Goal: Task Accomplishment & Management: Use online tool/utility

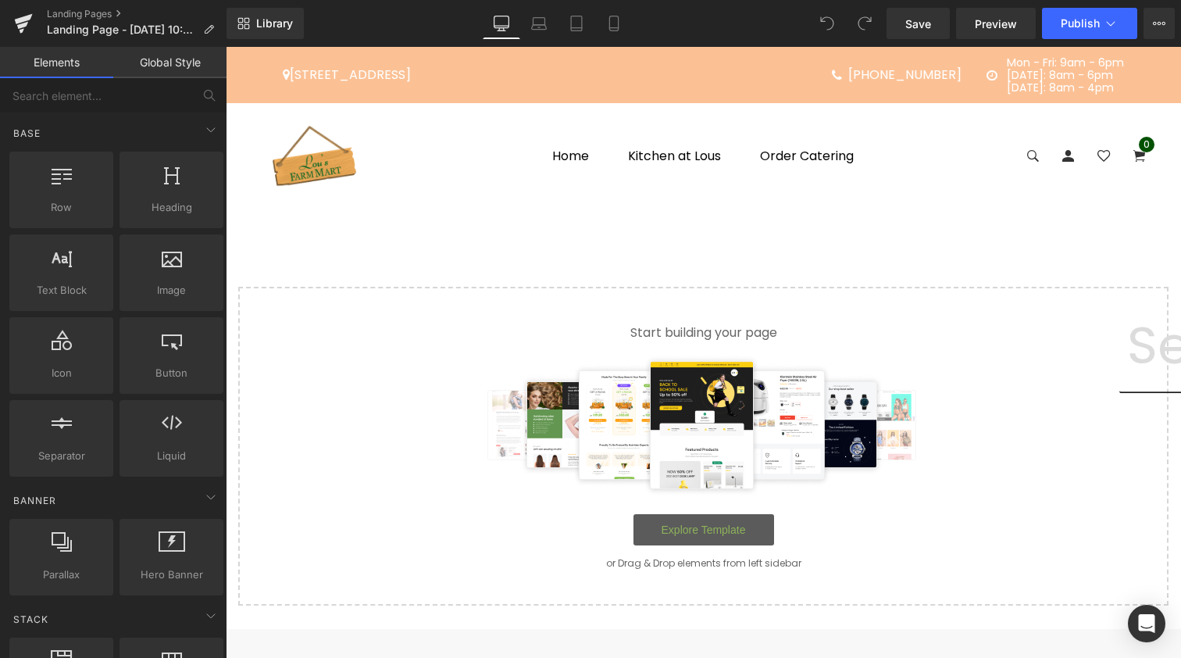
scroll to position [270, 0]
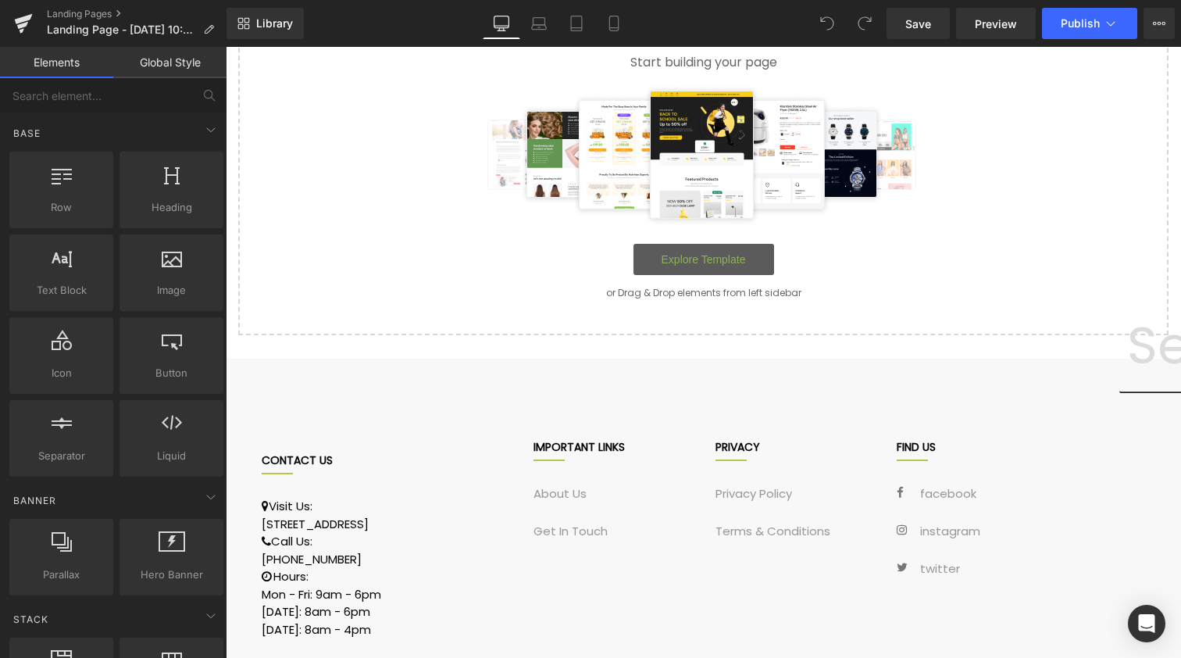
click at [694, 259] on link "Explore Template" at bounding box center [704, 259] width 141 height 31
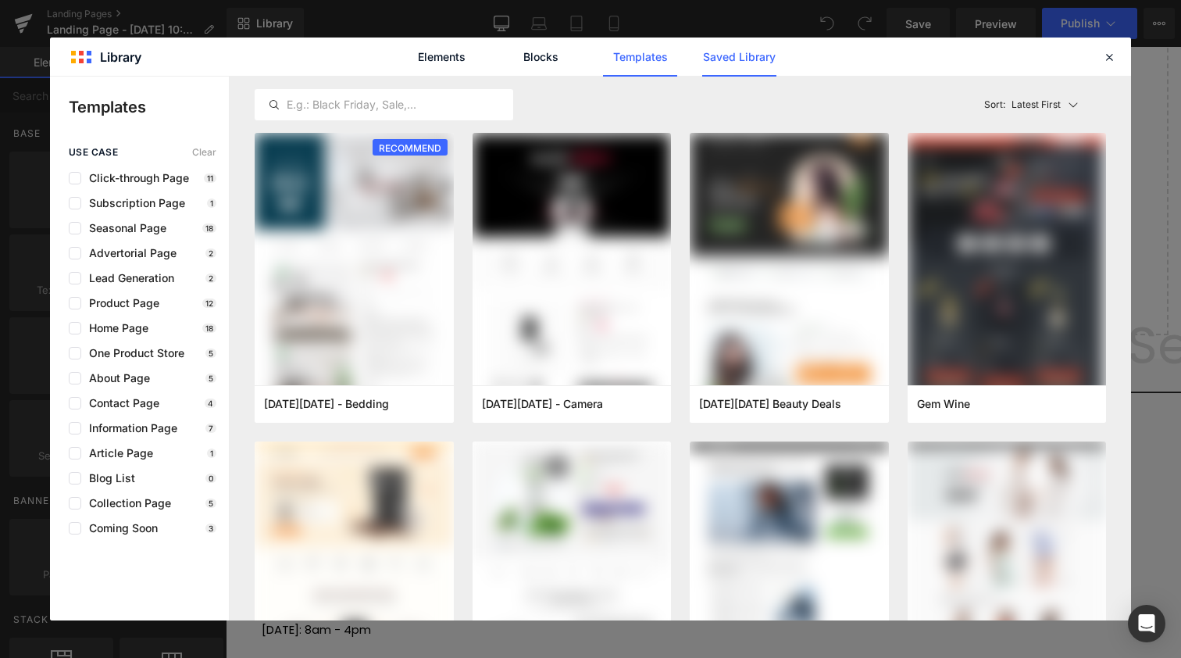
click at [754, 68] on link "Saved Library" at bounding box center [739, 56] width 74 height 39
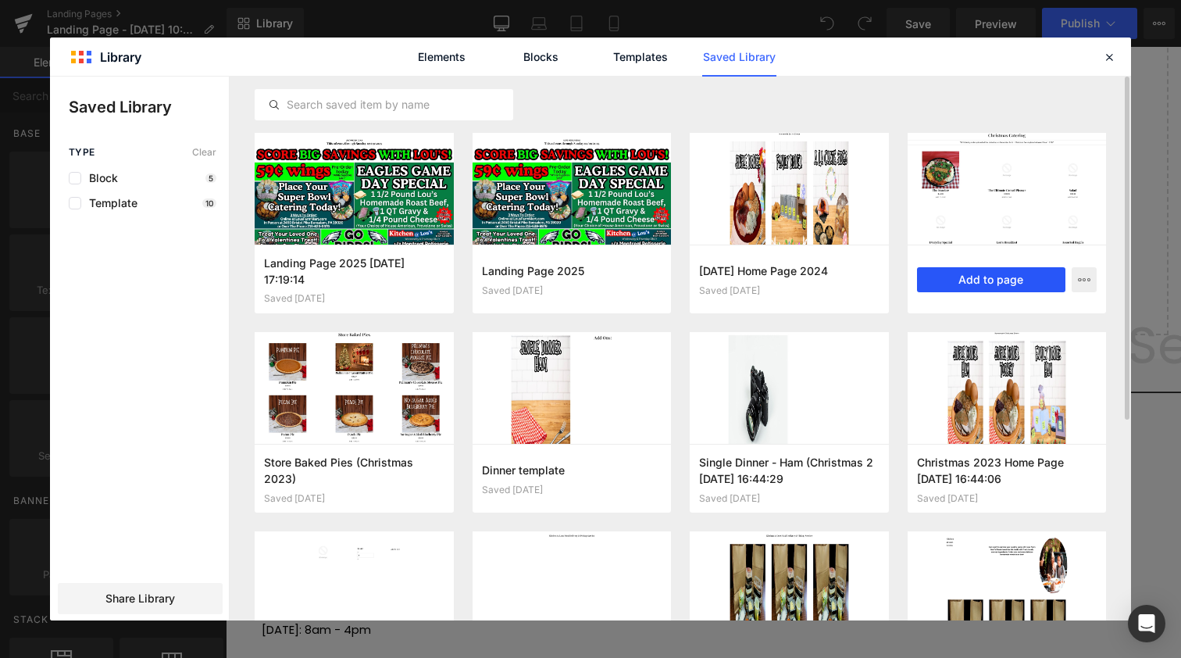
click at [981, 283] on button "Add to page" at bounding box center [991, 279] width 149 height 25
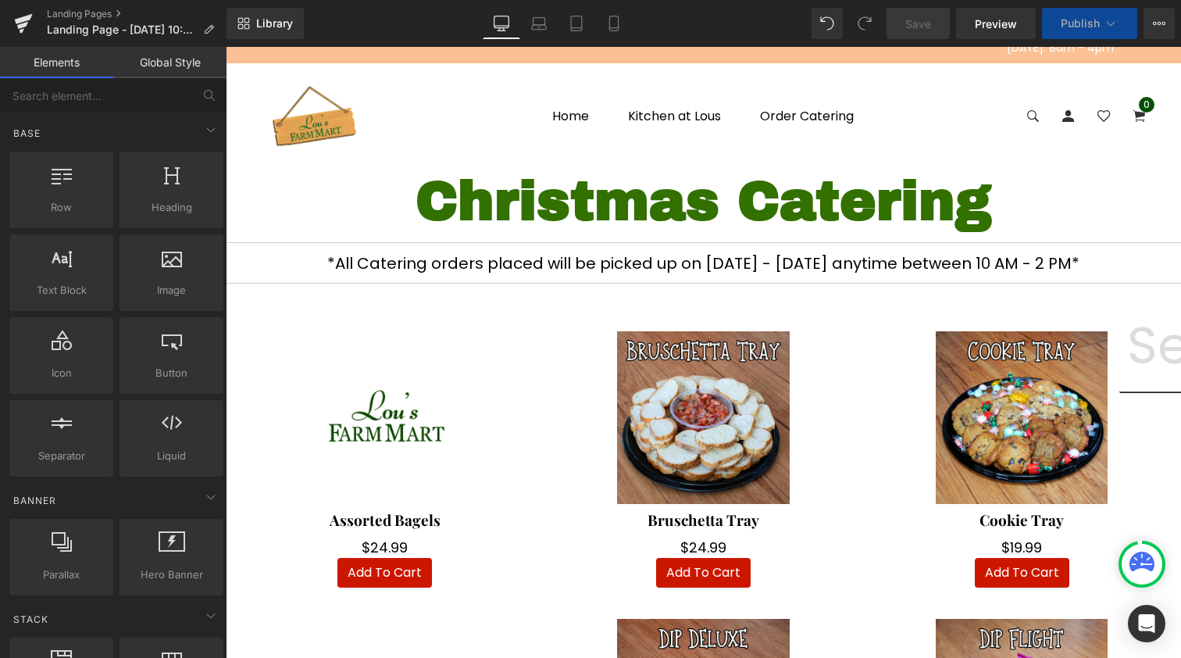
scroll to position [41, 0]
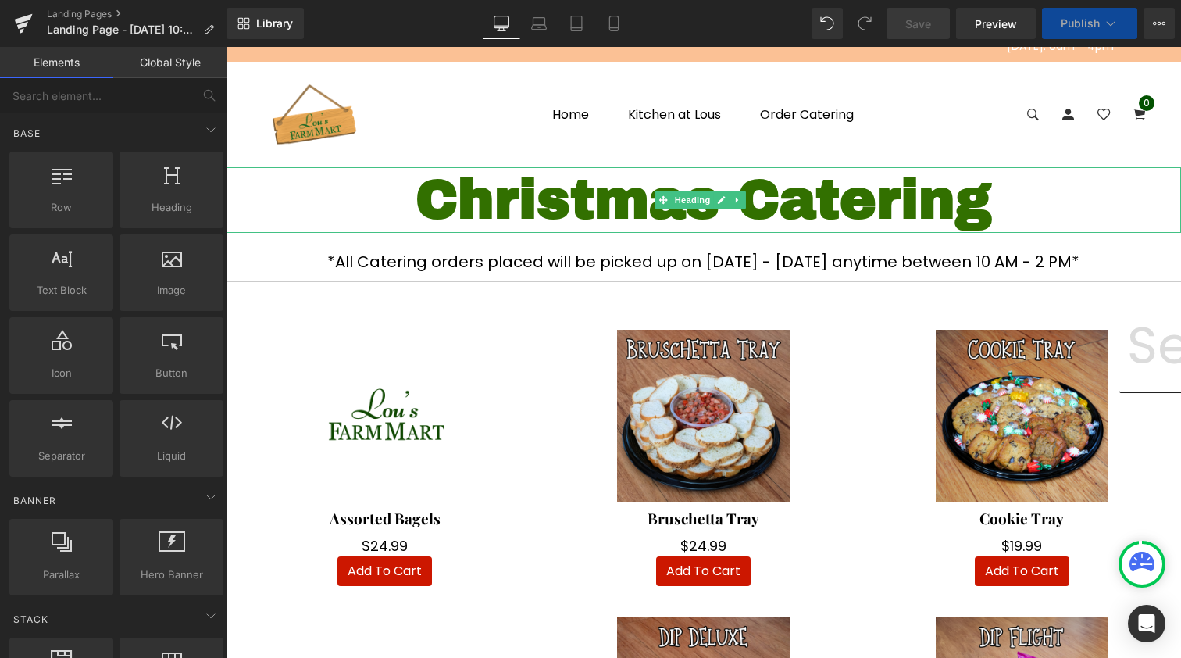
click at [667, 209] on h1 "Christmas Catering" at bounding box center [703, 200] width 955 height 66
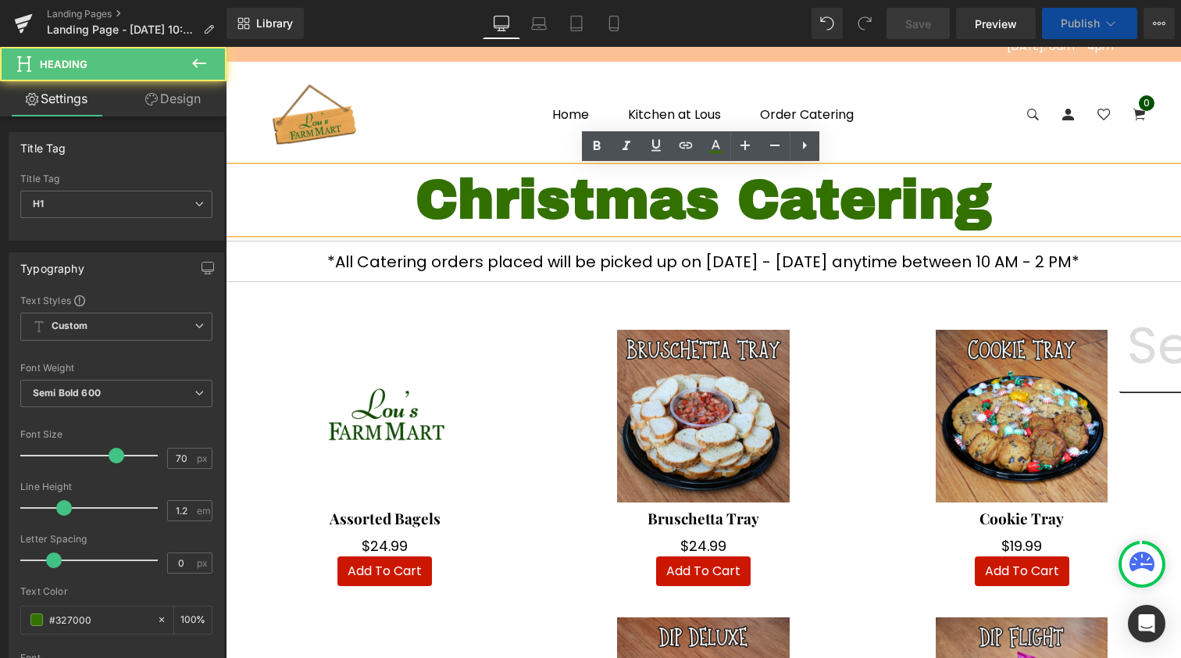
click at [602, 208] on h1 "Christmas Catering" at bounding box center [703, 200] width 955 height 66
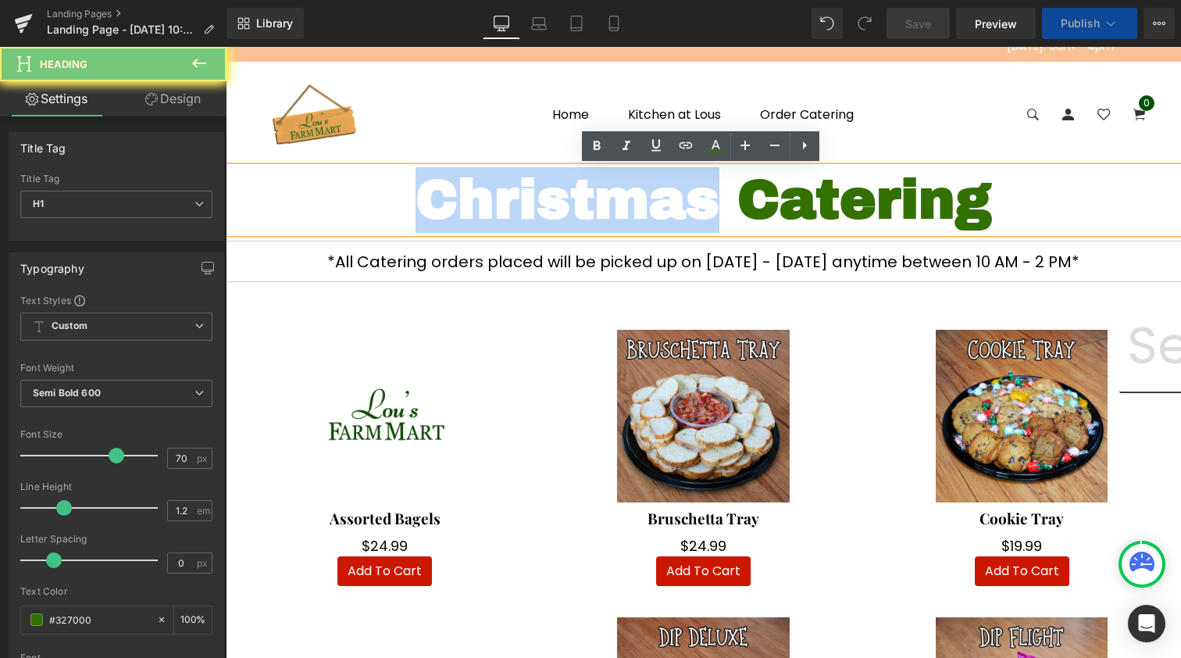
click at [602, 208] on h1 "Christmas Catering" at bounding box center [703, 200] width 955 height 66
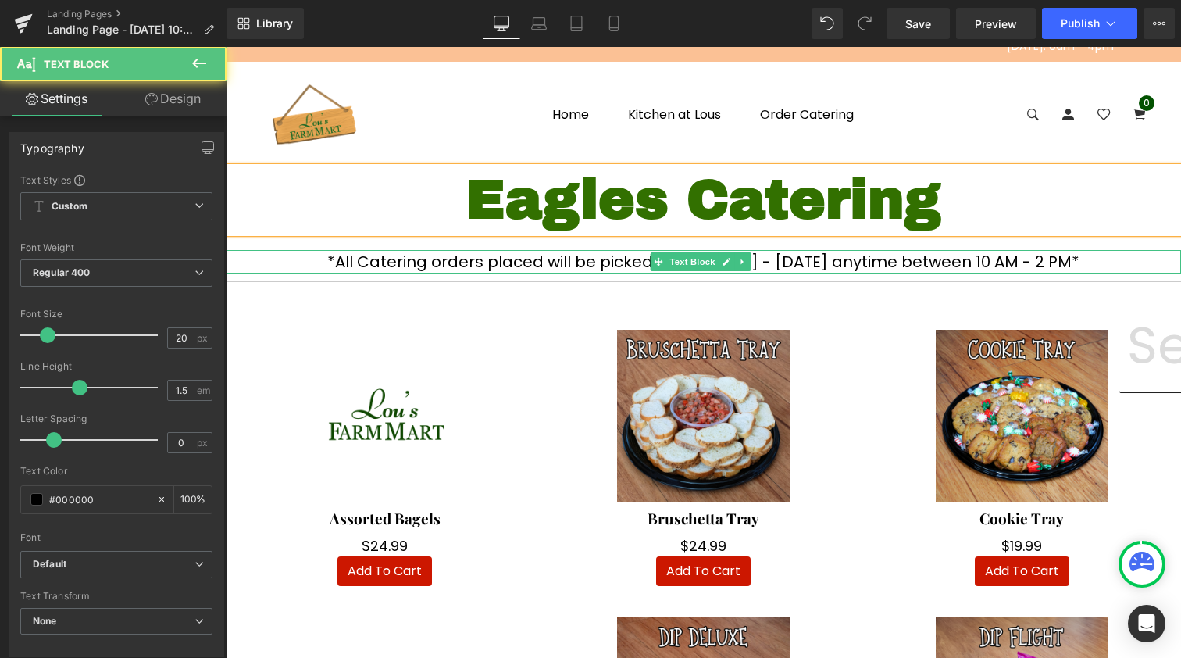
click at [475, 257] on p "*All Catering orders placed will be picked up on December 24th - Christmas Eve …" at bounding box center [703, 261] width 955 height 23
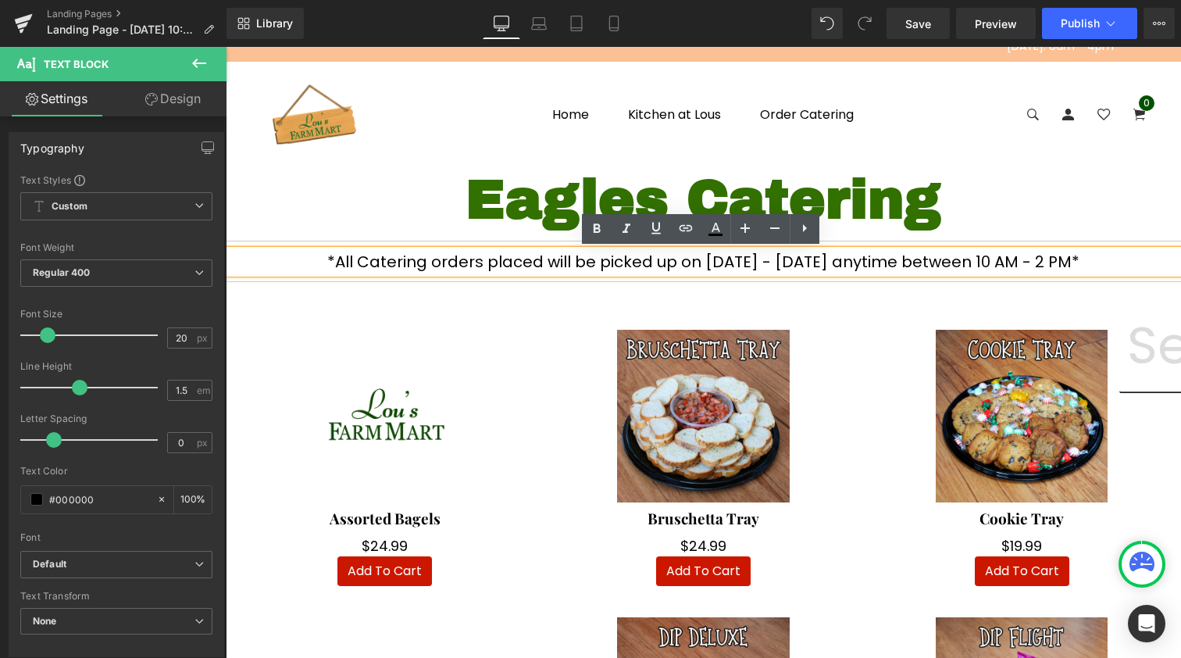
click at [633, 256] on p "*All Catering orders placed will be picked up on December 24th - Christmas Eve …" at bounding box center [703, 261] width 955 height 23
drag, startPoint x: 645, startPoint y: 260, endPoint x: 748, endPoint y: 254, distance: 103.3
click at [748, 254] on p "*All Catering orders placed will be picked up on December 24th - Christmas Eve …" at bounding box center [703, 261] width 955 height 23
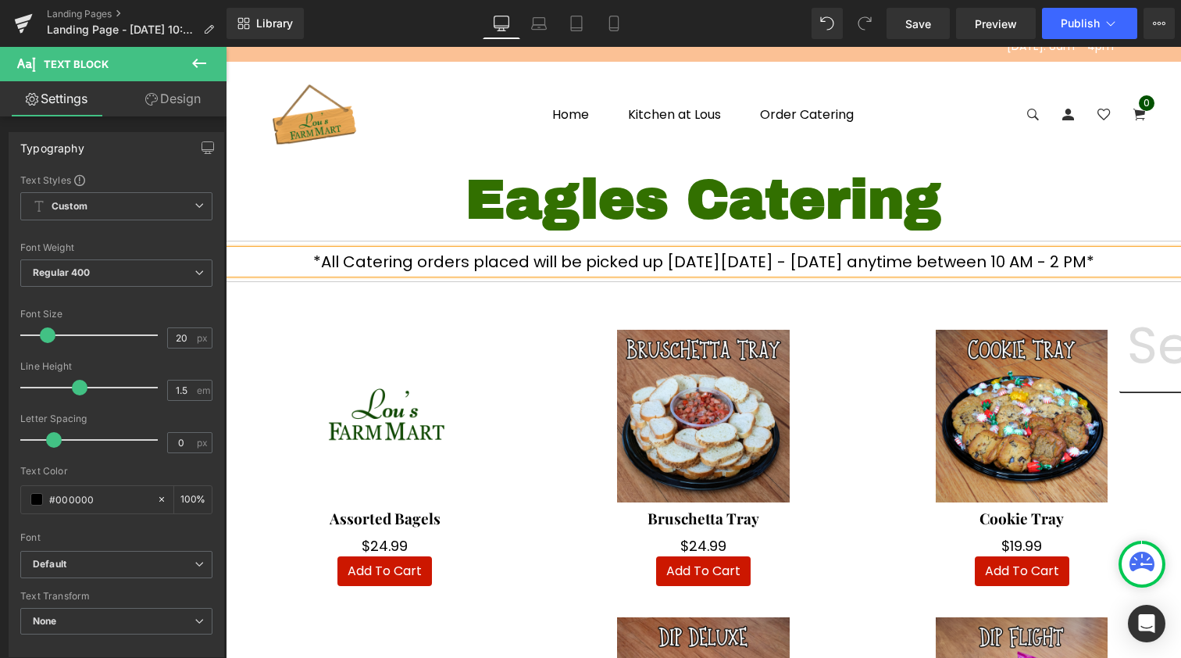
drag, startPoint x: 803, startPoint y: 259, endPoint x: 1133, endPoint y: 260, distance: 329.7
click at [1133, 260] on p "*All Catering orders placed will be picked up on Thursday September 4th 2025 - …" at bounding box center [703, 261] width 955 height 23
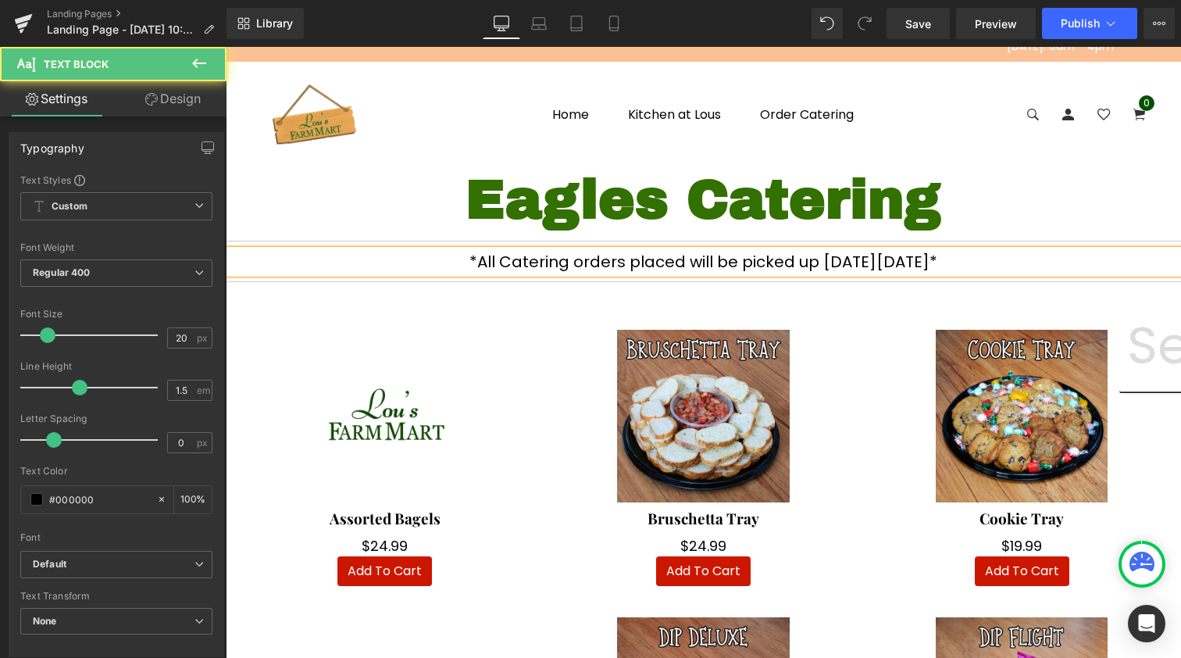
click at [478, 254] on p "*All Catering orders placed will be picked up on Thursday September 4th 2025*" at bounding box center [703, 261] width 955 height 23
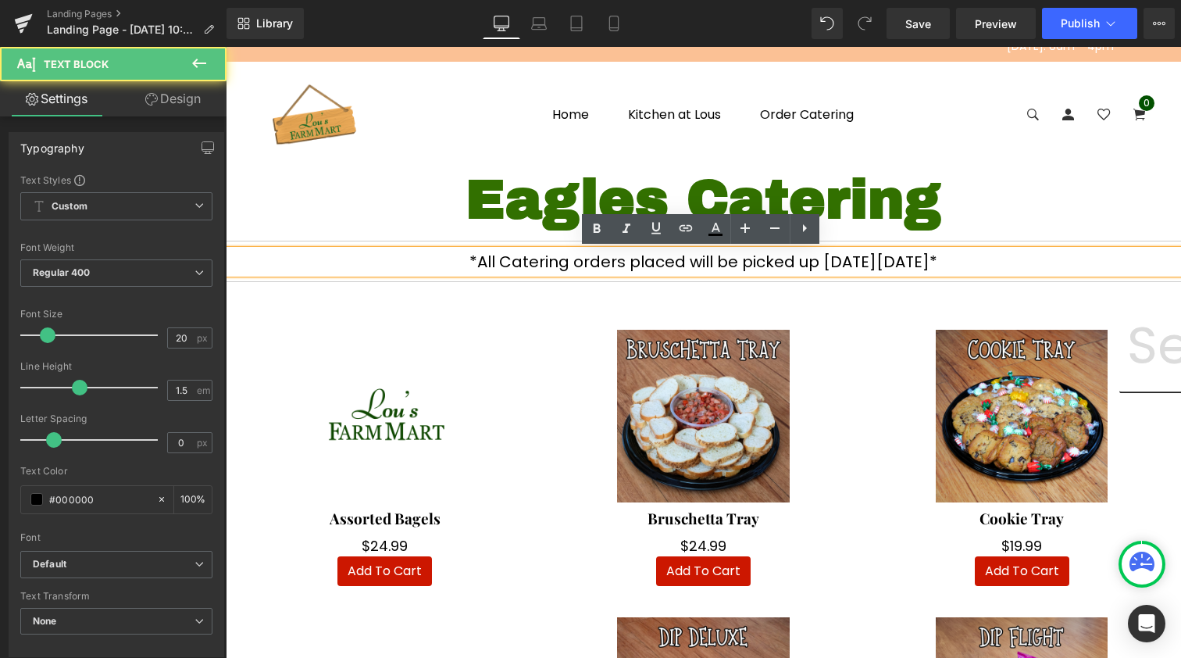
click at [516, 262] on p "*All Catering orders placed will be picked up on Thursday September 4th 2025*" at bounding box center [703, 261] width 955 height 23
click at [459, 265] on p "*All Catering orders placed will be picked up on Thursday September 4th 2025*" at bounding box center [703, 261] width 955 height 23
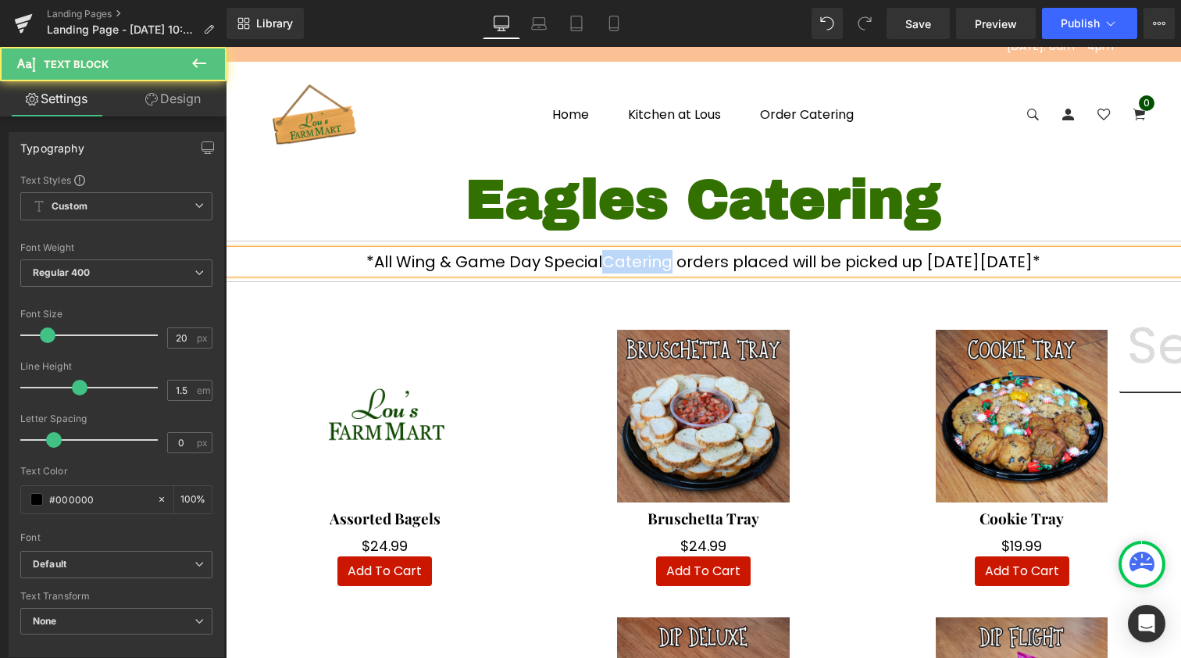
drag, startPoint x: 602, startPoint y: 261, endPoint x: 548, endPoint y: 260, distance: 53.9
click at [548, 260] on p "*All Wing & Game Day SpecialCatering orders placed will be picked up on Thursda…" at bounding box center [703, 261] width 955 height 23
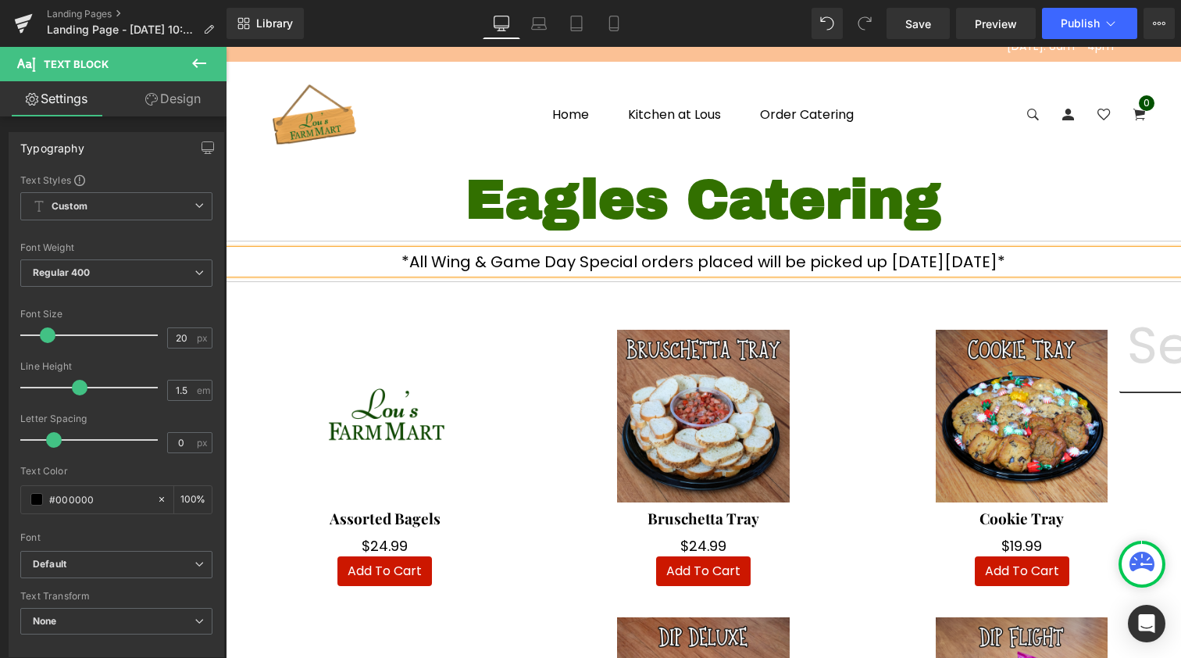
click at [608, 259] on p "*All Wing & Game Day Special orders placed will be picked up [DATE][DATE]*" at bounding box center [703, 261] width 955 height 23
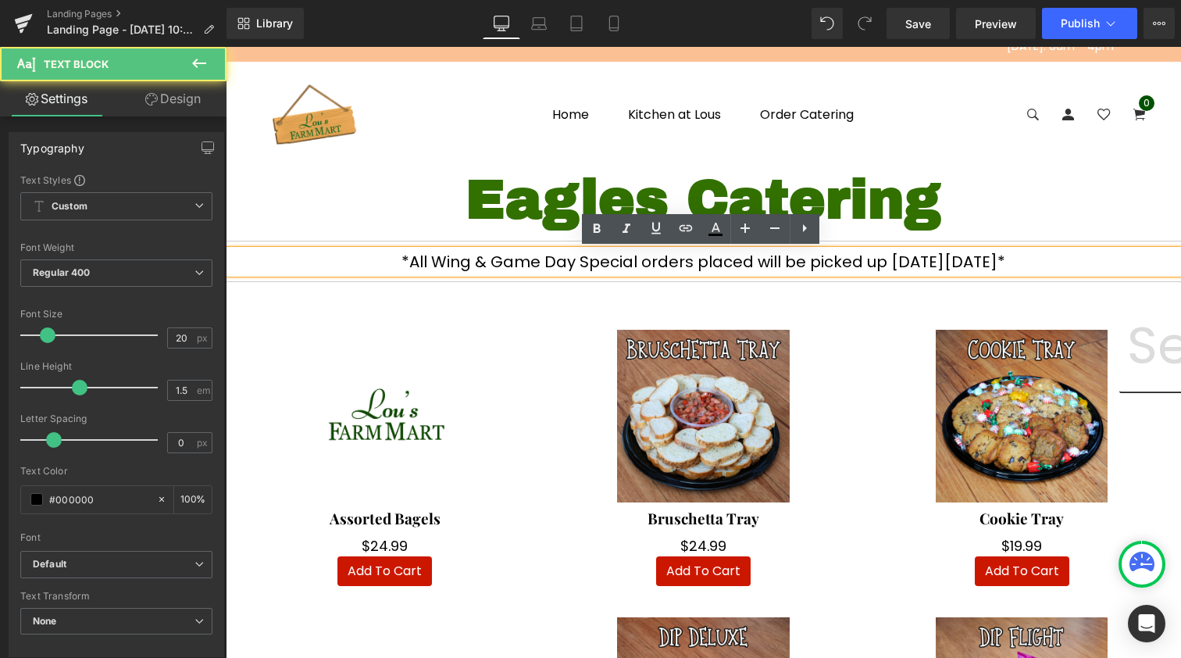
click at [950, 270] on p "*All Wing & Game Day Special orders placed will be picked up [DATE][DATE]*" at bounding box center [703, 261] width 955 height 23
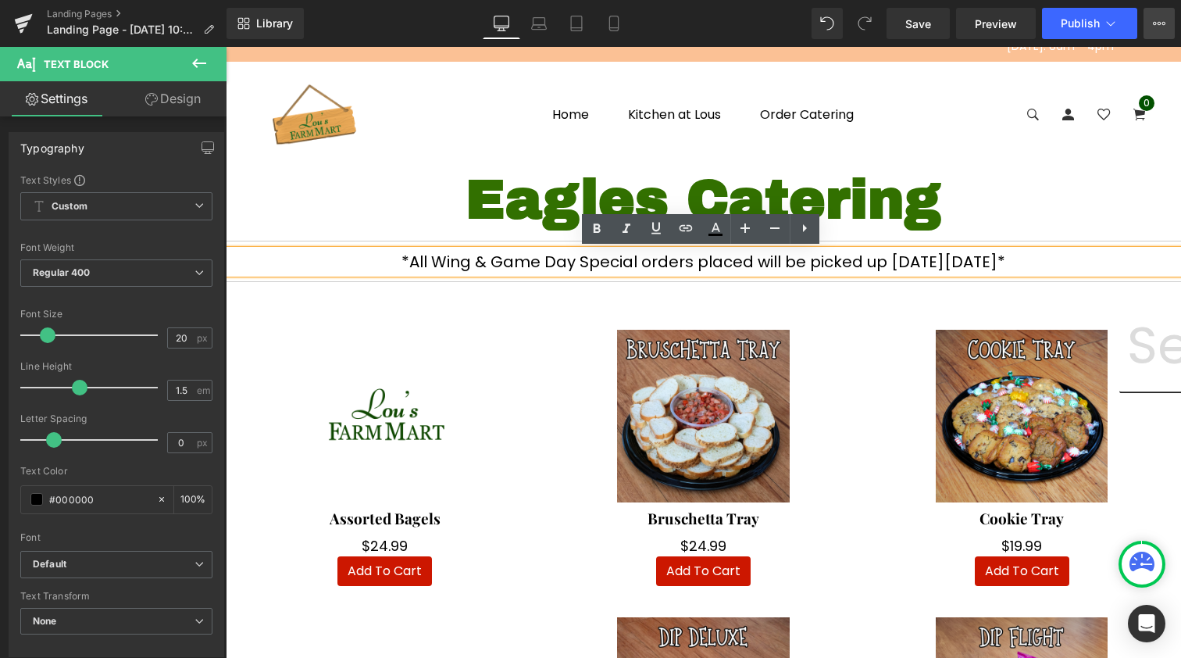
click at [1162, 20] on icon at bounding box center [1159, 23] width 12 height 12
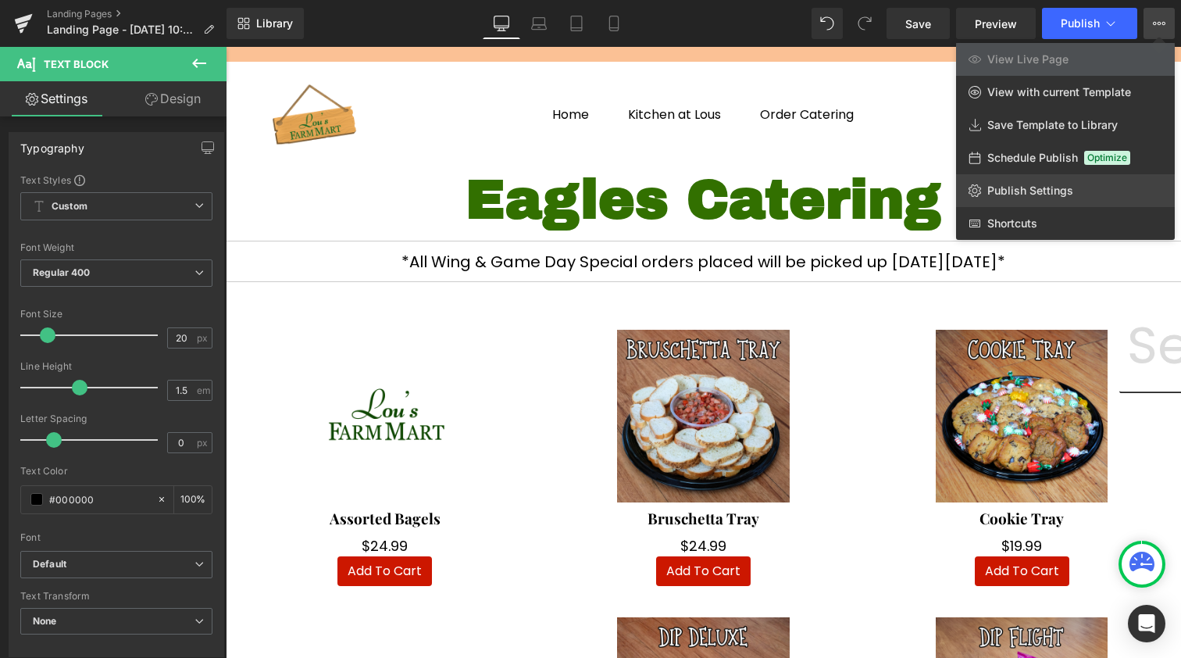
click at [999, 182] on link "Publish Settings" at bounding box center [1065, 190] width 219 height 33
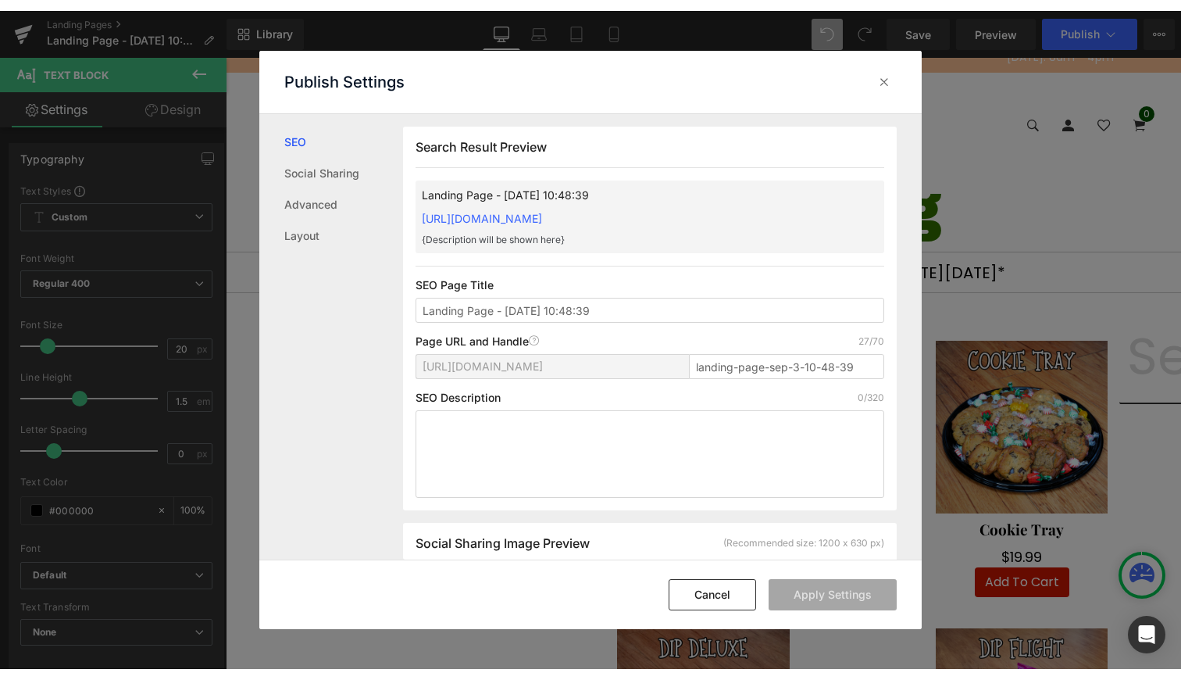
scroll to position [1, 0]
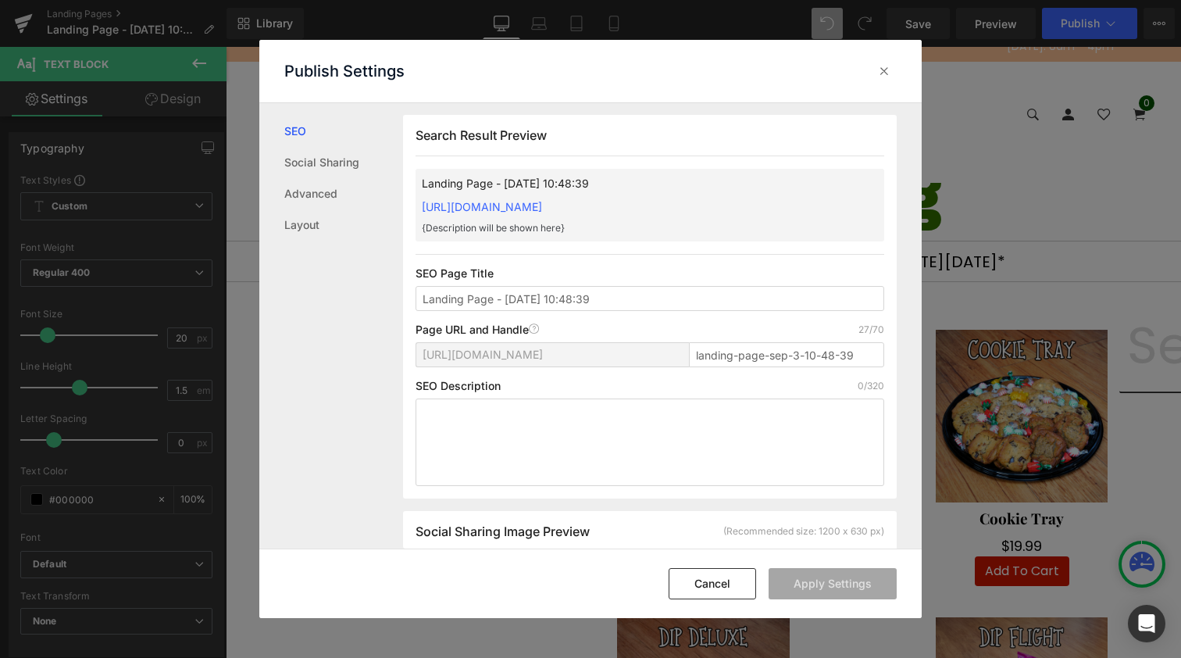
drag, startPoint x: 629, startPoint y: 294, endPoint x: 271, endPoint y: 292, distance: 357.8
click at [271, 292] on div "SEO Social Sharing Advanced Layout Search Result Preview Landing Page - Sep 3, …" at bounding box center [590, 325] width 662 height 445
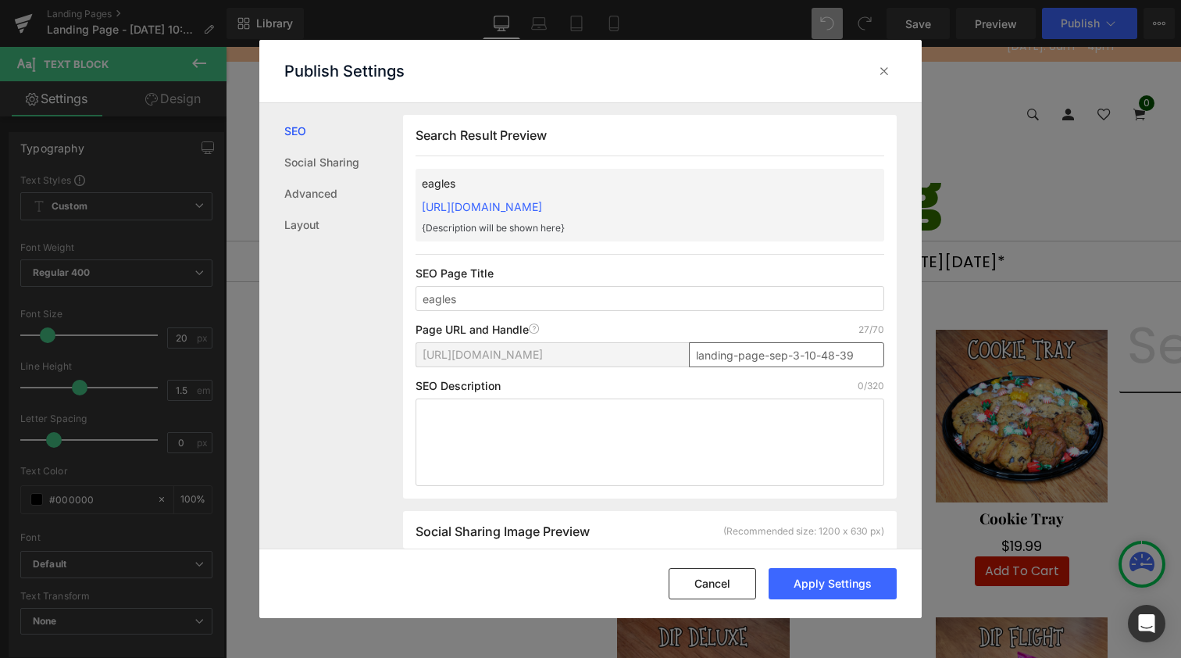
type input "eagles"
drag, startPoint x: 862, startPoint y: 355, endPoint x: 577, endPoint y: 355, distance: 285.1
click at [577, 355] on div "https://lousfarmmart.myshopify.com/pages/ landing-page-sep-3-10-48-39" at bounding box center [650, 360] width 469 height 37
type input "eagles"
drag, startPoint x: 707, startPoint y: 203, endPoint x: 411, endPoint y: 203, distance: 296.1
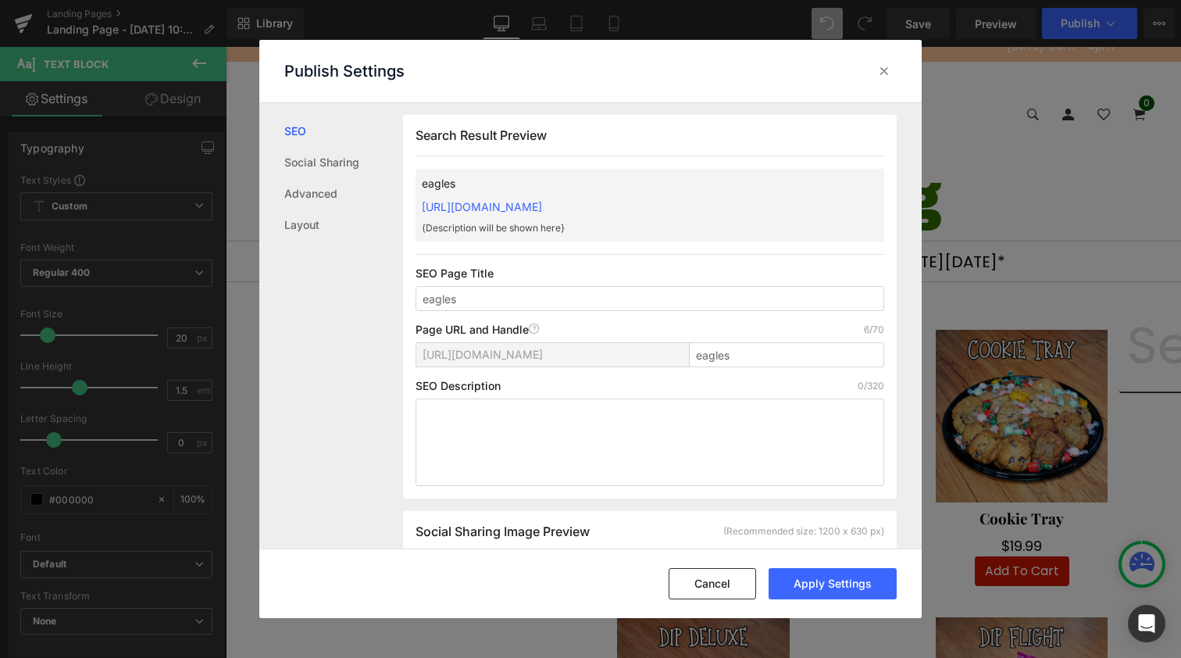
click at [411, 203] on div "Search Result Preview eagles https://lousfarmmart.myshopify.com/pages/eagles {D…" at bounding box center [650, 307] width 494 height 384
copy link "https://lousfarmmart.myshopify.com/pages/eagles"
click at [826, 586] on button "Apply Settings" at bounding box center [833, 583] width 128 height 31
click at [879, 77] on icon at bounding box center [885, 71] width 16 height 16
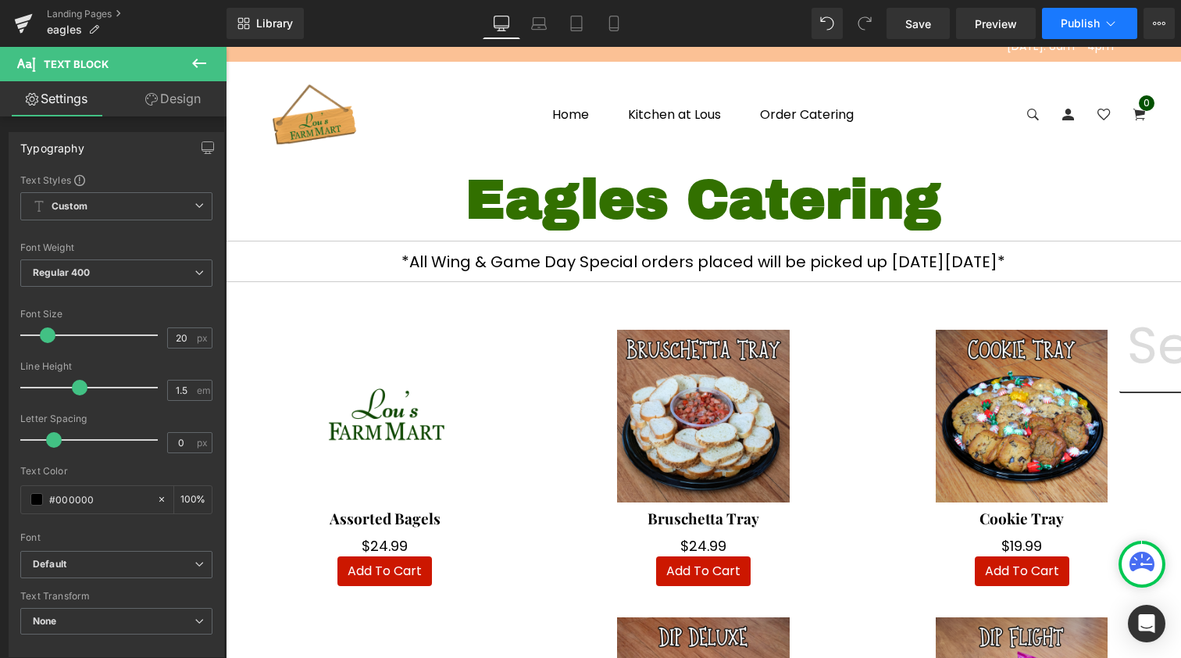
click at [1072, 26] on span "Publish" at bounding box center [1080, 23] width 39 height 12
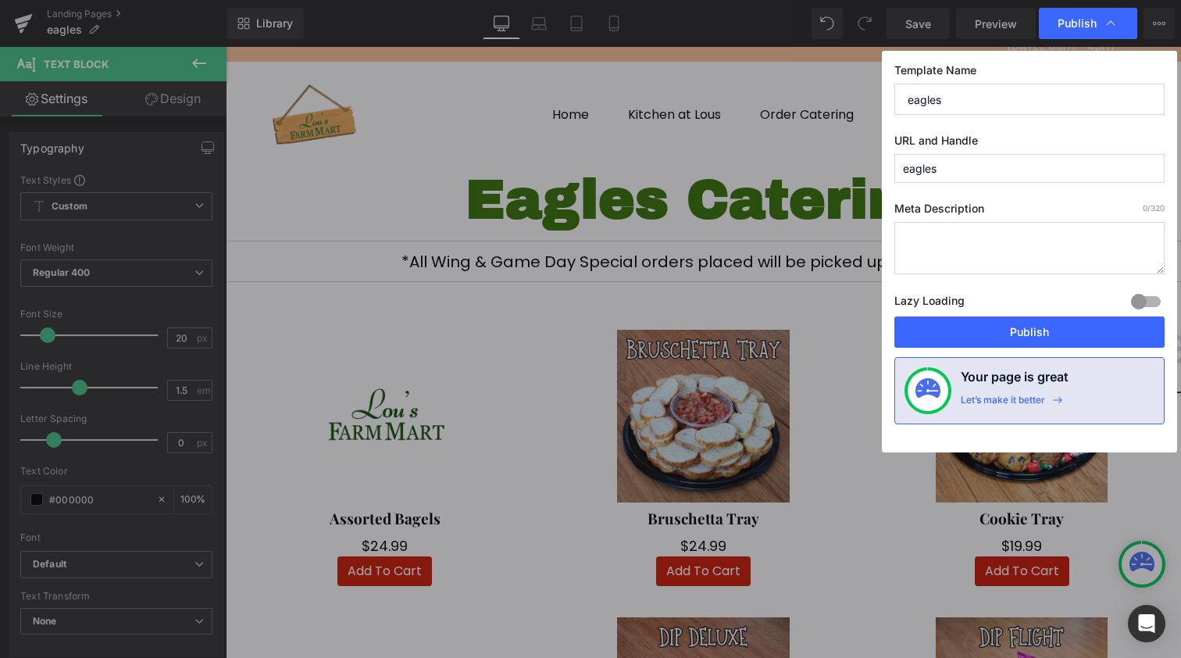
click at [1036, 314] on div "Lazy Loading Build Upgrade plan to unlock" at bounding box center [1029, 304] width 270 height 26
click at [1012, 333] on button "Publish" at bounding box center [1029, 331] width 270 height 31
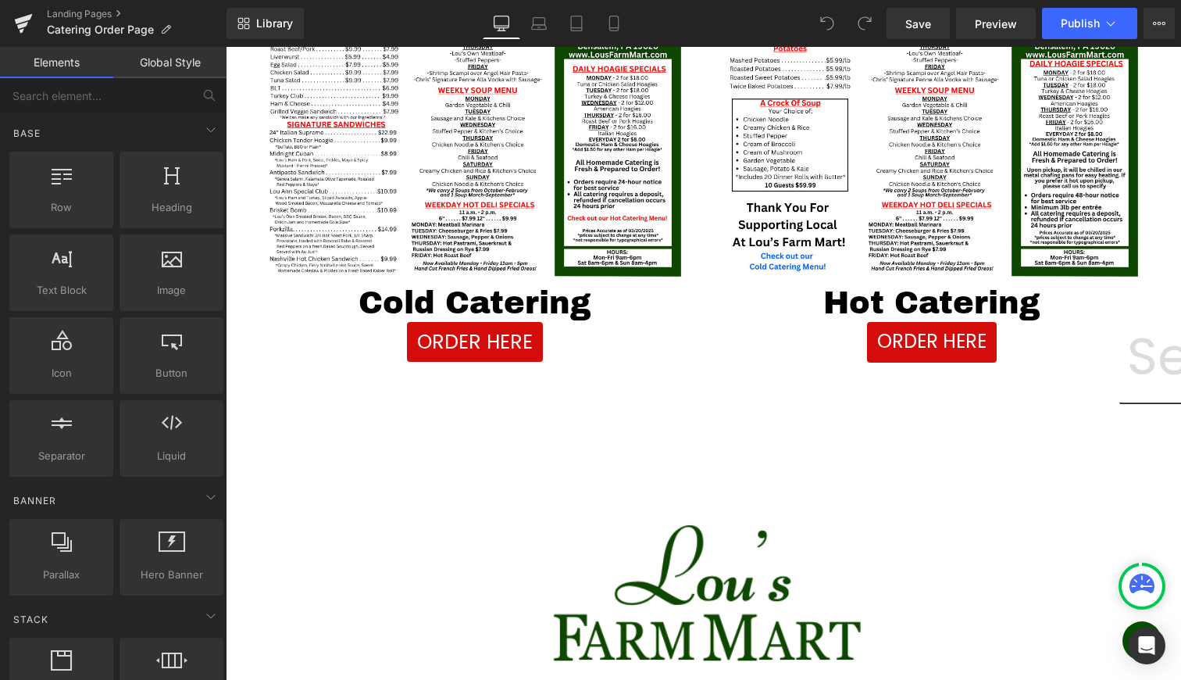
scroll to position [46, 0]
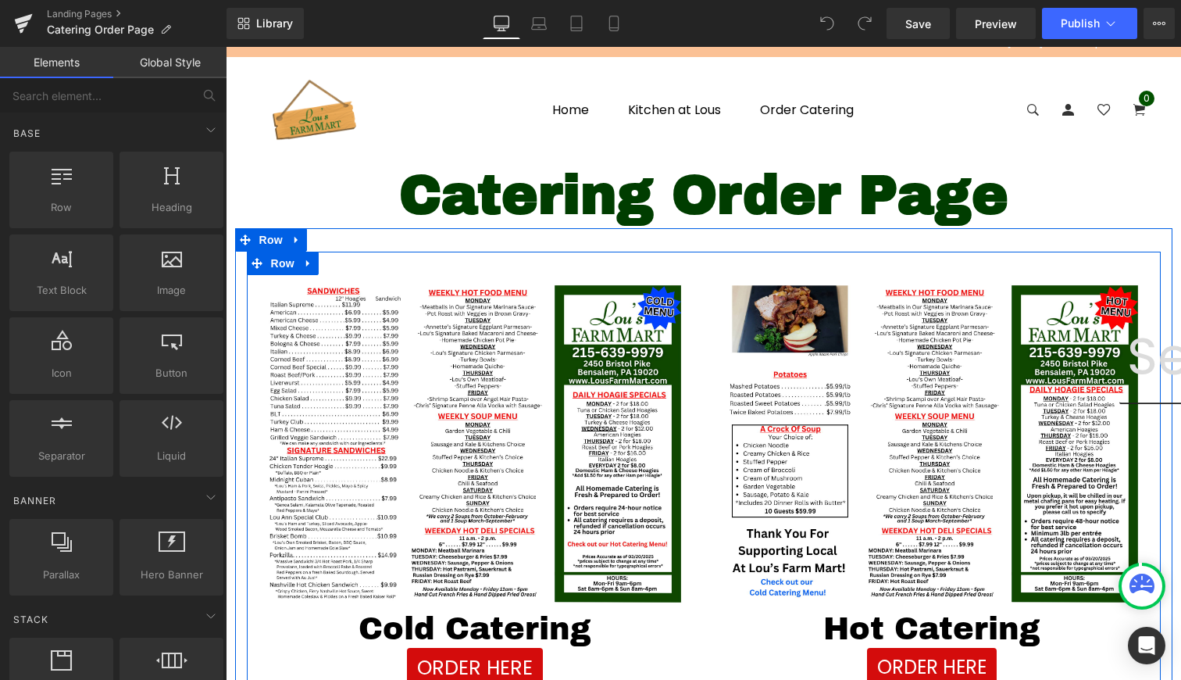
click at [699, 272] on div "Image Cold Catering Heading ORDER HERE Button Image Hot Catering Heading ORDER …" at bounding box center [704, 473] width 914 height 443
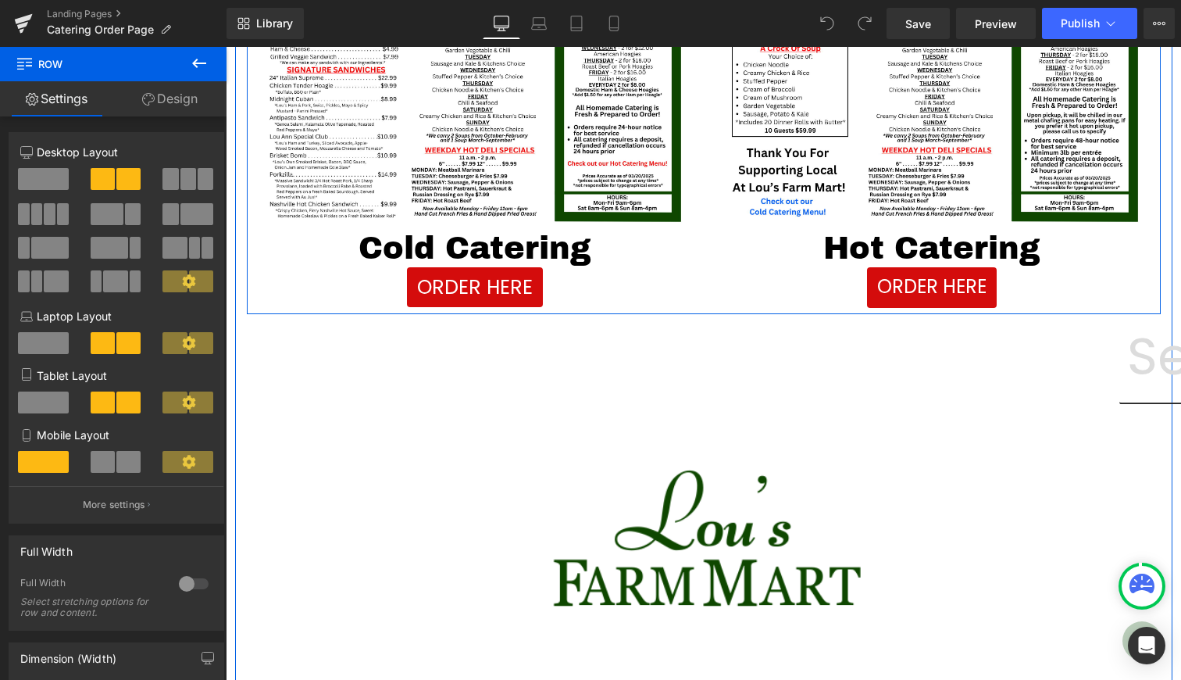
scroll to position [544, 0]
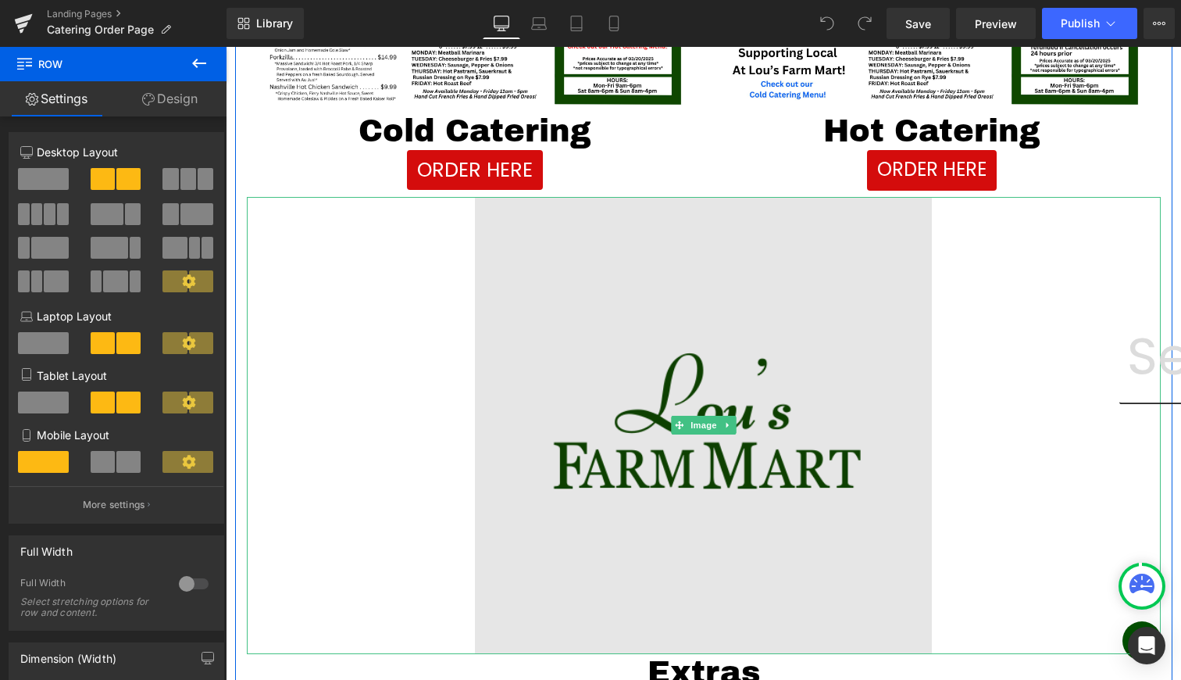
click at [694, 262] on img at bounding box center [703, 425] width 457 height 457
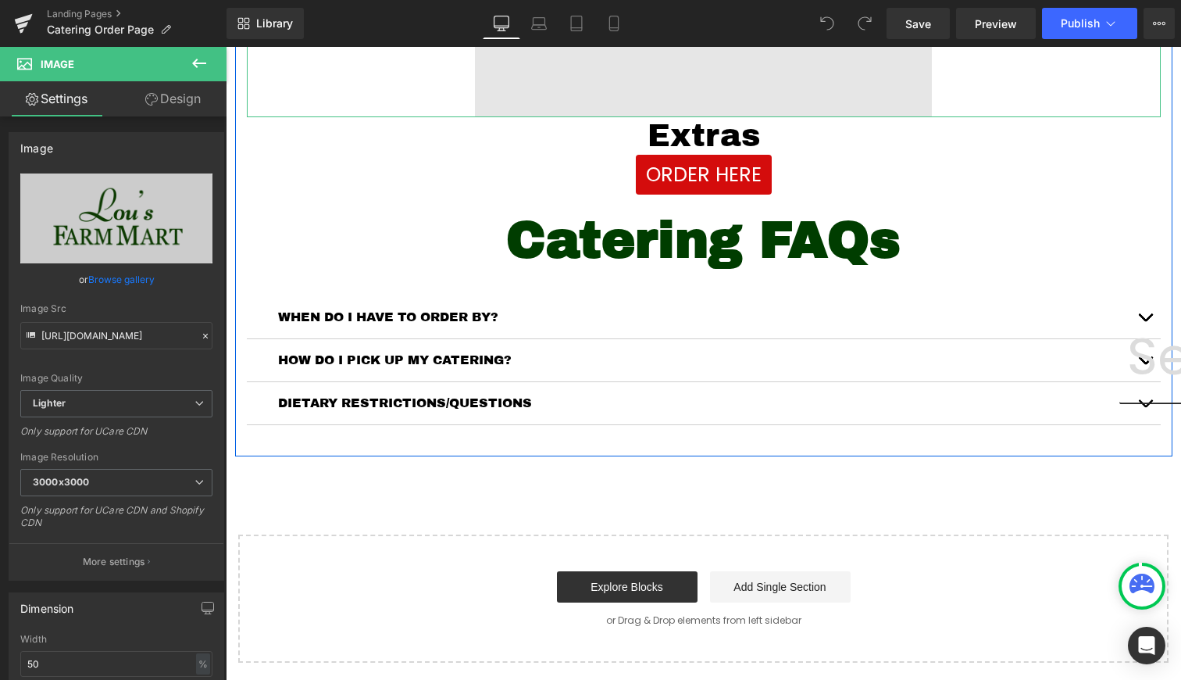
scroll to position [1117, 0]
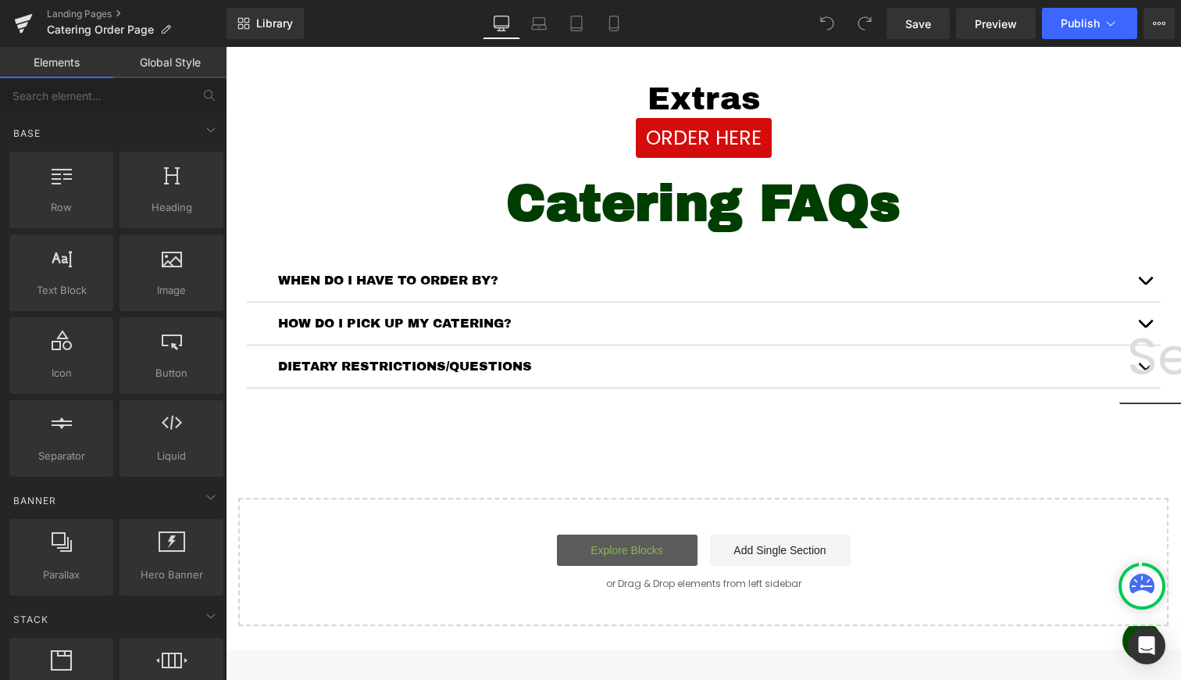
click at [609, 552] on link "Explore Blocks" at bounding box center [627, 549] width 141 height 31
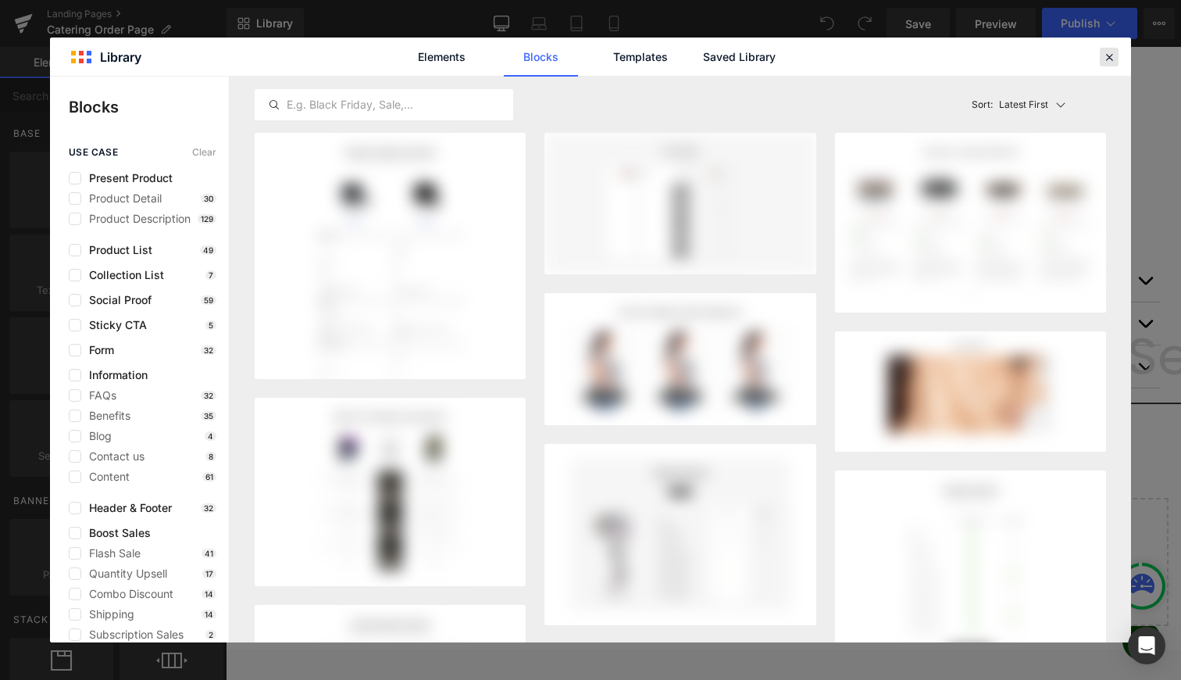
click at [1113, 66] on div at bounding box center [1109, 57] width 19 height 19
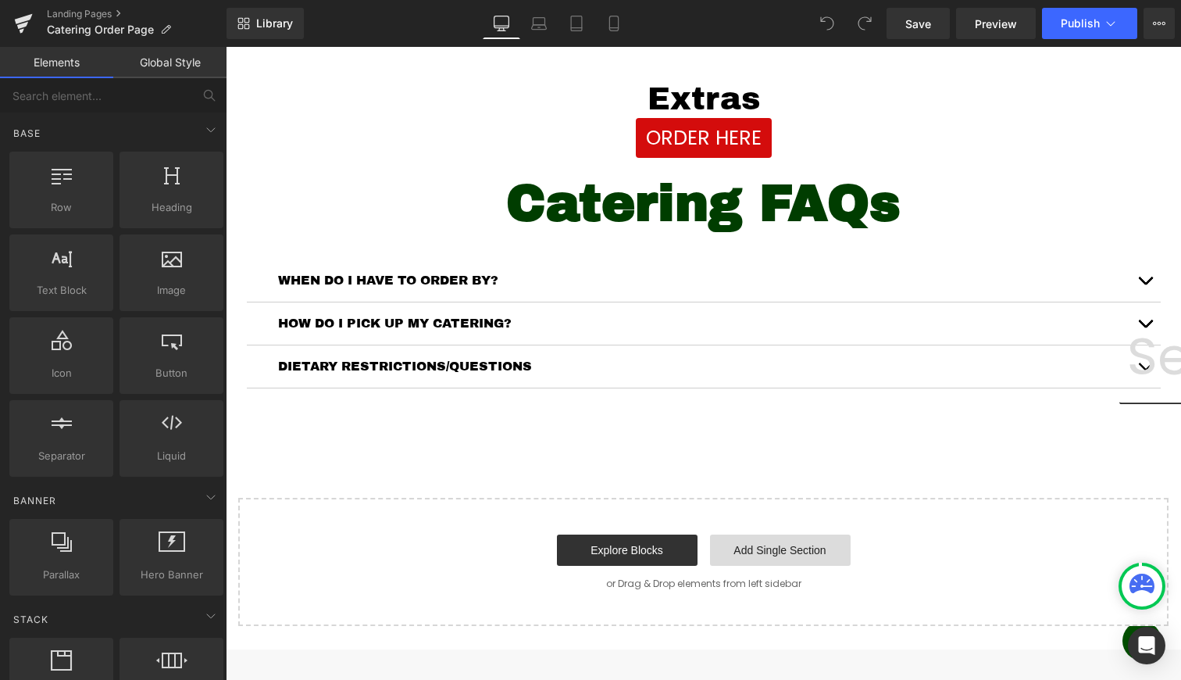
click at [767, 562] on link "Add Single Section" at bounding box center [780, 549] width 141 height 31
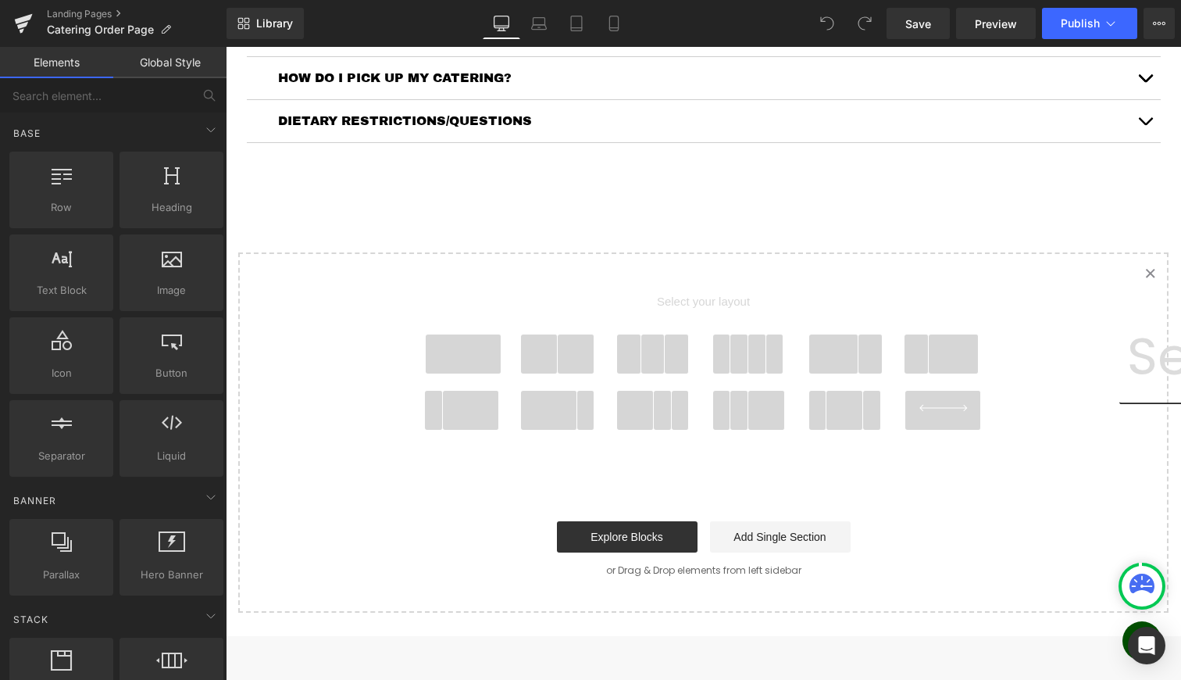
click at [554, 347] on span at bounding box center [539, 353] width 37 height 39
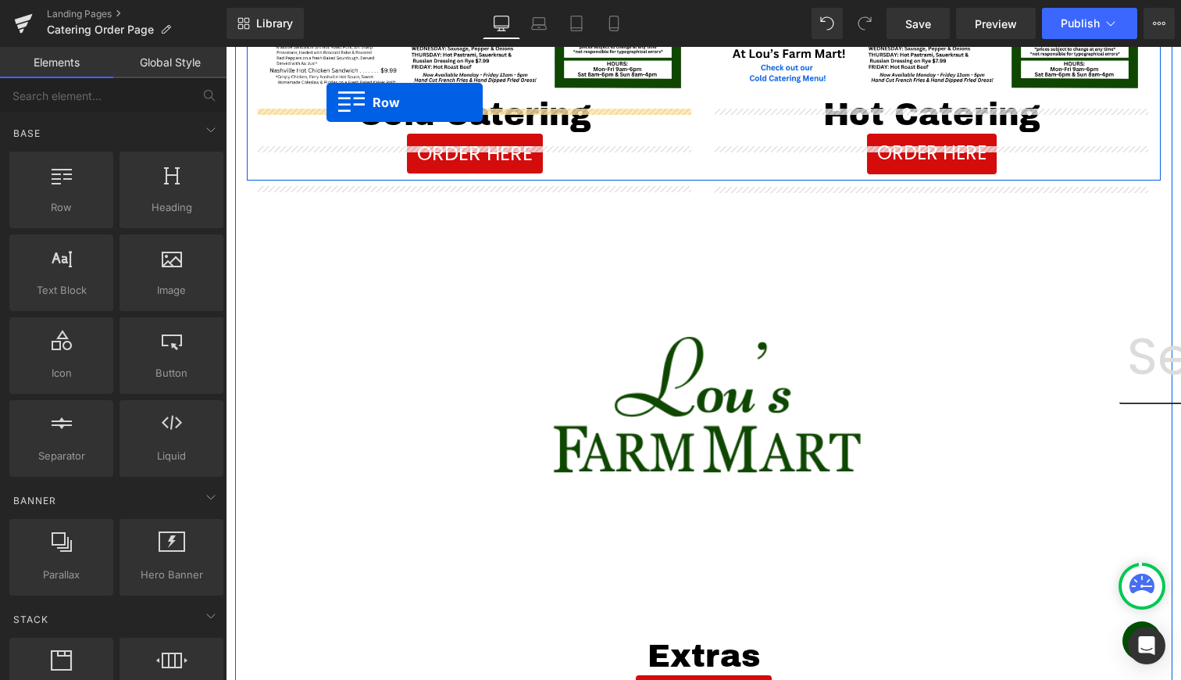
scroll to position [512, 0]
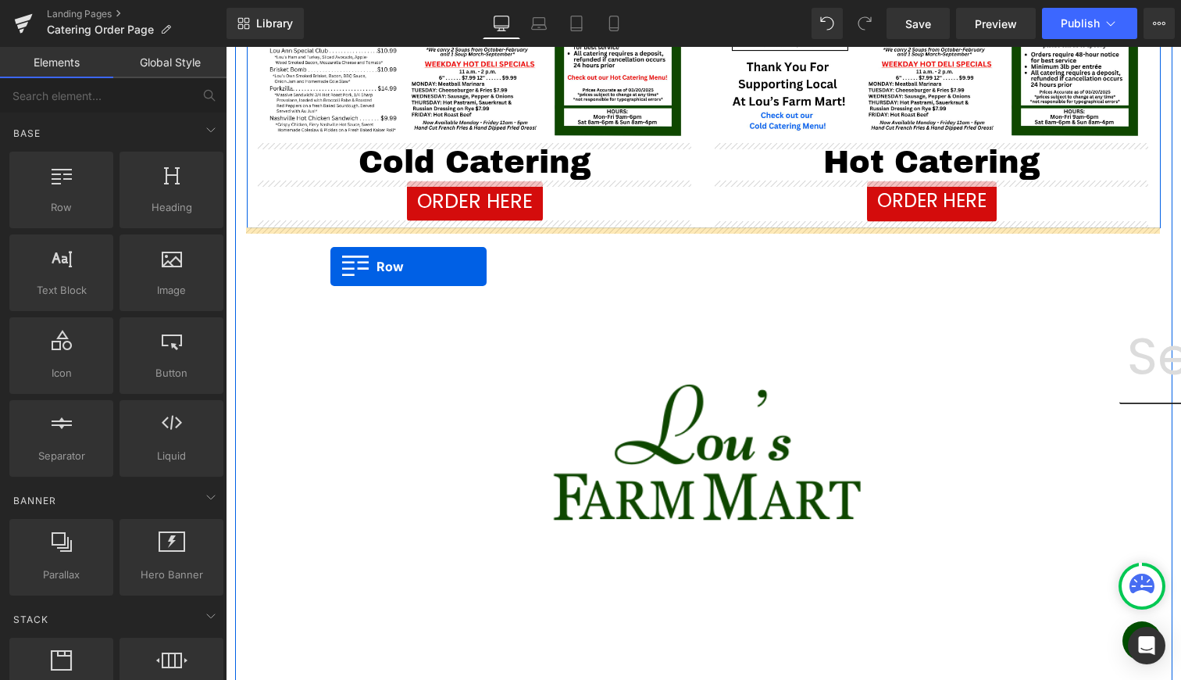
drag, startPoint x: 259, startPoint y: 402, endPoint x: 330, endPoint y: 266, distance: 152.7
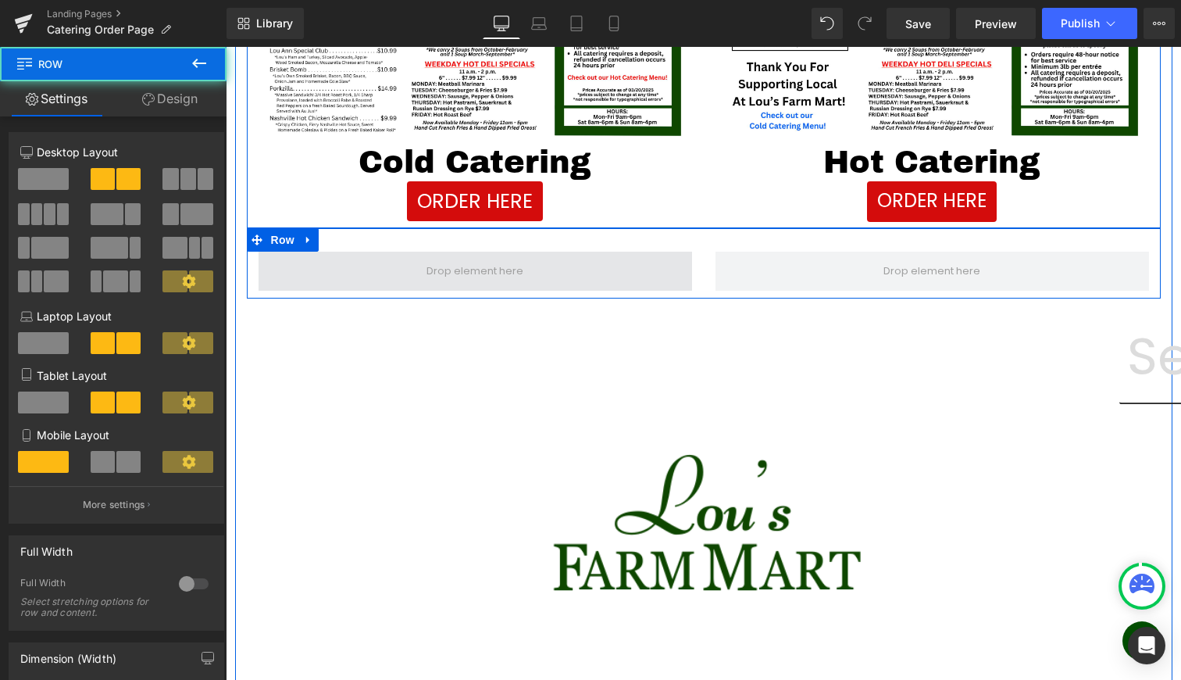
click at [581, 272] on span at bounding box center [476, 271] width 434 height 39
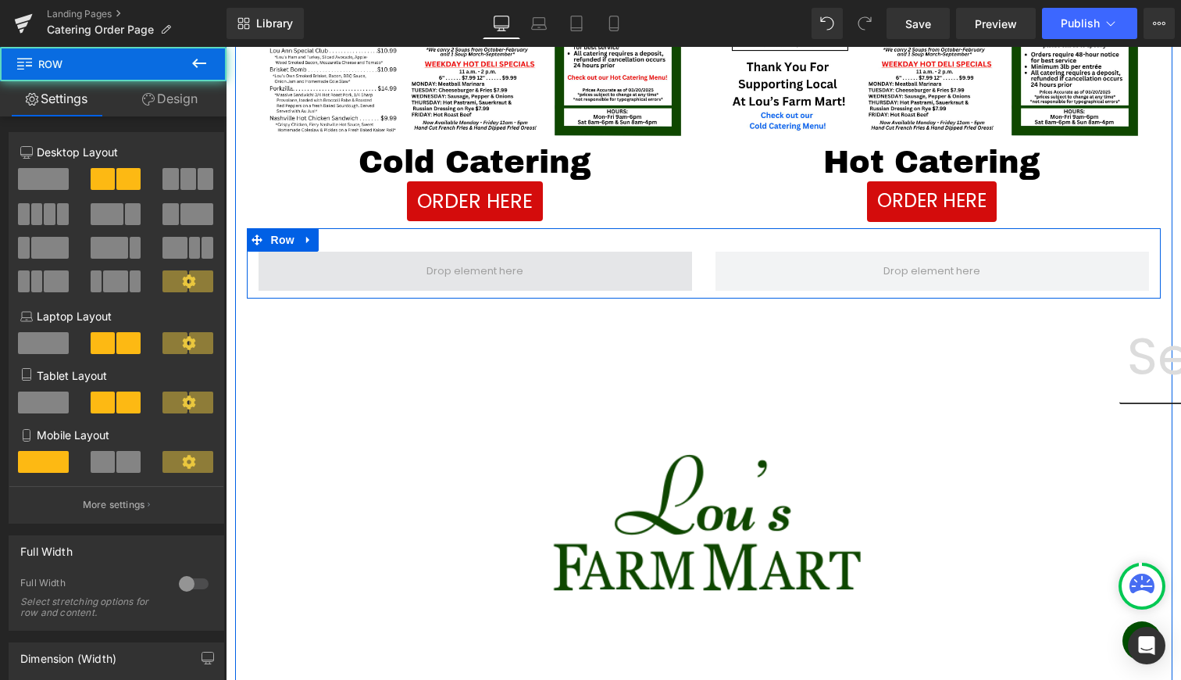
click at [395, 270] on span at bounding box center [476, 271] width 434 height 39
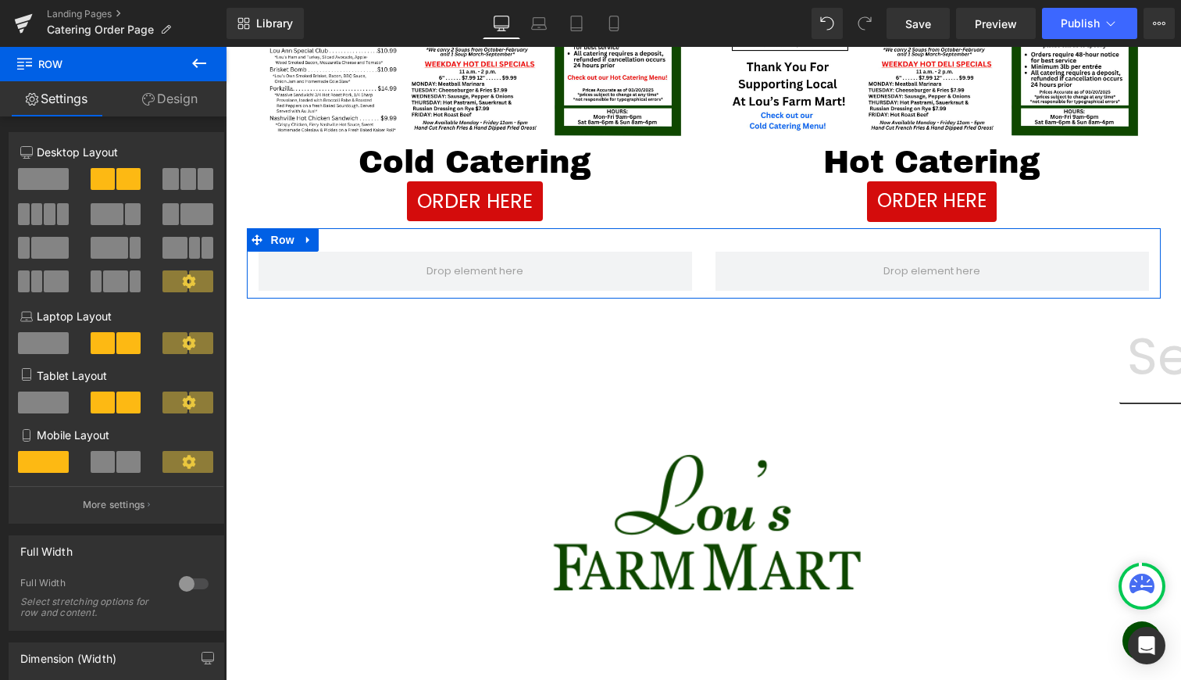
click at [184, 97] on link "Design" at bounding box center [169, 98] width 113 height 35
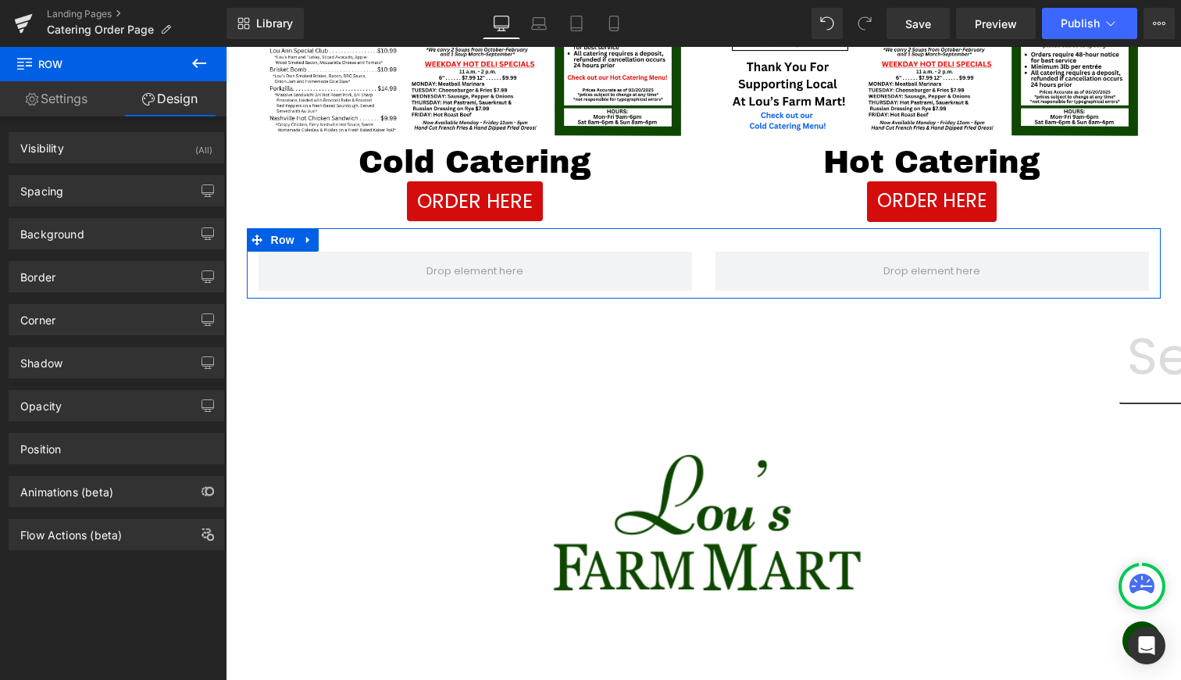
click at [73, 112] on link "Settings" at bounding box center [56, 98] width 113 height 35
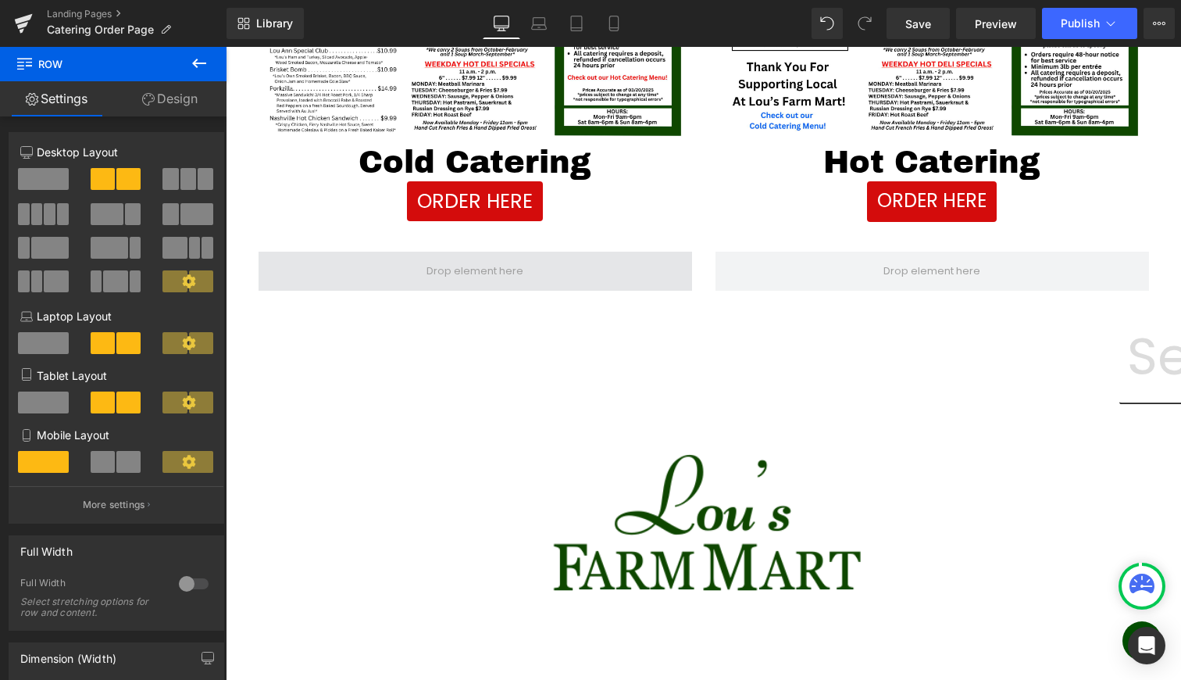
click at [401, 280] on span at bounding box center [476, 271] width 434 height 39
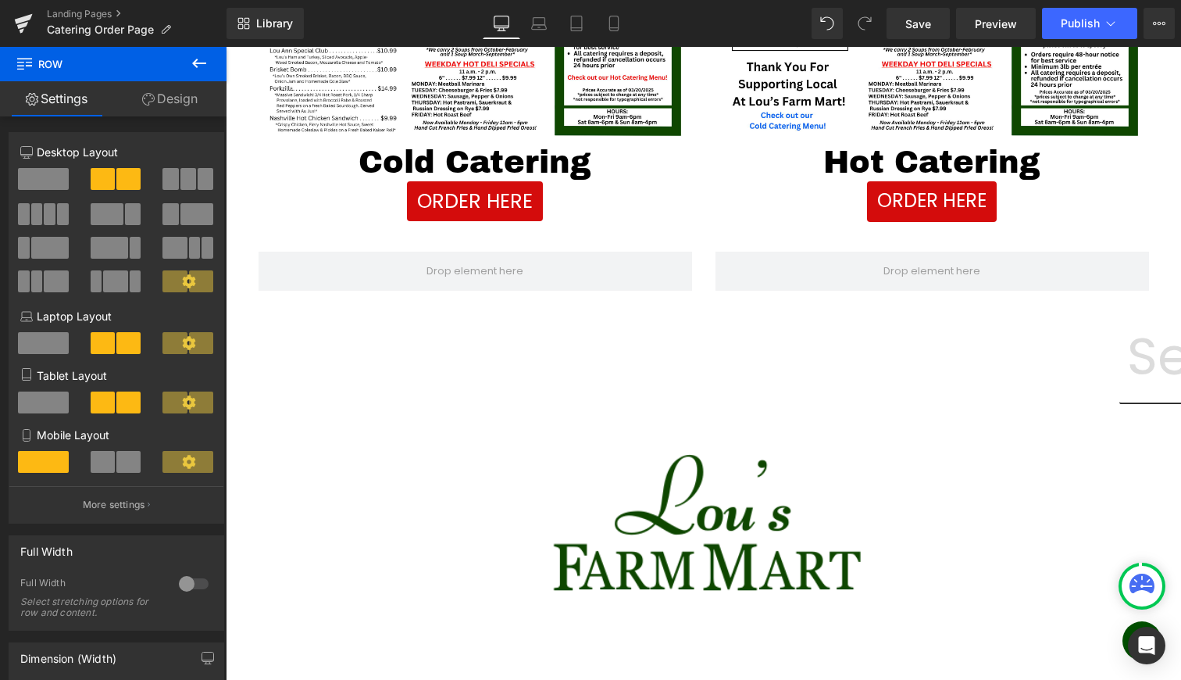
click at [191, 66] on icon at bounding box center [199, 63] width 19 height 19
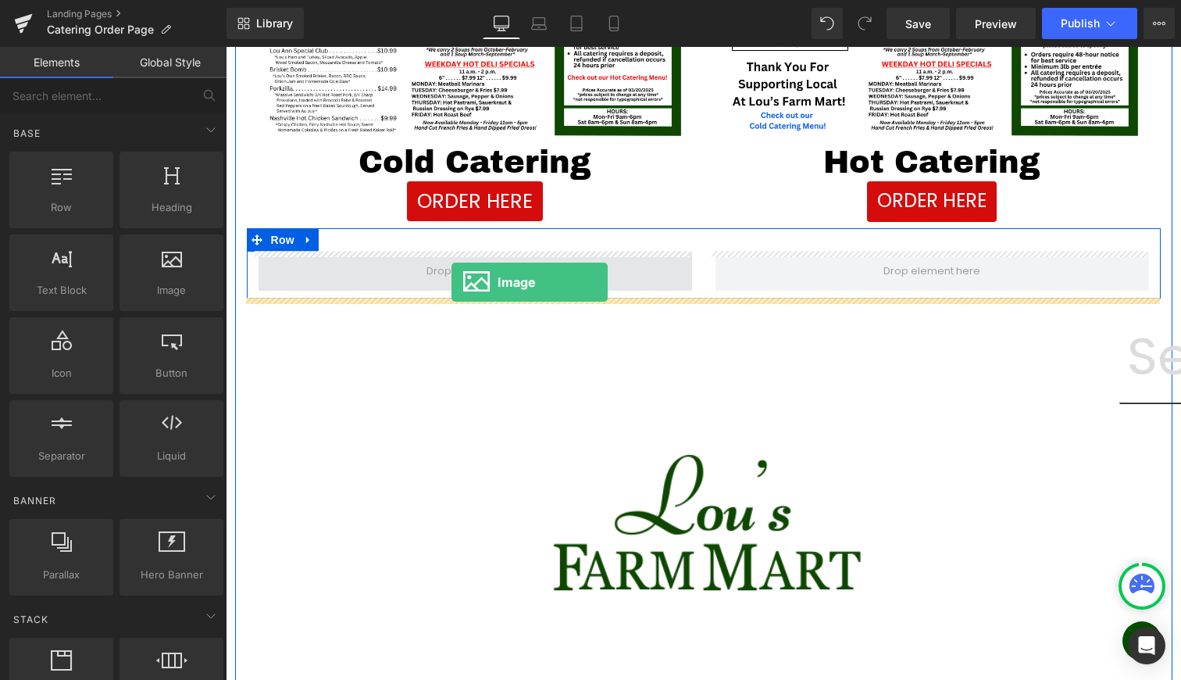
drag, startPoint x: 429, startPoint y: 340, endPoint x: 452, endPoint y: 282, distance: 62.1
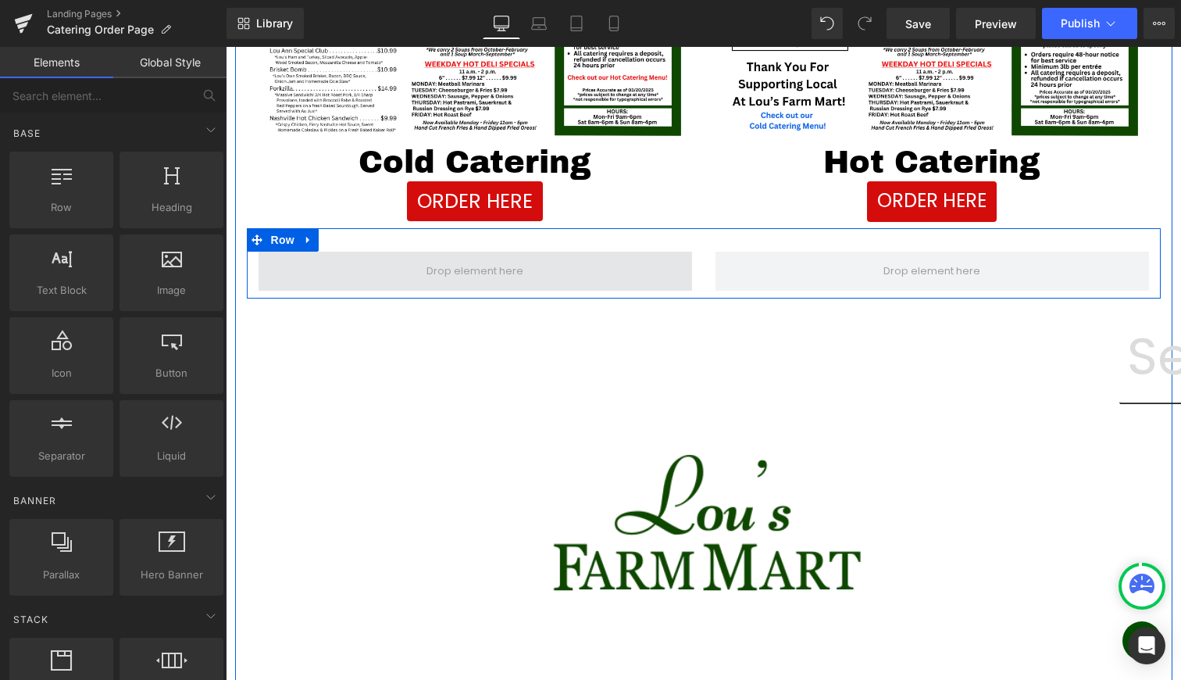
click at [452, 282] on span at bounding box center [475, 270] width 108 height 23
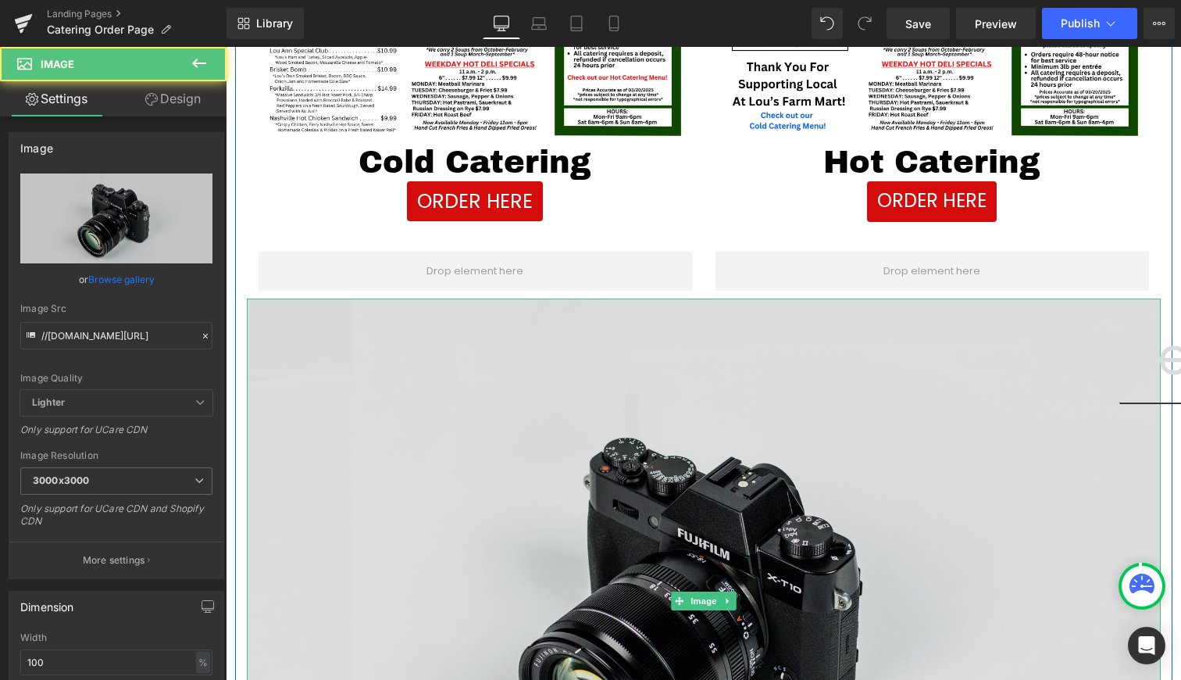
click at [491, 322] on img at bounding box center [704, 600] width 914 height 605
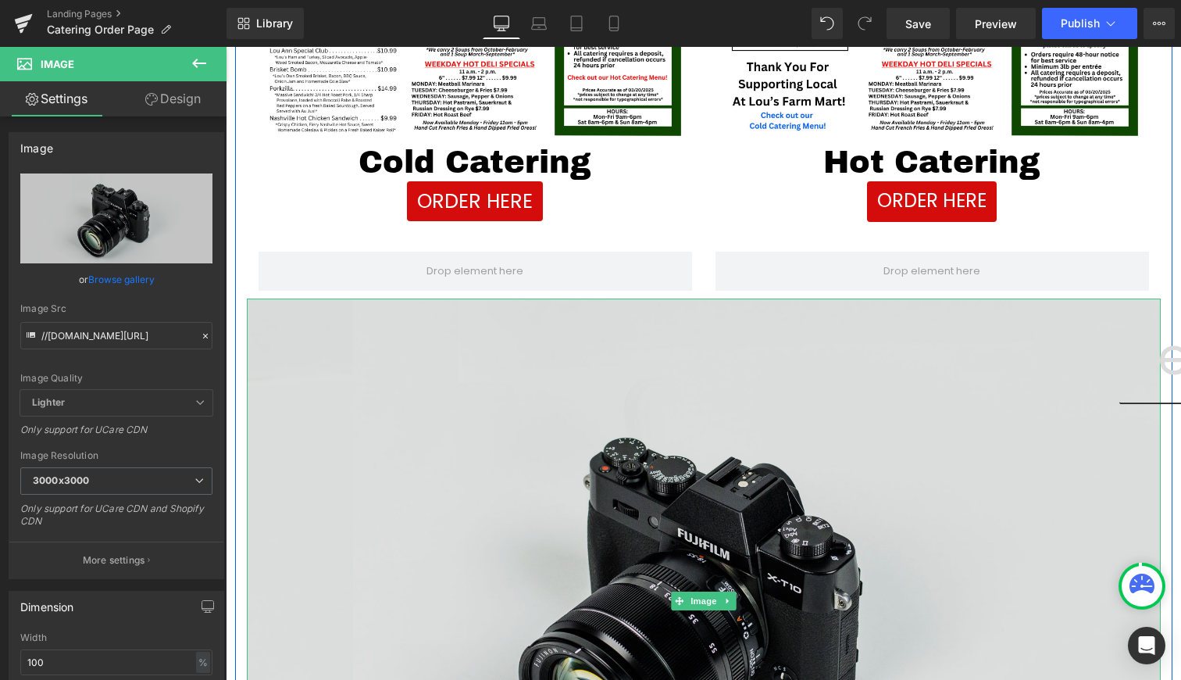
click at [684, 319] on img at bounding box center [704, 600] width 914 height 605
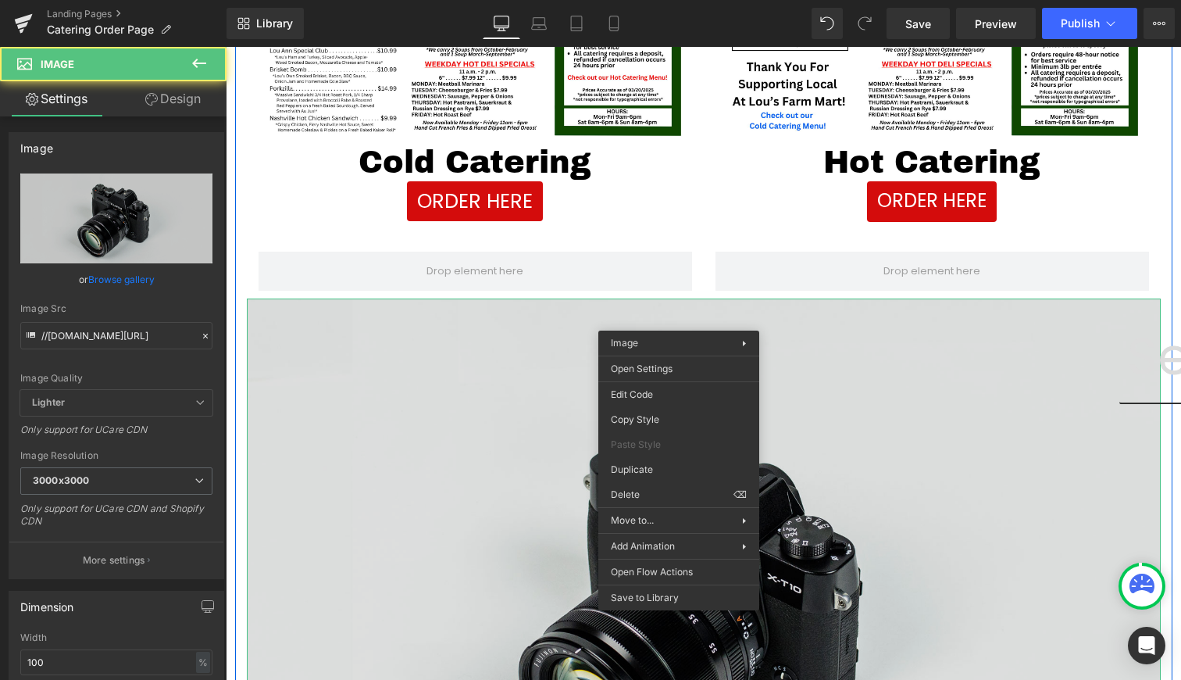
click at [679, 319] on img at bounding box center [704, 600] width 914 height 605
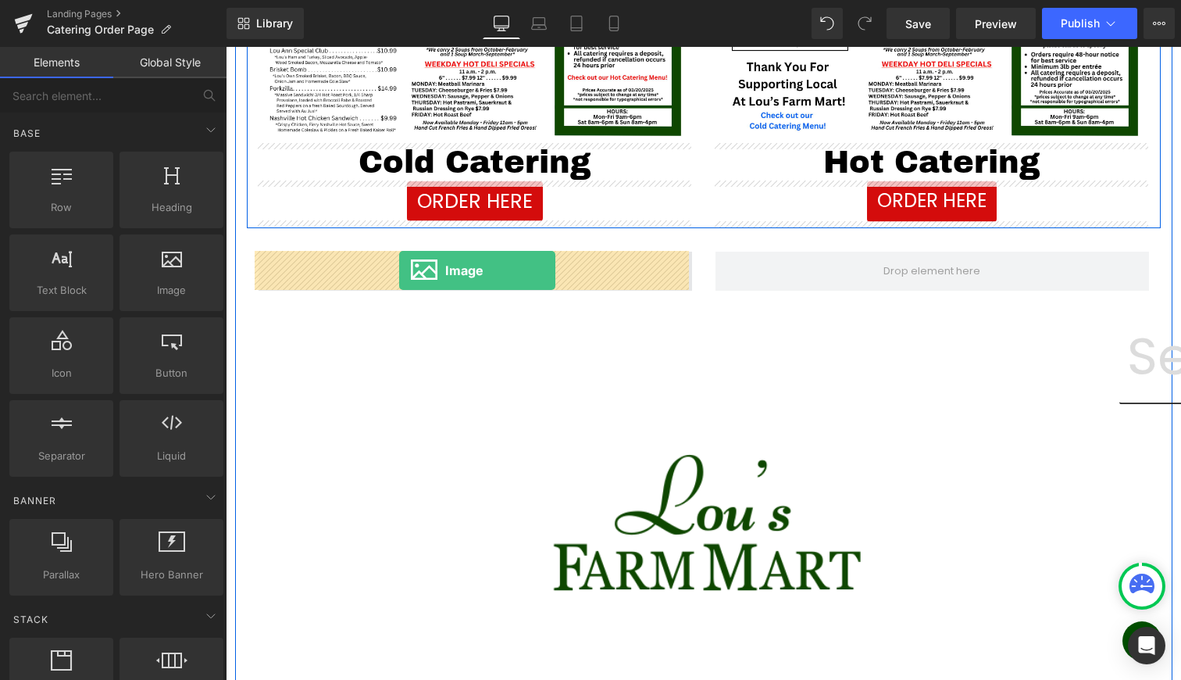
drag, startPoint x: 386, startPoint y: 336, endPoint x: 399, endPoint y: 270, distance: 67.0
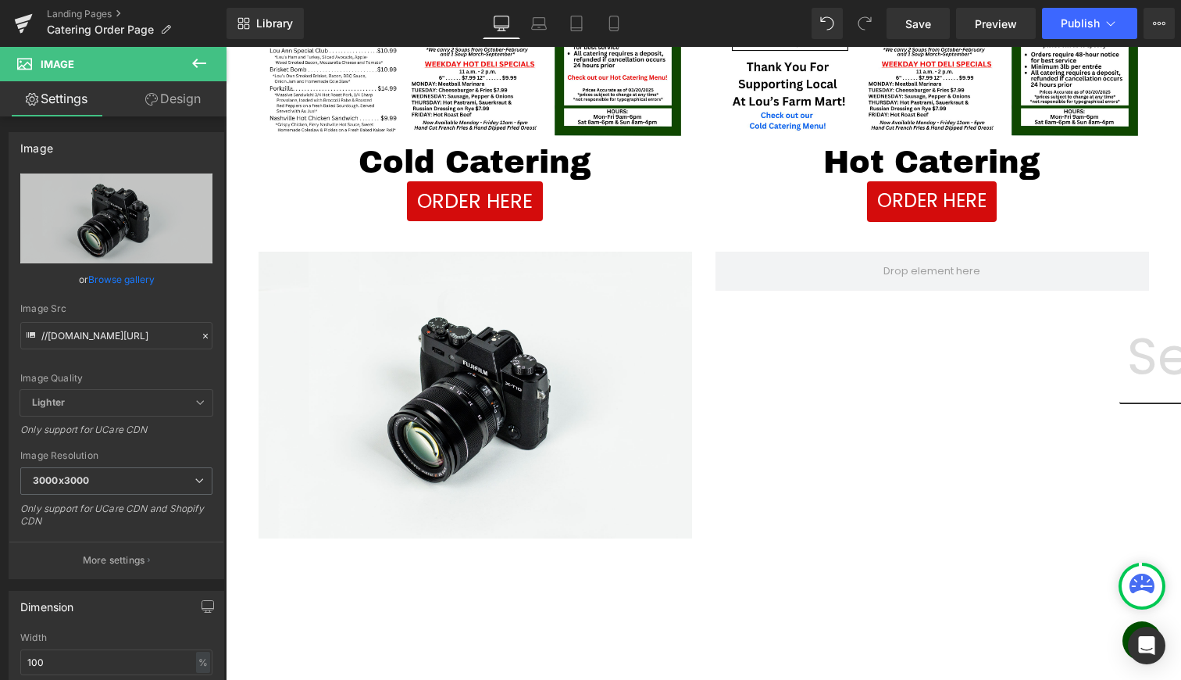
click at [198, 62] on icon at bounding box center [199, 63] width 14 height 9
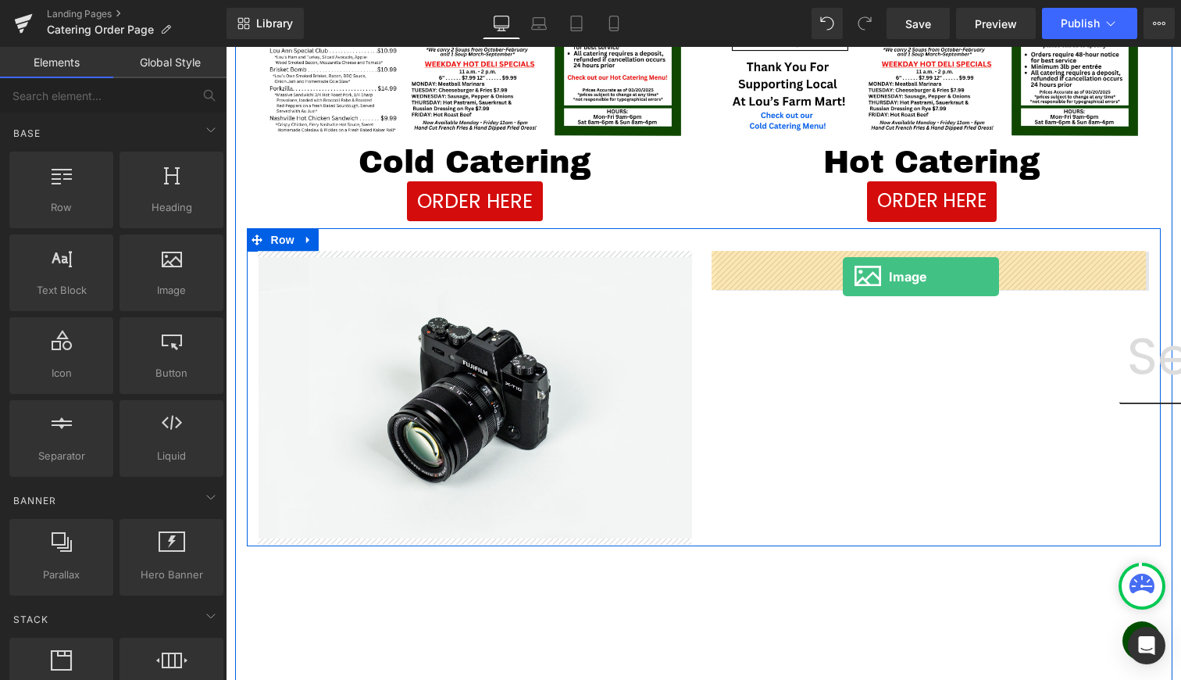
drag, startPoint x: 394, startPoint y: 313, endPoint x: 843, endPoint y: 277, distance: 450.7
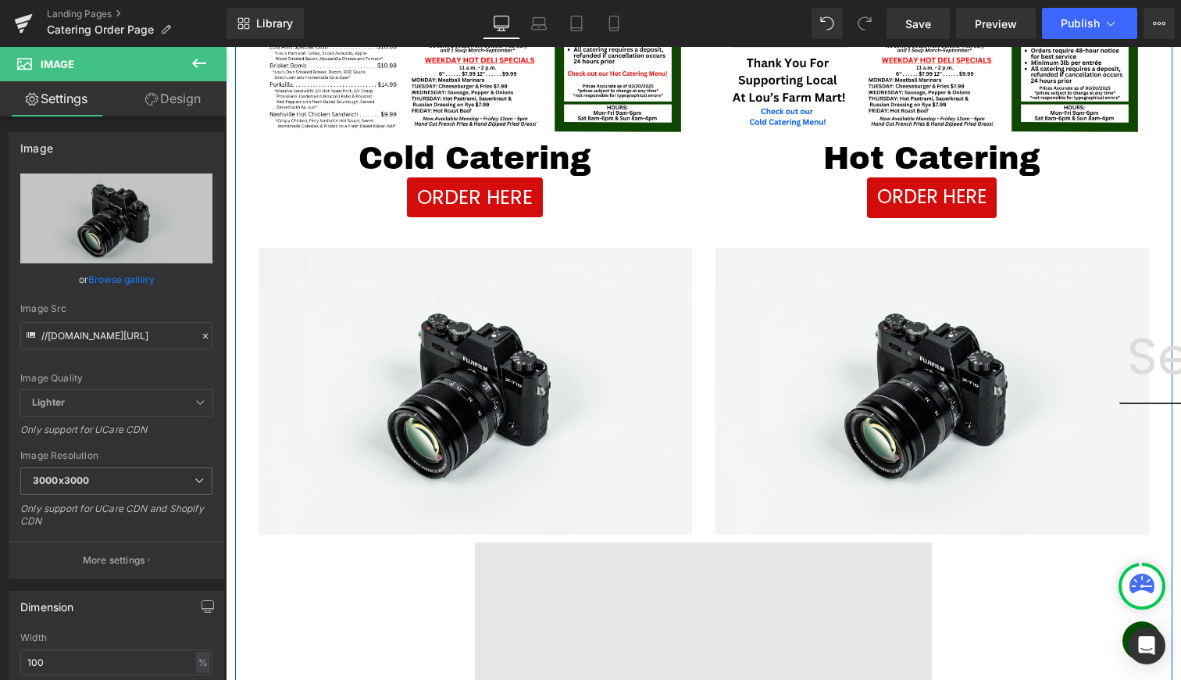
scroll to position [512, 0]
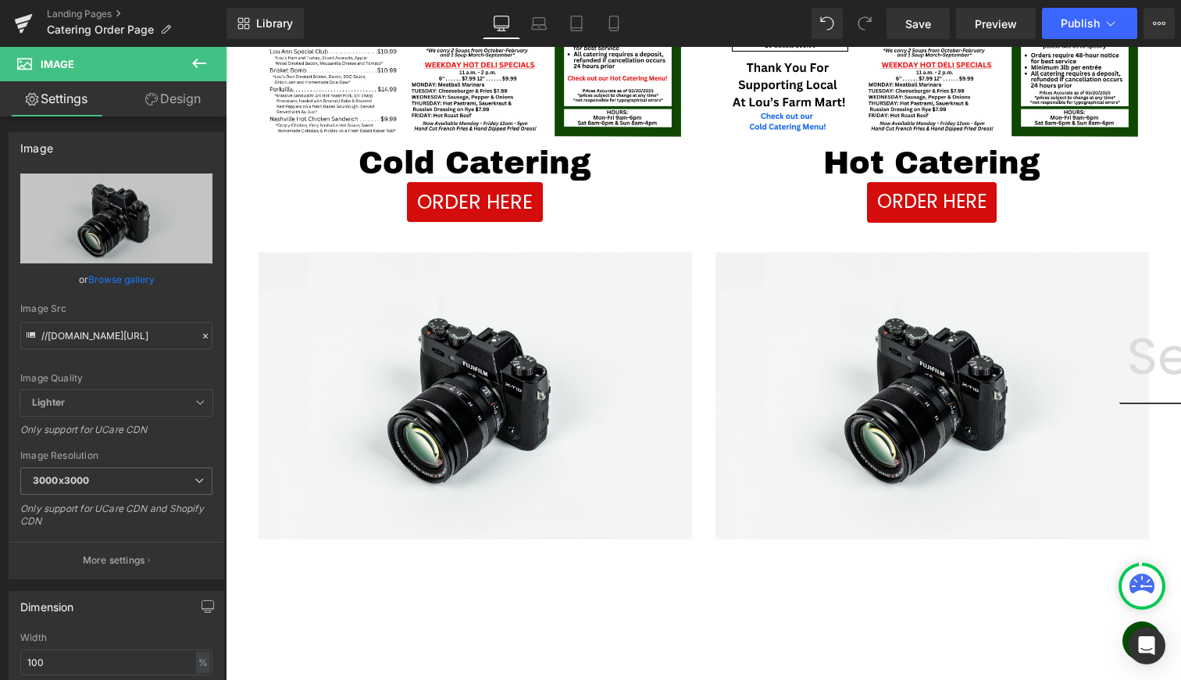
click at [192, 65] on icon at bounding box center [199, 63] width 19 height 19
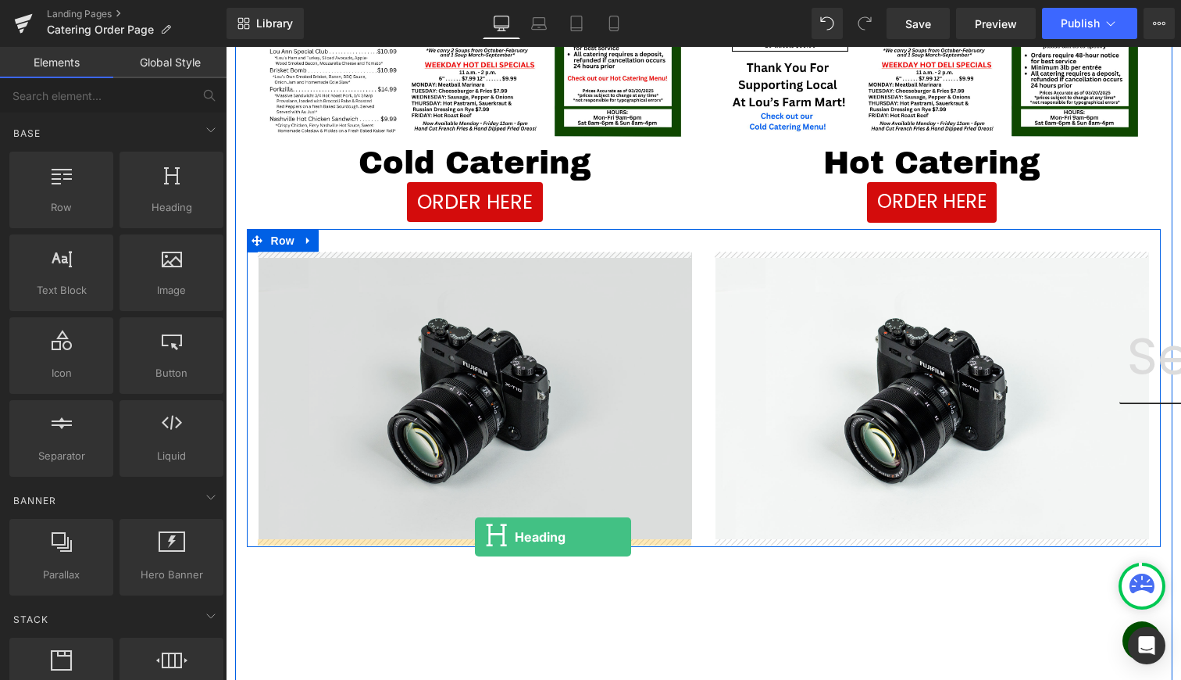
drag, startPoint x: 405, startPoint y: 248, endPoint x: 475, endPoint y: 537, distance: 297.5
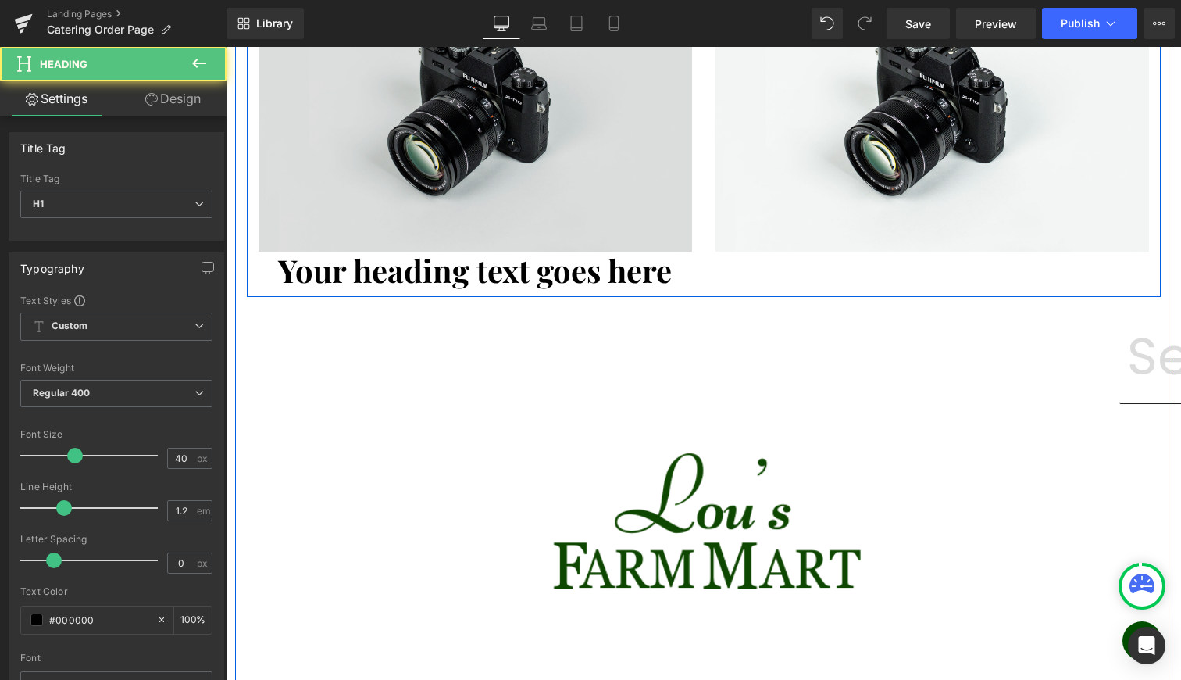
scroll to position [1111, 0]
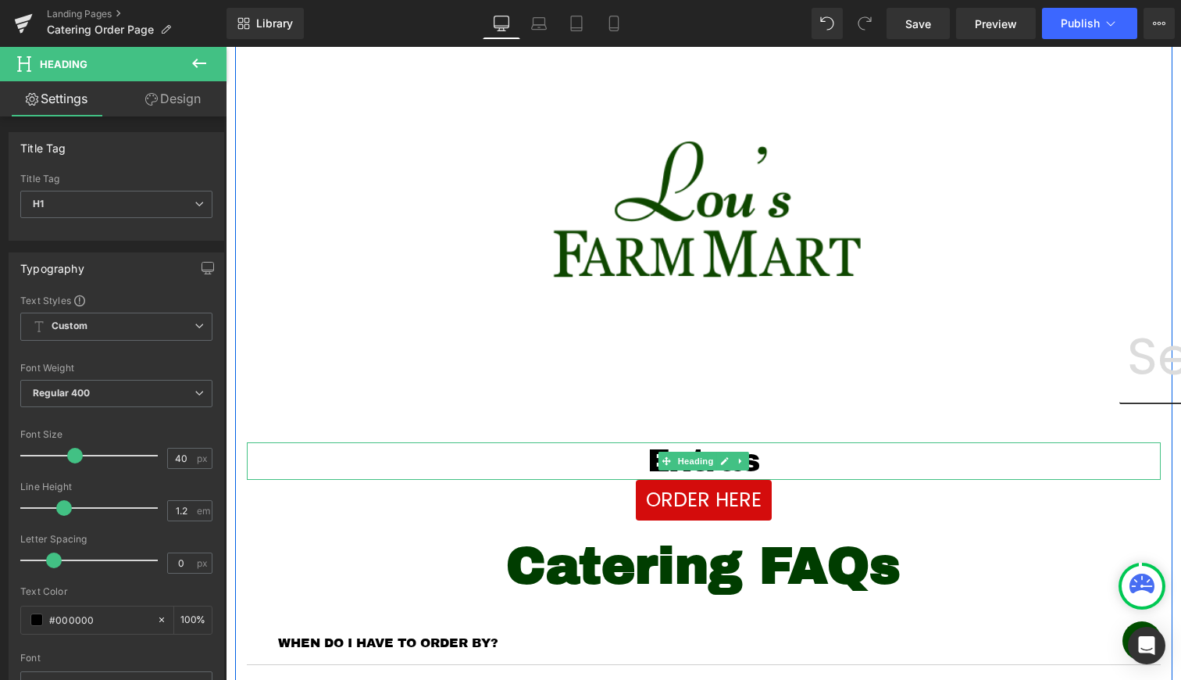
click at [678, 474] on h1 "Extras" at bounding box center [704, 460] width 914 height 37
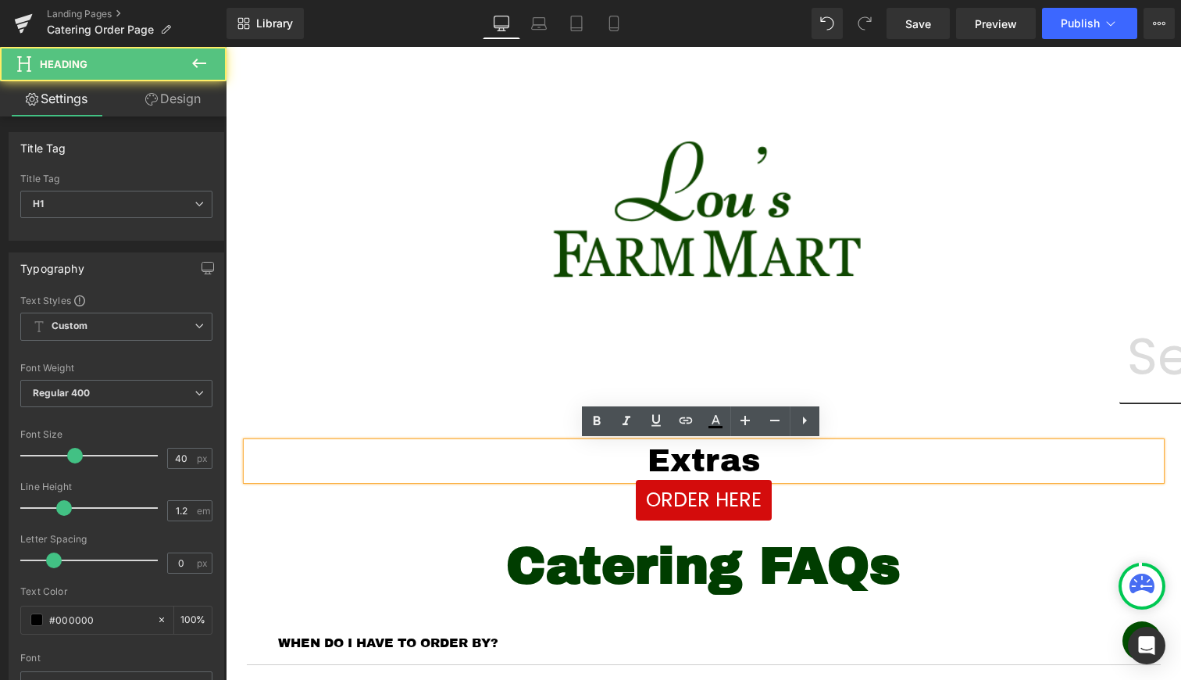
click at [696, 453] on span "Heading" at bounding box center [695, 461] width 42 height 19
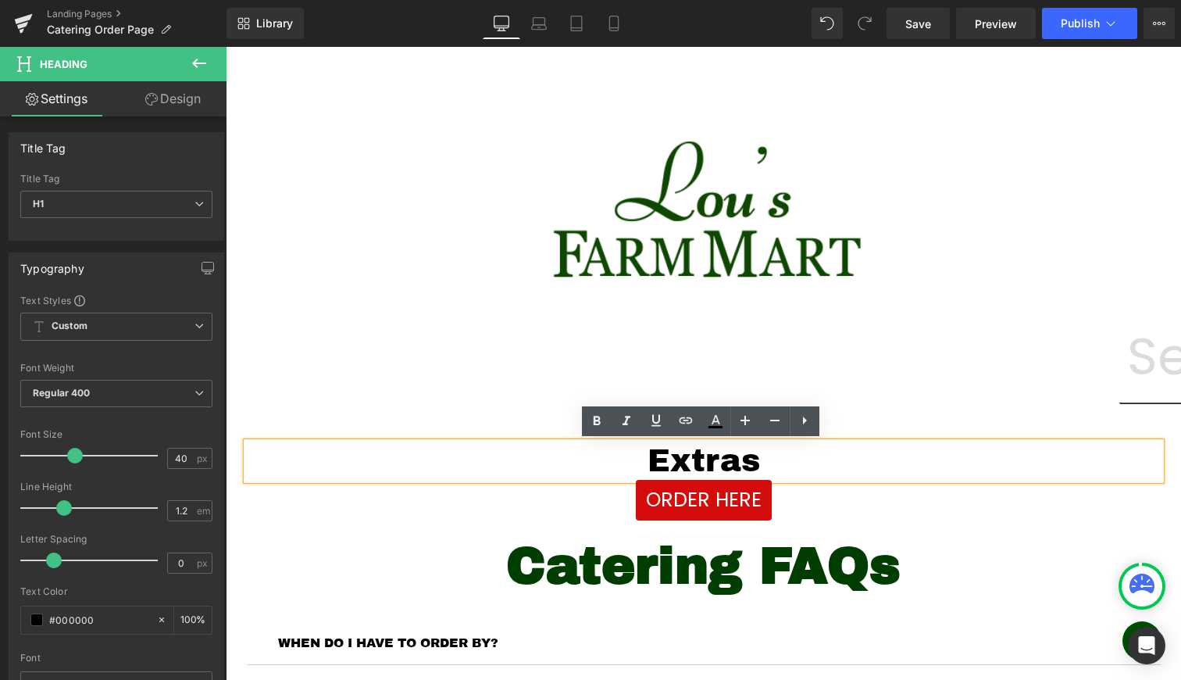
click at [679, 455] on h1 "Extras" at bounding box center [704, 460] width 914 height 37
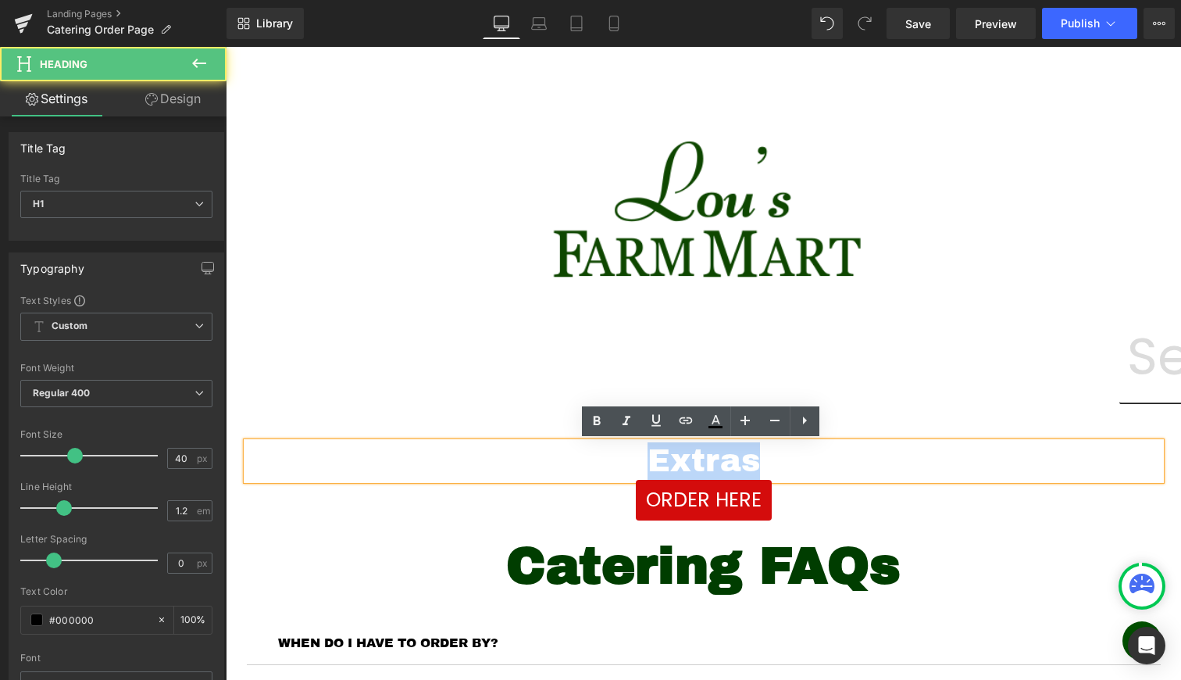
click at [679, 455] on h1 "Extras" at bounding box center [704, 460] width 914 height 37
copy h1 "Extras"
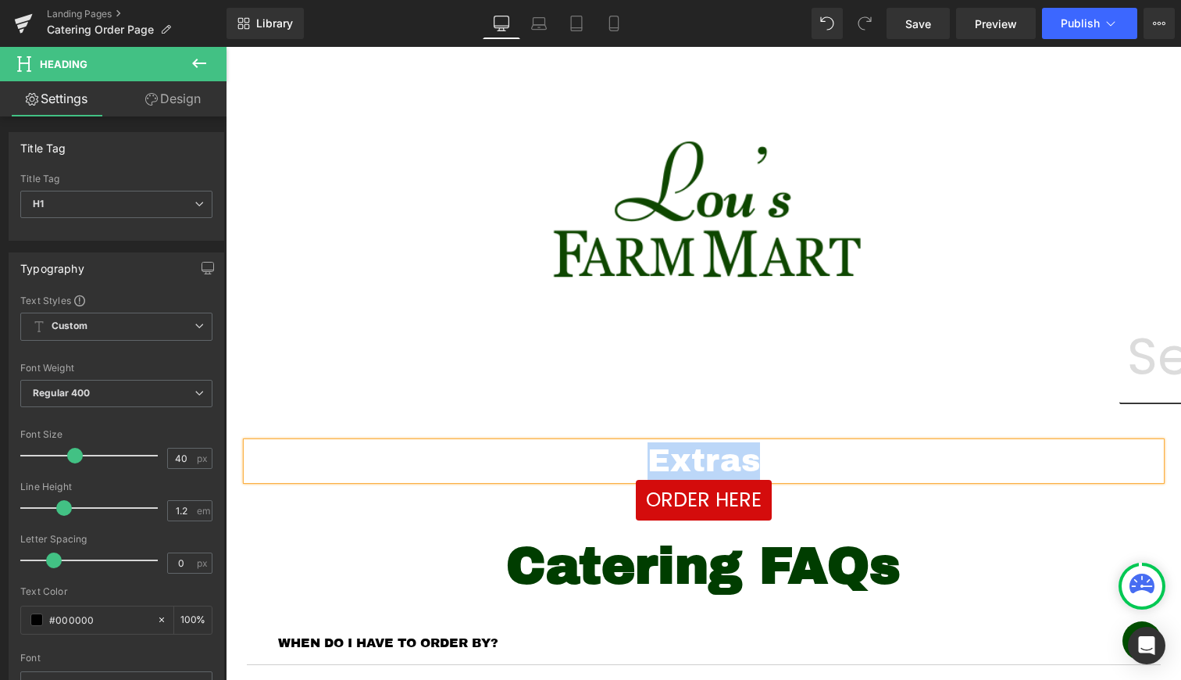
scroll to position [827, 0]
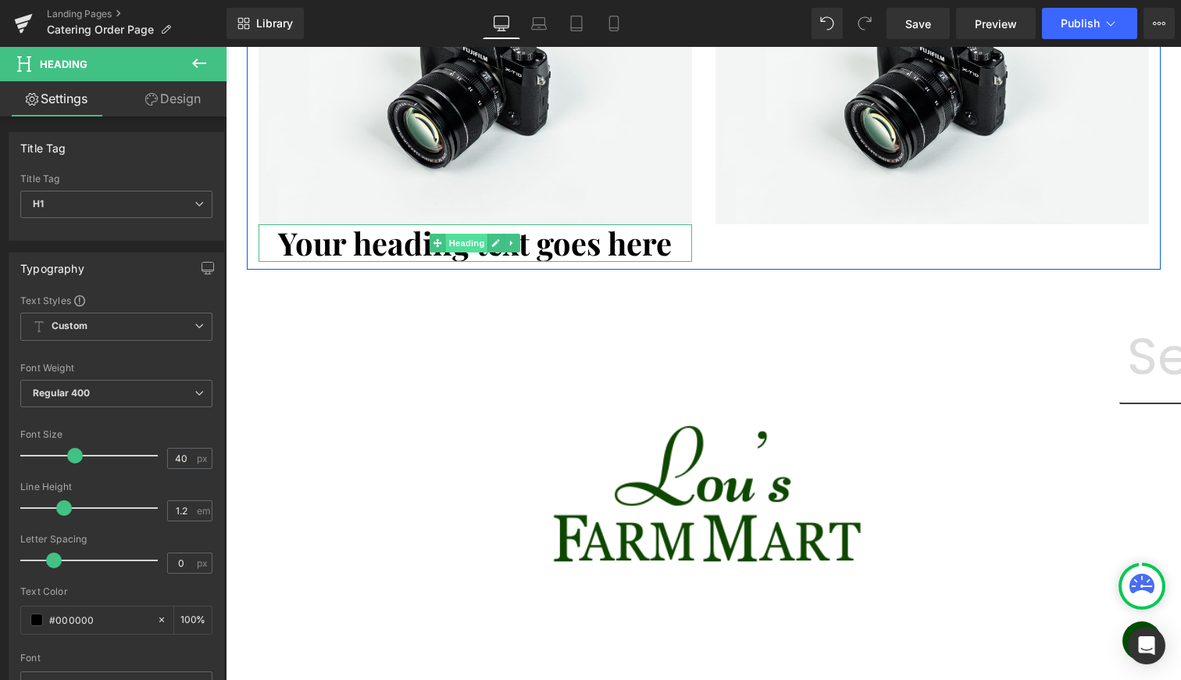
click at [463, 247] on span "Heading" at bounding box center [467, 243] width 42 height 19
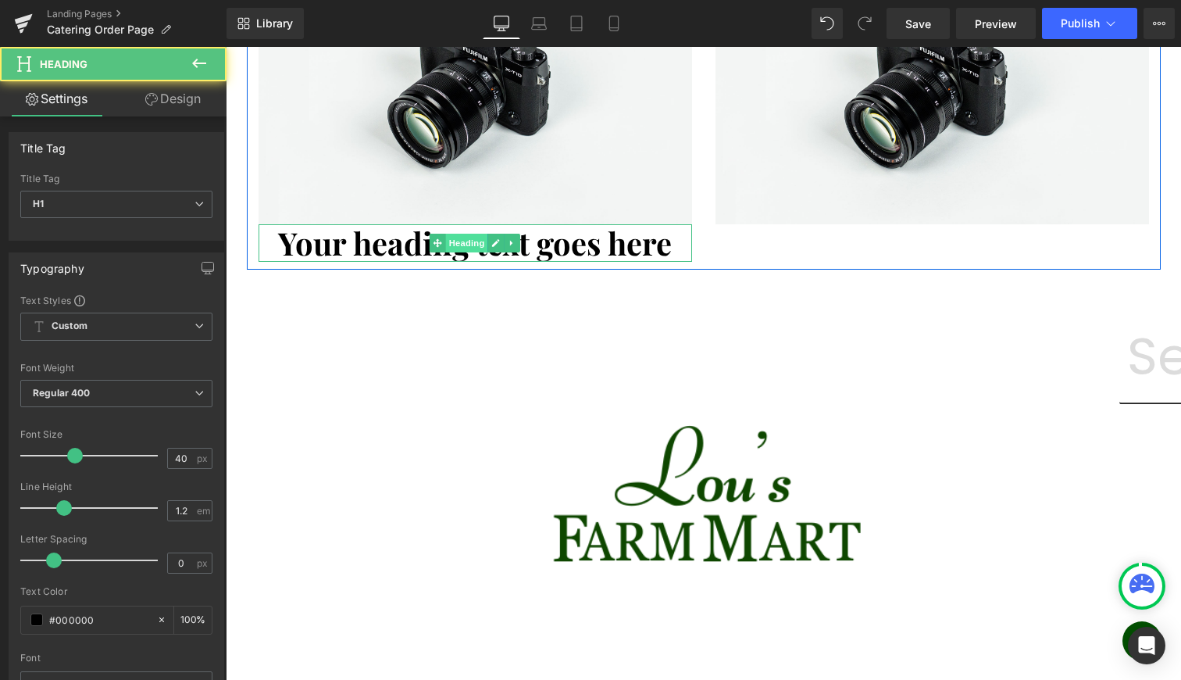
click at [463, 247] on span "Heading" at bounding box center [467, 243] width 42 height 19
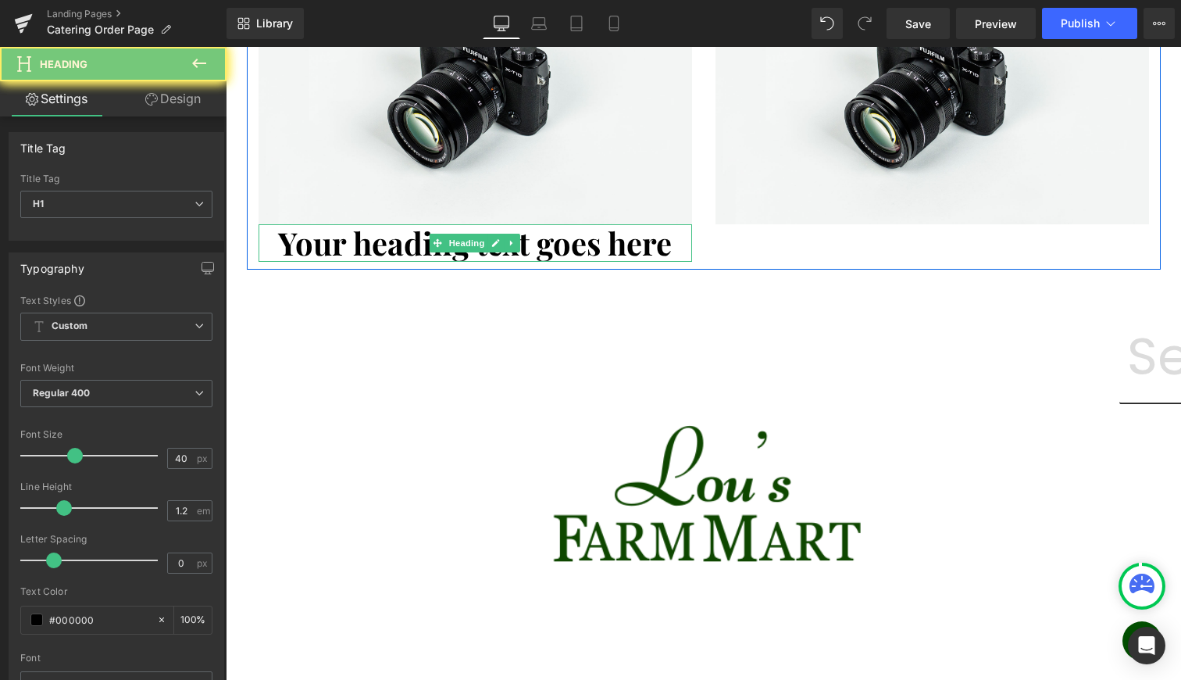
click at [588, 232] on h1 "Your heading text goes here" at bounding box center [476, 242] width 434 height 37
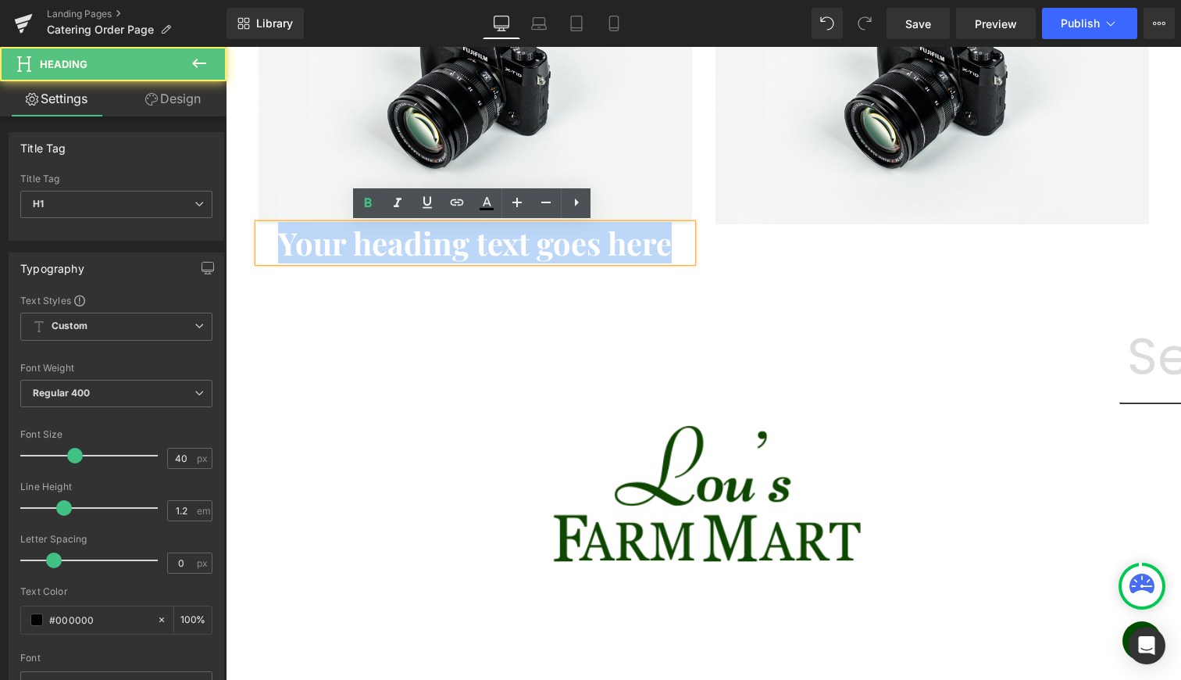
click at [588, 232] on h1 "Your heading text goes here" at bounding box center [476, 242] width 434 height 37
paste div
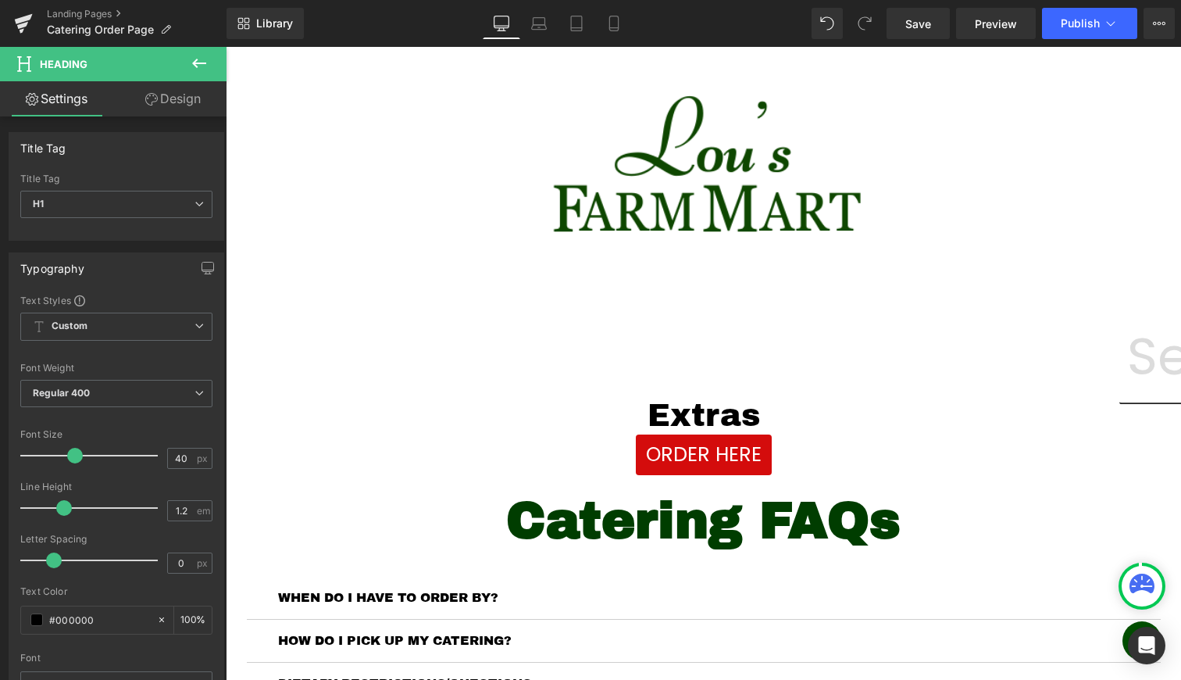
scroll to position [1199, 0]
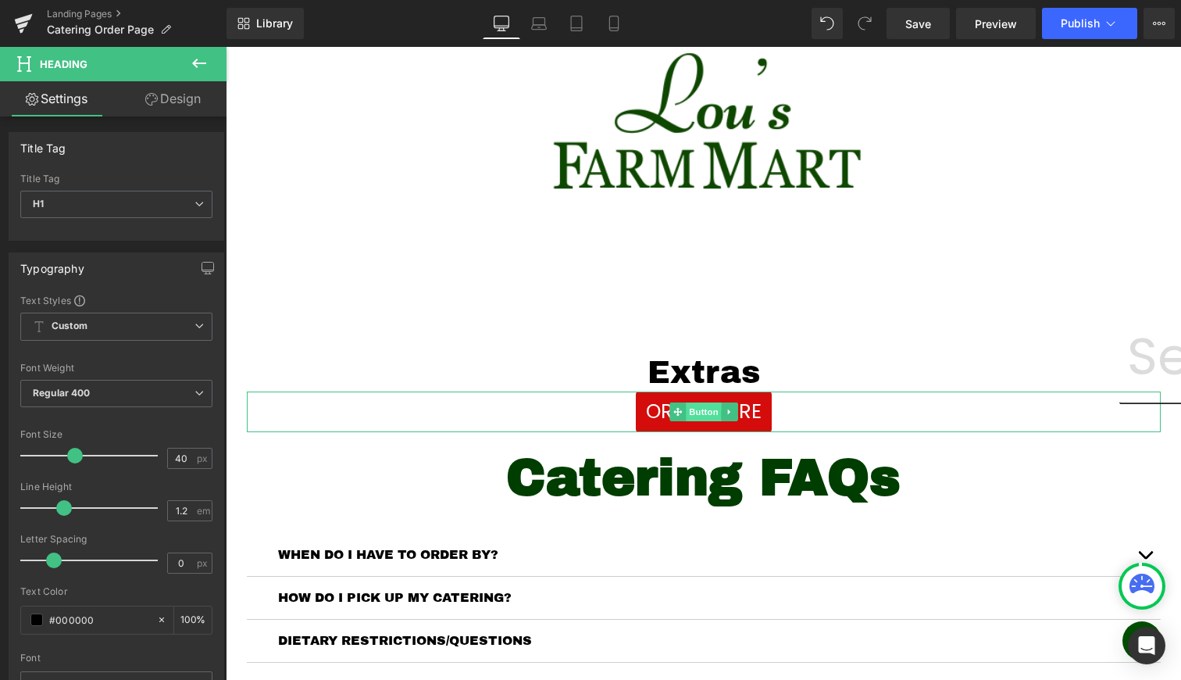
click at [705, 409] on span "Button" at bounding box center [704, 411] width 36 height 19
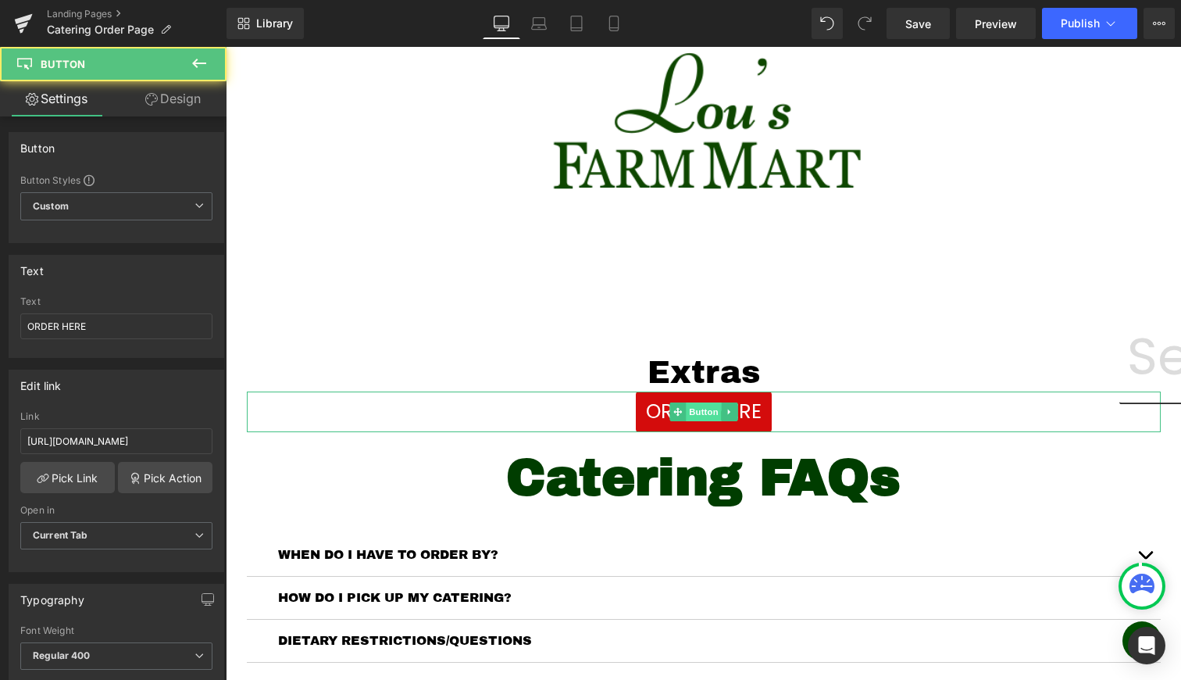
click at [705, 409] on span "Button" at bounding box center [704, 411] width 36 height 19
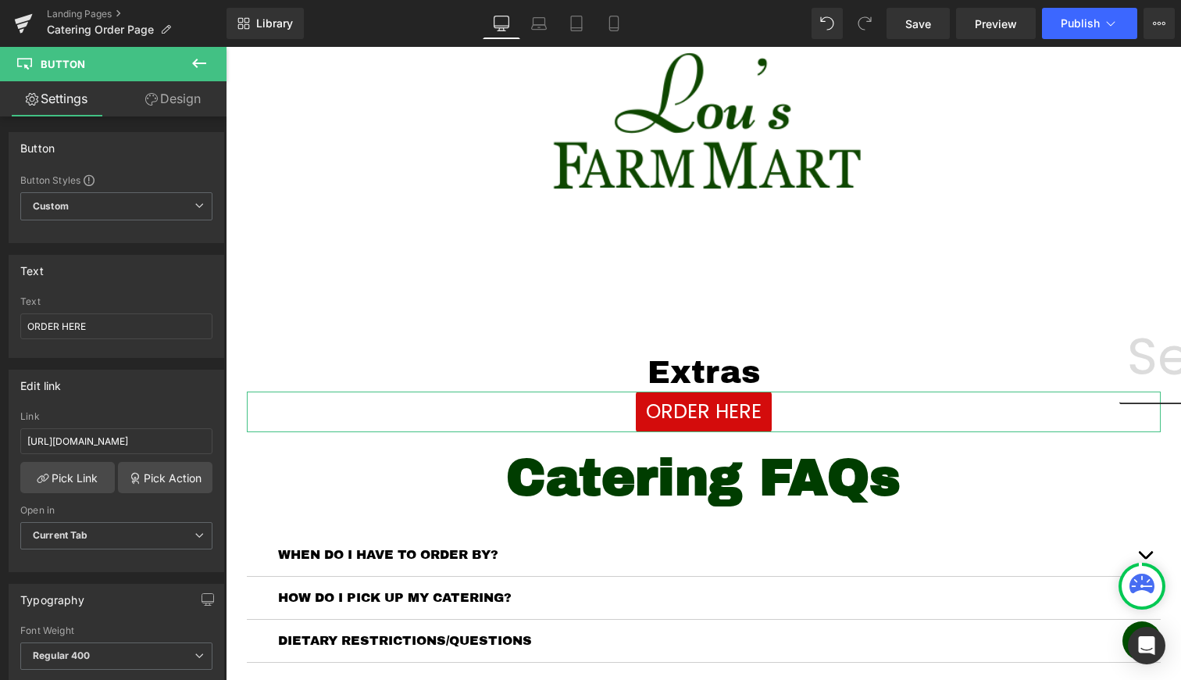
click at [195, 72] on icon at bounding box center [199, 63] width 19 height 19
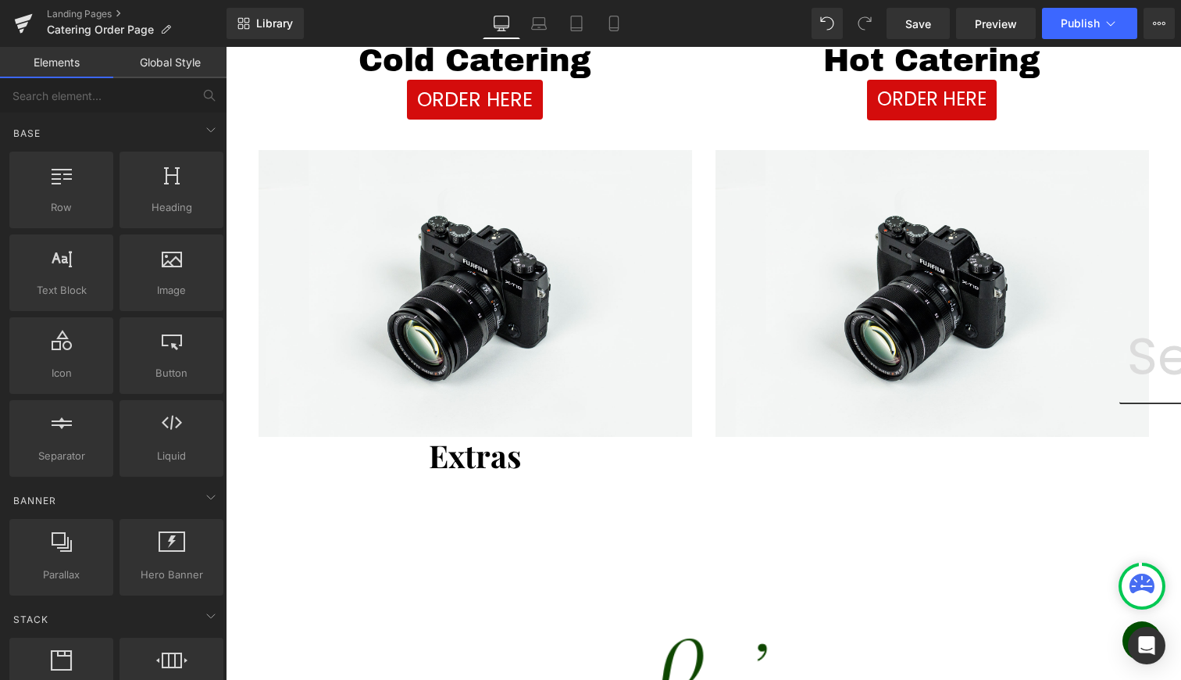
scroll to position [0, 0]
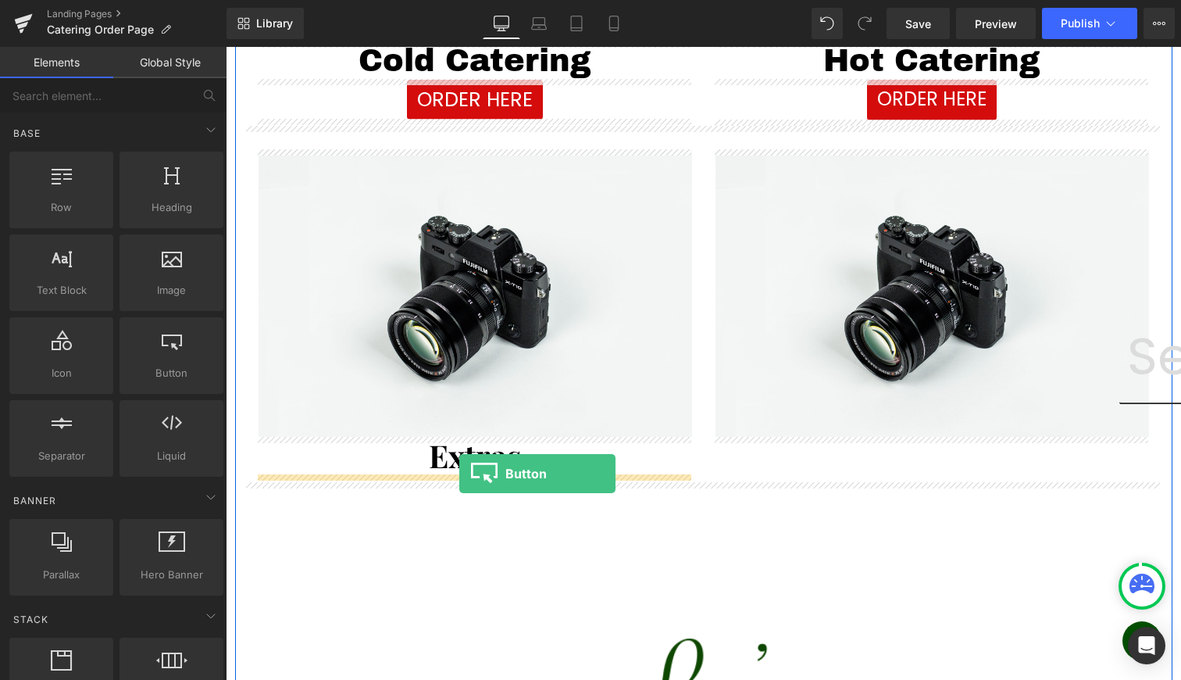
drag, startPoint x: 397, startPoint y: 399, endPoint x: 459, endPoint y: 473, distance: 97.0
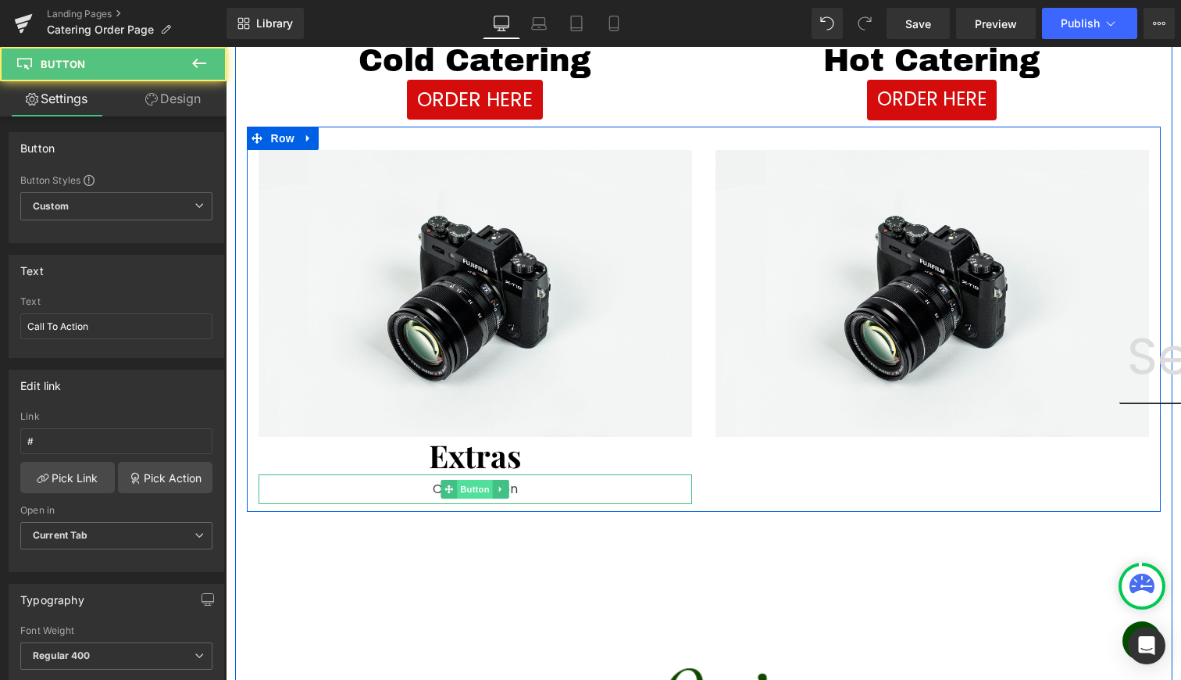
click at [462, 494] on span "Button" at bounding box center [475, 489] width 36 height 19
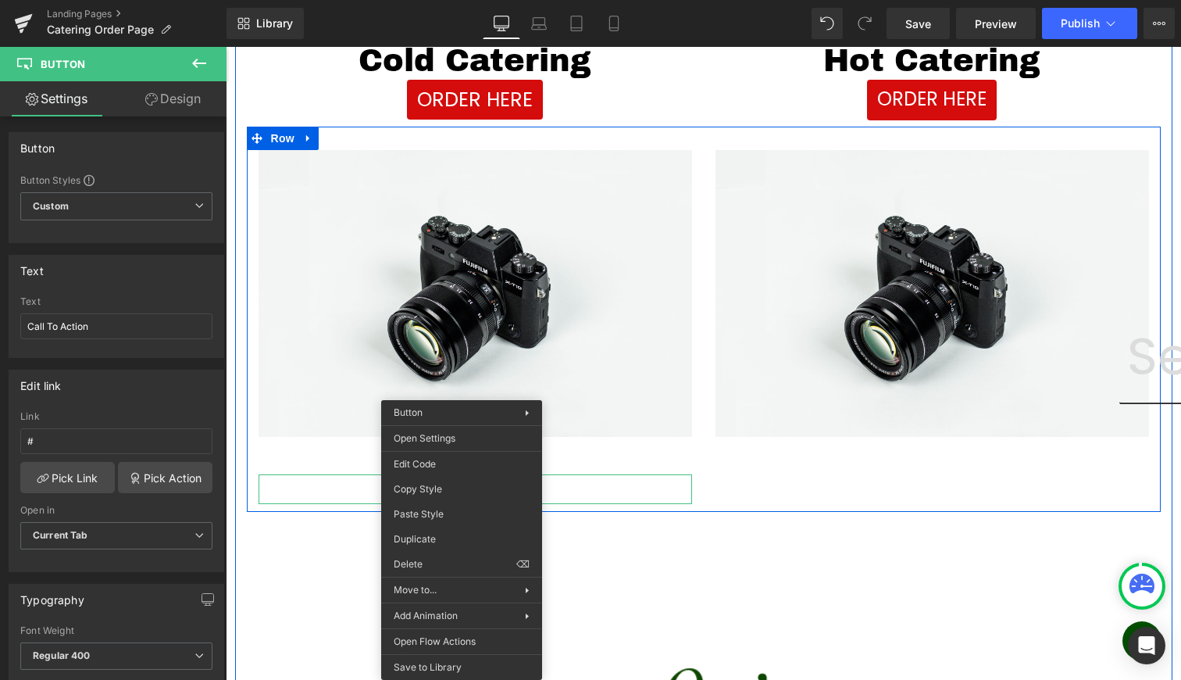
click at [462, 494] on span "Button" at bounding box center [475, 489] width 36 height 19
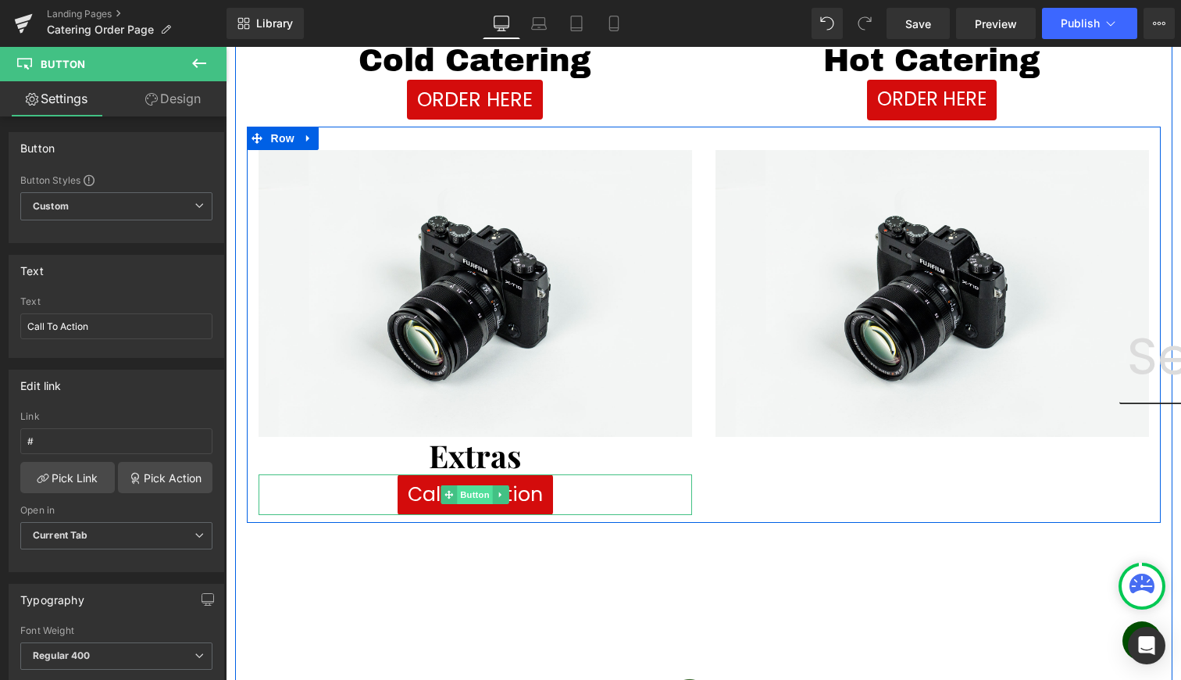
click at [474, 495] on span "Button" at bounding box center [475, 494] width 36 height 19
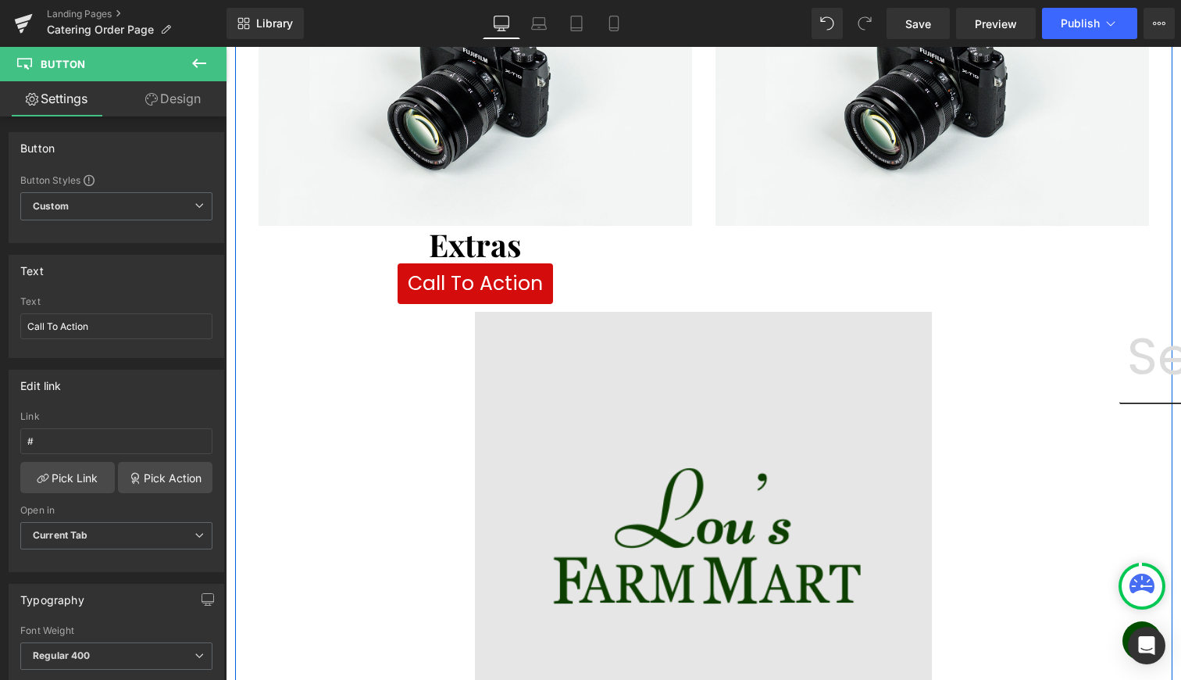
scroll to position [770, 0]
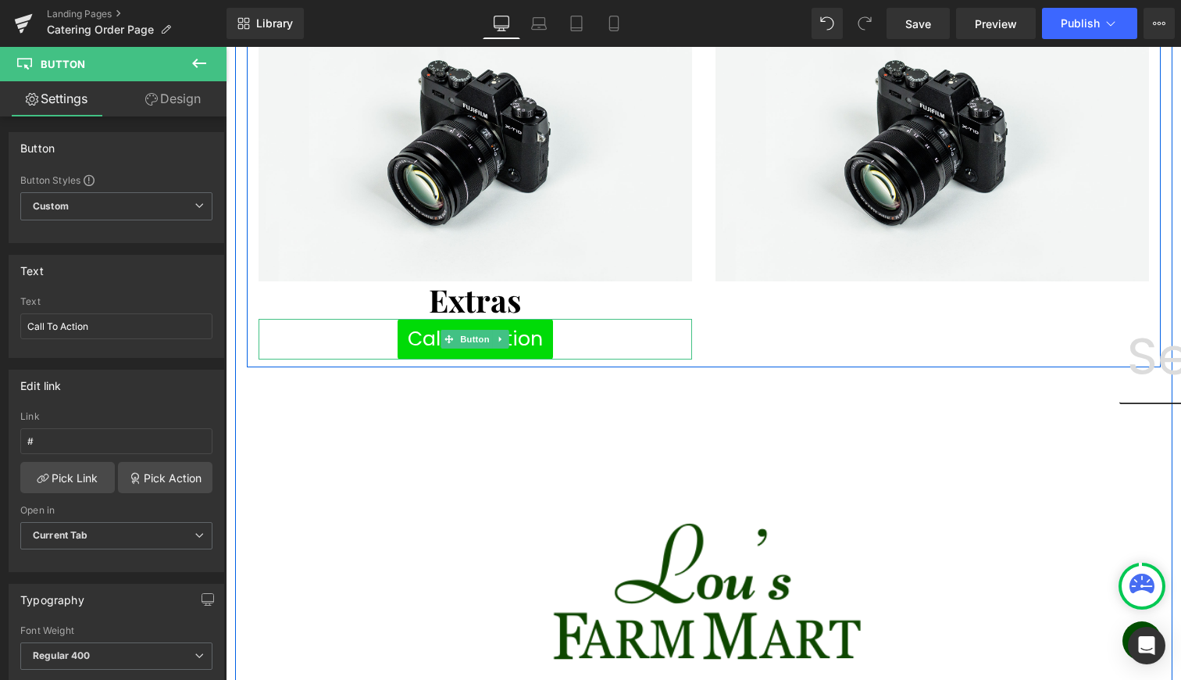
click at [524, 331] on span "Call To Action" at bounding box center [475, 339] width 135 height 30
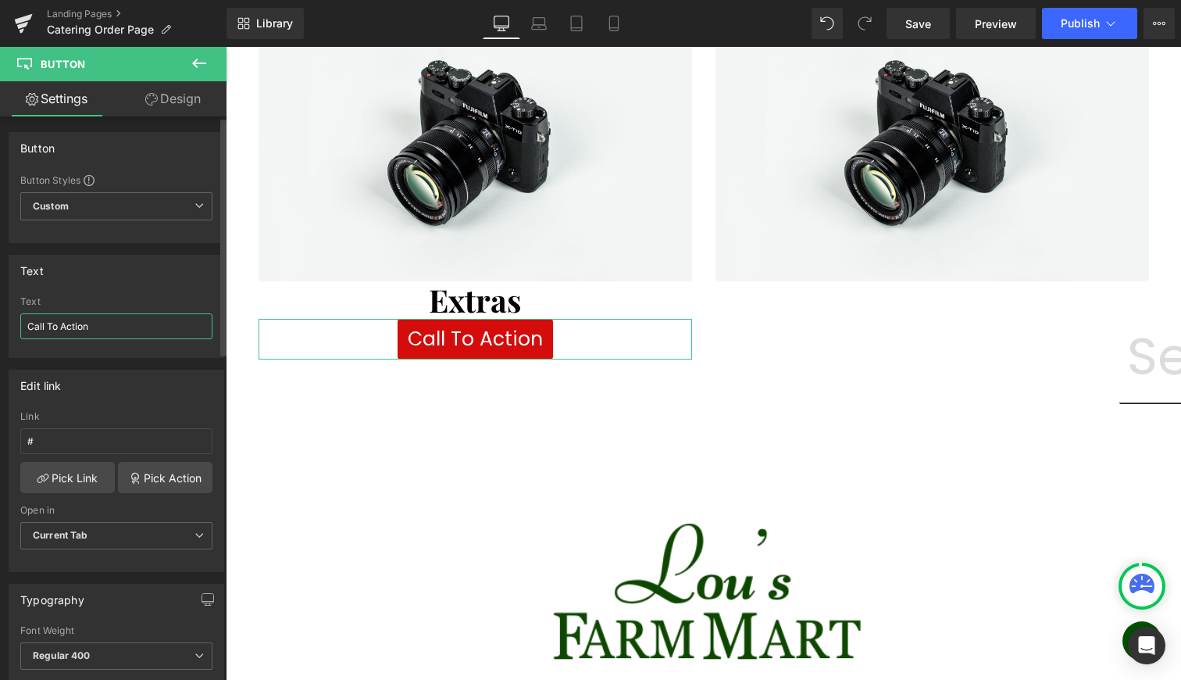
scroll to position [0, 0]
click at [102, 318] on input "Call To Action" at bounding box center [116, 326] width 192 height 26
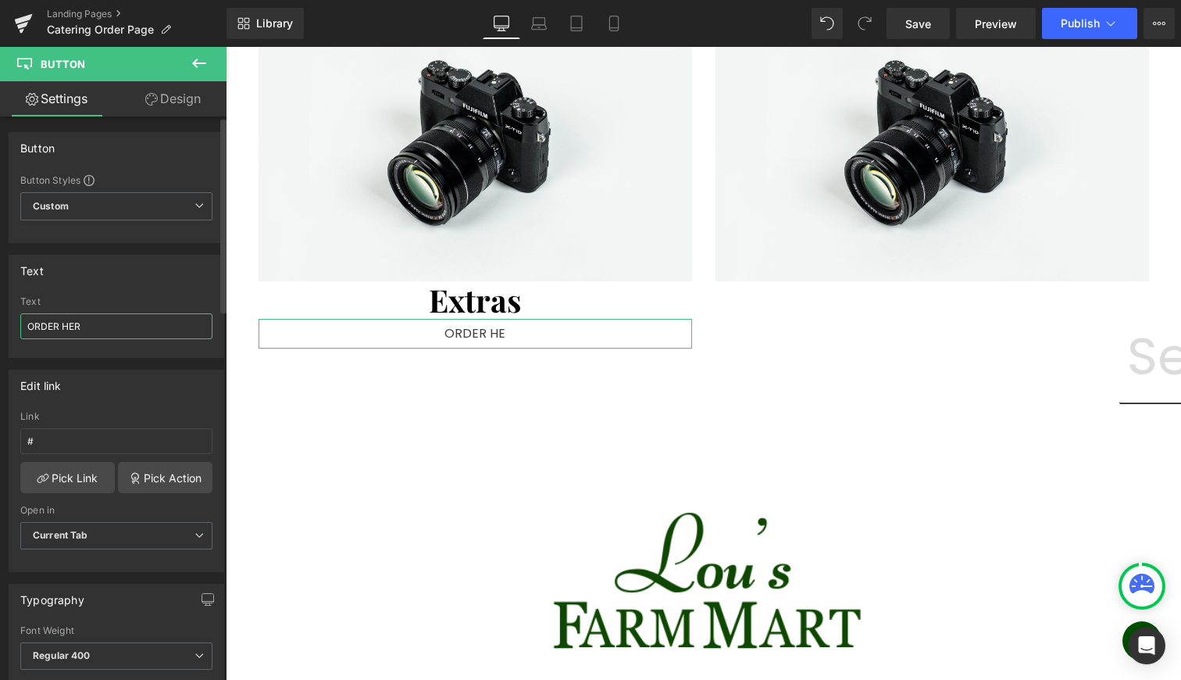
type input "ORDER HERE"
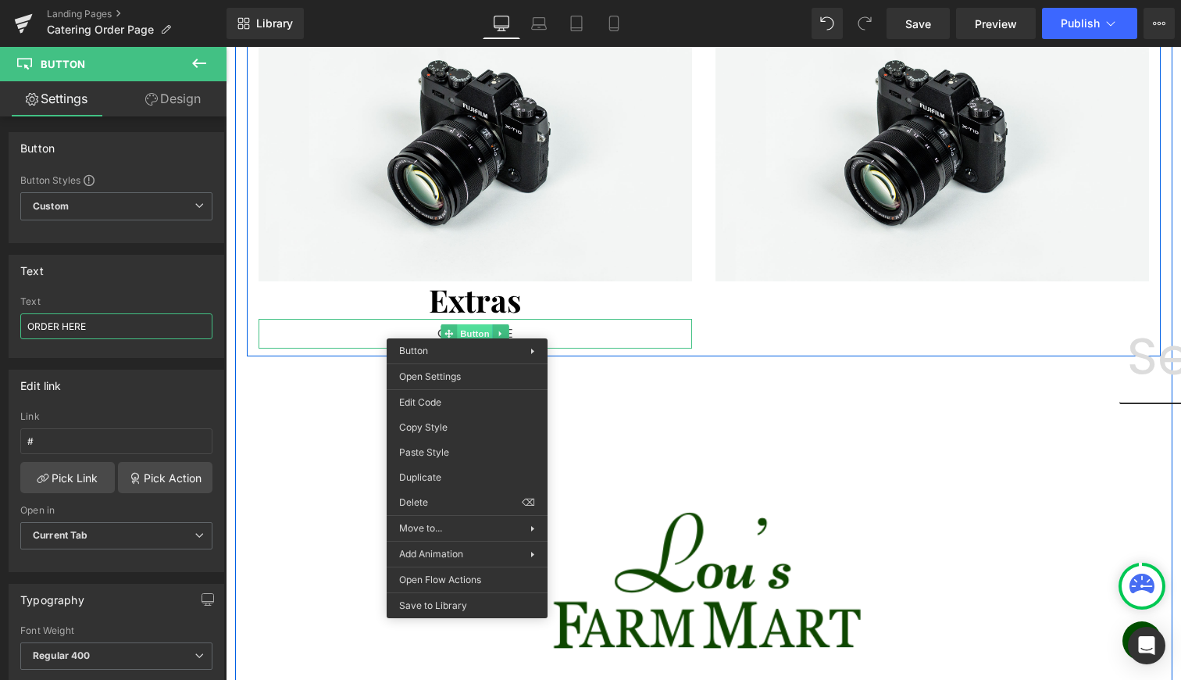
click at [467, 327] on span "Button" at bounding box center [475, 333] width 36 height 19
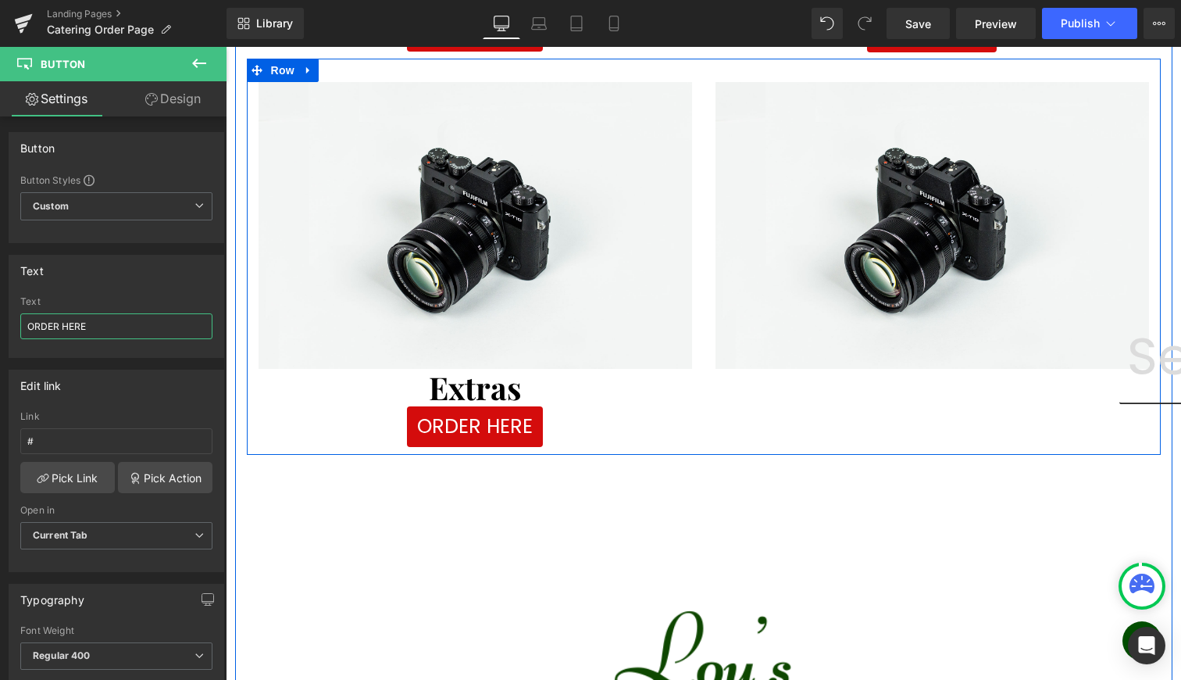
scroll to position [1129, 0]
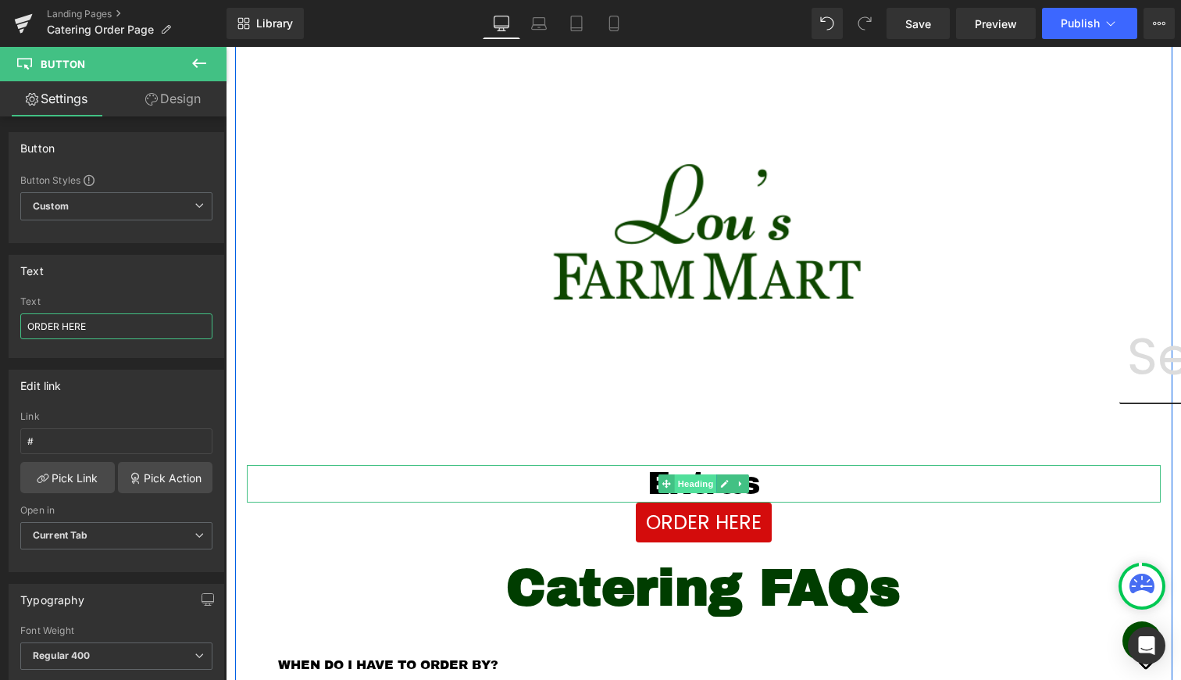
click at [696, 486] on span "Heading" at bounding box center [695, 483] width 42 height 19
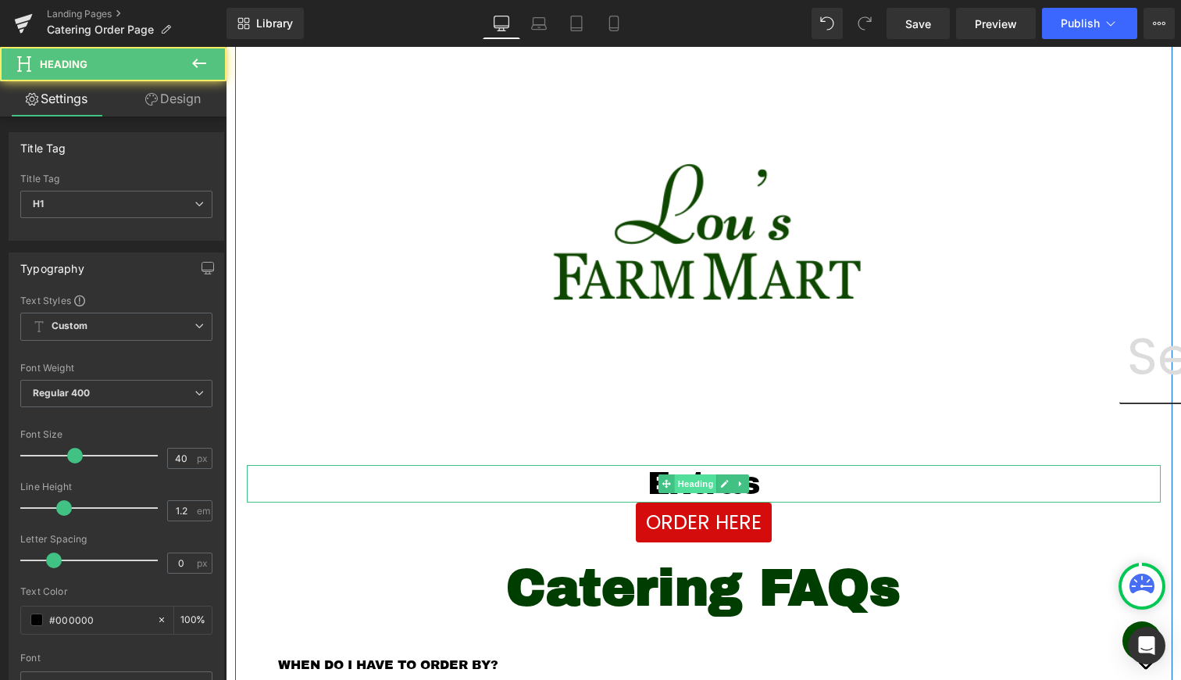
click at [696, 486] on span "Heading" at bounding box center [695, 483] width 42 height 19
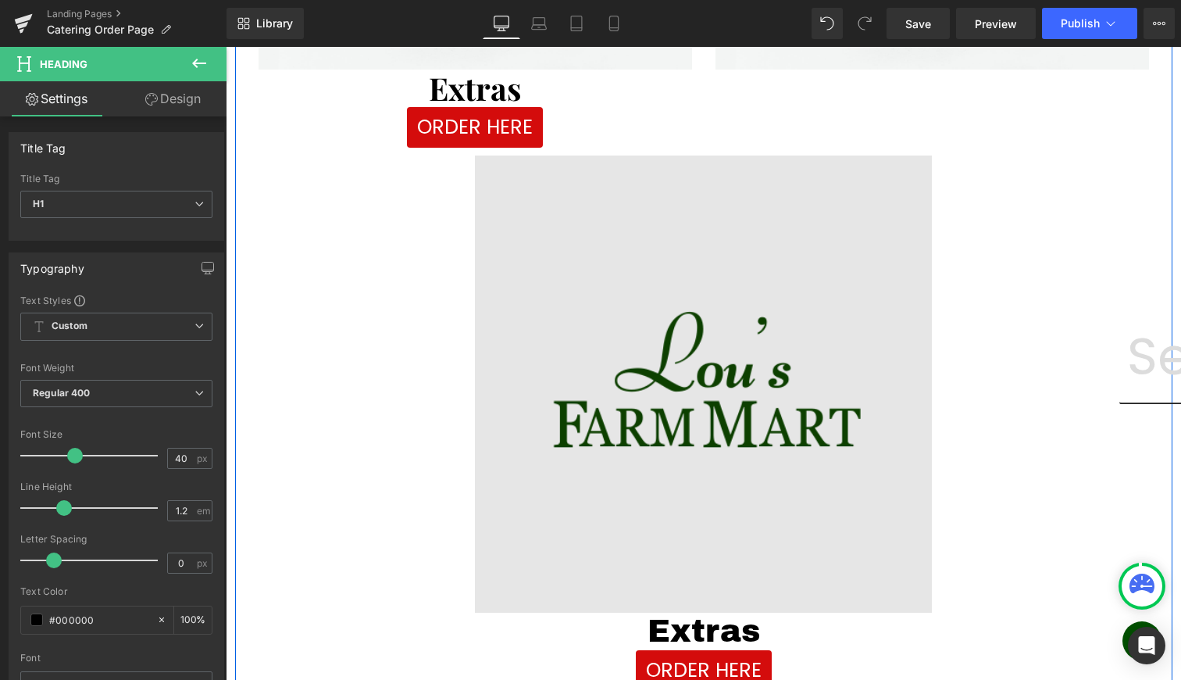
scroll to position [960, 0]
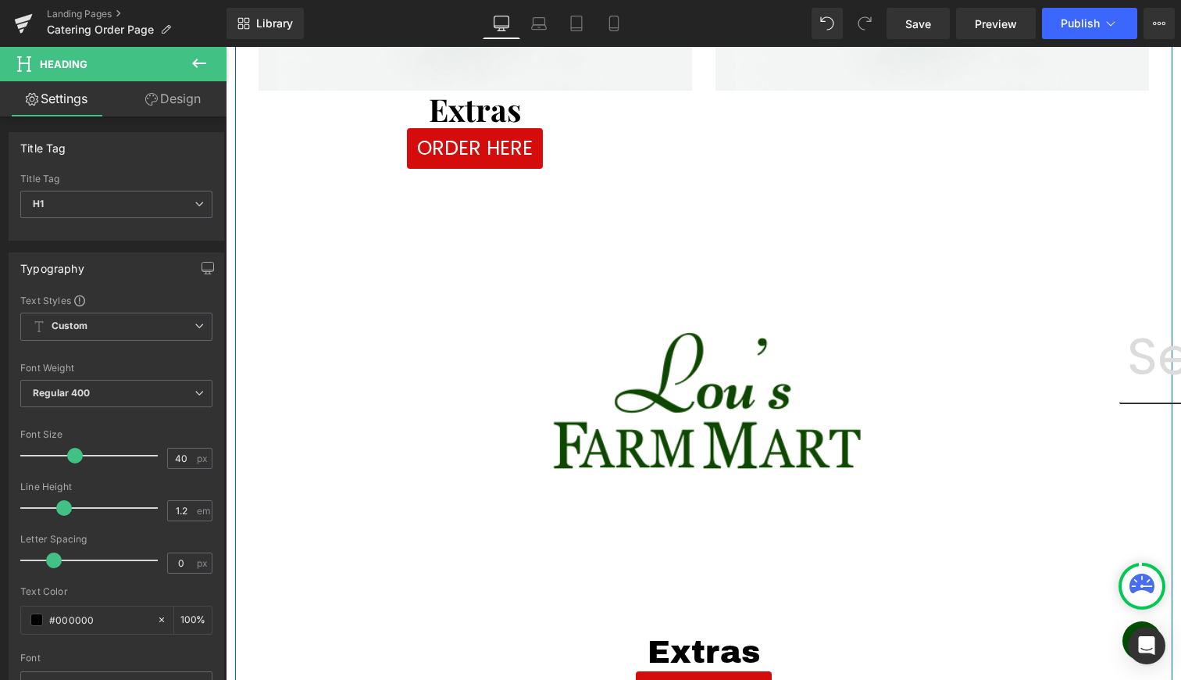
click at [472, 109] on div "Extras Heading" at bounding box center [476, 109] width 434 height 37
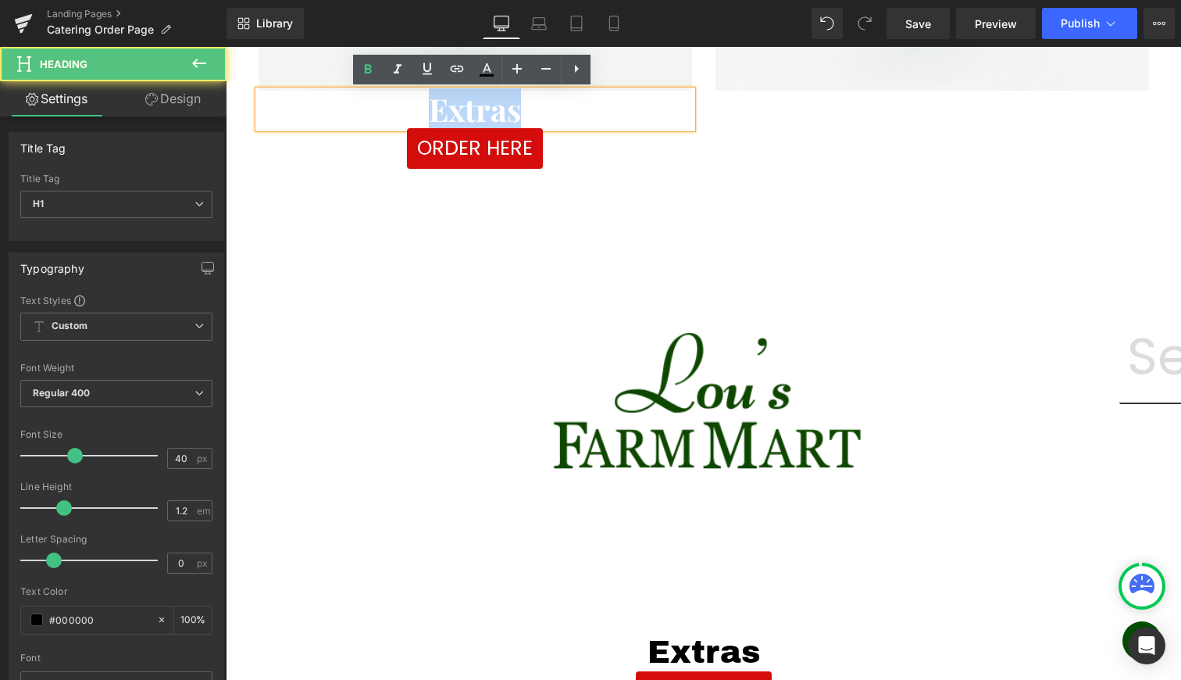
click at [471, 109] on h1 "Extras" at bounding box center [476, 109] width 434 height 37
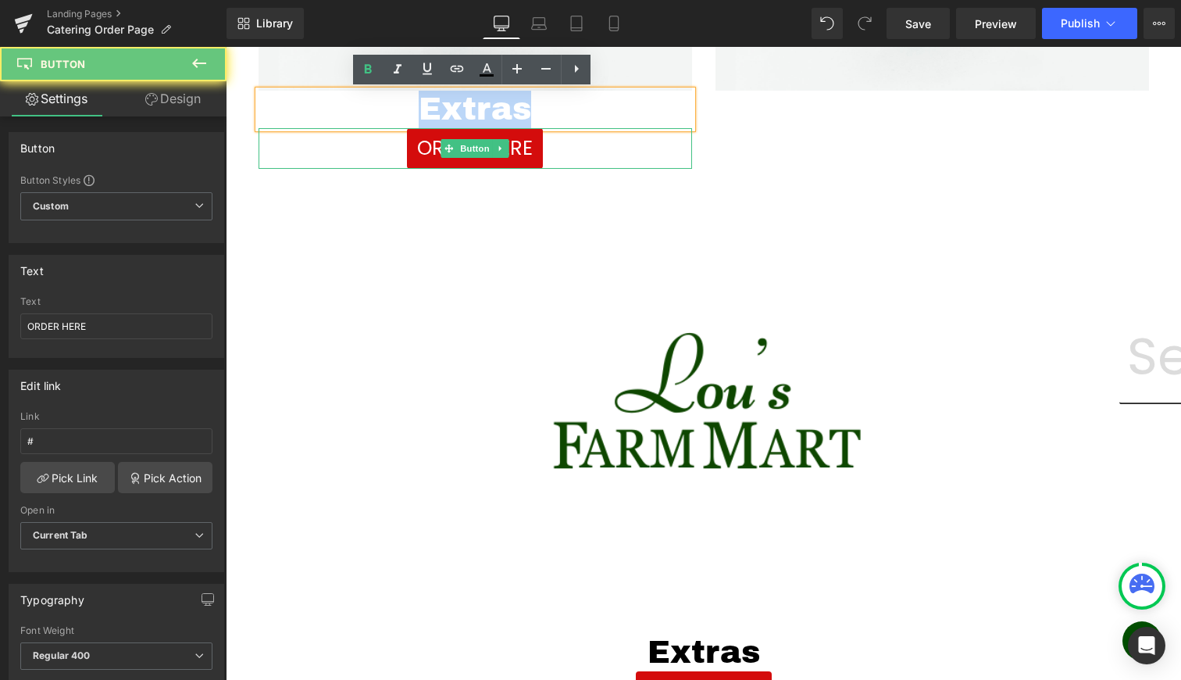
click at [593, 141] on div "ORDER HERE" at bounding box center [476, 148] width 434 height 41
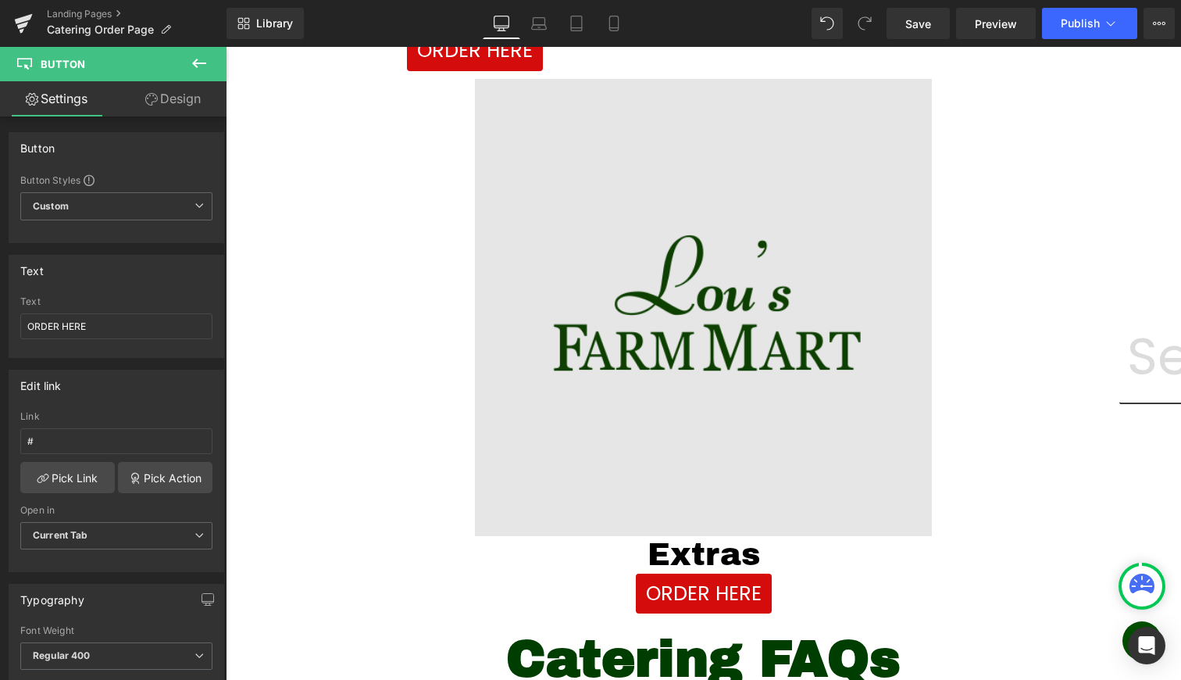
scroll to position [1132, 0]
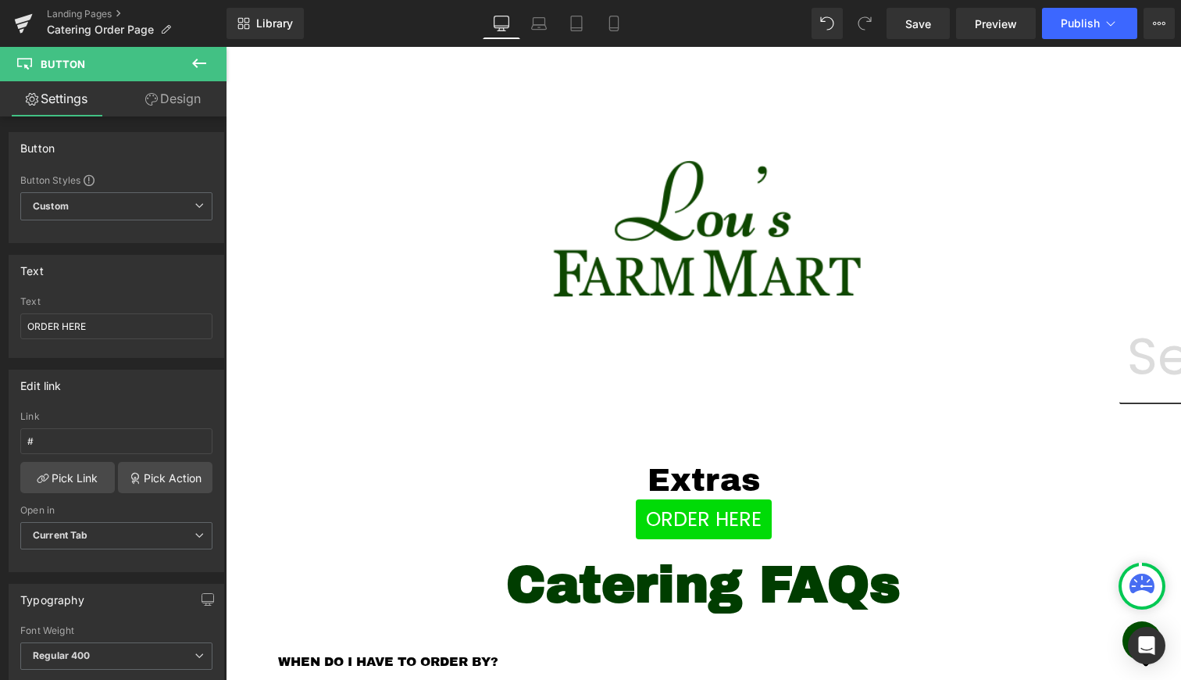
click at [698, 518] on div "ORDER HERE Button" at bounding box center [704, 519] width 914 height 41
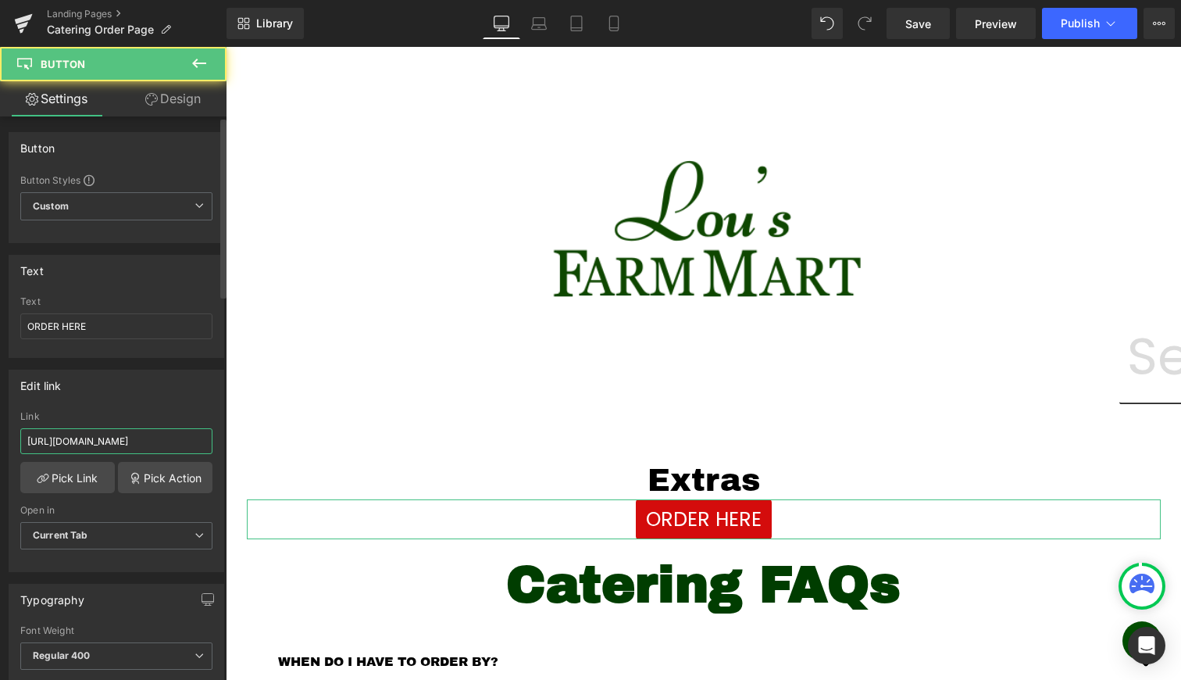
click at [62, 450] on input "https://lousfarmmart.myshopify.com/pages/extraspage" at bounding box center [116, 441] width 192 height 26
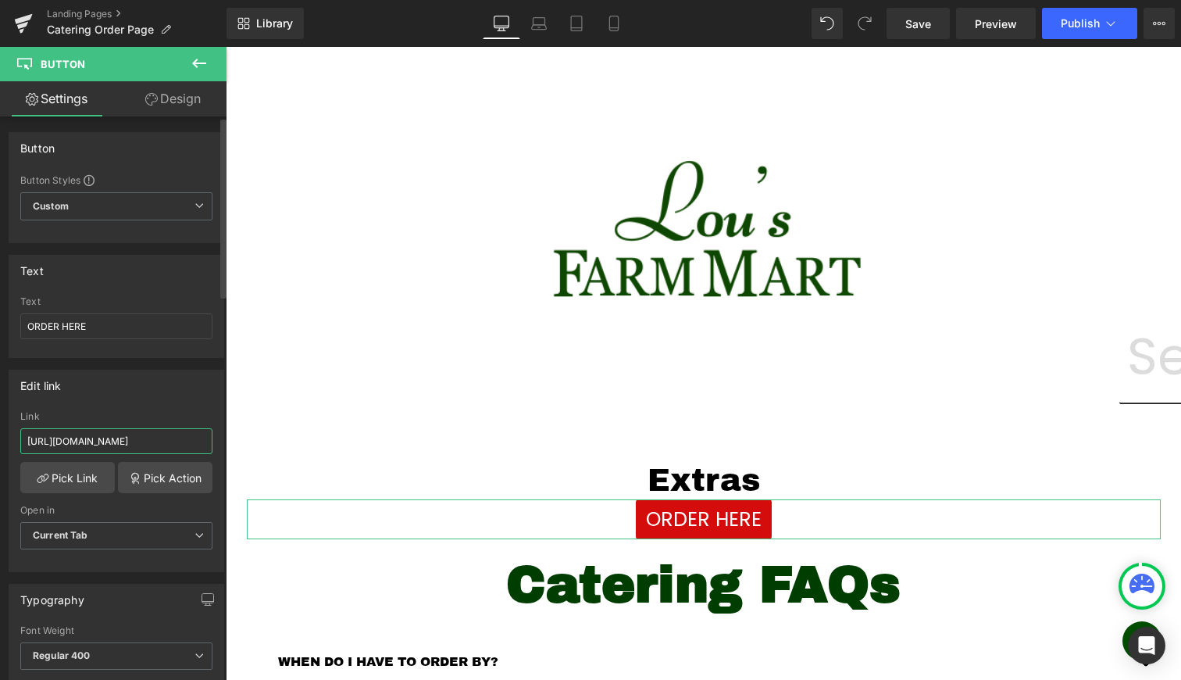
click at [62, 450] on input "https://lousfarmmart.myshopify.com/pages/extraspage" at bounding box center [116, 441] width 192 height 26
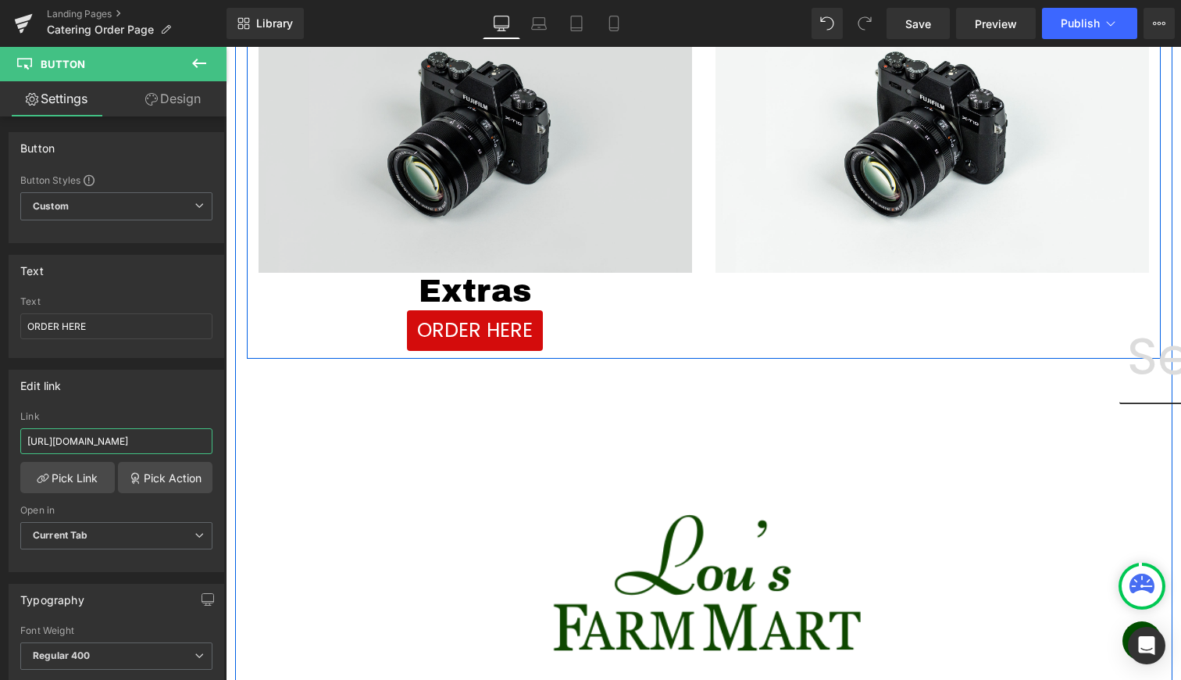
scroll to position [780, 0]
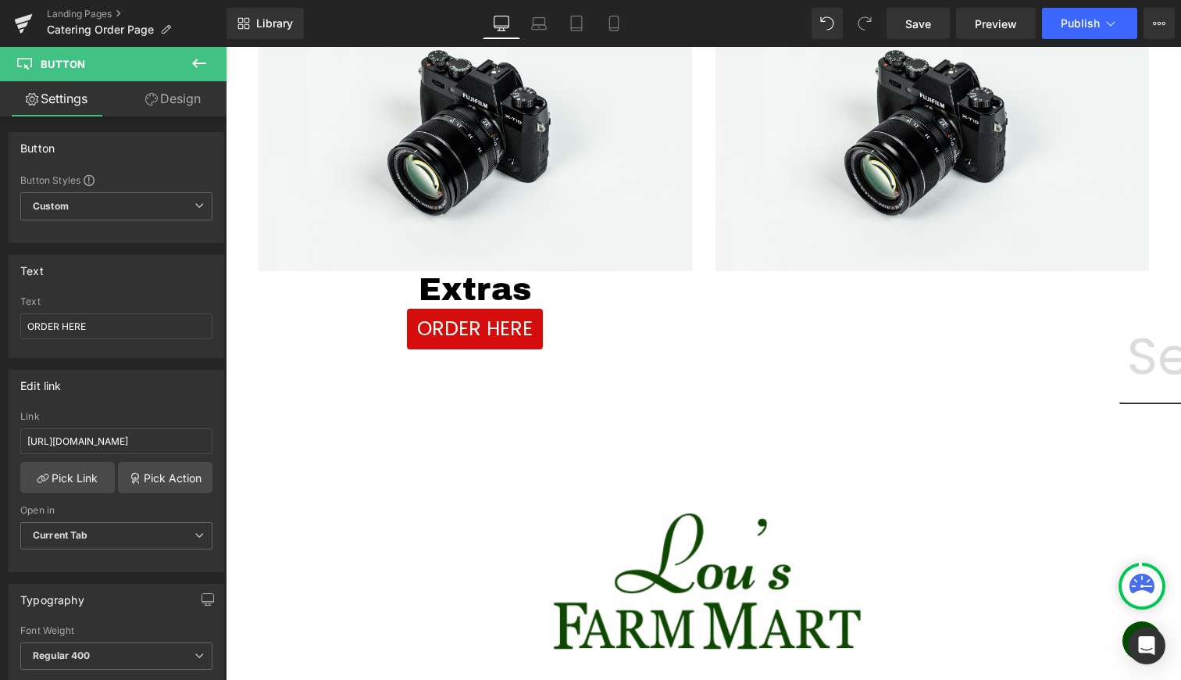
click at [194, 62] on icon at bounding box center [199, 63] width 14 height 9
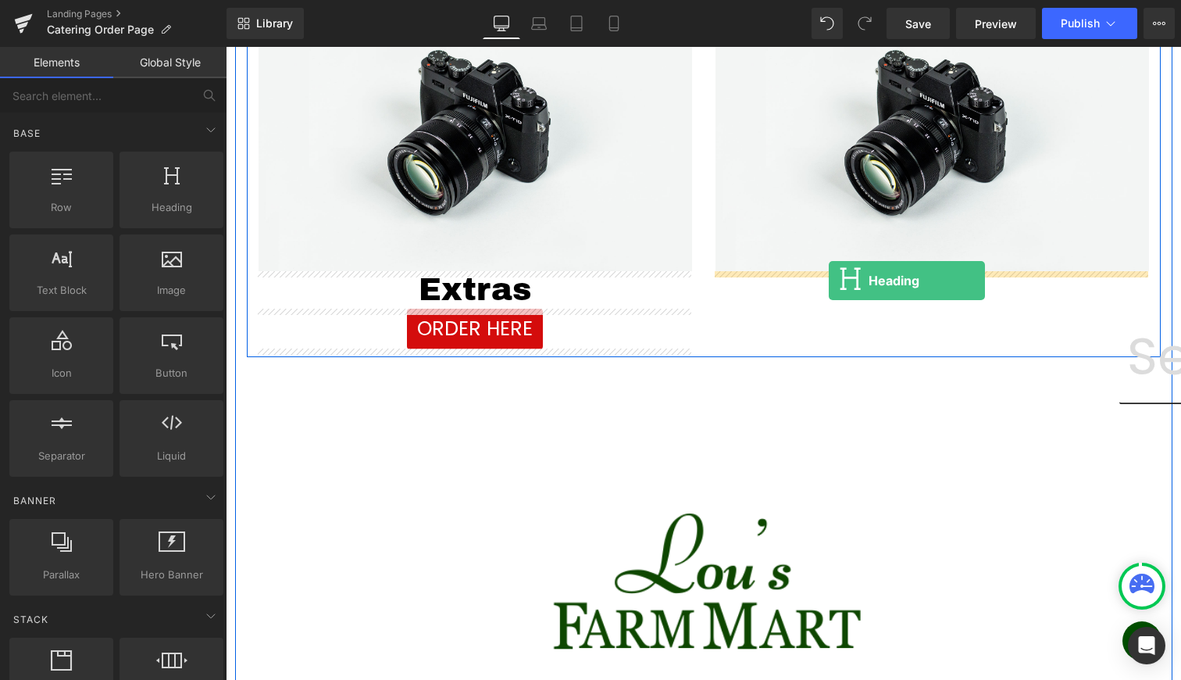
drag, startPoint x: 391, startPoint y: 255, endPoint x: 829, endPoint y: 280, distance: 438.2
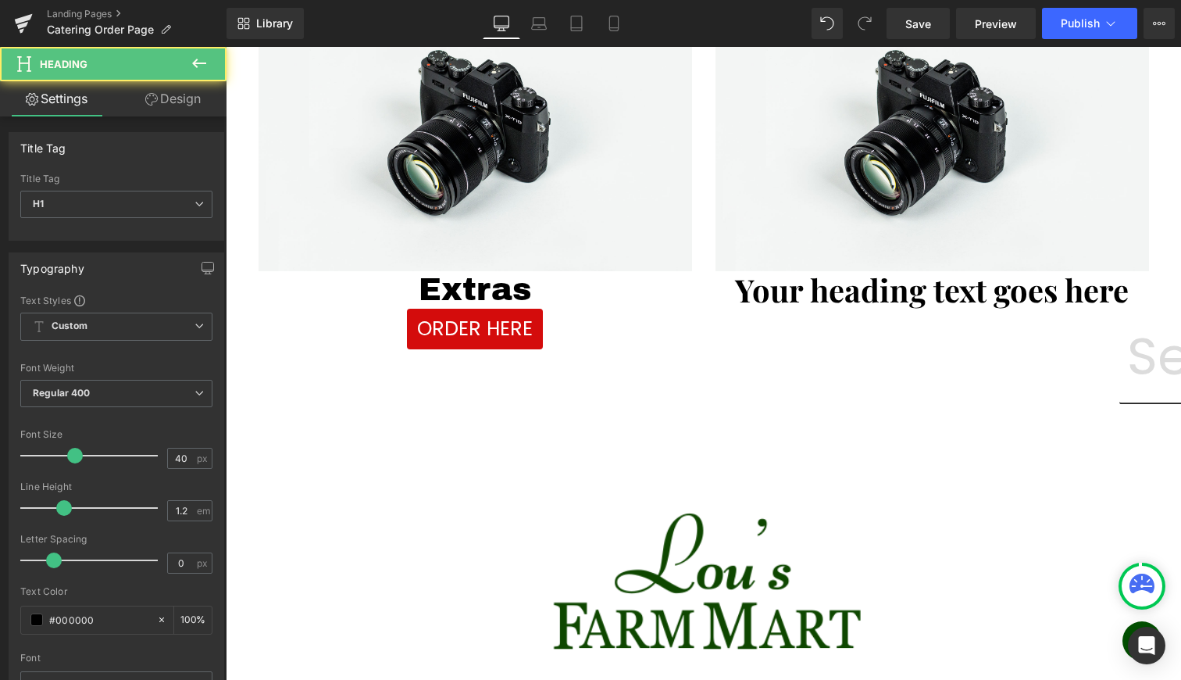
click at [205, 59] on icon at bounding box center [199, 63] width 19 height 19
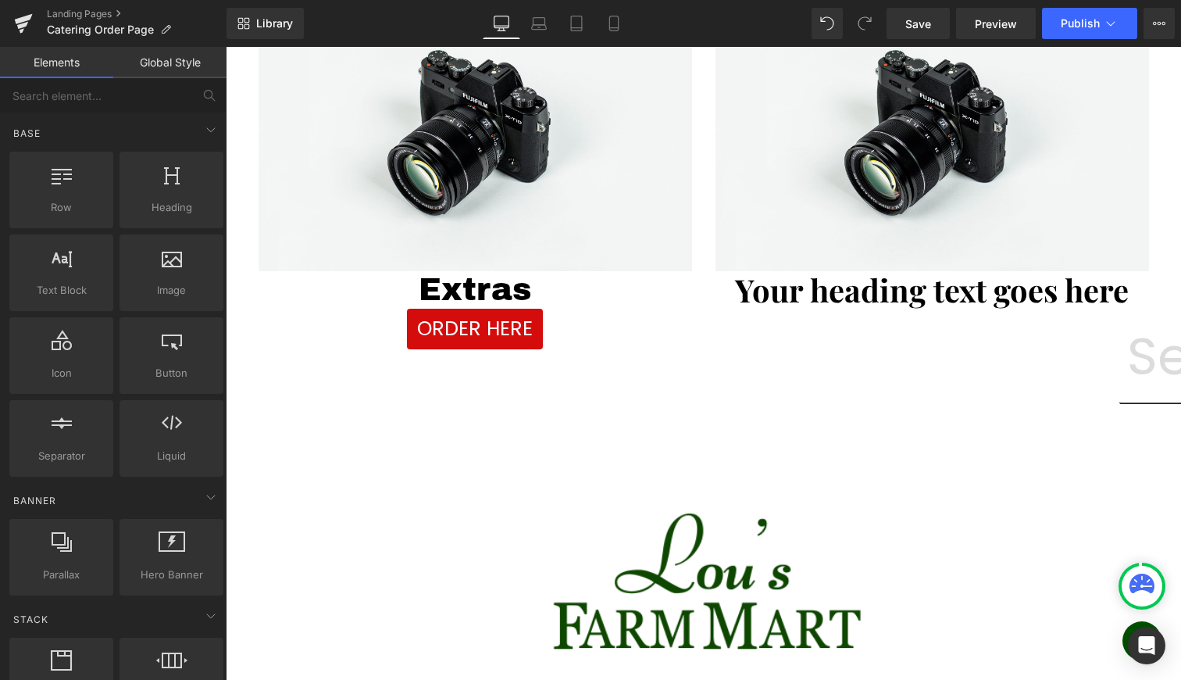
scroll to position [0, 0]
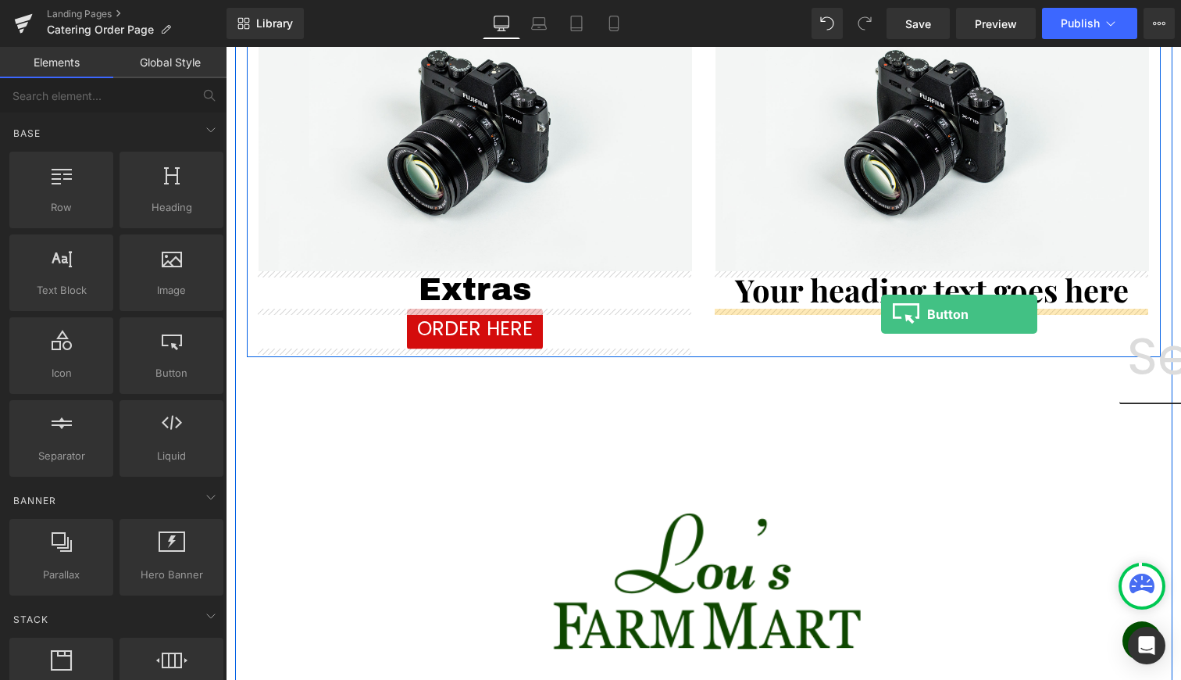
drag, startPoint x: 389, startPoint y: 392, endPoint x: 881, endPoint y: 314, distance: 498.3
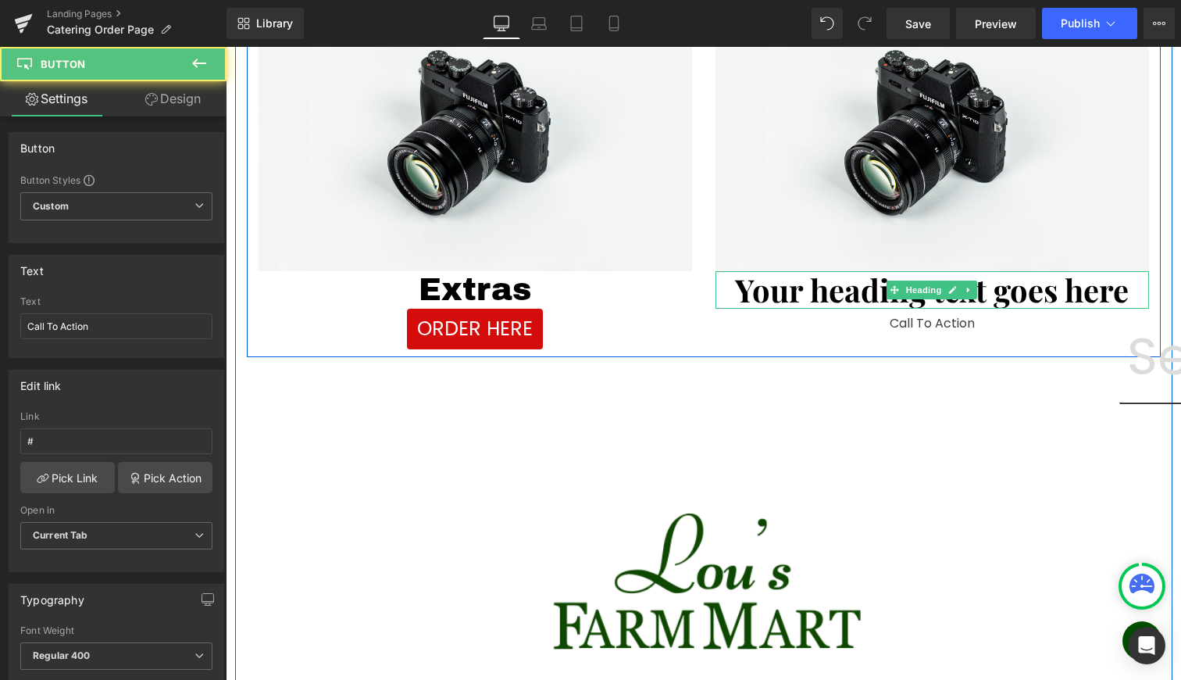
click at [873, 291] on h1 "Your heading text goes here" at bounding box center [933, 289] width 434 height 37
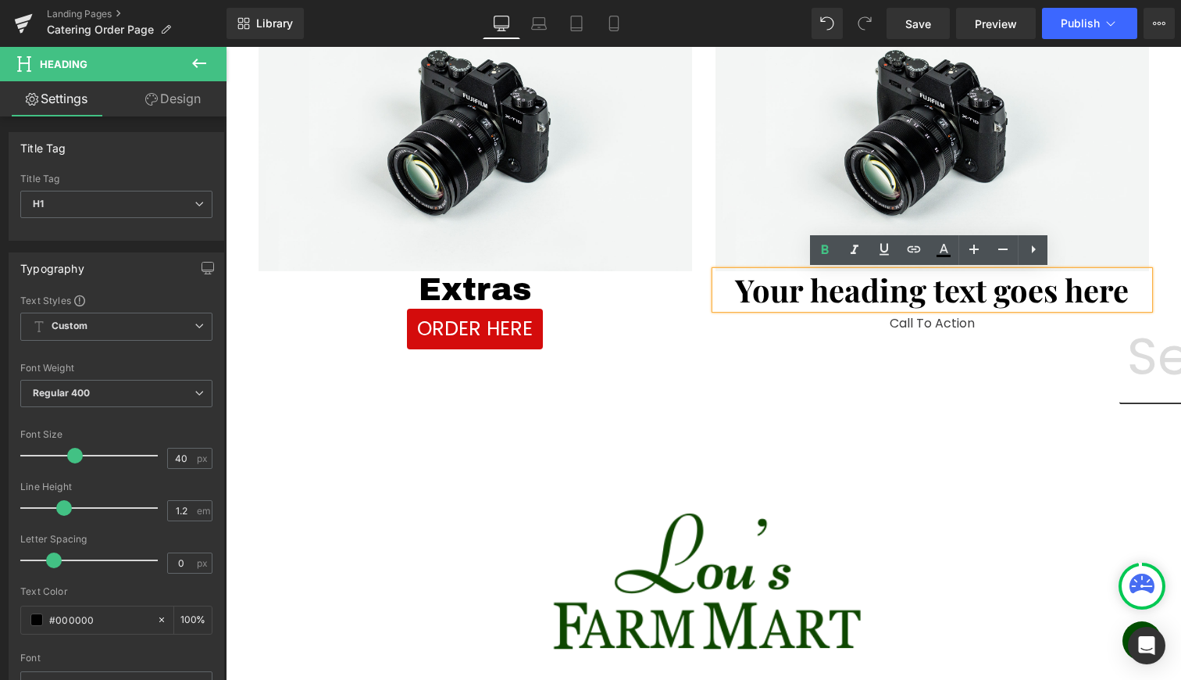
click at [873, 289] on h1 "Your heading text goes here" at bounding box center [933, 289] width 434 height 37
click at [847, 297] on h1 "Your heading text goes here" at bounding box center [933, 289] width 434 height 37
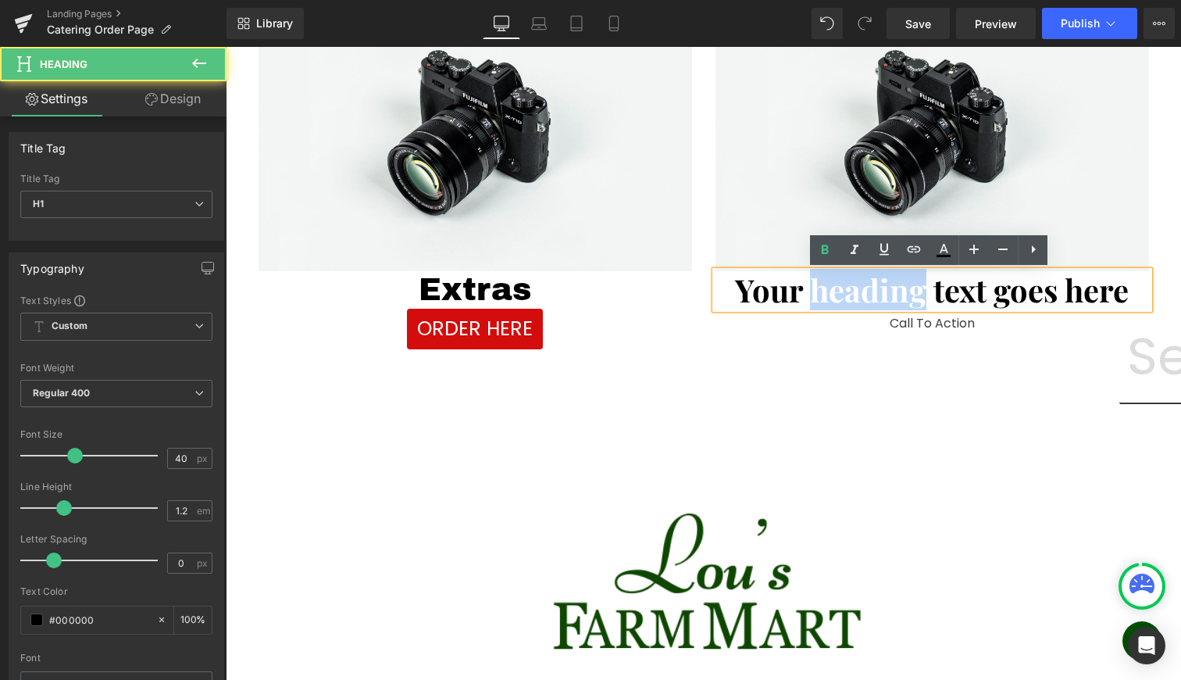
click at [847, 297] on h1 "Your heading text goes here" at bounding box center [933, 289] width 434 height 37
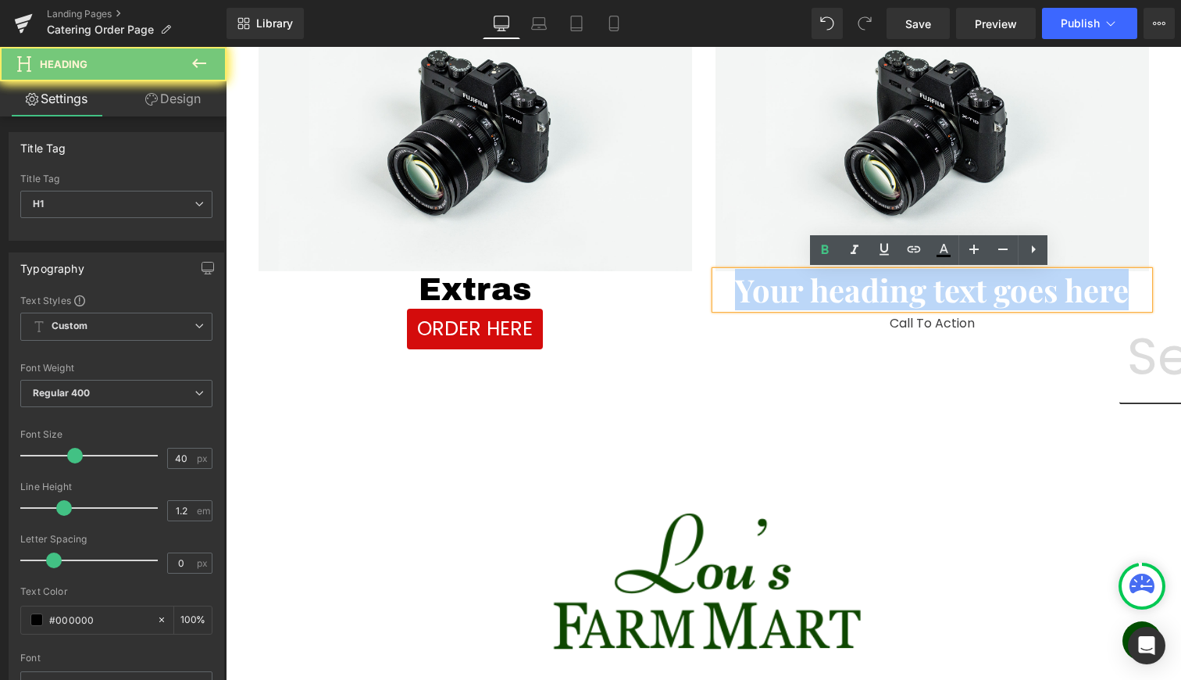
click at [847, 297] on h1 "Your heading text goes here" at bounding box center [933, 289] width 434 height 37
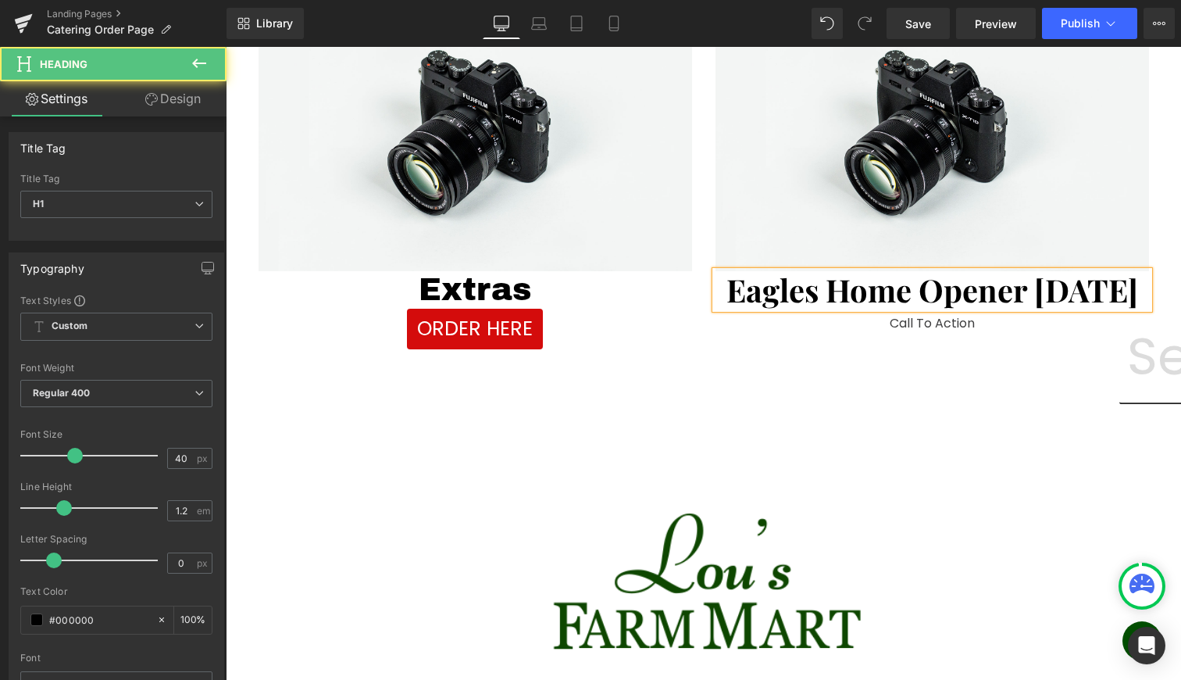
click at [838, 296] on h1 "Eagles Home Opener Thurs 9/4" at bounding box center [933, 289] width 434 height 37
click at [840, 296] on h1 "Eagles Home Opener Thurs 9/4" at bounding box center [933, 289] width 434 height 37
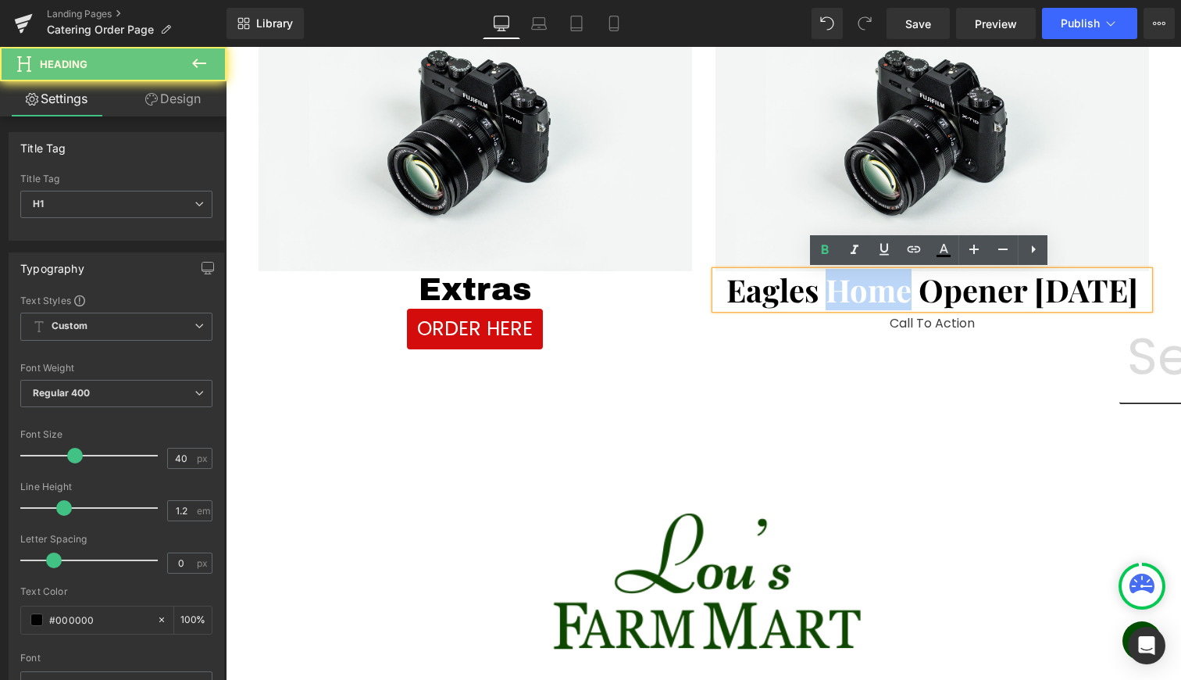
click at [840, 296] on h1 "Eagles Home Opener Thurs 9/4" at bounding box center [933, 289] width 434 height 37
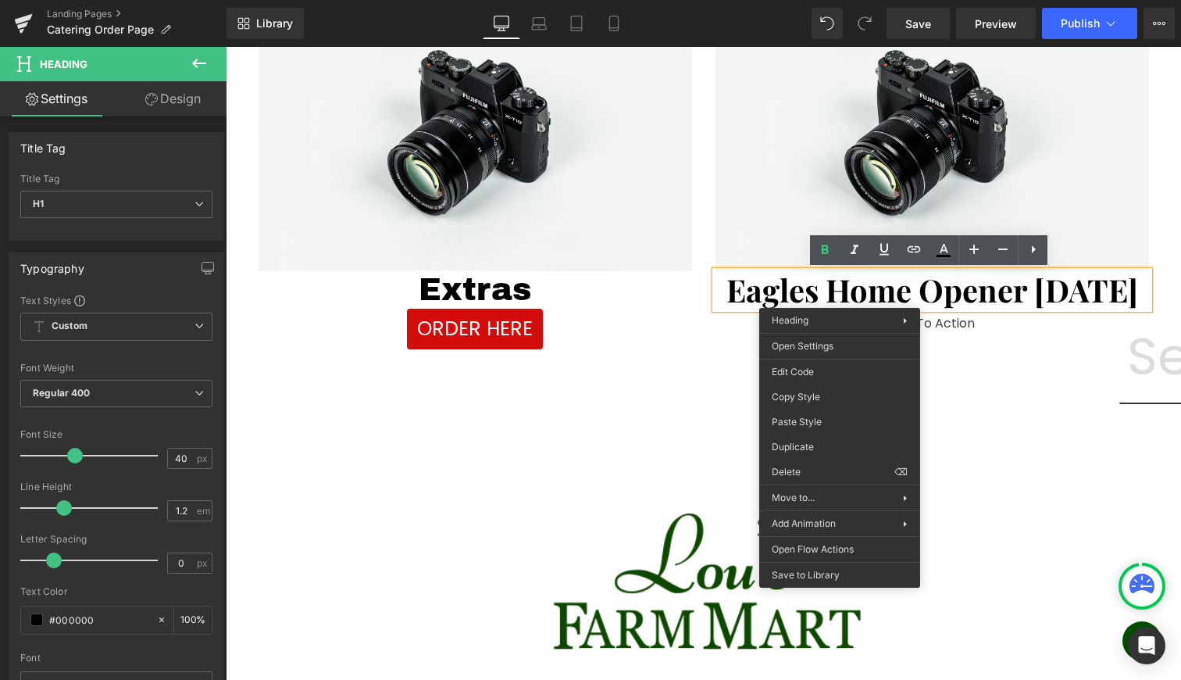
click at [840, 296] on h1 "Eagles Home Opener Thurs 9/4" at bounding box center [933, 289] width 434 height 37
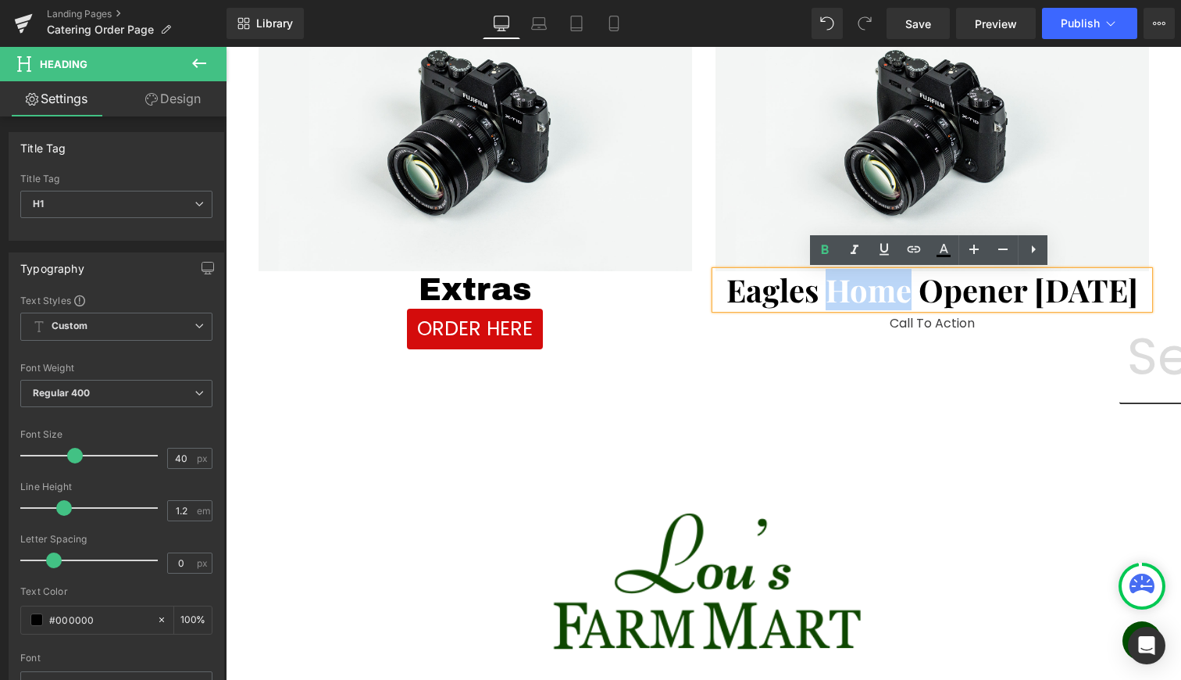
click at [840, 296] on h1 "Eagles Home Opener Thurs 9/4" at bounding box center [933, 289] width 434 height 37
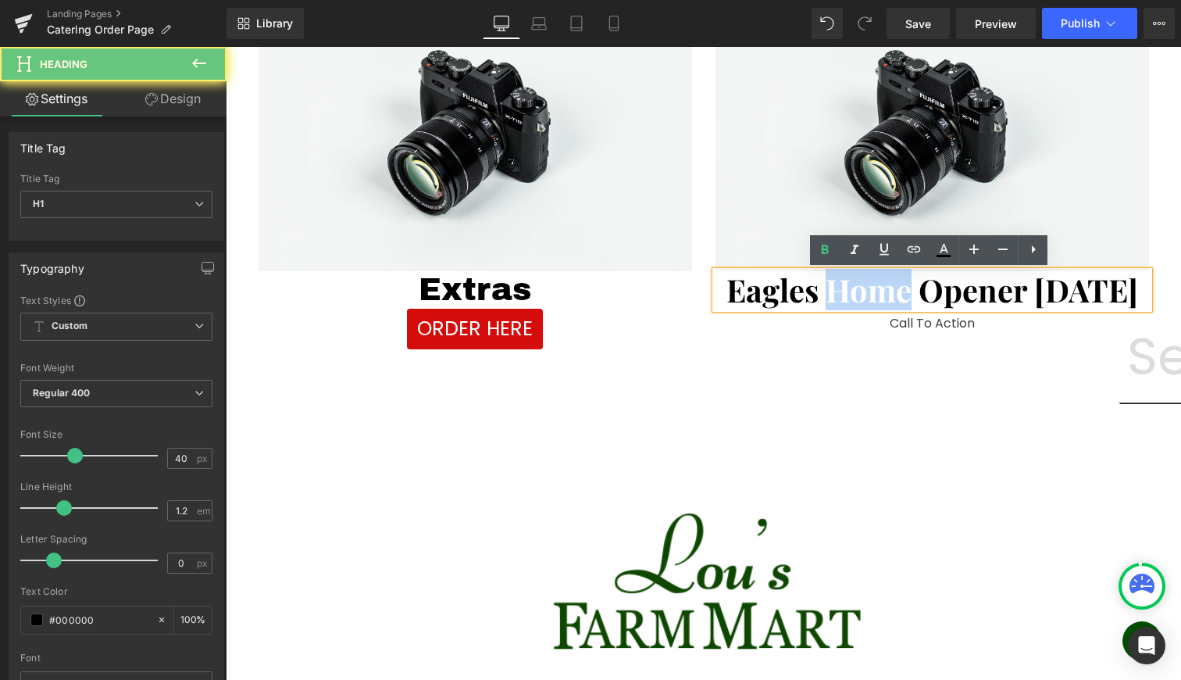
click at [840, 296] on h1 "Eagles Home Opener Thurs 9/4" at bounding box center [933, 289] width 434 height 37
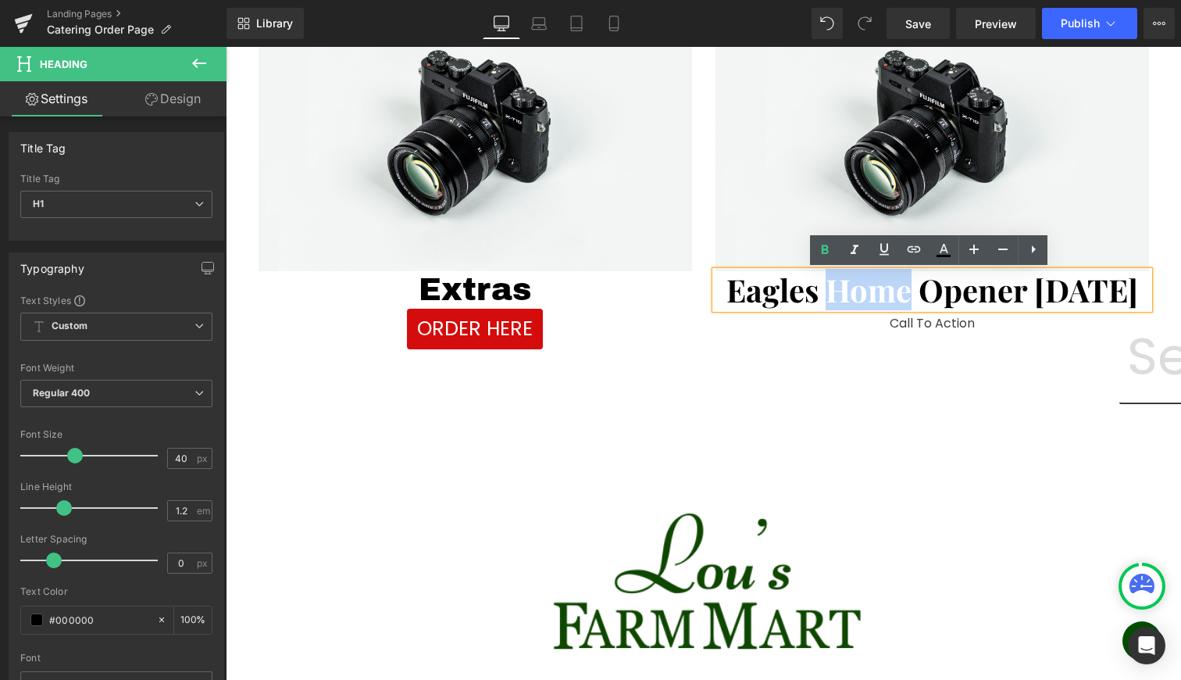
click at [840, 296] on h1 "Eagles Home Opener Thurs 9/4" at bounding box center [933, 289] width 434 height 37
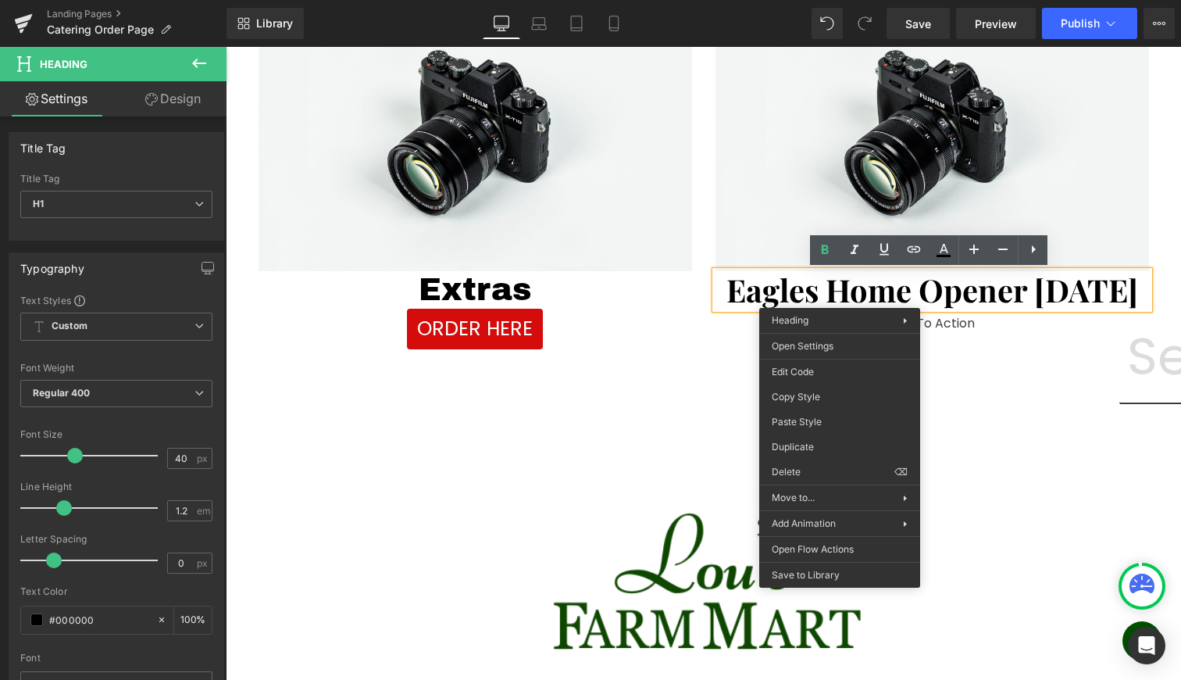
click at [877, 285] on h1 "Eagles Home Opener Thurs 9/4" at bounding box center [933, 289] width 434 height 37
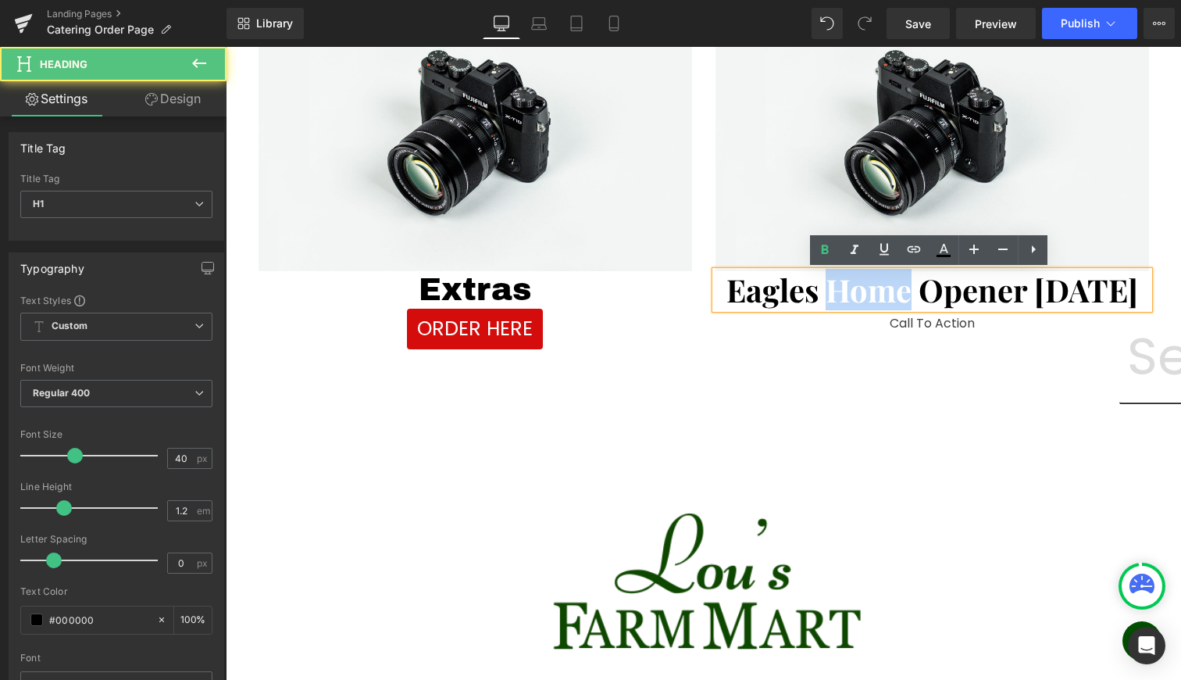
click at [877, 285] on h1 "Eagles Home Opener Thurs 9/4" at bounding box center [933, 289] width 434 height 37
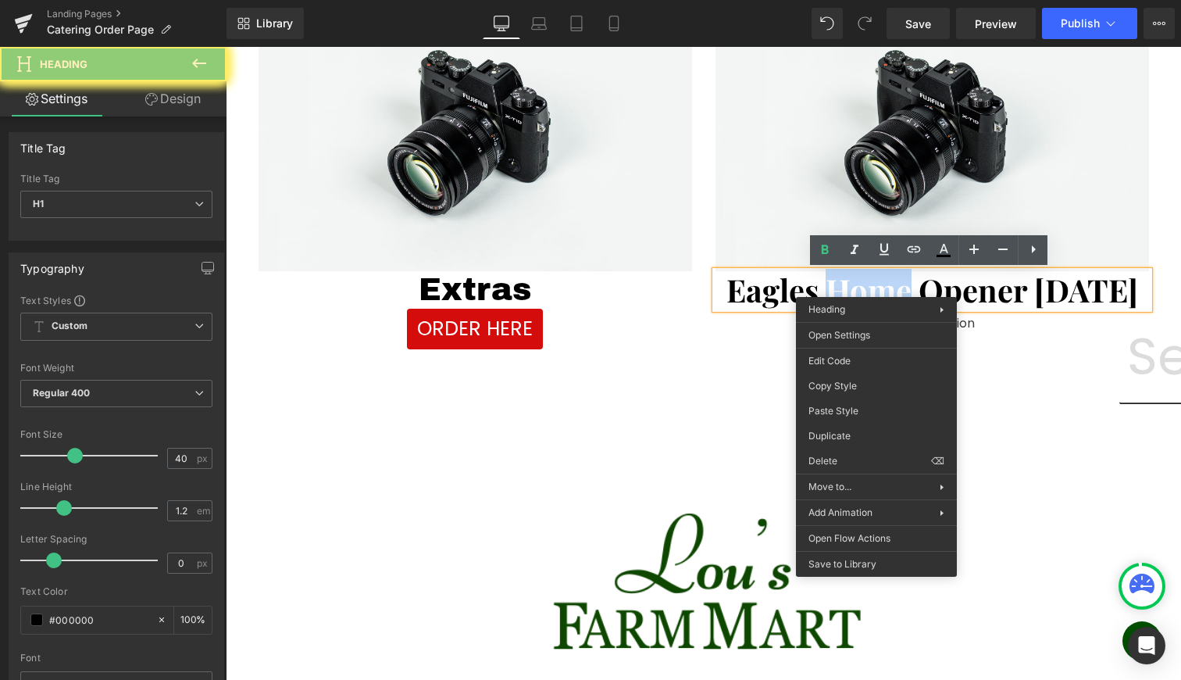
click at [877, 285] on h1 "Eagles Home Opener Thurs 9/4" at bounding box center [933, 289] width 434 height 37
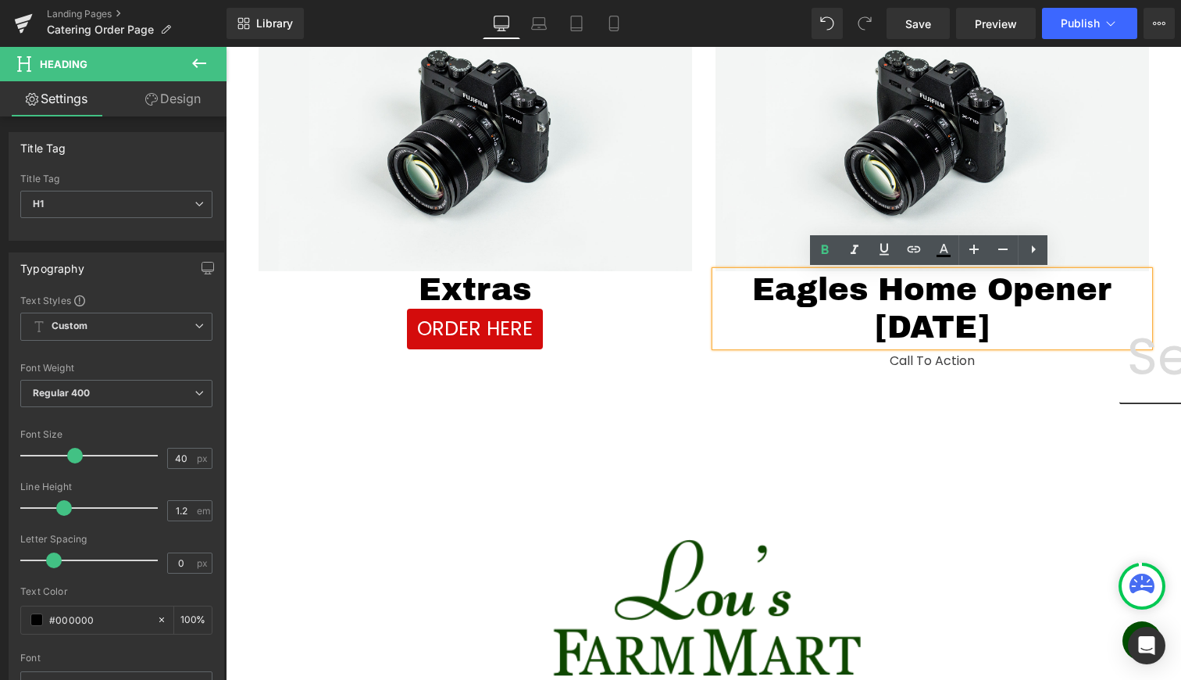
click at [961, 295] on h1 "Eagles Home Opener Thurs 9/4" at bounding box center [933, 308] width 434 height 75
click at [938, 331] on h1 "Eagles Home Opener Thurs 9/4" at bounding box center [933, 308] width 434 height 75
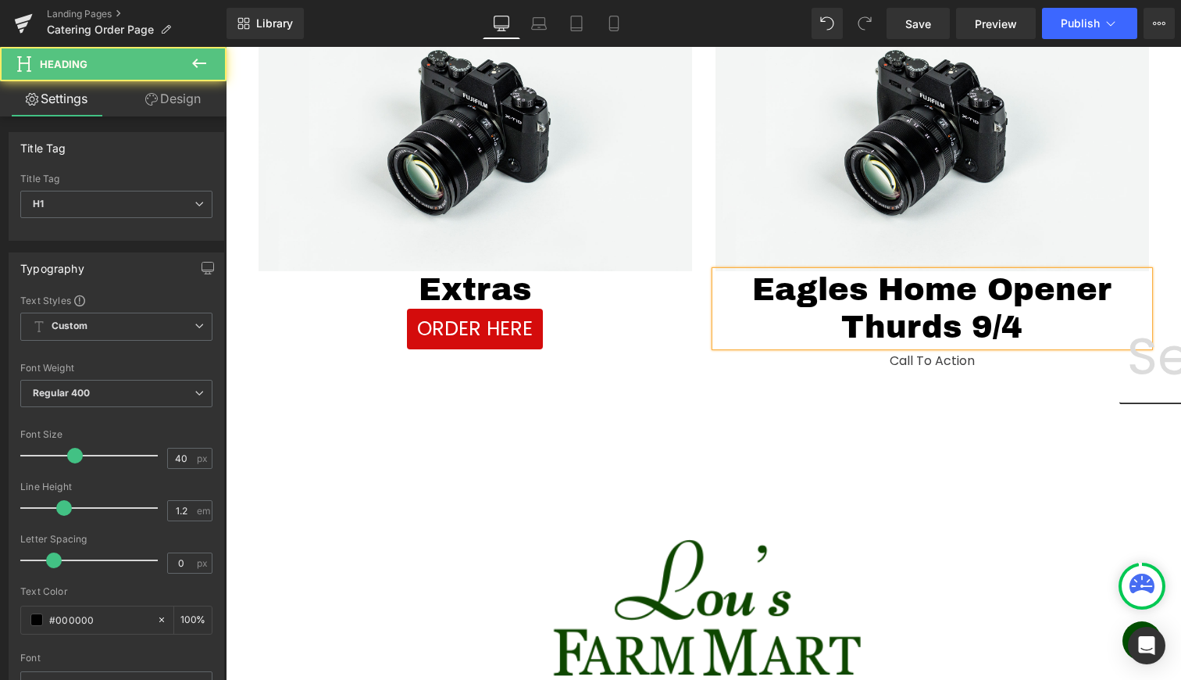
click at [950, 327] on h1 "Eagles Home Opener Thurds 9/4" at bounding box center [933, 308] width 434 height 75
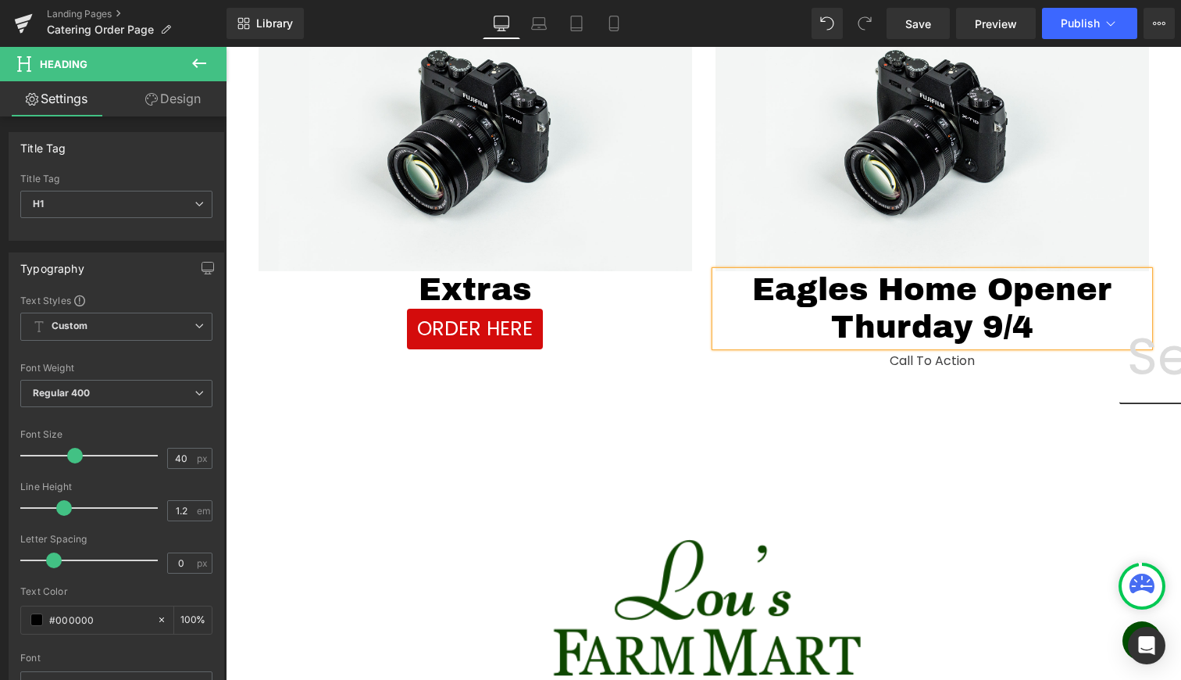
drag, startPoint x: 950, startPoint y: 327, endPoint x: 477, endPoint y: 320, distance: 472.7
click at [477, 320] on div "ORDER HERE Button" at bounding box center [476, 329] width 434 height 41
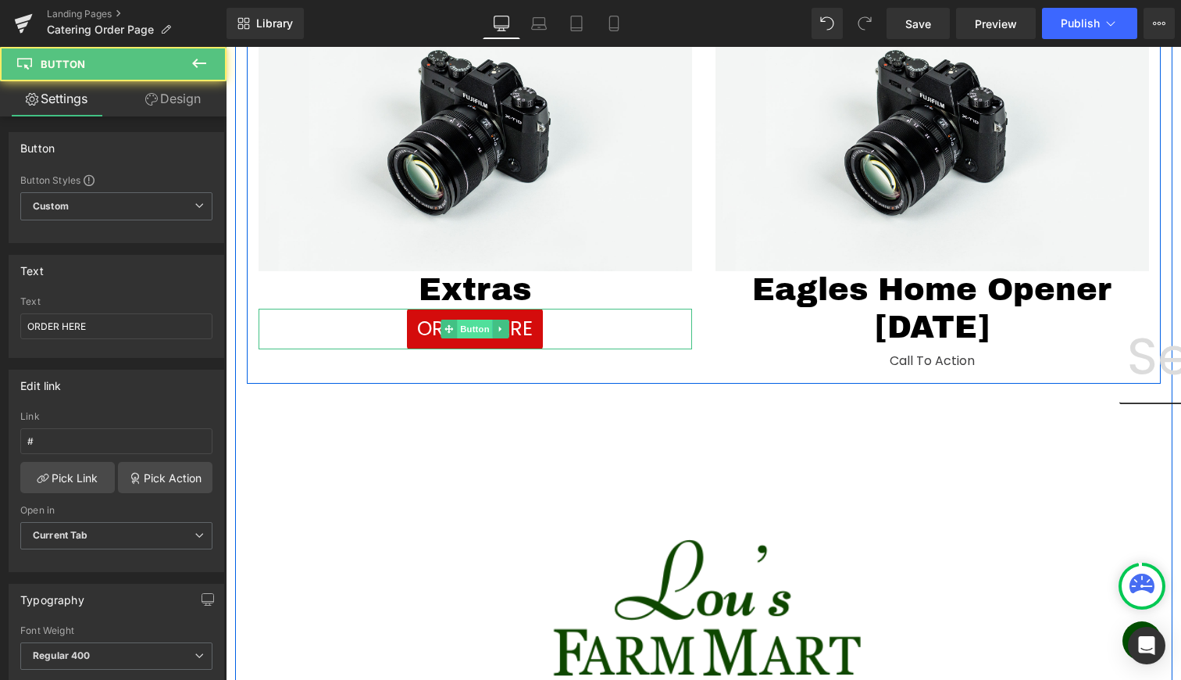
click at [472, 327] on span "Button" at bounding box center [475, 329] width 36 height 19
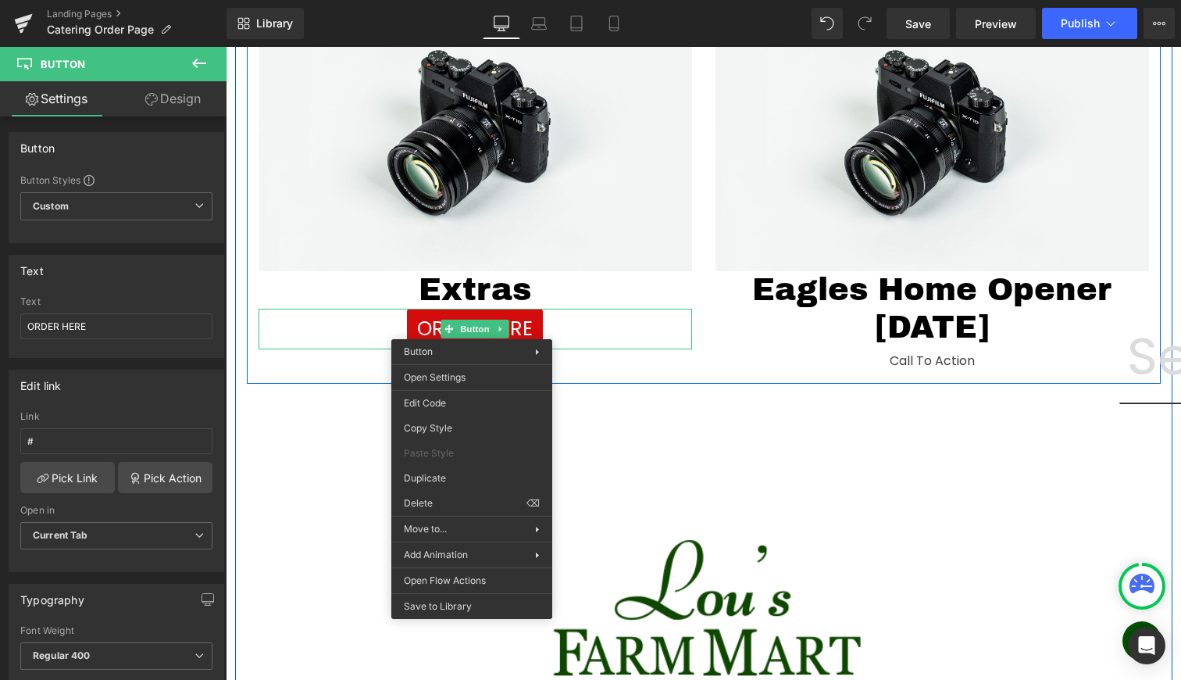
click at [952, 358] on div "Call To Action Button" at bounding box center [933, 361] width 434 height 30
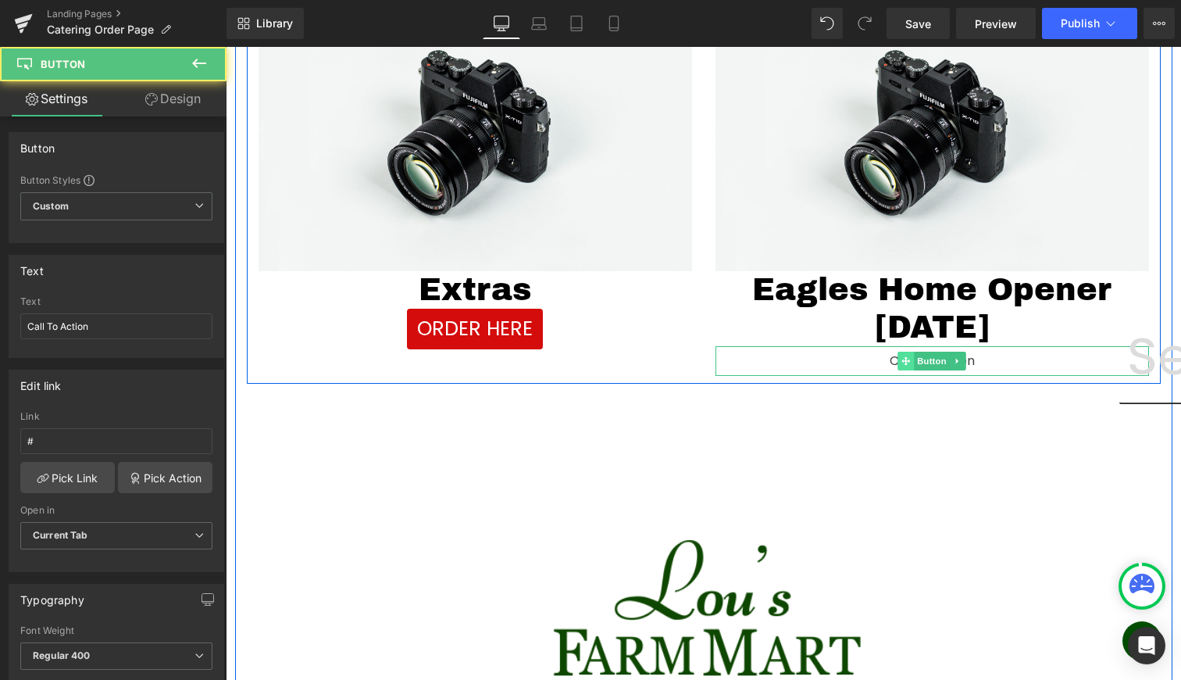
click at [909, 358] on span at bounding box center [906, 361] width 16 height 19
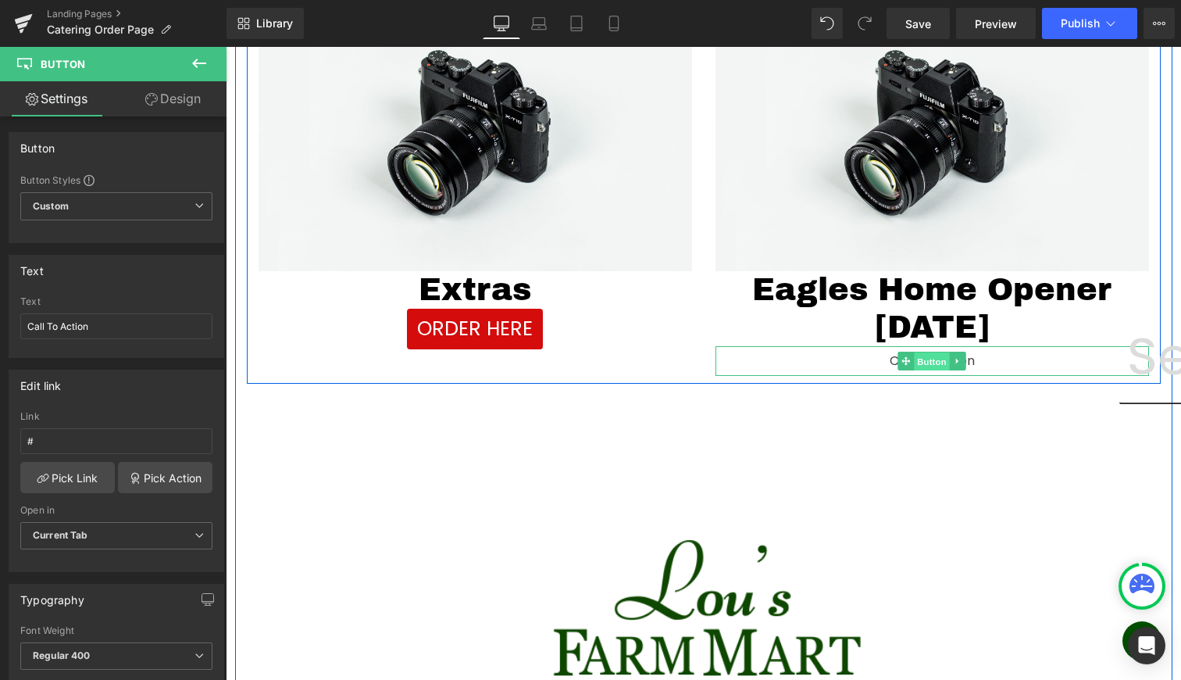
click at [921, 360] on span "Button" at bounding box center [932, 361] width 36 height 19
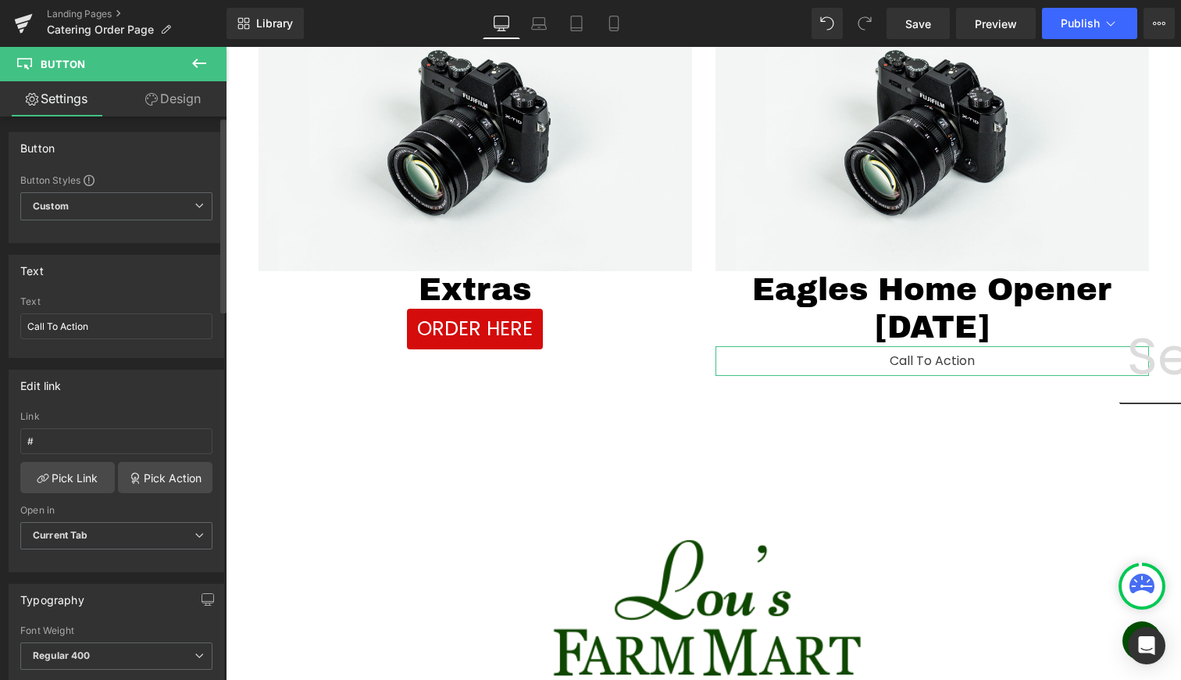
click at [80, 312] on div "Text Call To Action" at bounding box center [116, 326] width 192 height 61
click at [80, 329] on input "Call To Action" at bounding box center [116, 326] width 192 height 26
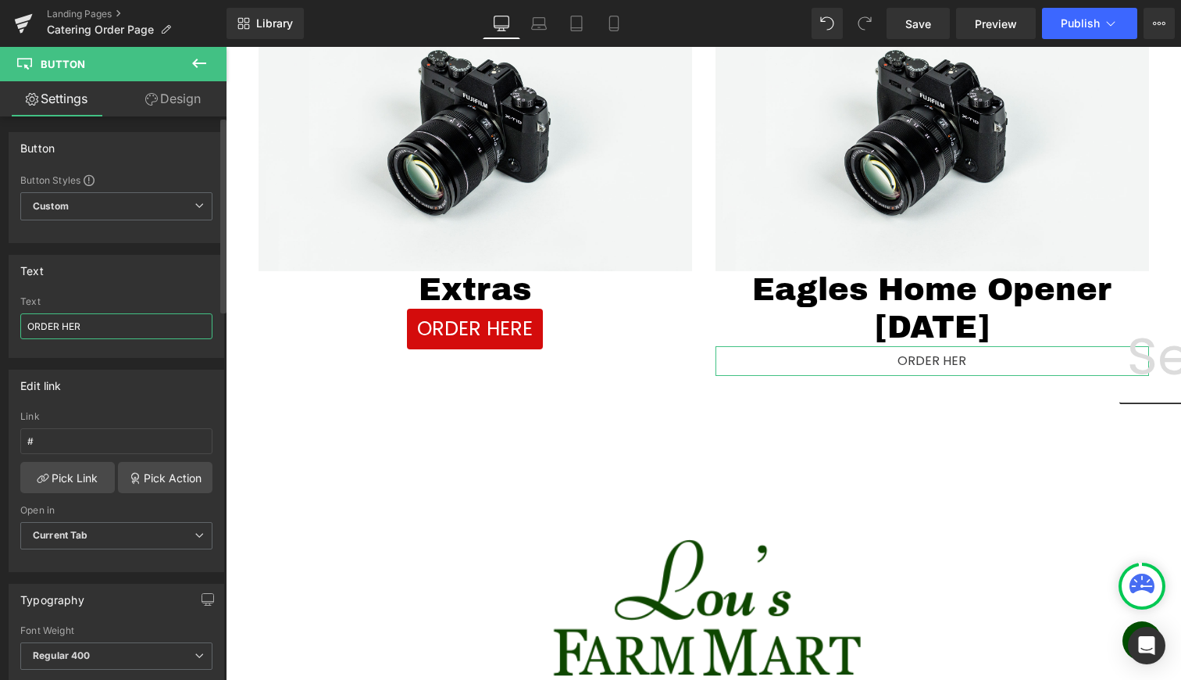
type input "ORDER HERE"
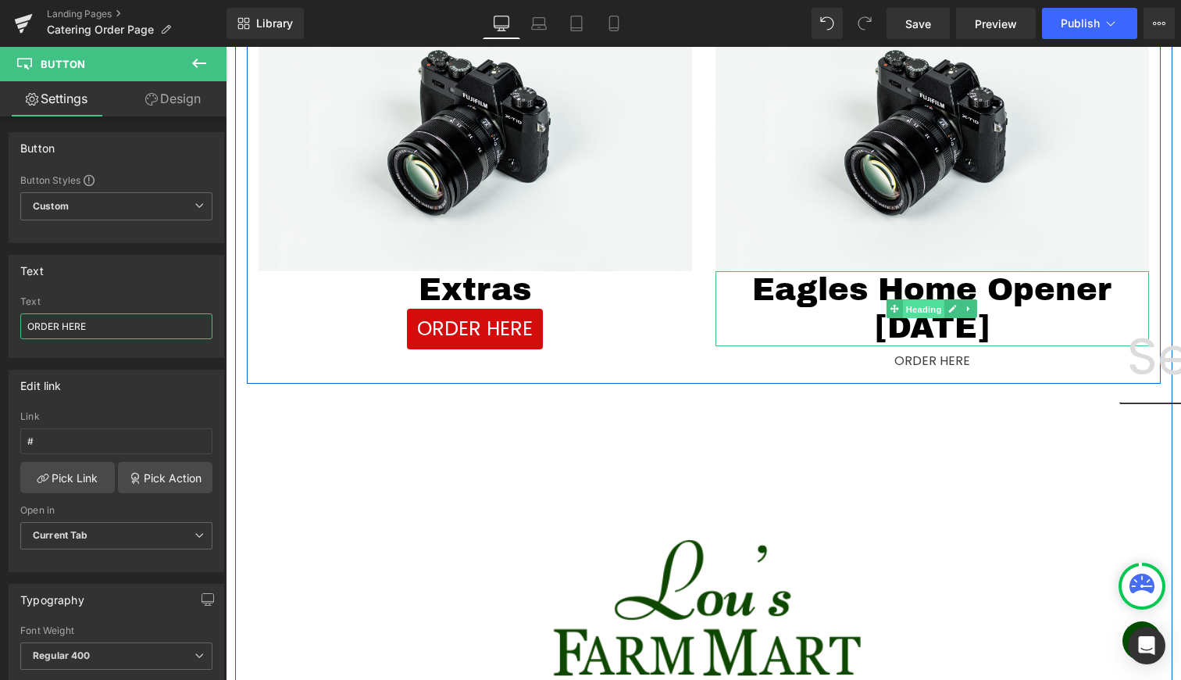
click at [909, 315] on span "Heading" at bounding box center [924, 309] width 42 height 19
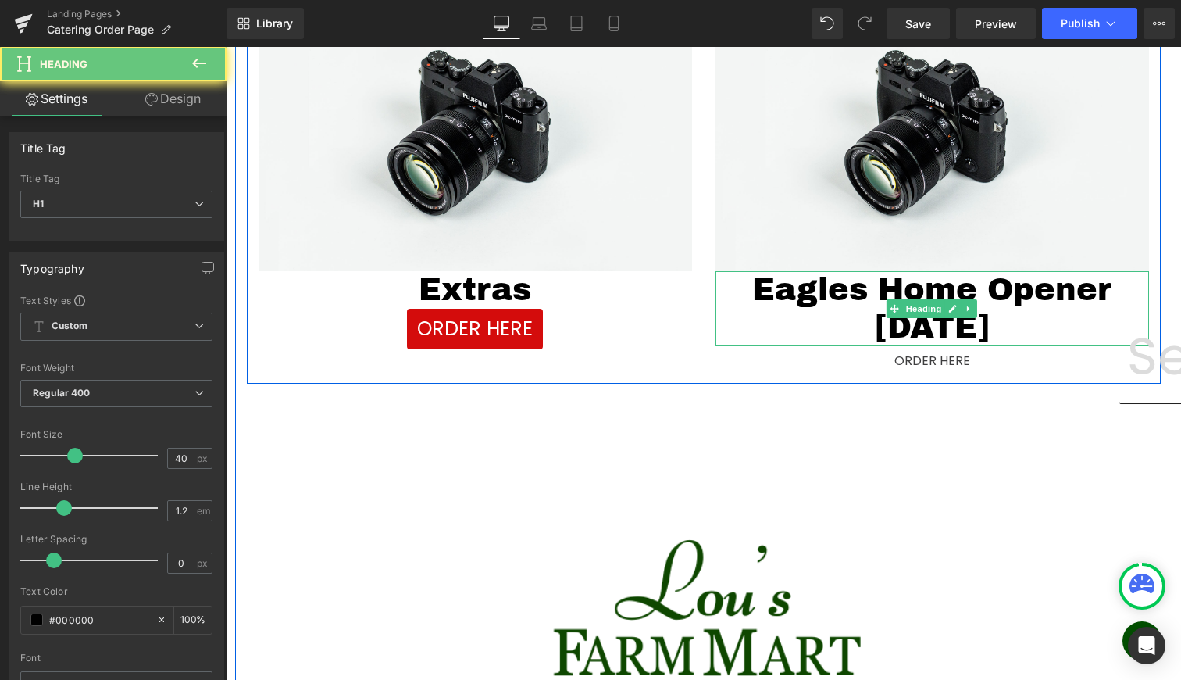
click at [884, 331] on h1 "Eagles Home Opener Thursday 9/4" at bounding box center [933, 308] width 434 height 75
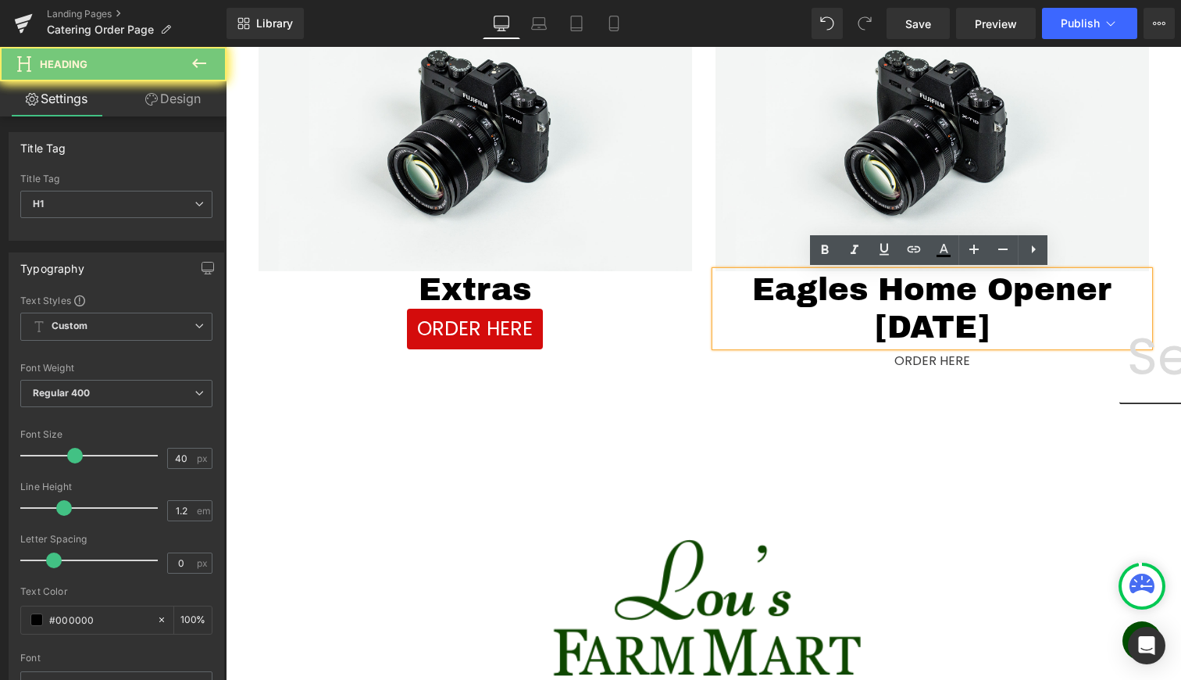
click at [884, 331] on h1 "Eagles Home Opener Thursday 9/4" at bounding box center [933, 308] width 434 height 75
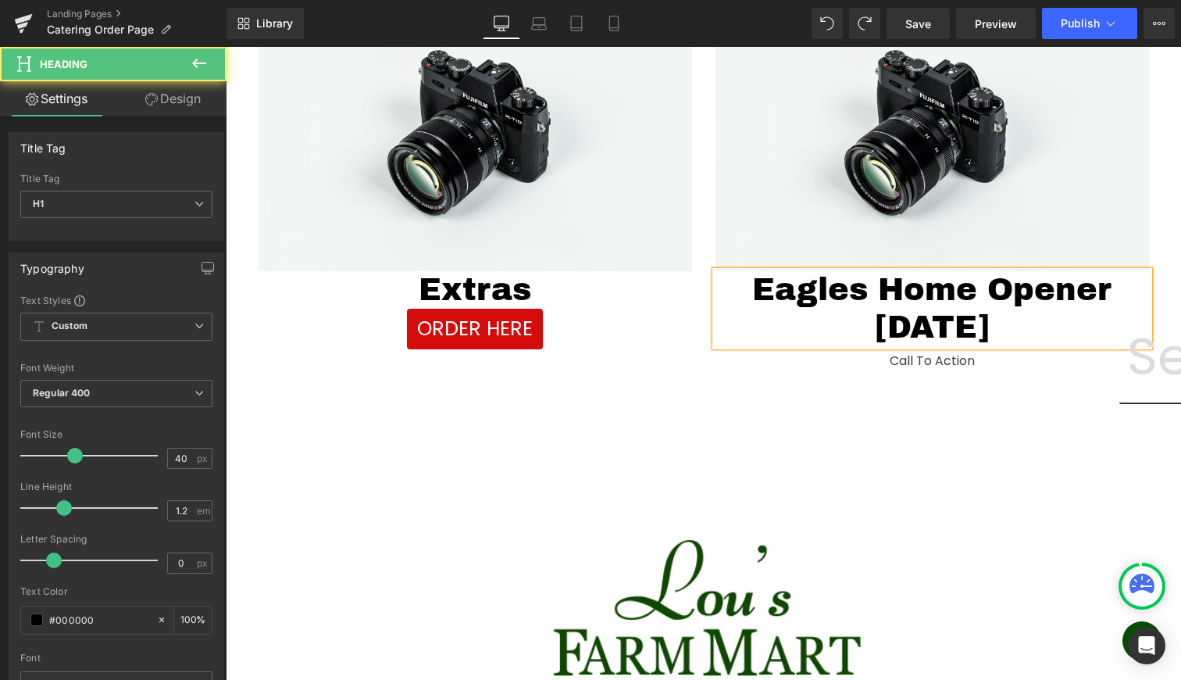
click at [1016, 331] on h1 "Eagles Home Opener Thursday 9/4" at bounding box center [933, 308] width 434 height 75
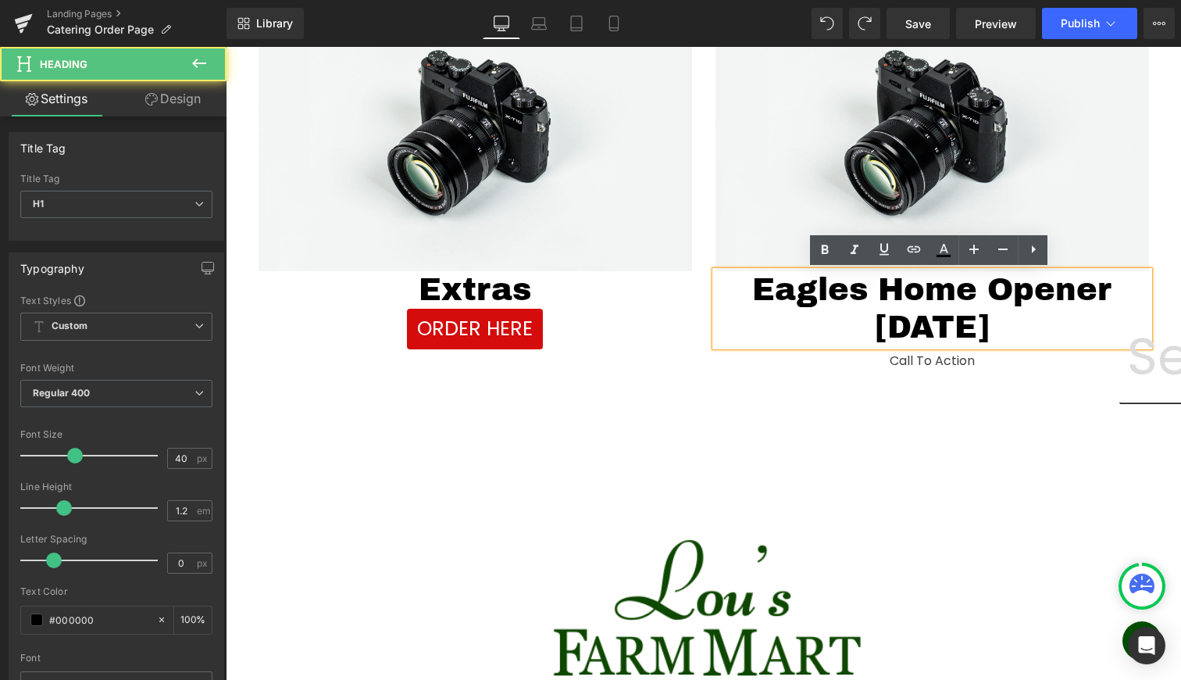
drag, startPoint x: 1027, startPoint y: 320, endPoint x: 780, endPoint y: 314, distance: 246.1
click at [780, 314] on h1 "Eagles Home Opener Thursday 9/4" at bounding box center [933, 308] width 434 height 75
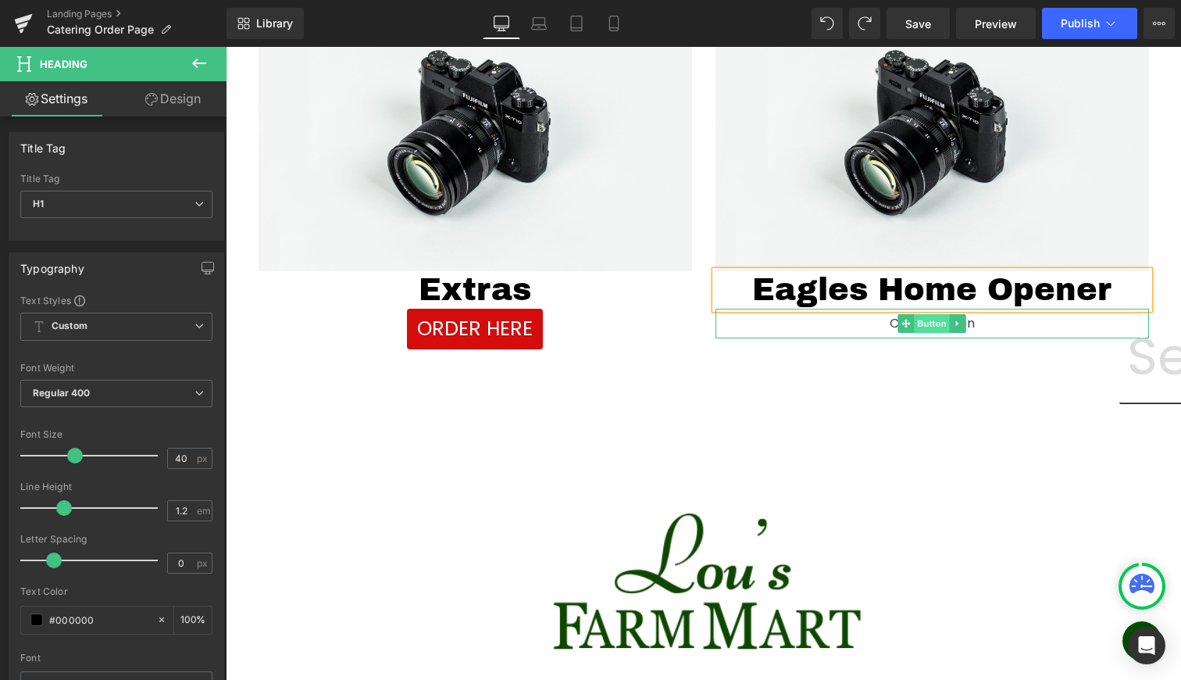
click at [933, 320] on span "Button" at bounding box center [932, 323] width 36 height 19
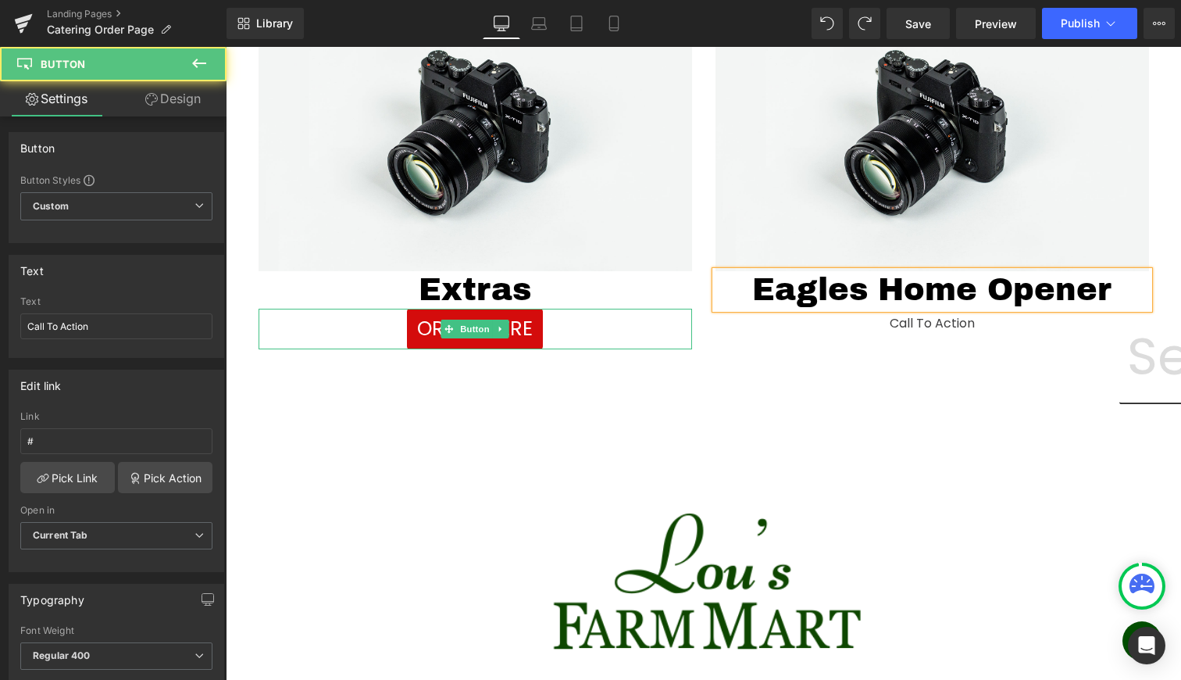
click at [461, 326] on link "Button" at bounding box center [467, 329] width 52 height 19
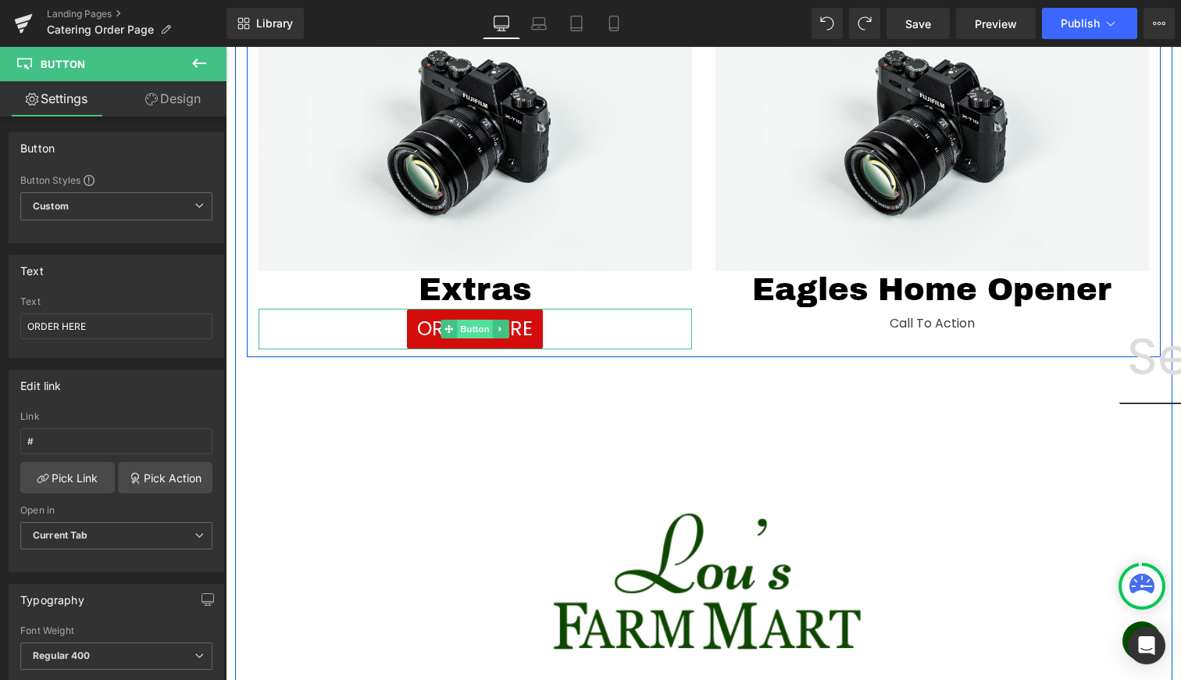
click at [461, 326] on span "Button" at bounding box center [475, 329] width 36 height 19
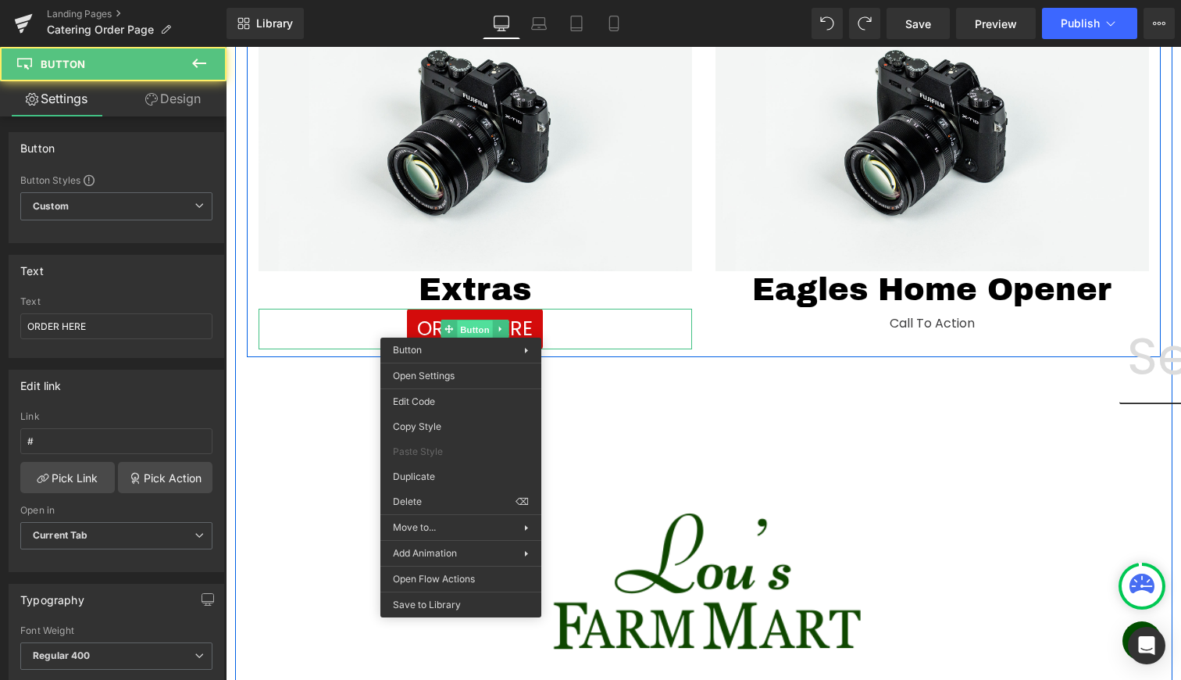
click at [461, 326] on span "Button" at bounding box center [475, 329] width 36 height 19
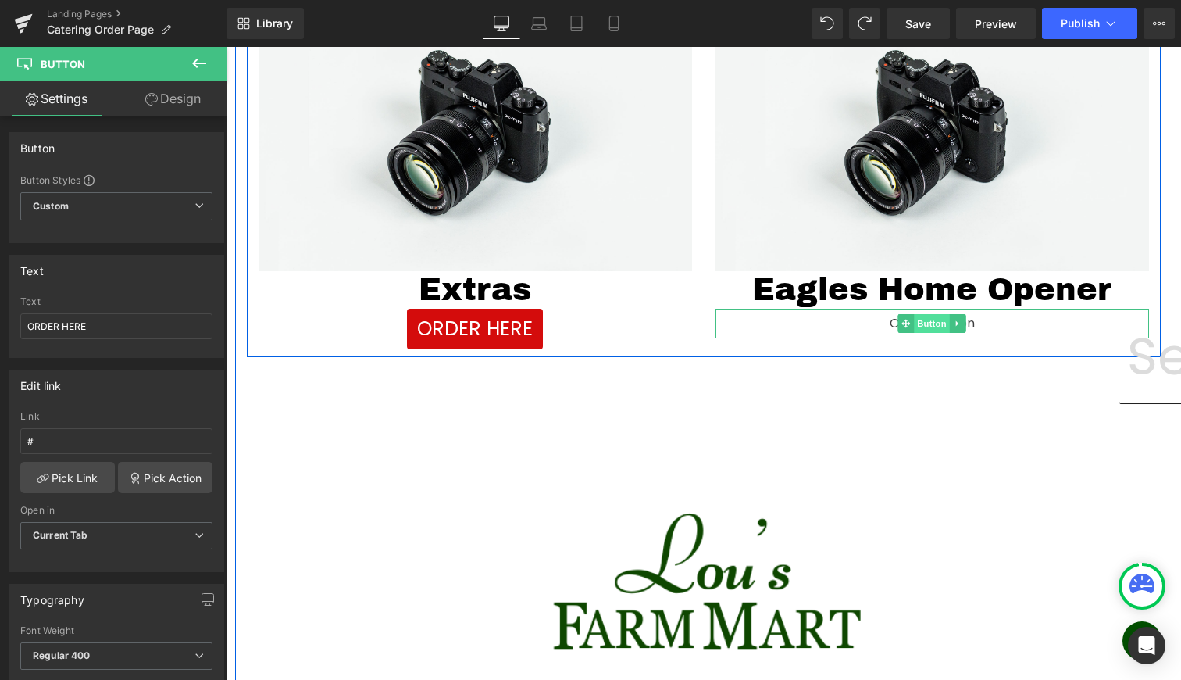
click at [930, 332] on span "Button" at bounding box center [932, 323] width 36 height 19
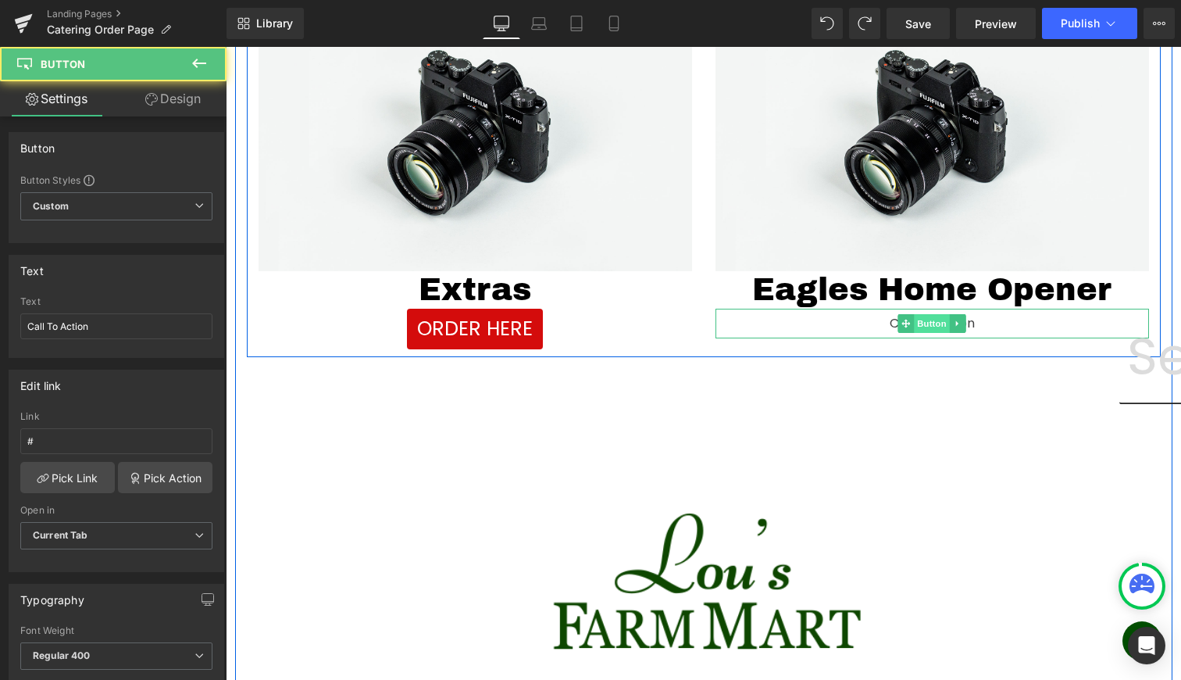
click at [926, 321] on span "Button" at bounding box center [932, 323] width 36 height 19
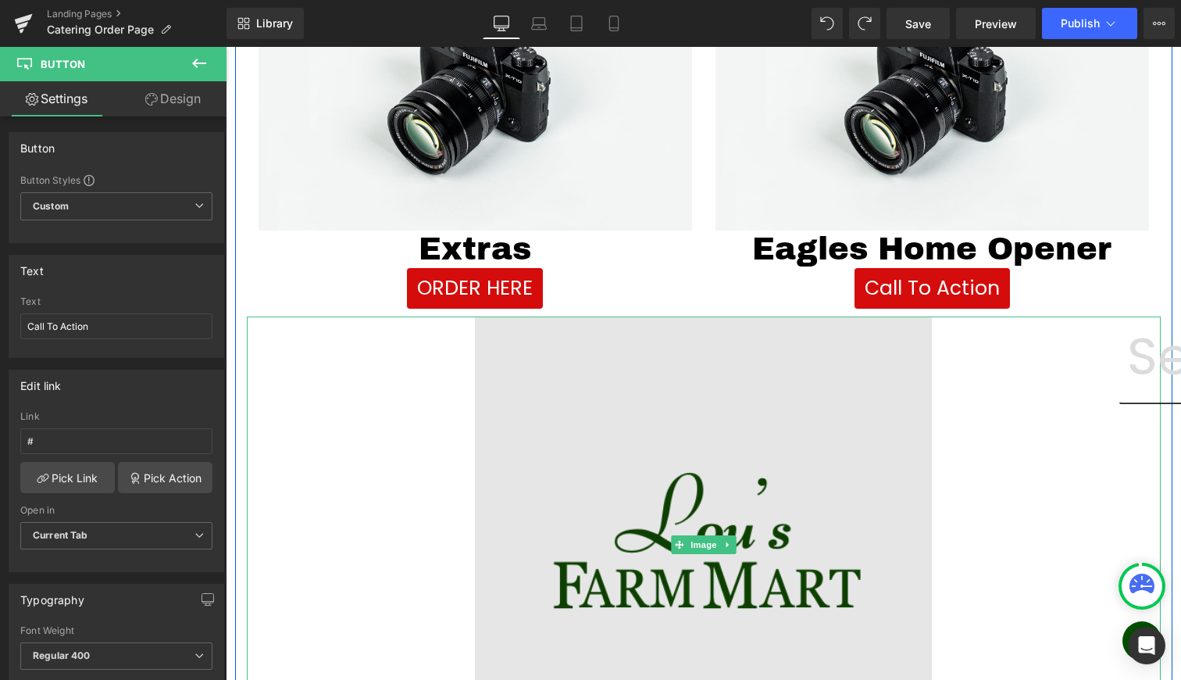
scroll to position [822, 0]
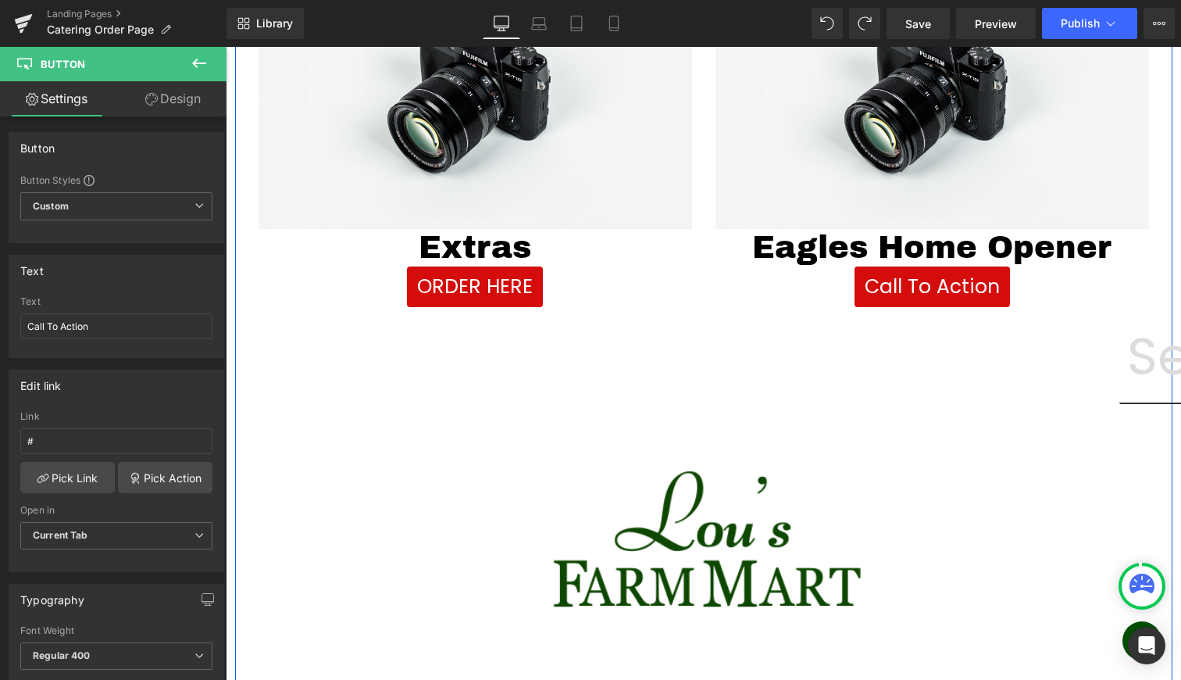
click at [928, 282] on link "Button" at bounding box center [924, 286] width 52 height 19
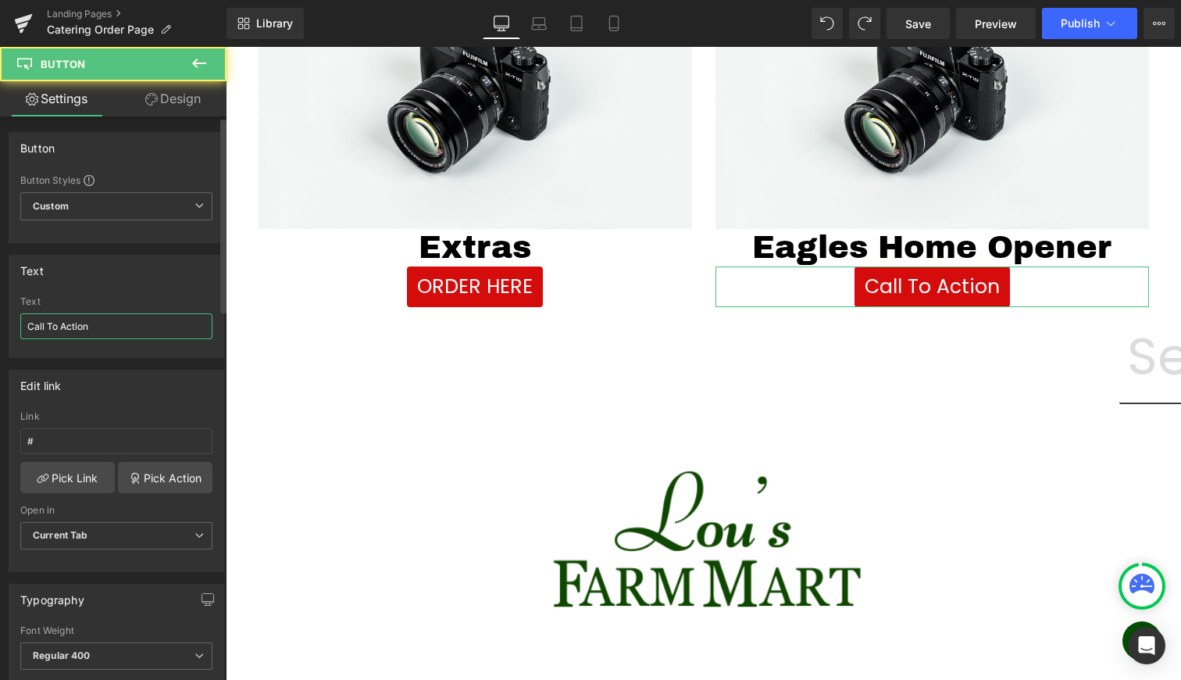
click at [152, 323] on input "Call To Action" at bounding box center [116, 326] width 192 height 26
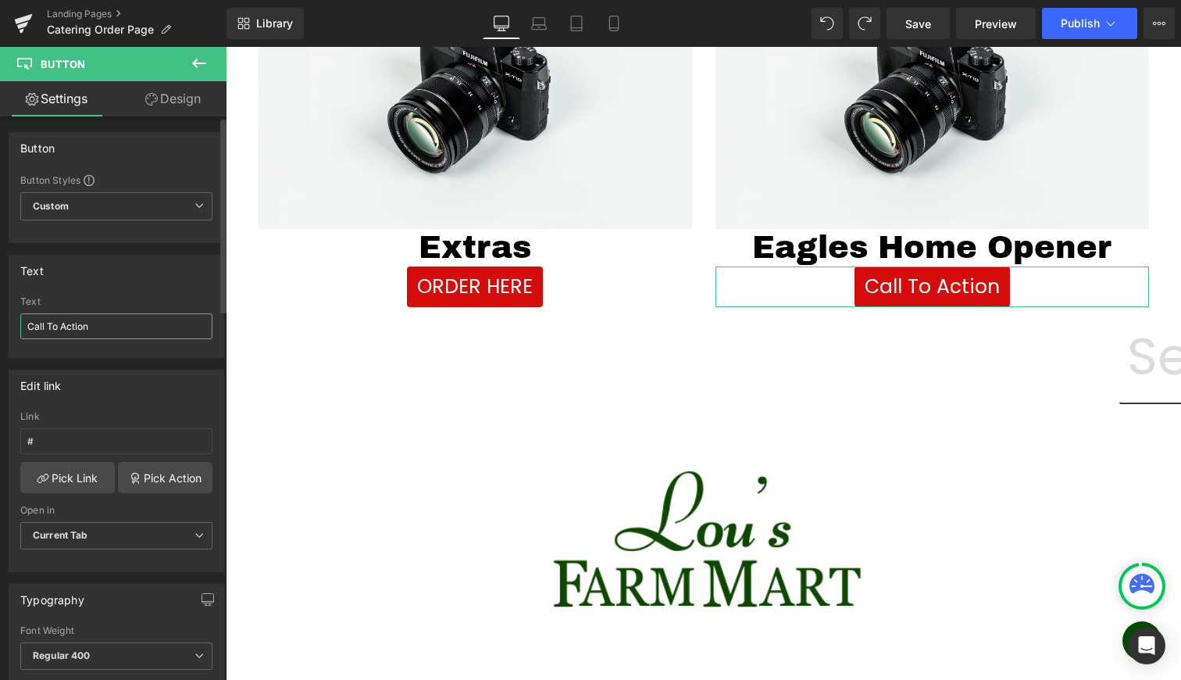
click at [152, 323] on input "Call To Action" at bounding box center [116, 326] width 192 height 26
type input "ORDER HERE"
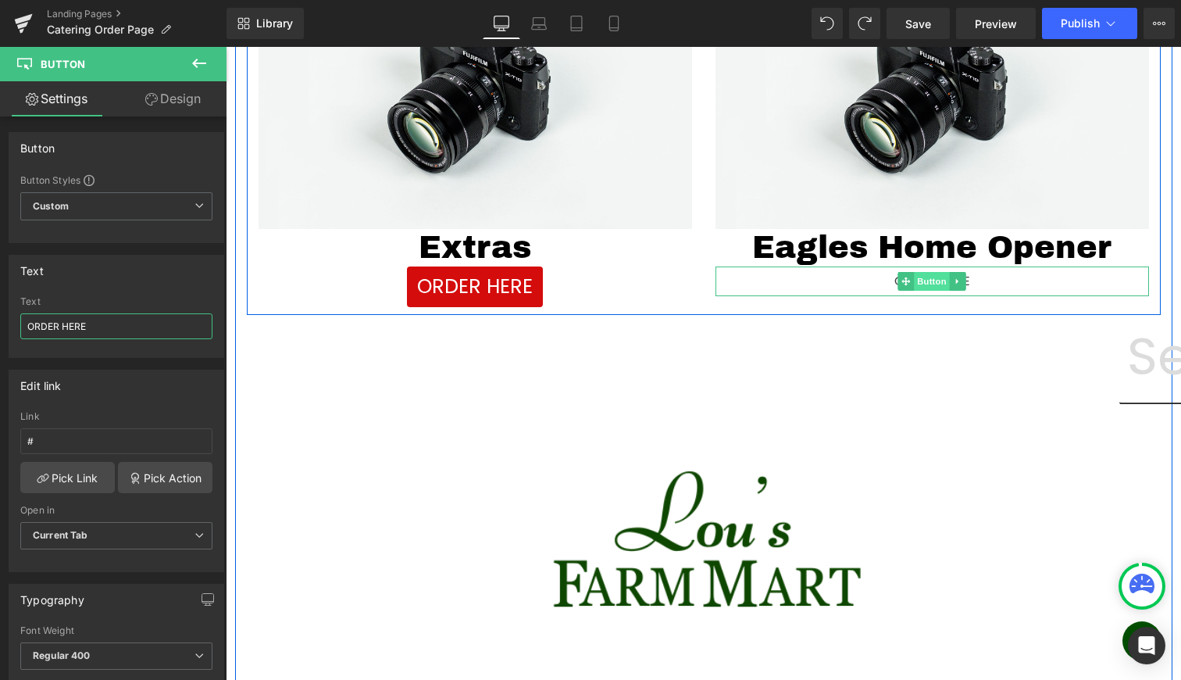
click at [924, 284] on span "Button" at bounding box center [932, 281] width 36 height 19
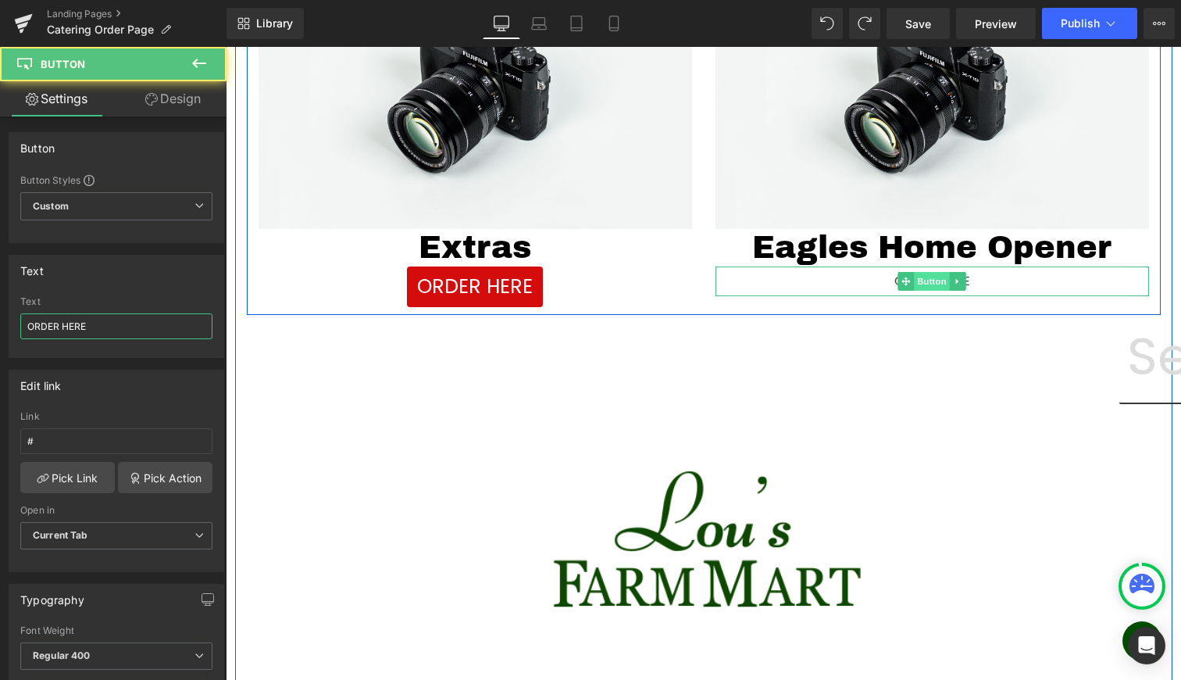
click at [923, 284] on span "Button" at bounding box center [932, 281] width 36 height 19
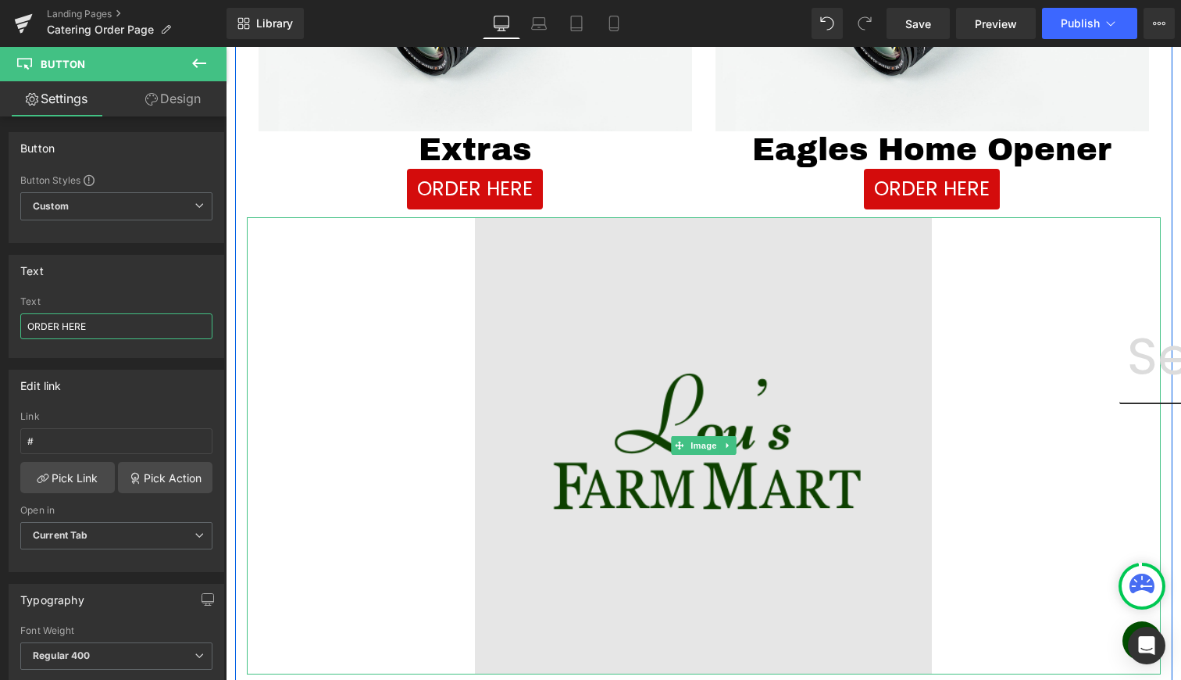
scroll to position [939, 0]
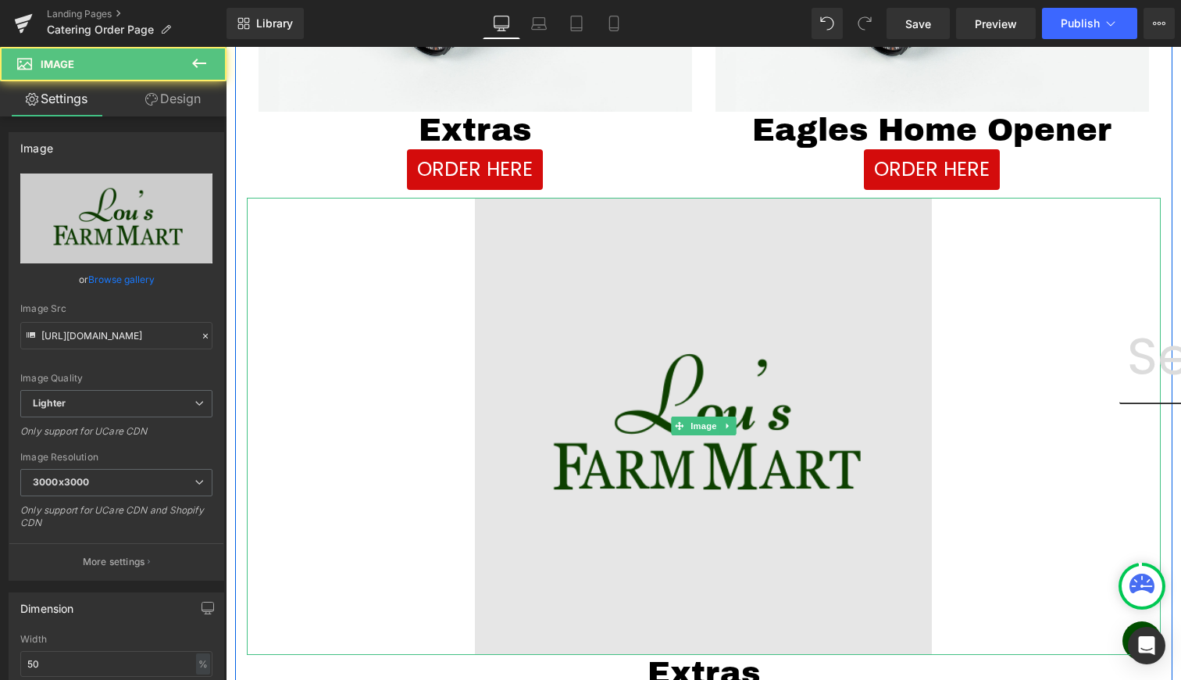
click at [755, 219] on img at bounding box center [703, 426] width 457 height 457
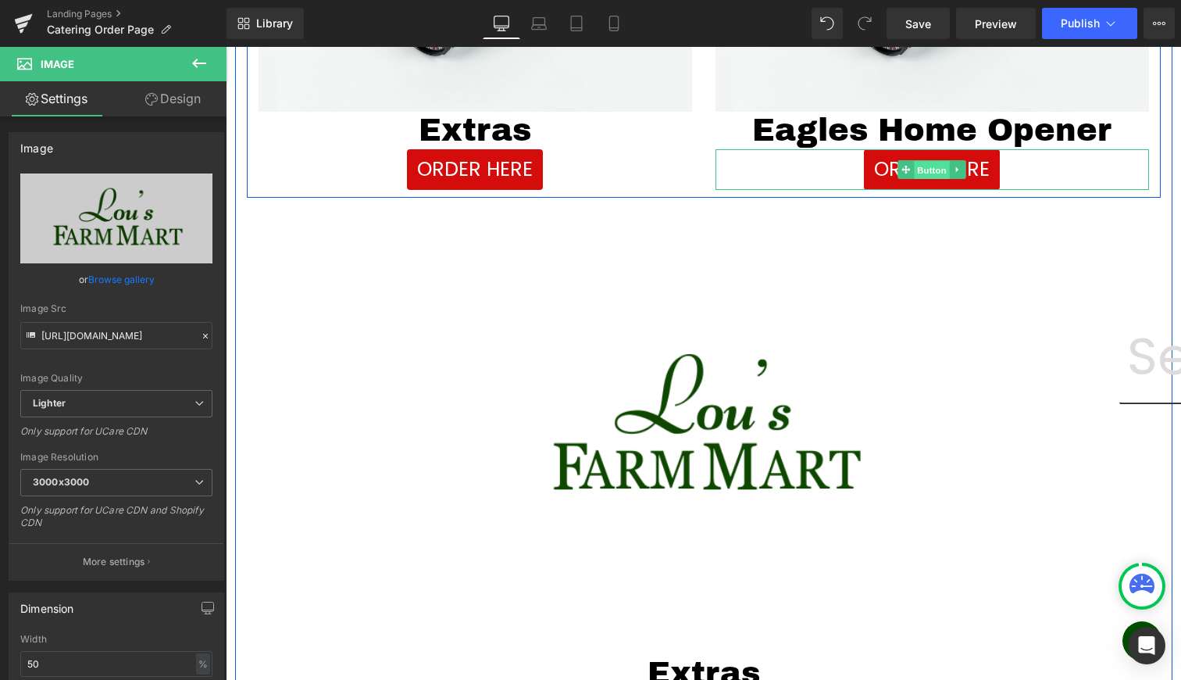
click at [916, 164] on span "Button" at bounding box center [932, 170] width 36 height 19
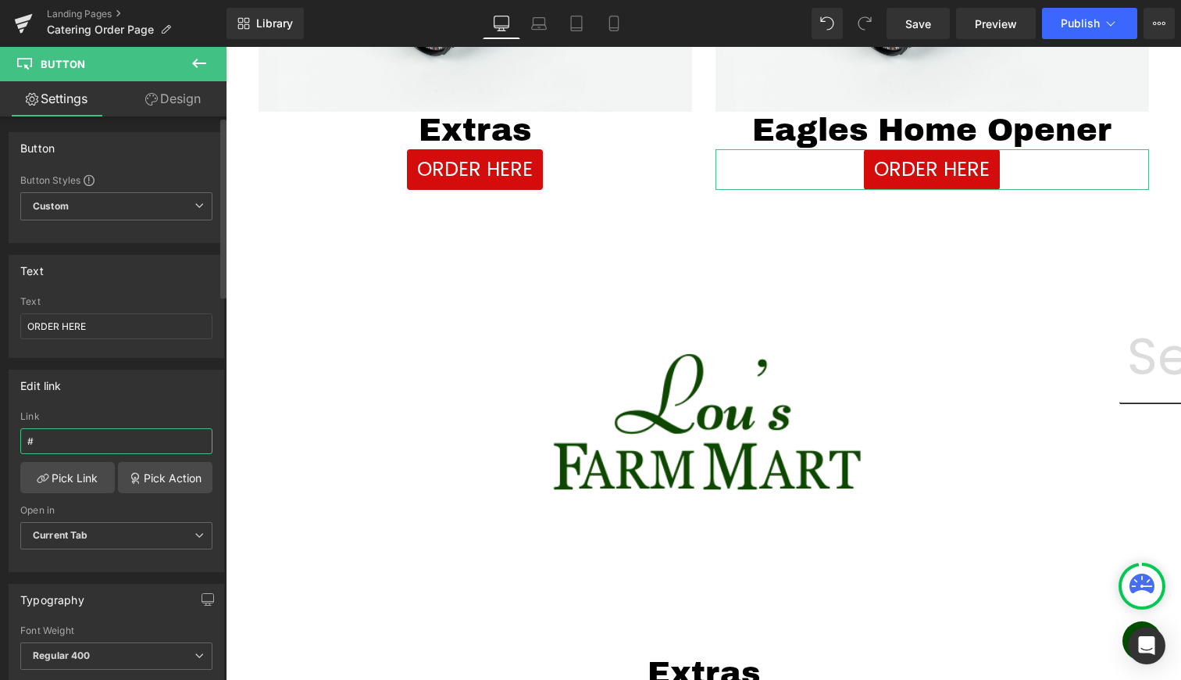
click at [57, 438] on input "#" at bounding box center [116, 441] width 192 height 26
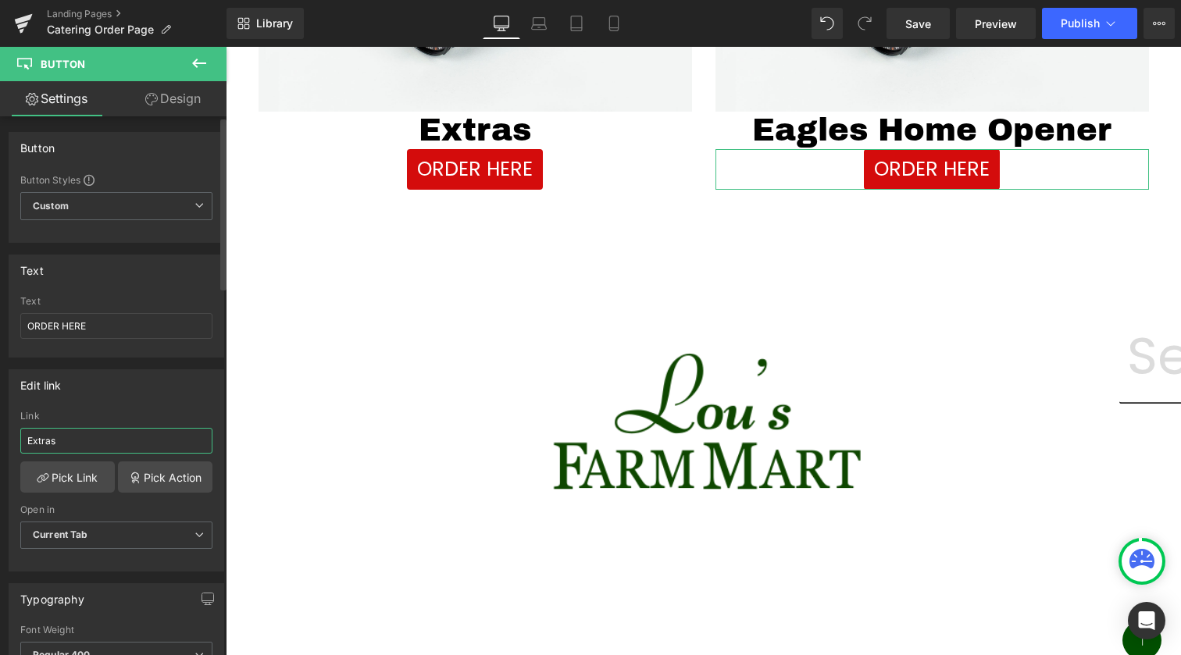
click at [65, 437] on input "Extras" at bounding box center [116, 441] width 192 height 26
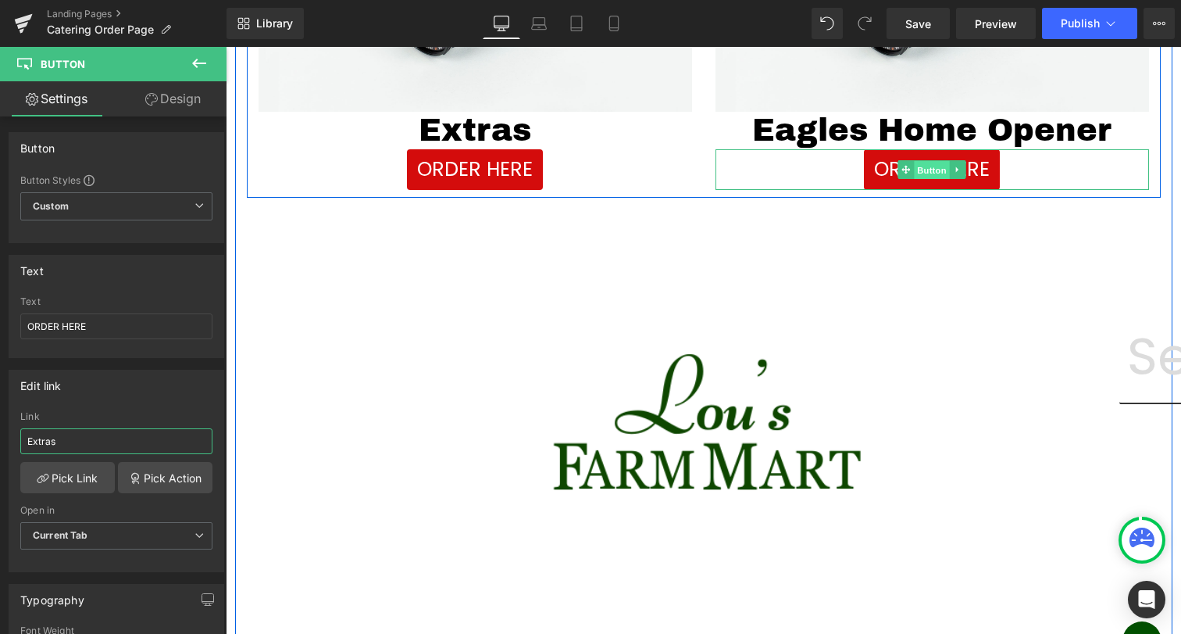
click at [931, 173] on span "Button" at bounding box center [932, 170] width 36 height 19
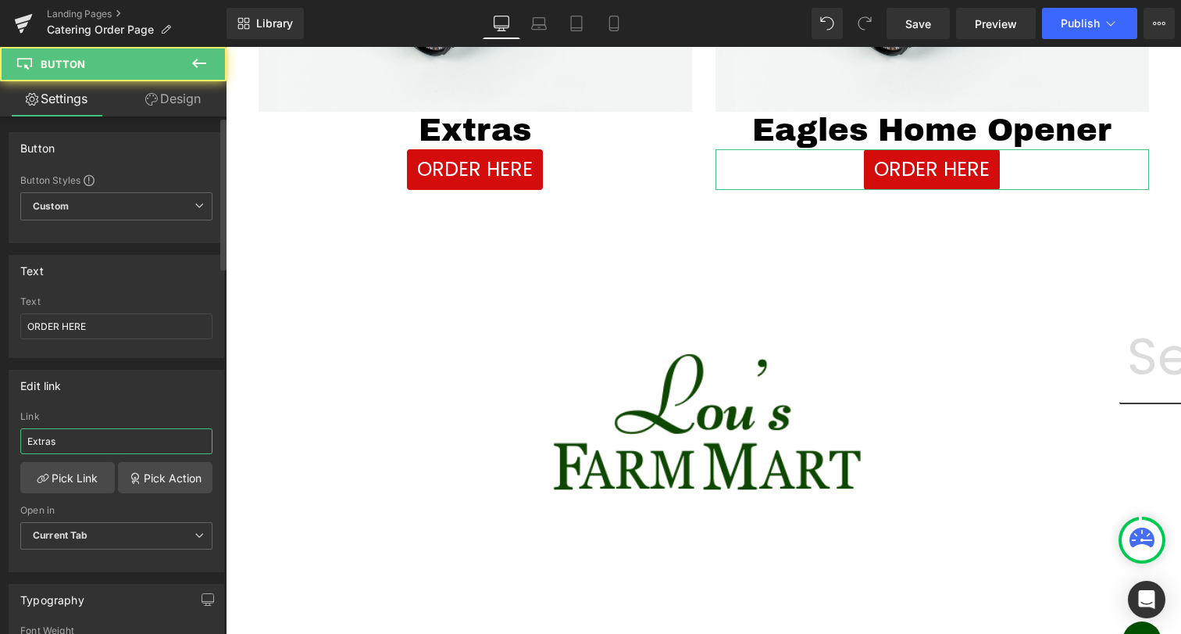
click at [127, 431] on input "Extras" at bounding box center [116, 441] width 192 height 26
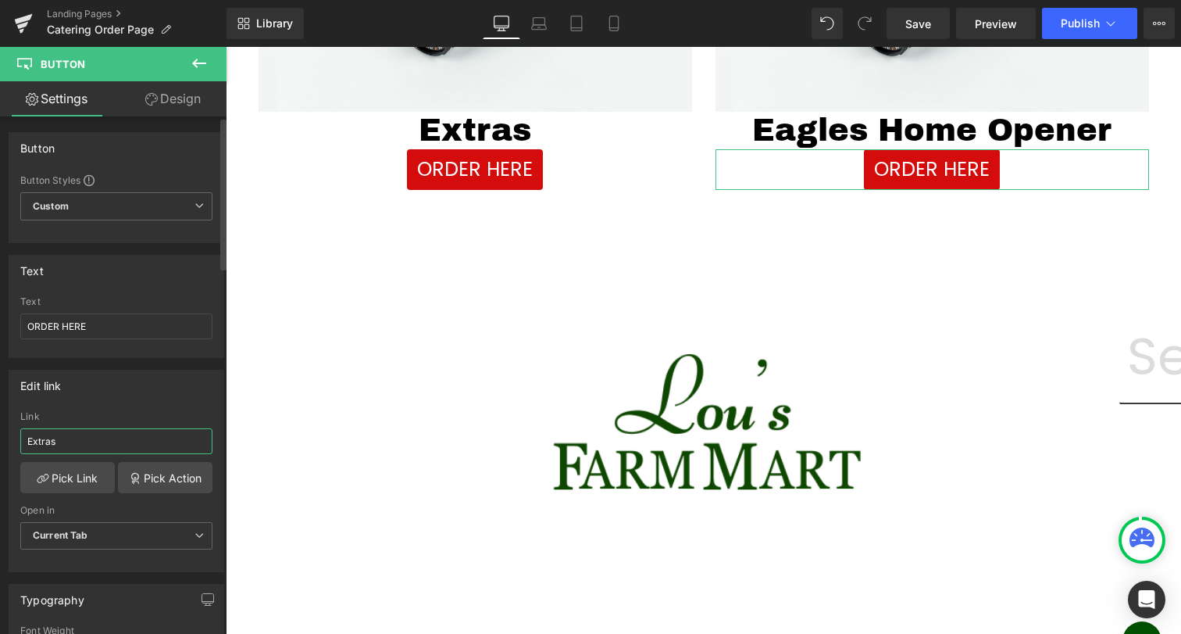
click at [127, 431] on input "Extras" at bounding box center [116, 441] width 192 height 26
paste input "https://lousfarmmart.myshopify.com/pages/eagle"
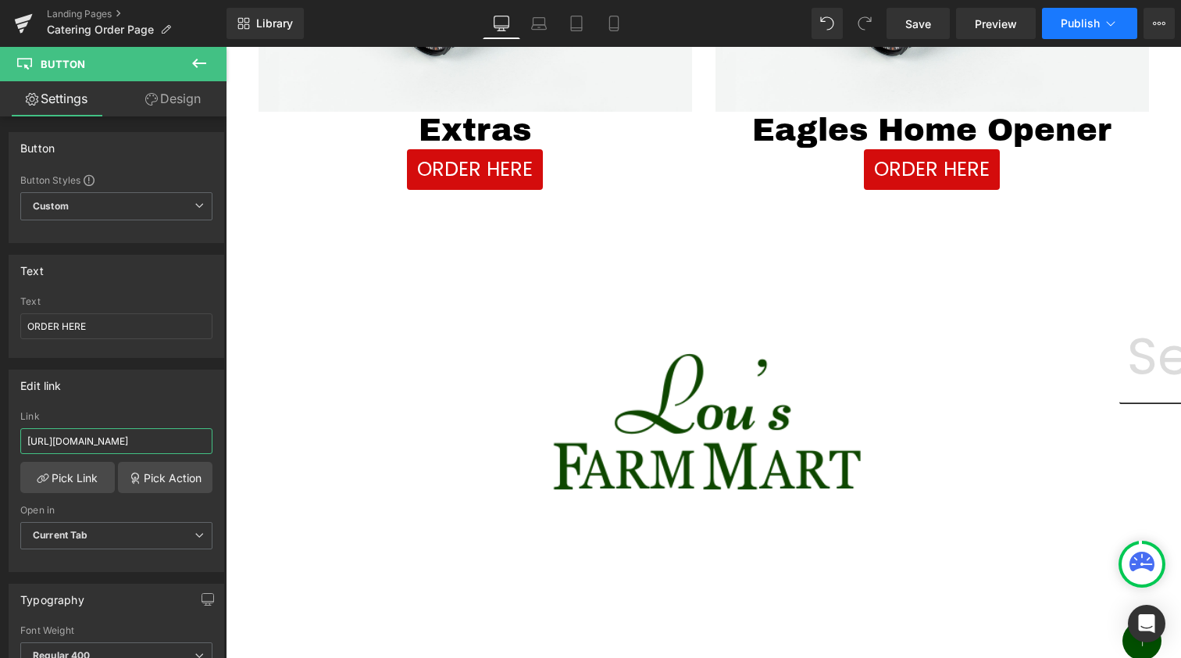
type input "https://lousfarmmart.myshopify.com/pages/eagles"
click at [1072, 26] on span "Publish" at bounding box center [1080, 23] width 39 height 12
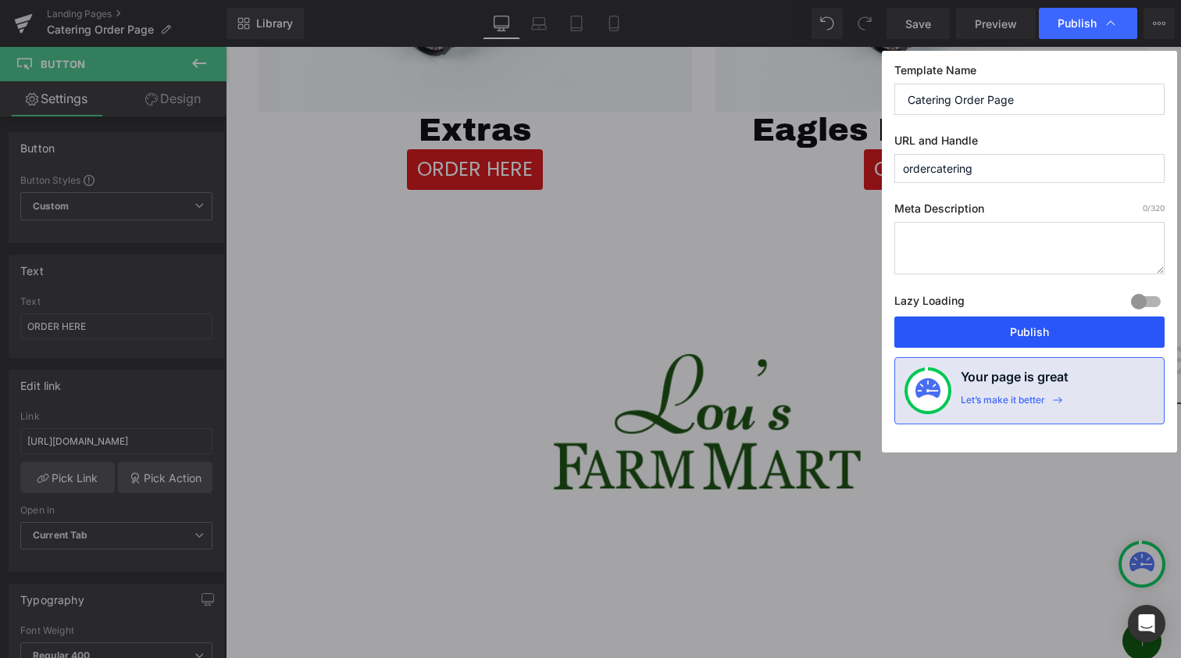
click at [1063, 320] on button "Publish" at bounding box center [1029, 331] width 270 height 31
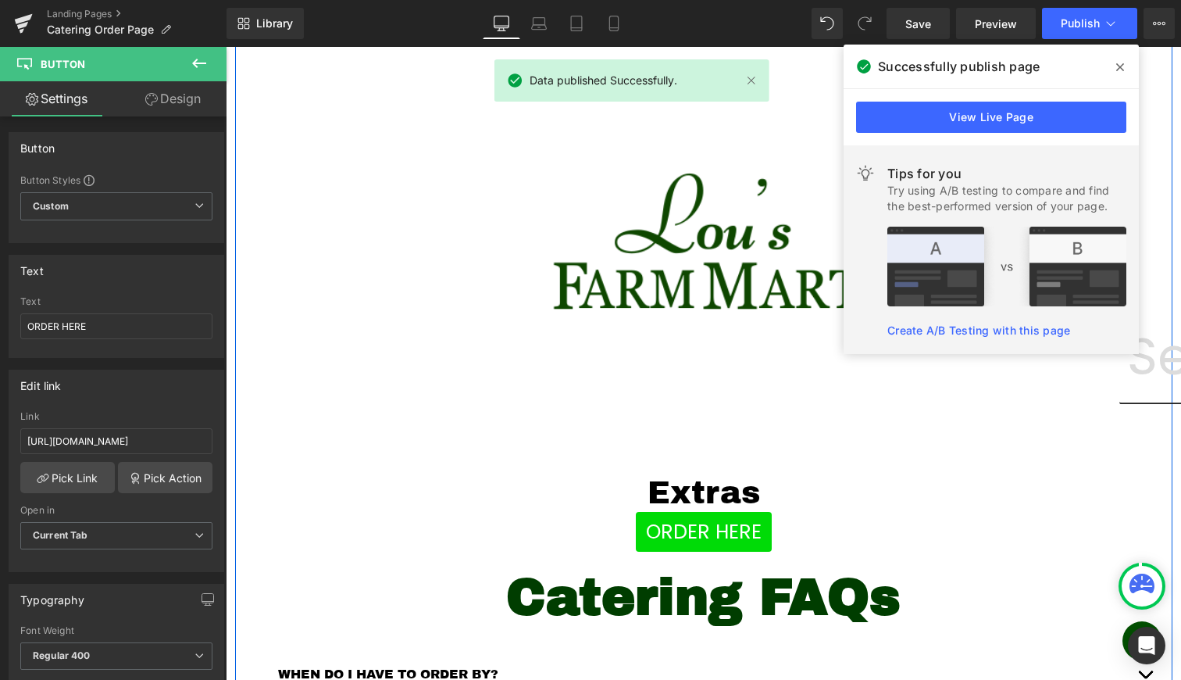
scroll to position [1172, 0]
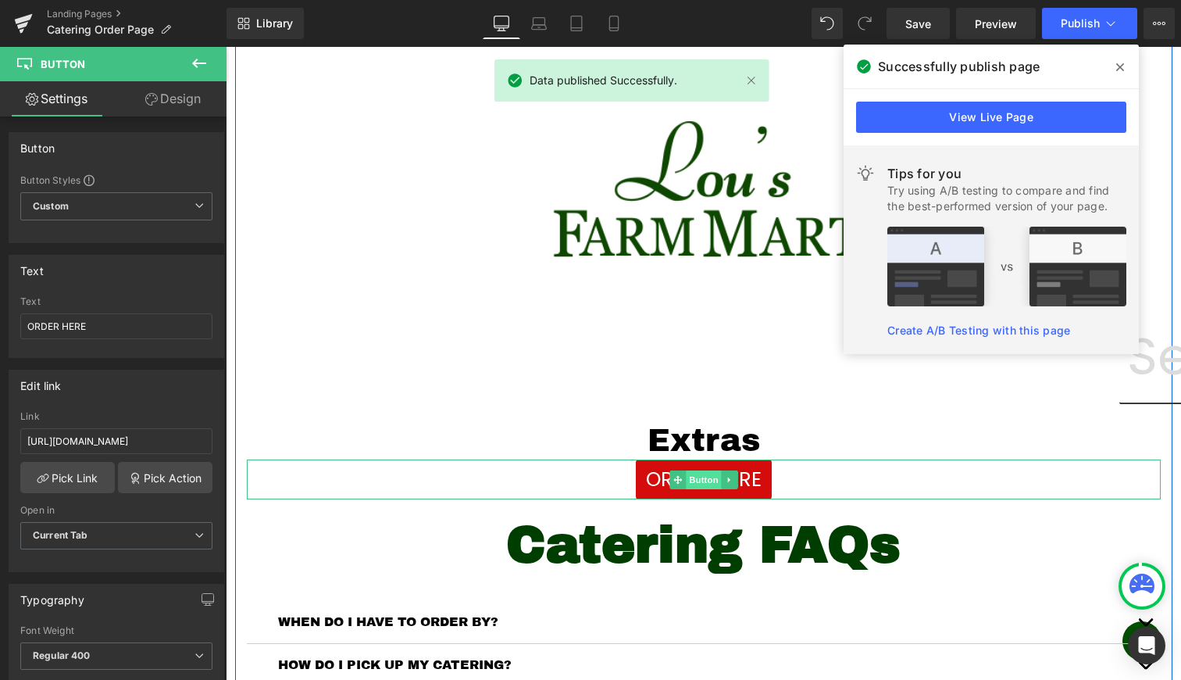
click at [683, 473] on link "Button" at bounding box center [696, 479] width 52 height 19
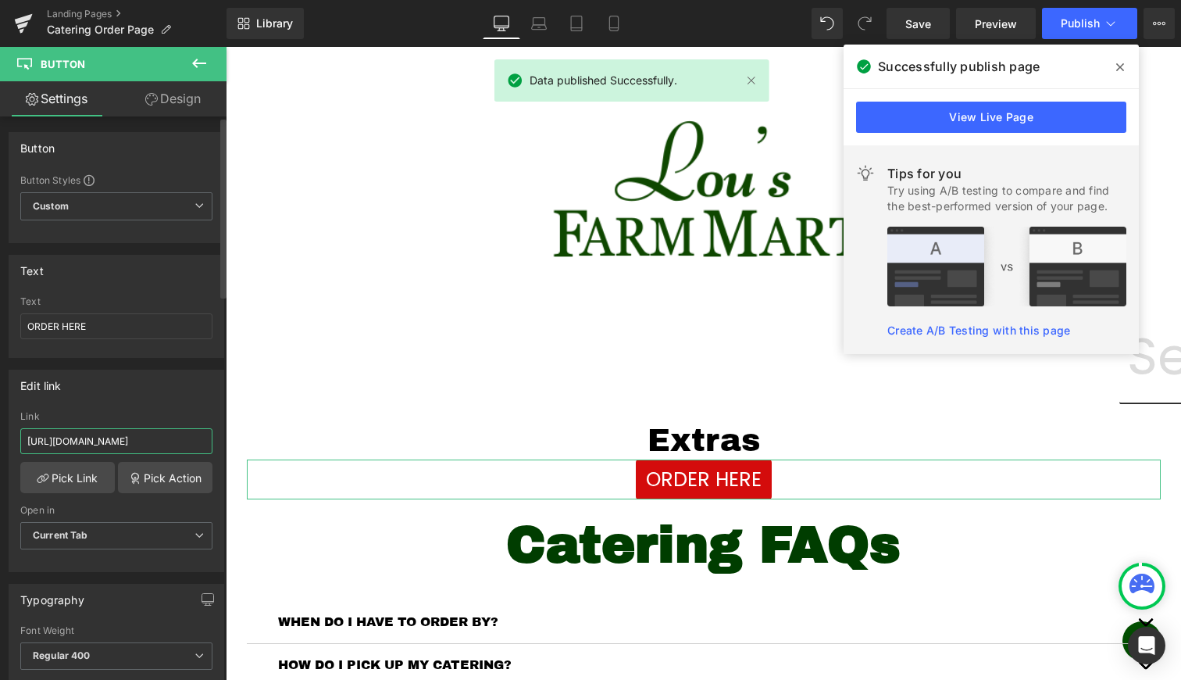
click at [127, 441] on input "https://lousfarmmart.myshopify.com/pages/extraspage" at bounding box center [116, 441] width 192 height 26
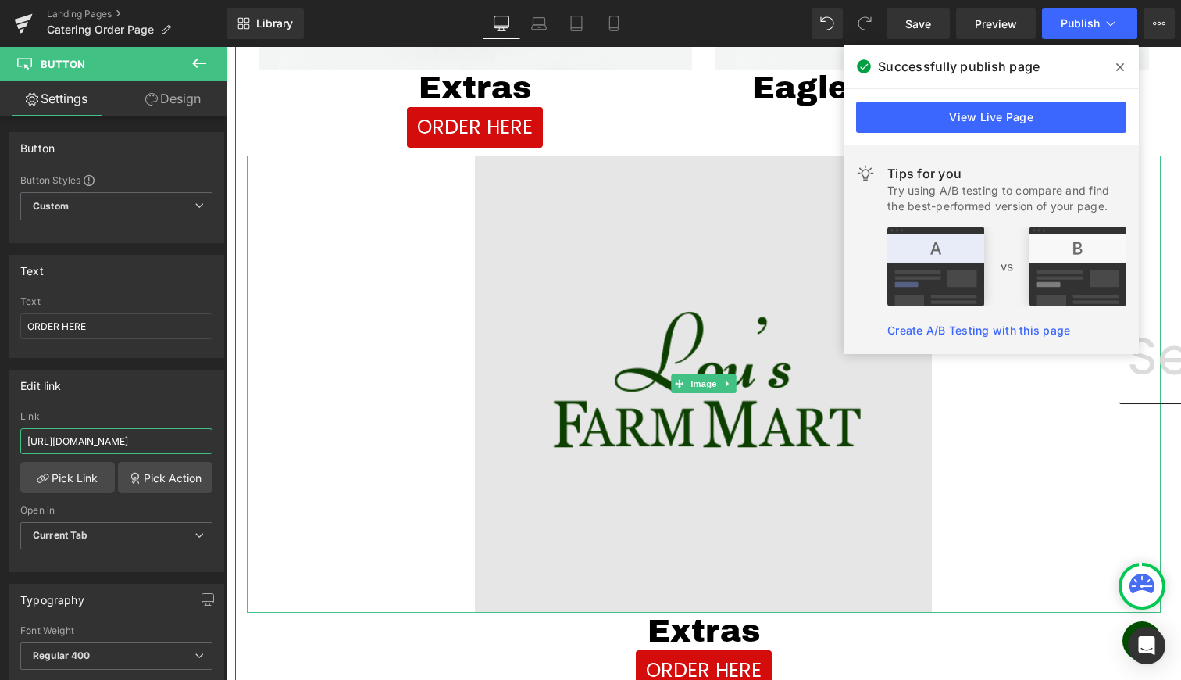
scroll to position [932, 0]
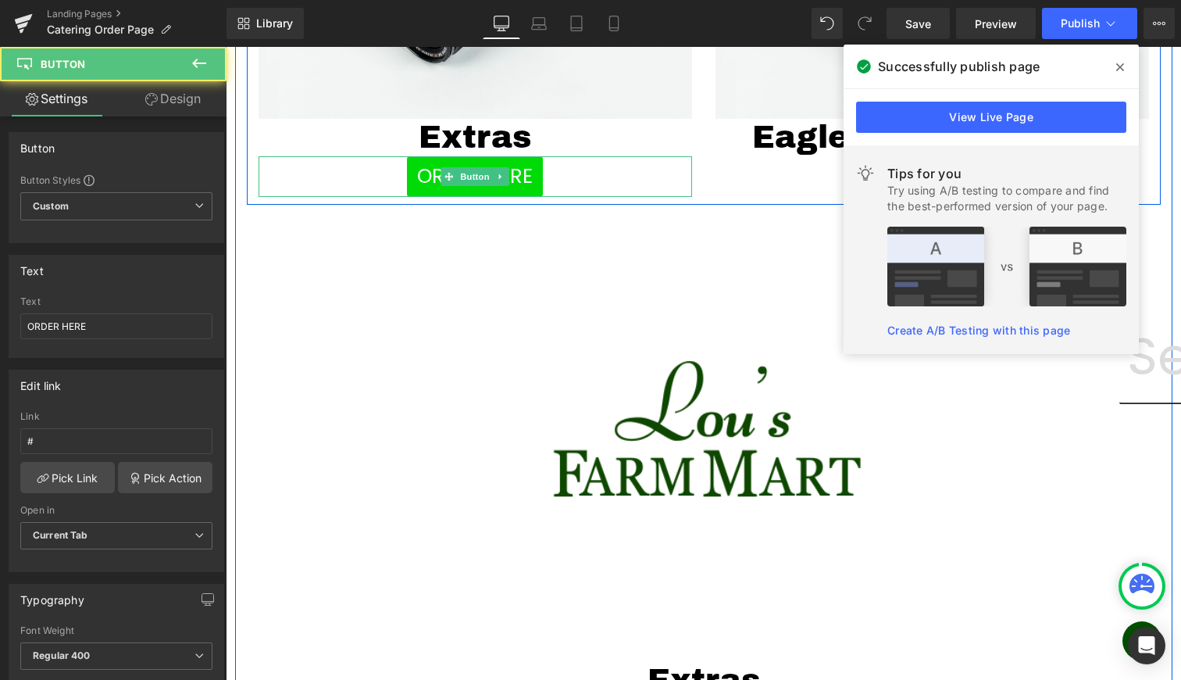
click at [466, 187] on span "ORDER HERE" at bounding box center [475, 177] width 116 height 30
click at [466, 170] on span "Button" at bounding box center [475, 177] width 36 height 19
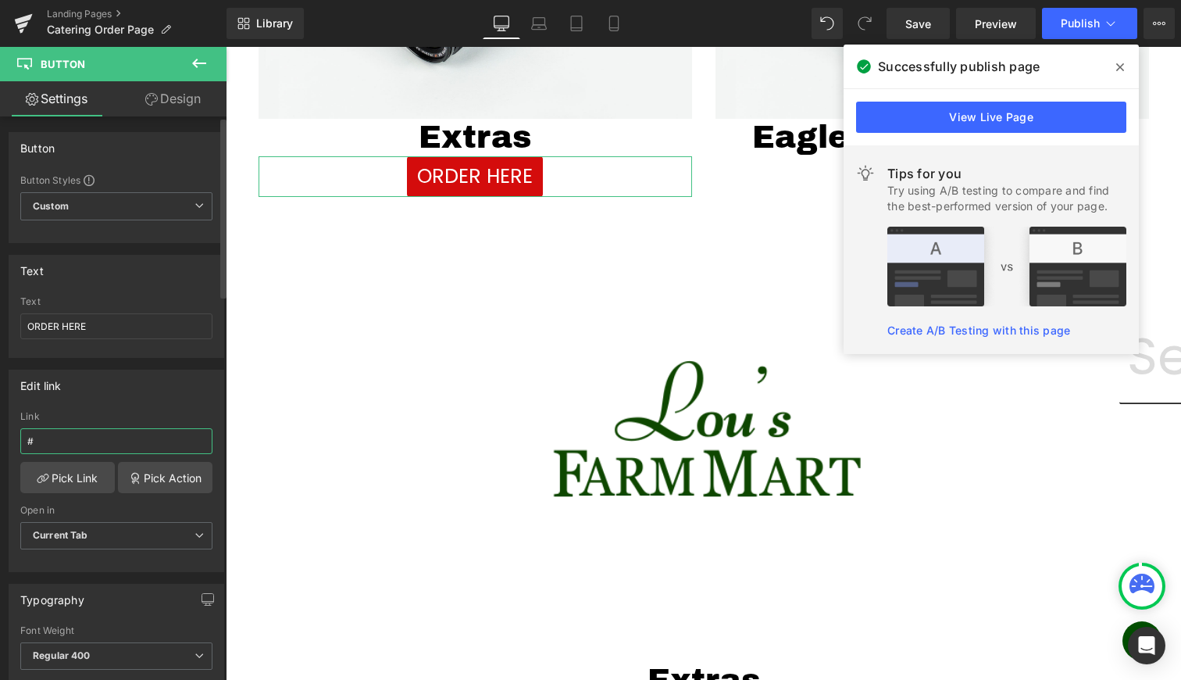
click at [112, 431] on input "#" at bounding box center [116, 441] width 192 height 26
paste input "https://lousfarmmart.myshopify.com/pages/extraspage"
type input "https://lousfarmmart.myshopify.com/pages/extraspage"
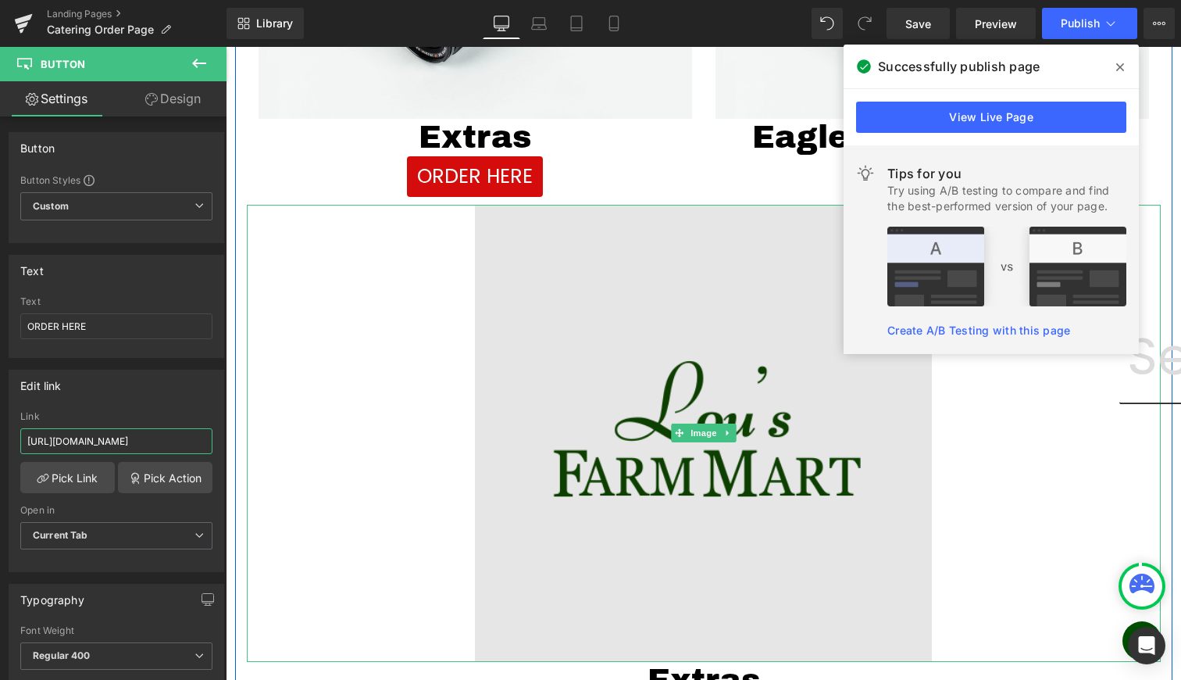
click at [734, 266] on img at bounding box center [703, 433] width 457 height 457
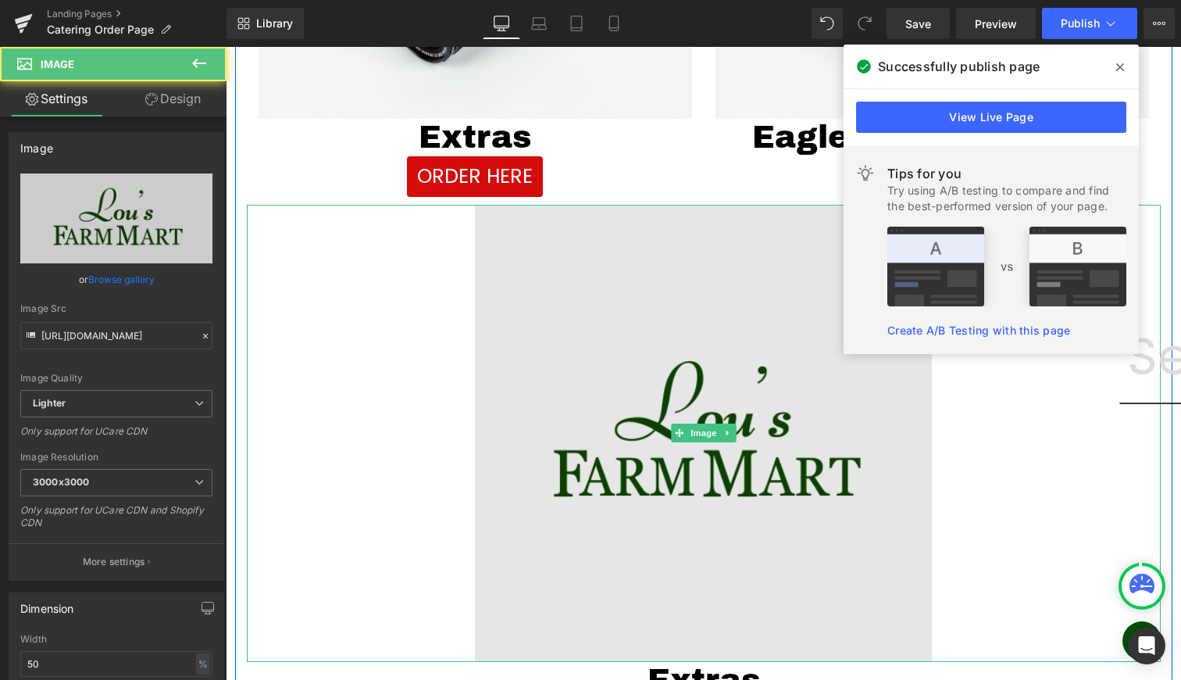
click at [684, 211] on img at bounding box center [703, 433] width 457 height 457
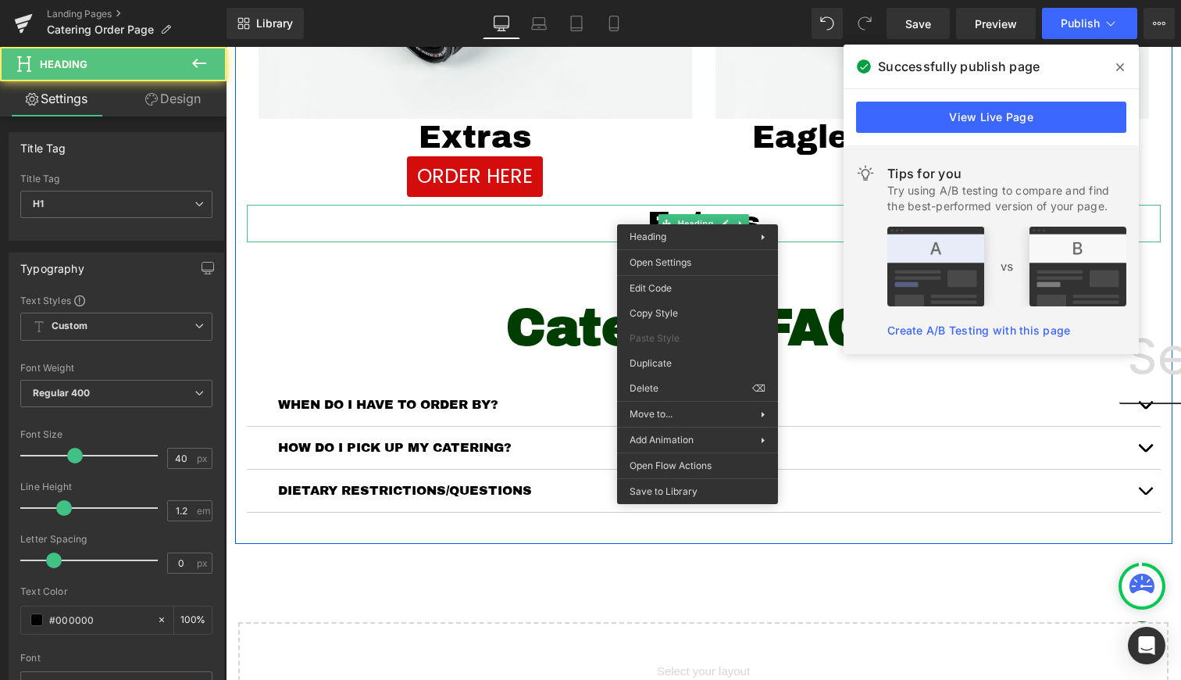
click at [698, 212] on h1 "Extras" at bounding box center [704, 223] width 914 height 37
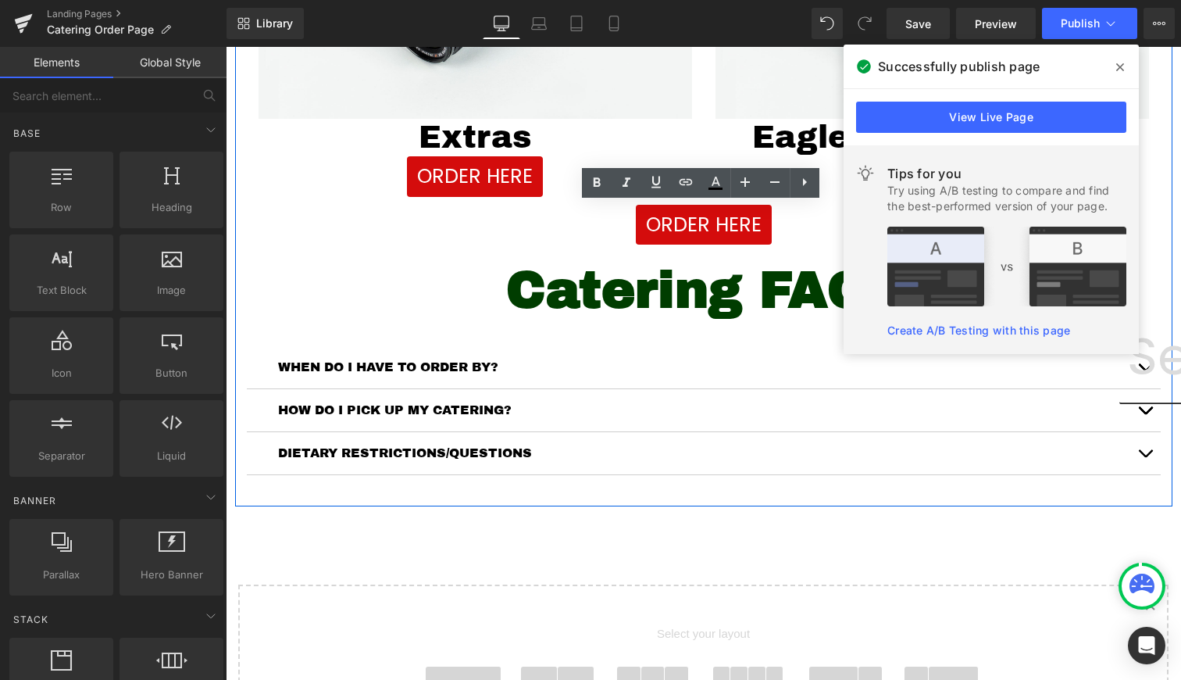
click at [691, 226] on span "Button" at bounding box center [704, 225] width 36 height 19
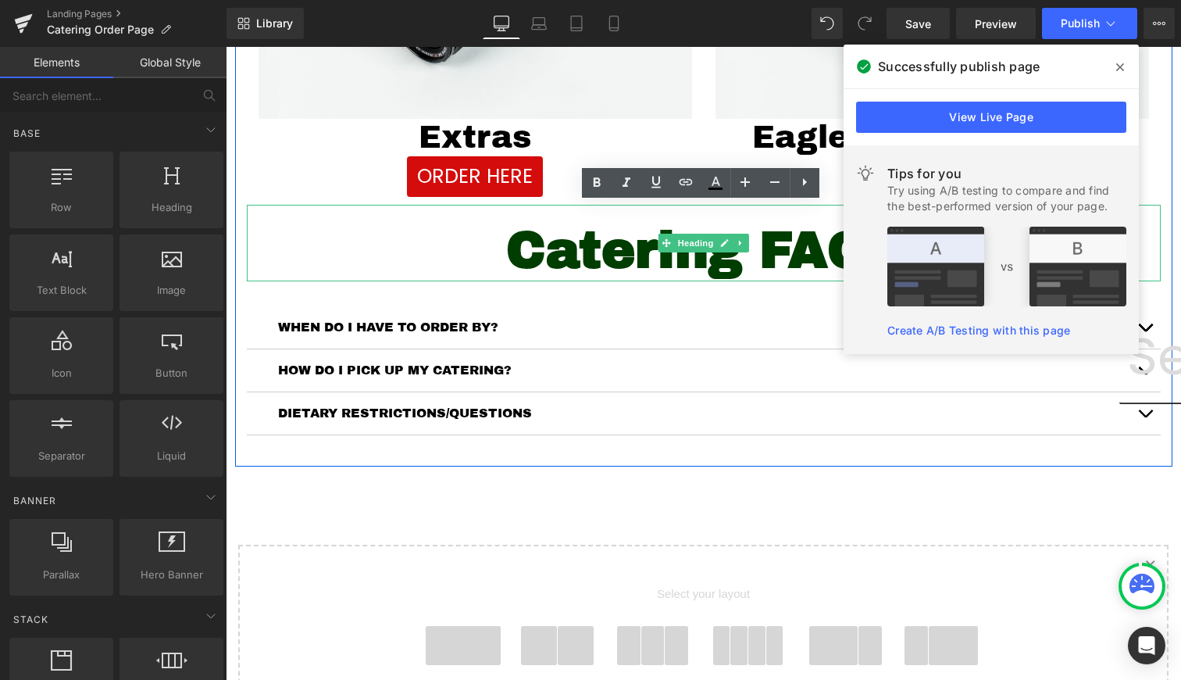
scroll to position [730, 0]
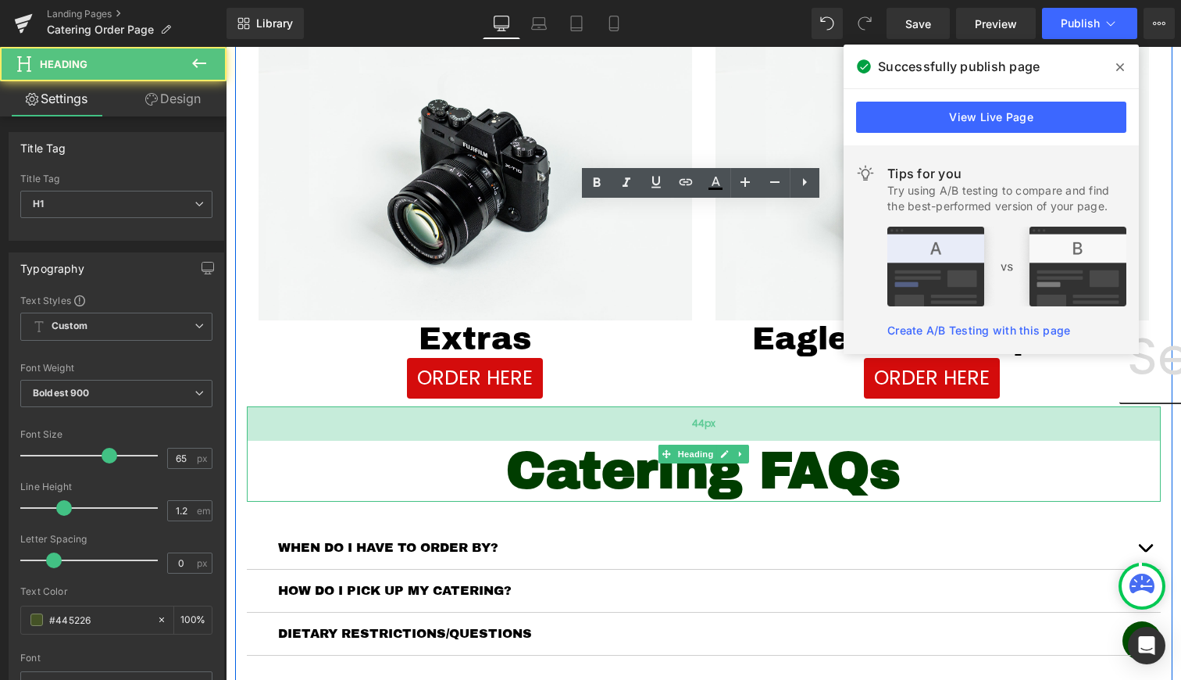
drag, startPoint x: 679, startPoint y: 406, endPoint x: 677, endPoint y: 427, distance: 20.4
click at [677, 427] on div "44px" at bounding box center [704, 423] width 914 height 34
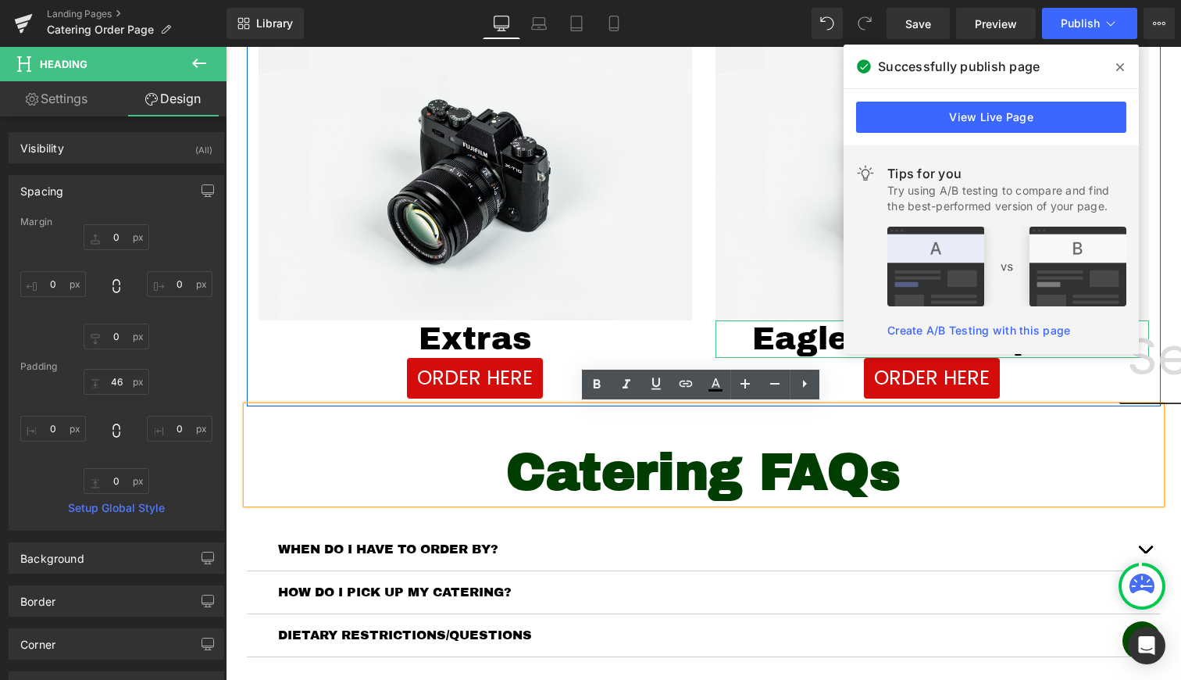
click at [1118, 67] on icon at bounding box center [1120, 67] width 8 height 12
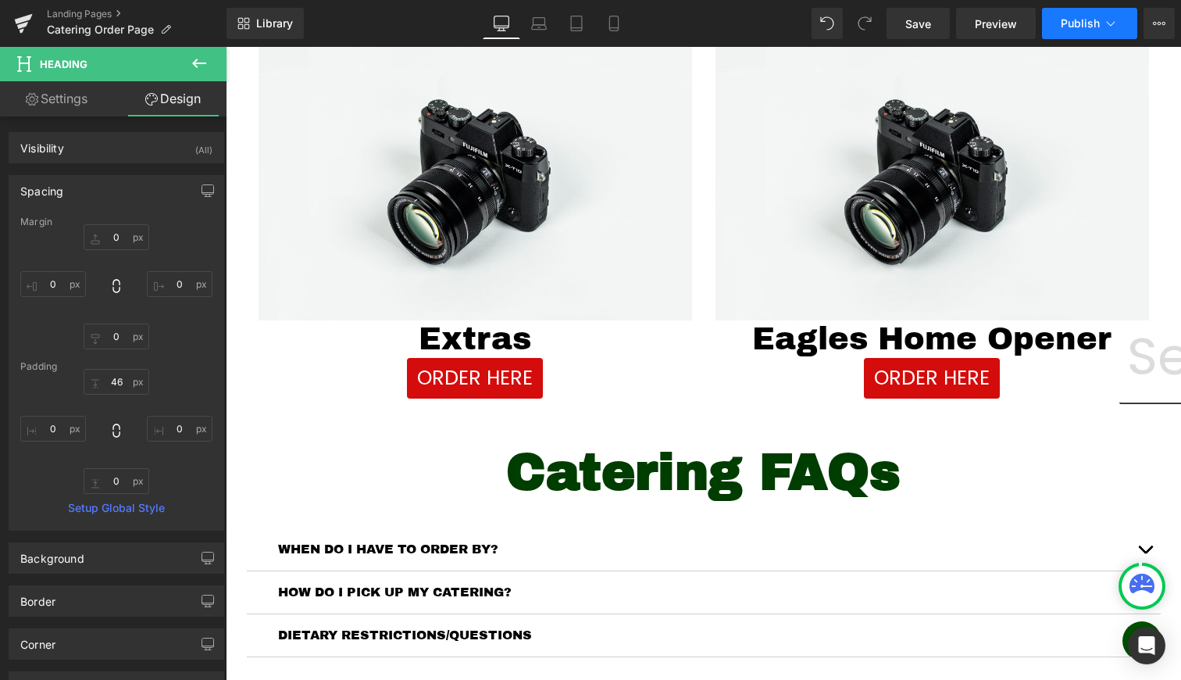
click at [1071, 29] on span "Publish" at bounding box center [1080, 23] width 39 height 12
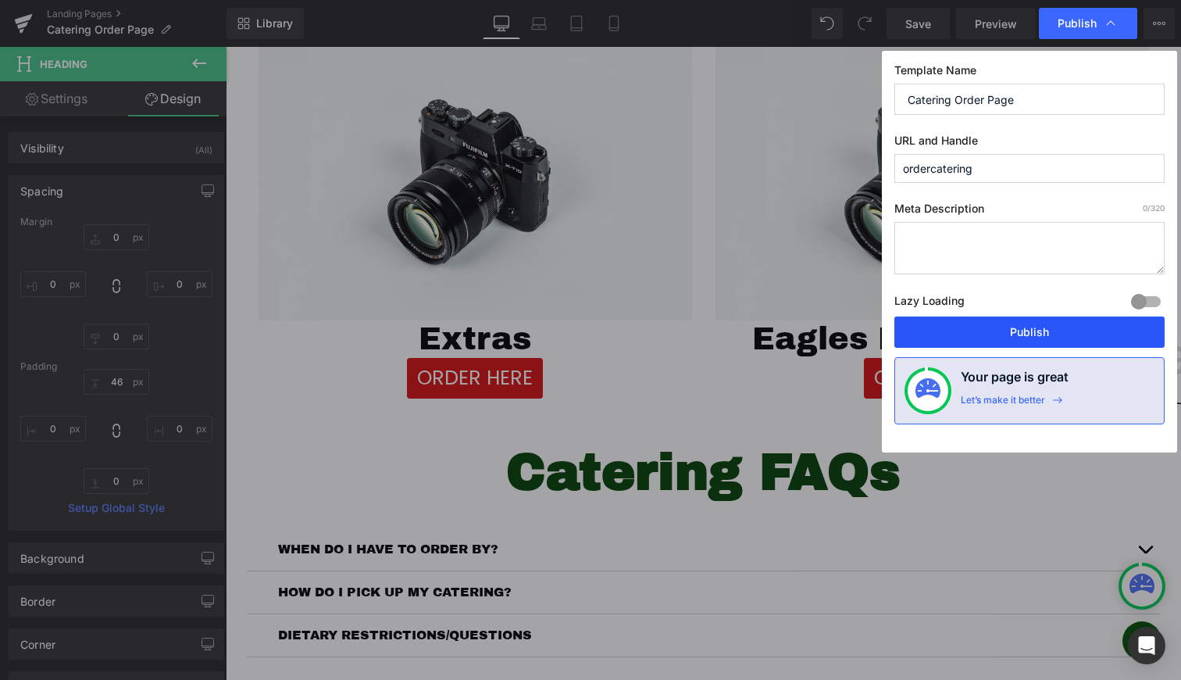
click at [1017, 334] on button "Publish" at bounding box center [1029, 331] width 270 height 31
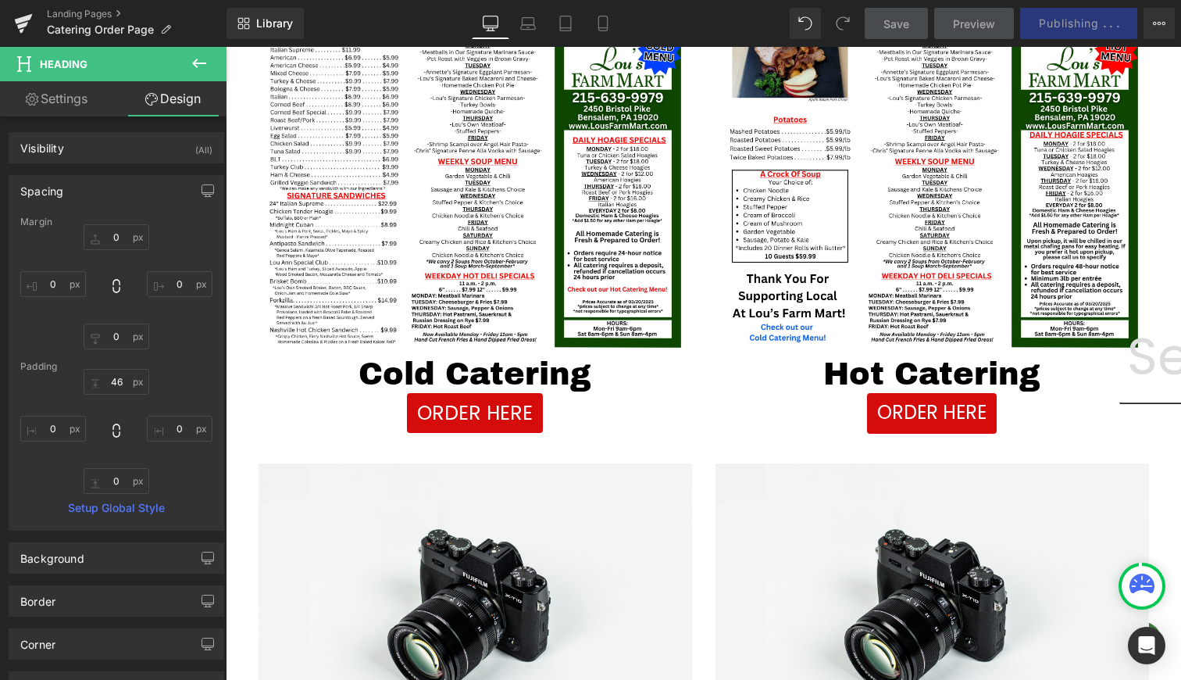
scroll to position [295, 0]
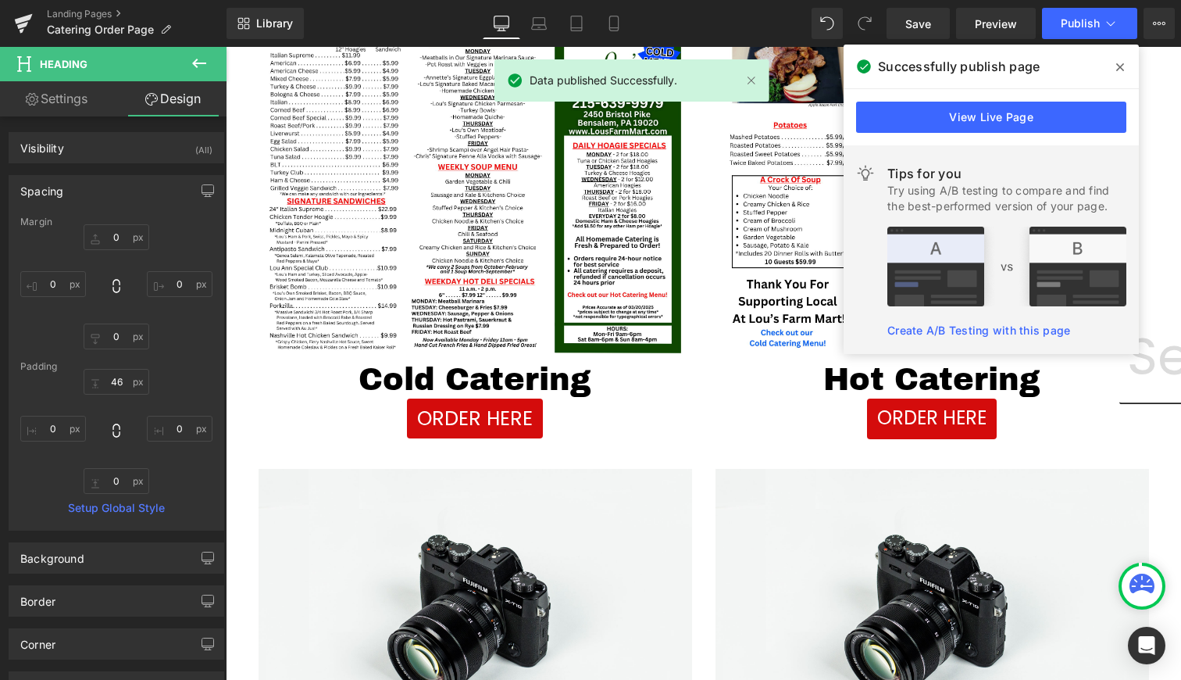
click at [1116, 72] on icon at bounding box center [1120, 67] width 8 height 12
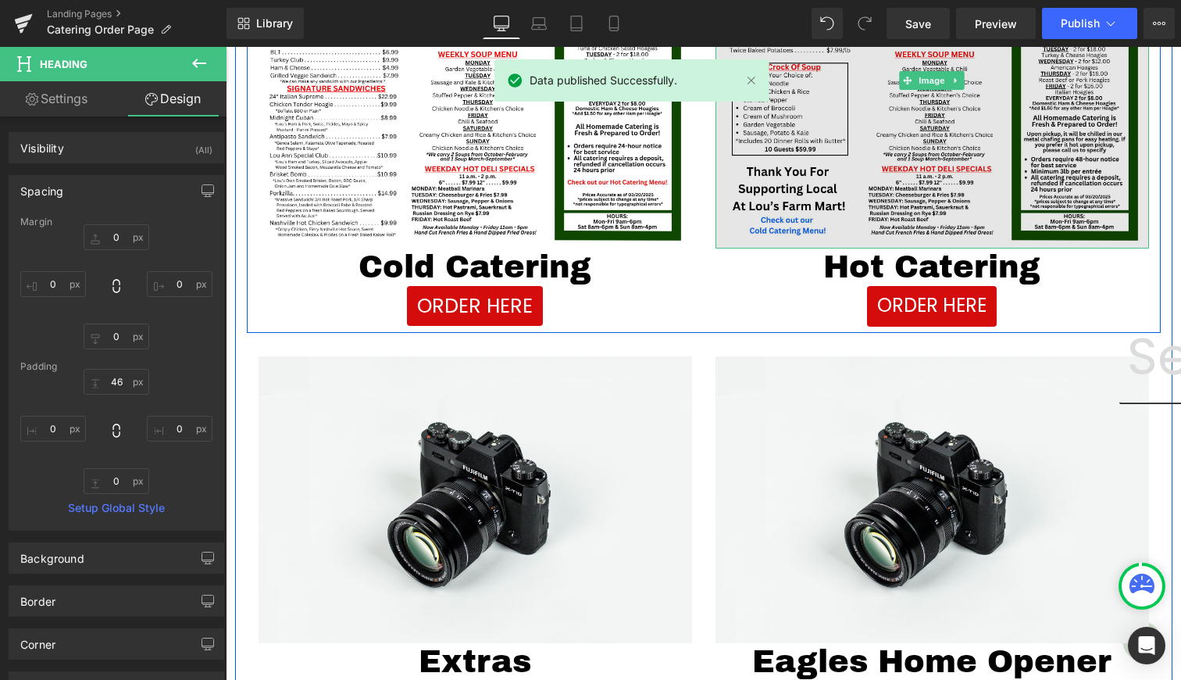
scroll to position [509, 0]
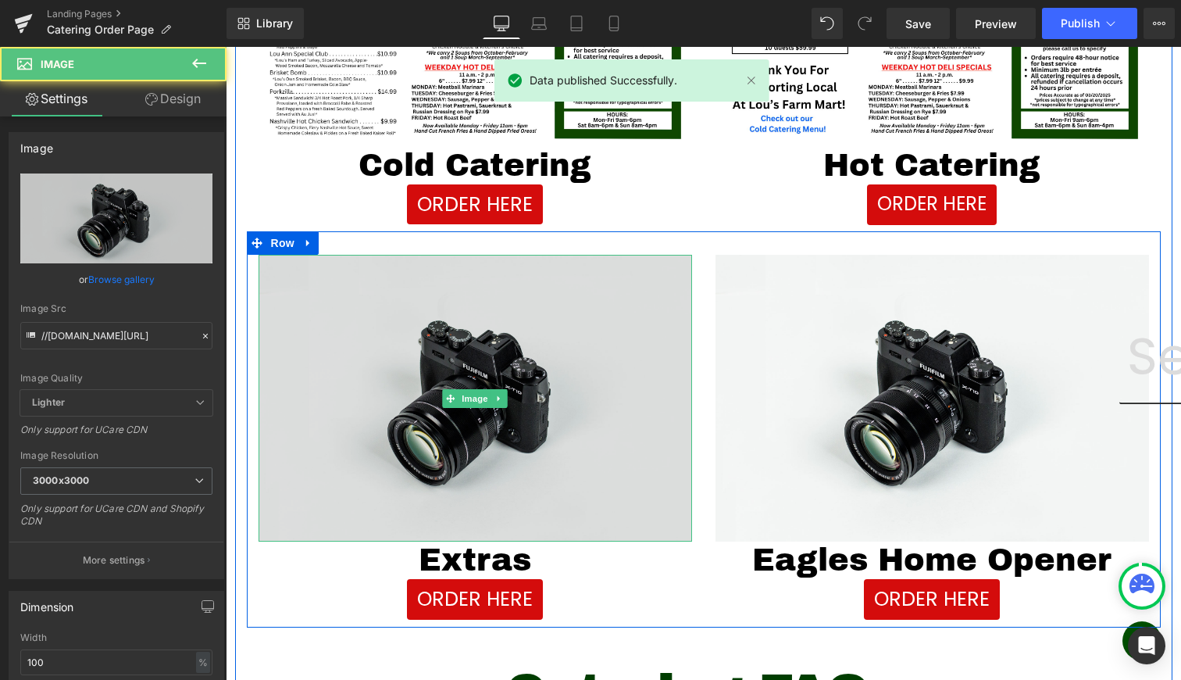
click at [424, 399] on img at bounding box center [476, 398] width 434 height 287
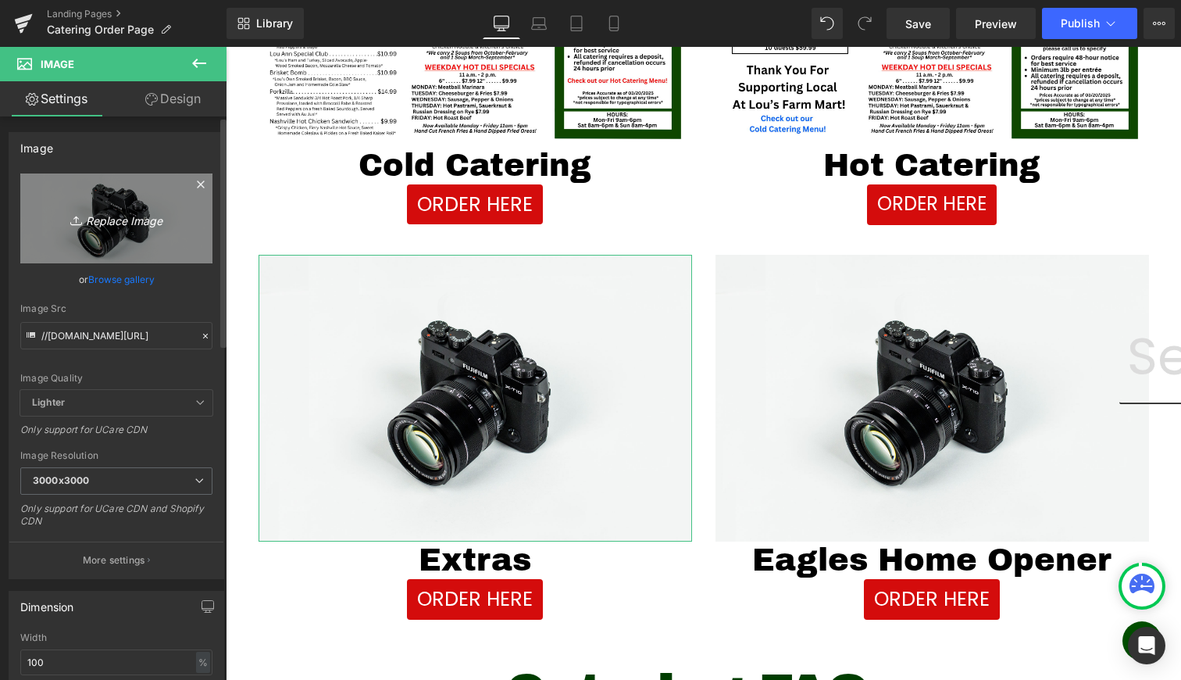
click at [142, 237] on link "Replace Image" at bounding box center [116, 218] width 192 height 90
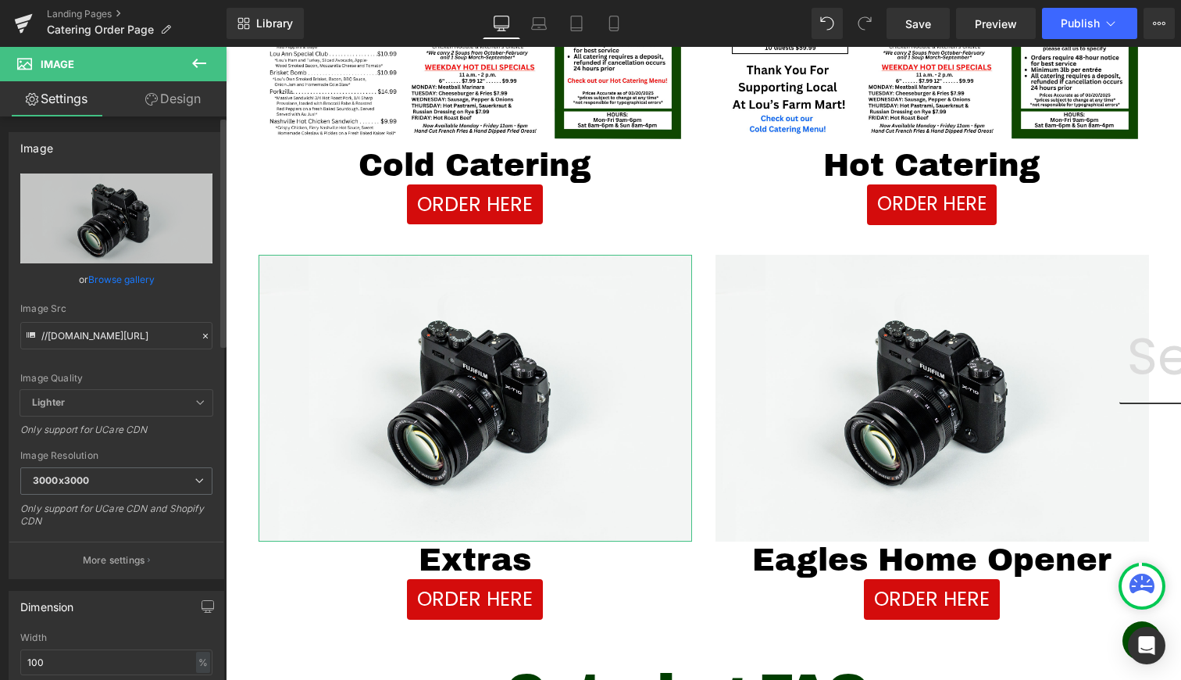
click at [129, 281] on link "Browse gallery" at bounding box center [121, 279] width 66 height 27
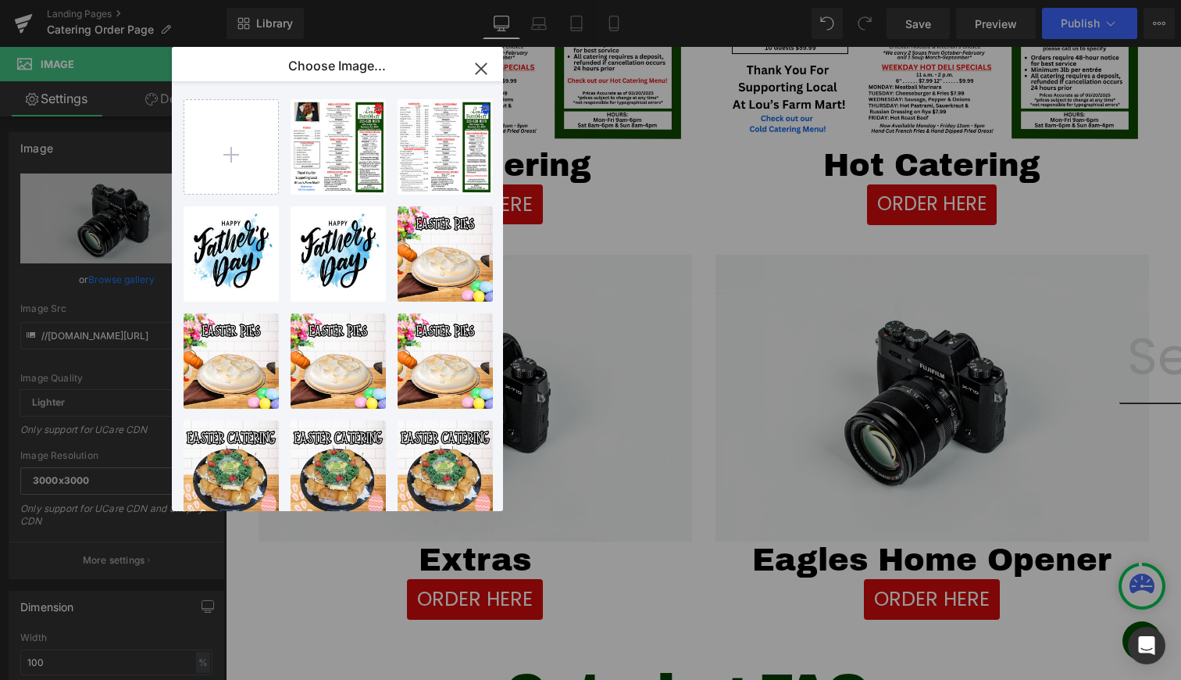
scroll to position [0, 0]
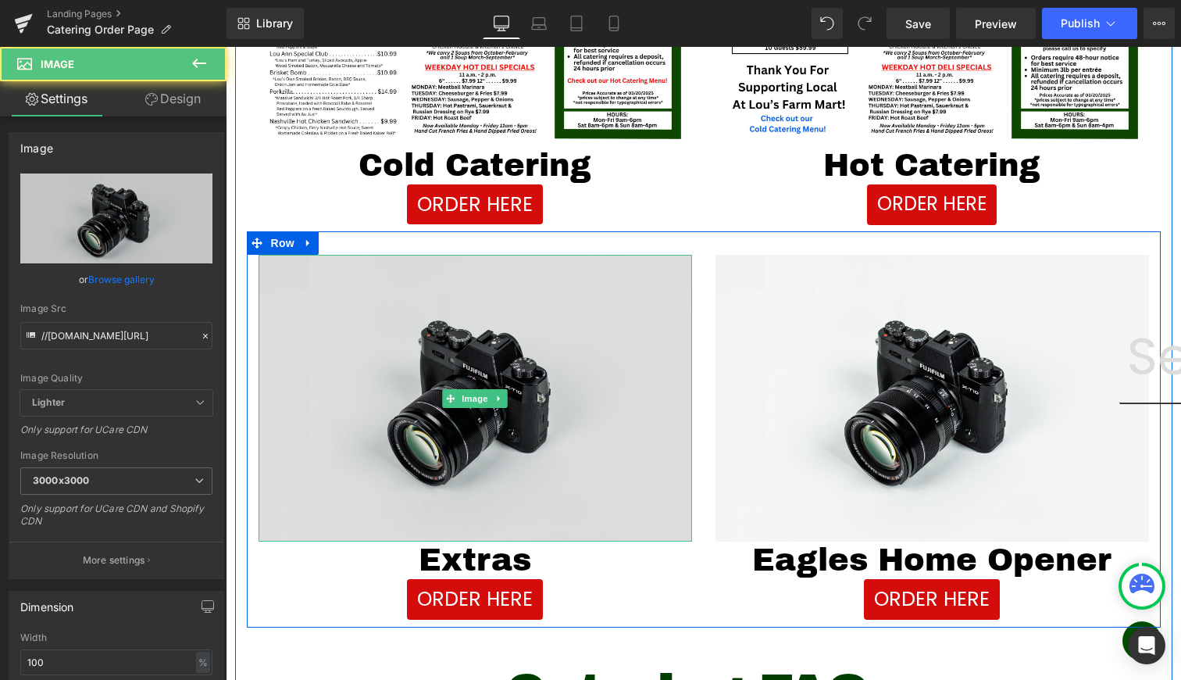
click at [492, 384] on img at bounding box center [476, 398] width 434 height 287
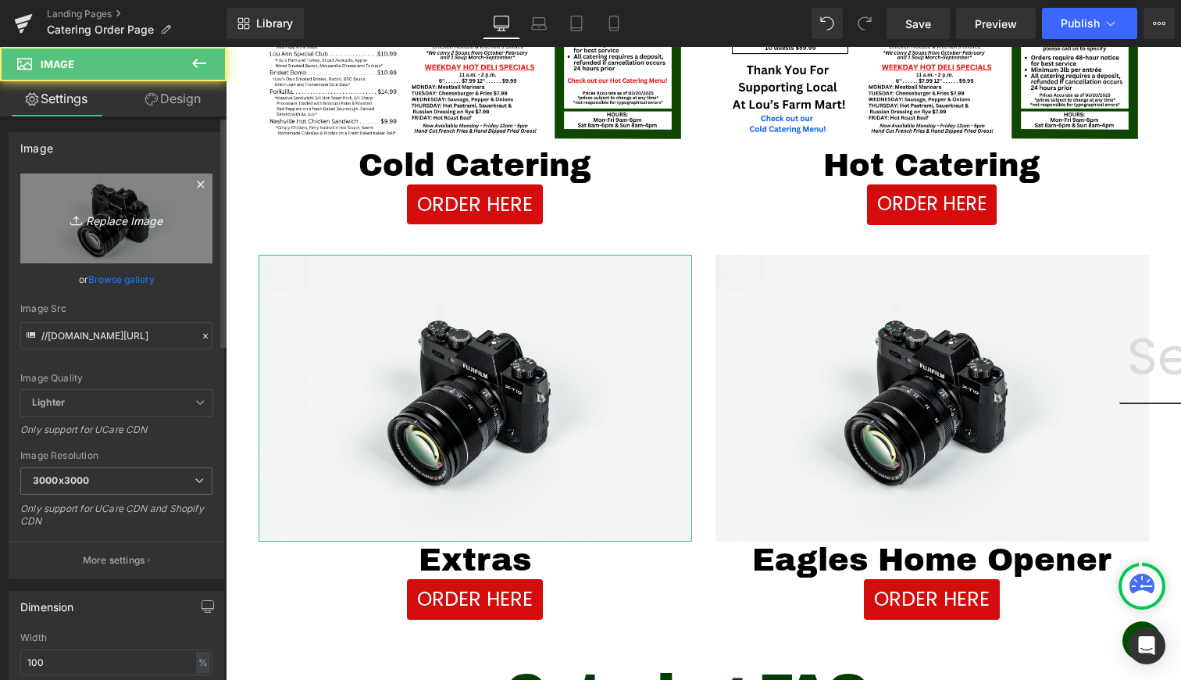
click at [166, 240] on link "Replace Image" at bounding box center [116, 218] width 192 height 90
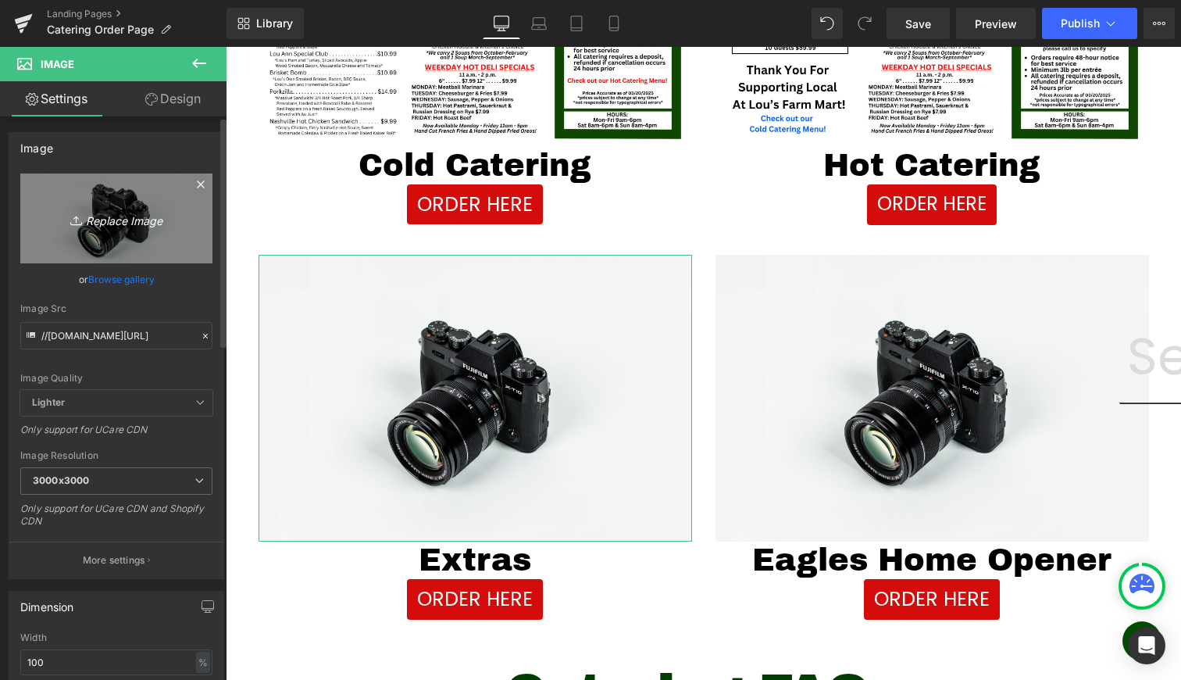
type input "C:\fakepath\1 copy.png"
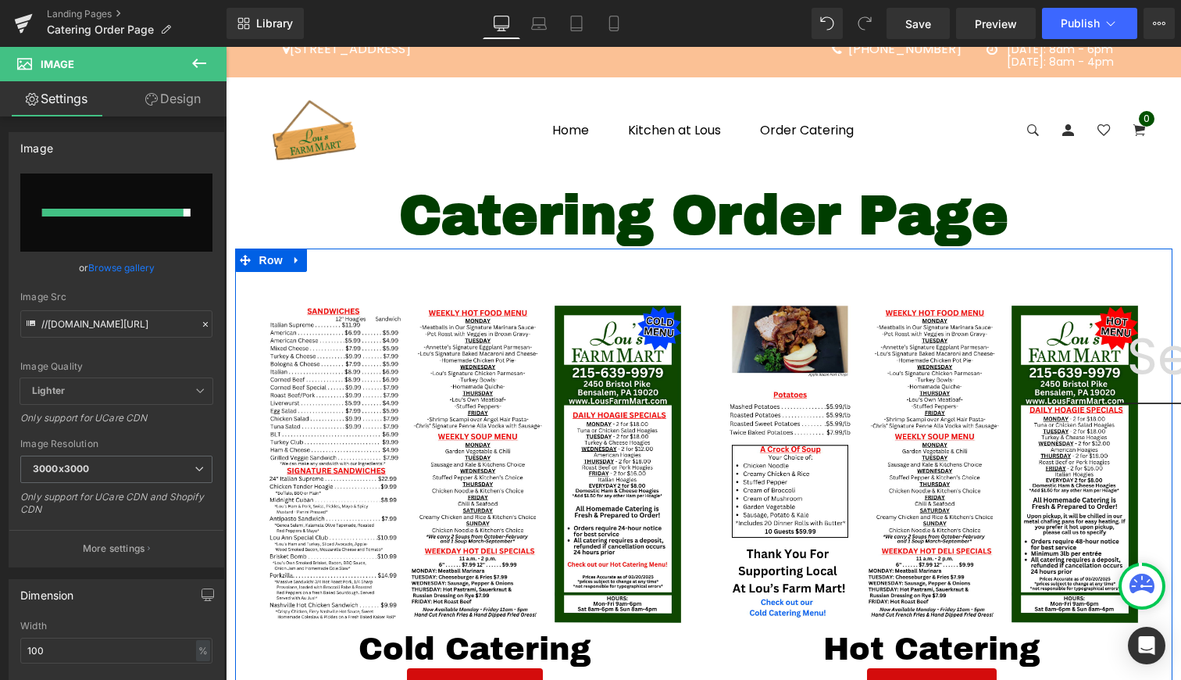
scroll to position [717, 0]
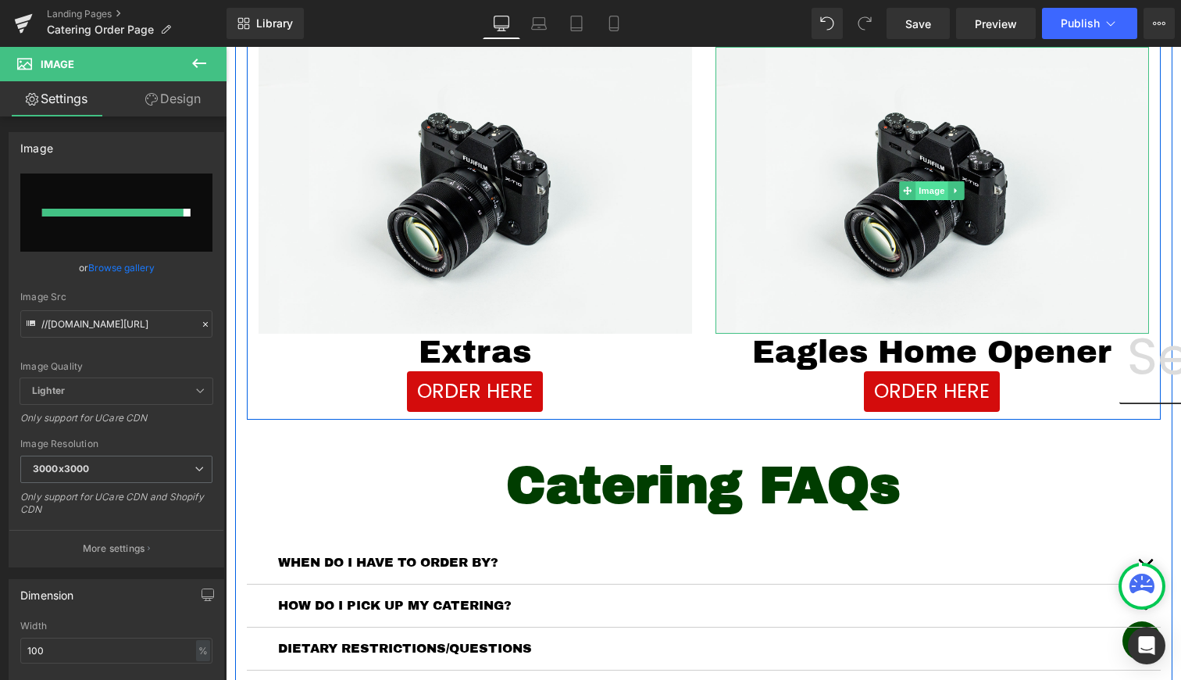
click at [925, 189] on span "Image" at bounding box center [932, 190] width 33 height 19
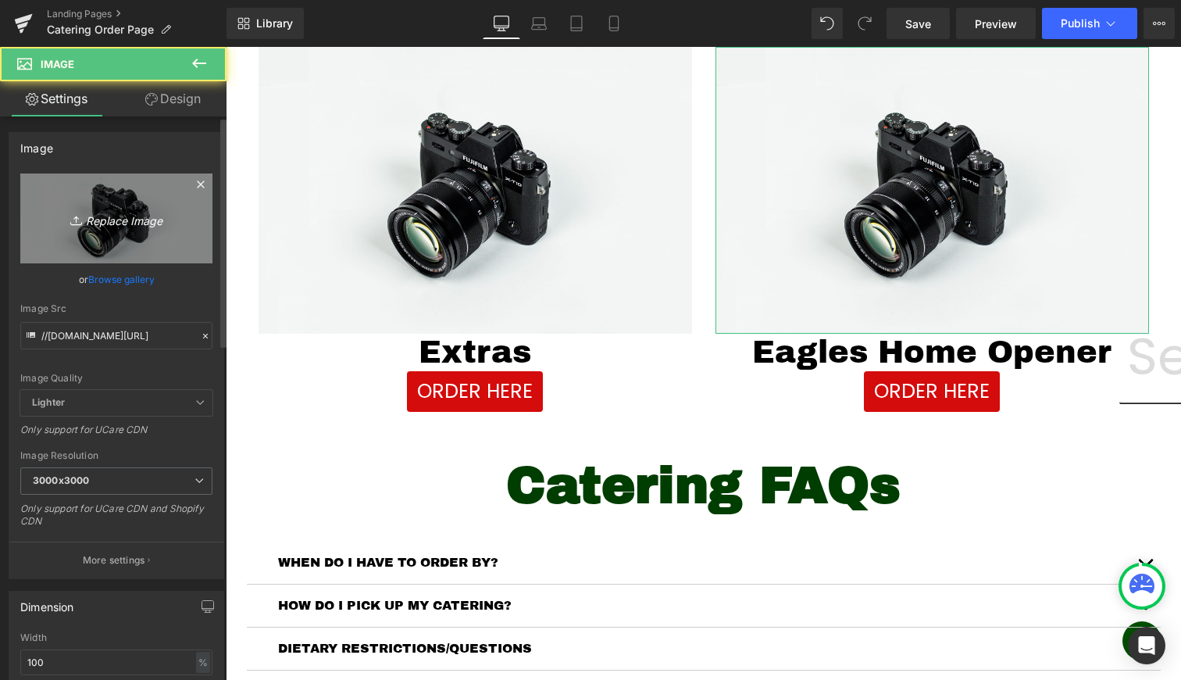
click at [178, 220] on link "Replace Image" at bounding box center [116, 218] width 192 height 90
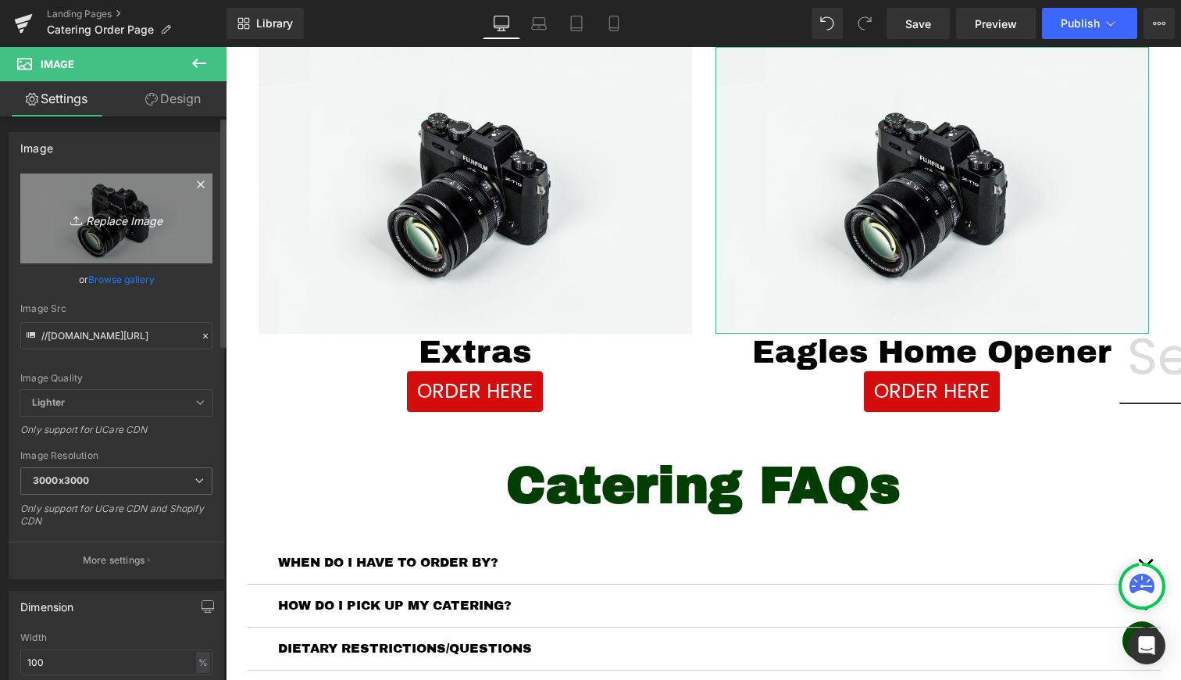
type input "C:\fakepath\2.png"
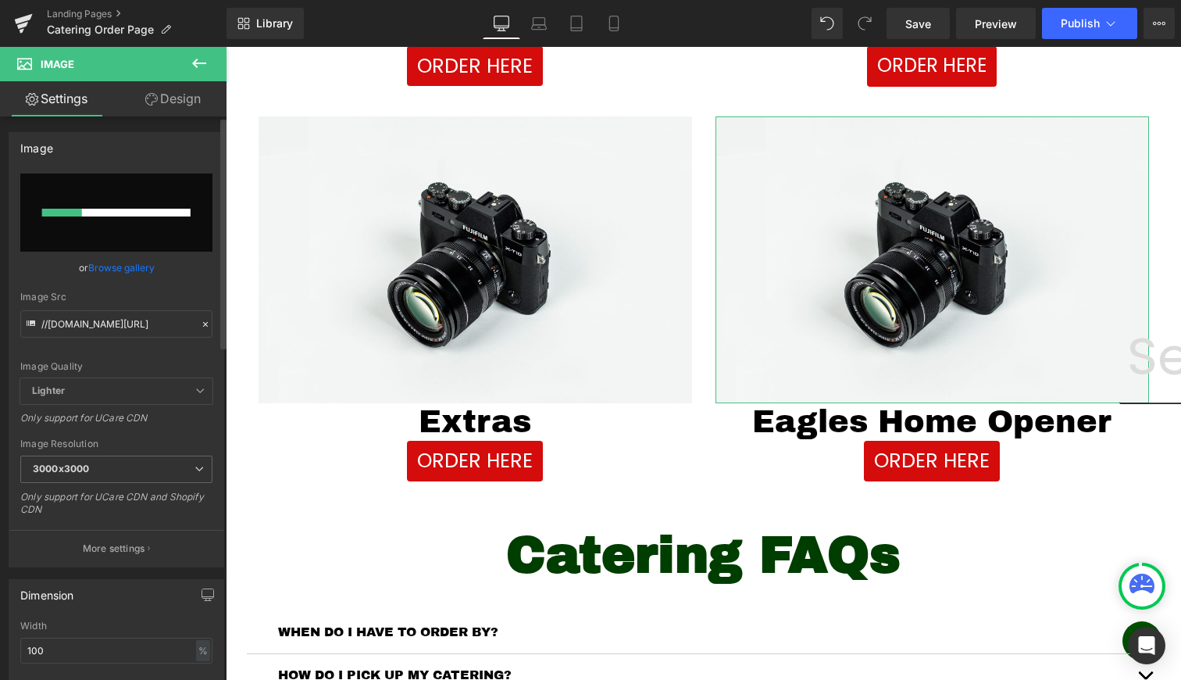
scroll to position [566, 0]
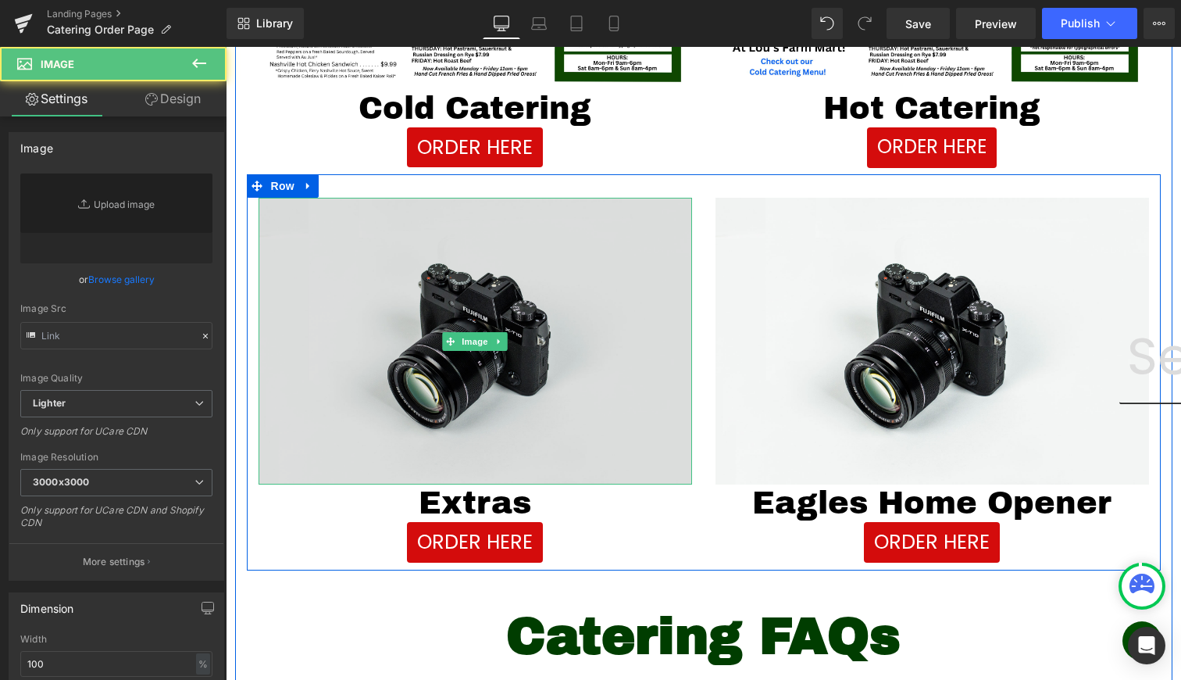
type input "//d1um8515vdn9kb.cloudfront.net/images/parallax.jpg"
click at [493, 320] on img at bounding box center [476, 341] width 434 height 287
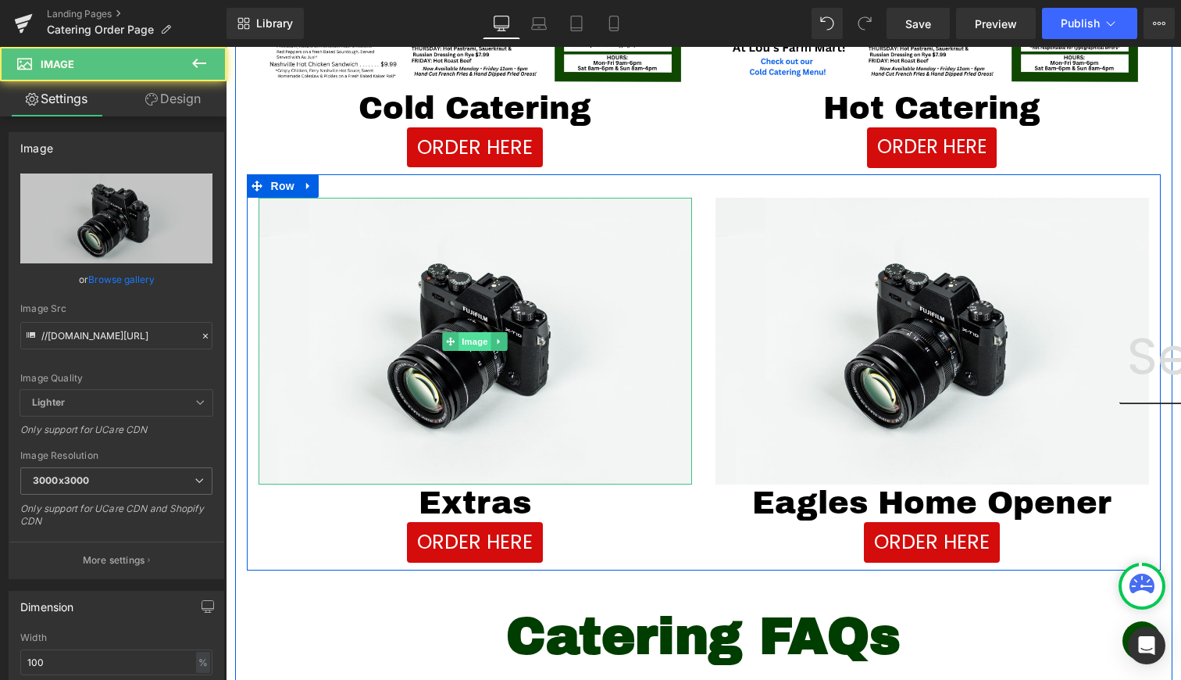
click at [464, 334] on span "Image" at bounding box center [475, 341] width 33 height 19
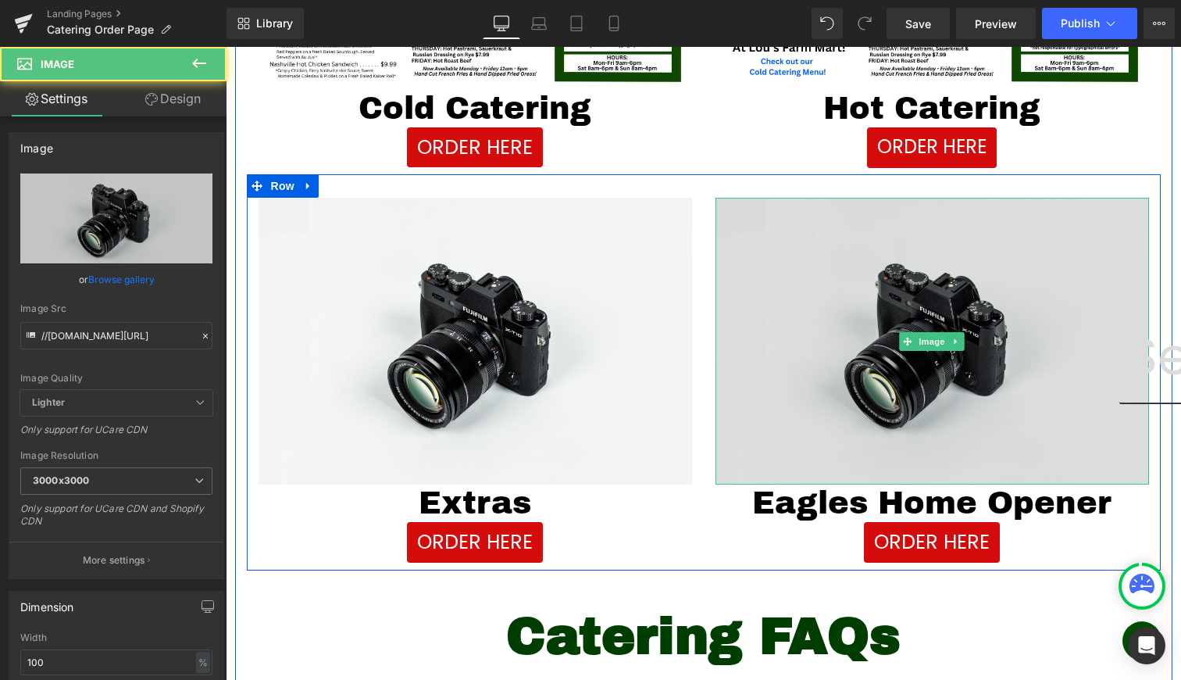
click at [911, 359] on img at bounding box center [933, 341] width 434 height 287
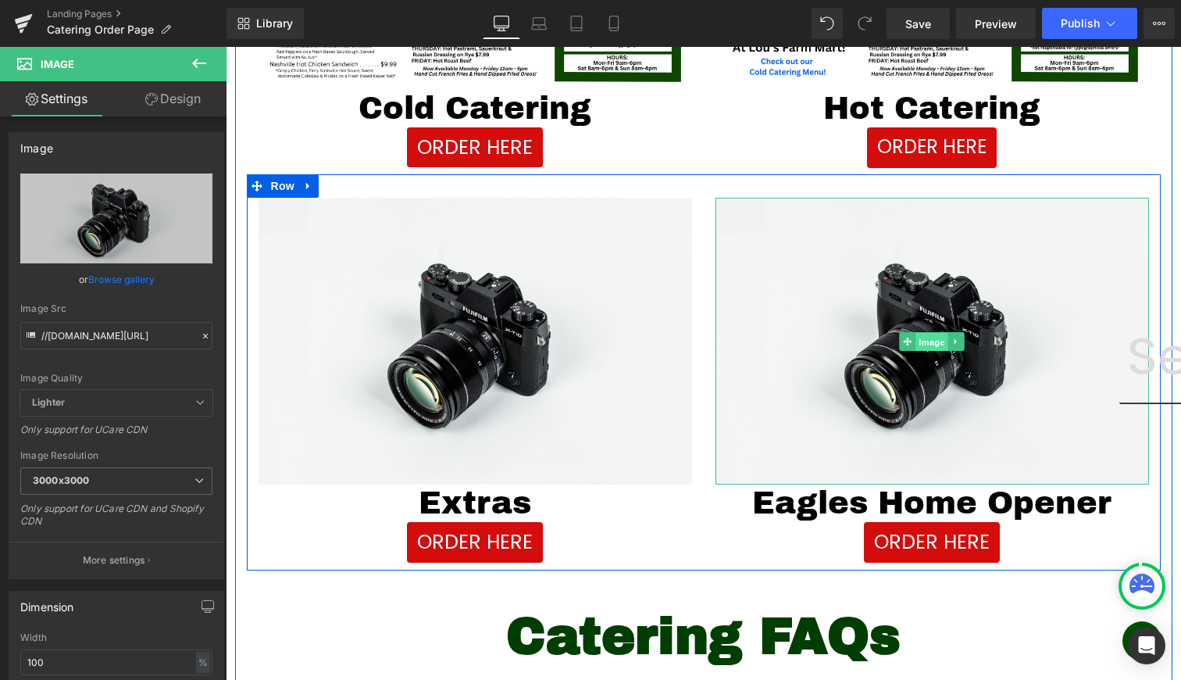
click at [930, 341] on span "Image" at bounding box center [932, 341] width 33 height 19
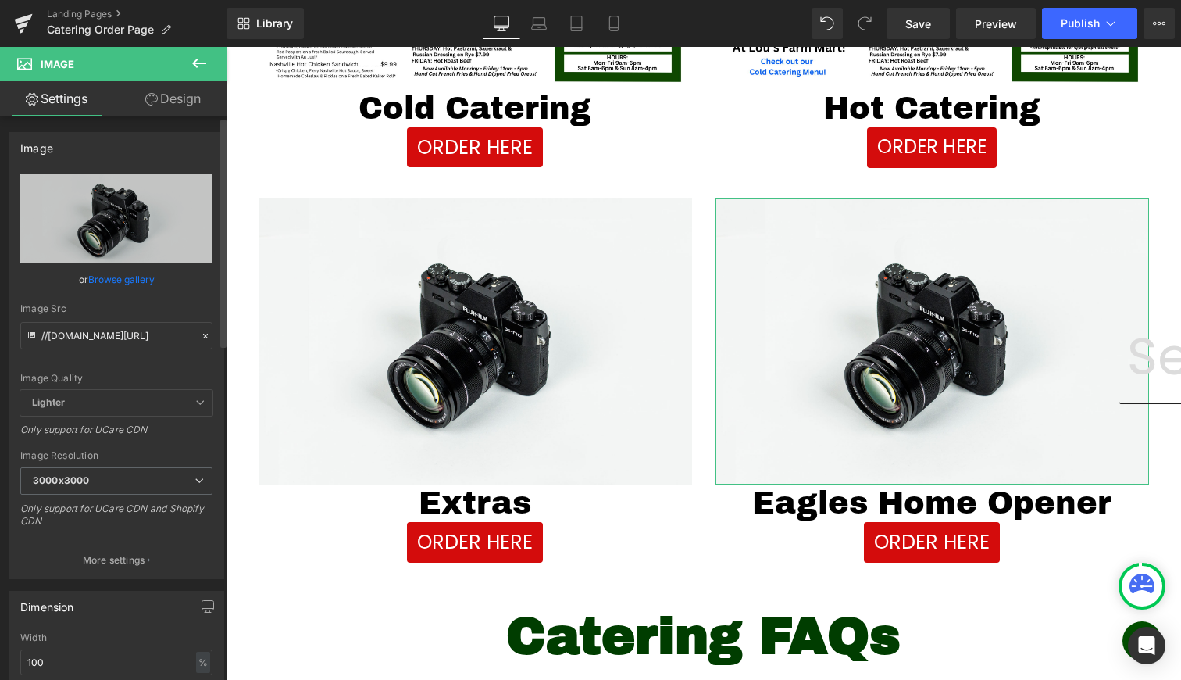
click at [120, 273] on link "Browse gallery" at bounding box center [121, 279] width 66 height 27
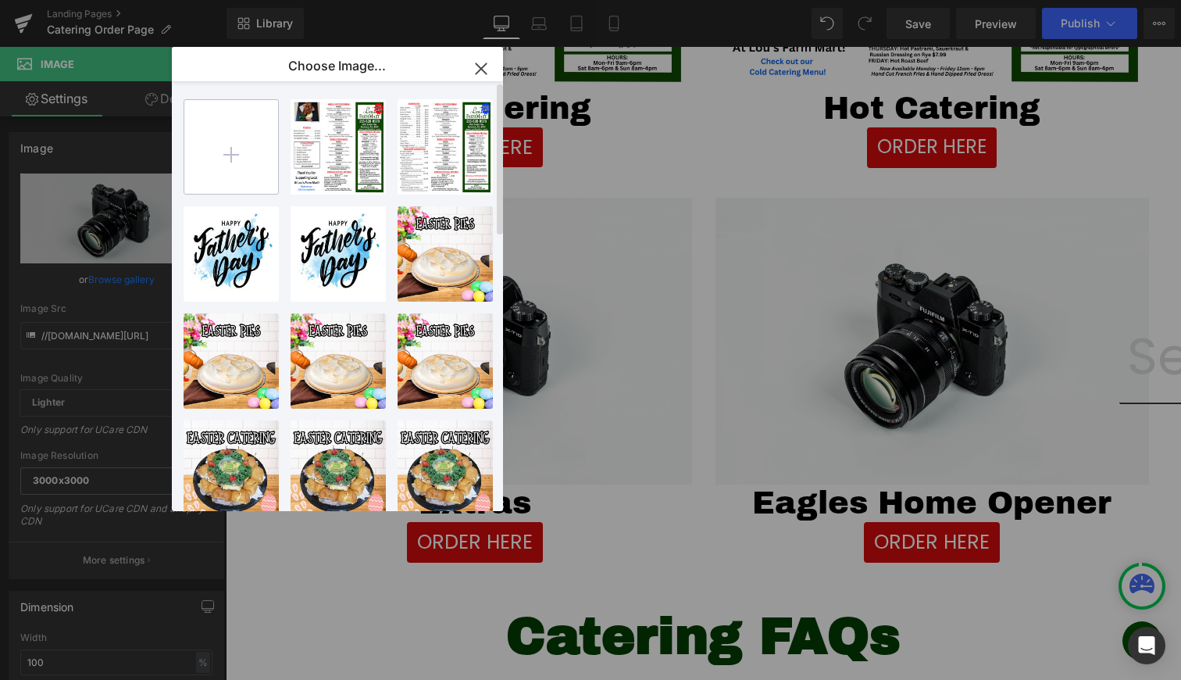
click at [223, 157] on input "file" at bounding box center [231, 147] width 94 height 94
type input "C:\fakepath\2.png"
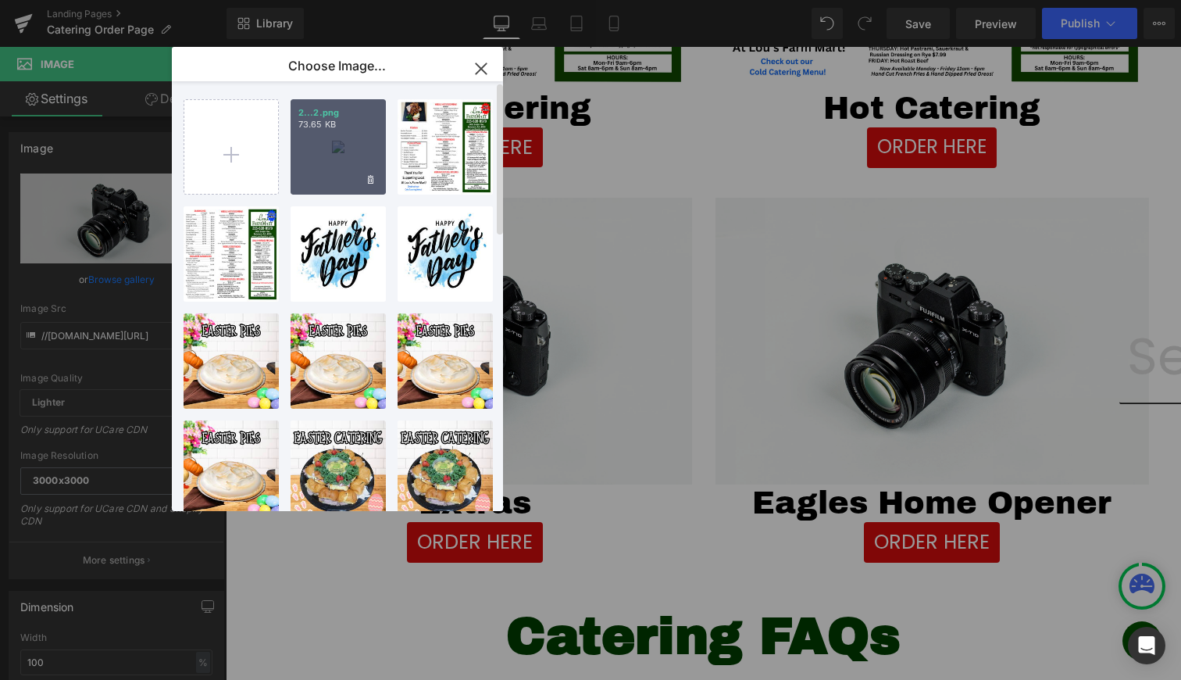
click at [352, 173] on div "2...2.png 73.65 KB" at bounding box center [338, 146] width 95 height 95
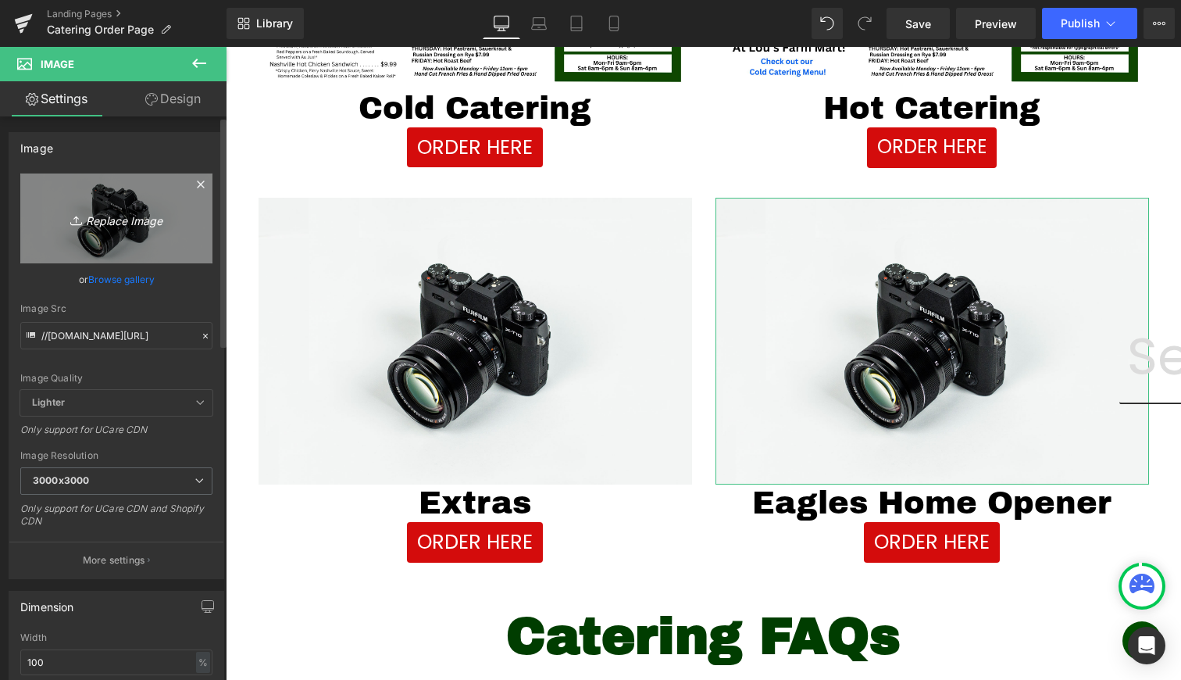
click at [145, 213] on icon "Replace Image" at bounding box center [116, 219] width 125 height 20
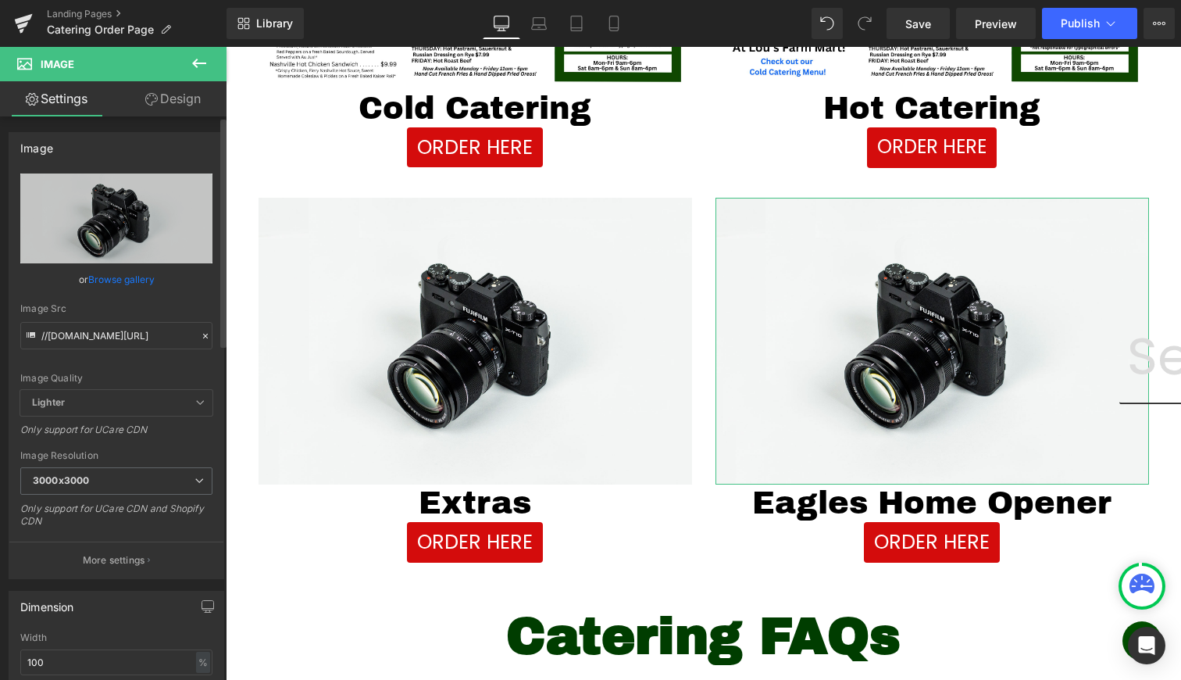
click at [122, 276] on link "Browse gallery" at bounding box center [121, 279] width 66 height 27
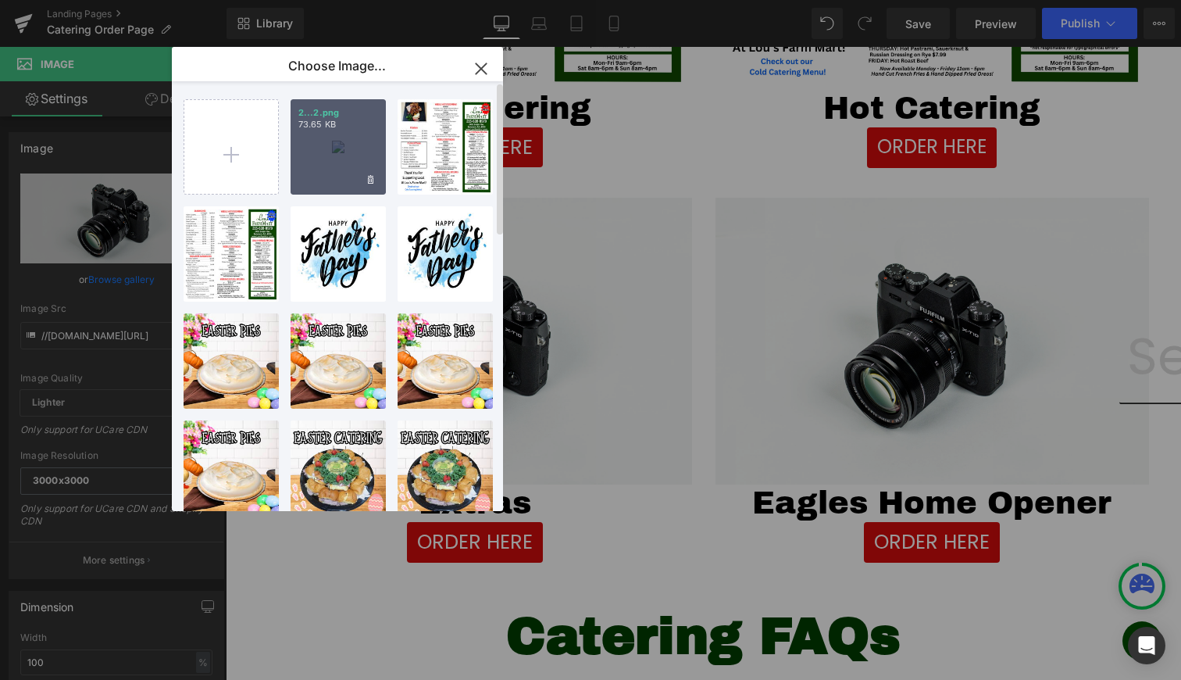
click at [341, 162] on div "2...2.png 73.65 KB" at bounding box center [338, 146] width 95 height 95
type input "https://ucarecdn.com/8c54c025-be31-43e1-b99c-e1ee362f541e/-/format/auto/-/previ…"
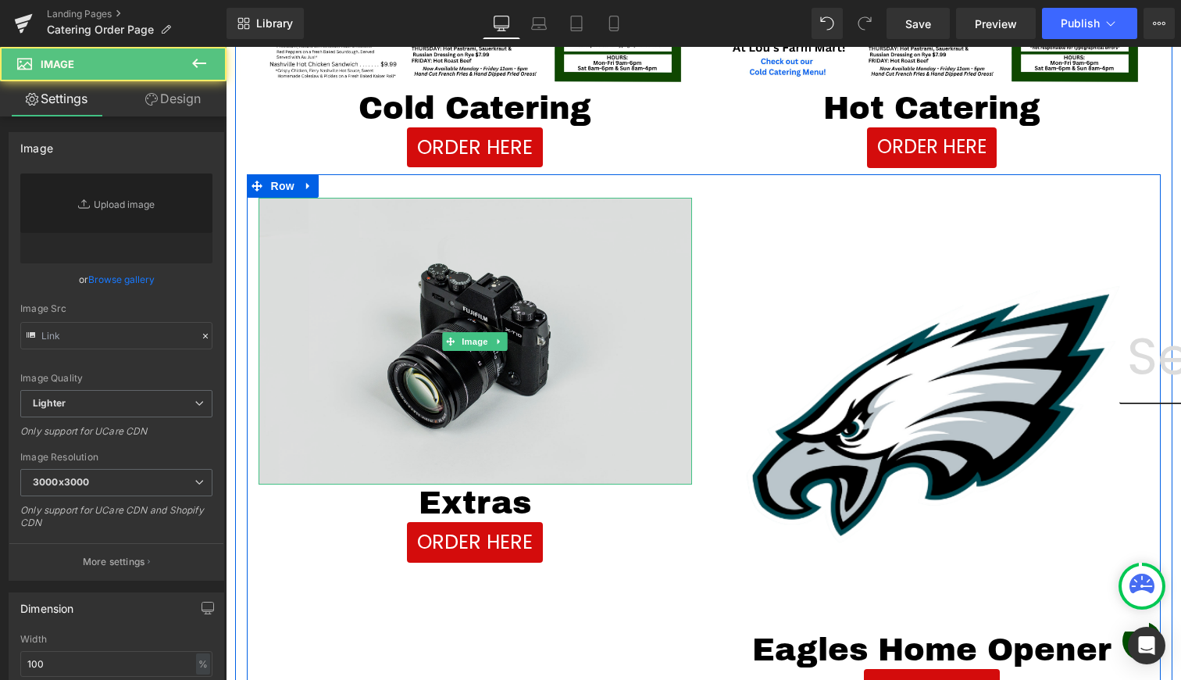
type input "//d1um8515vdn9kb.cloudfront.net/images/parallax.jpg"
click at [473, 331] on img at bounding box center [476, 341] width 434 height 287
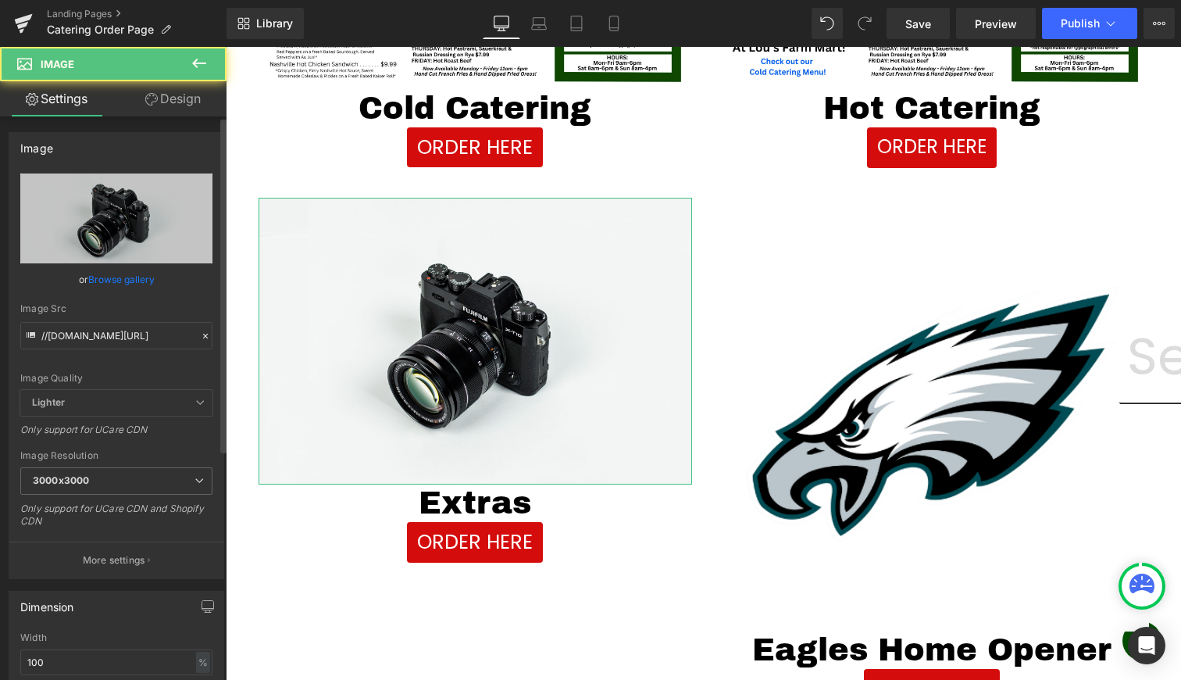
click at [118, 283] on link "Browse gallery" at bounding box center [121, 279] width 66 height 27
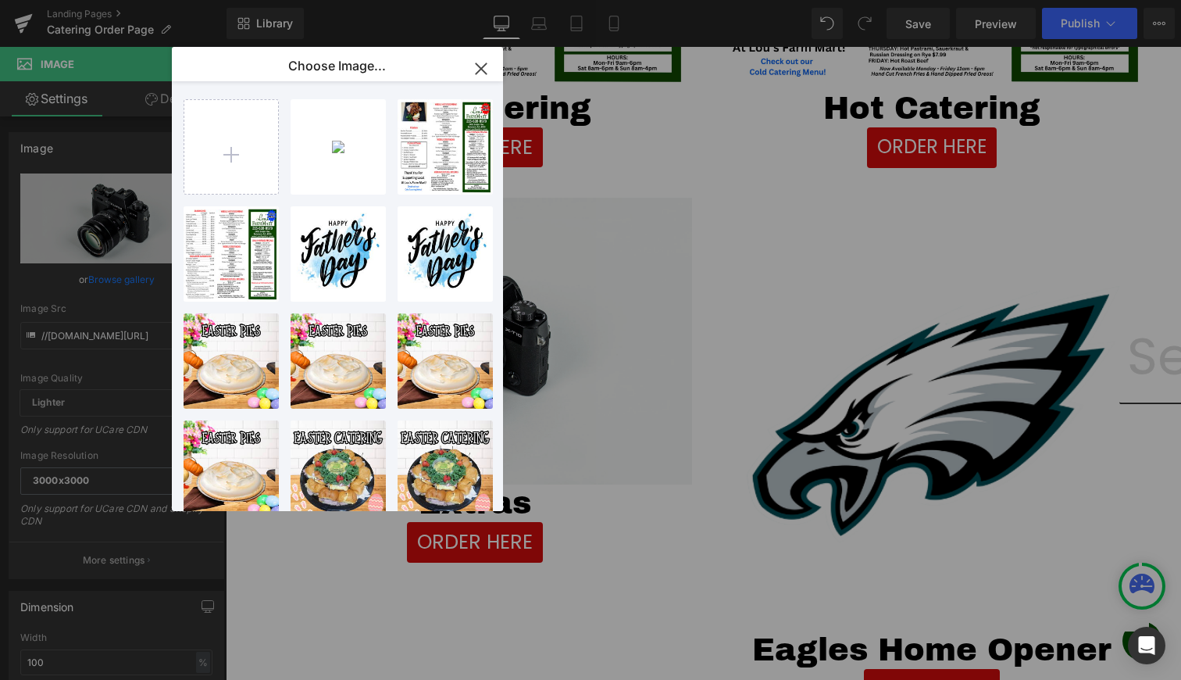
click at [286, 116] on div "2...2.png 73.65 KB Delete image? Yes No Hot Cat...Menu.png 823.67 KB Delete ima…" at bounding box center [347, 299] width 326 height 436
click at [258, 127] on input "file" at bounding box center [231, 147] width 94 height 94
type input "C:\fakepath\1 copy.png"
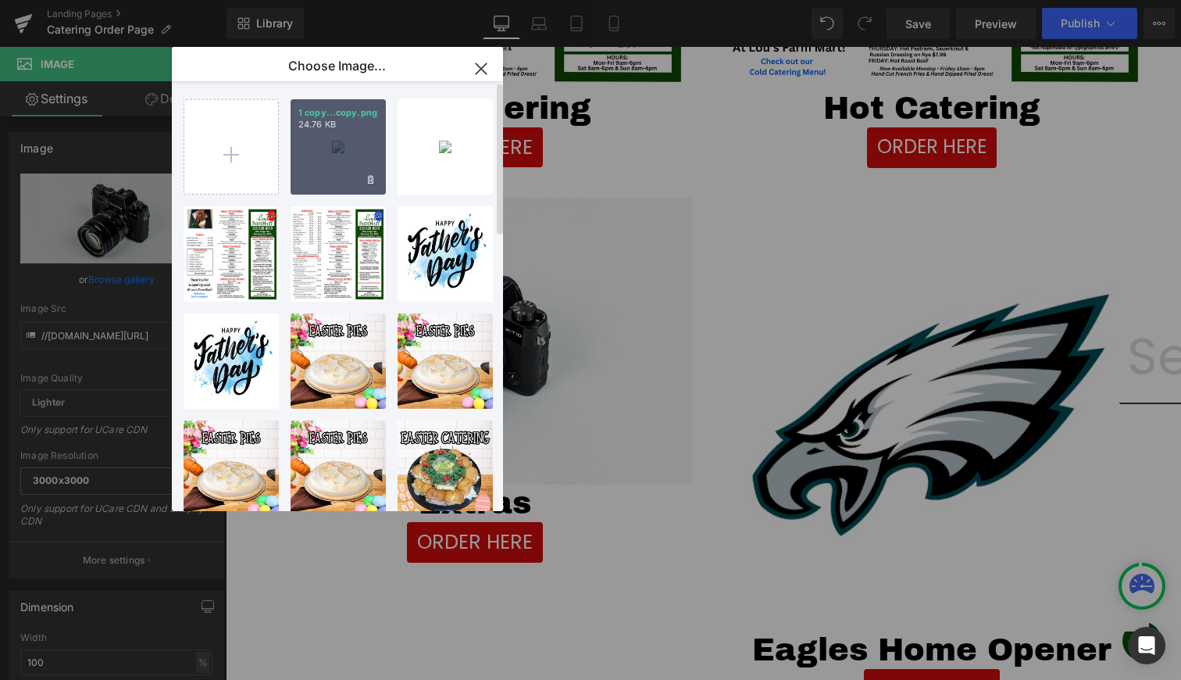
click at [339, 142] on div "1 copy...copy.png 24.76 KB" at bounding box center [338, 146] width 95 height 95
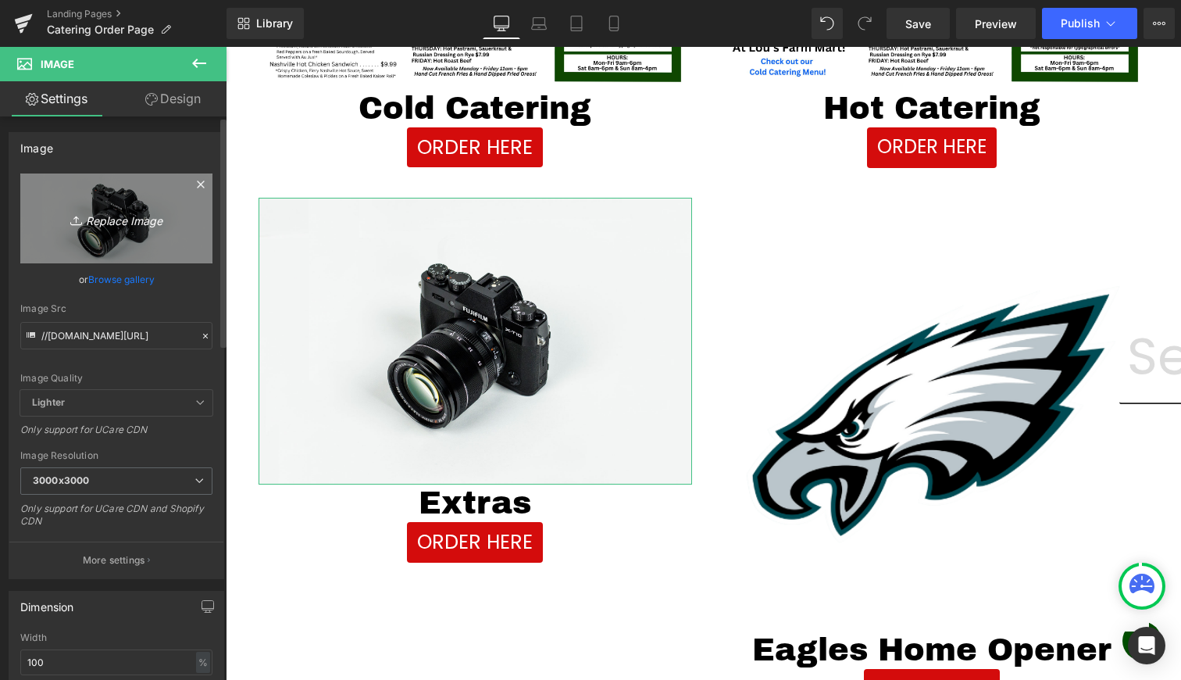
click at [112, 219] on icon "Replace Image" at bounding box center [116, 219] width 125 height 20
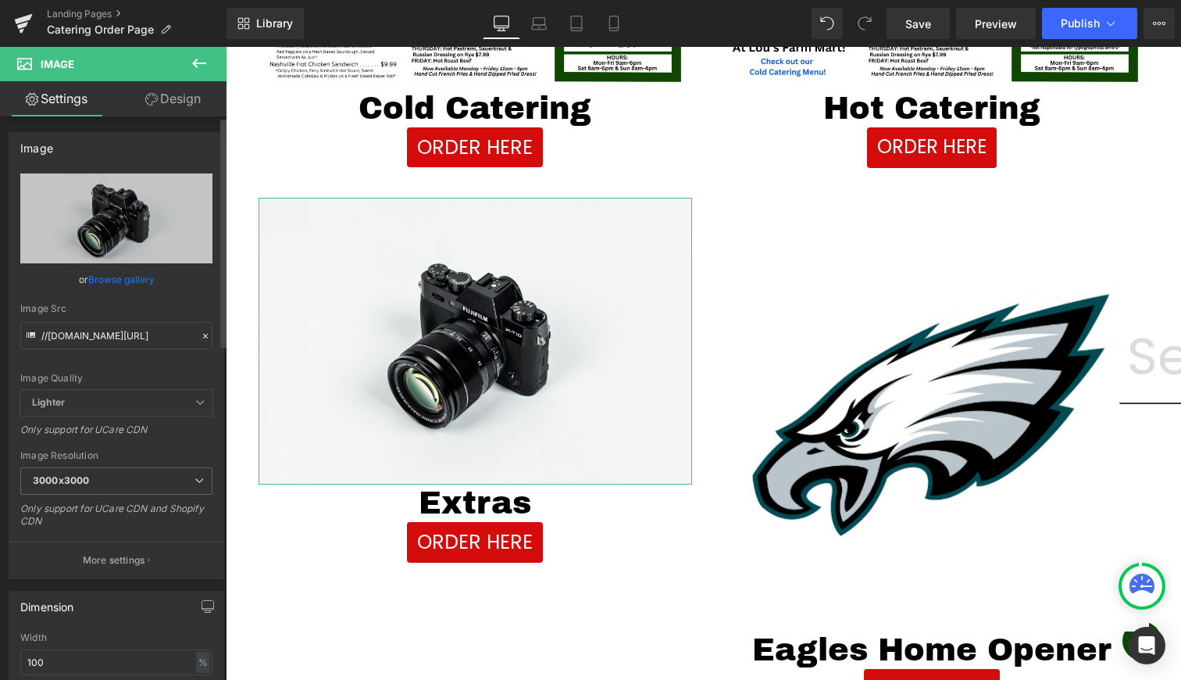
click at [137, 280] on link "Browse gallery" at bounding box center [121, 279] width 66 height 27
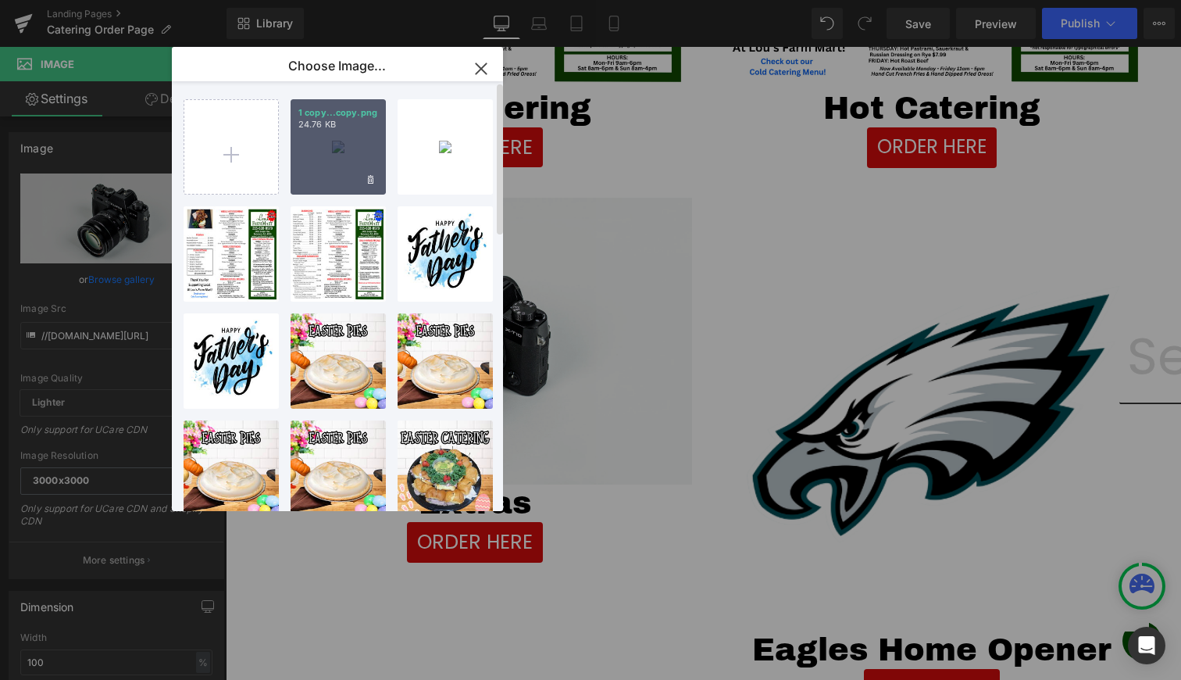
click at [300, 153] on div "1 copy...copy.png 24.76 KB" at bounding box center [338, 146] width 95 height 95
type input "[URL][DOMAIN_NAME]"
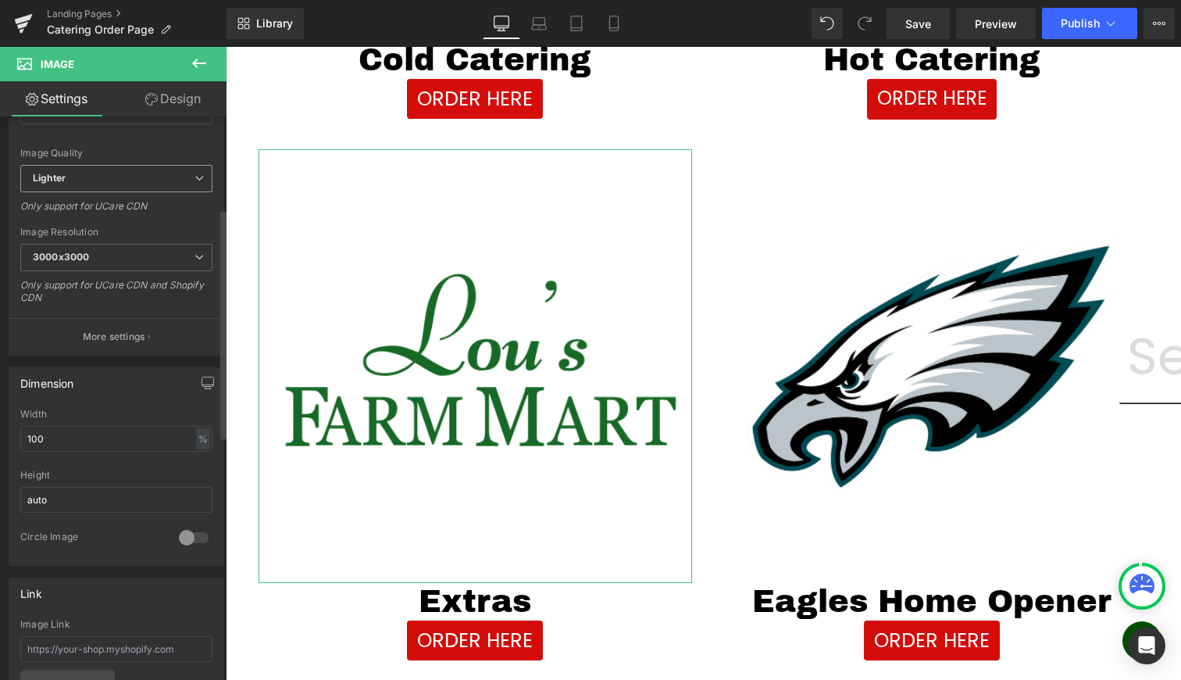
scroll to position [376, 0]
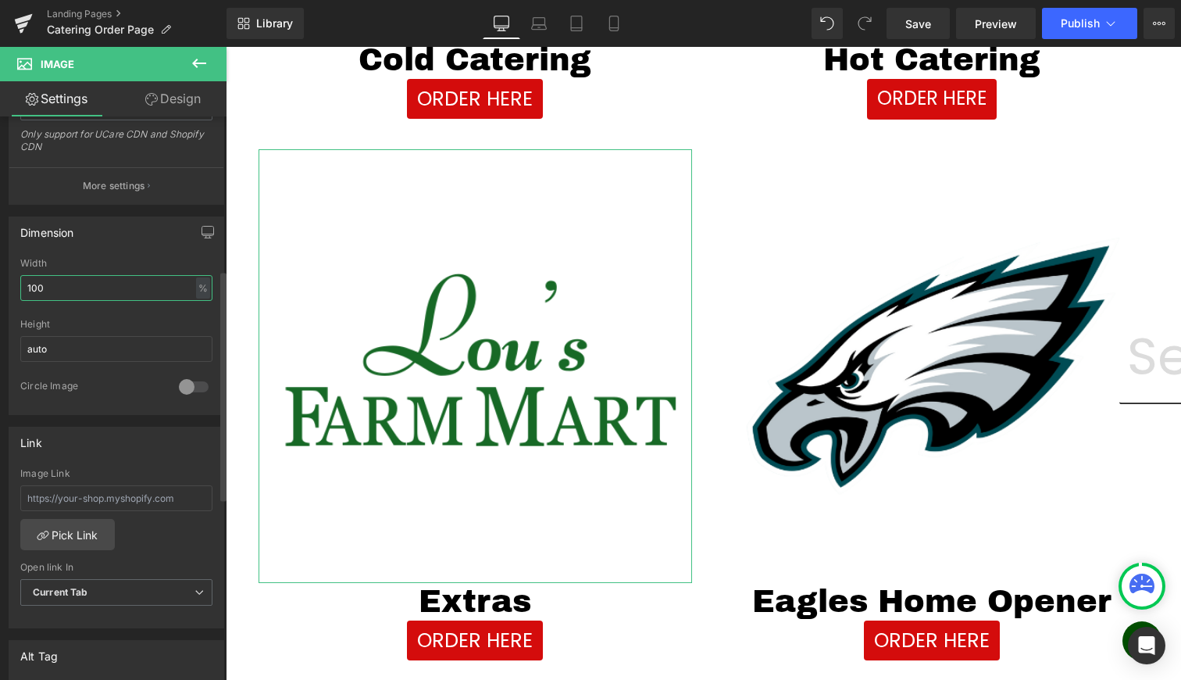
drag, startPoint x: 171, startPoint y: 287, endPoint x: 0, endPoint y: 282, distance: 171.2
click at [0, 282] on div "Dimension 100% Width 100 % % px auto Height auto 0 Circle Image" at bounding box center [117, 310] width 234 height 210
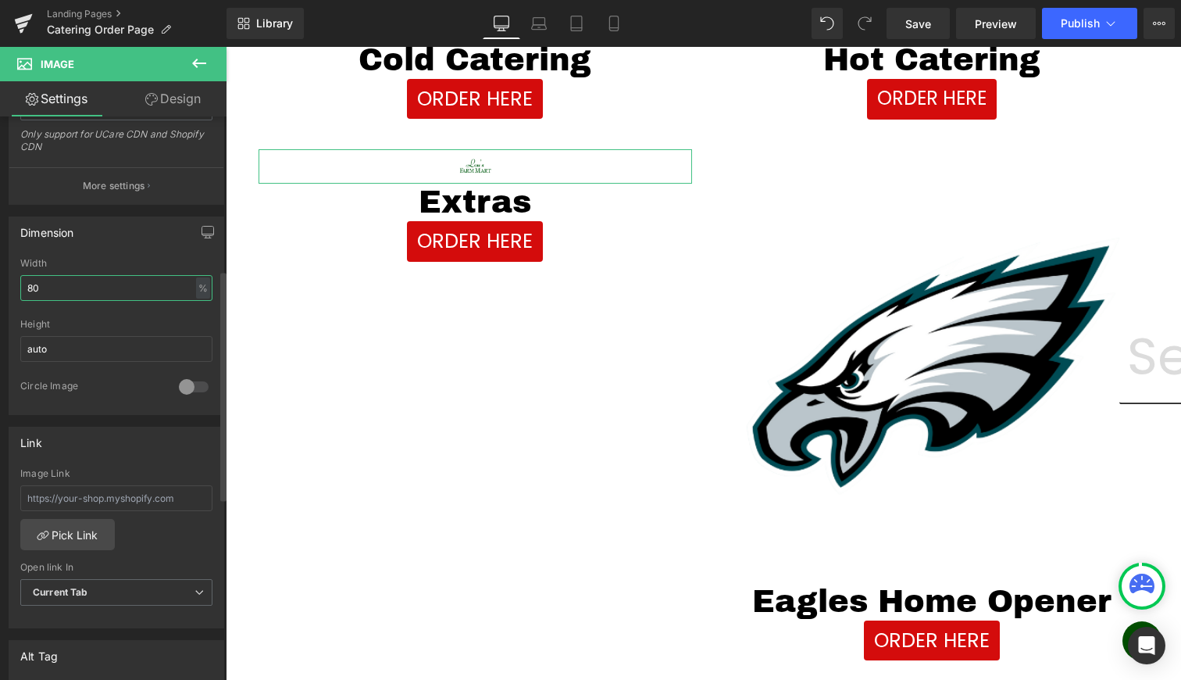
type input "80"
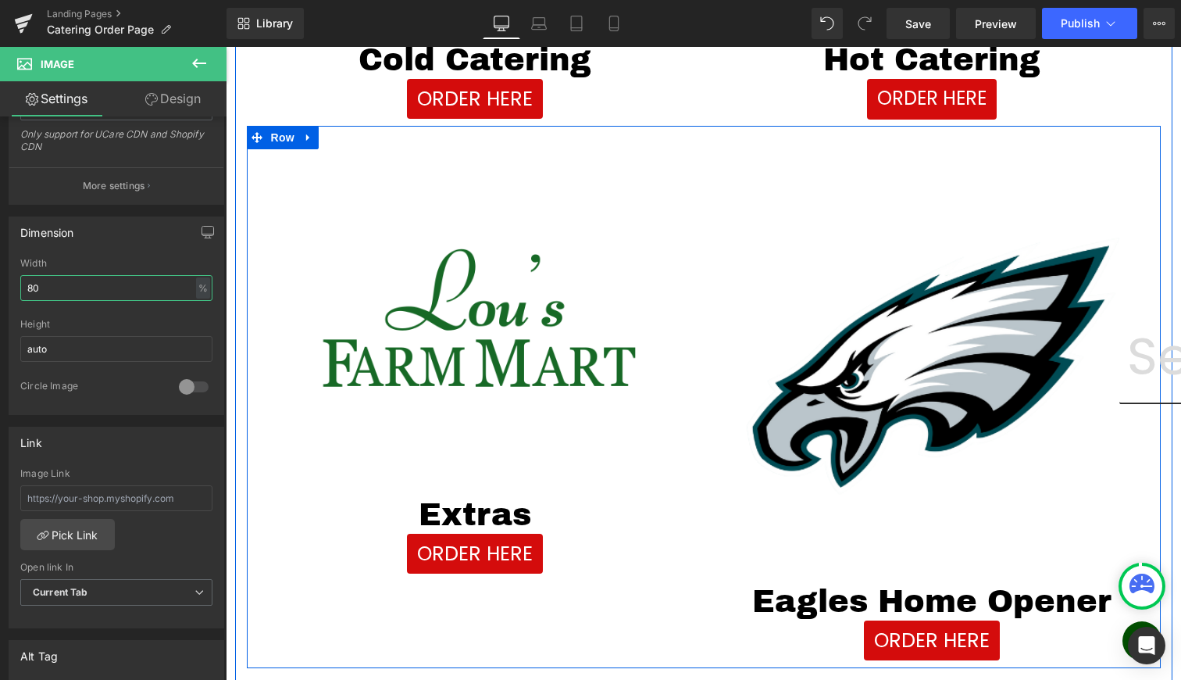
click at [705, 230] on div "Image Eagles Home Opener Heading ORDER HERE Button" at bounding box center [932, 405] width 457 height 512
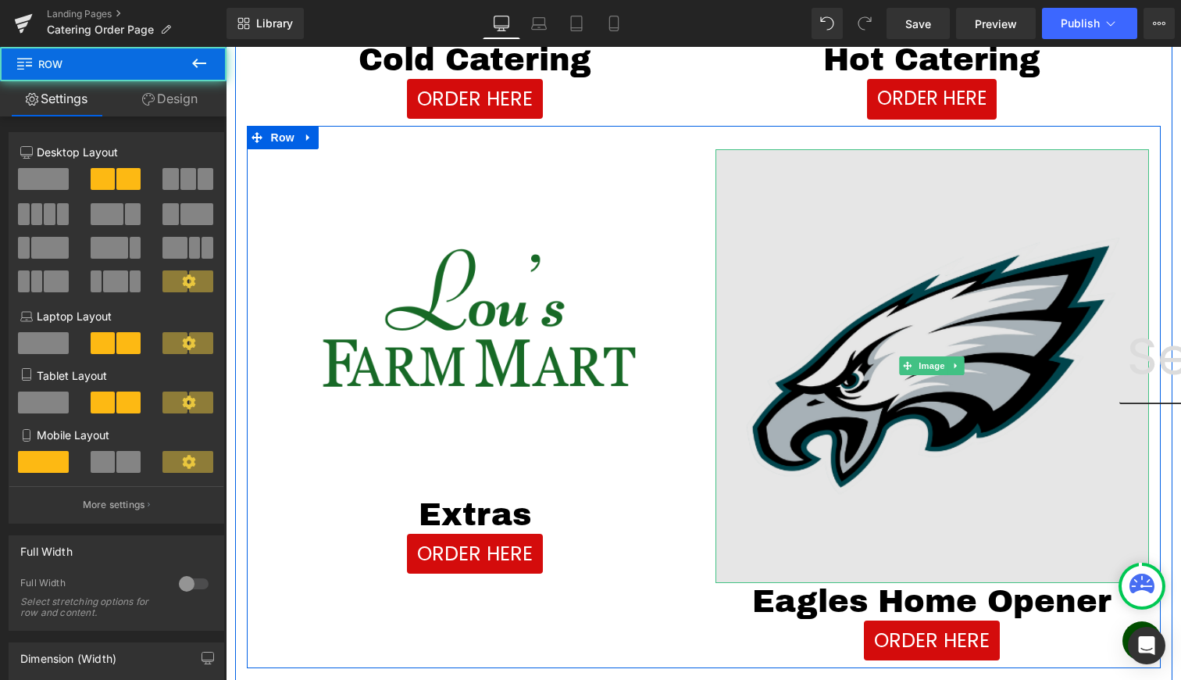
click at [907, 296] on img at bounding box center [933, 366] width 434 height 434
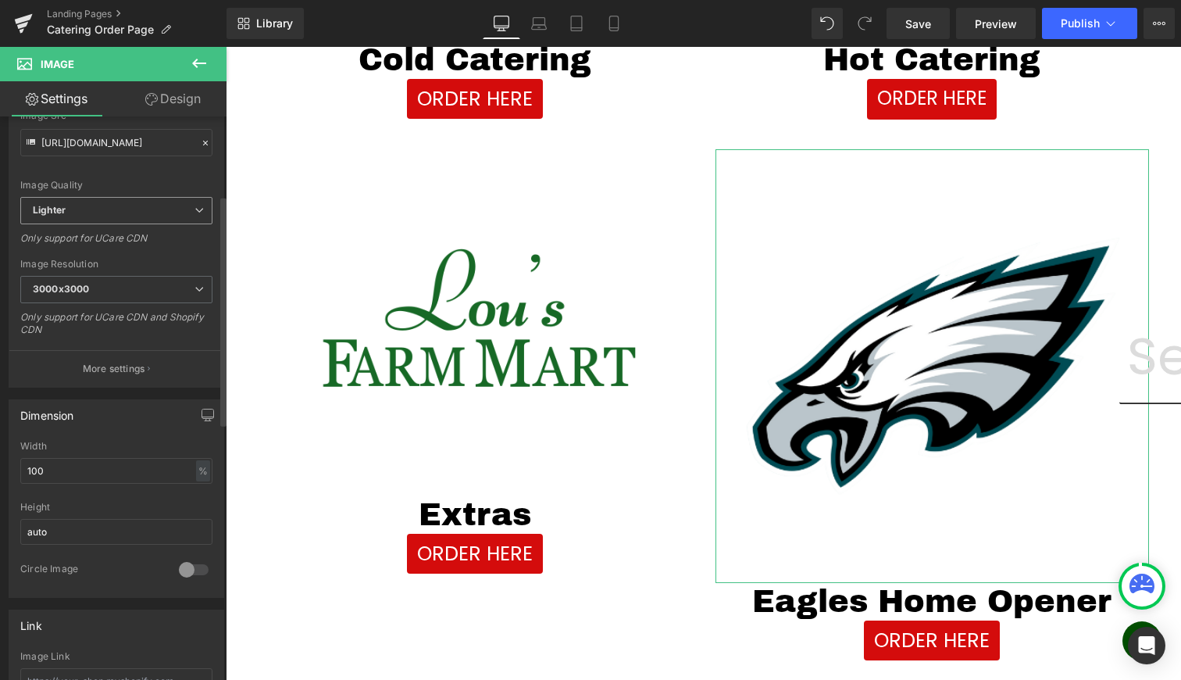
scroll to position [445, 0]
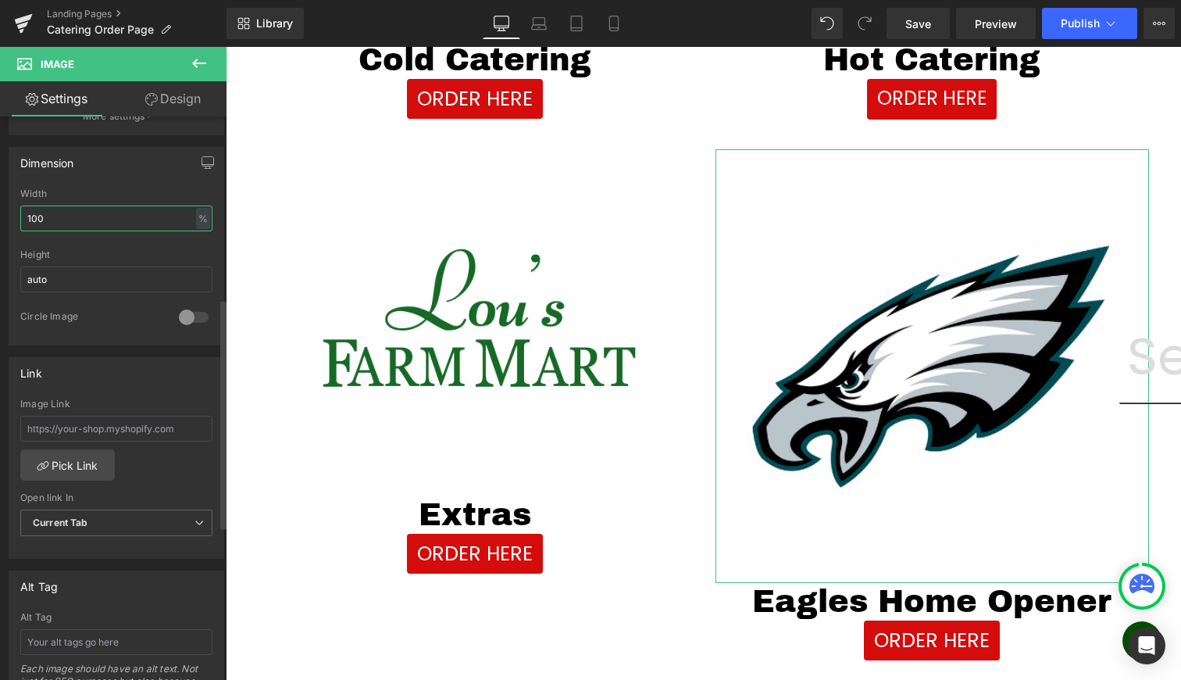
click at [59, 225] on input "100" at bounding box center [116, 218] width 192 height 26
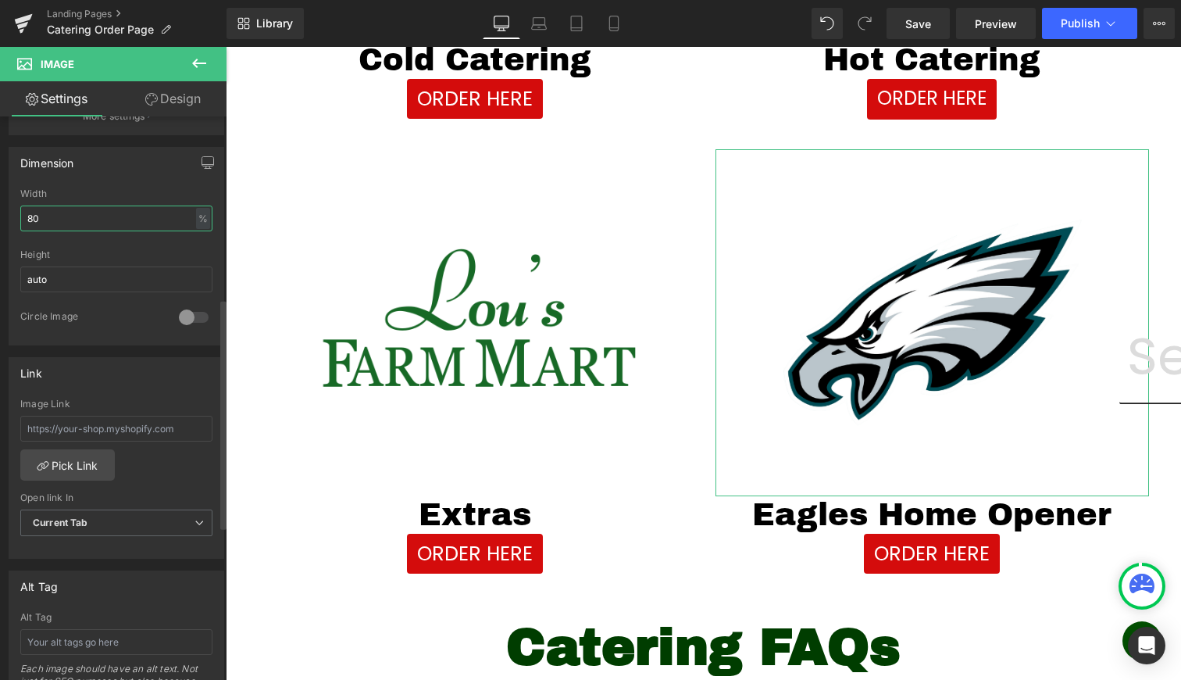
type input "80"
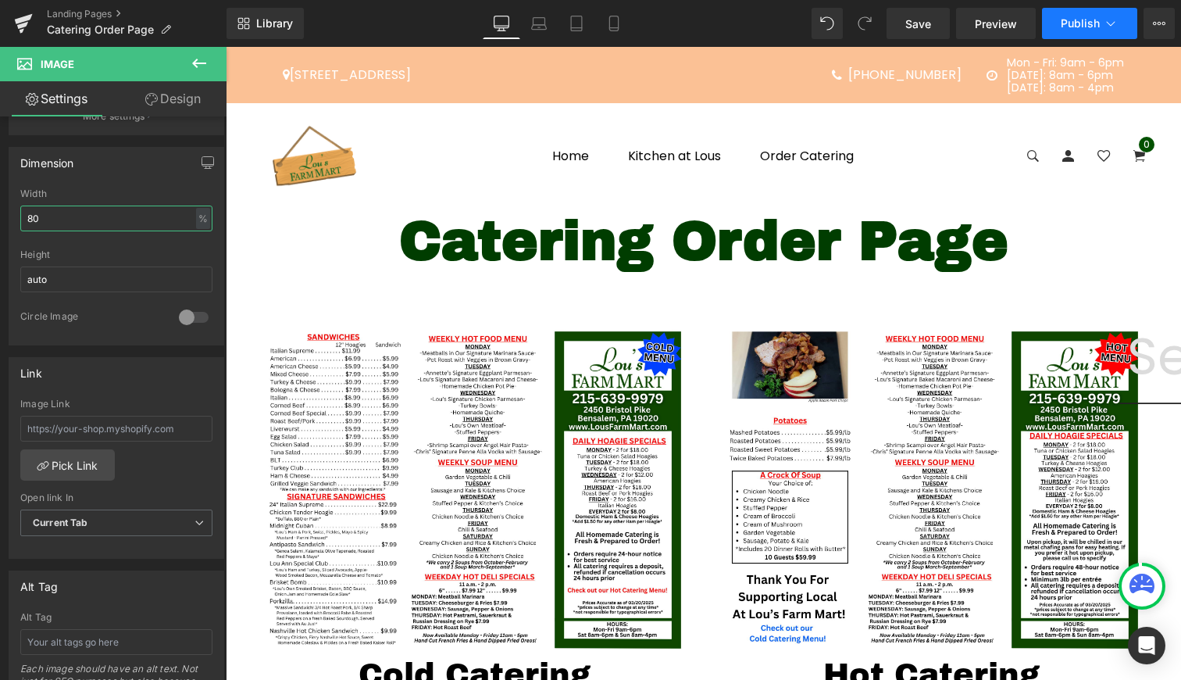
scroll to position [0, 0]
click at [1073, 22] on span "Publish" at bounding box center [1080, 23] width 39 height 12
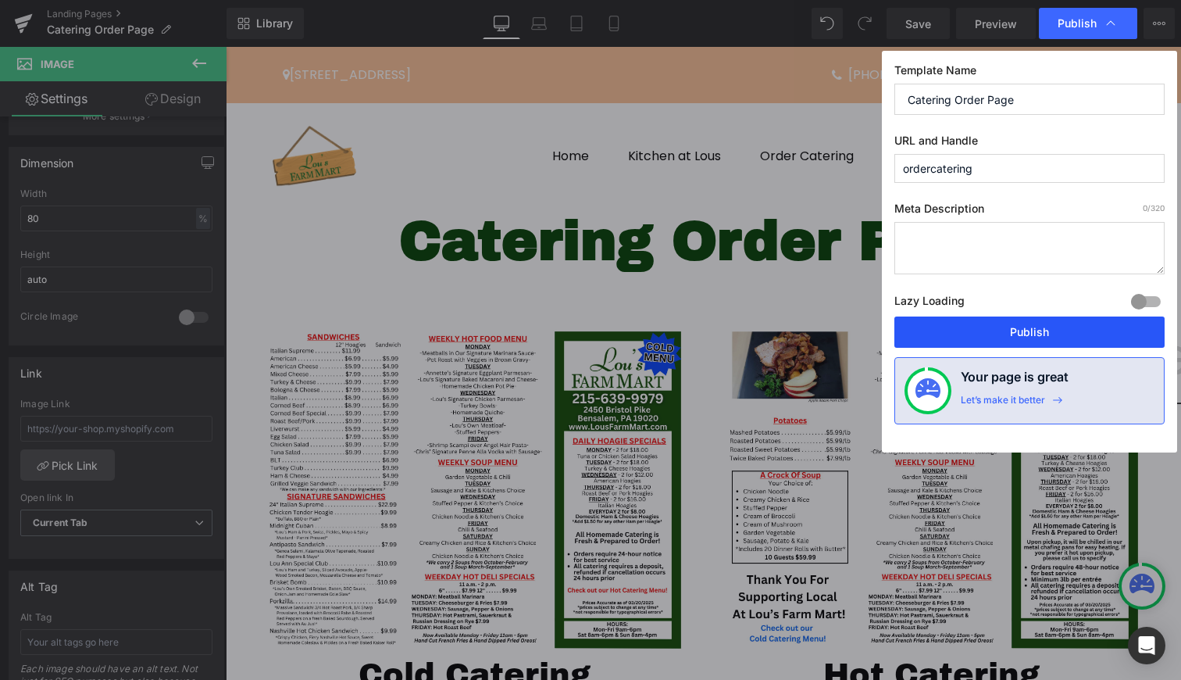
click at [1059, 326] on button "Publish" at bounding box center [1029, 331] width 270 height 31
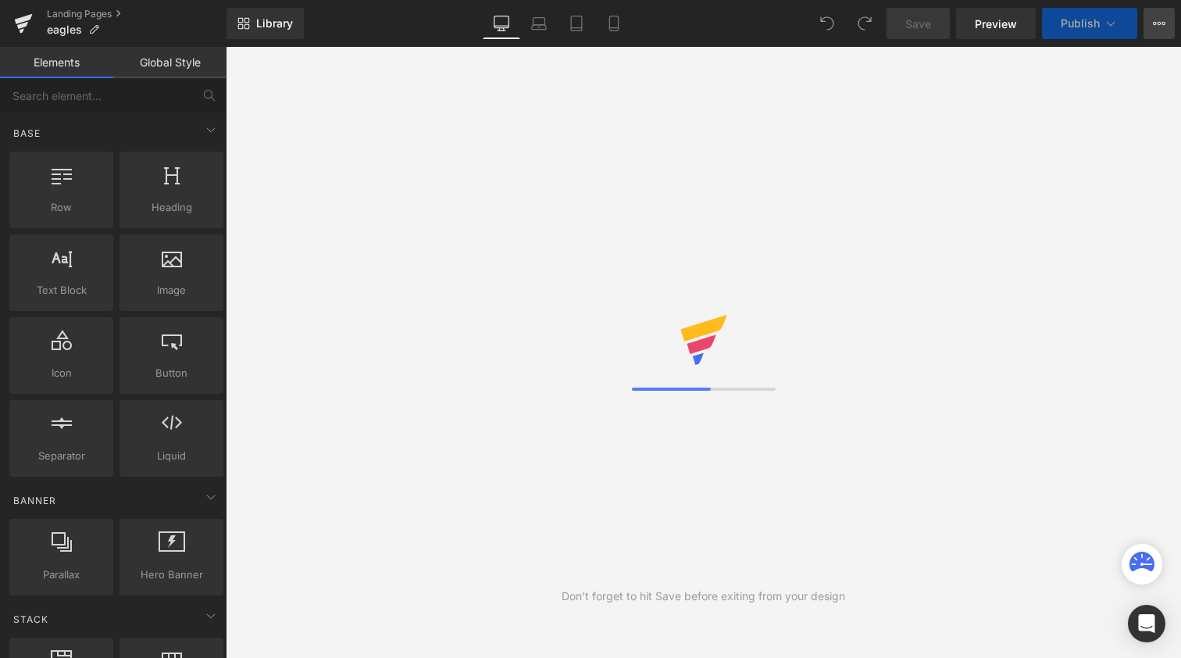
click at [1158, 20] on icon at bounding box center [1159, 23] width 12 height 12
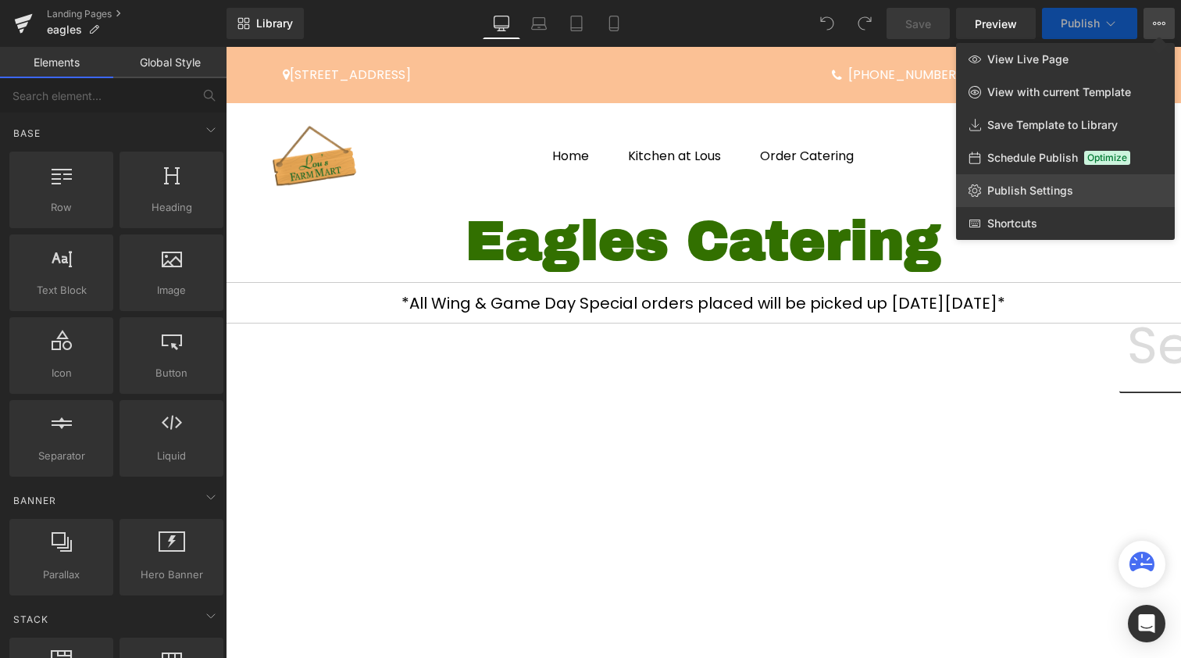
click at [1030, 184] on span "Publish Settings" at bounding box center [1030, 191] width 86 height 14
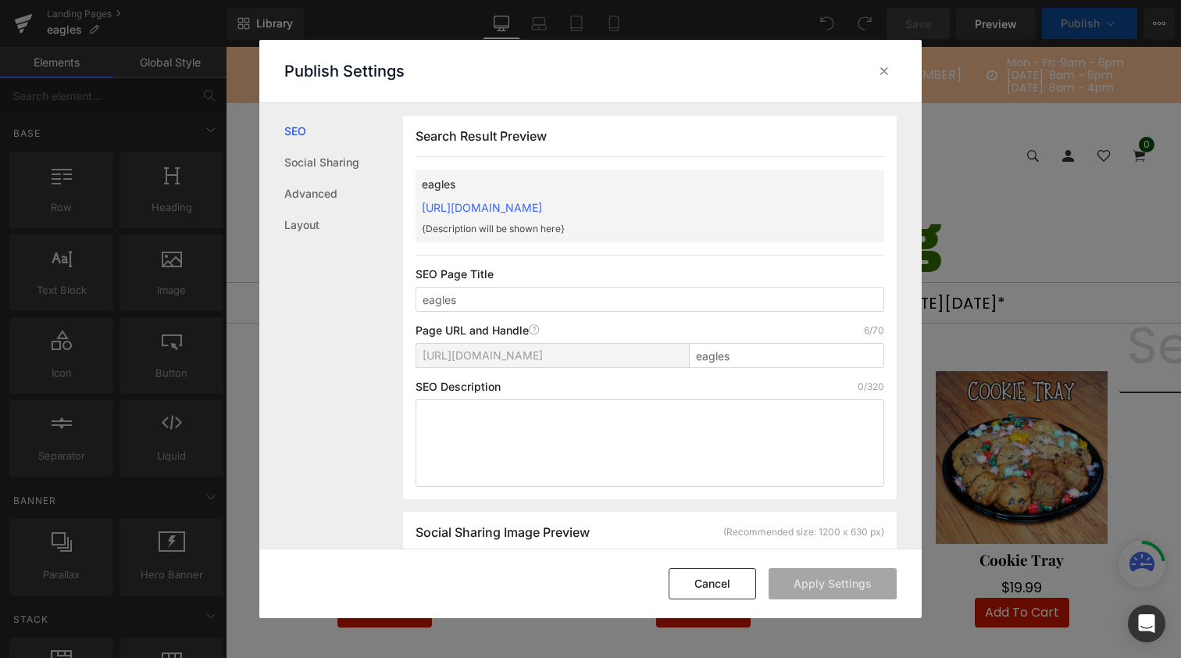
scroll to position [1, 0]
drag, startPoint x: 462, startPoint y: 202, endPoint x: 404, endPoint y: 206, distance: 58.8
click at [404, 206] on div "Search Result Preview eagles https://lousfarmmart.myshopify.com/pages/eagles {D…" at bounding box center [650, 307] width 494 height 384
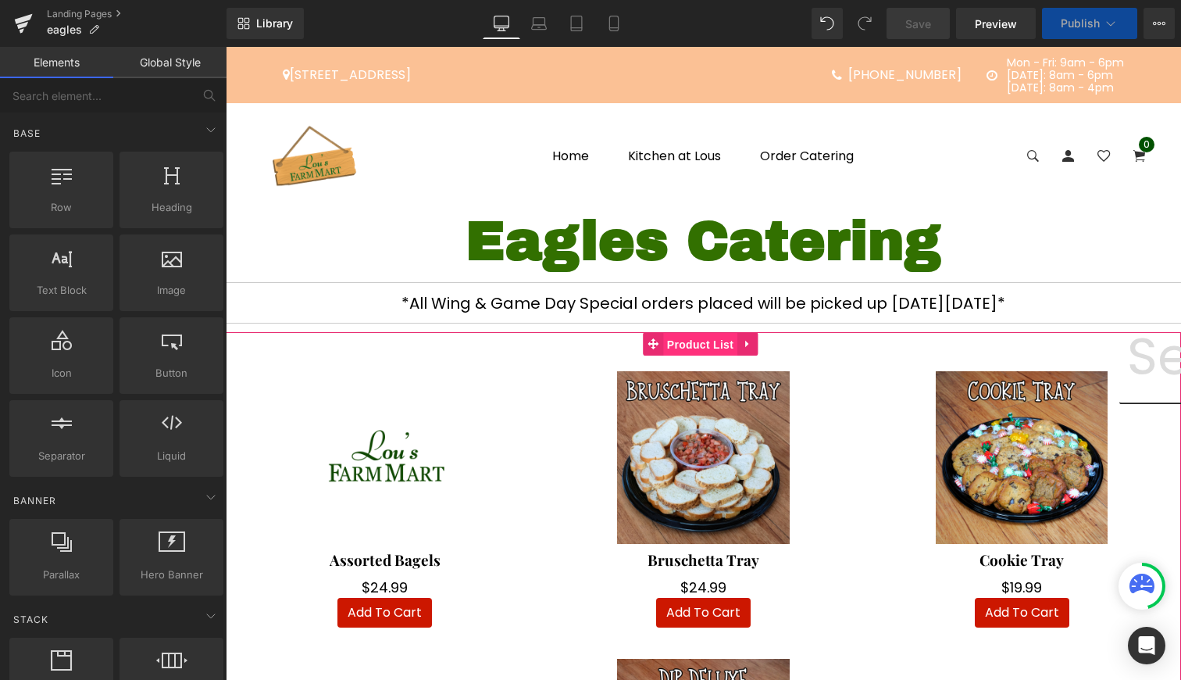
click at [698, 333] on span "Product List" at bounding box center [700, 344] width 74 height 23
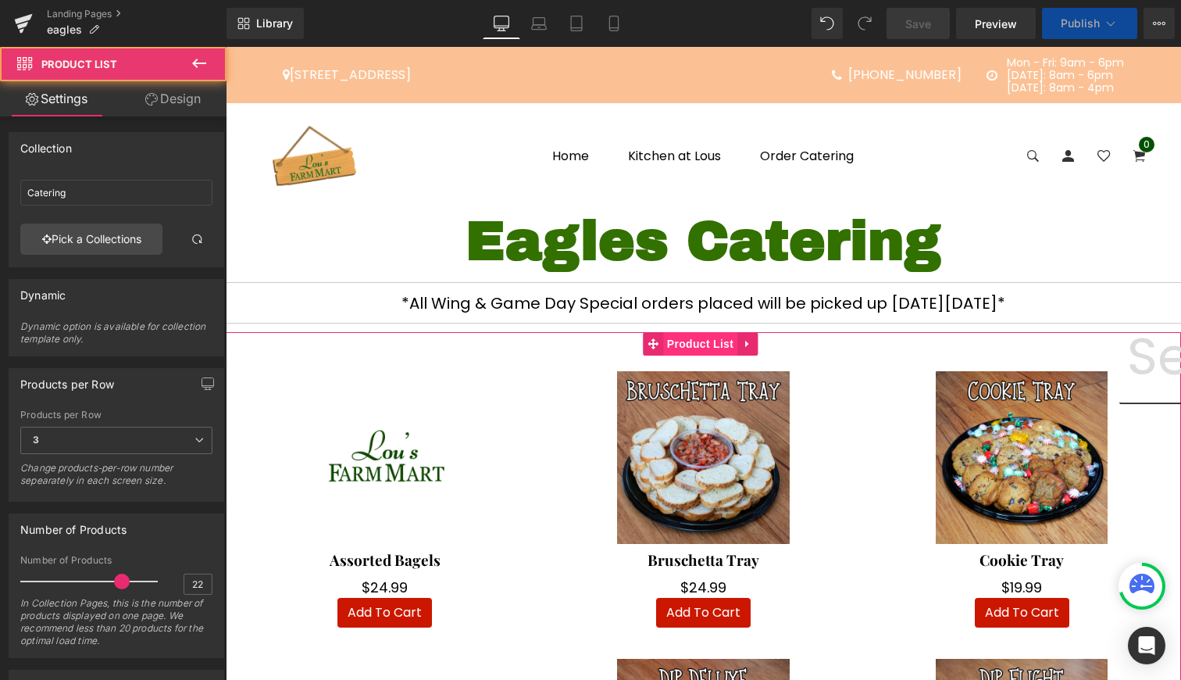
click at [686, 349] on span "Product List" at bounding box center [700, 343] width 74 height 23
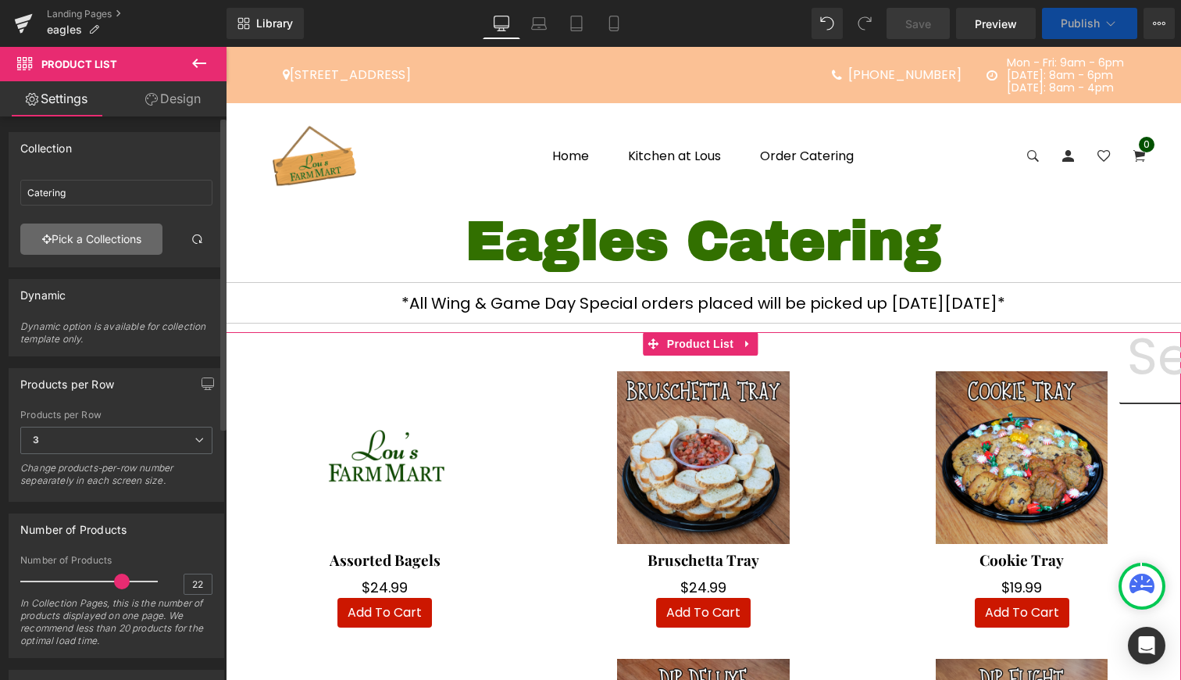
click at [87, 237] on link "Pick a Collections" at bounding box center [91, 238] width 142 height 31
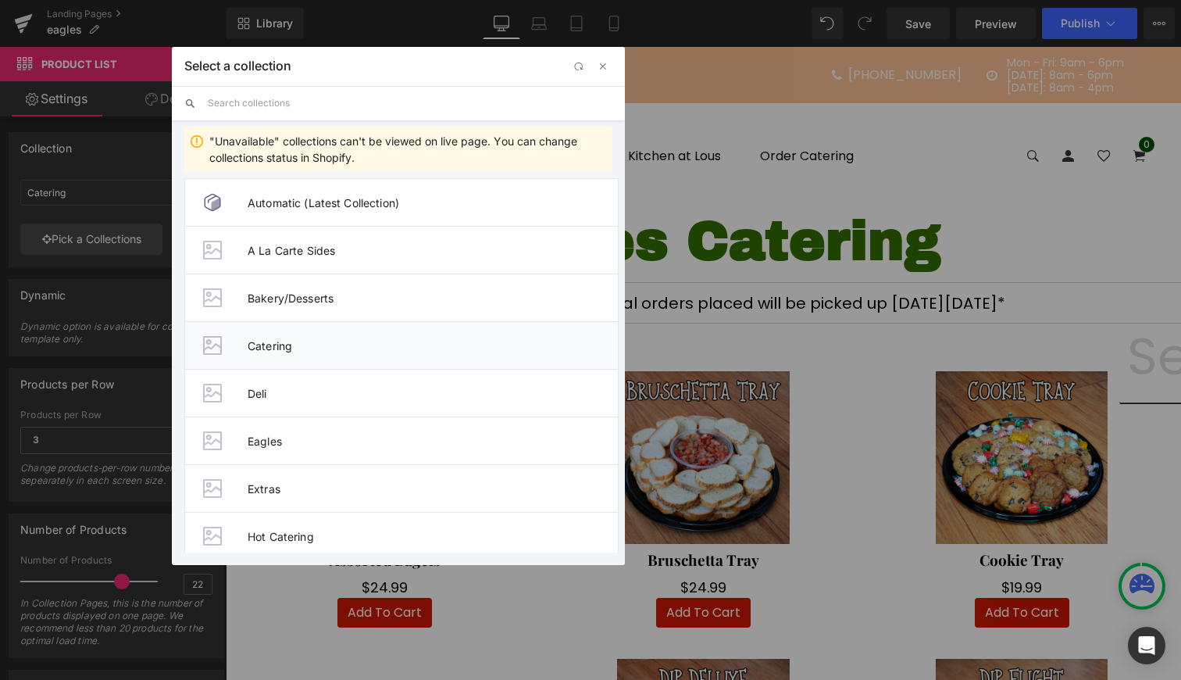
scroll to position [201, 0]
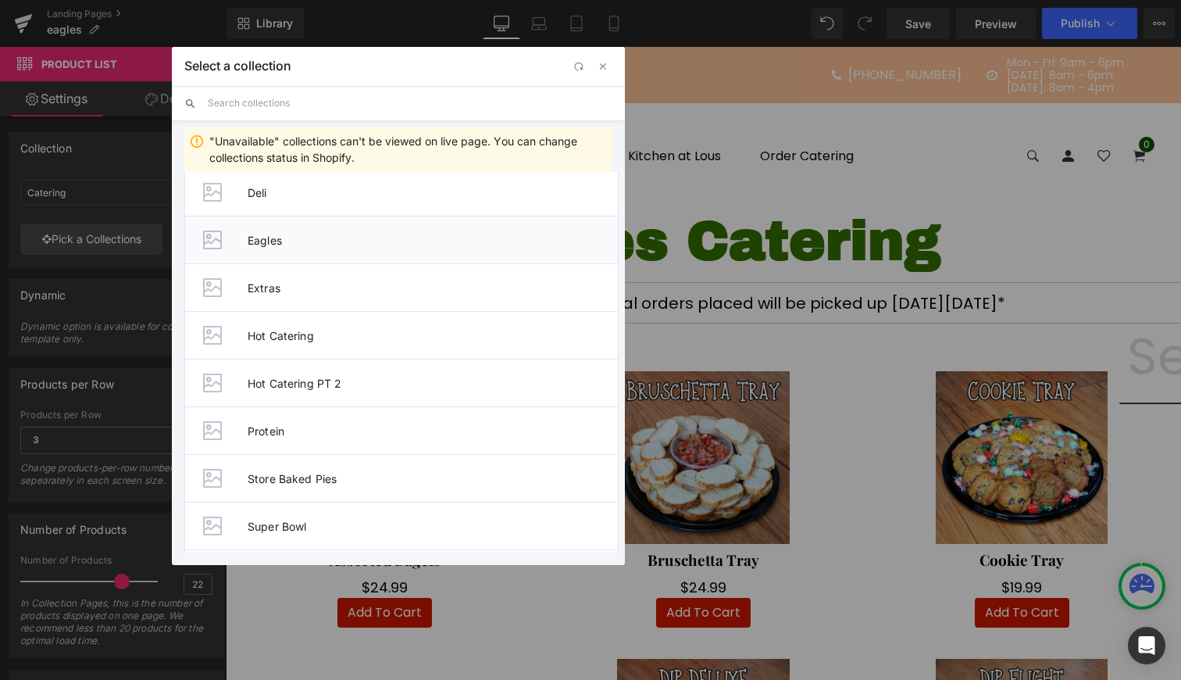
click at [341, 255] on li "Eagles" at bounding box center [401, 240] width 434 height 48
type input "Eagles"
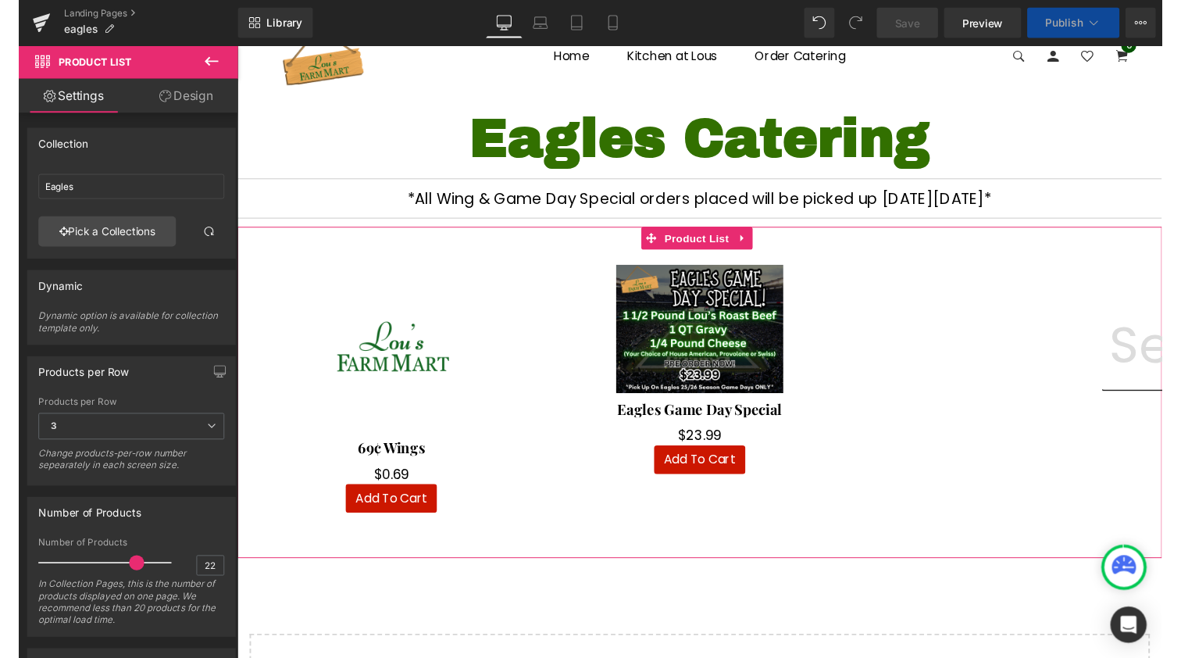
scroll to position [97, 0]
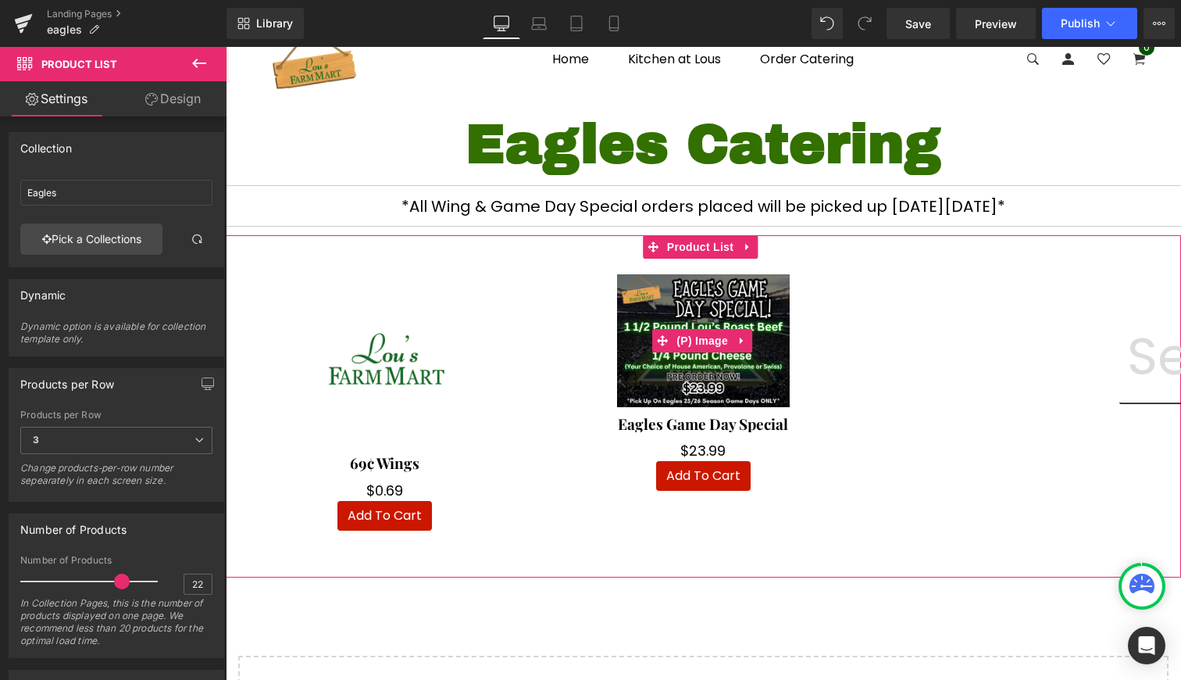
click at [716, 373] on img at bounding box center [703, 340] width 173 height 133
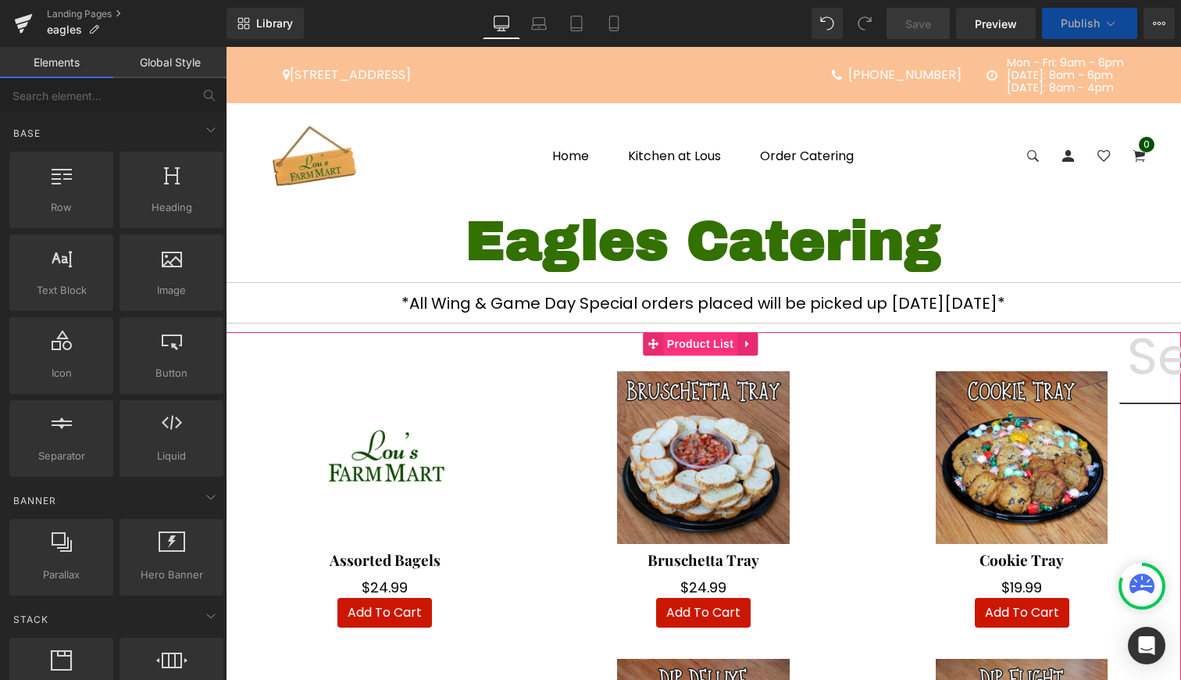
click at [683, 349] on span "Product List" at bounding box center [700, 343] width 74 height 23
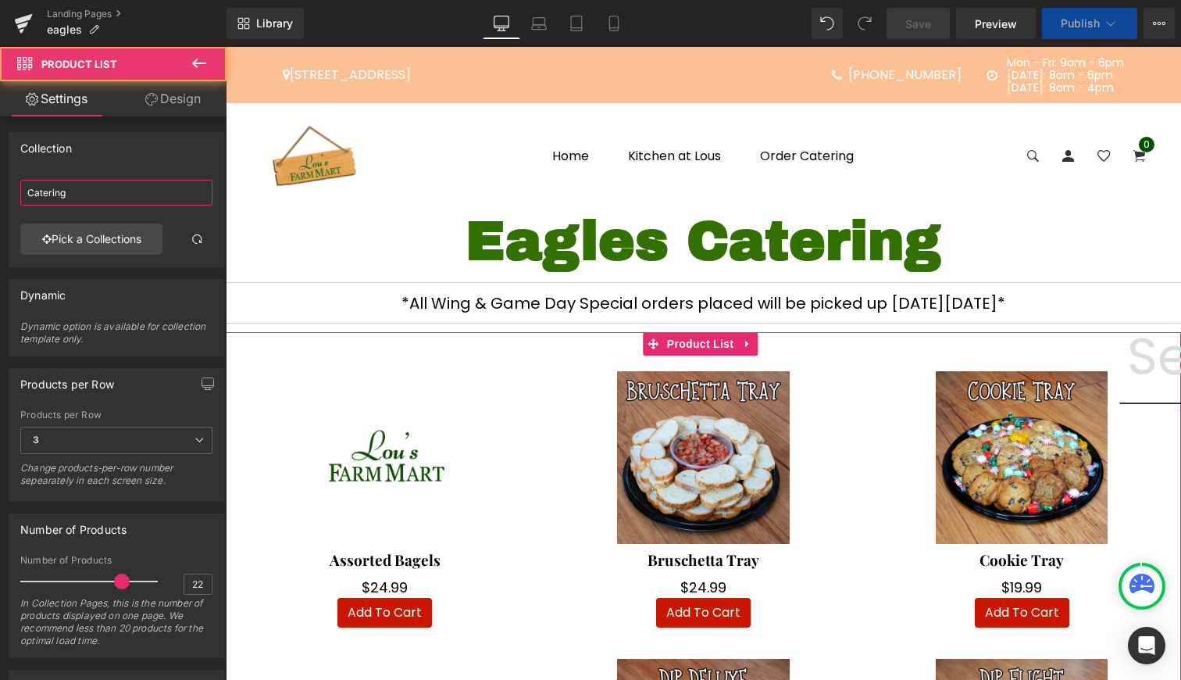
click at [92, 187] on input "Catering" at bounding box center [116, 193] width 192 height 26
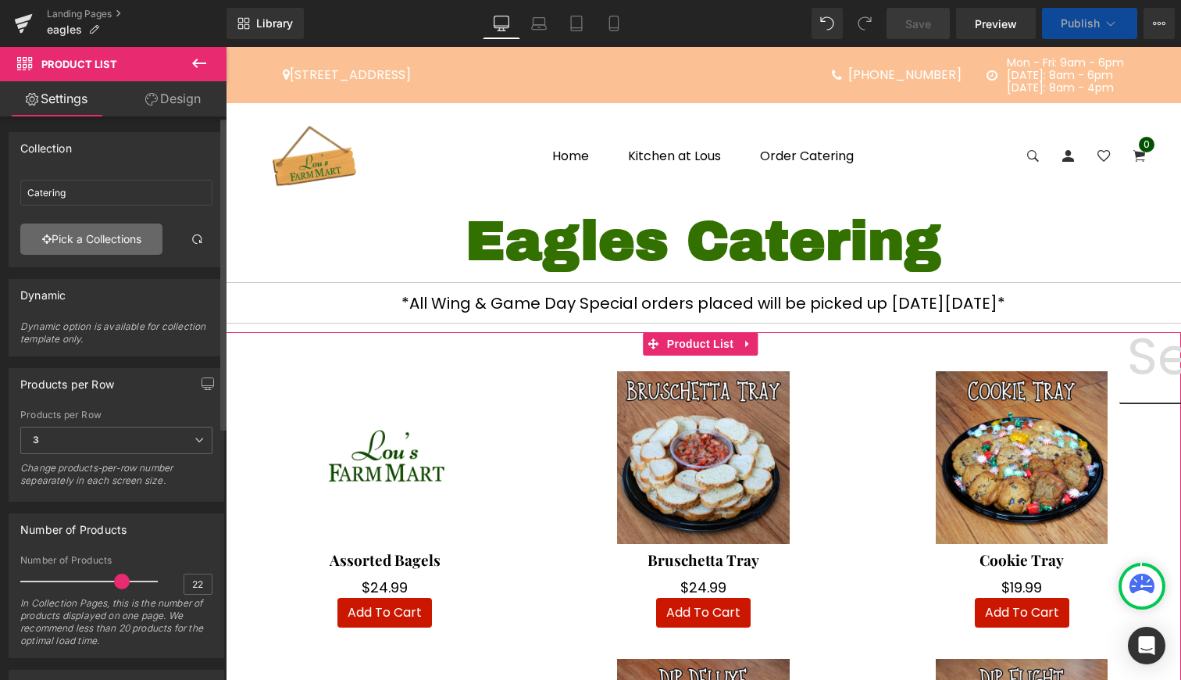
click at [91, 231] on link "Pick a Collections" at bounding box center [91, 238] width 142 height 31
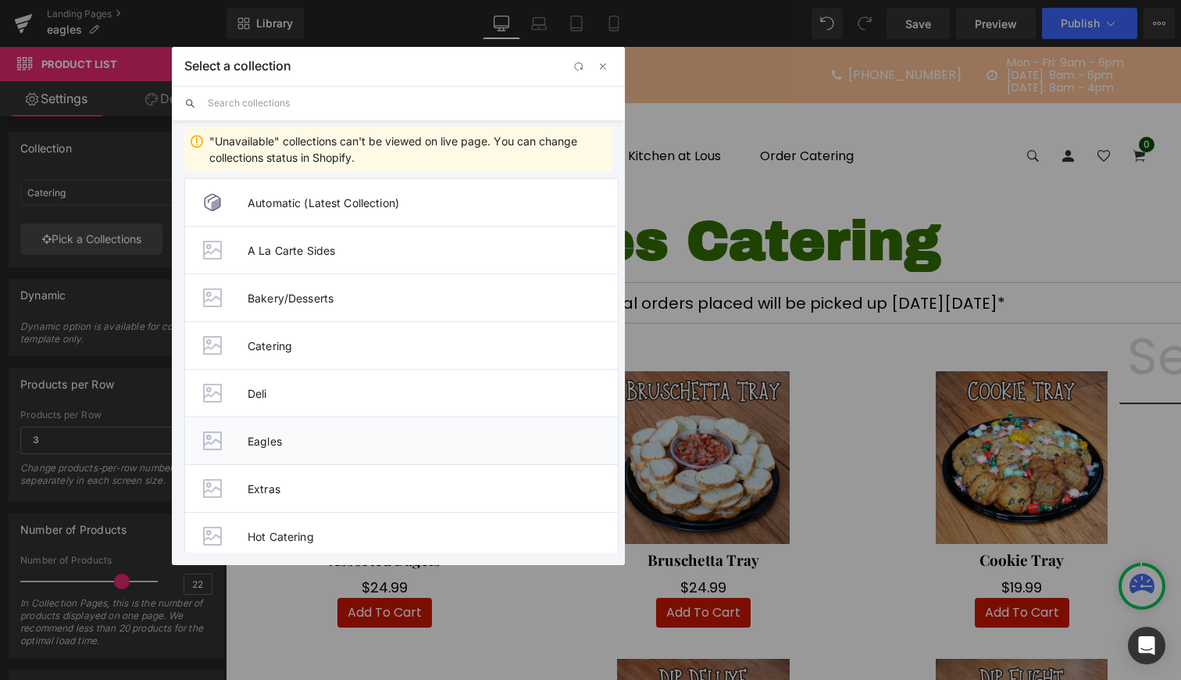
click at [334, 432] on li "Eagles" at bounding box center [401, 440] width 434 height 48
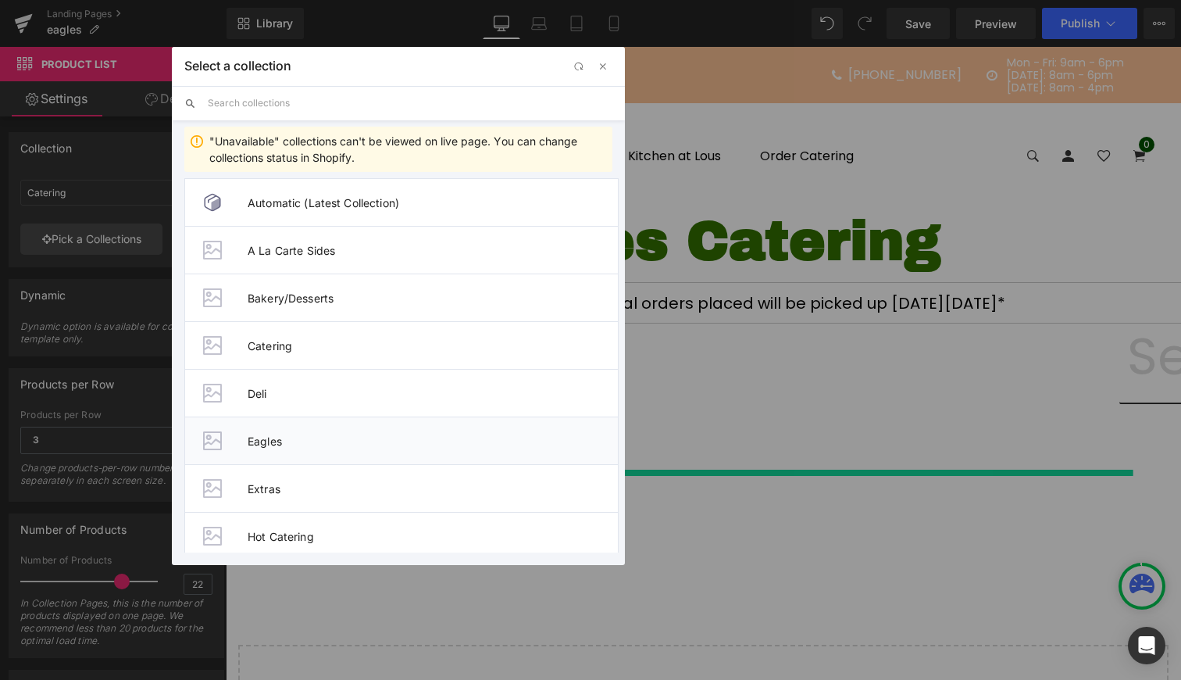
type input "Eagles"
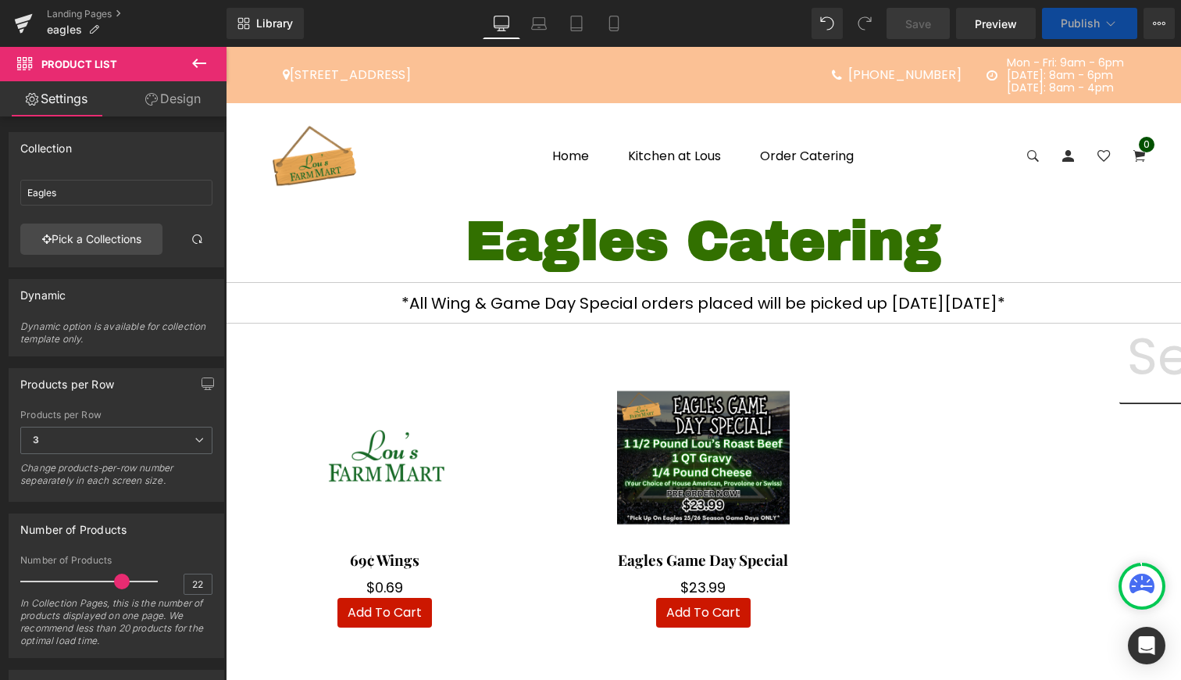
click at [1076, 34] on button "Publish" at bounding box center [1089, 23] width 95 height 31
click at [1071, 23] on span "Publish" at bounding box center [1080, 23] width 39 height 12
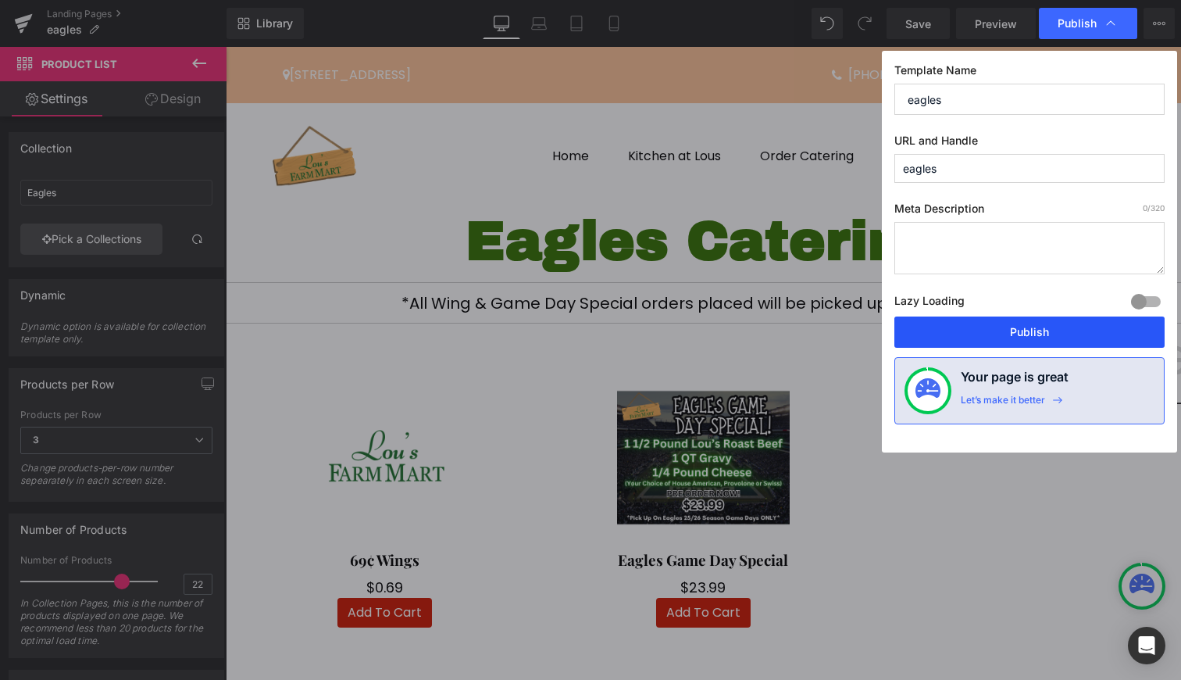
click at [1056, 330] on button "Publish" at bounding box center [1029, 331] width 270 height 31
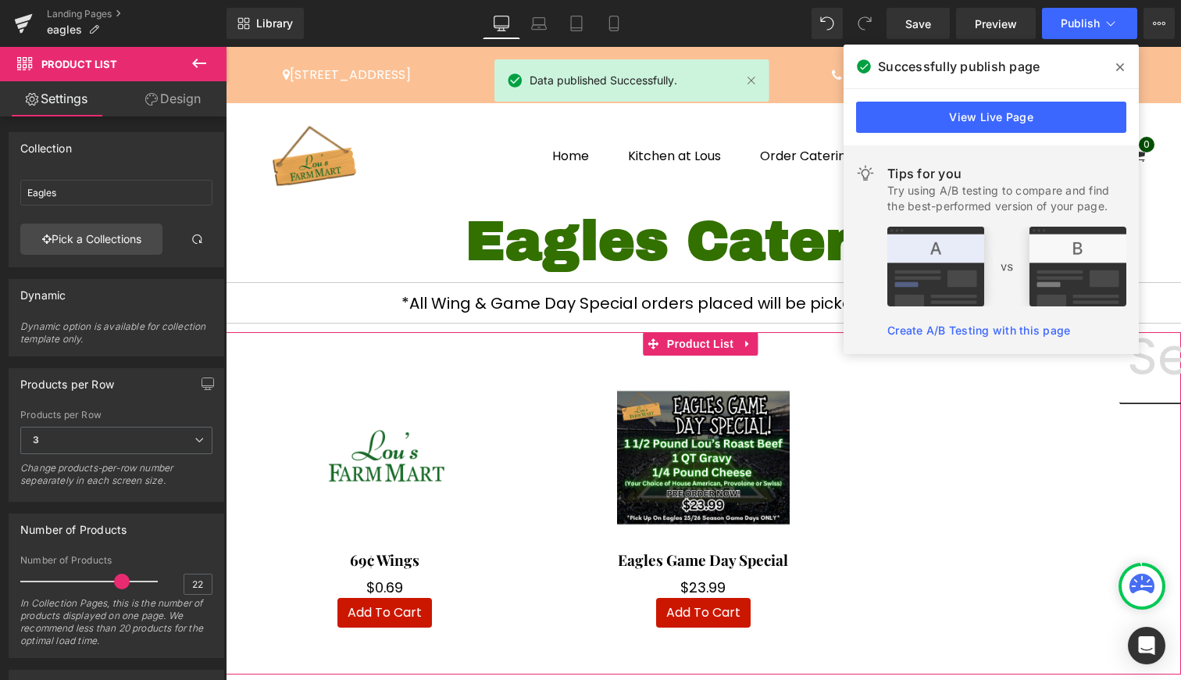
click at [1037, 430] on div "Sale Off (P) Image 69¢ Wings (P) Title $0 $0.69 (P) Price Add To Cart (P) Cart …" at bounding box center [703, 491] width 955 height 319
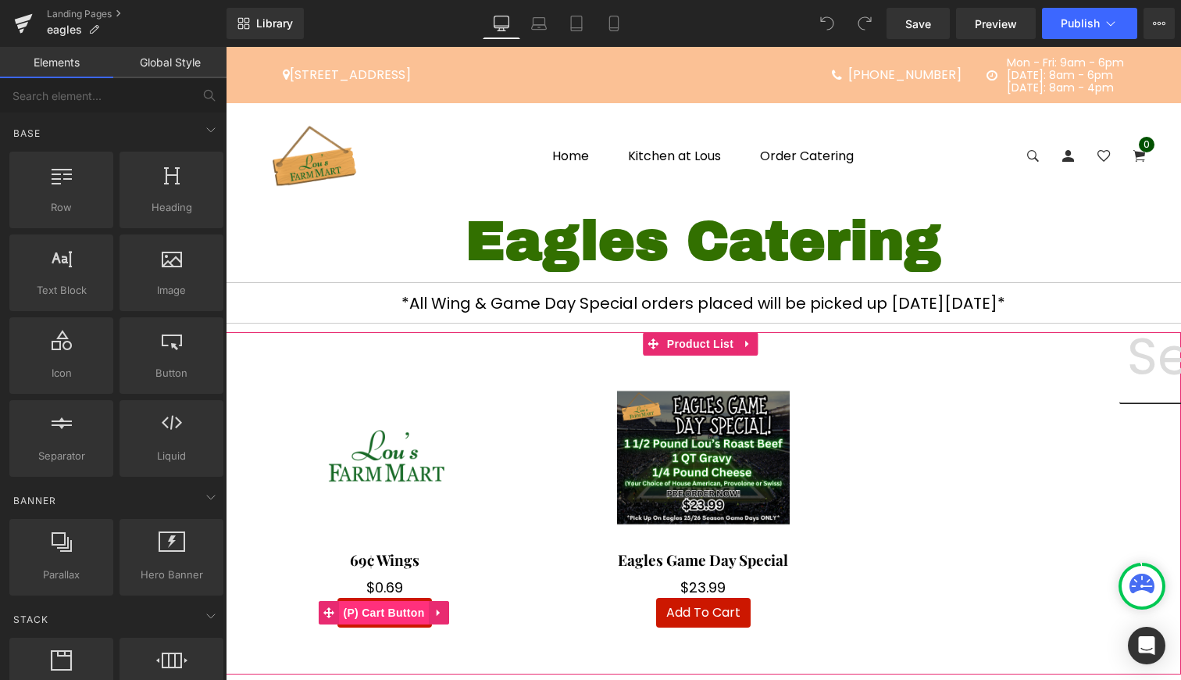
click at [377, 611] on span "(P) Cart Button" at bounding box center [383, 612] width 89 height 23
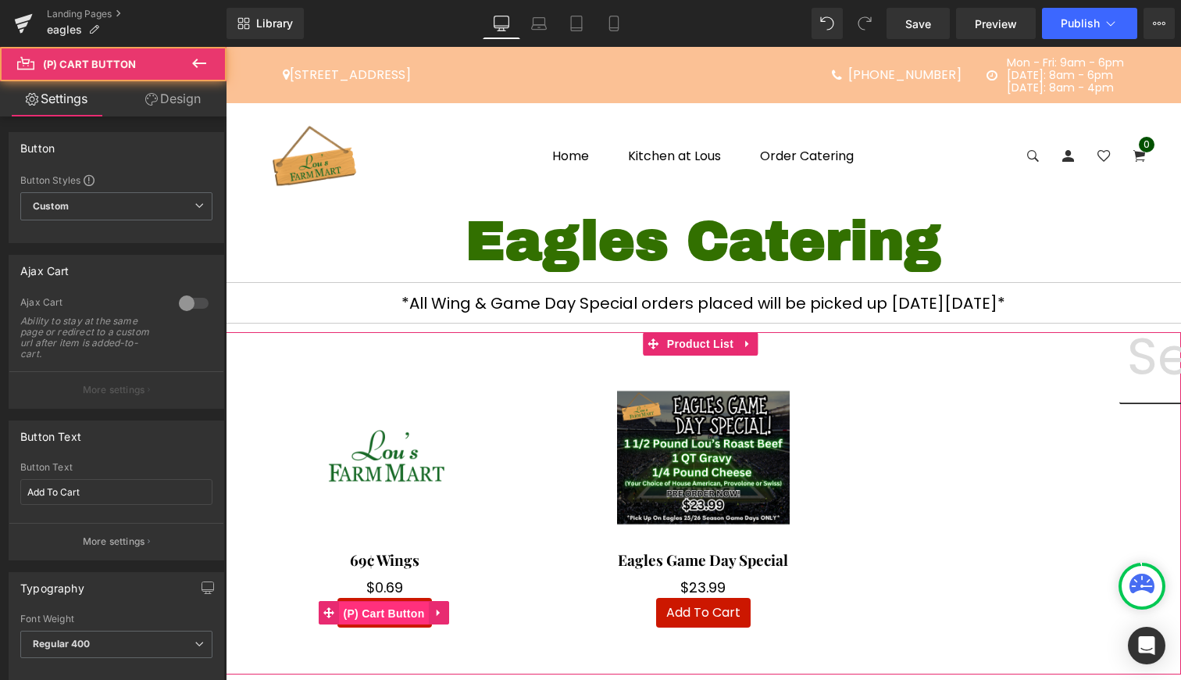
click at [378, 611] on span "(P) Cart Button" at bounding box center [383, 613] width 89 height 23
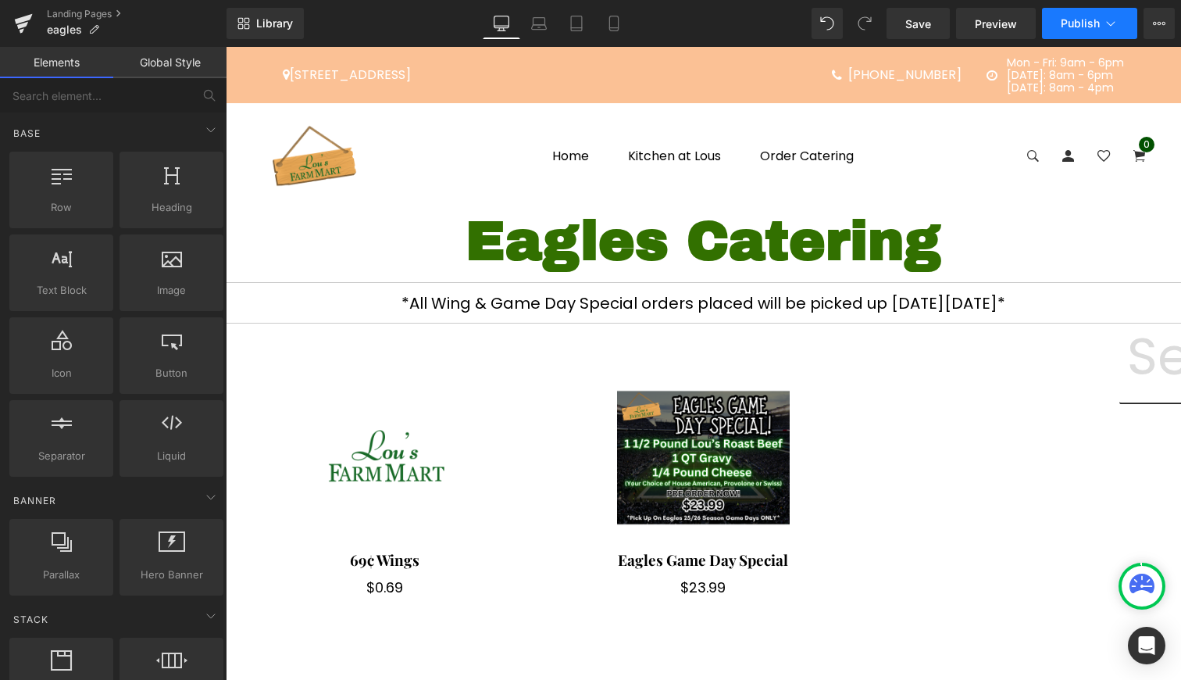
click at [1093, 14] on button "Publish" at bounding box center [1089, 23] width 95 height 31
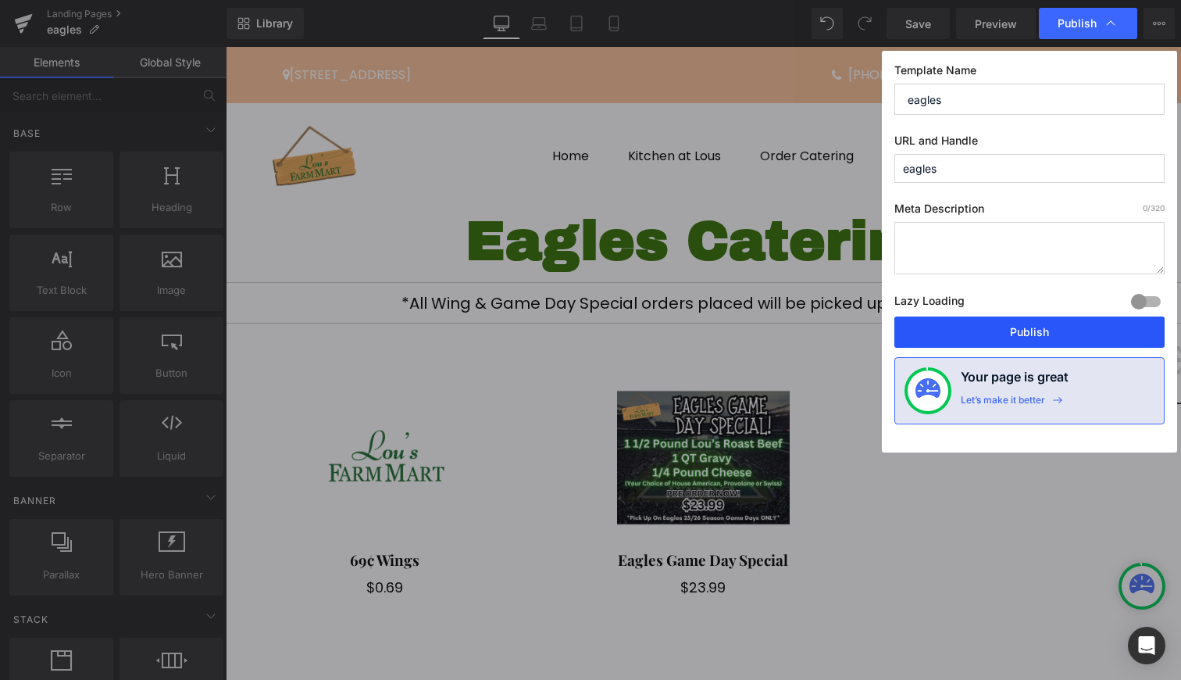
click at [1052, 330] on button "Publish" at bounding box center [1029, 331] width 270 height 31
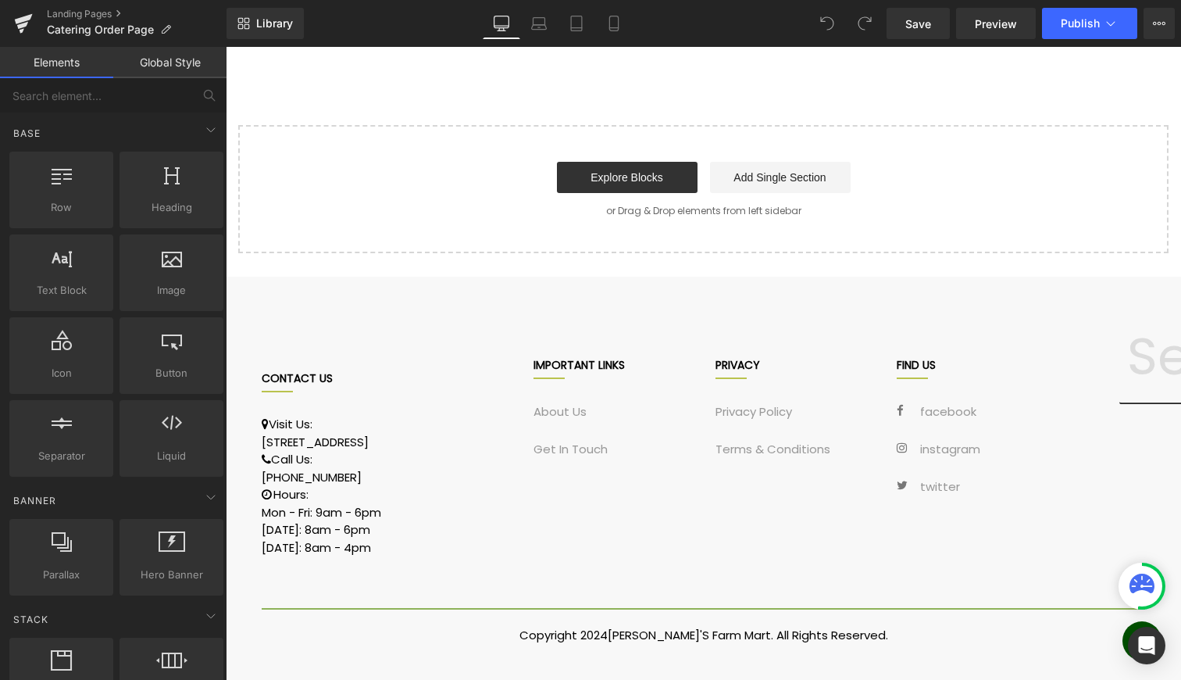
scroll to position [1430, 0]
click at [767, 178] on link "Add Single Section" at bounding box center [780, 177] width 141 height 31
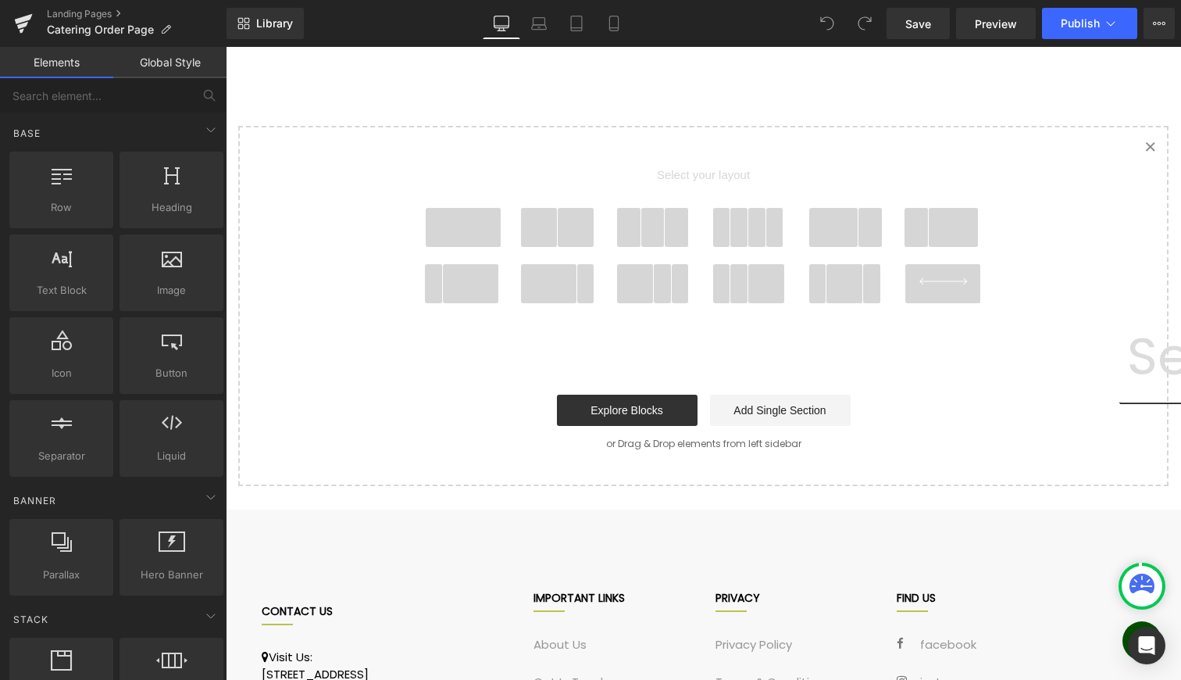
click at [733, 221] on span at bounding box center [739, 227] width 18 height 39
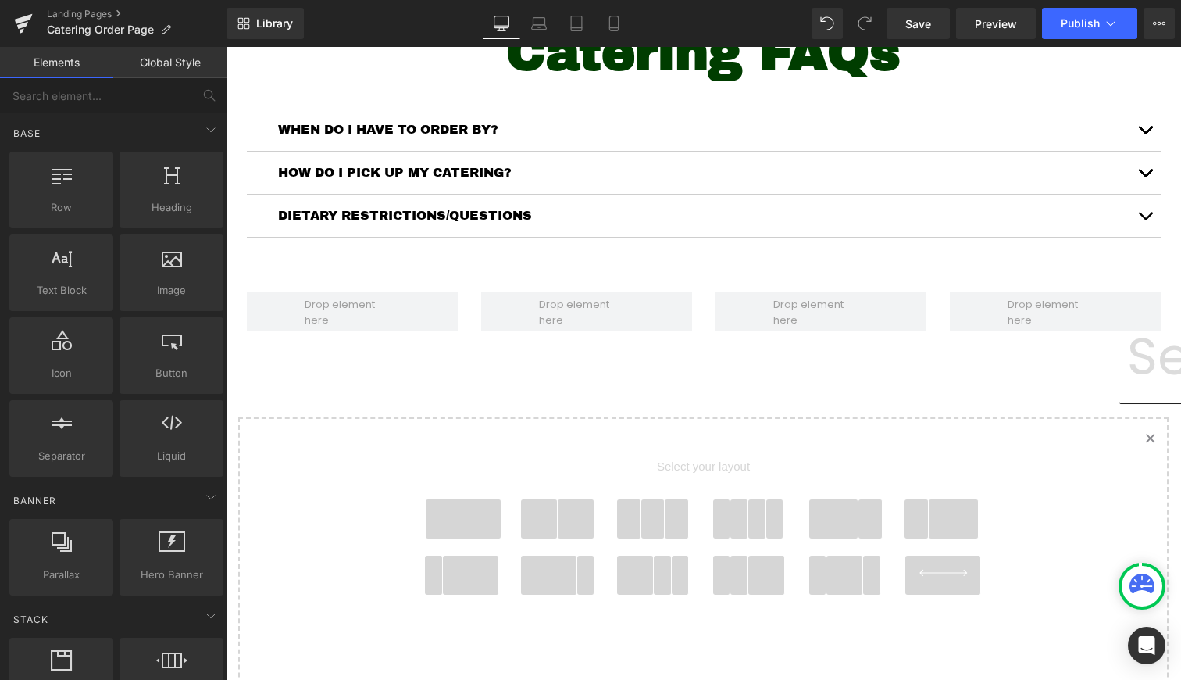
scroll to position [1063, 0]
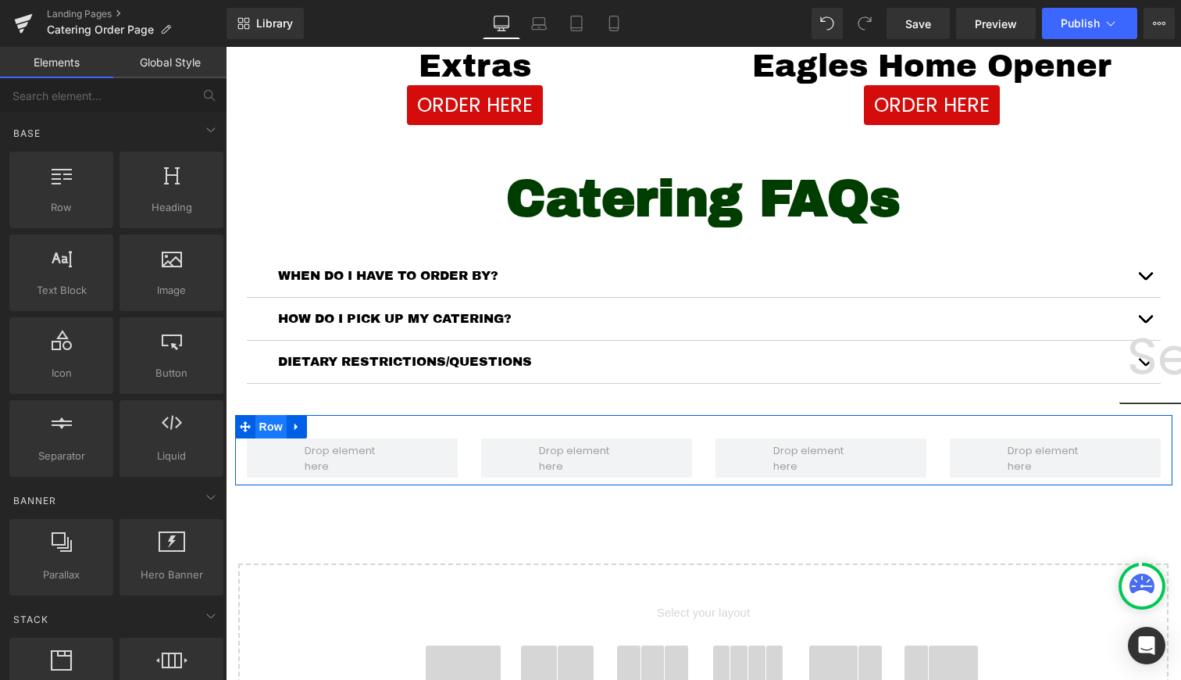
click at [277, 428] on span "Row" at bounding box center [270, 426] width 31 height 23
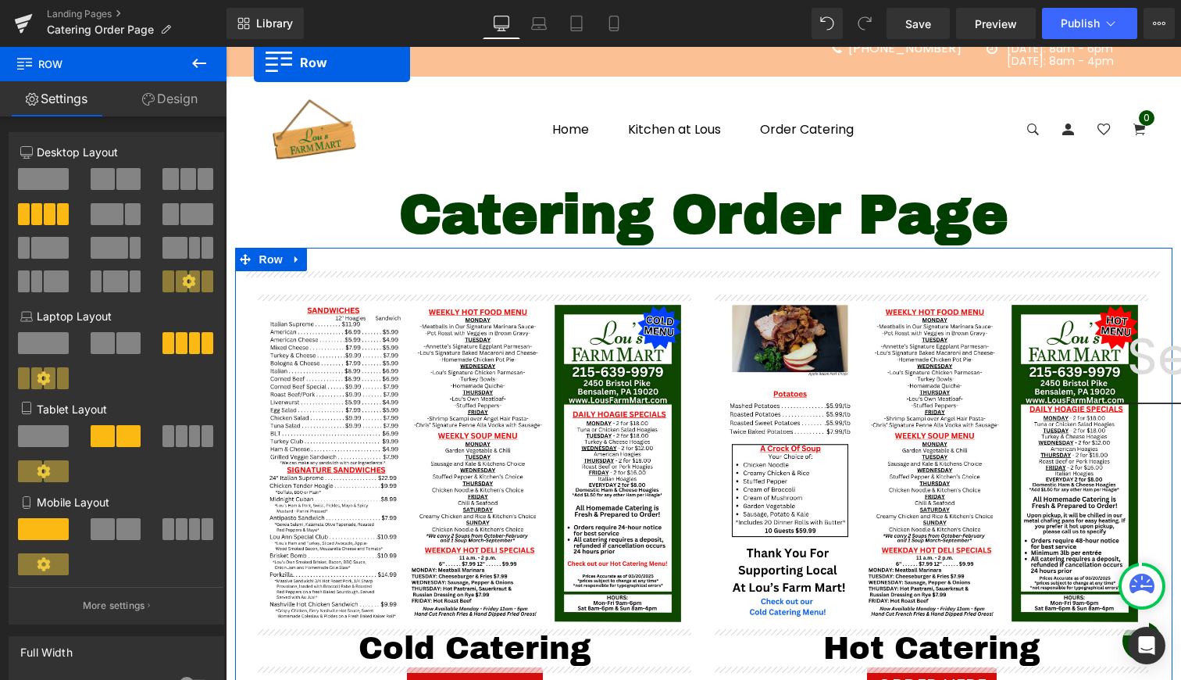
scroll to position [0, 0]
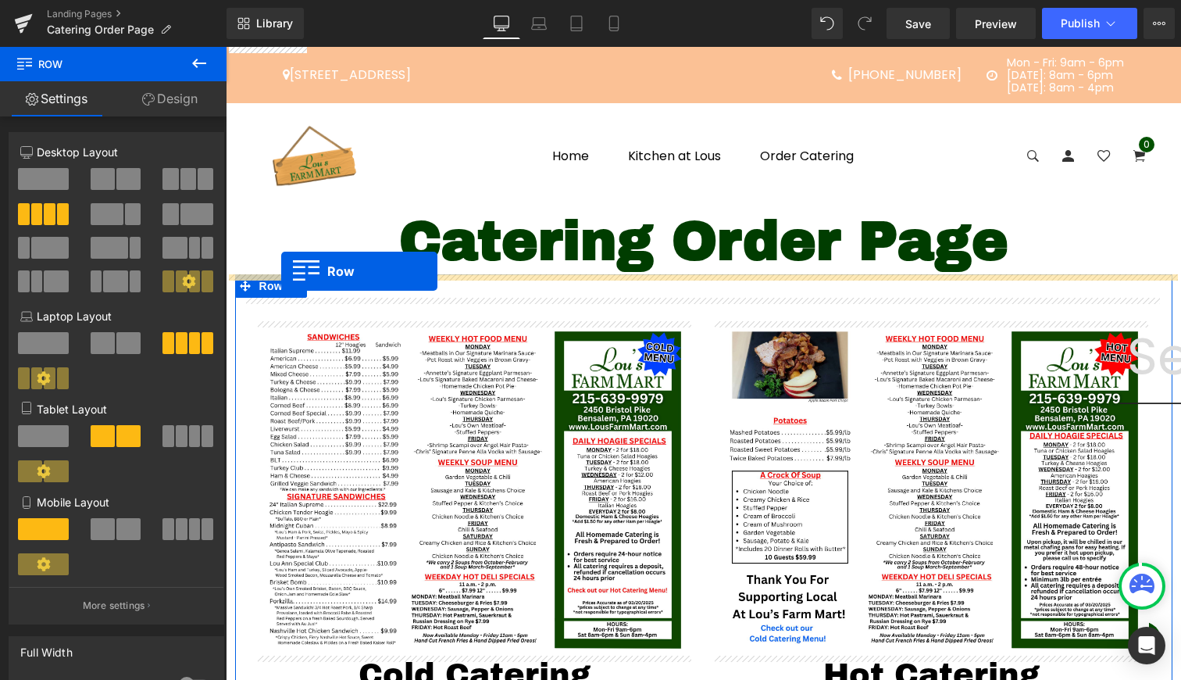
drag, startPoint x: 239, startPoint y: 427, endPoint x: 280, endPoint y: 270, distance: 162.4
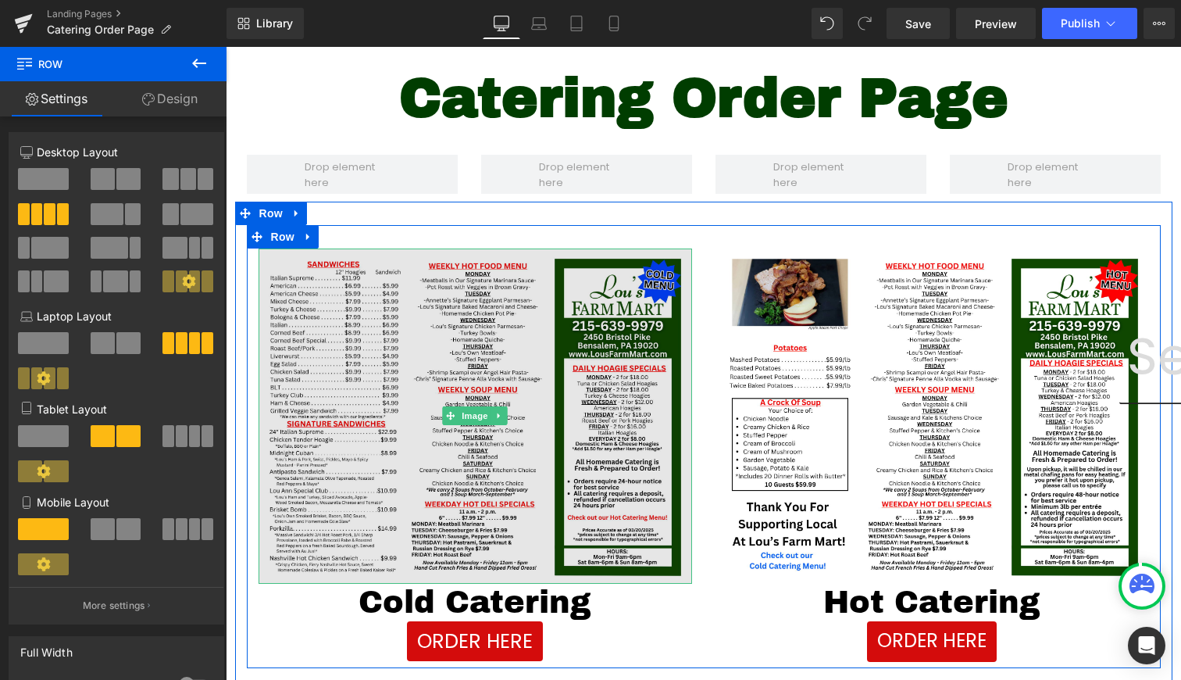
scroll to position [148, 0]
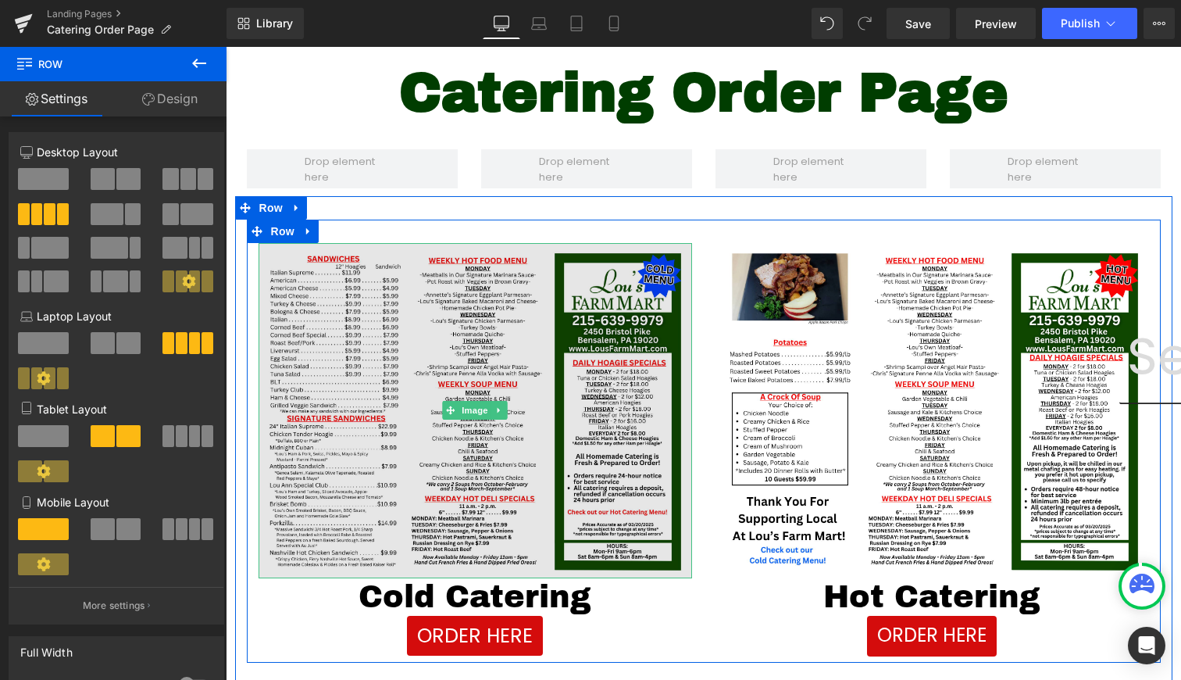
click at [480, 280] on img at bounding box center [476, 410] width 434 height 335
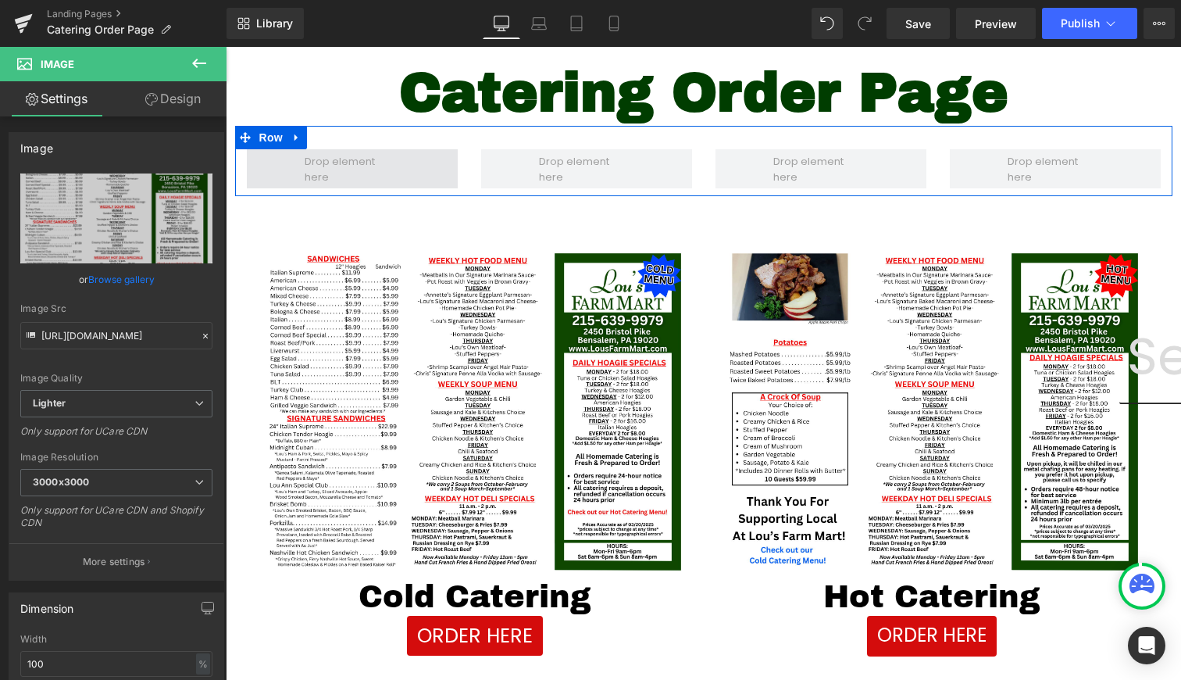
click at [327, 166] on span at bounding box center [351, 169] width 105 height 38
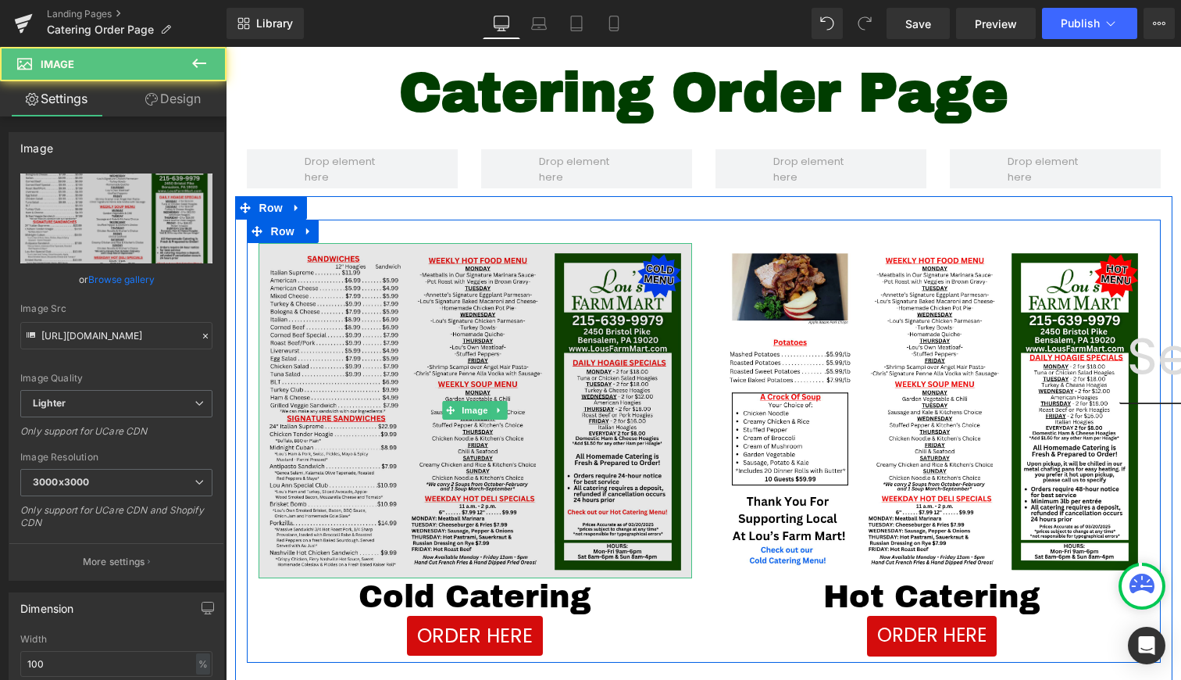
click at [446, 291] on img at bounding box center [476, 410] width 434 height 335
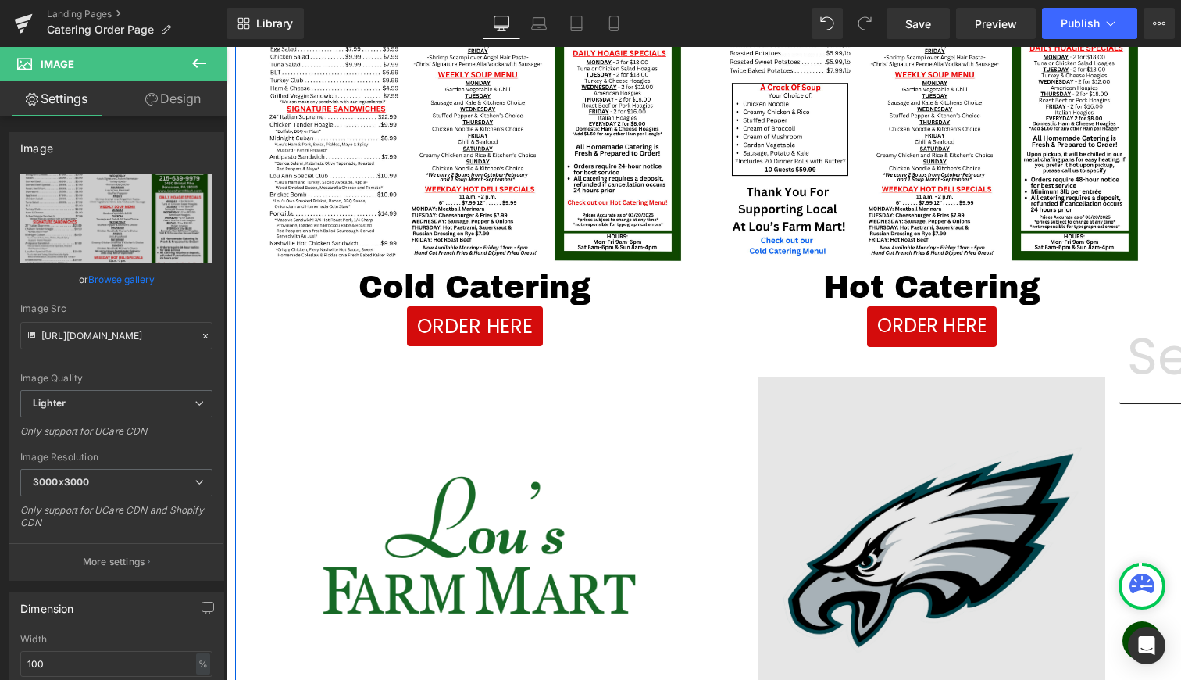
scroll to position [0, 0]
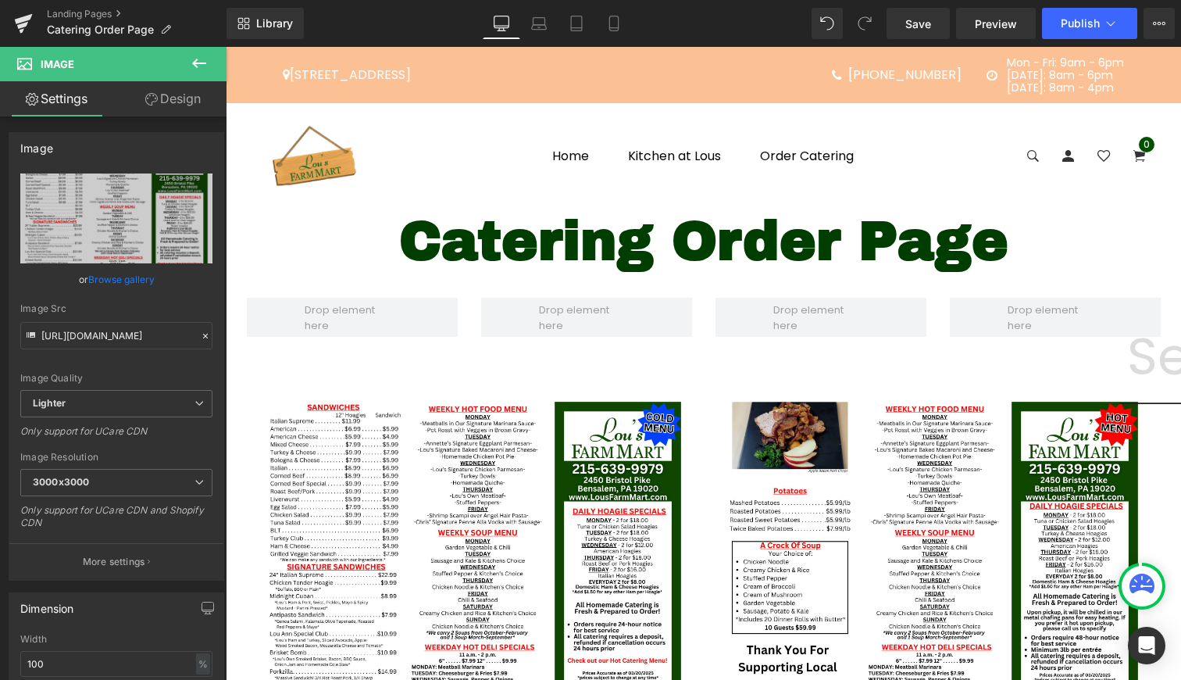
click at [204, 62] on icon at bounding box center [199, 63] width 19 height 19
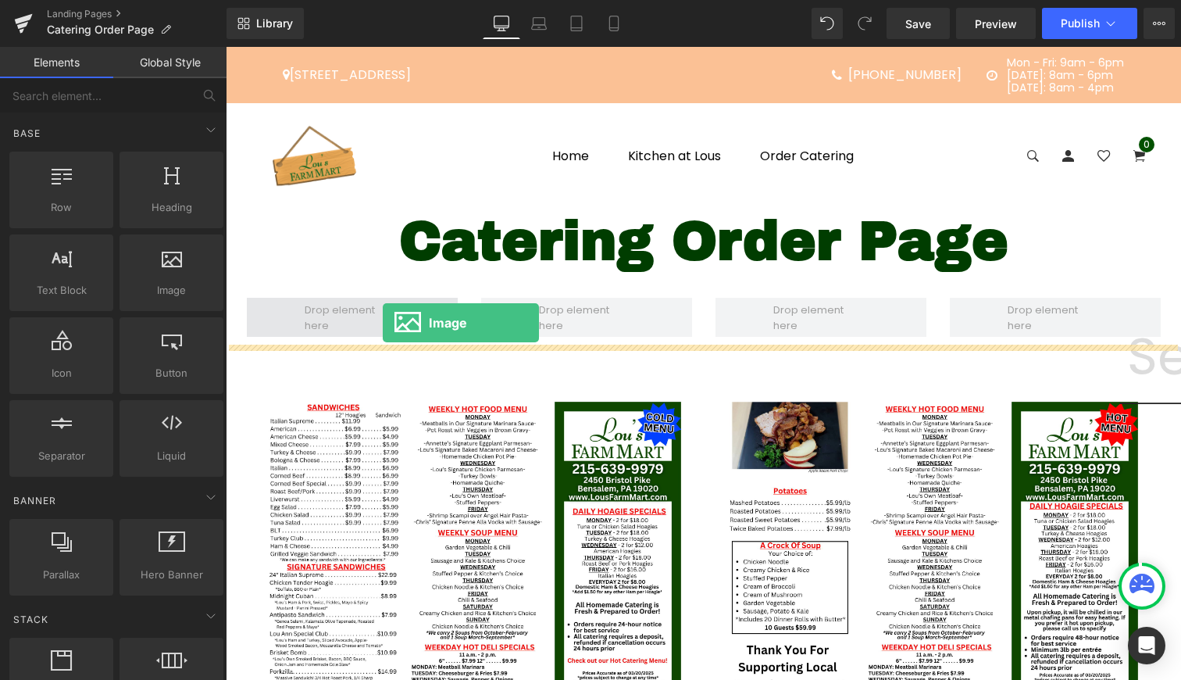
drag, startPoint x: 408, startPoint y: 355, endPoint x: 381, endPoint y: 321, distance: 42.8
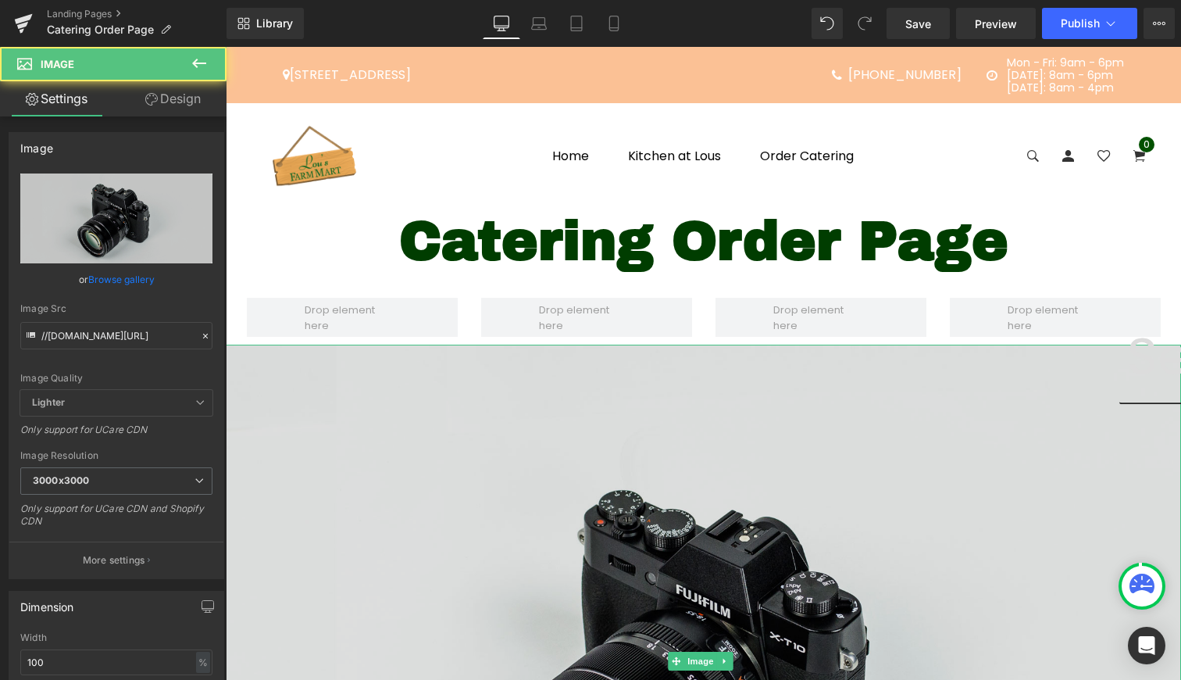
click at [707, 359] on img at bounding box center [703, 661] width 955 height 633
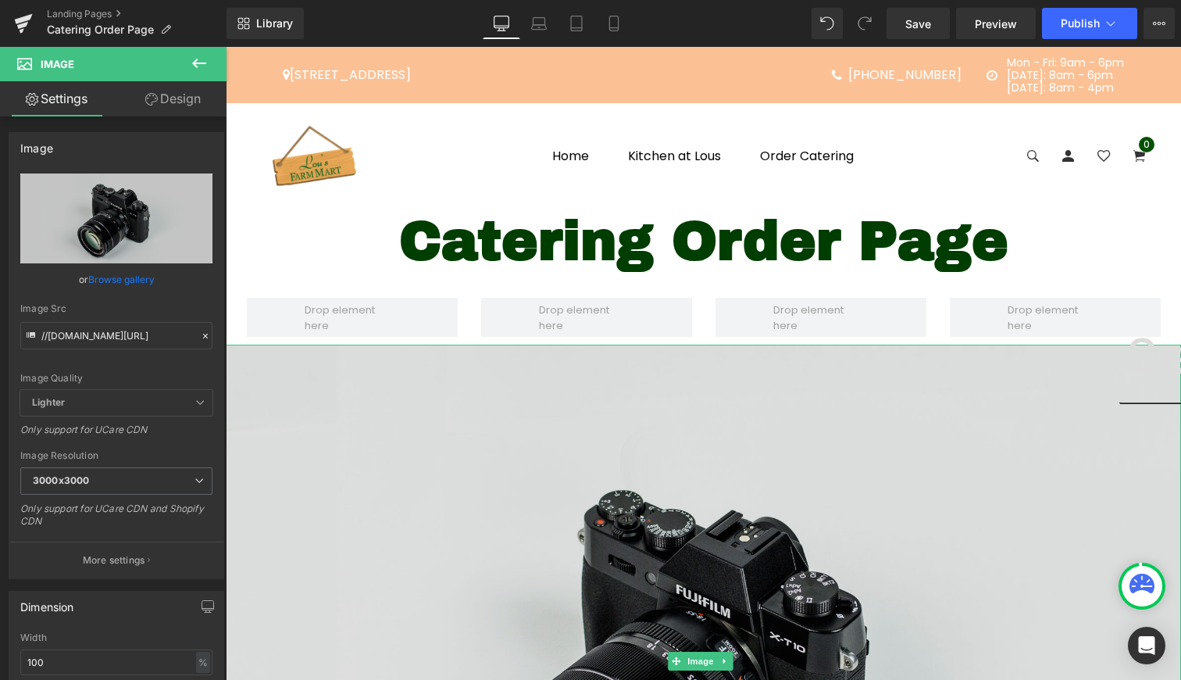
click at [707, 359] on img at bounding box center [703, 661] width 955 height 633
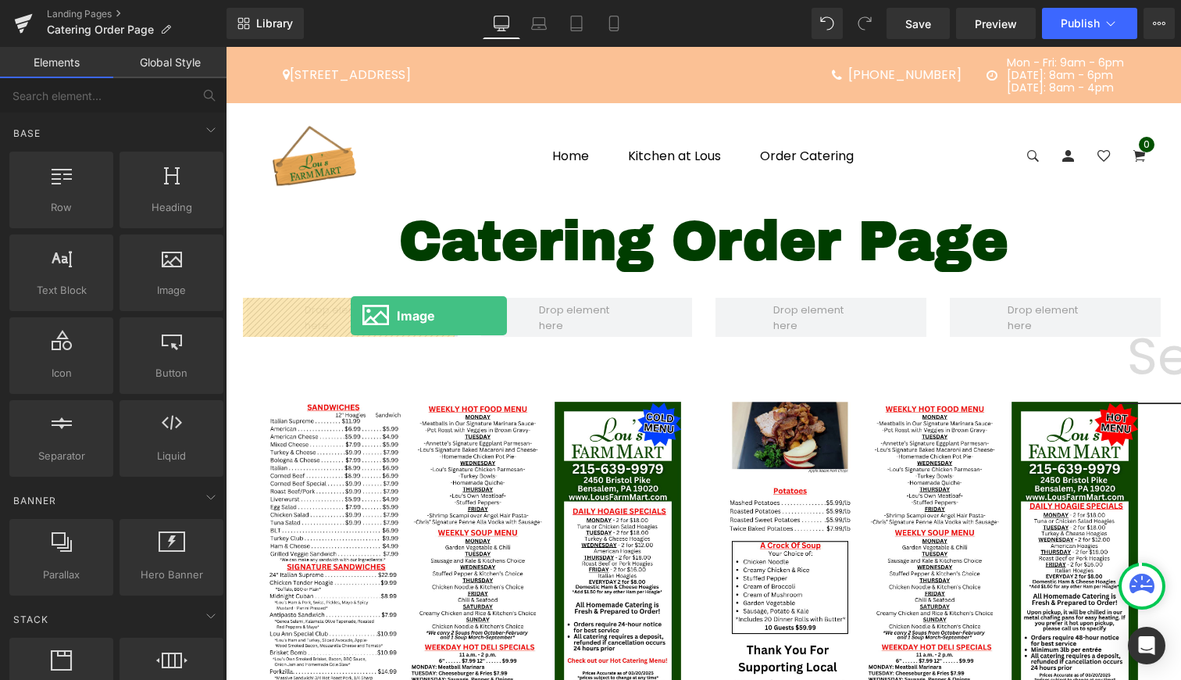
drag, startPoint x: 412, startPoint y: 325, endPoint x: 351, endPoint y: 316, distance: 61.7
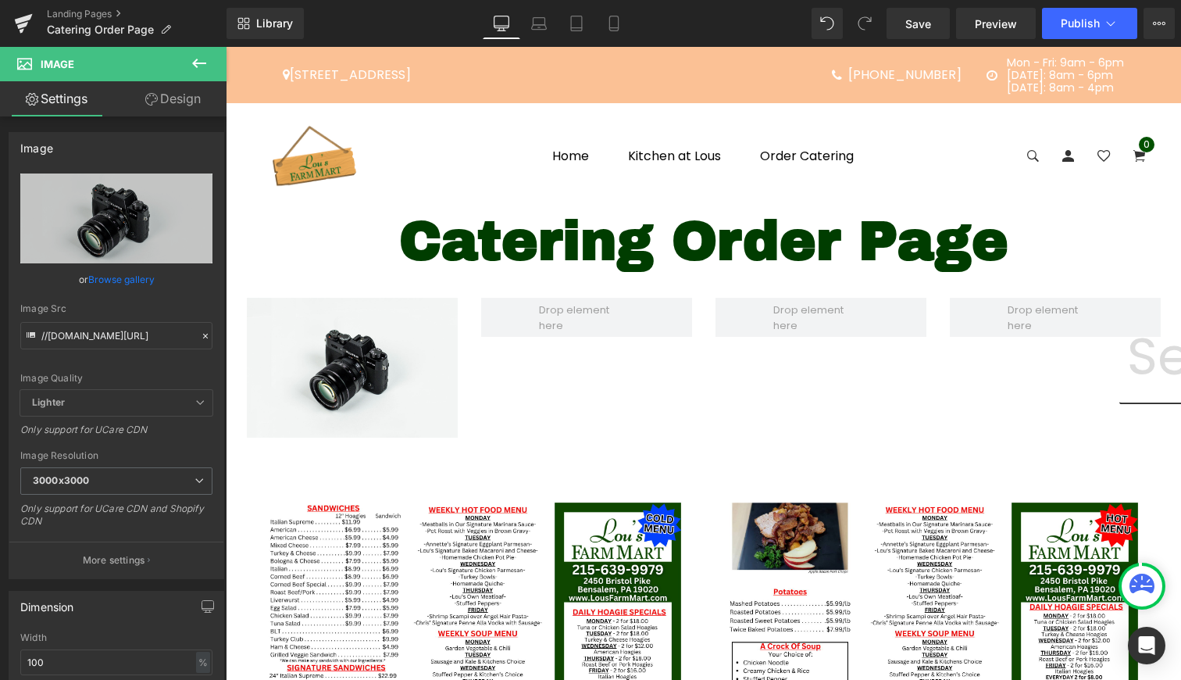
click at [198, 61] on icon at bounding box center [199, 63] width 19 height 19
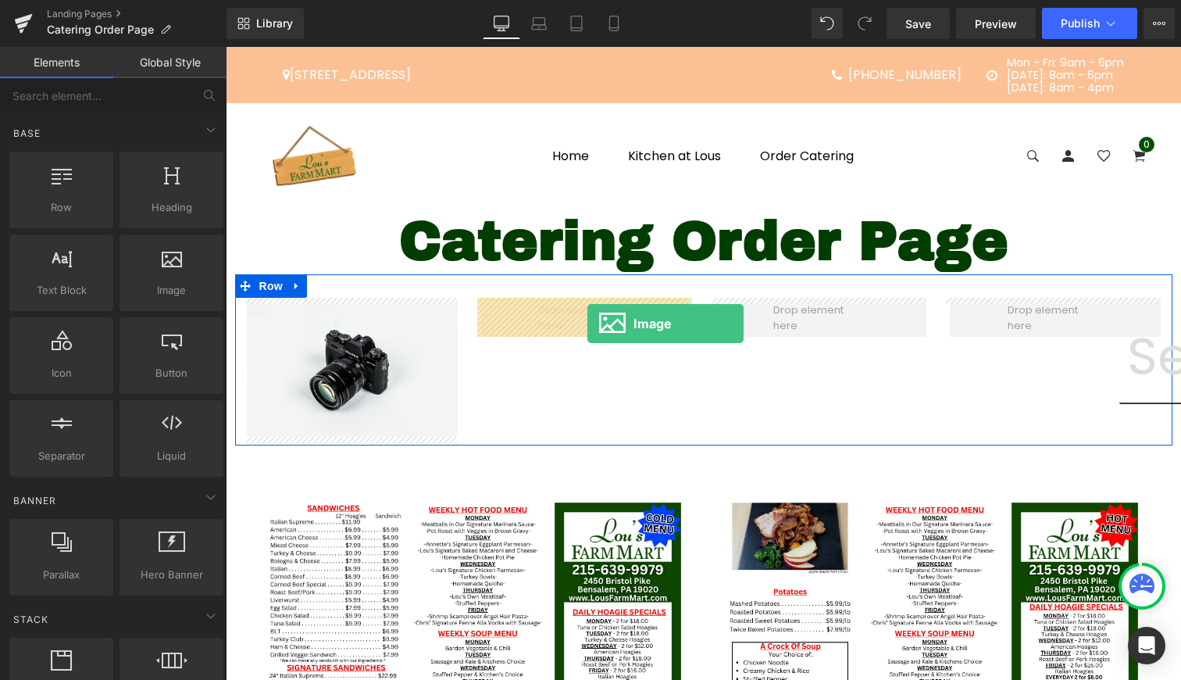
drag, startPoint x: 405, startPoint y: 346, endPoint x: 587, endPoint y: 323, distance: 184.2
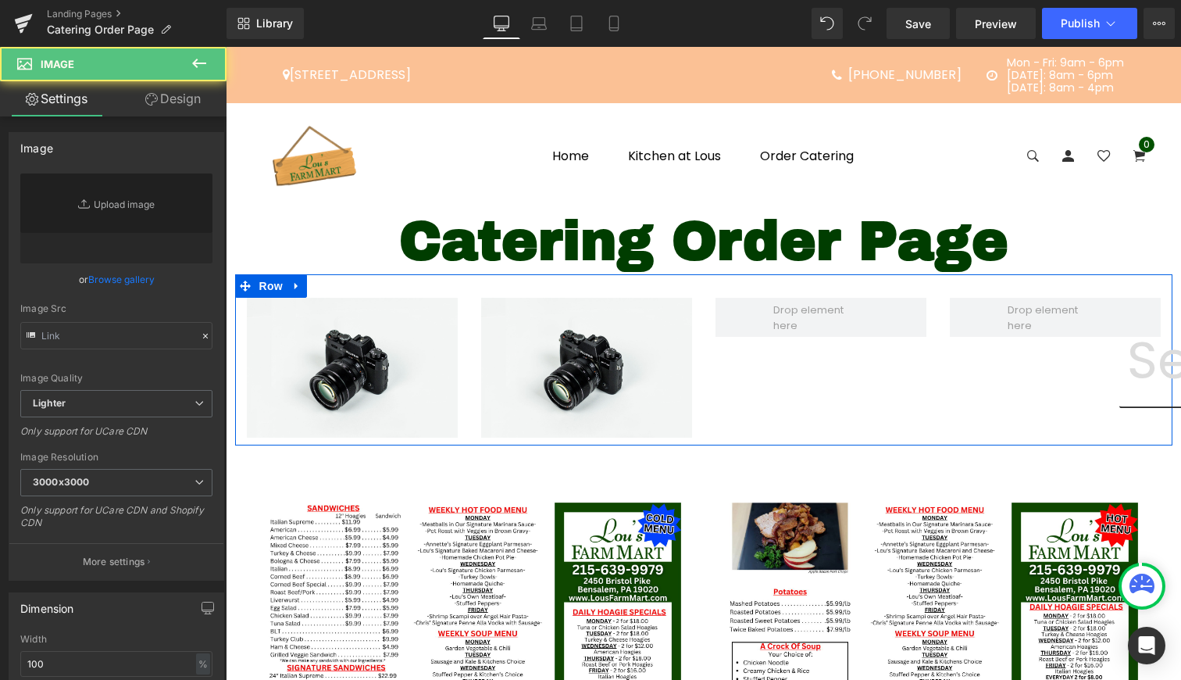
type input "//d1um8515vdn9kb.cloudfront.net/images/parallax.jpg"
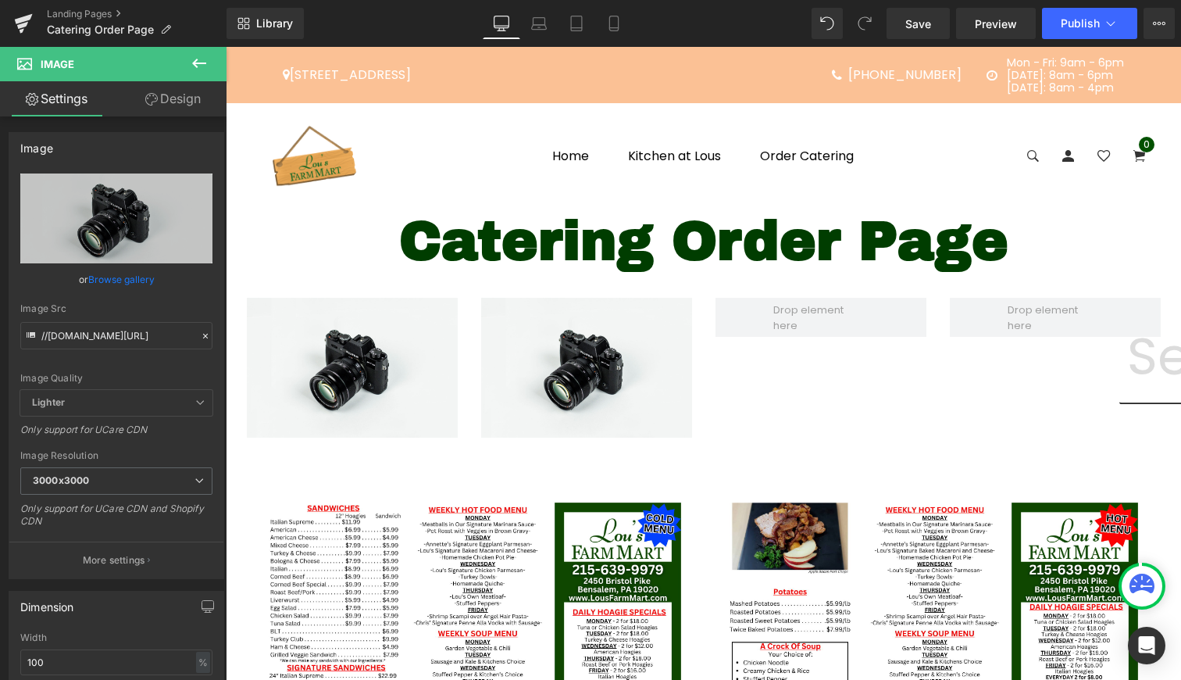
click at [198, 60] on icon at bounding box center [199, 63] width 19 height 19
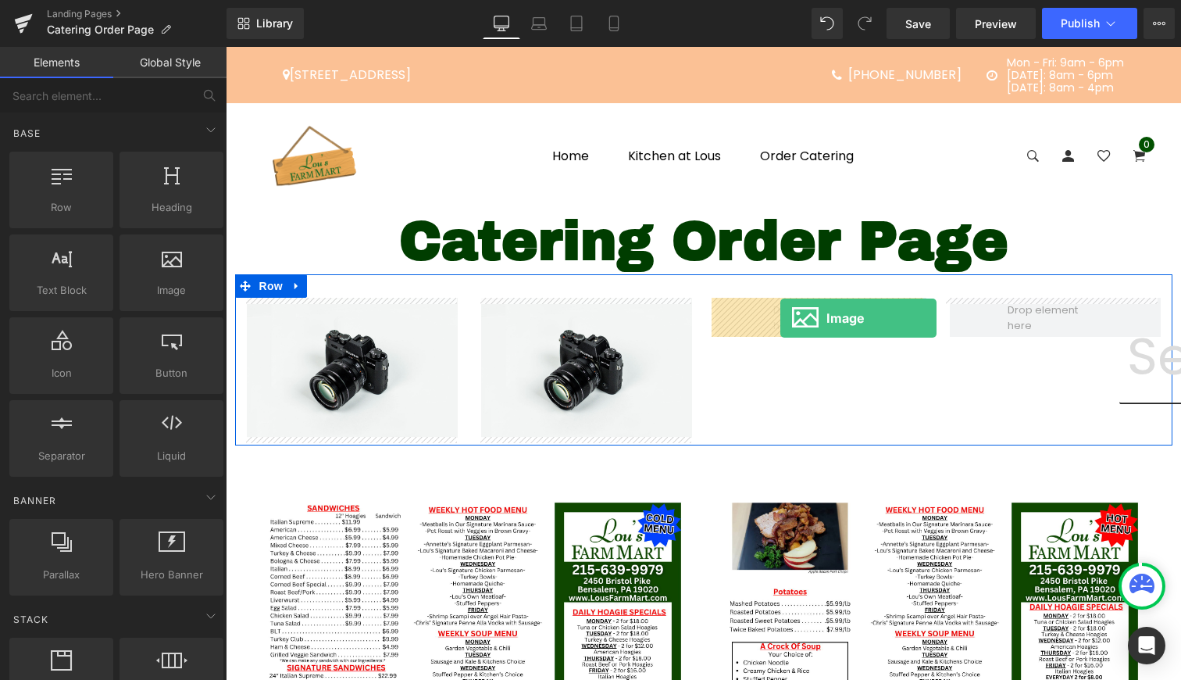
drag, startPoint x: 410, startPoint y: 304, endPoint x: 780, endPoint y: 318, distance: 370.6
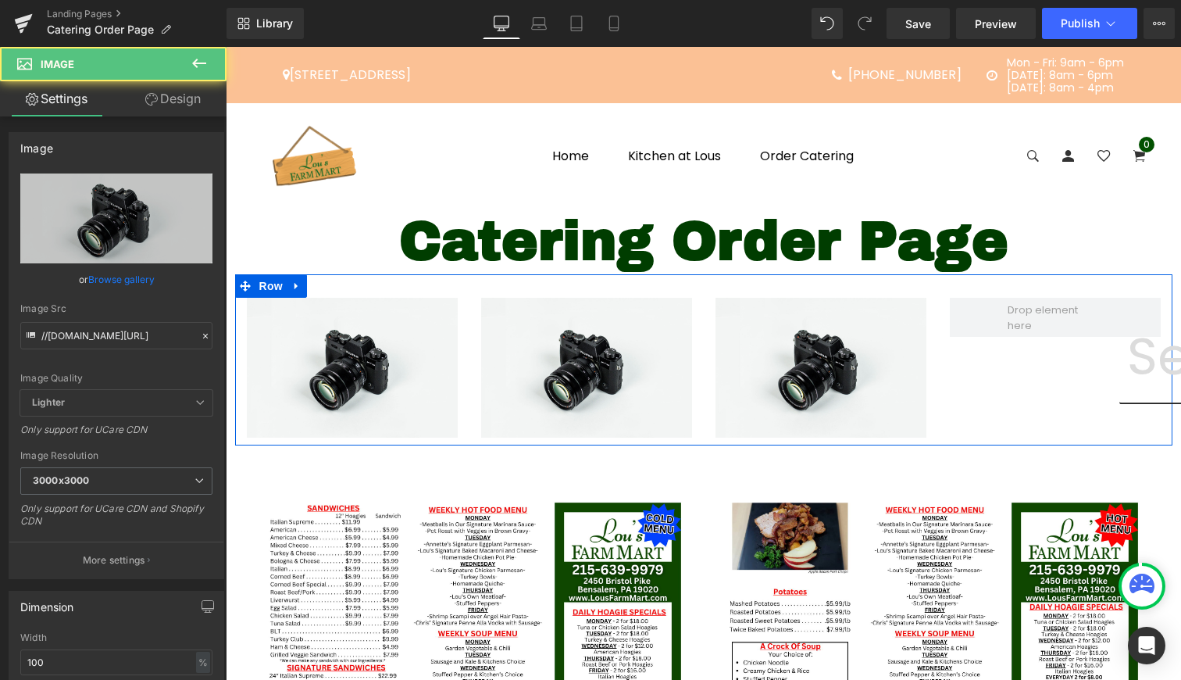
click at [194, 66] on icon at bounding box center [199, 63] width 19 height 19
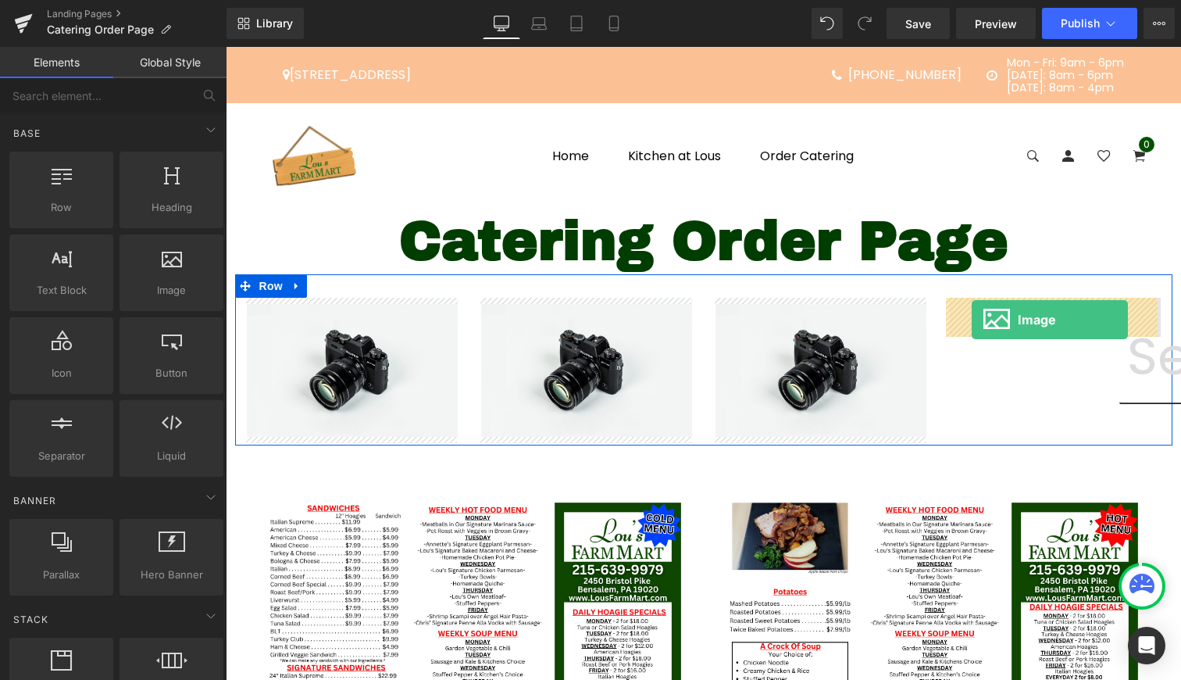
drag, startPoint x: 420, startPoint y: 323, endPoint x: 973, endPoint y: 319, distance: 552.3
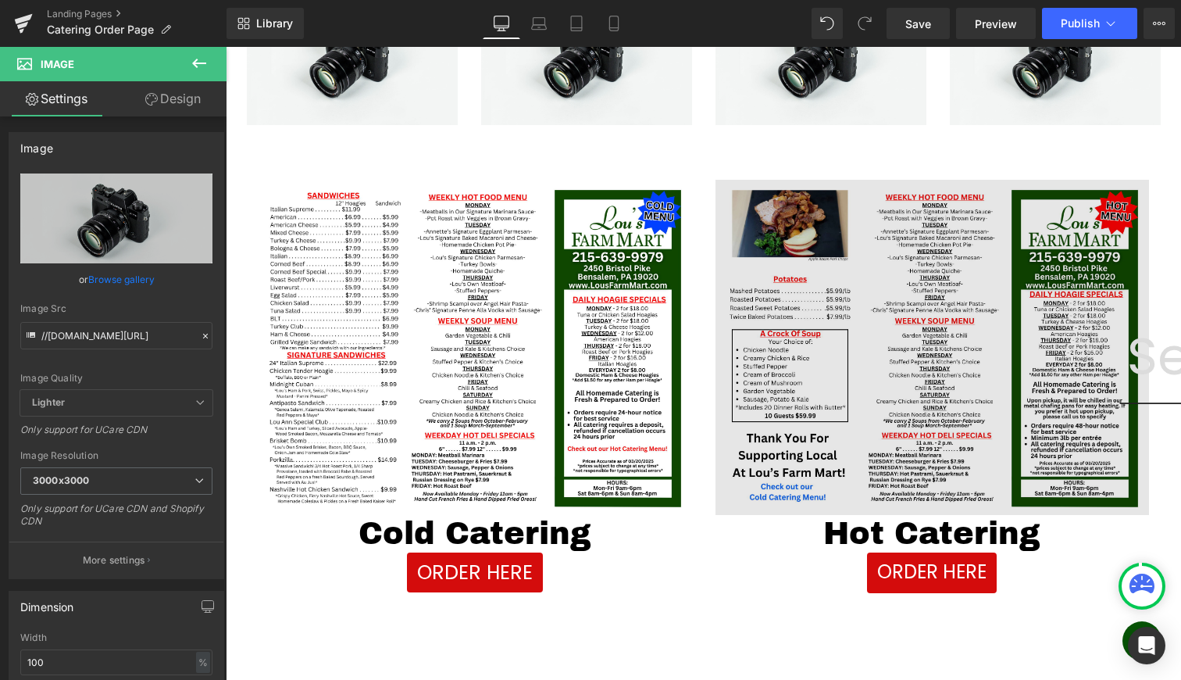
scroll to position [157, 0]
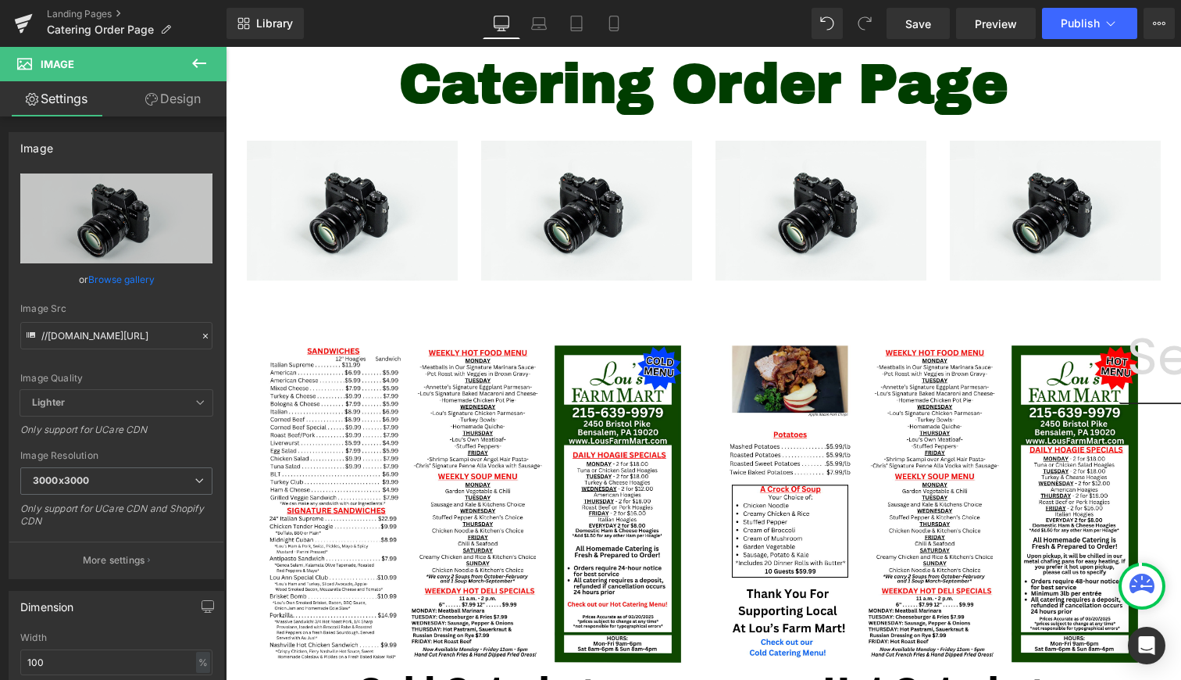
click at [208, 69] on icon at bounding box center [199, 63] width 19 height 19
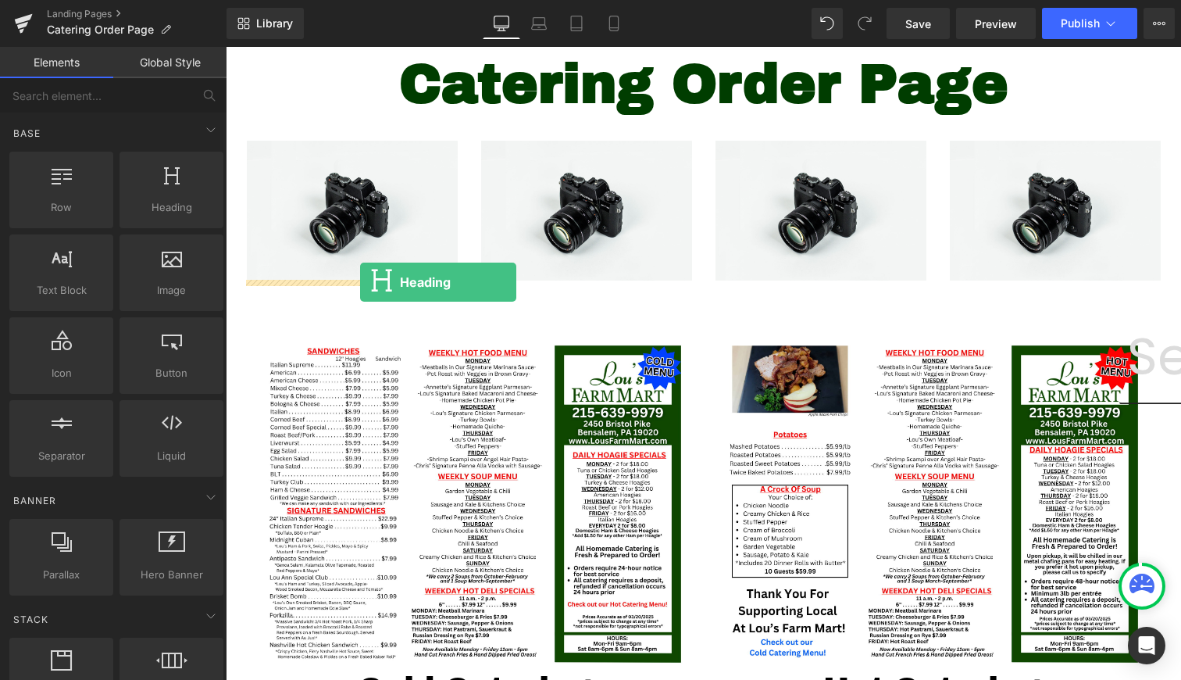
drag, startPoint x: 405, startPoint y: 241, endPoint x: 360, endPoint y: 282, distance: 60.3
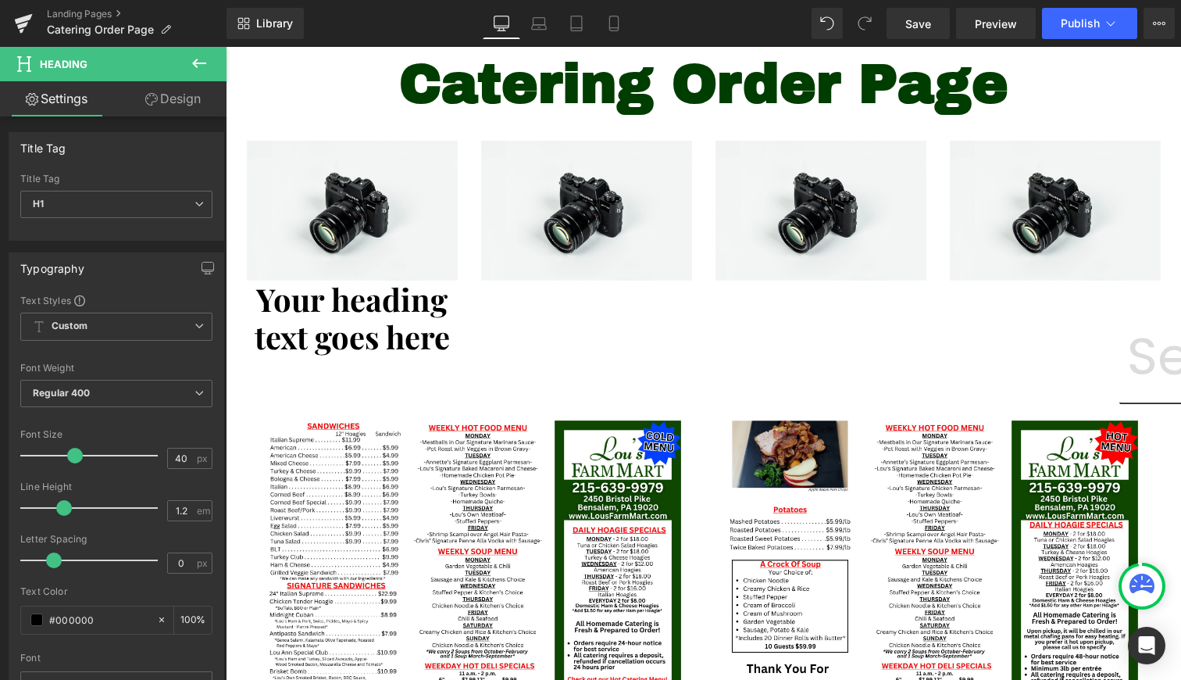
click at [191, 69] on icon at bounding box center [199, 63] width 19 height 19
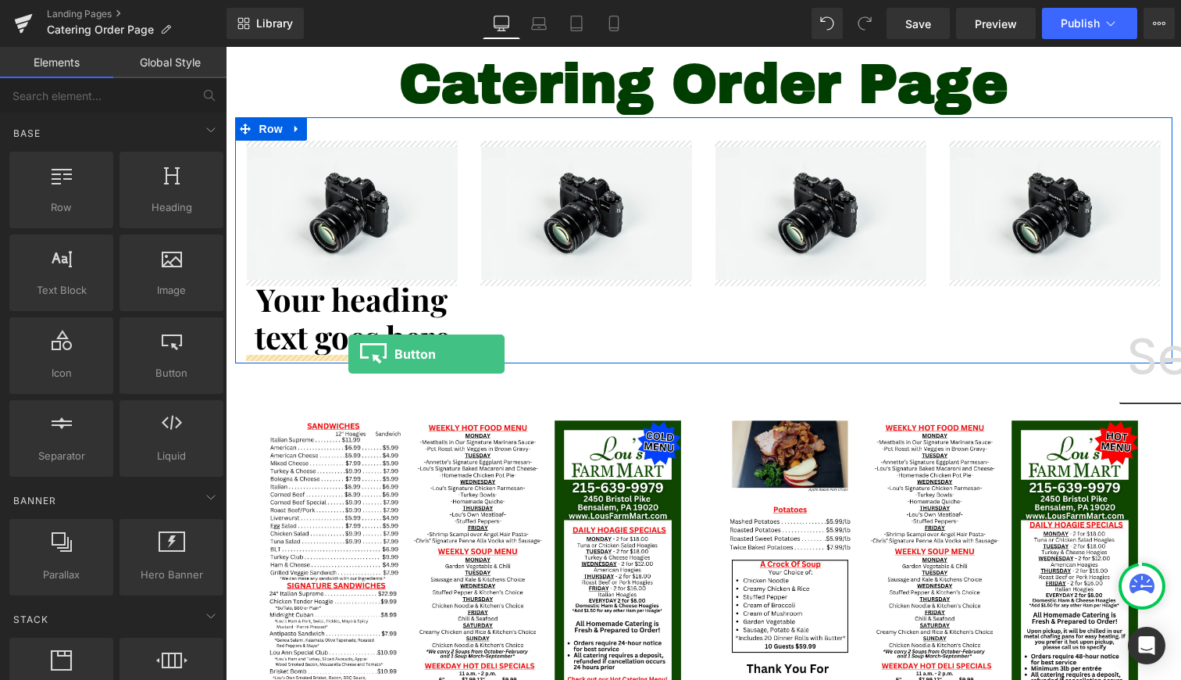
drag, startPoint x: 411, startPoint y: 406, endPoint x: 348, endPoint y: 354, distance: 81.5
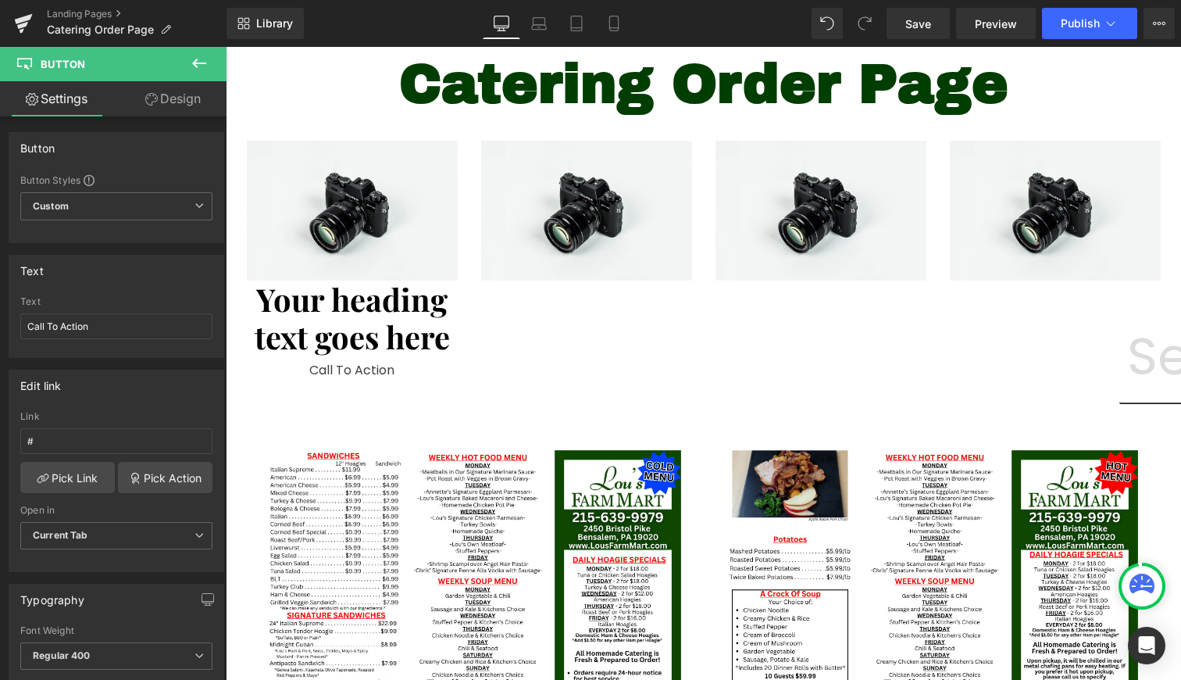
click at [193, 68] on icon at bounding box center [199, 63] width 19 height 19
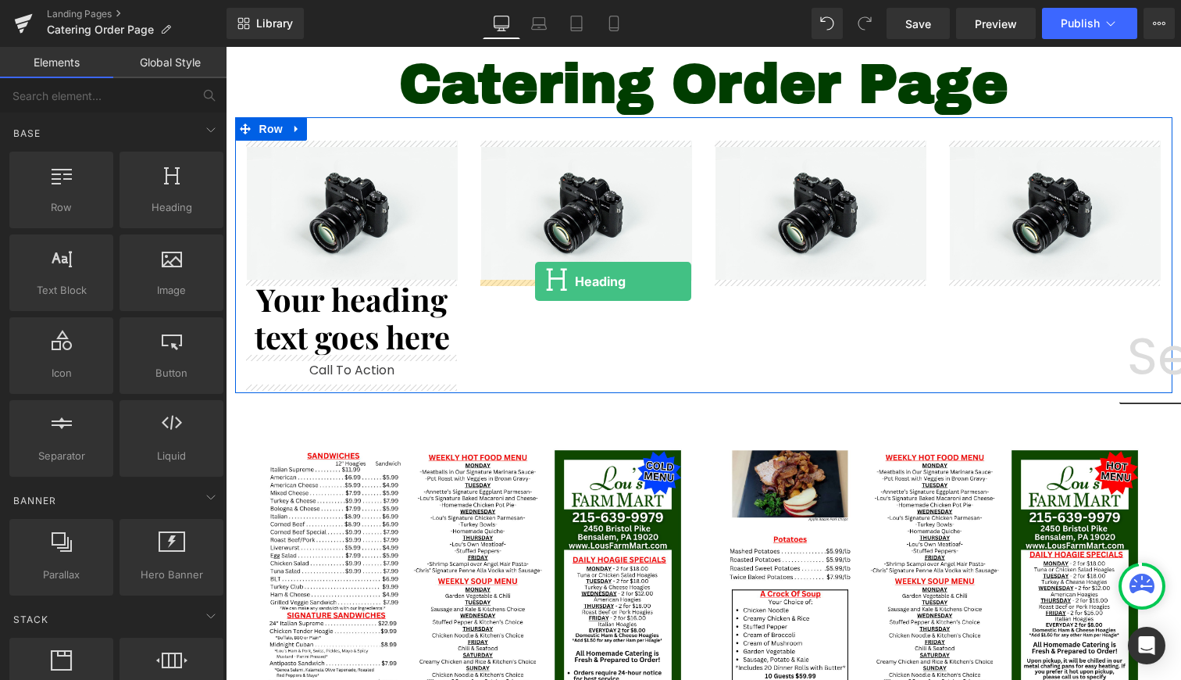
drag, startPoint x: 416, startPoint y: 253, endPoint x: 535, endPoint y: 281, distance: 122.0
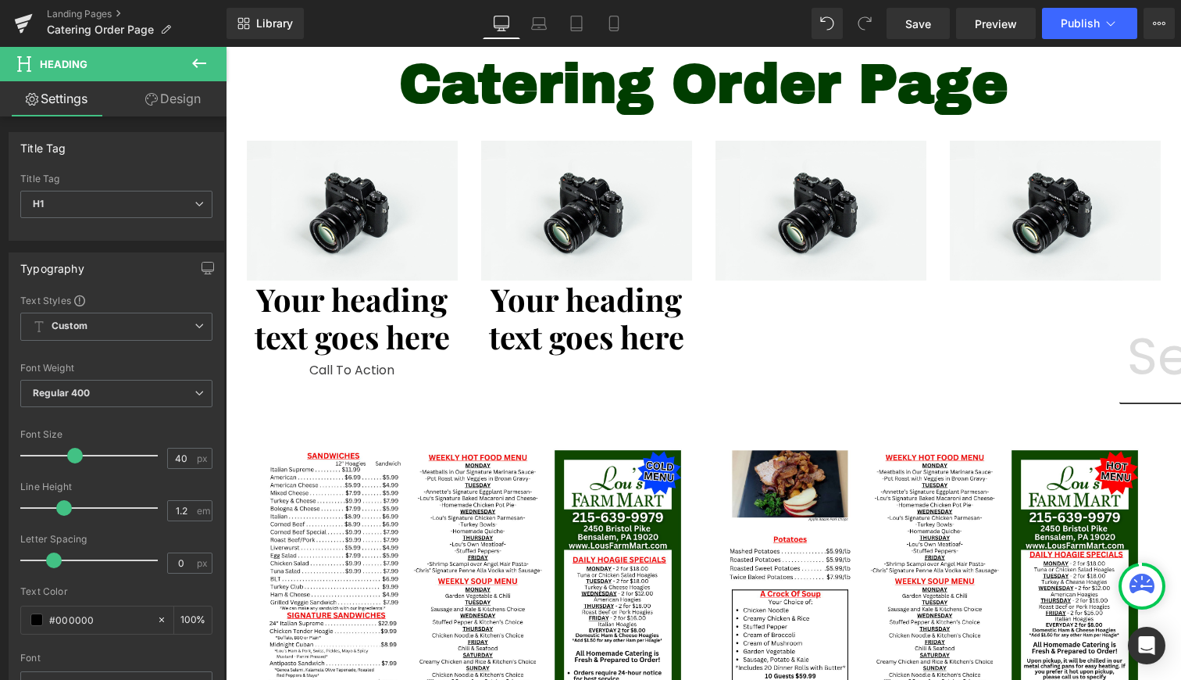
click at [198, 57] on icon at bounding box center [199, 63] width 19 height 19
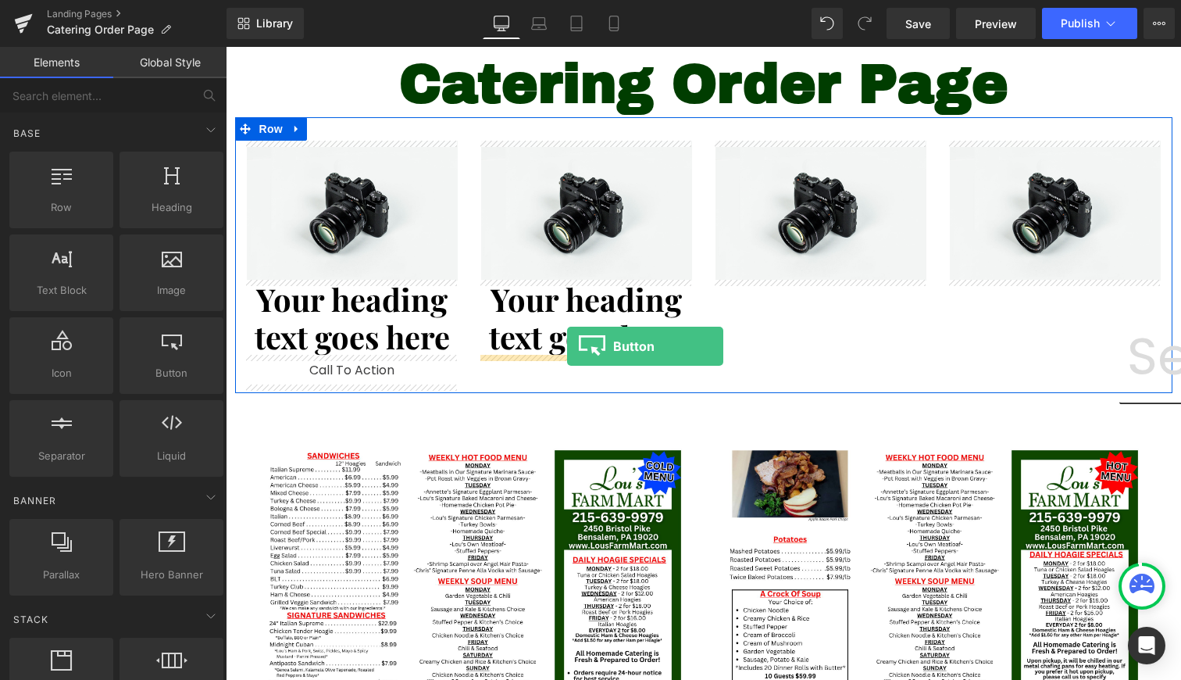
drag, startPoint x: 403, startPoint y: 434, endPoint x: 567, endPoint y: 346, distance: 186.3
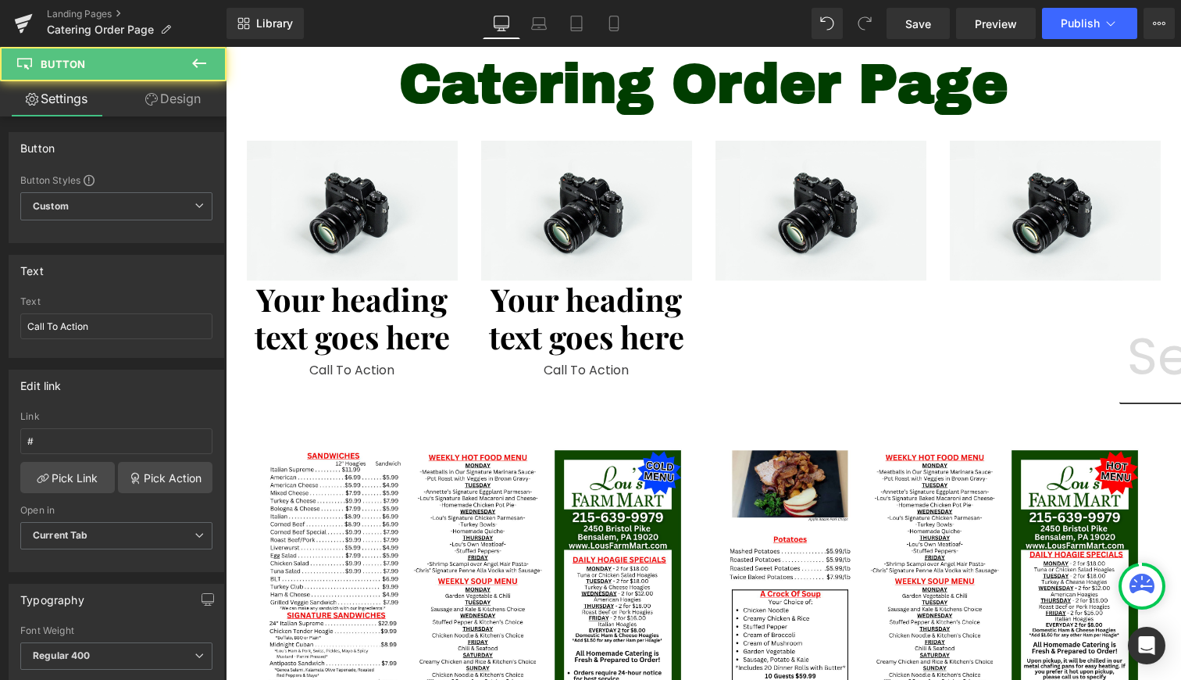
click at [198, 59] on icon at bounding box center [199, 63] width 19 height 19
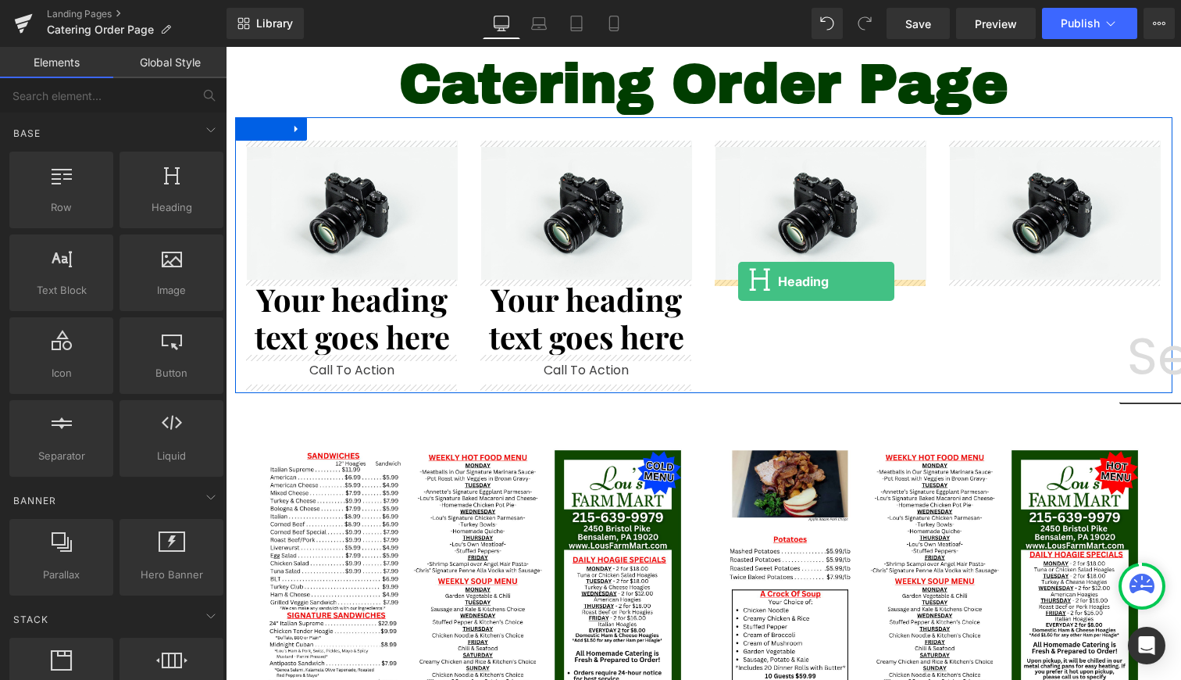
drag, startPoint x: 415, startPoint y: 209, endPoint x: 738, endPoint y: 281, distance: 331.5
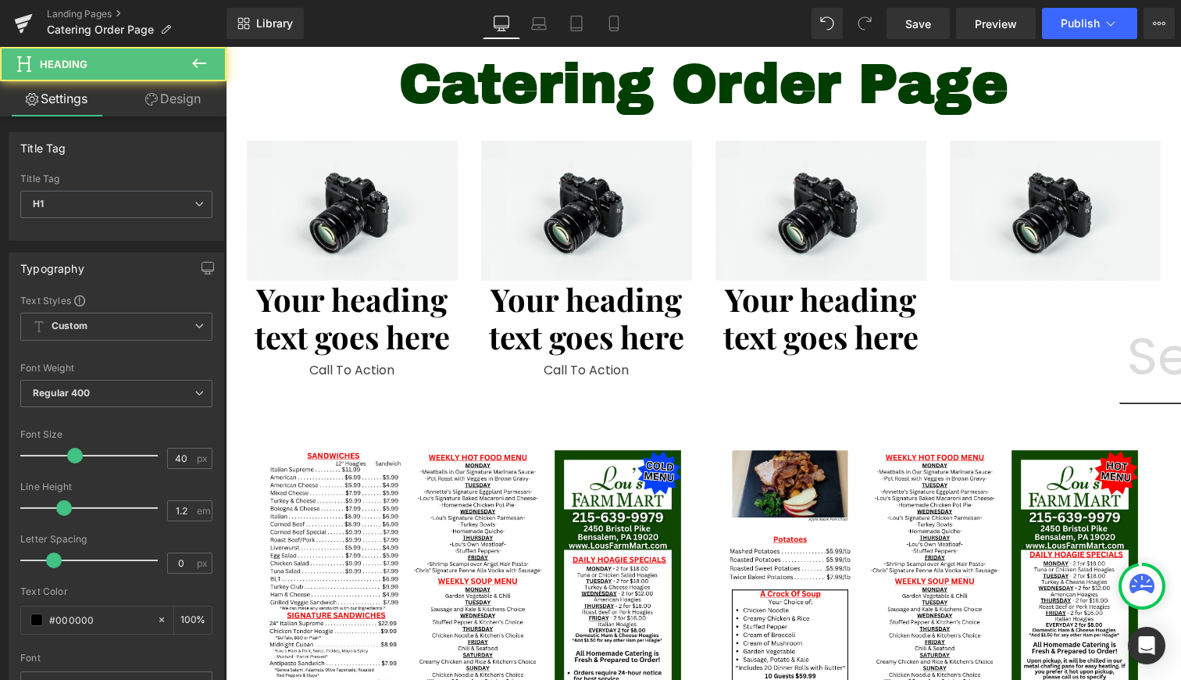
click at [197, 62] on icon at bounding box center [199, 63] width 19 height 19
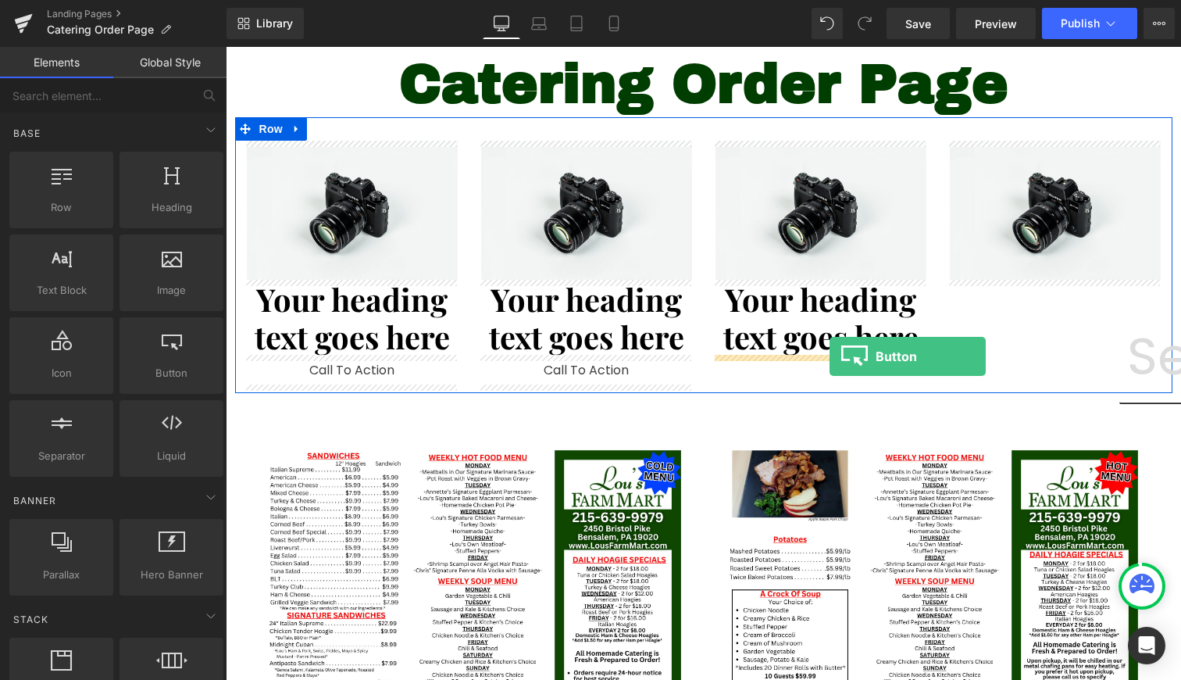
drag, startPoint x: 394, startPoint y: 433, endPoint x: 830, endPoint y: 356, distance: 442.6
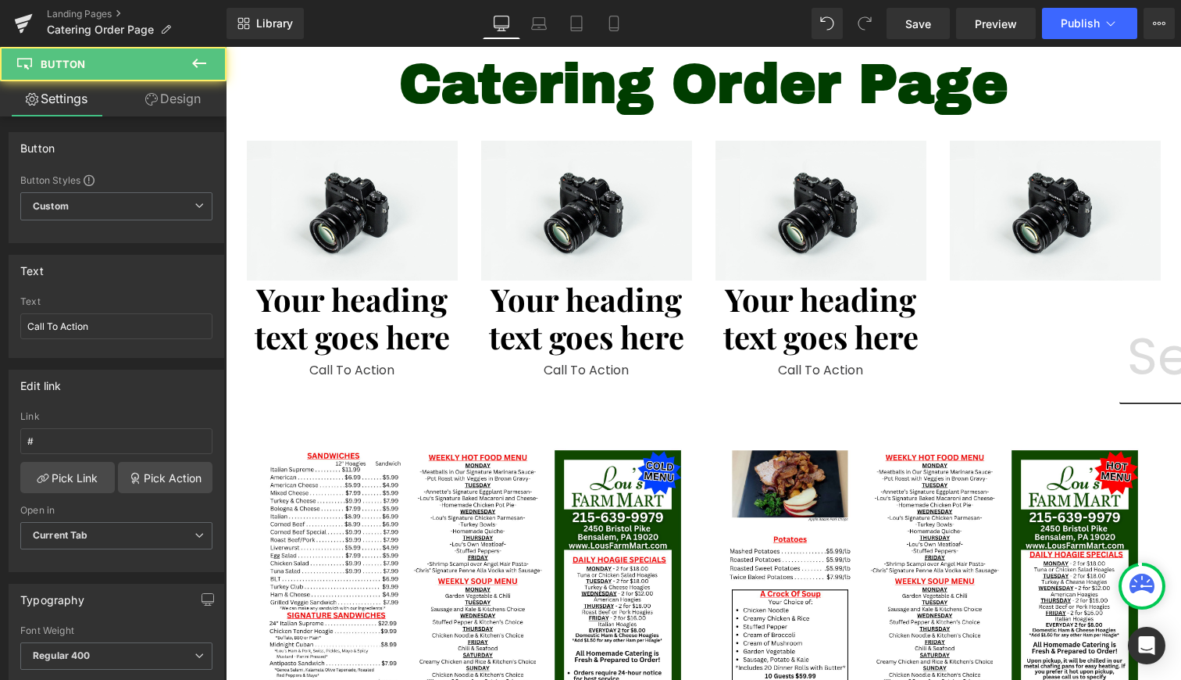
click at [208, 59] on icon at bounding box center [199, 63] width 19 height 19
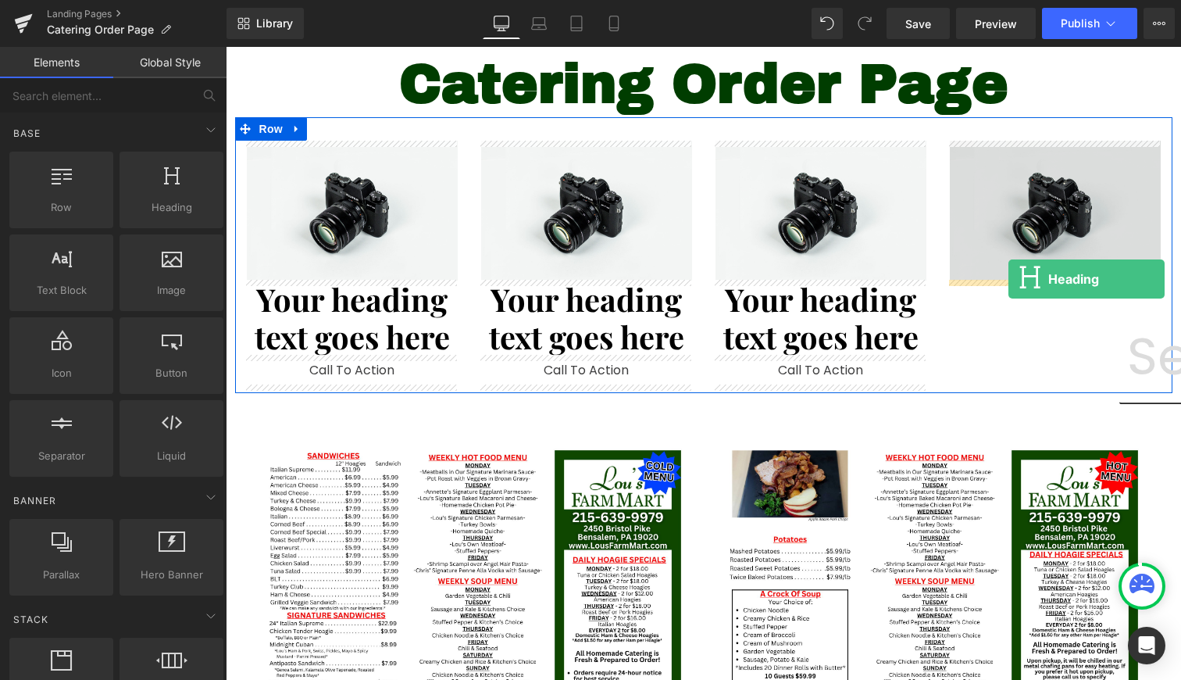
drag, startPoint x: 403, startPoint y: 265, endPoint x: 1009, endPoint y: 279, distance: 605.6
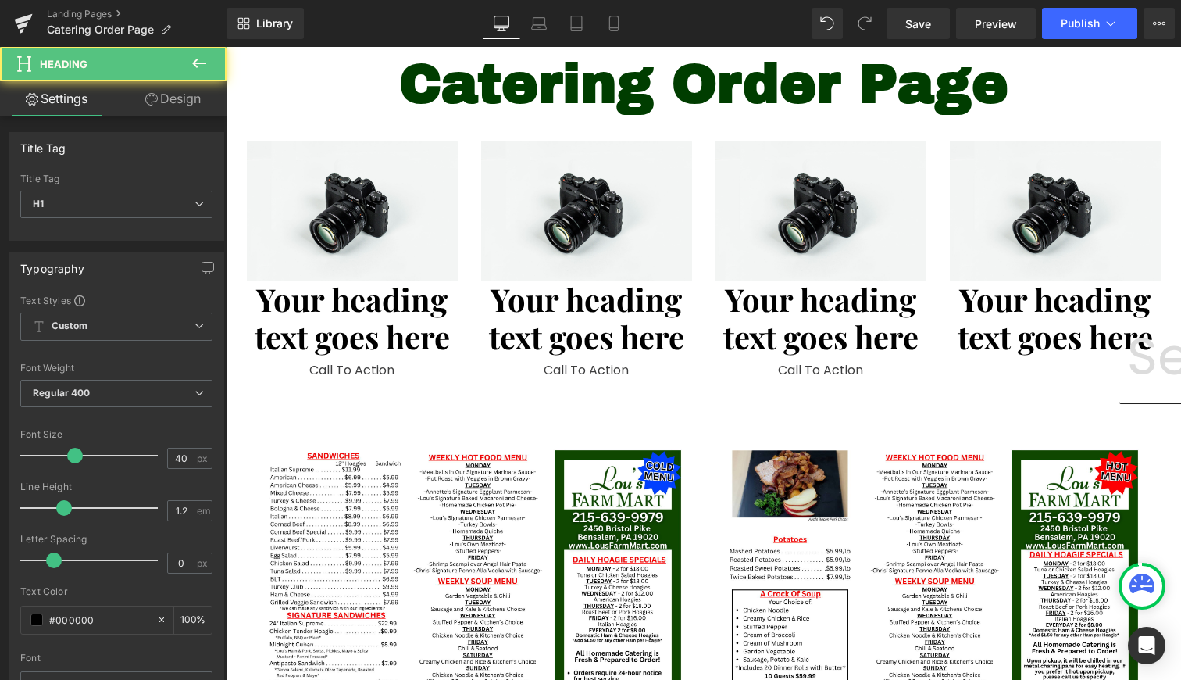
click at [199, 55] on icon at bounding box center [199, 63] width 19 height 19
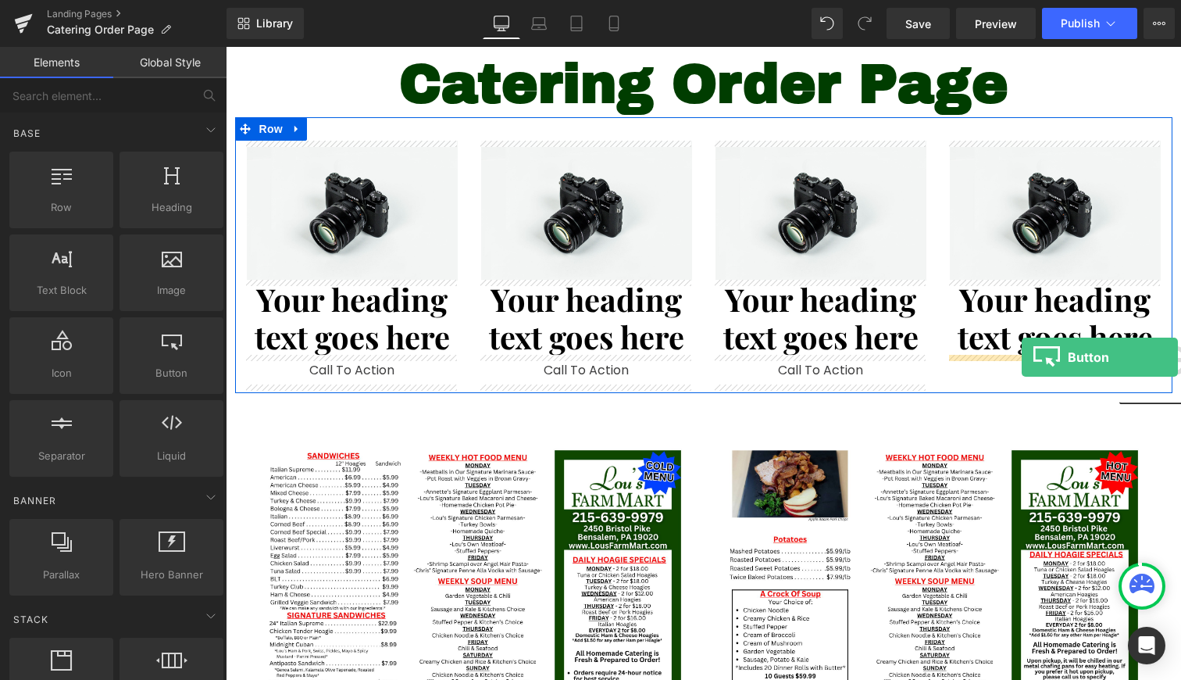
drag, startPoint x: 412, startPoint y: 412, endPoint x: 1022, endPoint y: 357, distance: 612.6
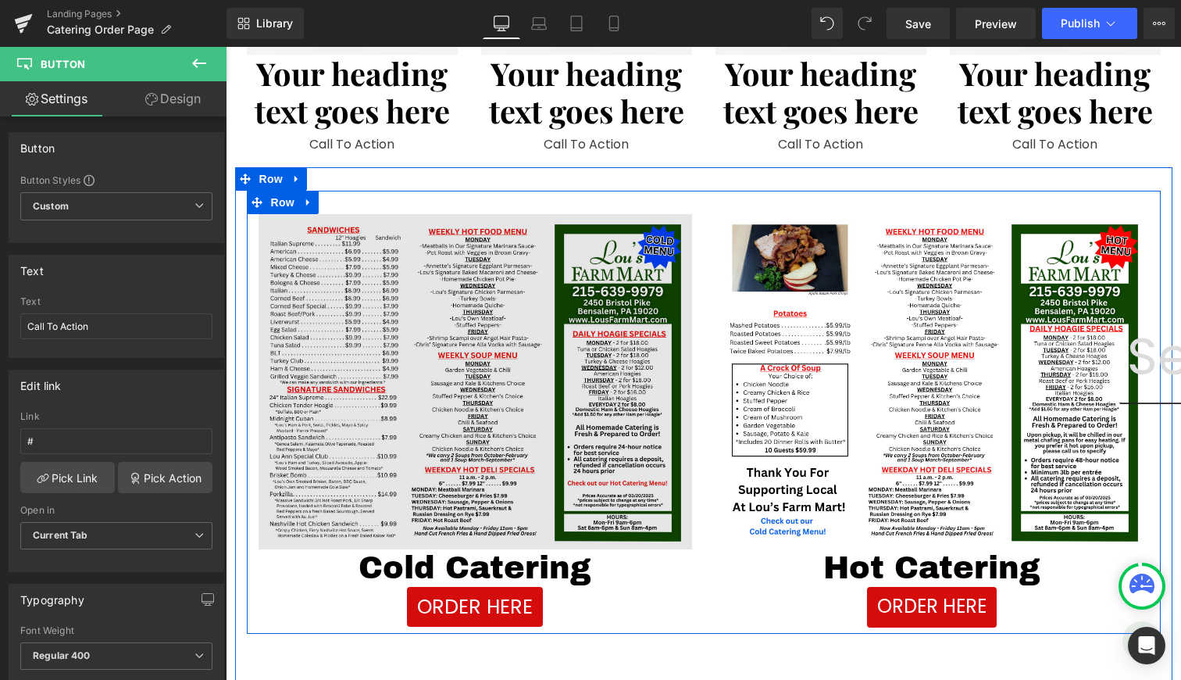
scroll to position [447, 0]
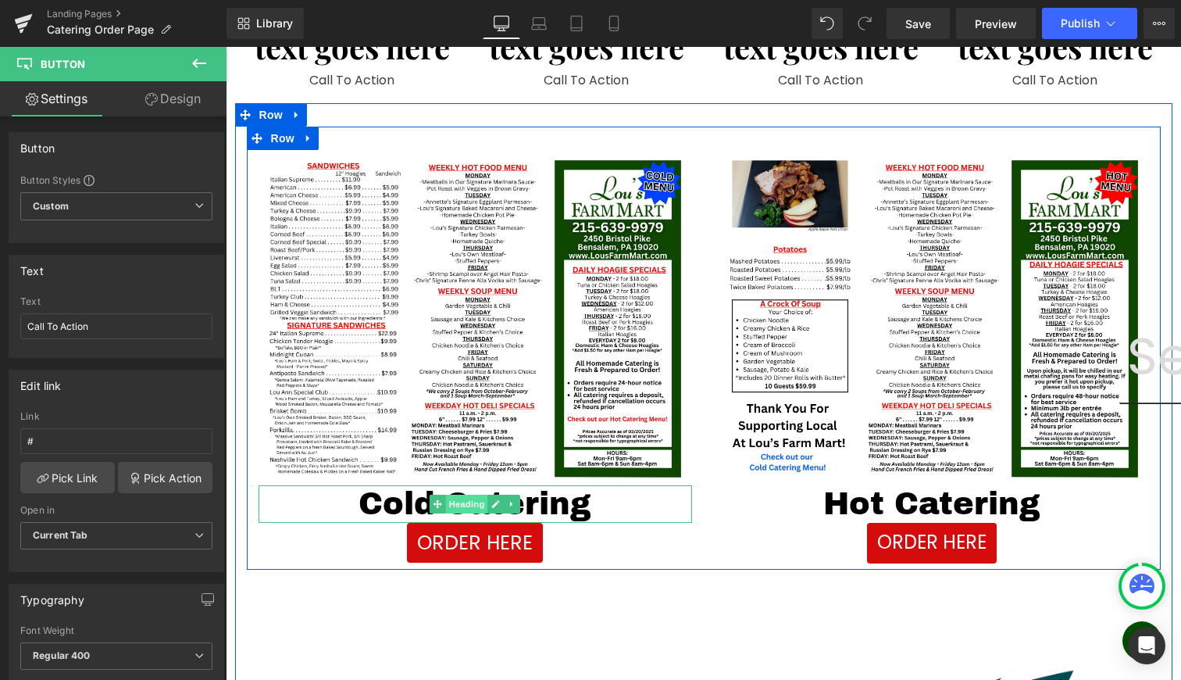
click at [461, 502] on span "Heading" at bounding box center [467, 504] width 42 height 19
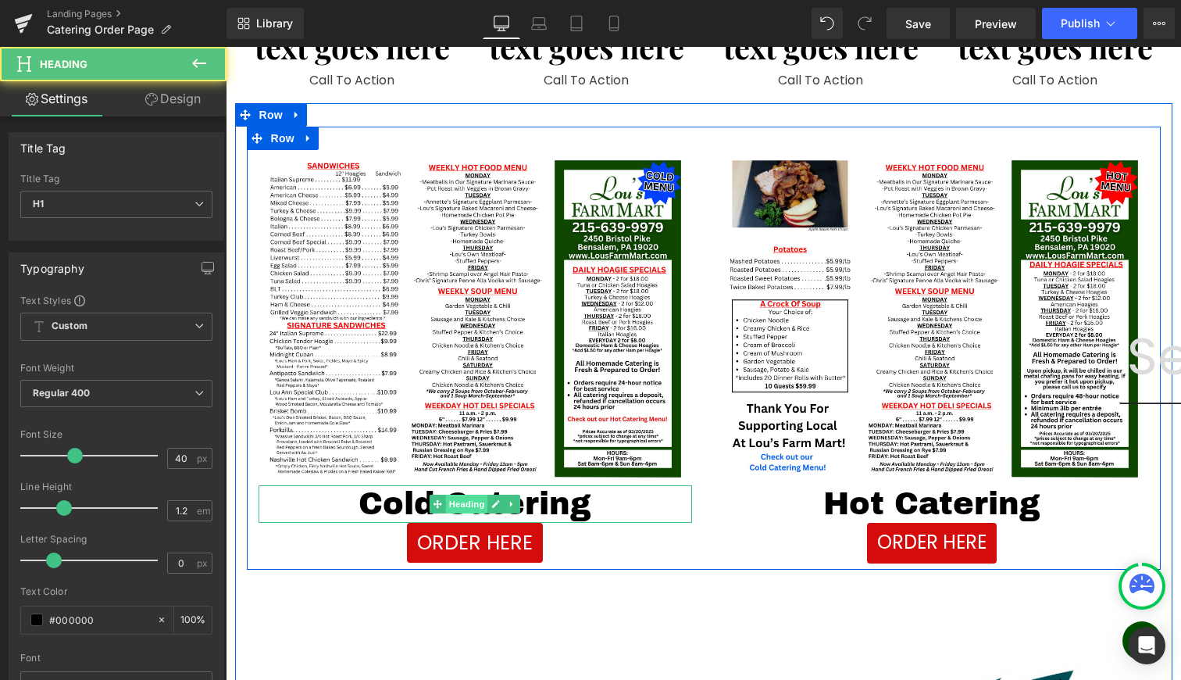
click at [461, 502] on span "Heading" at bounding box center [467, 504] width 42 height 19
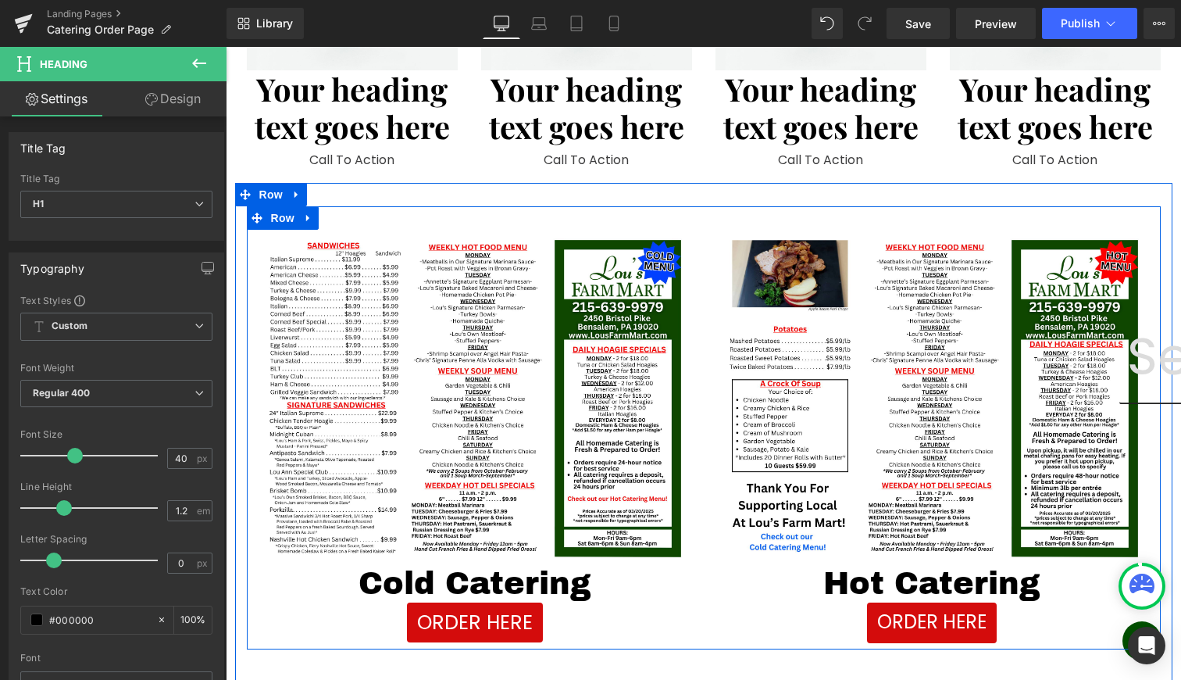
scroll to position [305, 0]
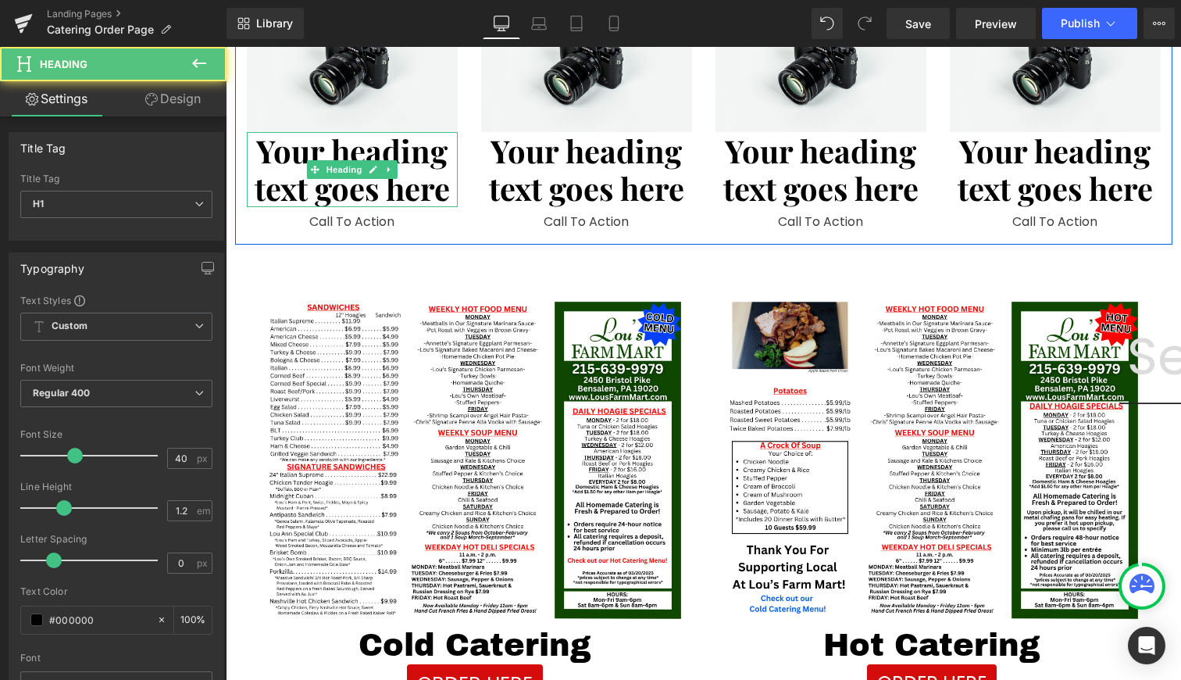
click at [333, 166] on div "Your heading text goes here Heading" at bounding box center [352, 169] width 211 height 75
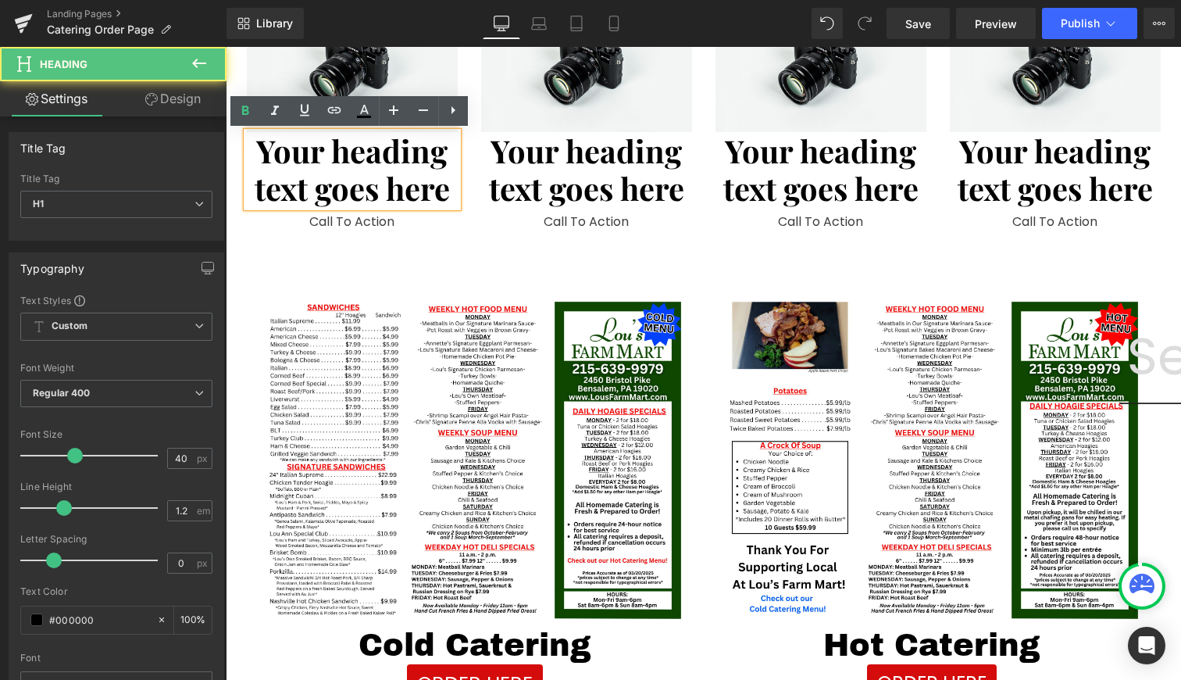
click at [343, 169] on span "Heading" at bounding box center [344, 169] width 42 height 19
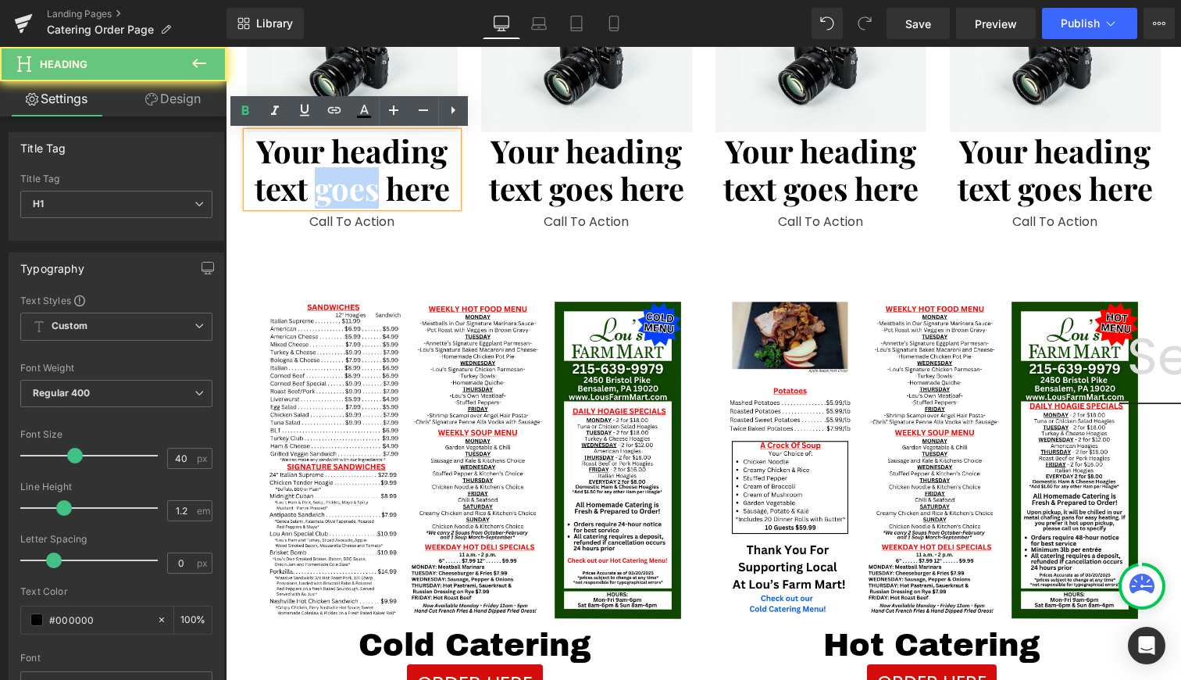
click at [343, 169] on h1 "Your heading text goes here" at bounding box center [352, 169] width 211 height 75
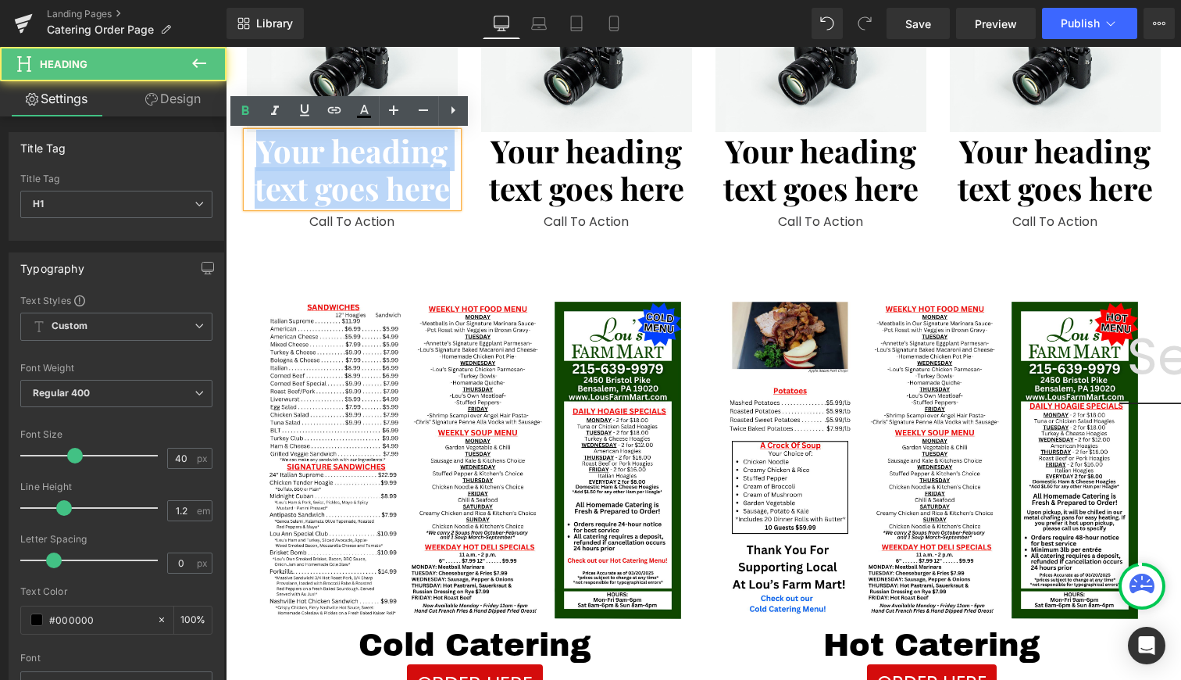
click at [343, 169] on h1 "Your heading text goes here" at bounding box center [352, 169] width 211 height 75
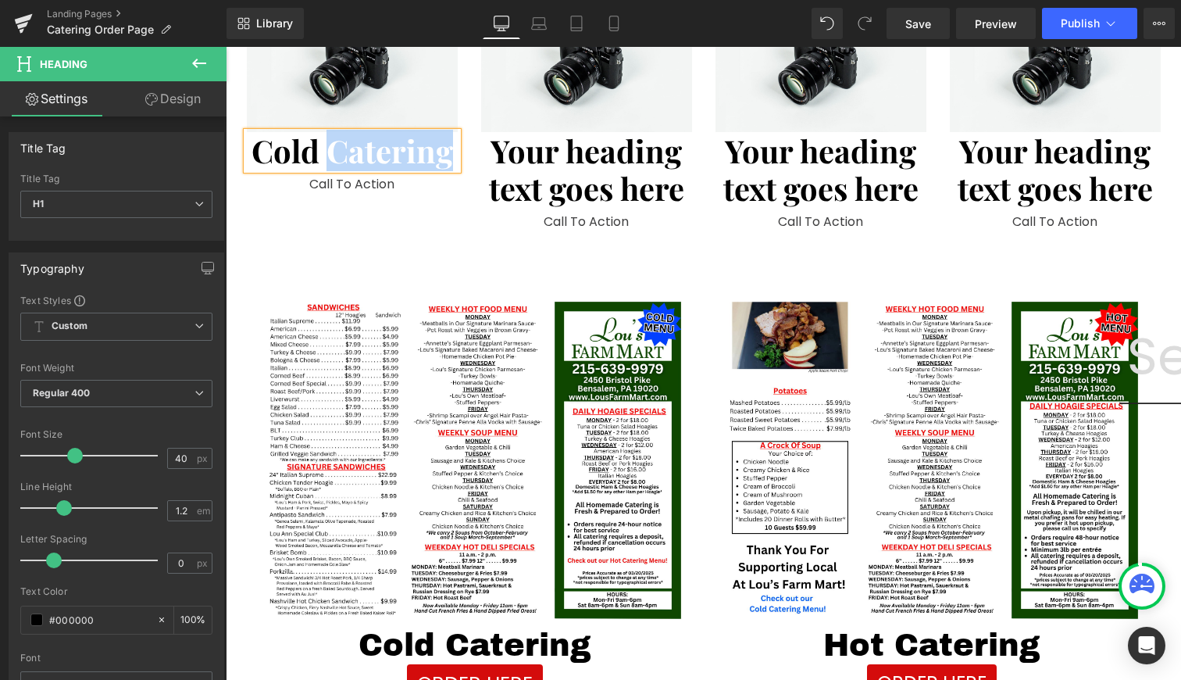
click at [333, 168] on h1 "Cold Catering" at bounding box center [352, 150] width 211 height 37
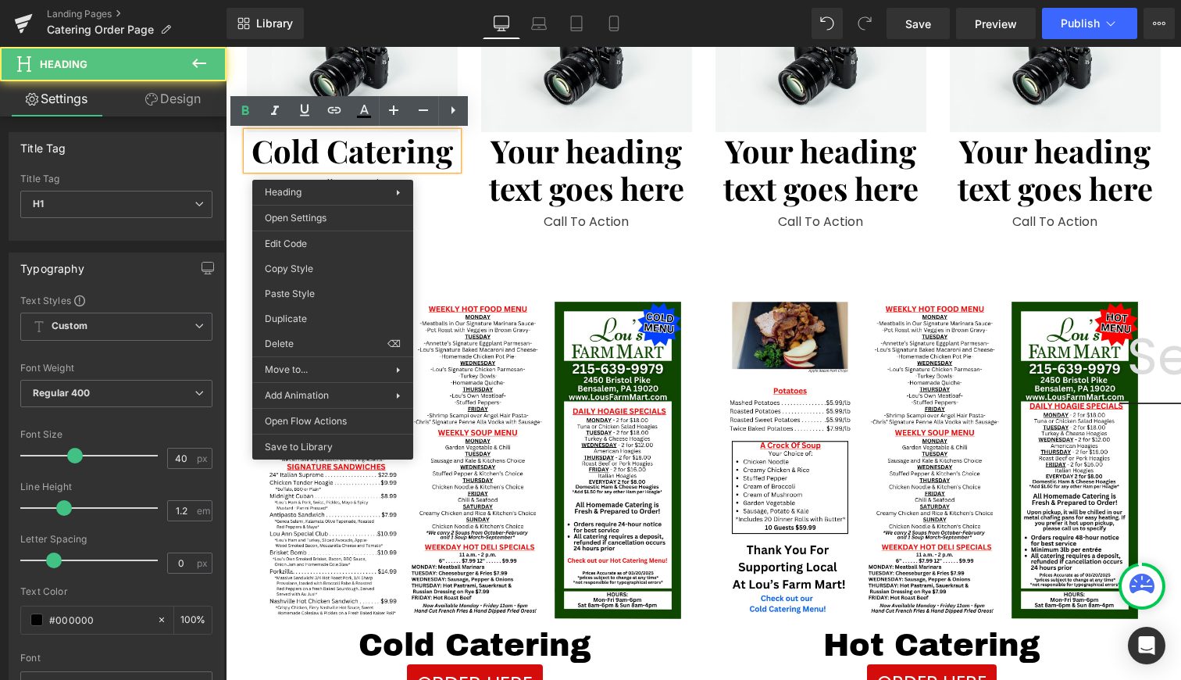
click at [333, 166] on h1 "Cold Catering" at bounding box center [352, 150] width 211 height 37
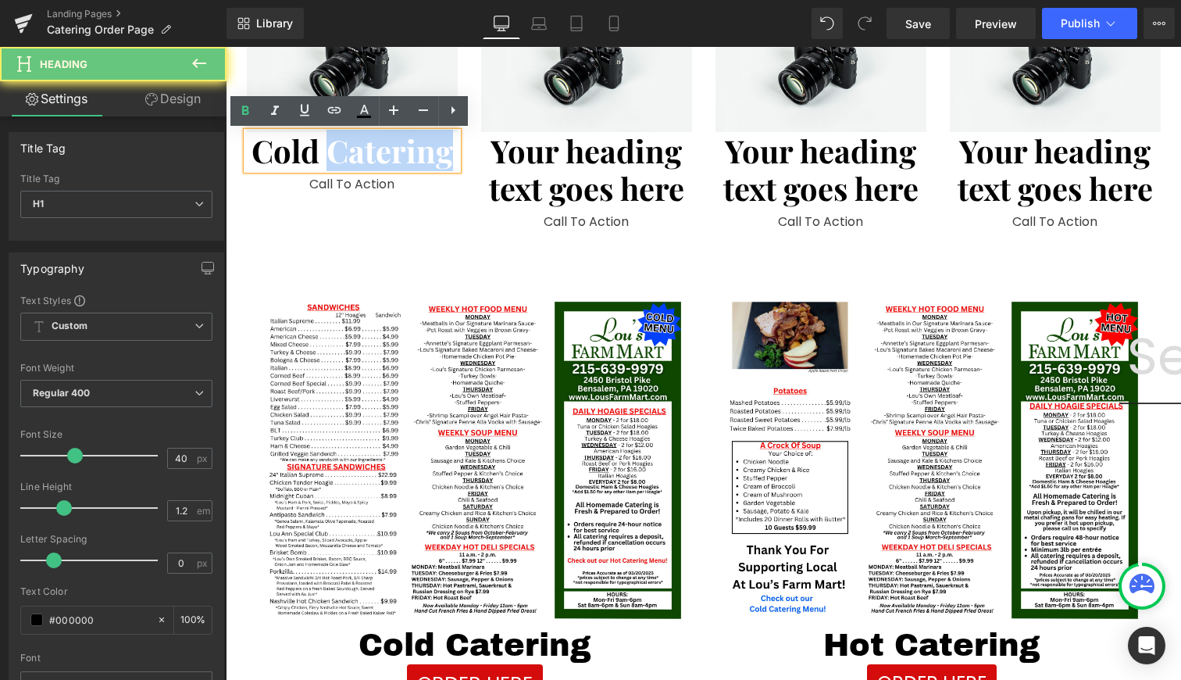
click at [333, 166] on h1 "Cold Catering" at bounding box center [352, 150] width 211 height 37
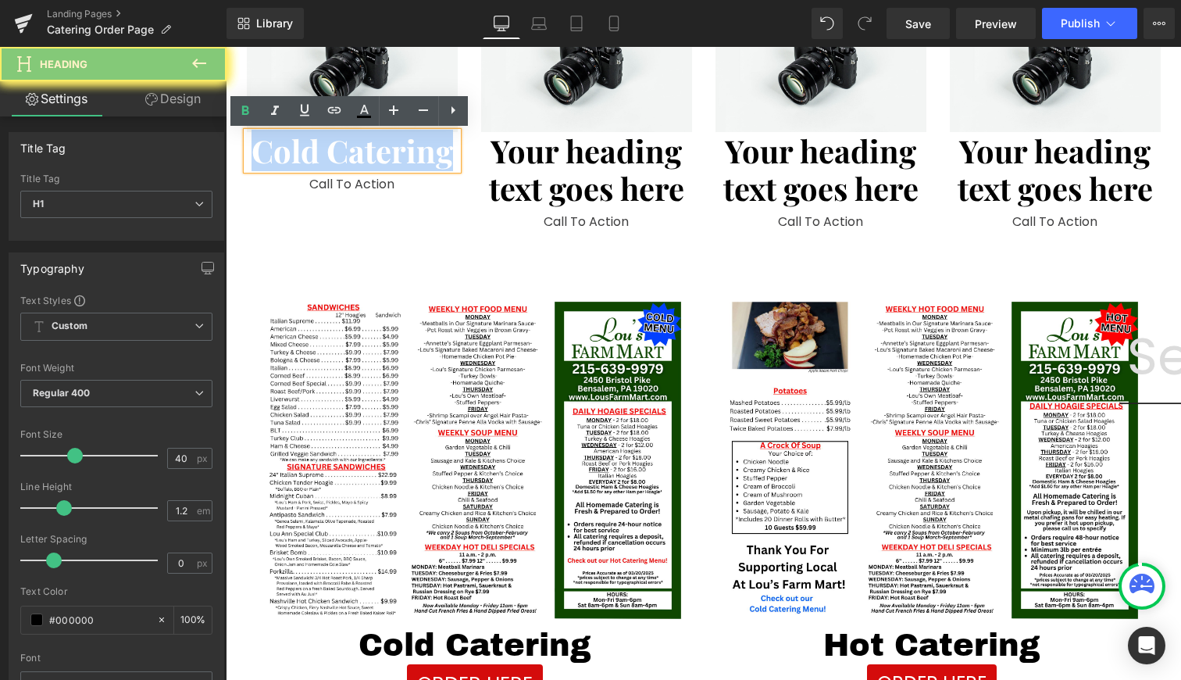
click at [333, 166] on h1 "Cold Catering" at bounding box center [352, 150] width 211 height 37
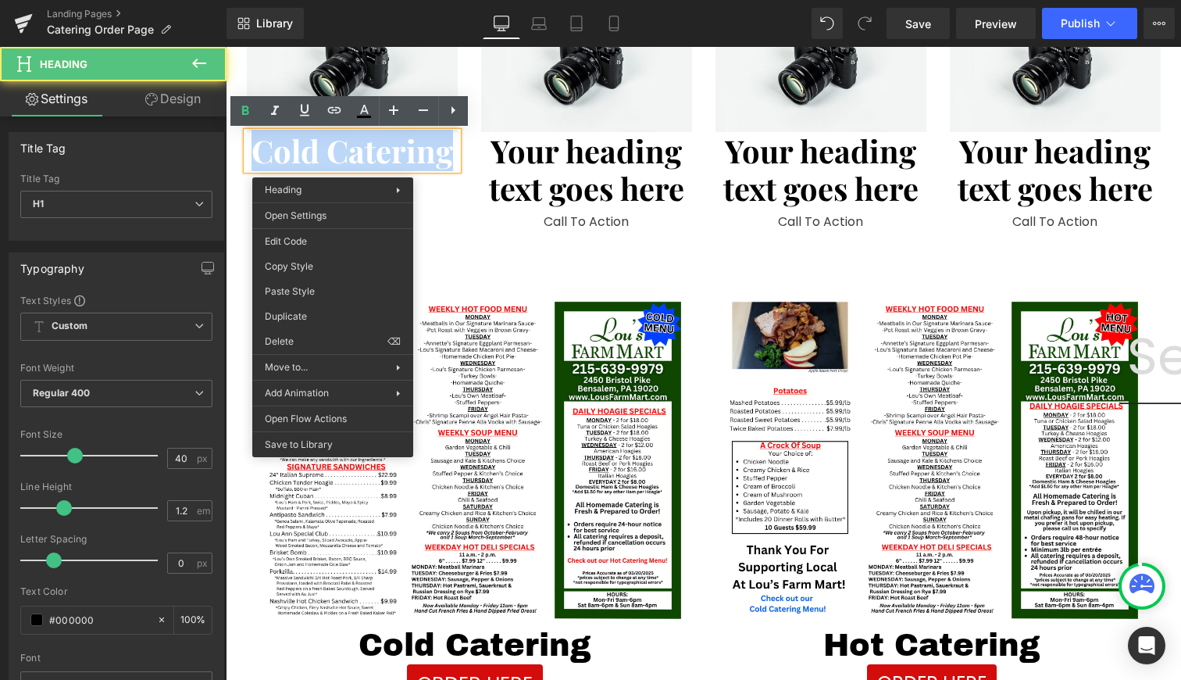
click at [333, 166] on h1 "Cold Catering" at bounding box center [352, 150] width 211 height 37
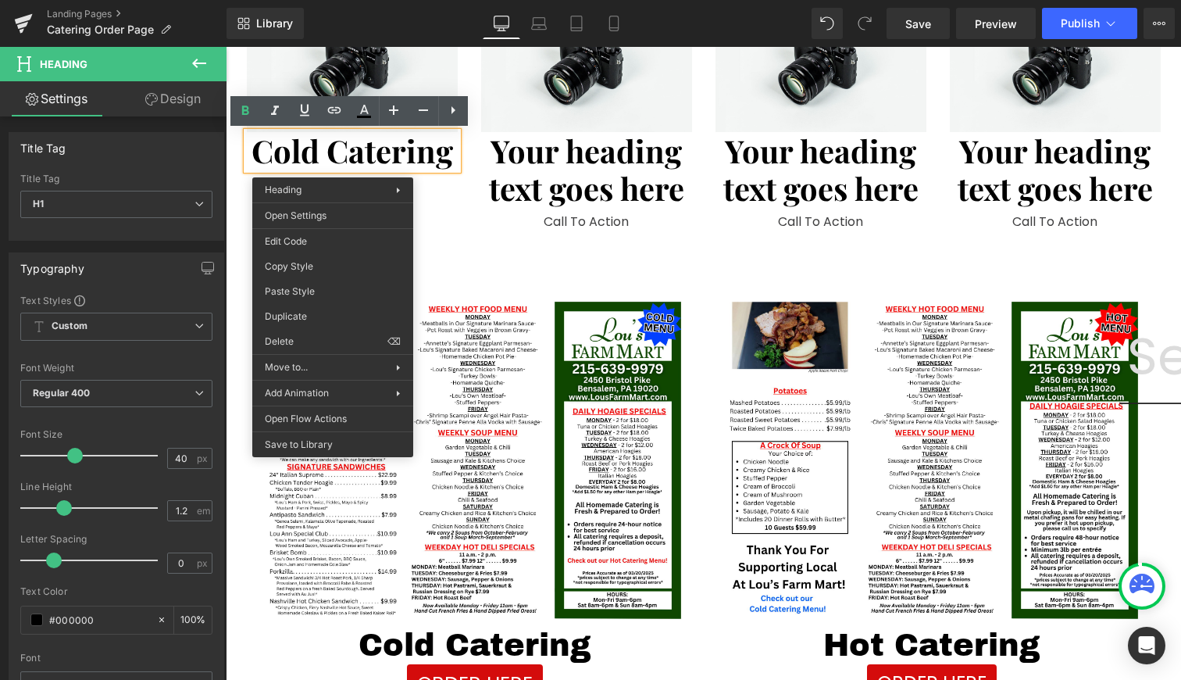
click at [333, 166] on h1 "Cold Catering" at bounding box center [352, 150] width 211 height 37
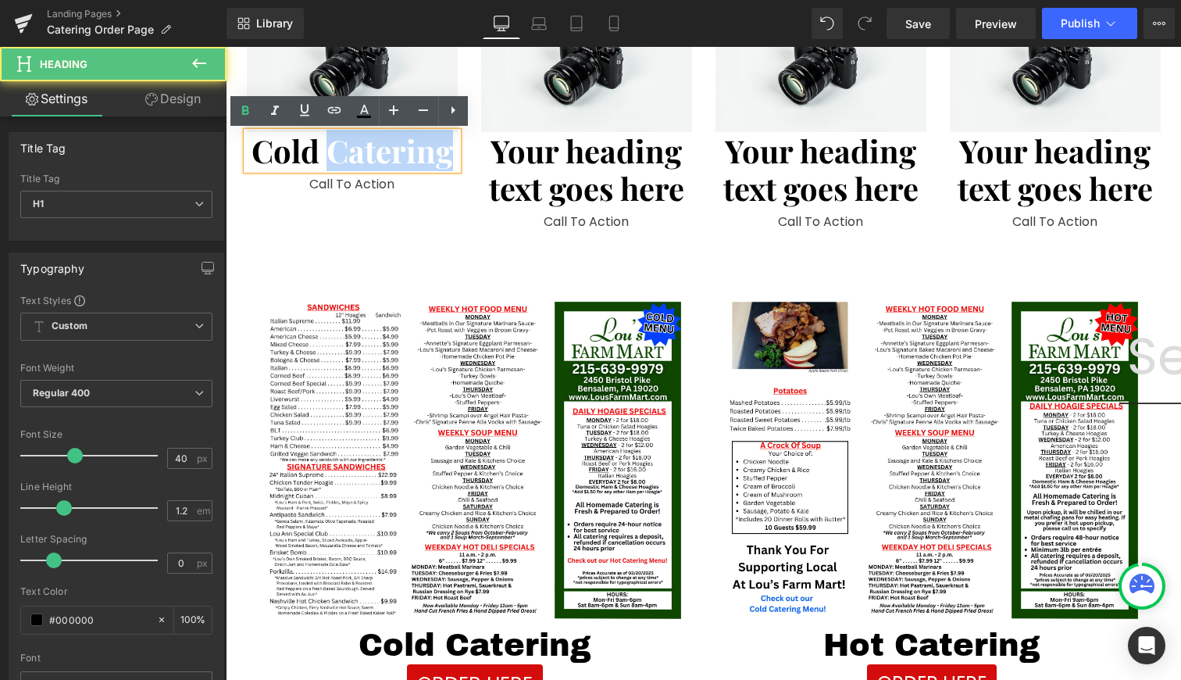
click at [333, 166] on h1 "Cold Catering" at bounding box center [352, 150] width 211 height 37
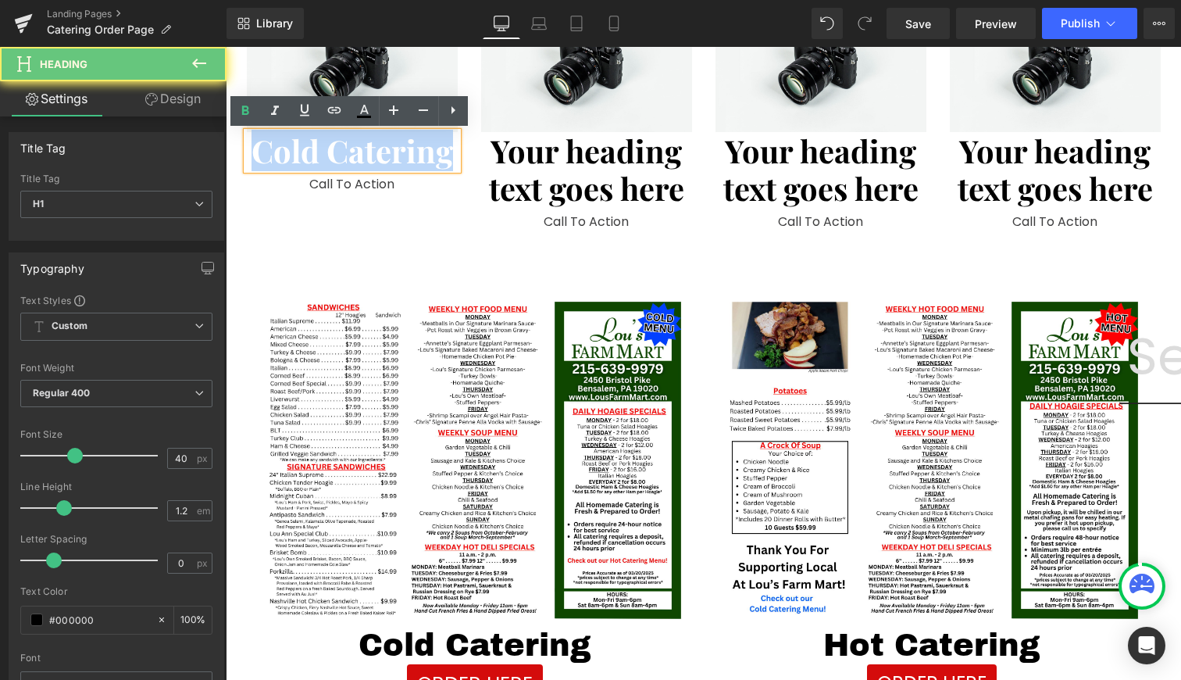
click at [333, 166] on h1 "Cold Catering" at bounding box center [352, 150] width 211 height 37
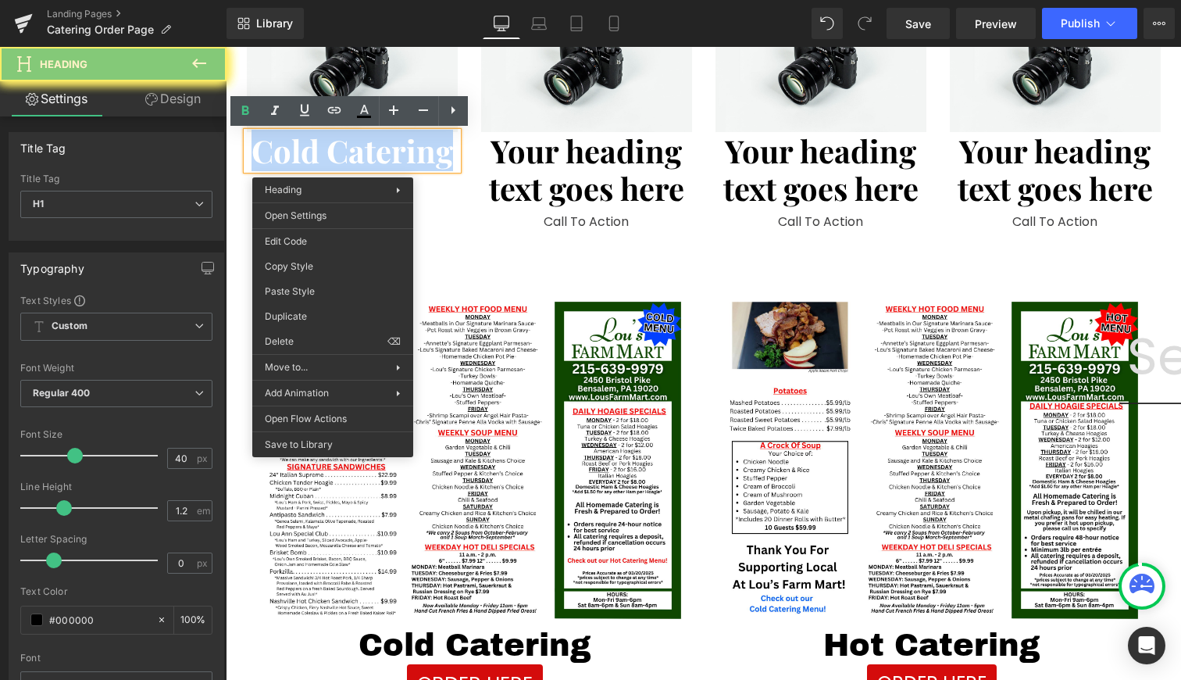
click at [333, 166] on h1 "Cold Catering" at bounding box center [352, 150] width 211 height 37
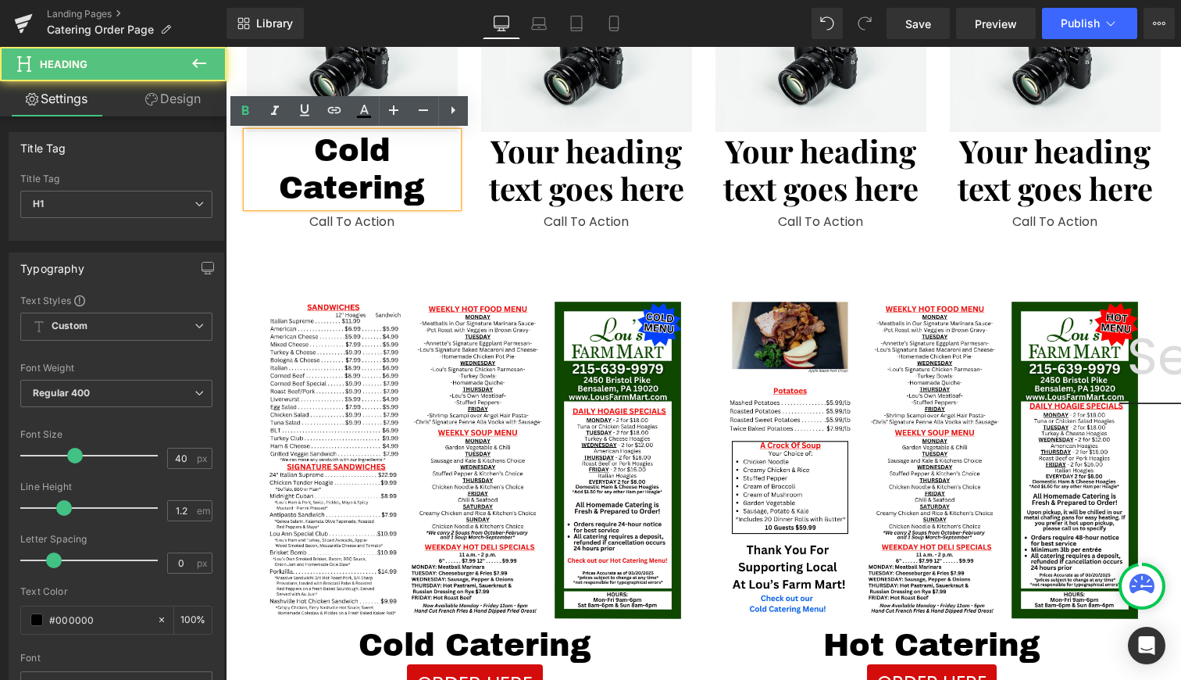
click at [391, 177] on h1 "Cold Catering" at bounding box center [352, 169] width 211 height 75
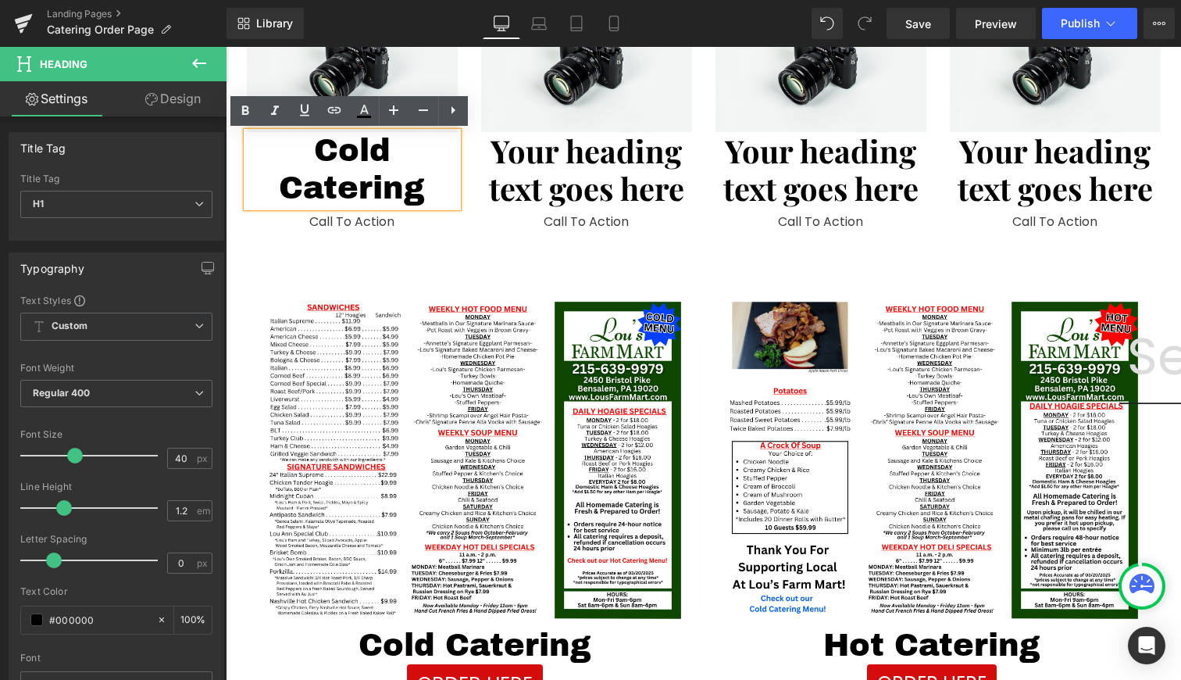
click at [391, 177] on h1 "Cold Catering" at bounding box center [352, 169] width 211 height 75
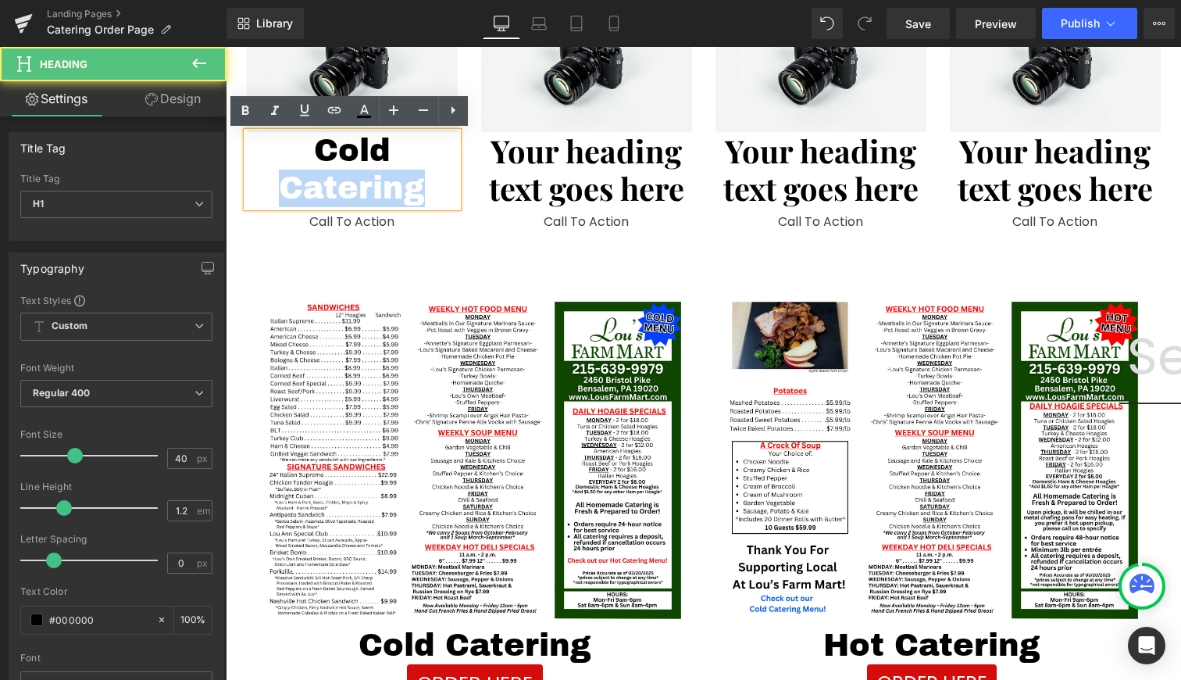
click at [391, 177] on h1 "Cold Catering" at bounding box center [352, 169] width 211 height 75
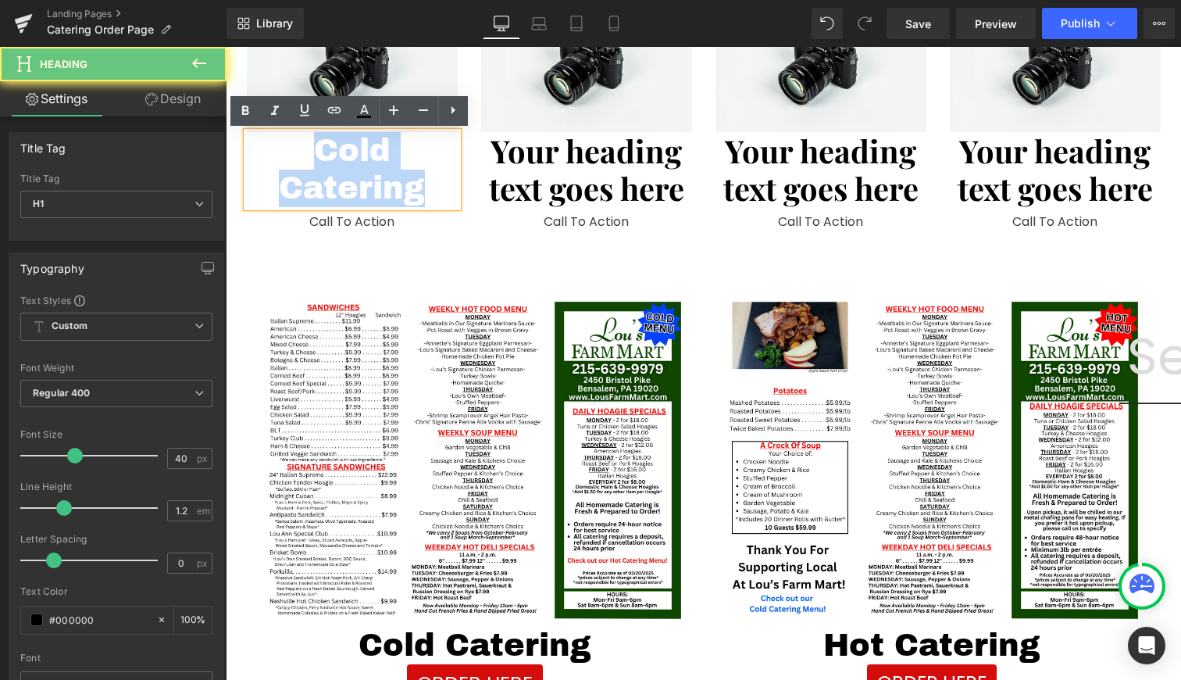
click at [391, 177] on h1 "Cold Catering" at bounding box center [352, 169] width 211 height 75
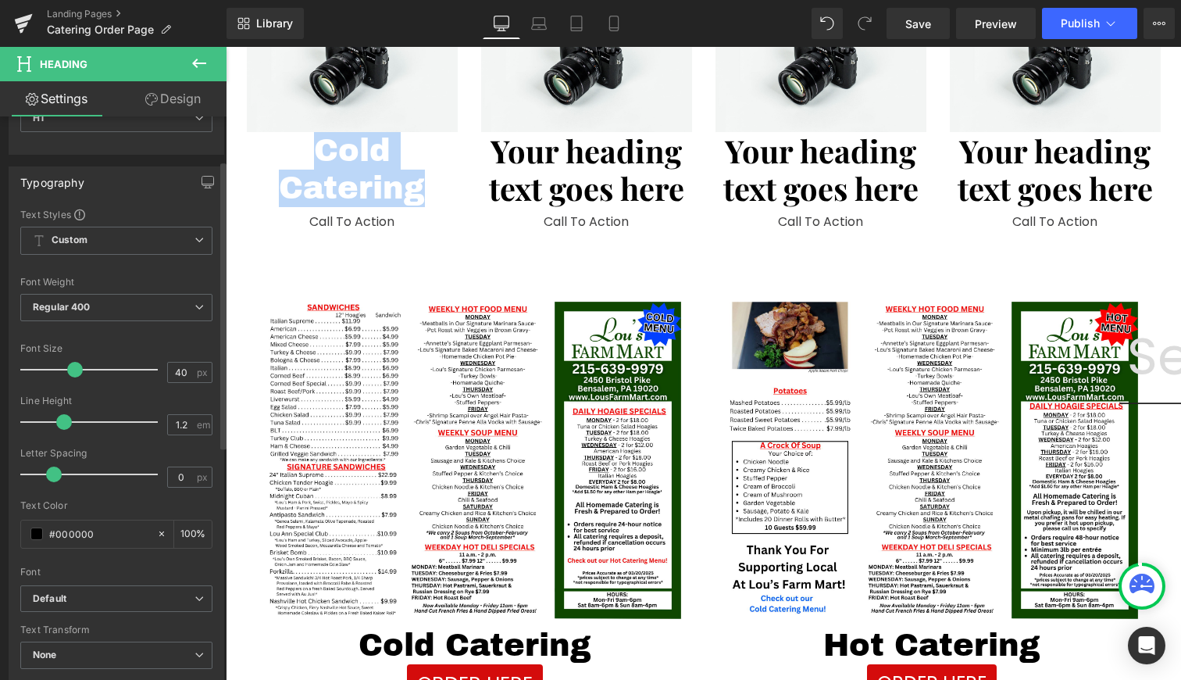
scroll to position [138, 0]
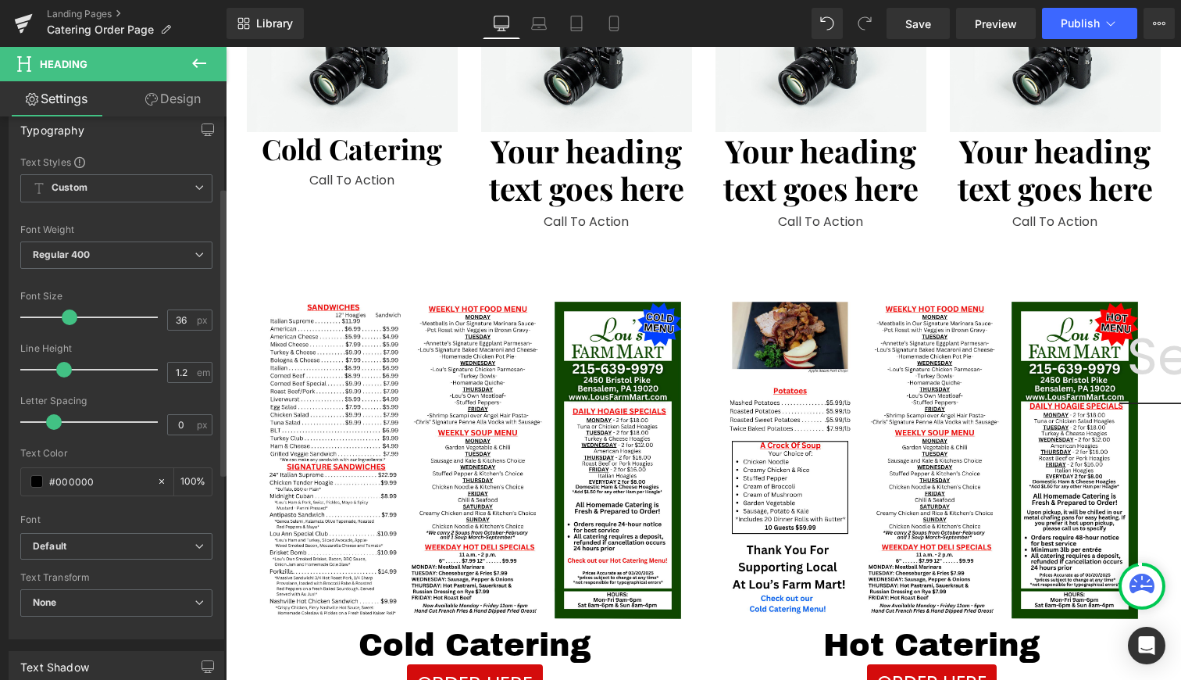
click at [63, 318] on span at bounding box center [70, 317] width 16 height 16
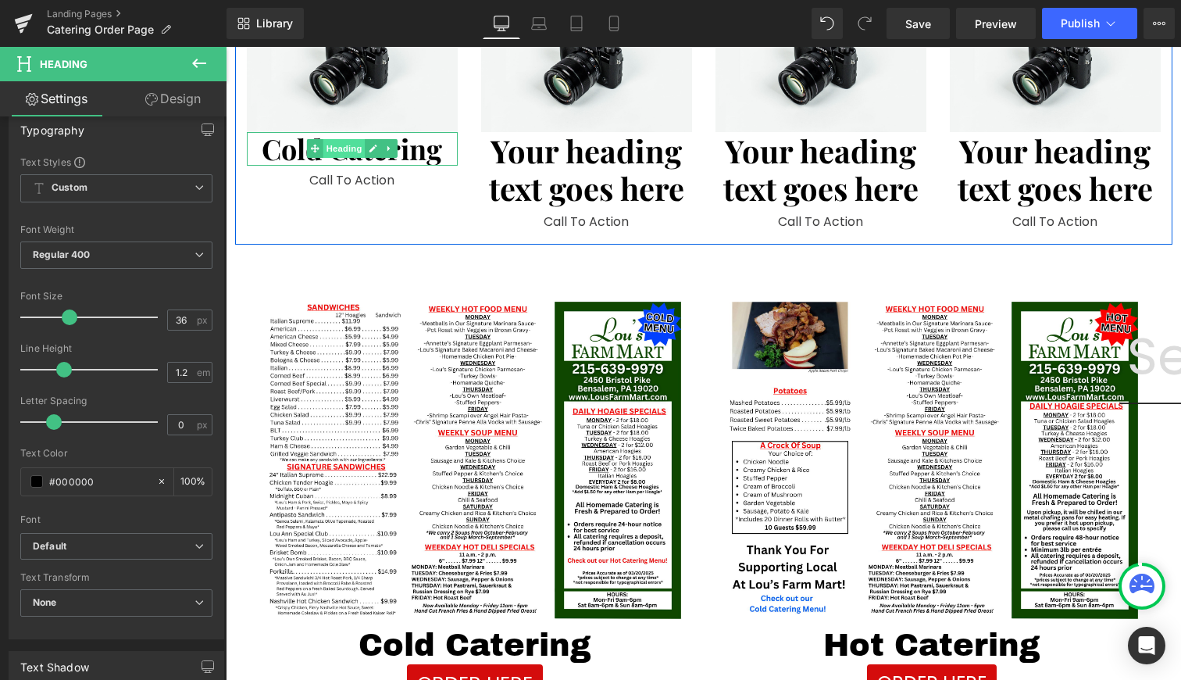
click at [324, 154] on span "Heading" at bounding box center [344, 148] width 42 height 19
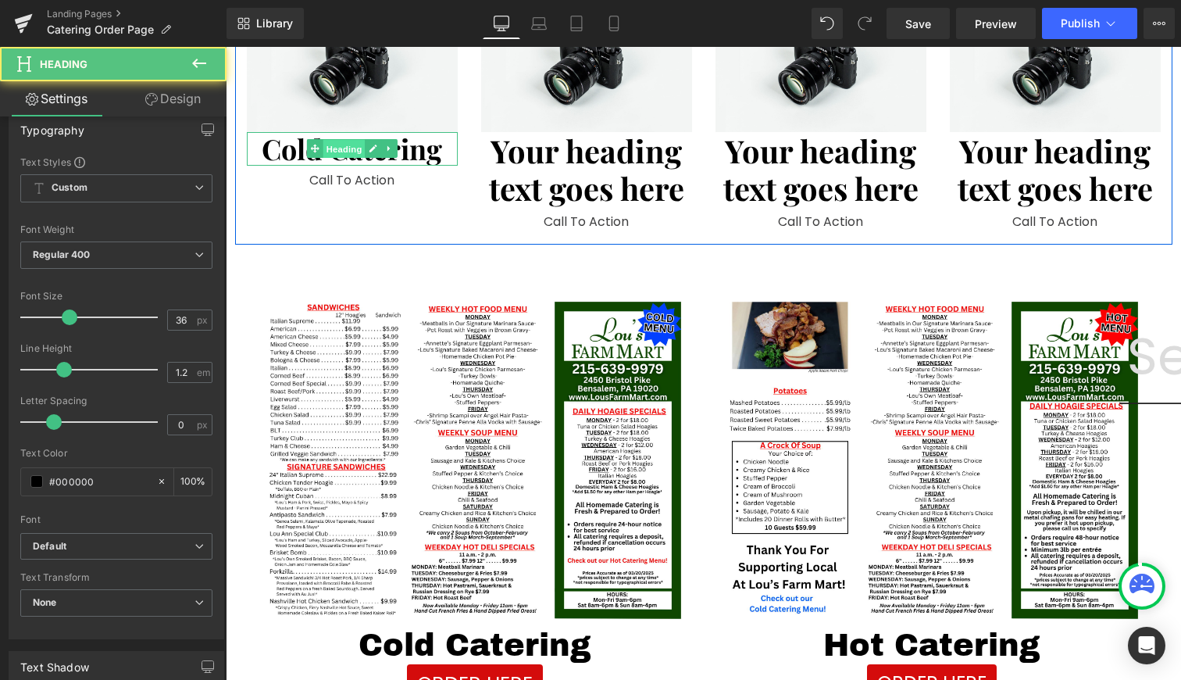
click at [341, 149] on span "Heading" at bounding box center [344, 149] width 42 height 19
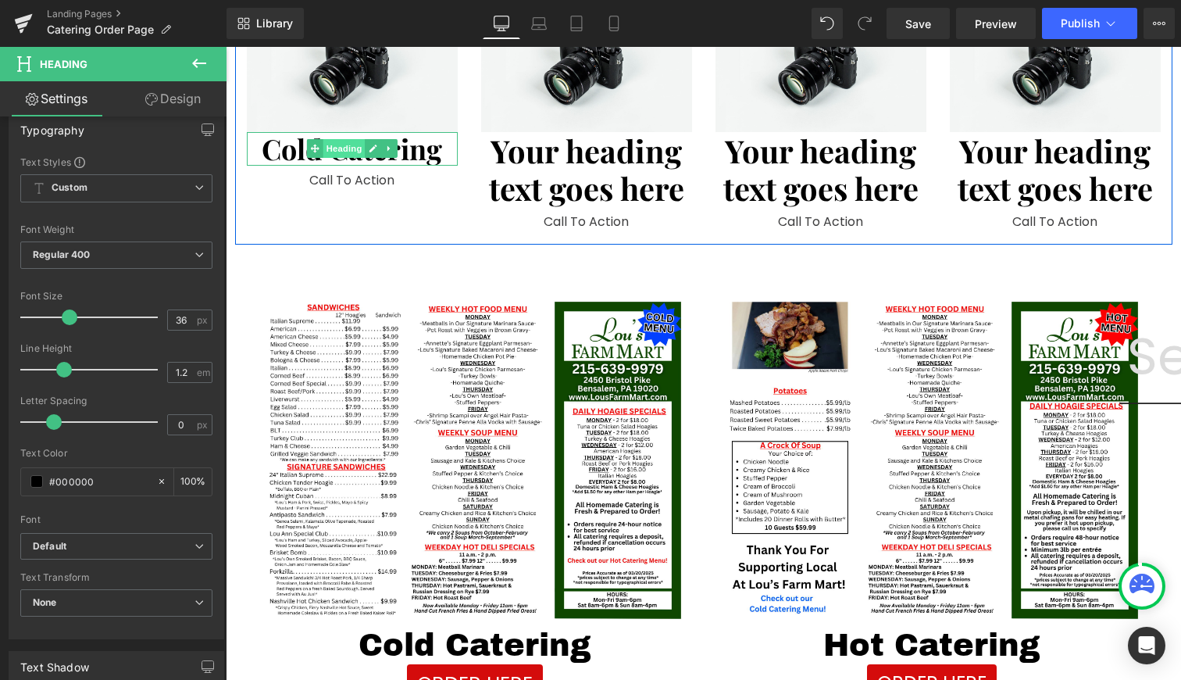
click at [341, 149] on span "Heading" at bounding box center [344, 148] width 42 height 19
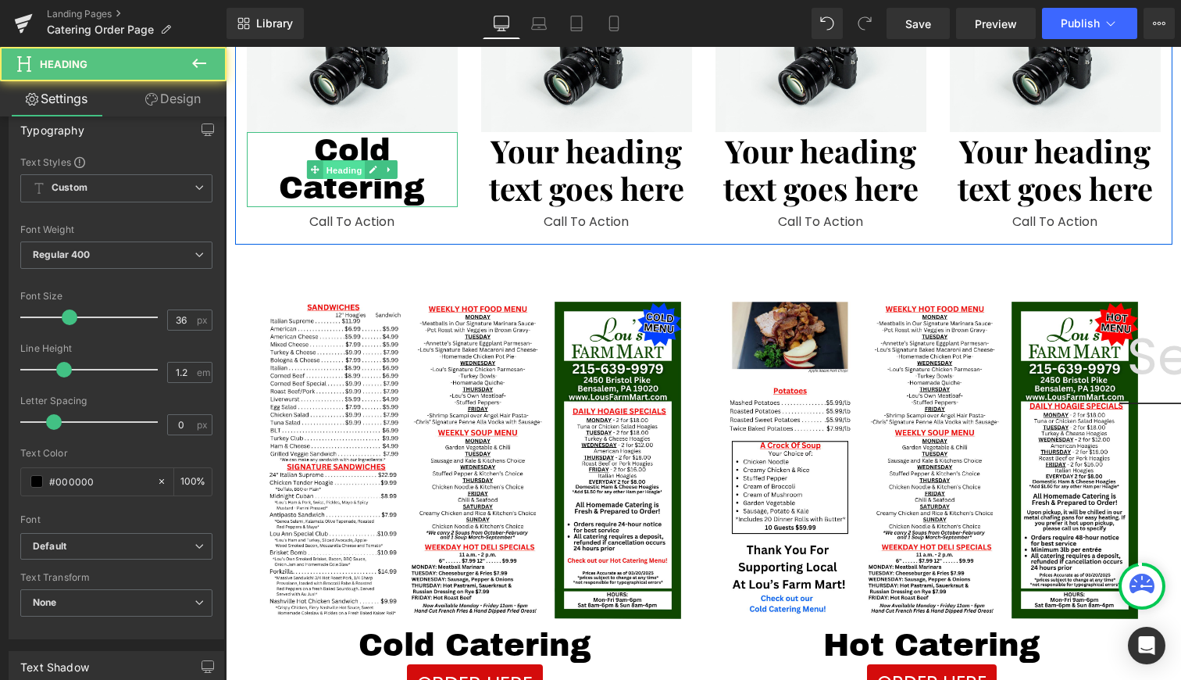
click at [353, 160] on link "Heading" at bounding box center [335, 169] width 59 height 19
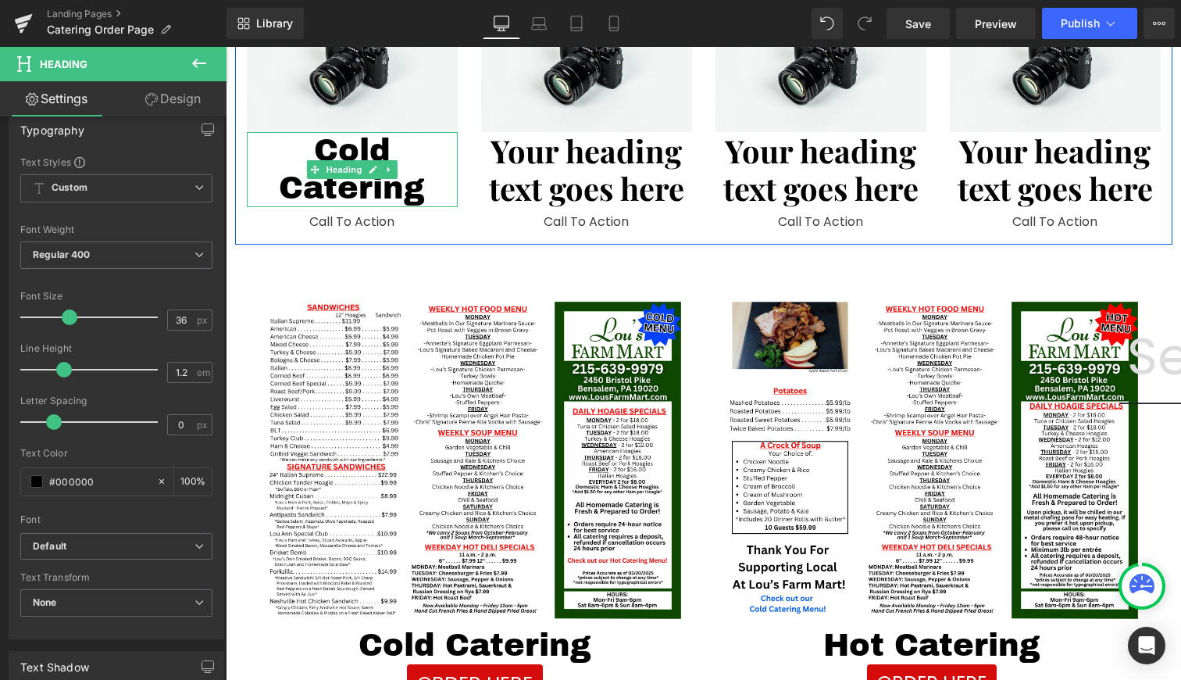
click at [425, 182] on h1 "Cold Catering" at bounding box center [352, 169] width 211 height 75
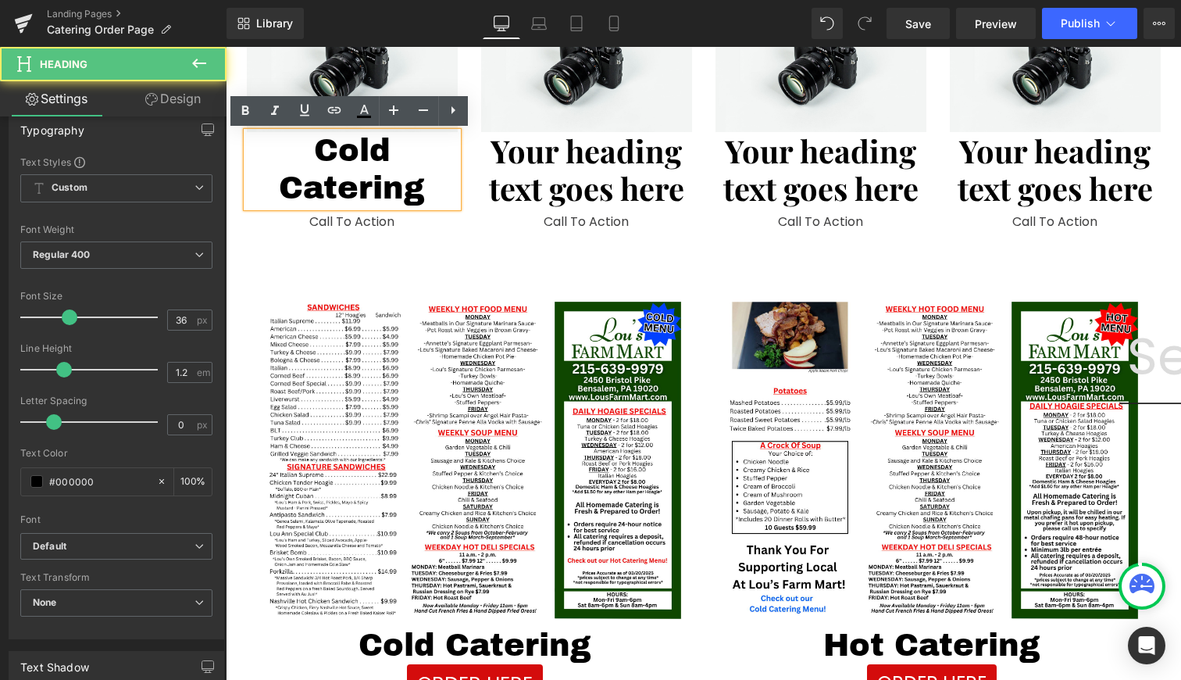
click at [425, 182] on h1 "Cold Catering" at bounding box center [352, 169] width 211 height 75
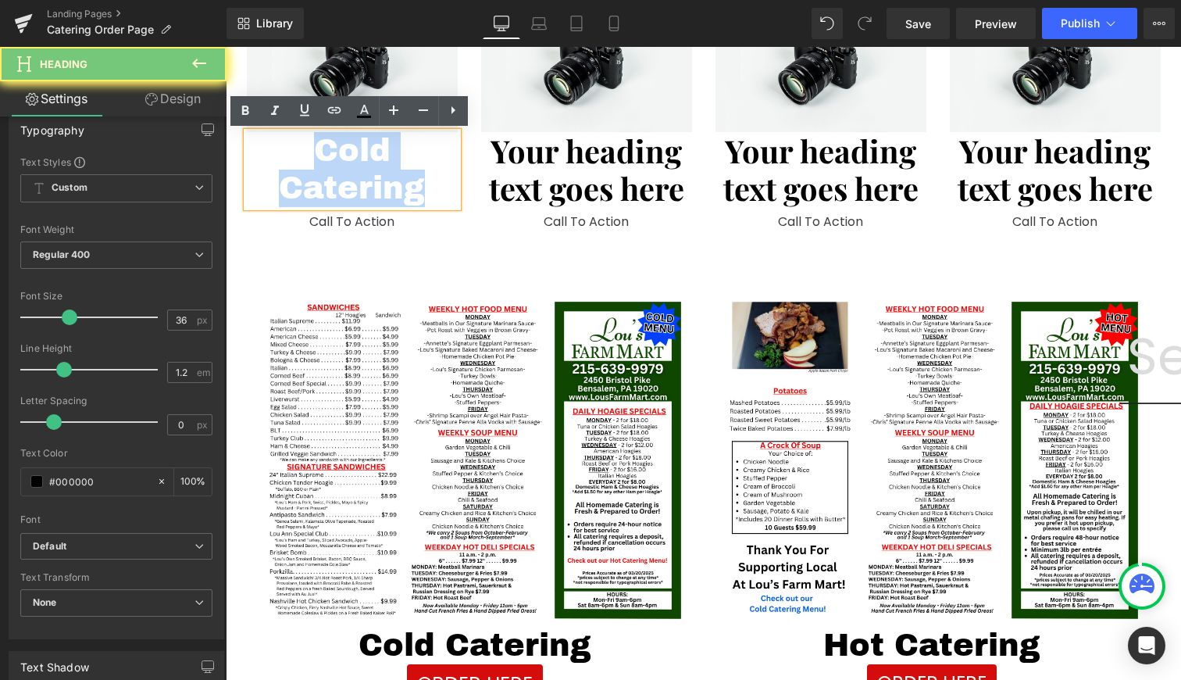
click at [425, 182] on h1 "Cold Catering" at bounding box center [352, 169] width 211 height 75
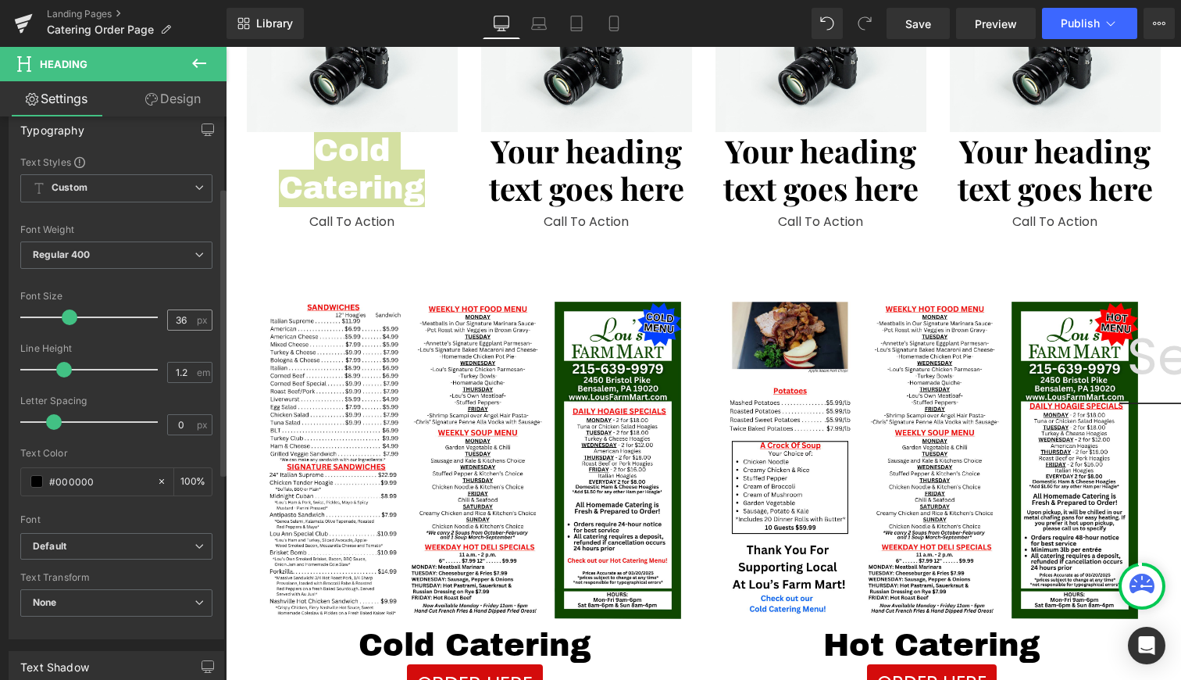
click at [173, 309] on div "36 px" at bounding box center [189, 319] width 45 height 21
click at [174, 312] on input "36" at bounding box center [181, 320] width 27 height 20
type input "30"
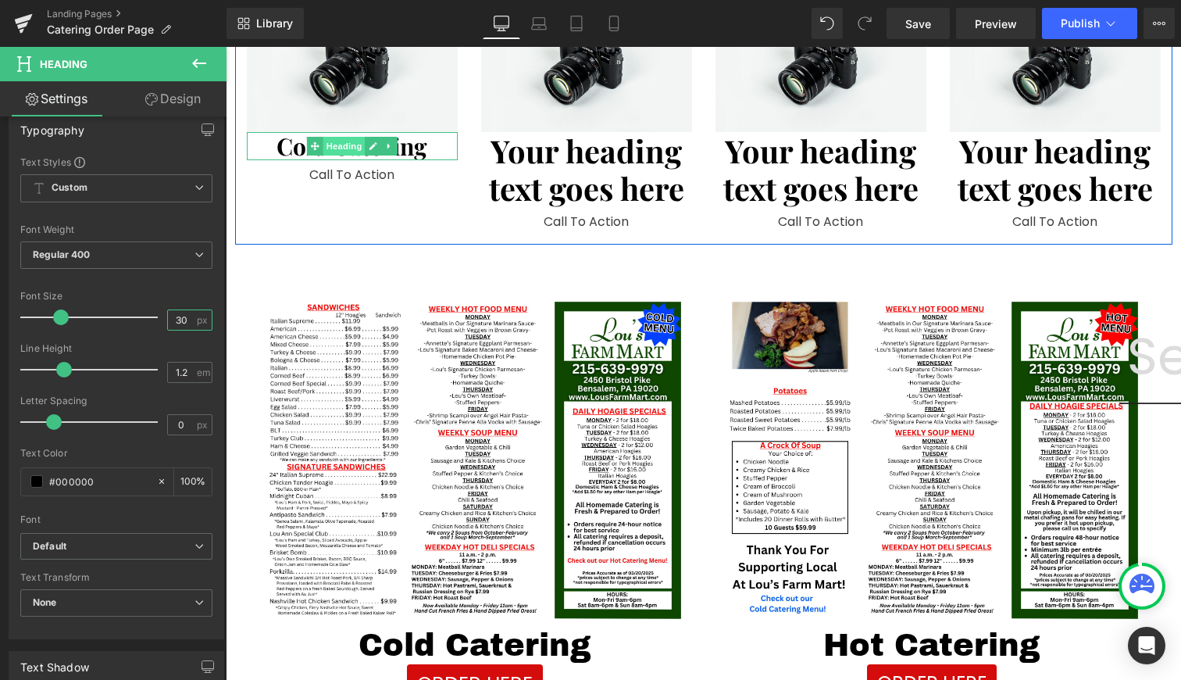
click at [348, 147] on span "Heading" at bounding box center [344, 146] width 42 height 19
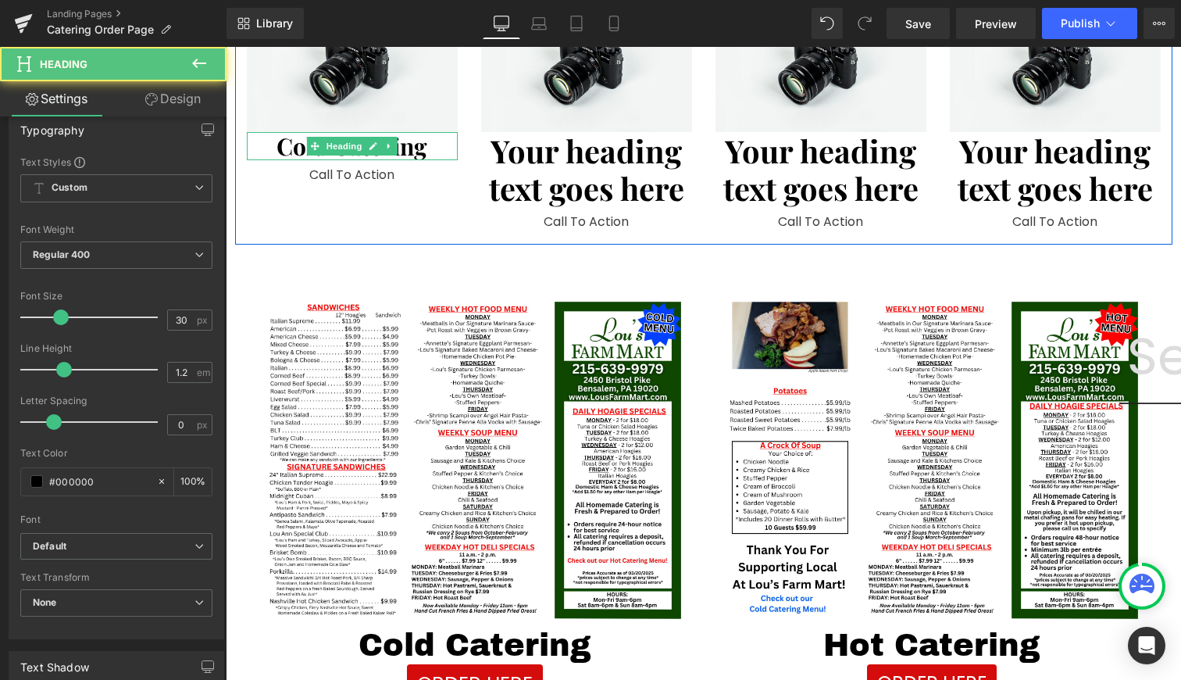
click at [416, 151] on h1 "Cold Catering" at bounding box center [352, 146] width 211 height 28
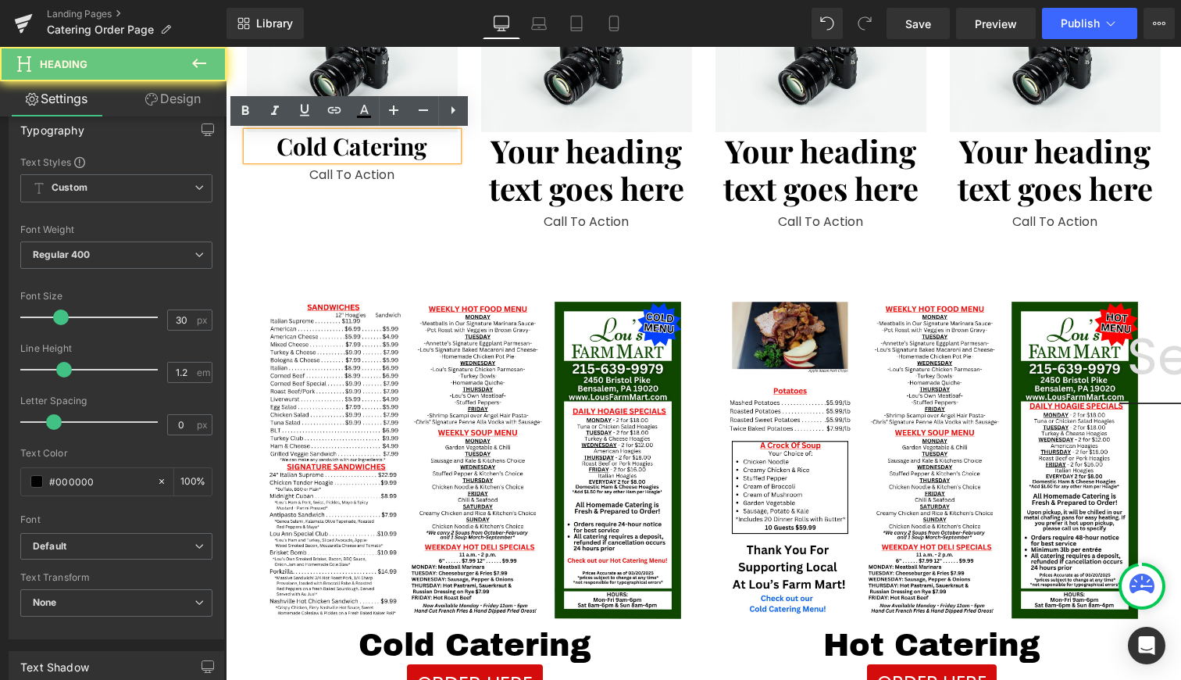
click at [416, 151] on h1 "Cold Catering" at bounding box center [352, 146] width 211 height 28
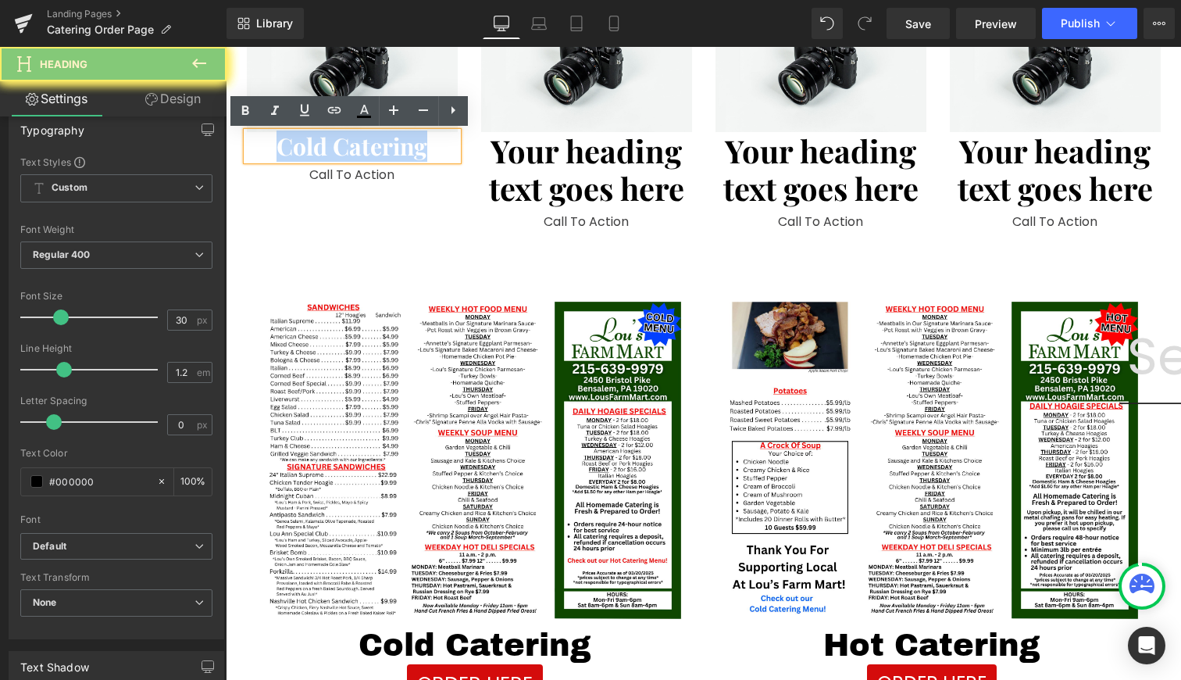
click at [416, 151] on h1 "Cold Catering" at bounding box center [352, 146] width 211 height 28
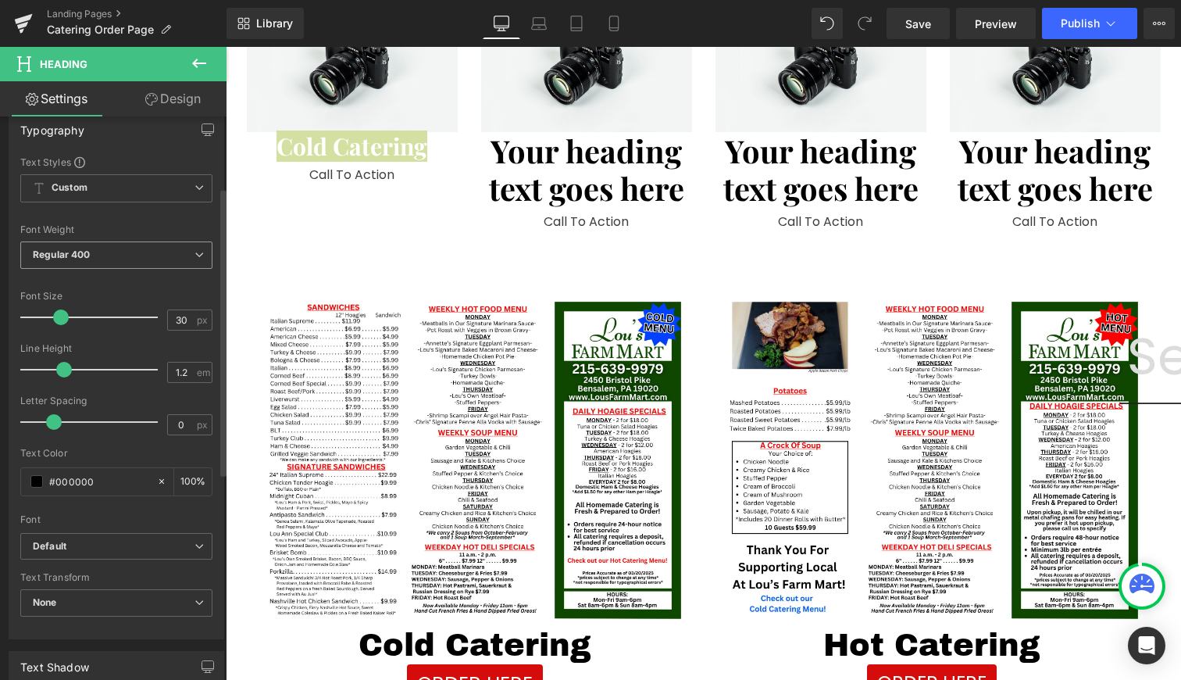
click at [88, 255] on b "Regular 400" at bounding box center [62, 254] width 58 height 12
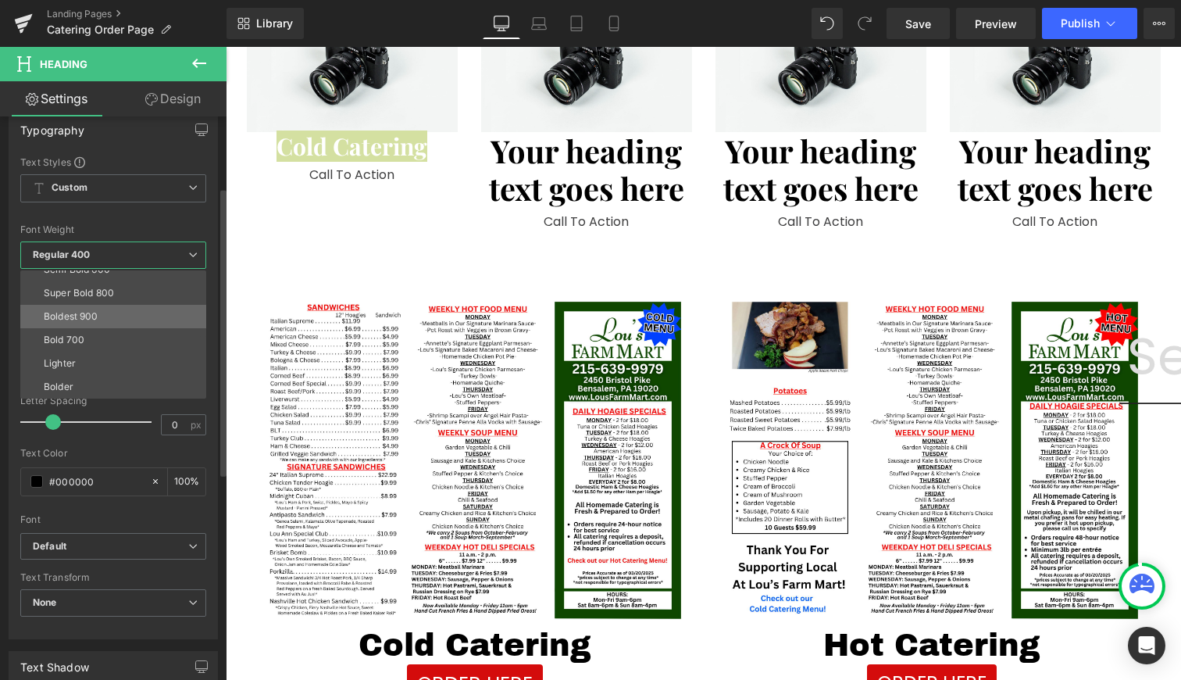
scroll to position [130, 0]
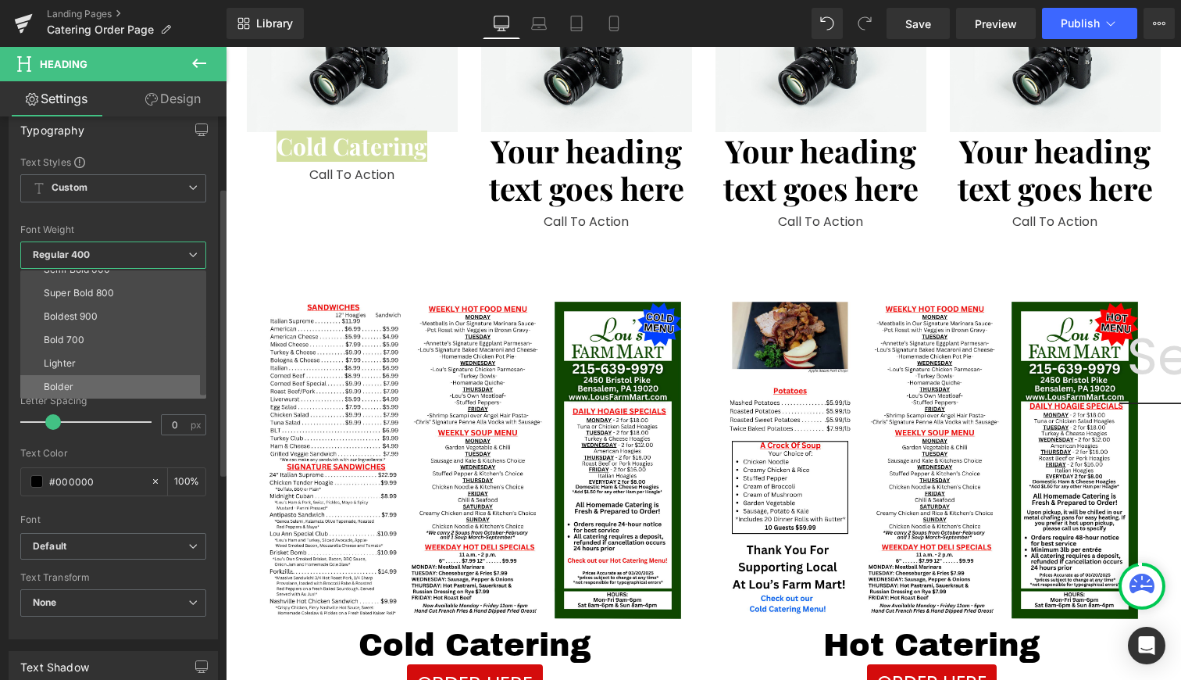
click at [120, 383] on li "Bolder" at bounding box center [116, 386] width 193 height 23
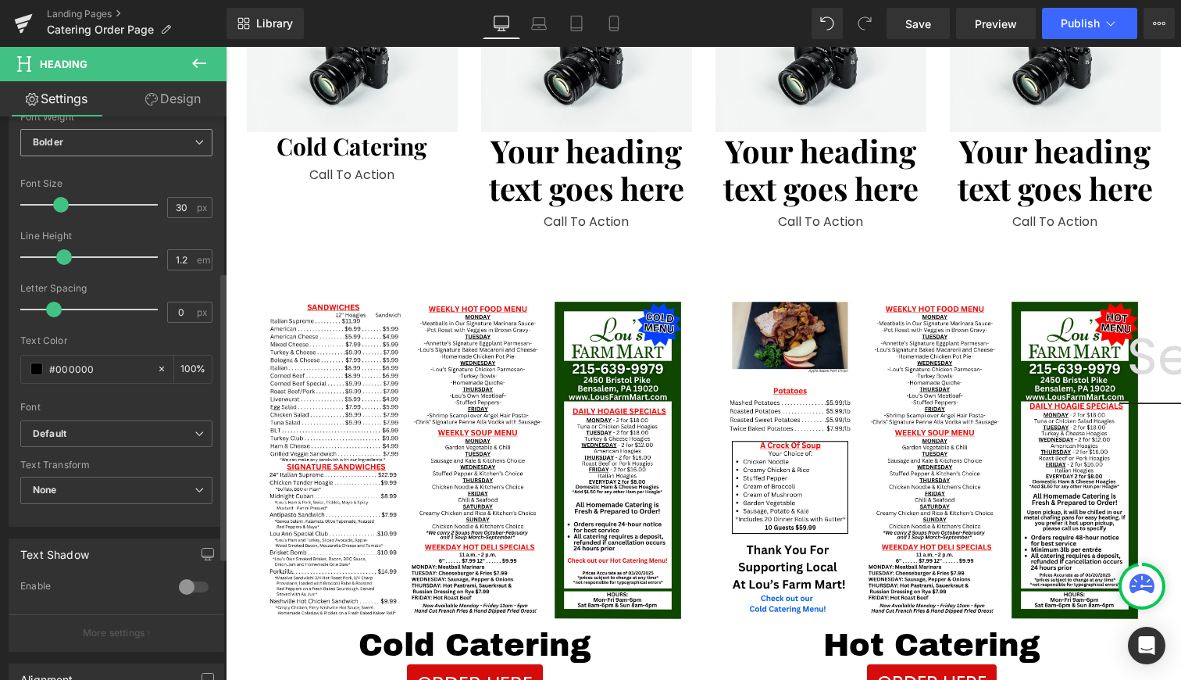
scroll to position [323, 0]
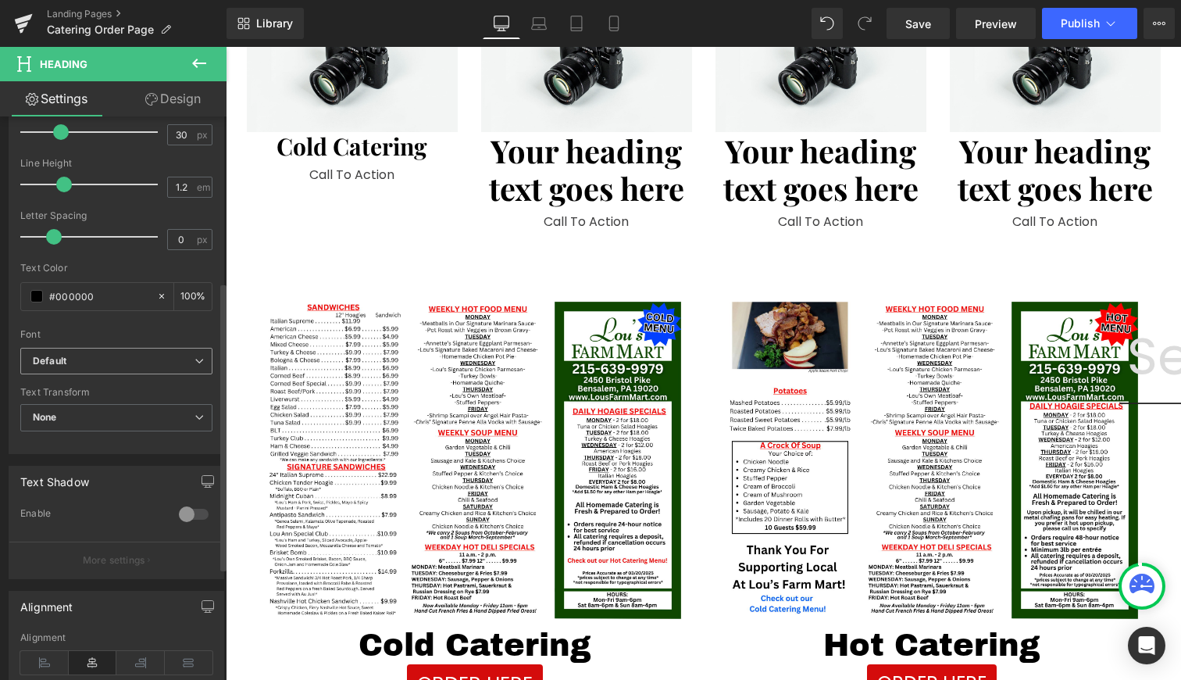
click at [119, 359] on b "Default" at bounding box center [114, 361] width 162 height 13
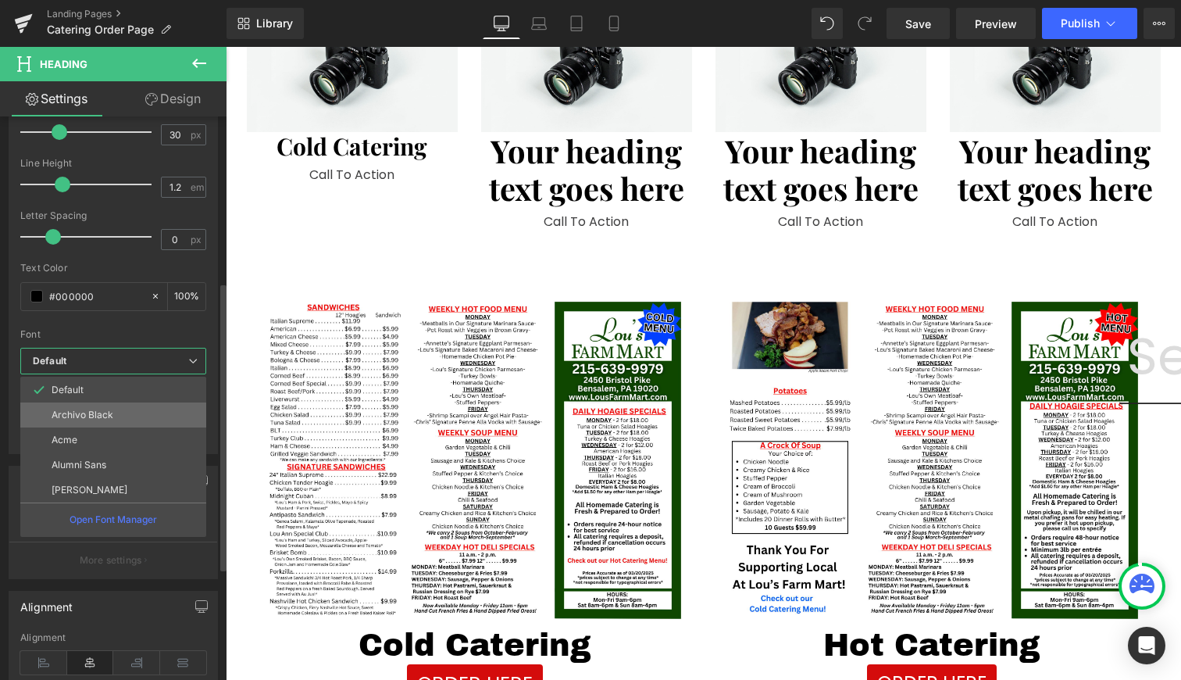
click at [113, 410] on li "Archivo Black" at bounding box center [113, 414] width 186 height 25
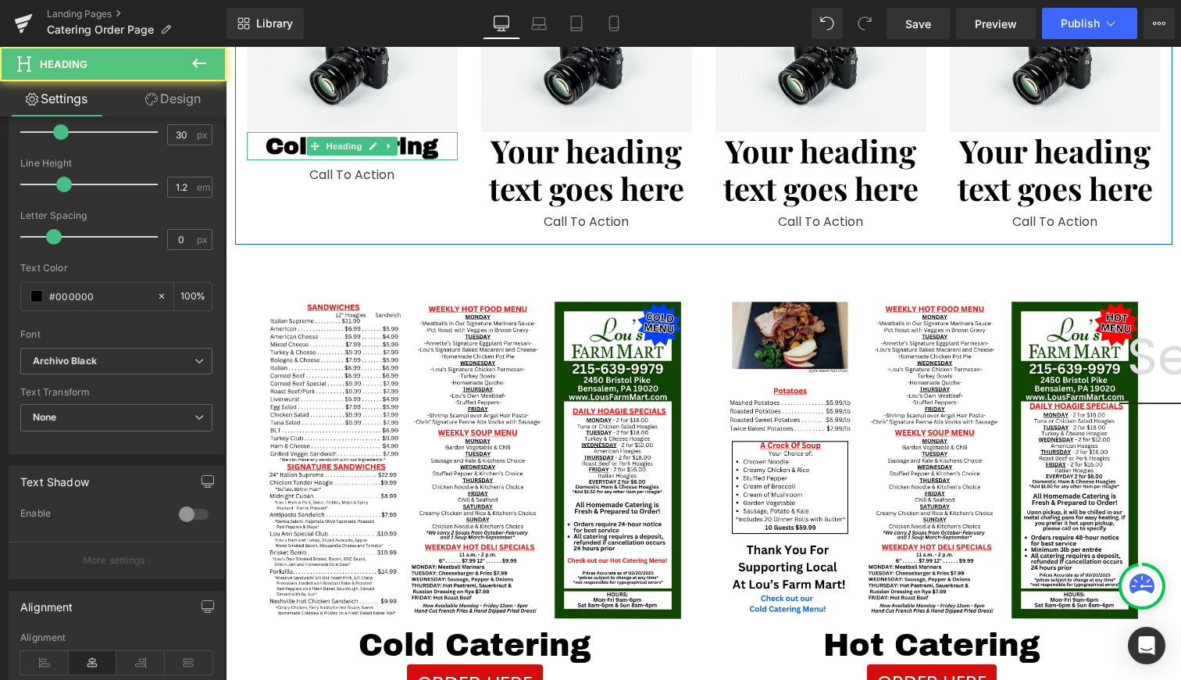
click at [423, 143] on h1 "Cold Catering" at bounding box center [352, 146] width 211 height 28
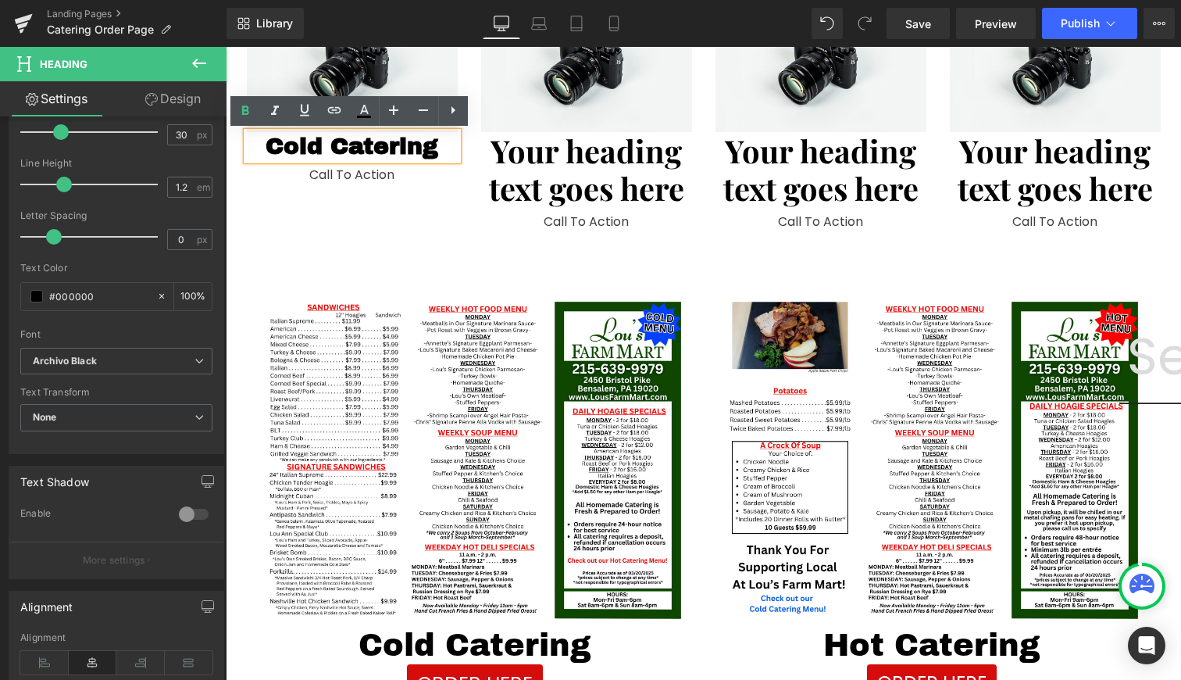
click at [330, 151] on h1 "Cold Catering" at bounding box center [352, 146] width 211 height 28
click at [368, 151] on h1 "Cold Catering" at bounding box center [352, 146] width 211 height 28
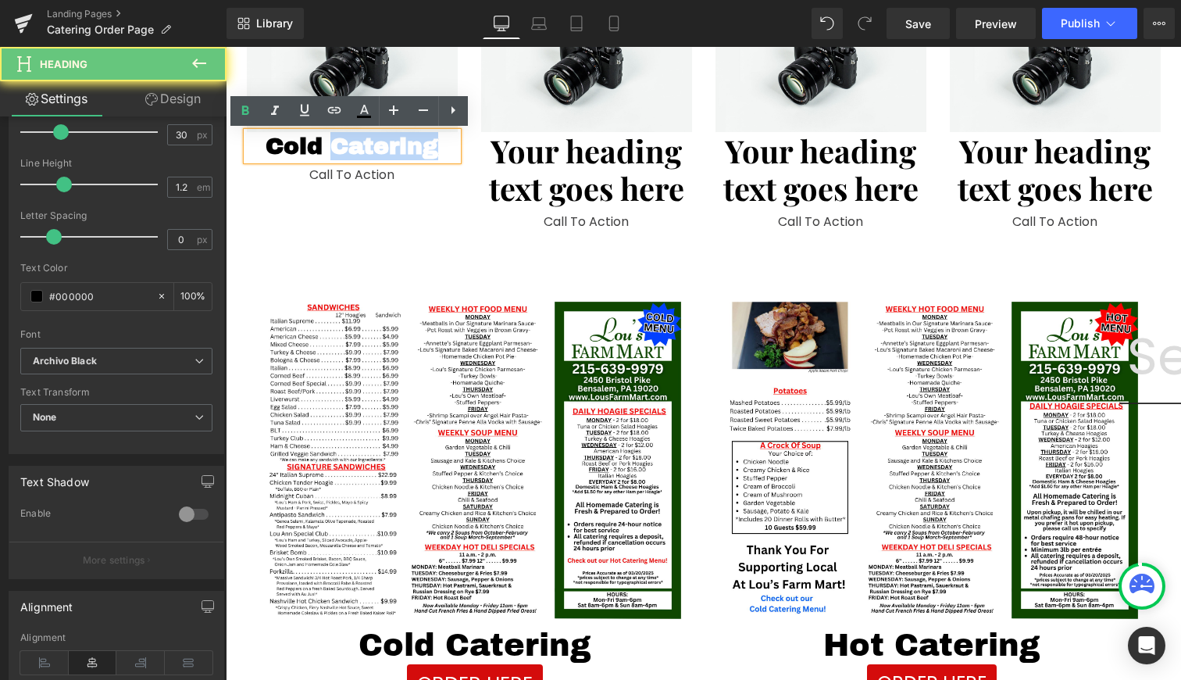
click at [368, 151] on h1 "Cold Catering" at bounding box center [352, 146] width 211 height 28
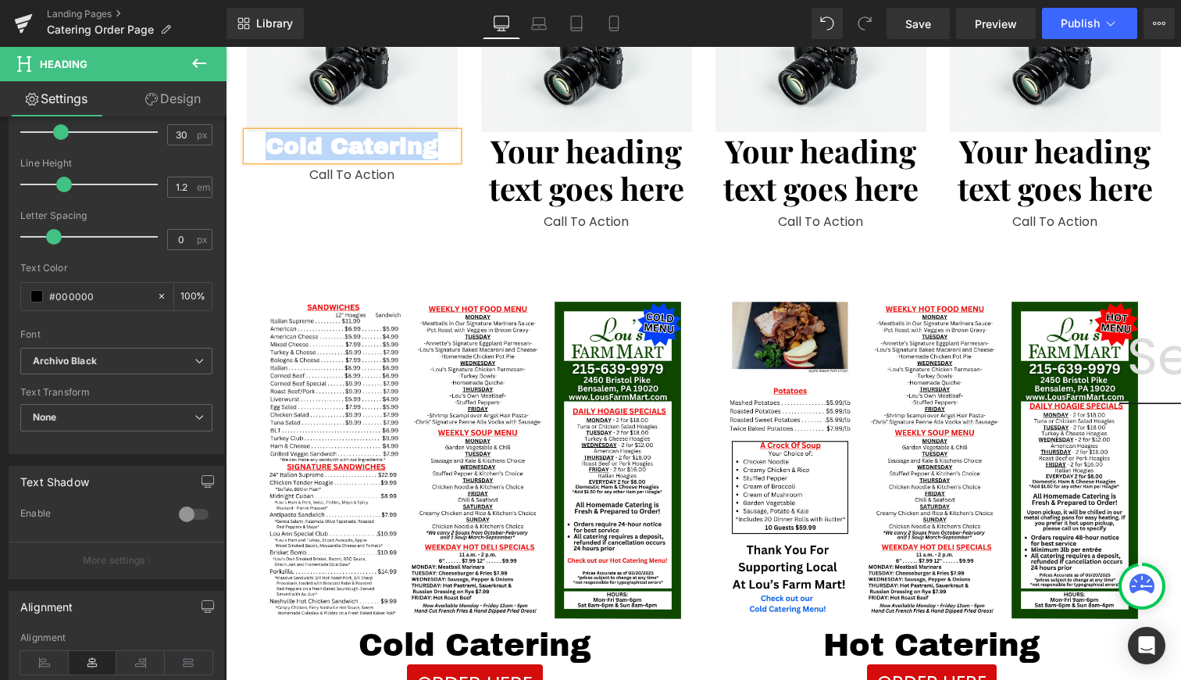
click at [368, 151] on h1 "Cold Catering" at bounding box center [352, 146] width 211 height 28
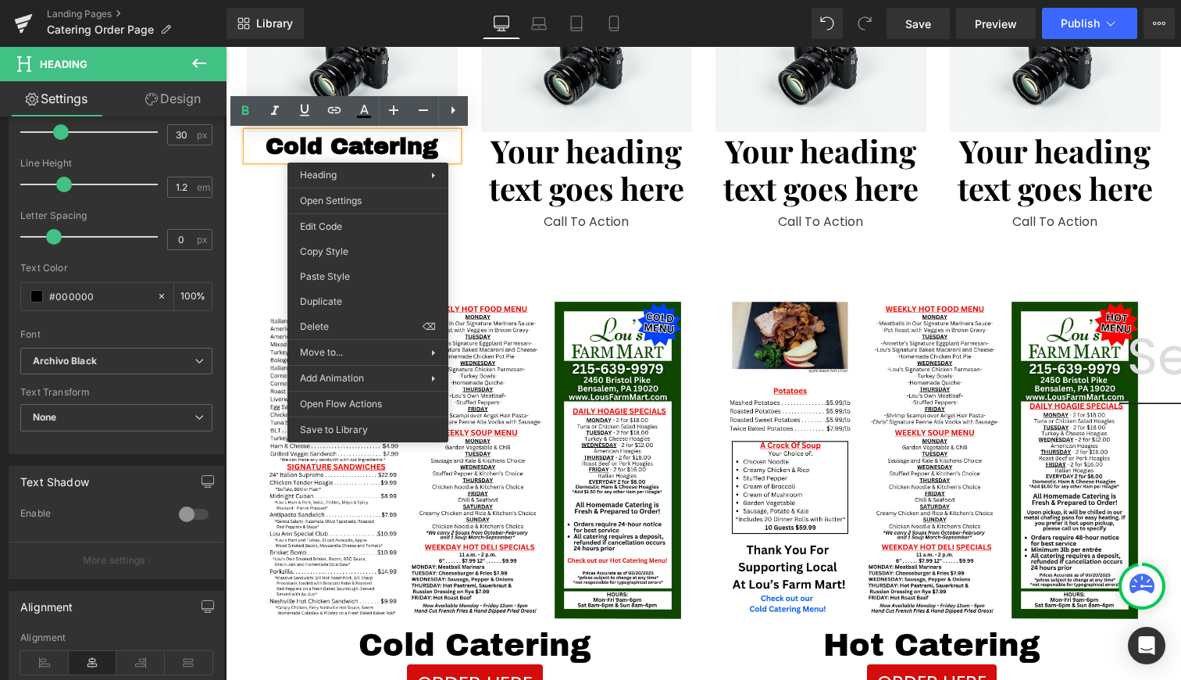
click at [360, 135] on h1 "Cold Catering" at bounding box center [352, 146] width 211 height 28
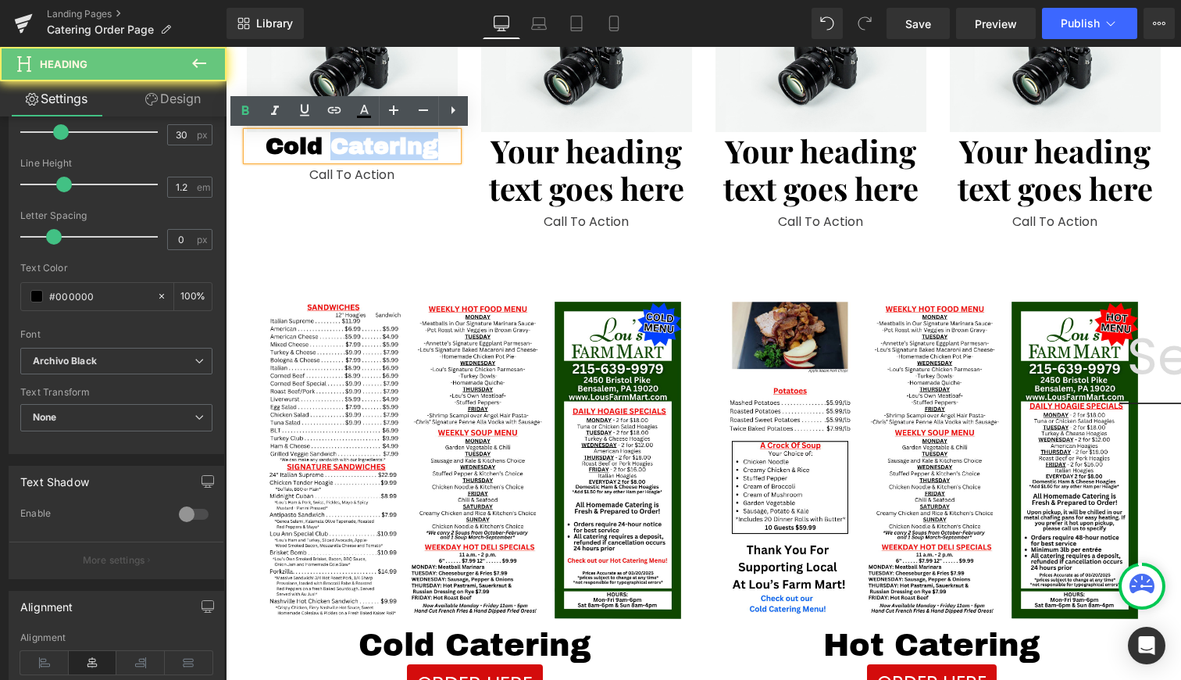
click at [360, 135] on h1 "Cold Catering" at bounding box center [352, 146] width 211 height 28
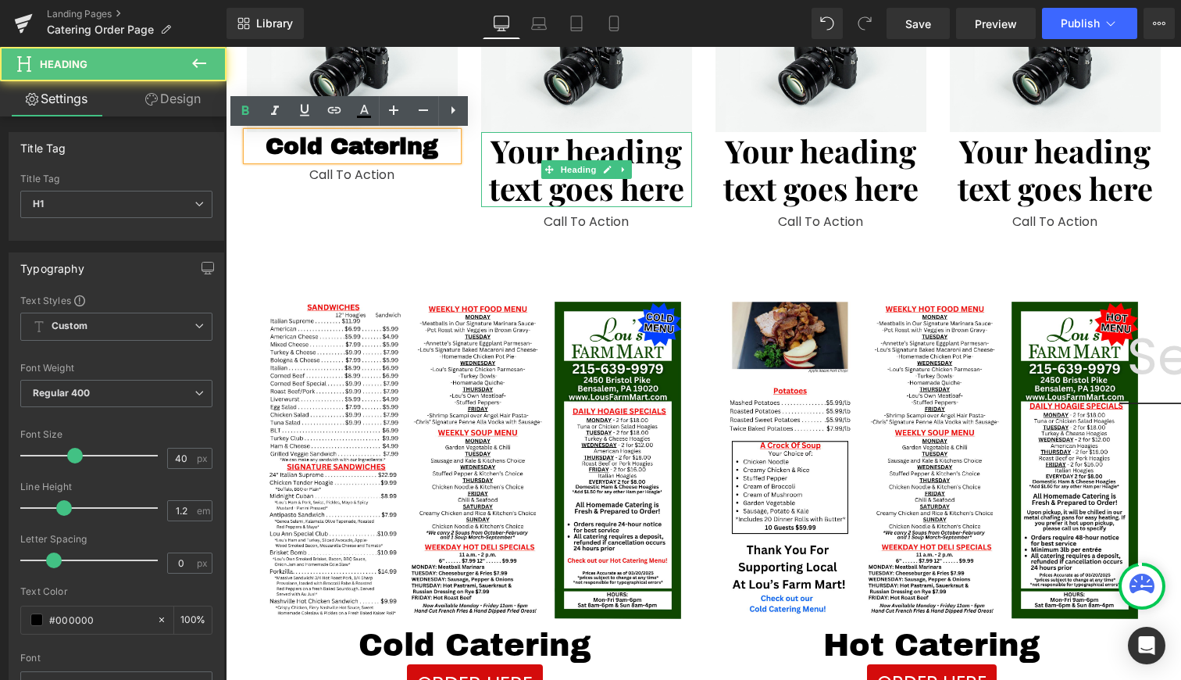
click at [588, 180] on h1 "Your heading text goes here" at bounding box center [586, 169] width 211 height 75
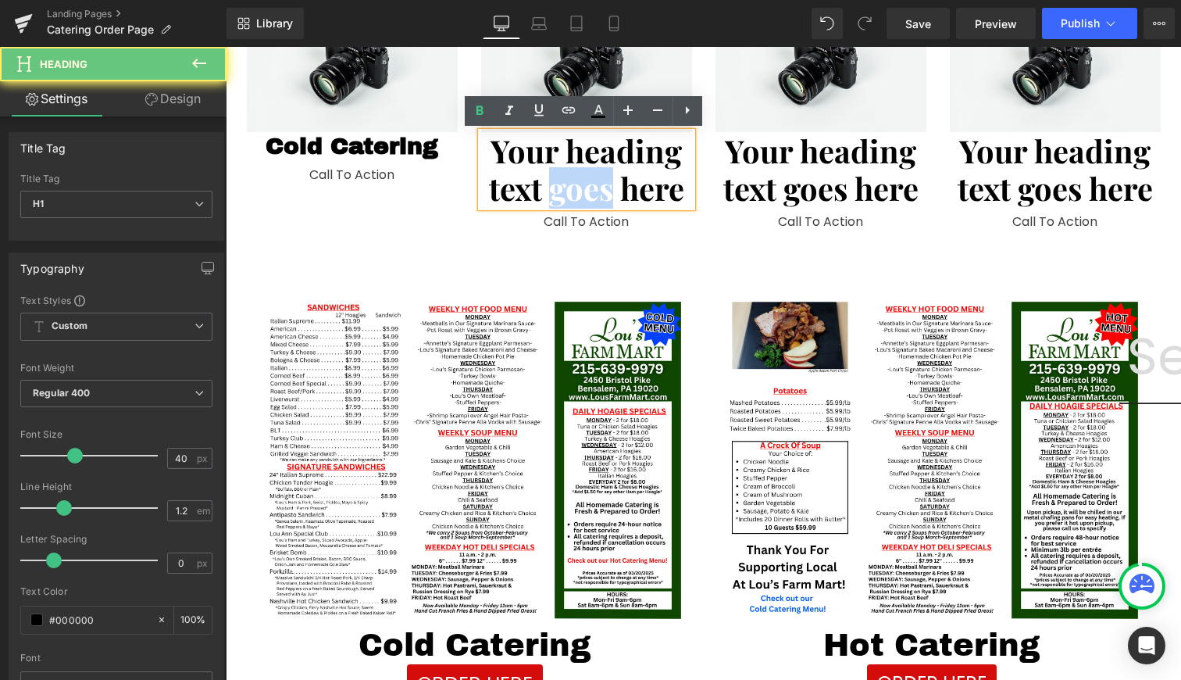
click at [588, 180] on h1 "Your heading text goes here" at bounding box center [586, 169] width 211 height 75
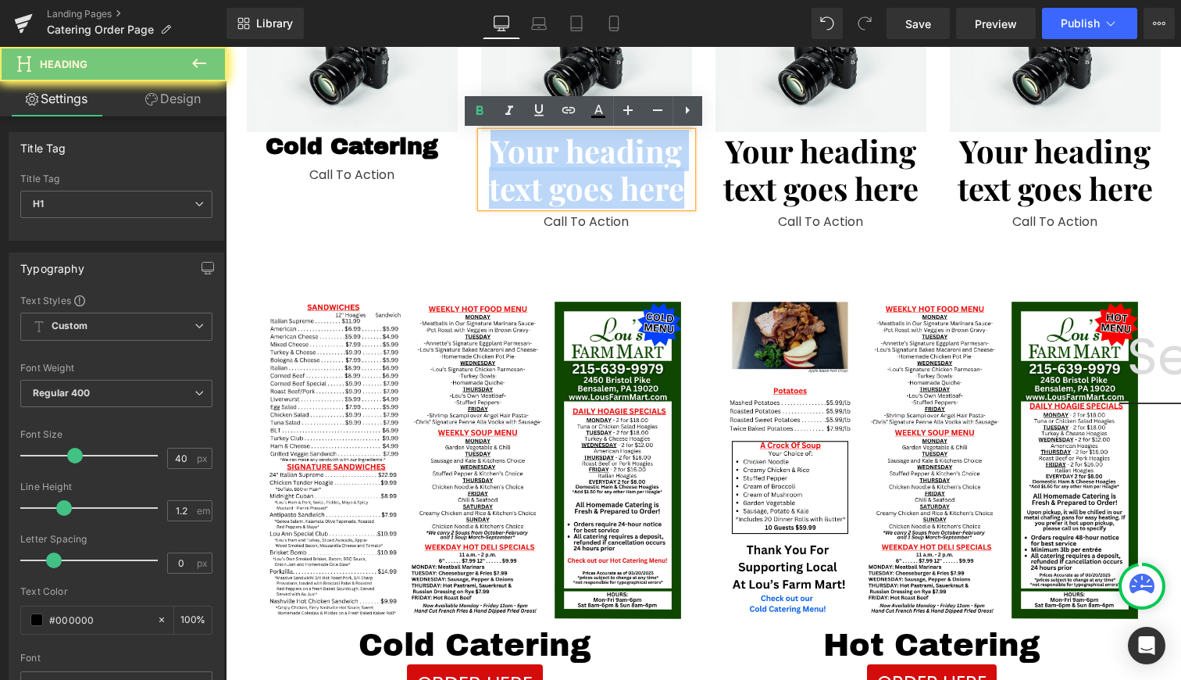
click at [588, 180] on h1 "Your heading text goes here" at bounding box center [586, 169] width 211 height 75
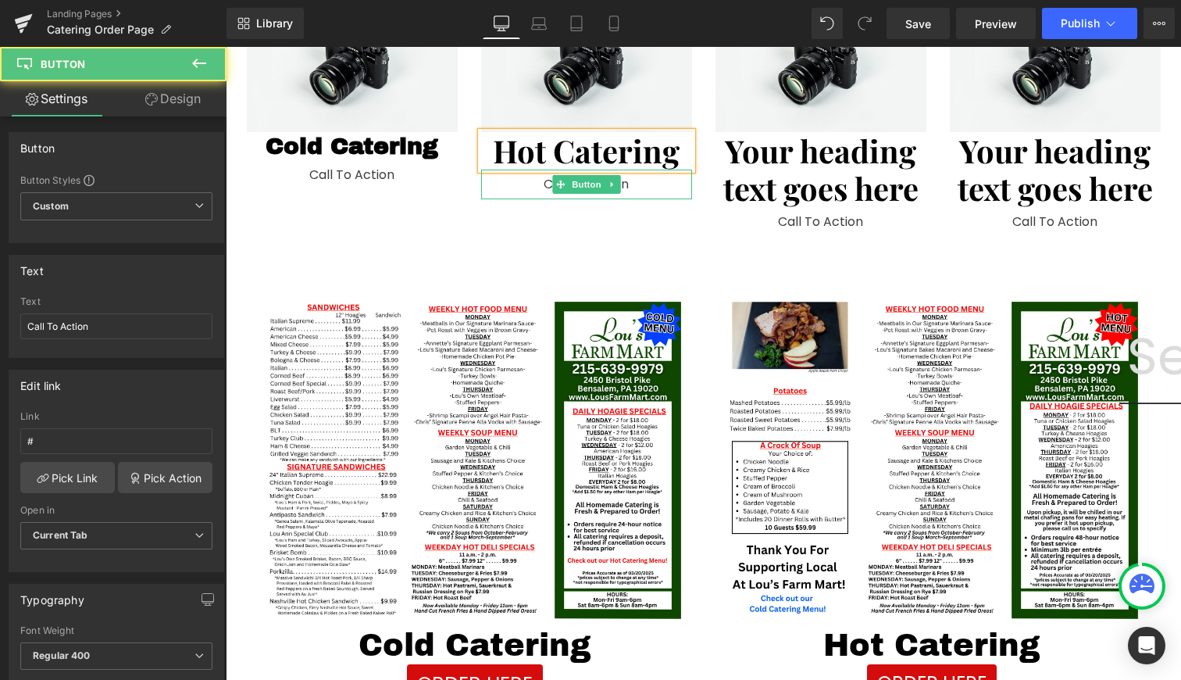
click at [588, 180] on div "Call To Action Button" at bounding box center [586, 185] width 211 height 30
click at [588, 180] on span "Button" at bounding box center [587, 184] width 36 height 19
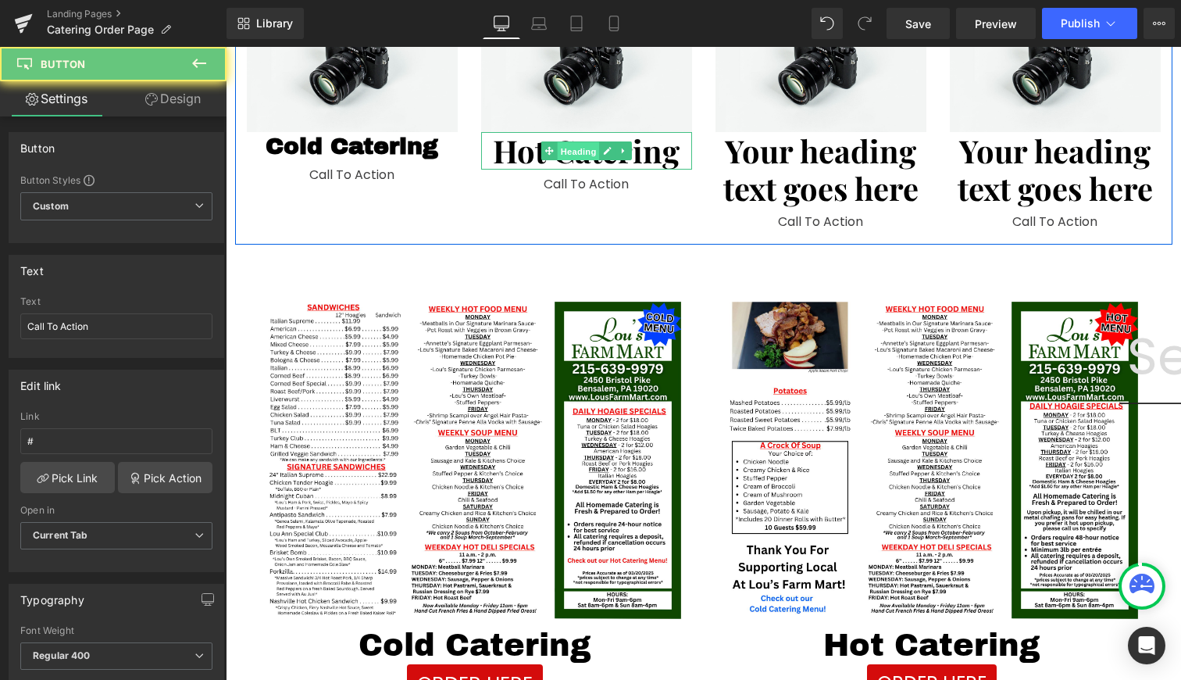
click at [590, 147] on span "Heading" at bounding box center [578, 151] width 42 height 19
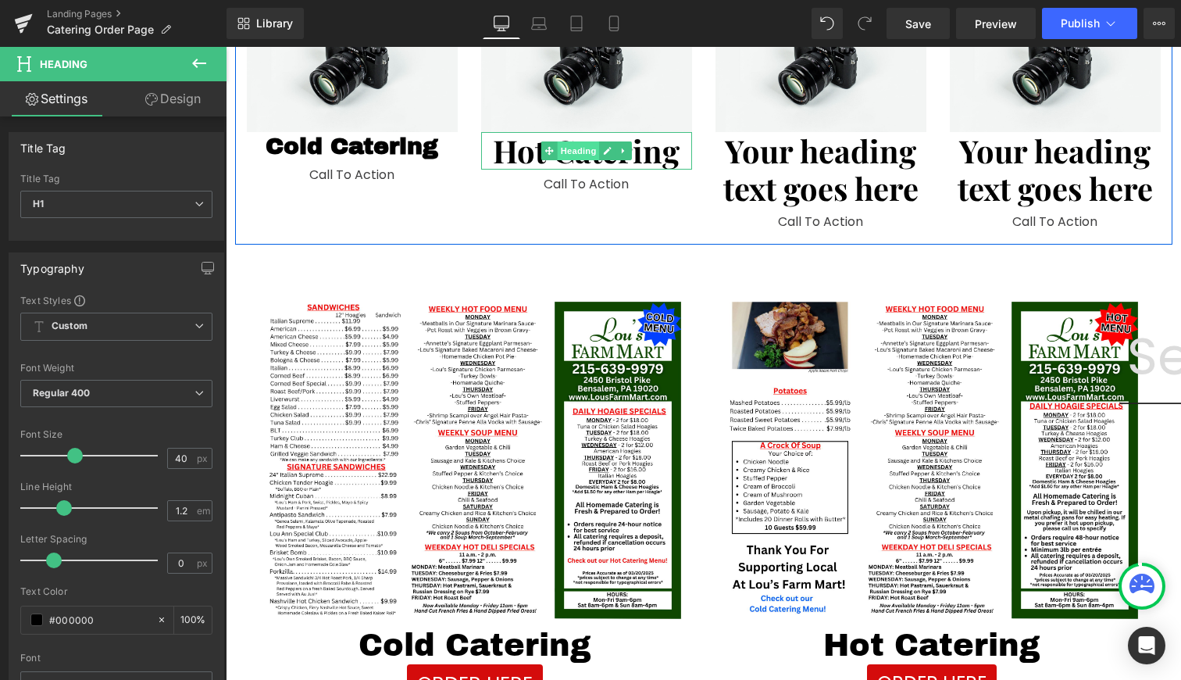
click at [590, 147] on span "Heading" at bounding box center [578, 150] width 42 height 19
click at [638, 146] on h1 "Hot Catering" at bounding box center [586, 150] width 211 height 37
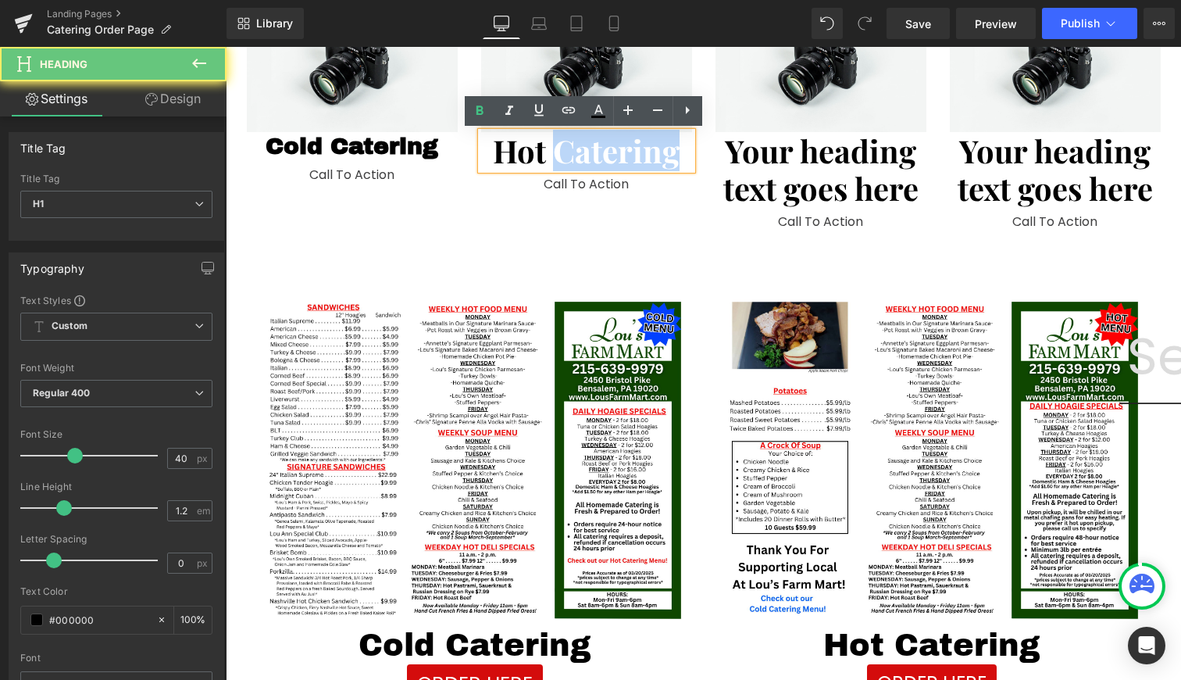
click at [638, 146] on h1 "Hot Catering" at bounding box center [586, 150] width 211 height 37
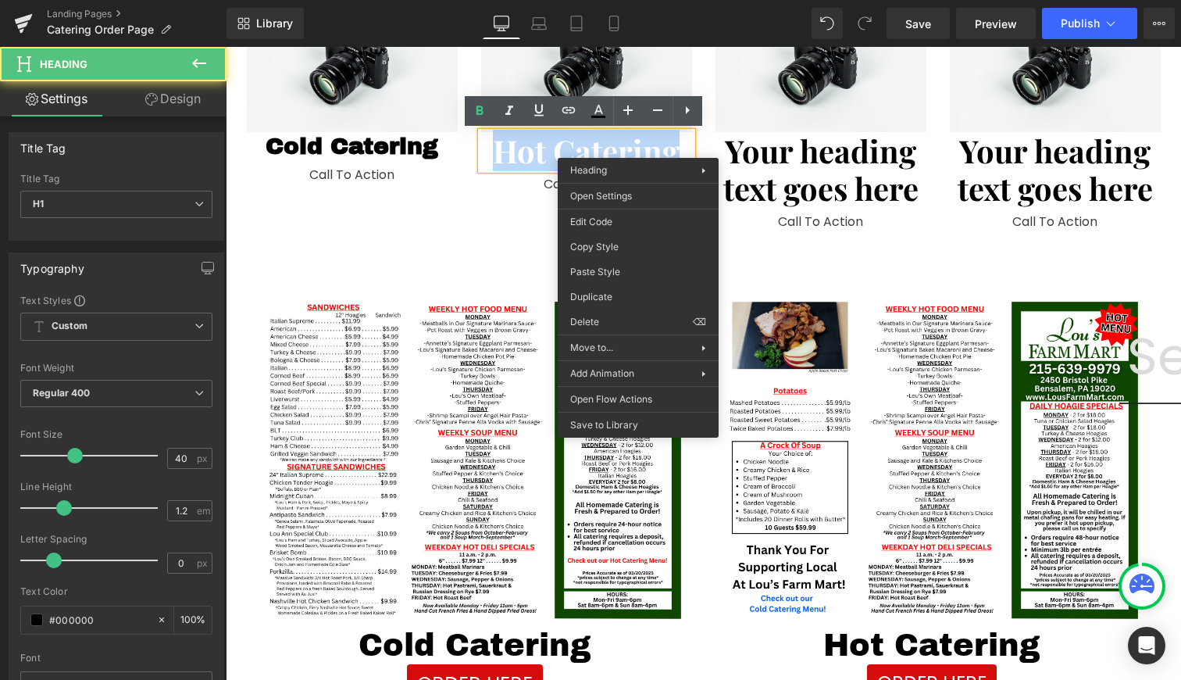
click at [638, 146] on h1 "Hot Catering" at bounding box center [586, 150] width 211 height 37
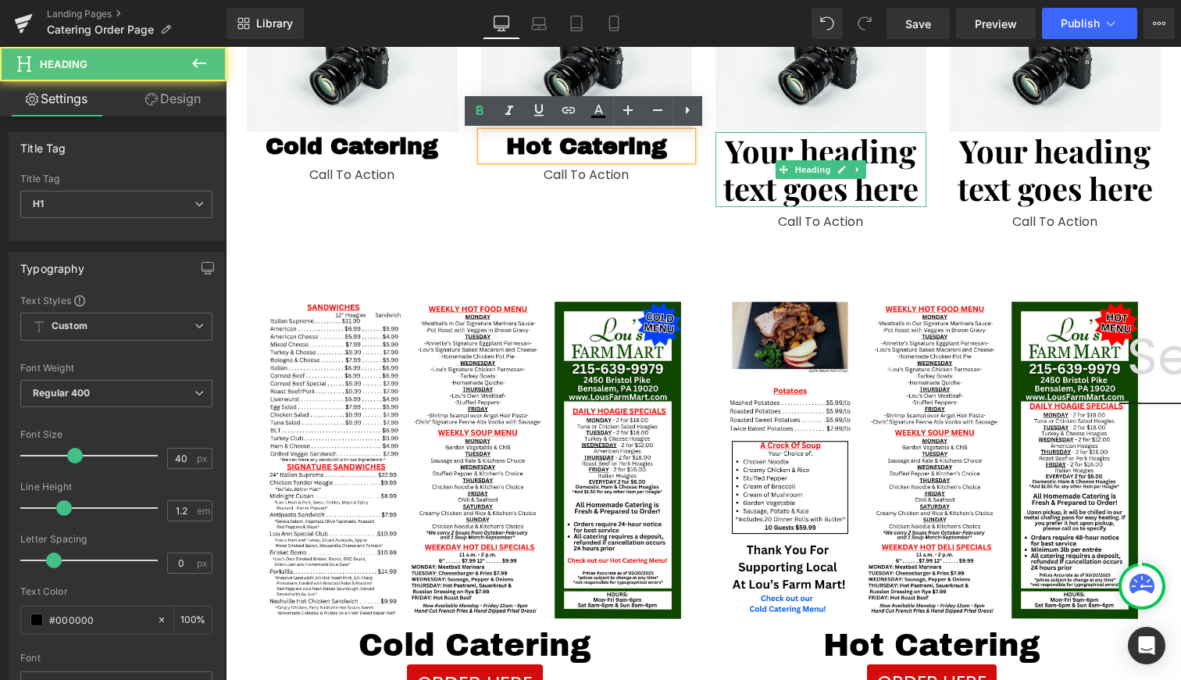
click at [840, 140] on h1 "Your heading text goes here" at bounding box center [821, 169] width 211 height 75
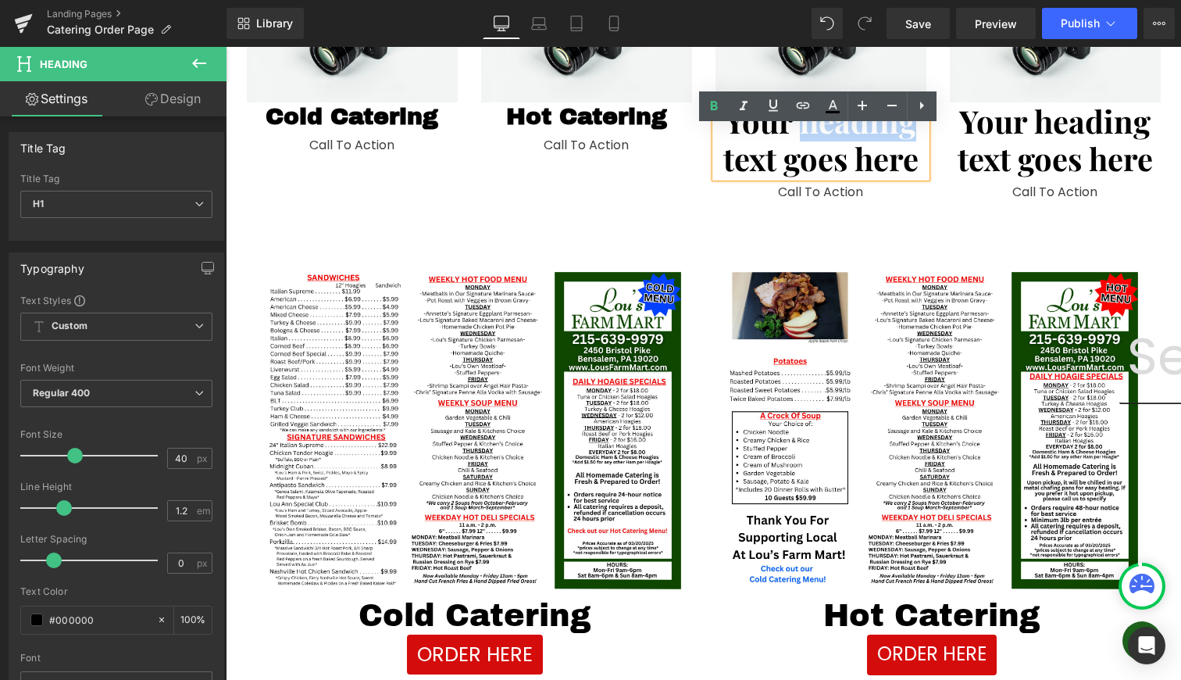
scroll to position [310, 0]
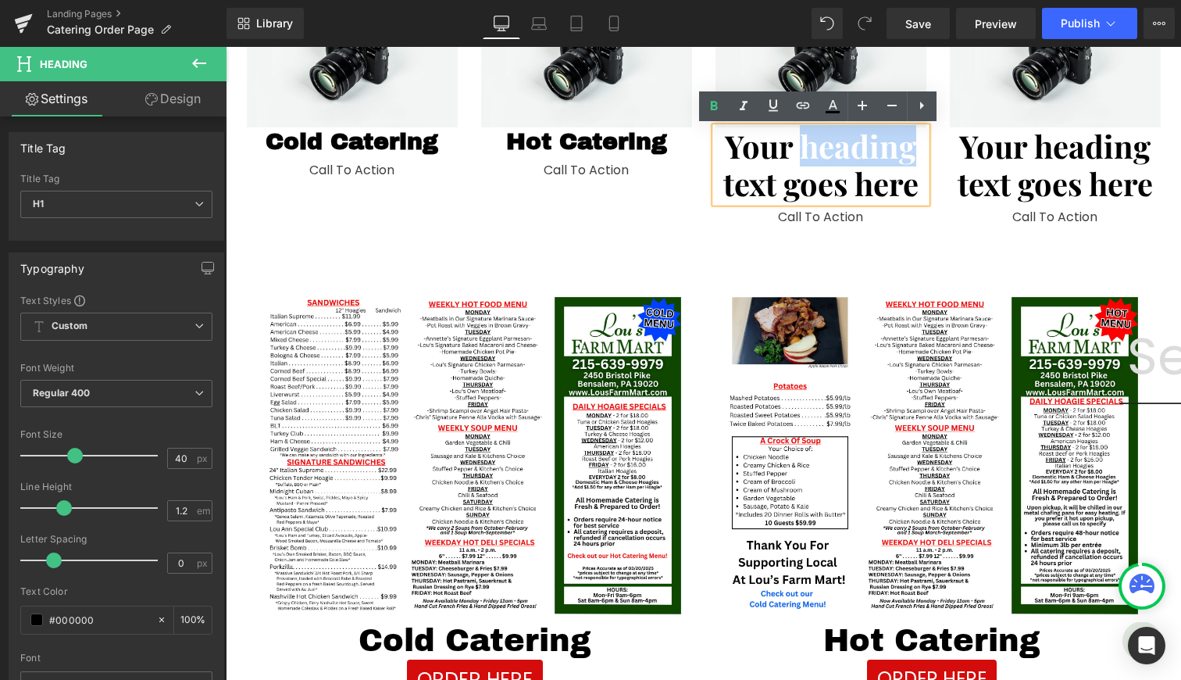
click at [821, 150] on h1 "Your heading text goes here" at bounding box center [821, 164] width 211 height 75
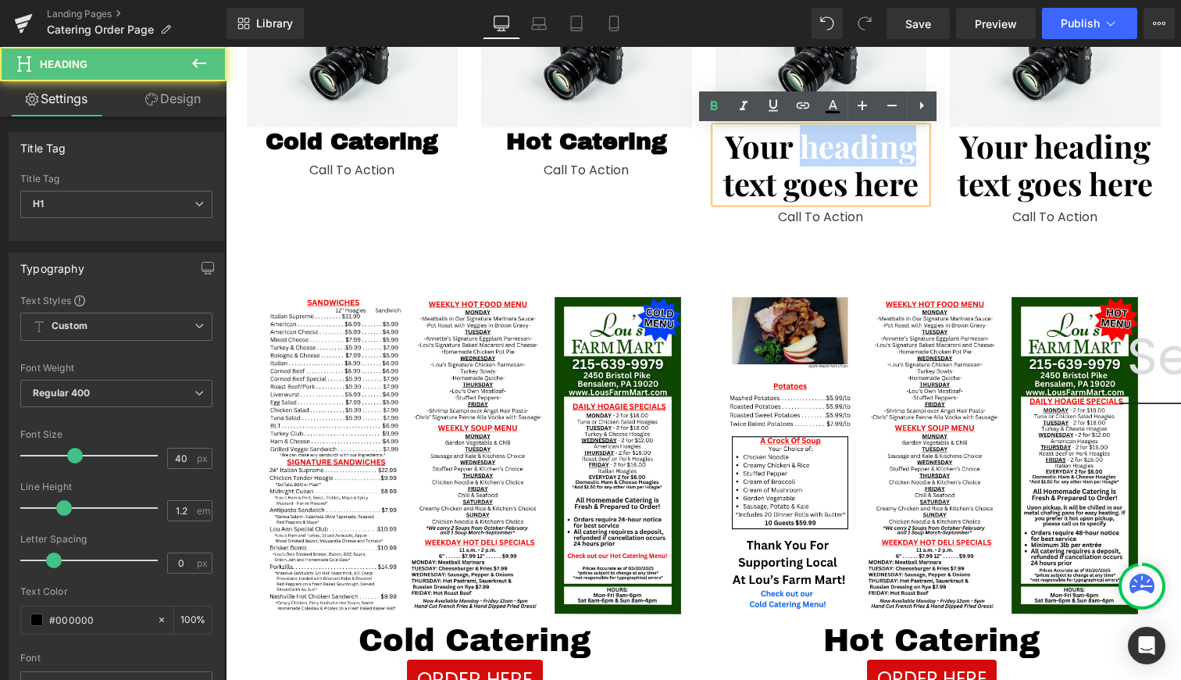
click at [821, 150] on h1 "Your heading text goes here" at bounding box center [821, 164] width 211 height 75
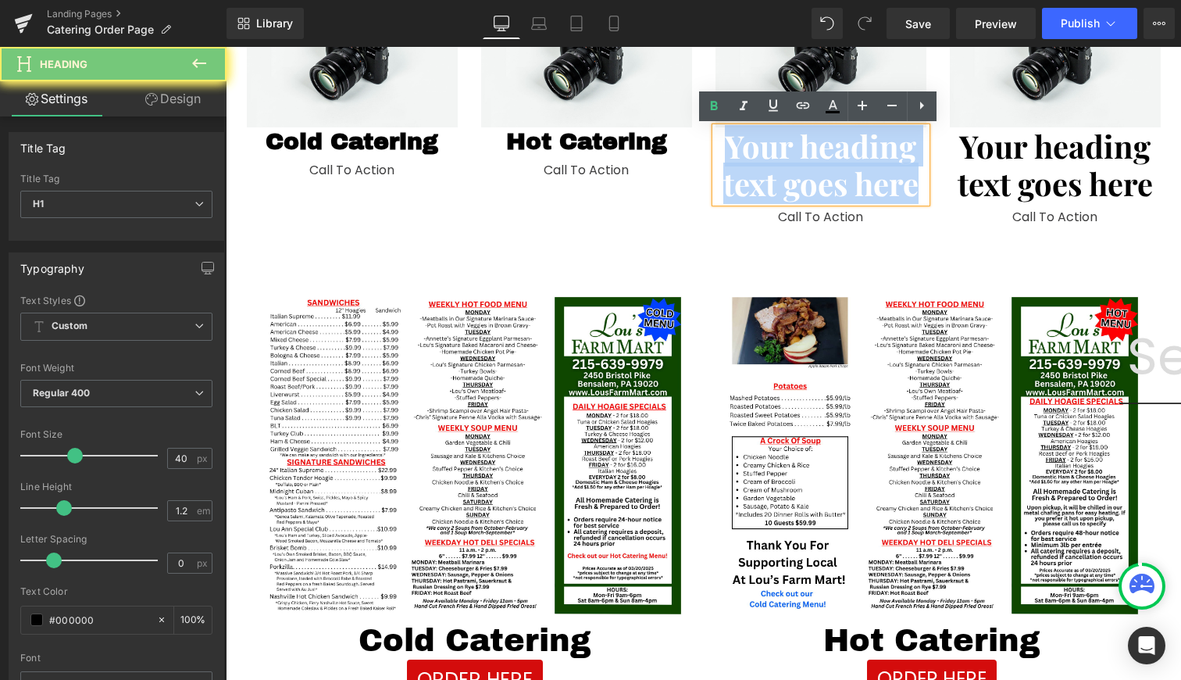
click at [821, 150] on h1 "Your heading text goes here" at bounding box center [821, 164] width 211 height 75
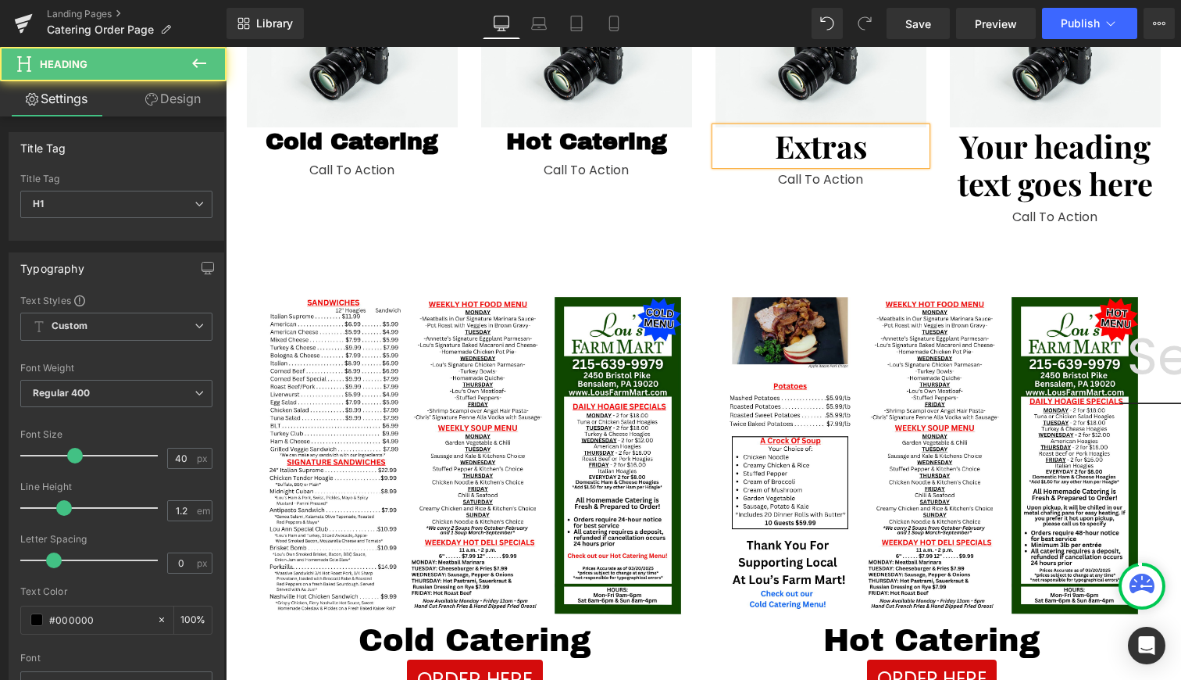
click at [821, 150] on h1 "Extras" at bounding box center [821, 145] width 211 height 37
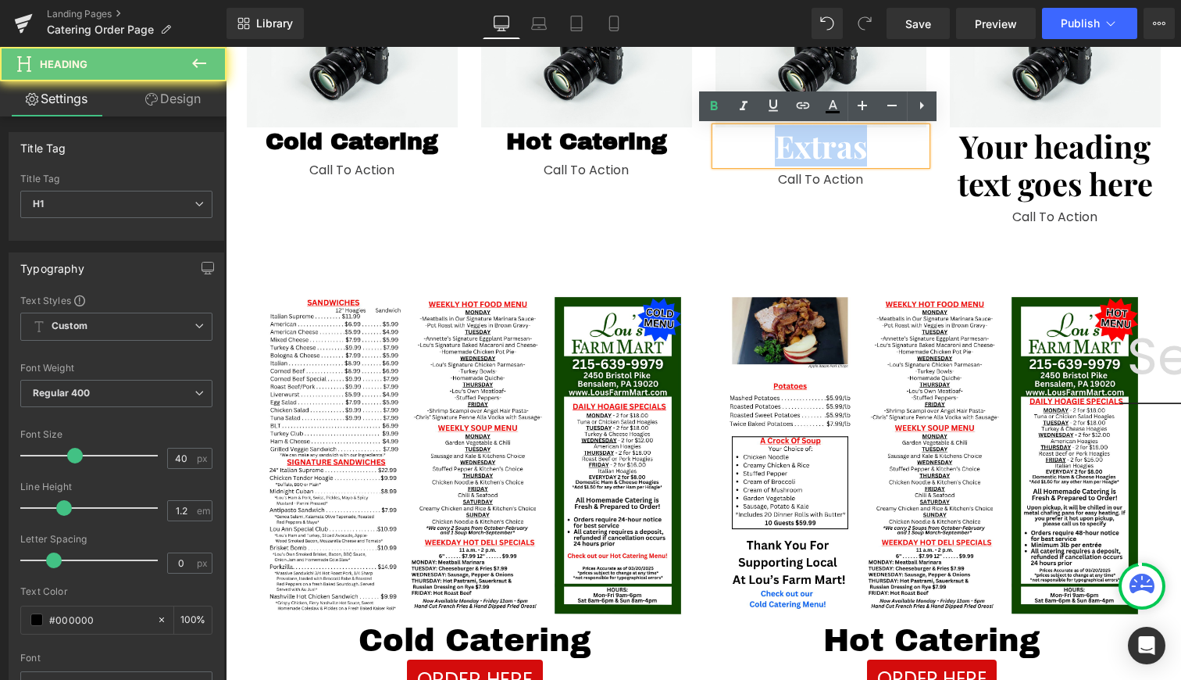
click at [821, 150] on h1 "Extras" at bounding box center [821, 145] width 211 height 37
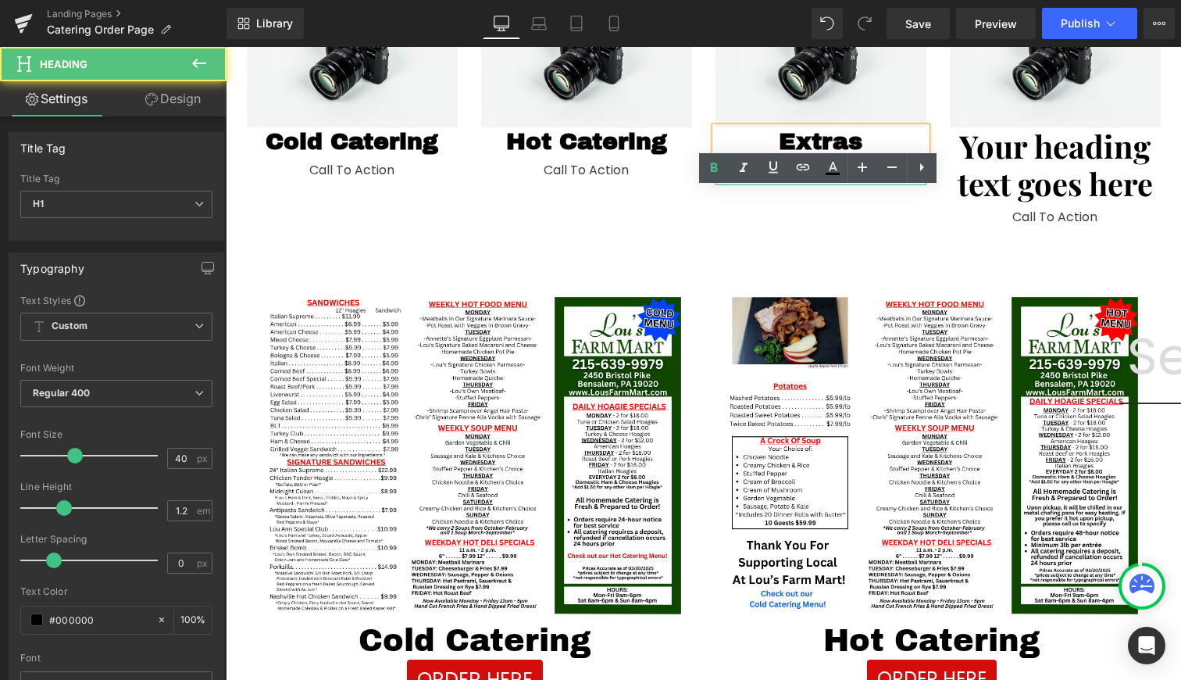
scroll to position [202, 0]
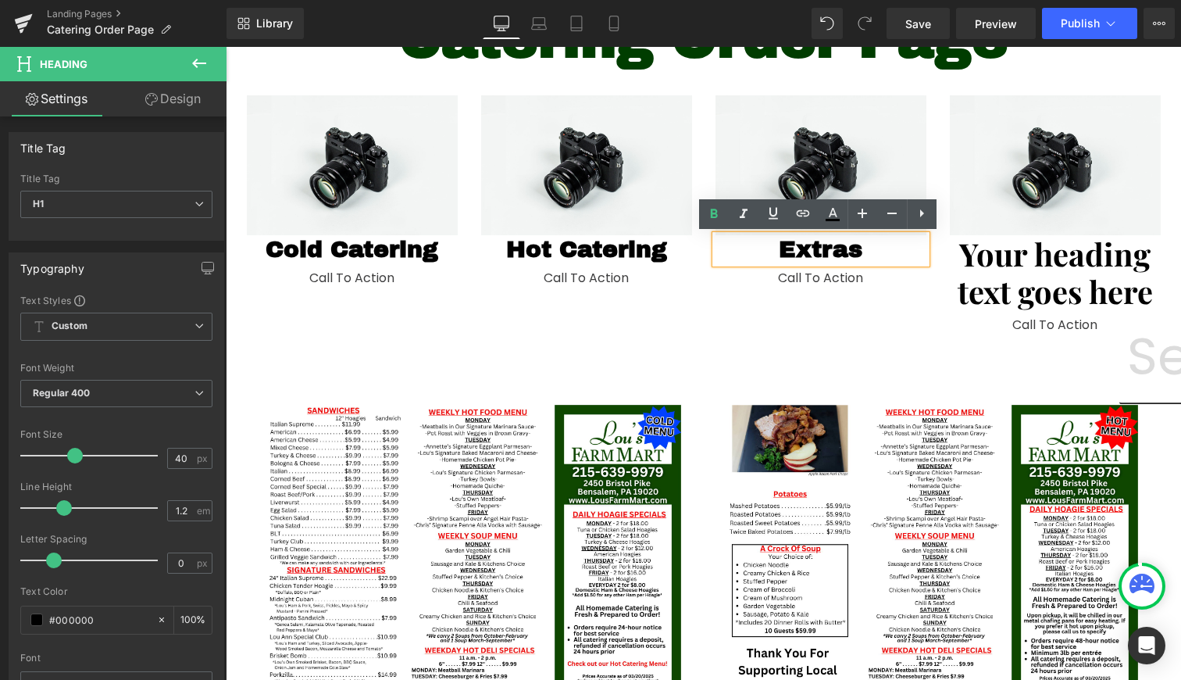
click at [1050, 257] on h1 "Your heading text goes here" at bounding box center [1055, 272] width 211 height 75
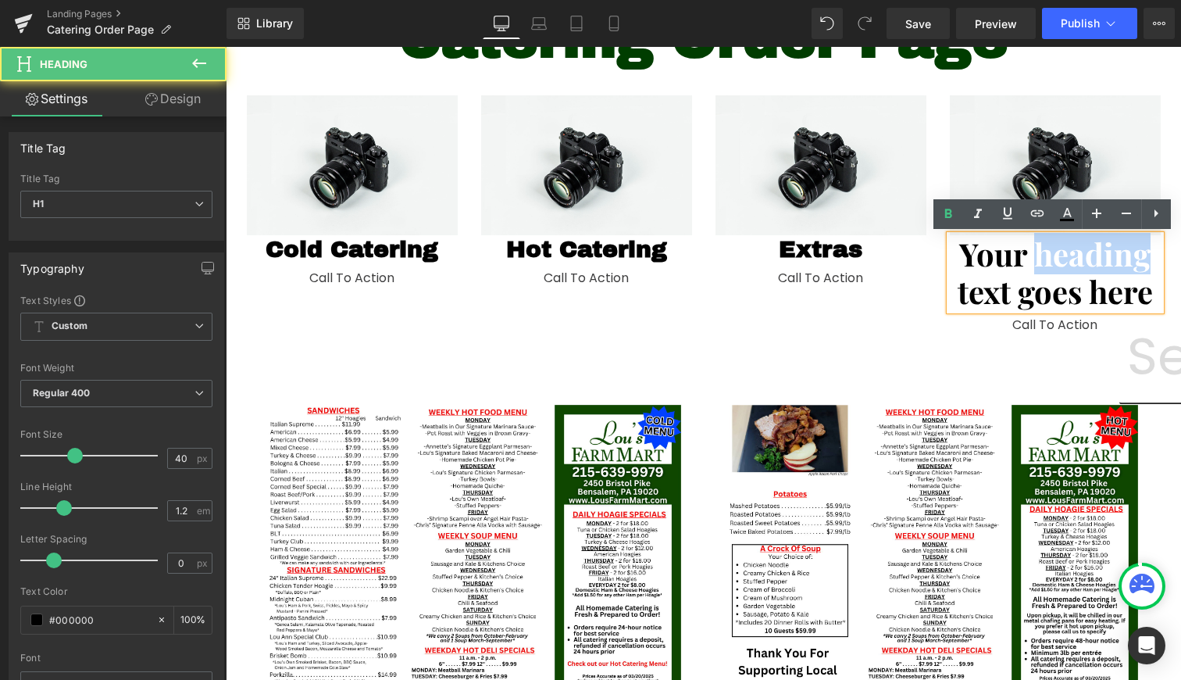
click at [1050, 257] on h1 "Your heading text goes here" at bounding box center [1055, 272] width 211 height 75
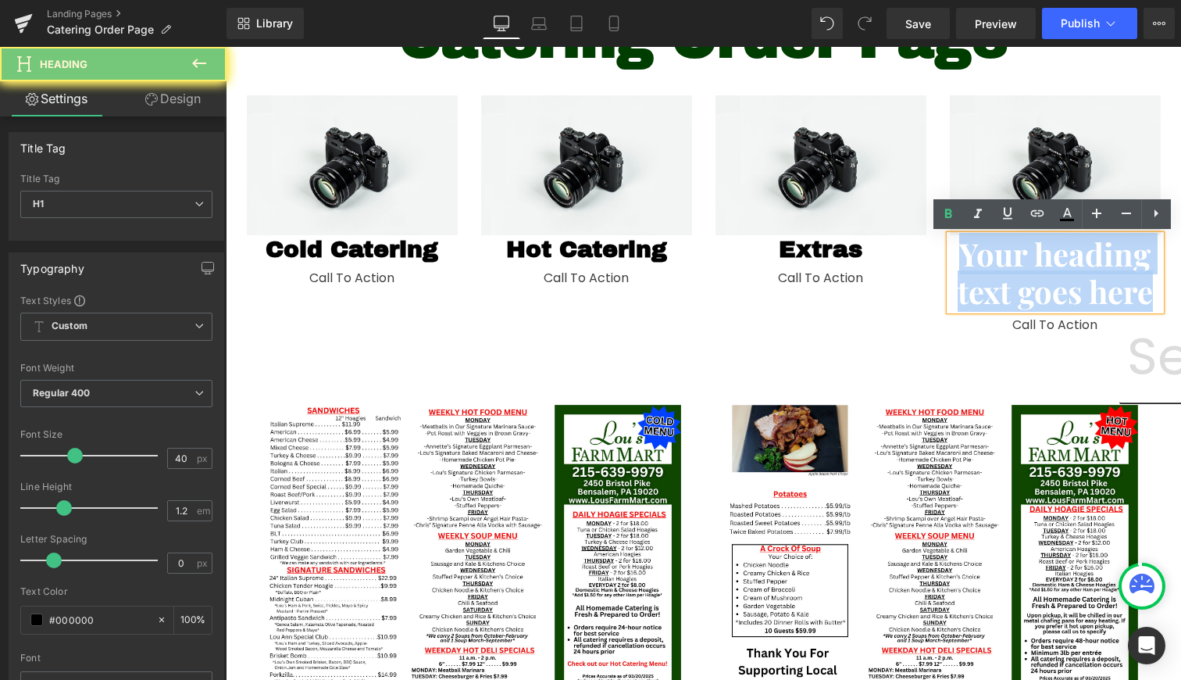
click at [1050, 257] on h1 "Your heading text goes here" at bounding box center [1055, 272] width 211 height 75
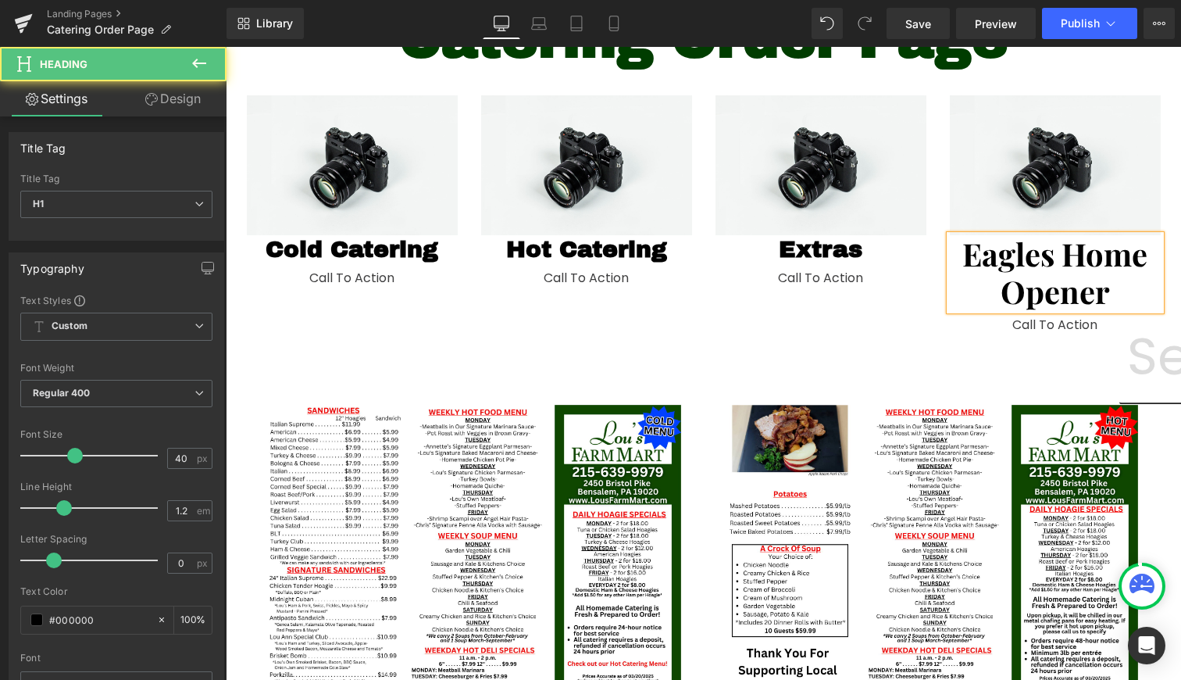
click at [1050, 257] on h1 "Eagles Home Opener" at bounding box center [1055, 272] width 211 height 75
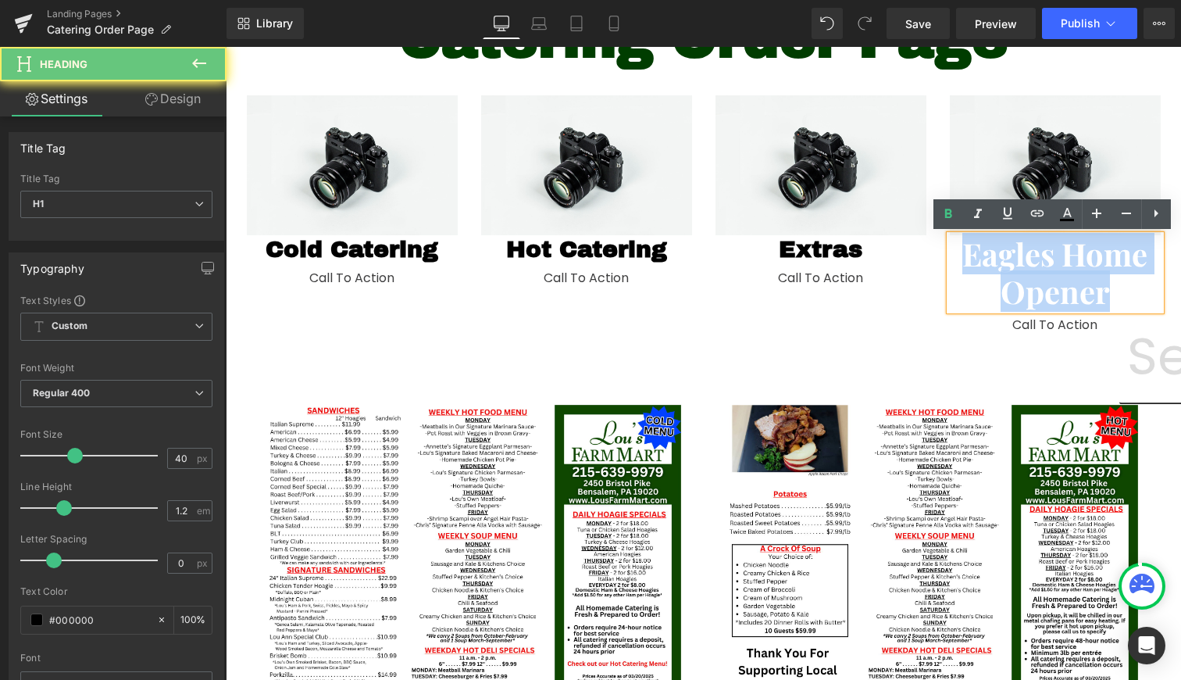
click at [1050, 257] on h1 "Eagles Home Opener" at bounding box center [1055, 272] width 211 height 75
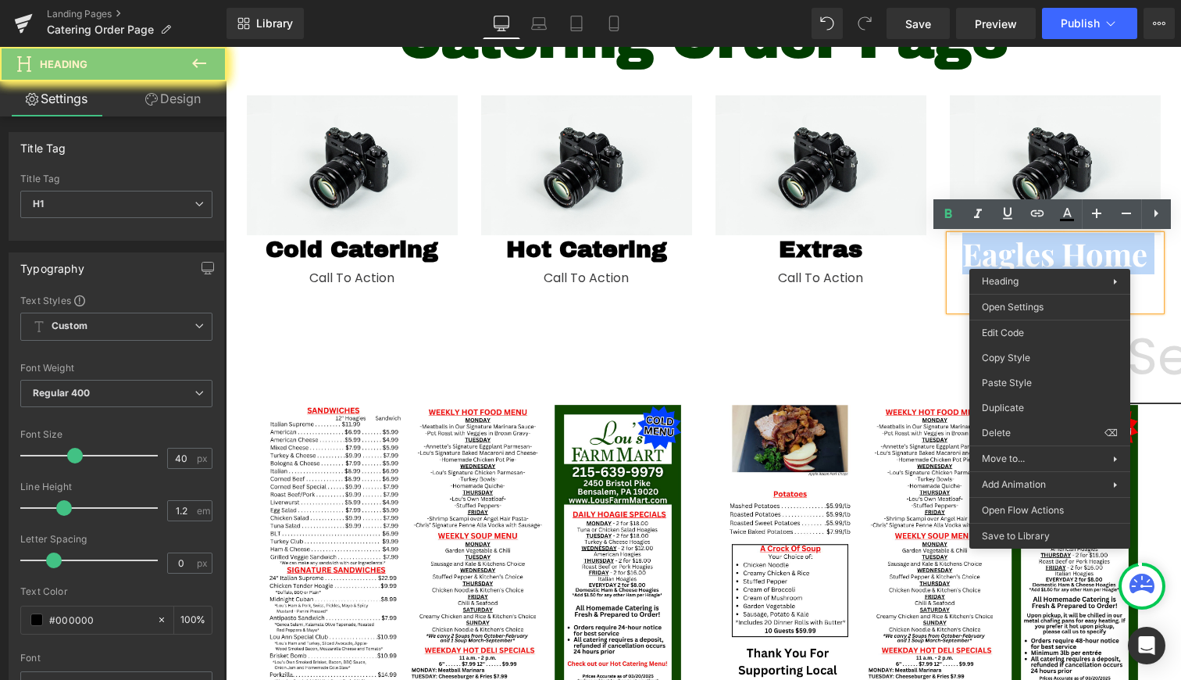
click at [1050, 257] on h1 "Eagles Home Opener" at bounding box center [1055, 272] width 211 height 75
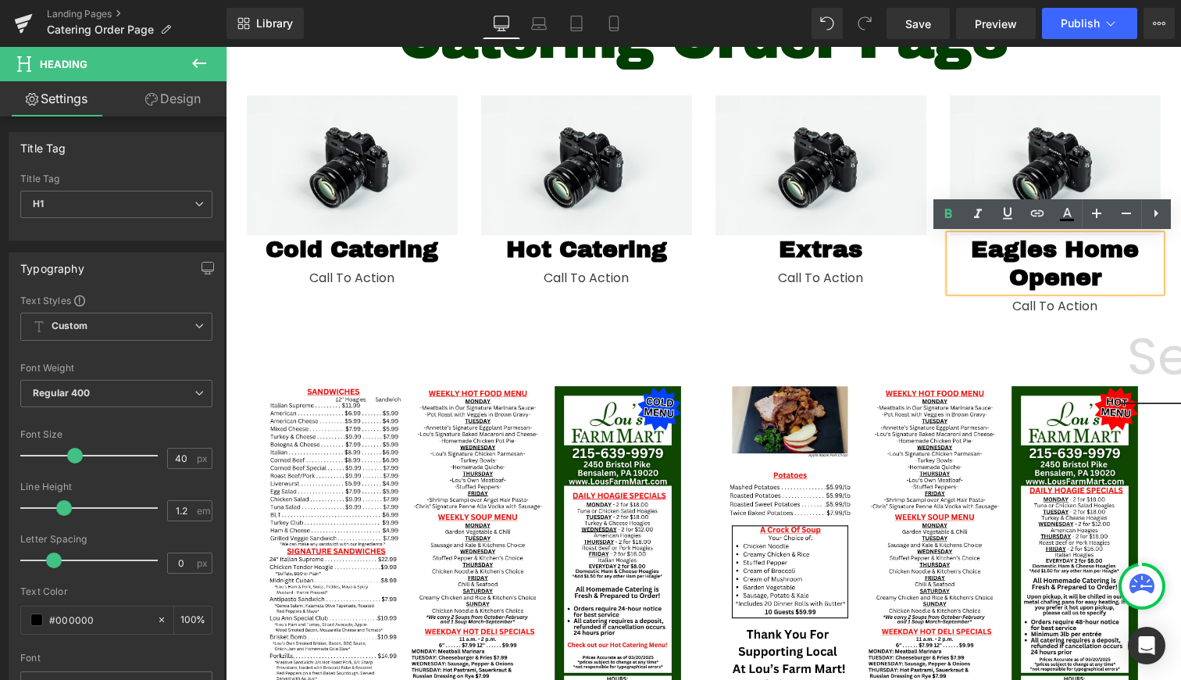
click at [1087, 282] on h1 "Eagles Home Opener" at bounding box center [1055, 263] width 211 height 56
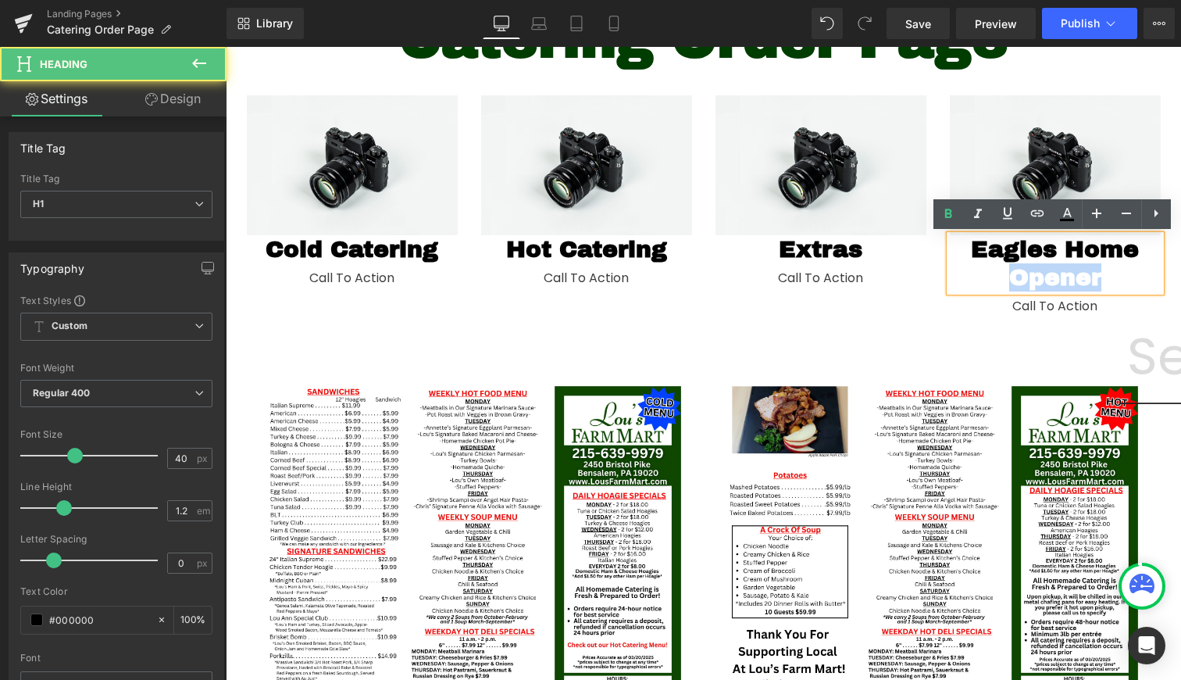
click at [1087, 282] on h1 "Eagles Home Opener" at bounding box center [1055, 263] width 211 height 56
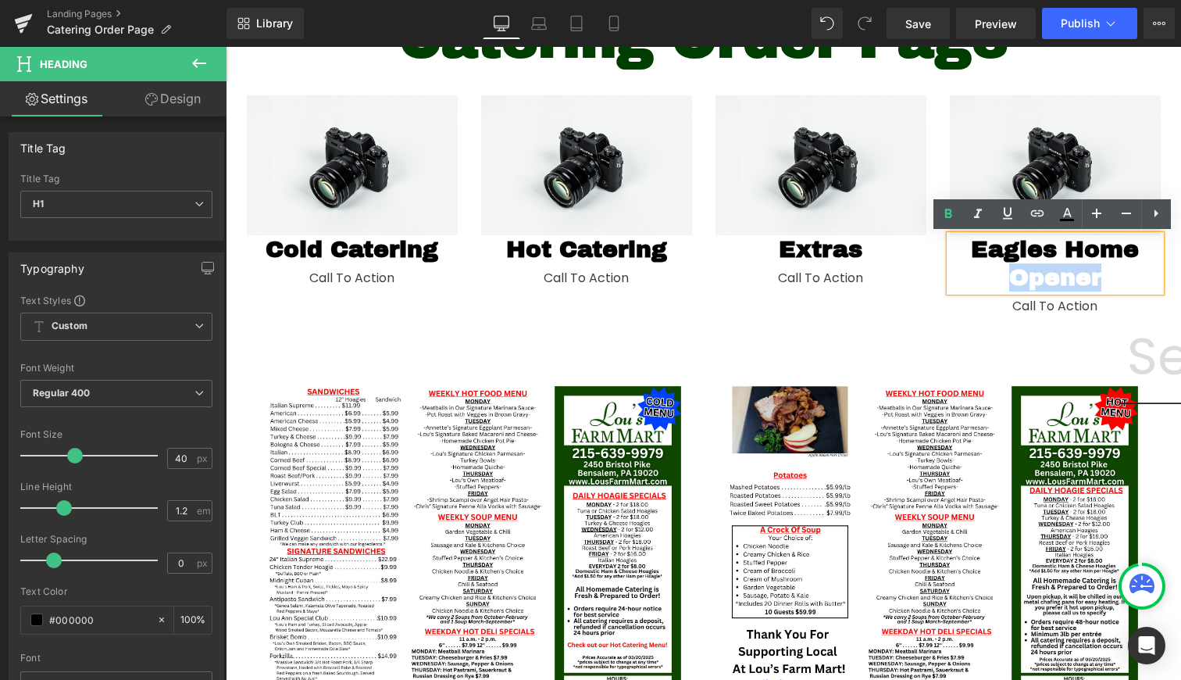
click at [1087, 280] on h1 "Eagles Home Opener" at bounding box center [1055, 263] width 211 height 56
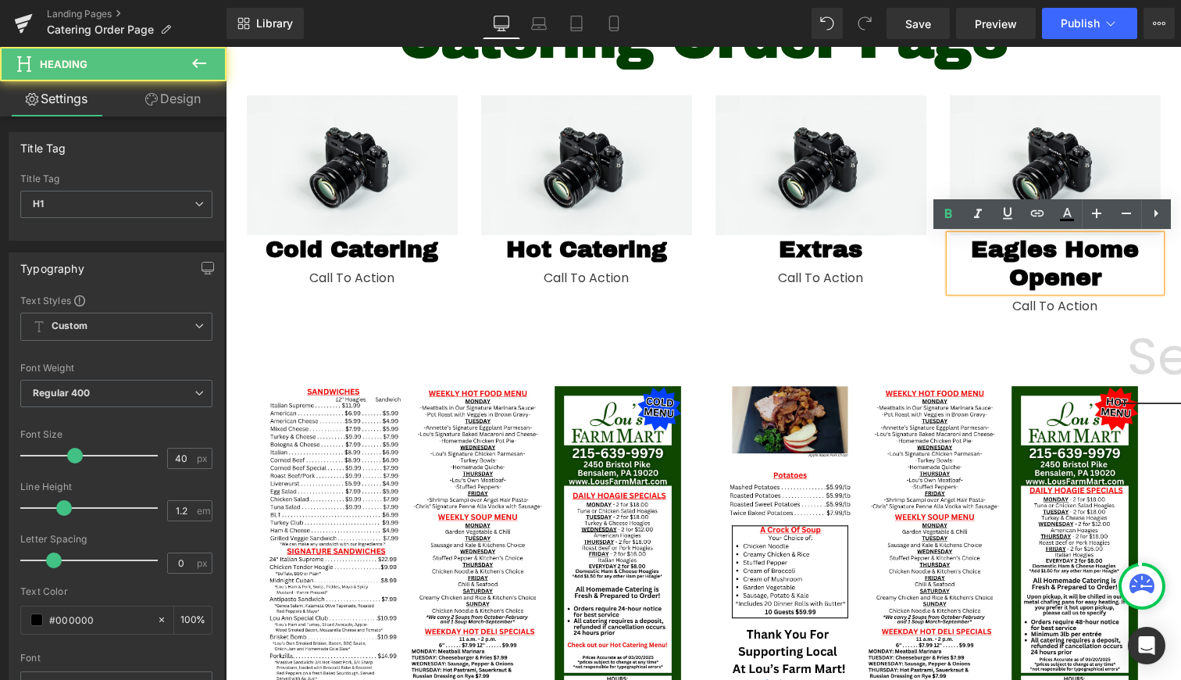
click at [1064, 253] on h1 "Eagles Home Opener" at bounding box center [1055, 263] width 211 height 56
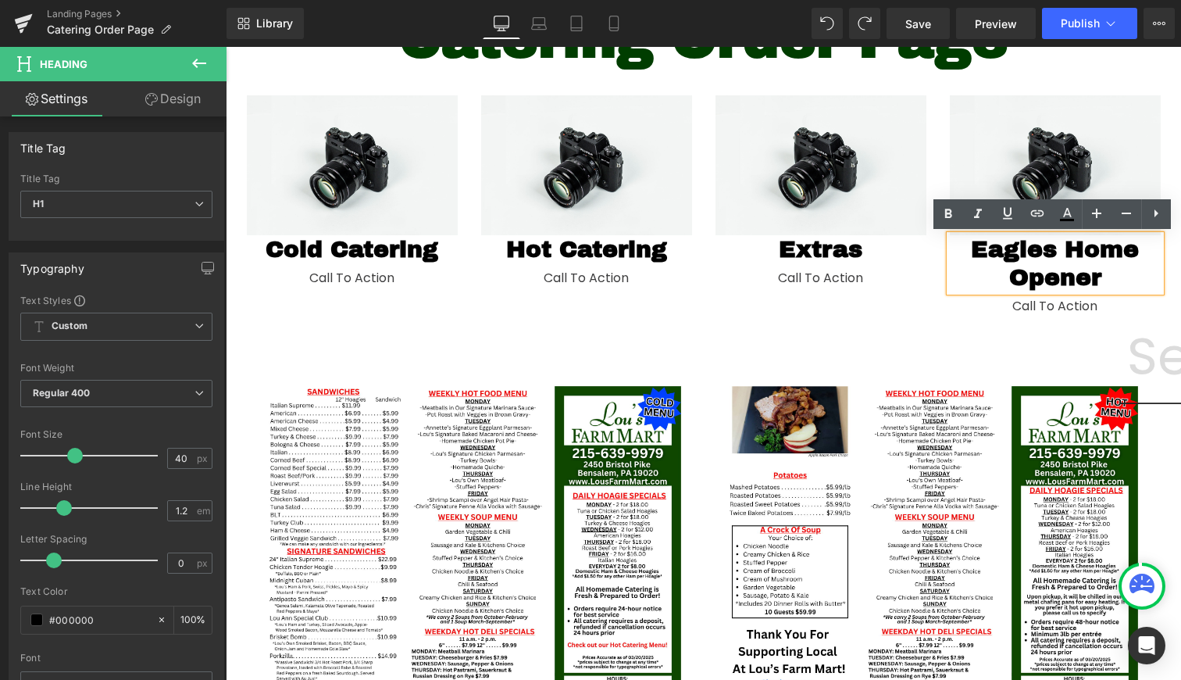
click at [1137, 283] on h1 "Eagles Home Opener" at bounding box center [1055, 263] width 211 height 56
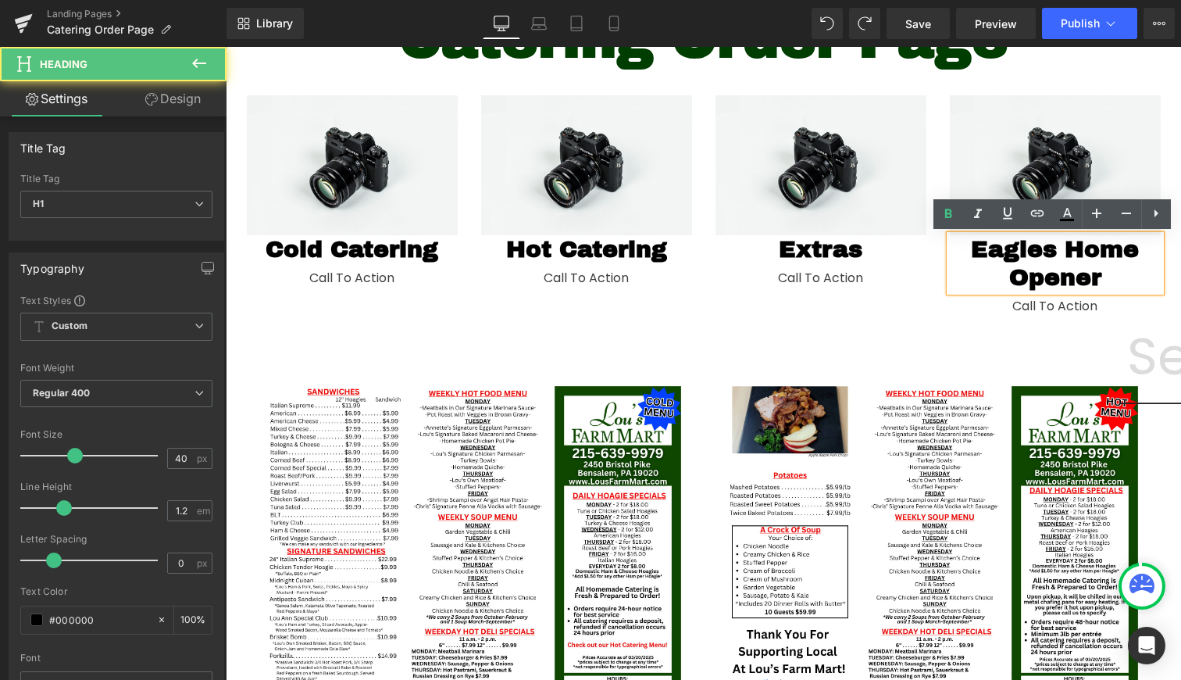
click at [1137, 283] on h1 "Eagles Home Opener" at bounding box center [1055, 263] width 211 height 56
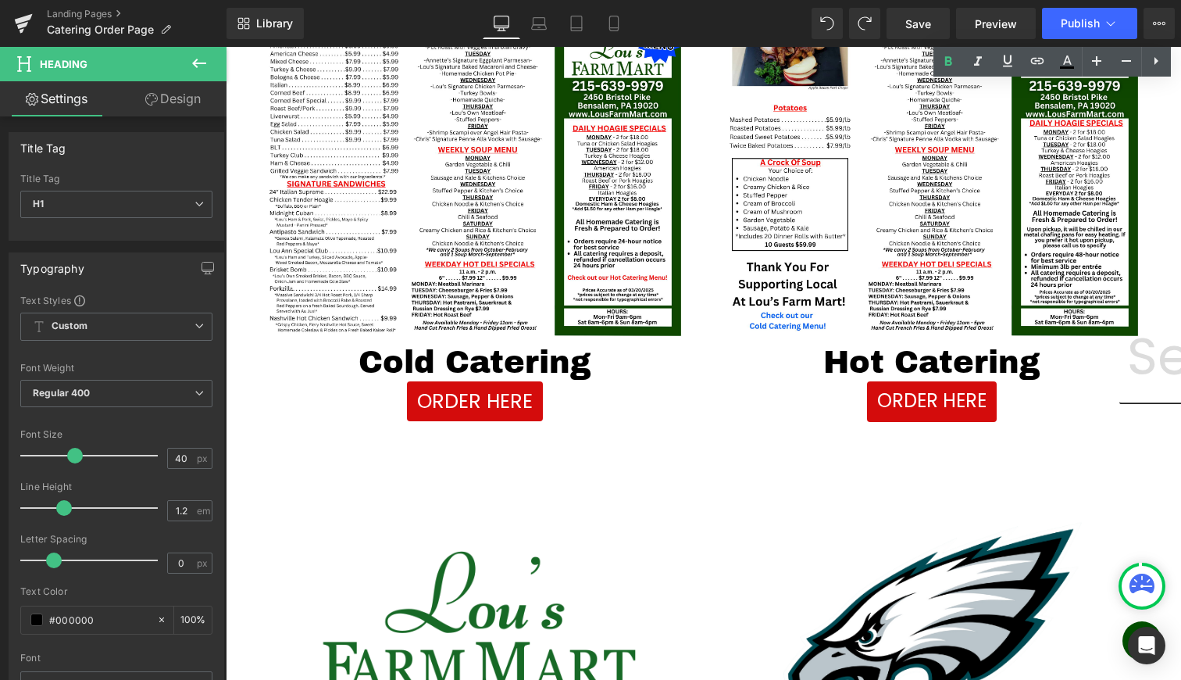
scroll to position [140, 0]
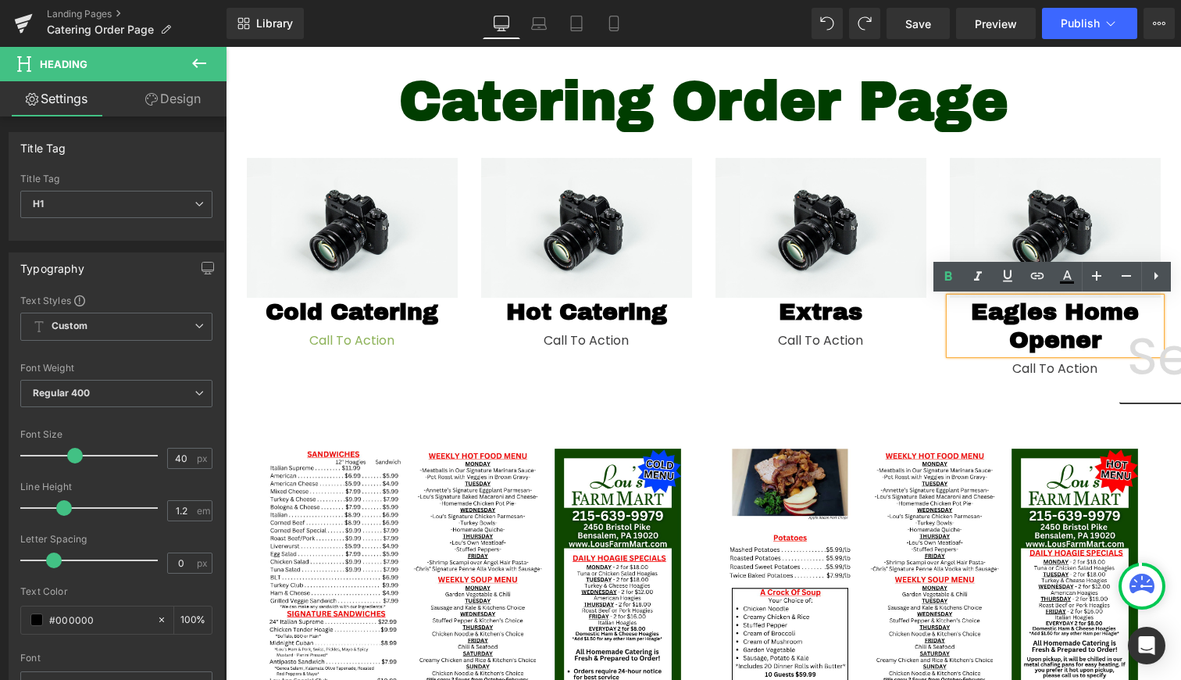
click at [355, 342] on div "Call To Action Button" at bounding box center [352, 341] width 211 height 30
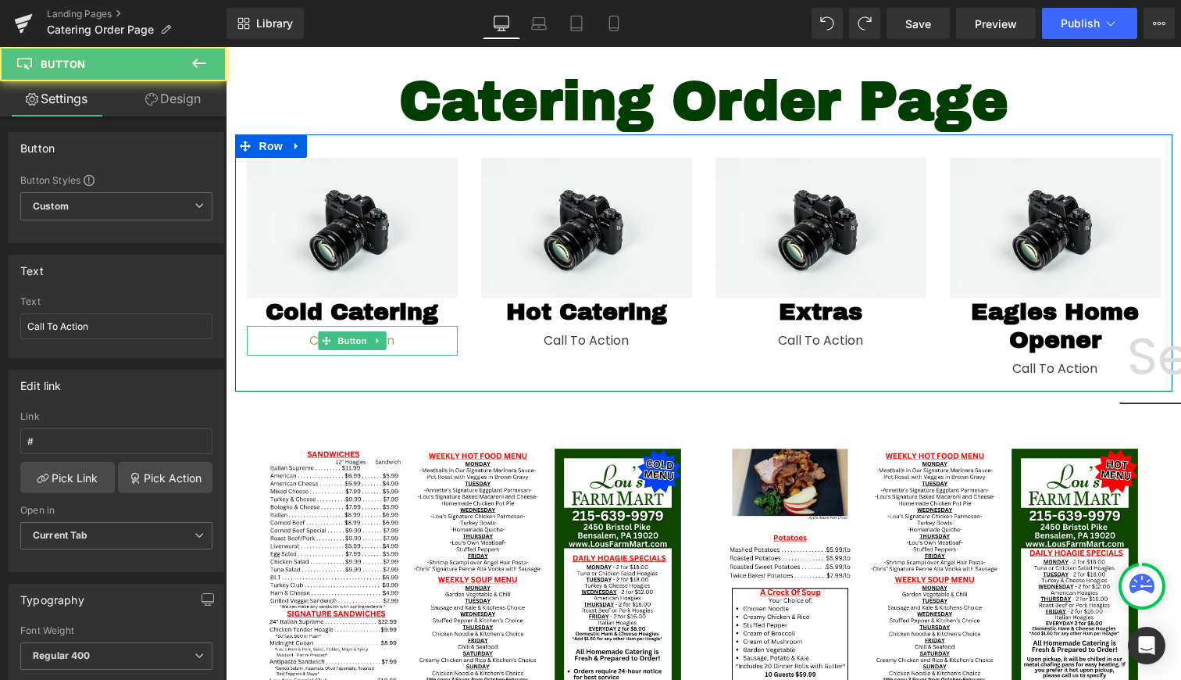
scroll to position [677, 0]
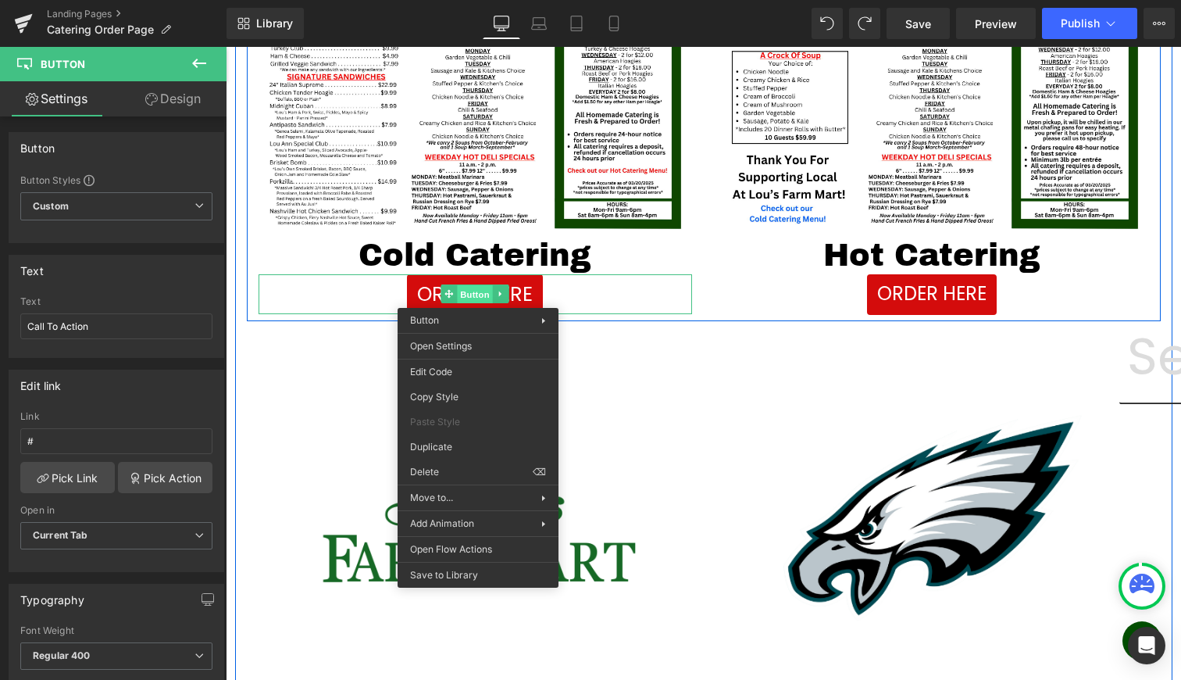
click at [478, 296] on span "Button" at bounding box center [475, 294] width 36 height 19
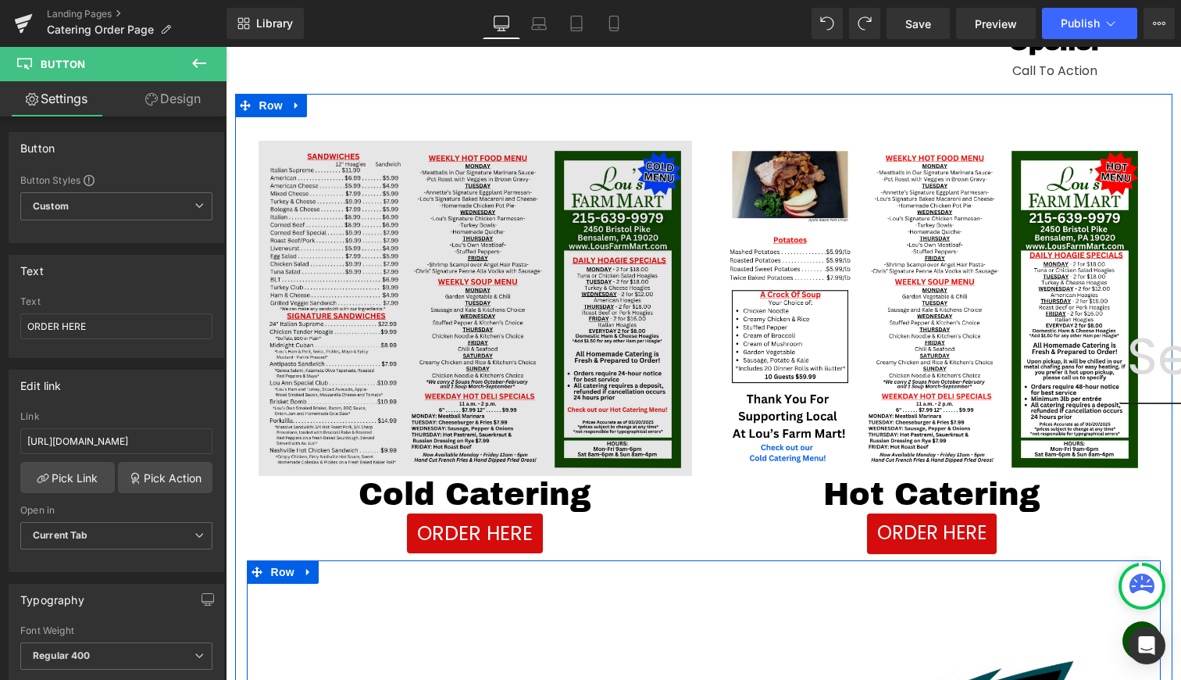
scroll to position [184, 0]
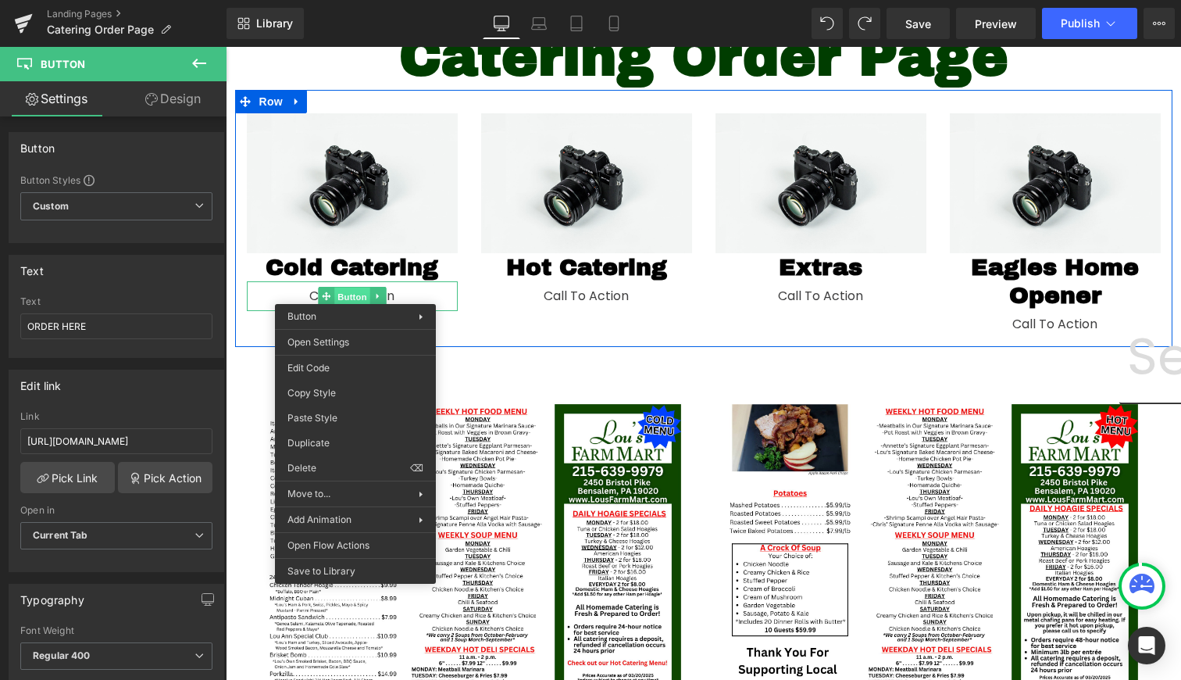
click at [355, 292] on span "Button" at bounding box center [352, 296] width 36 height 19
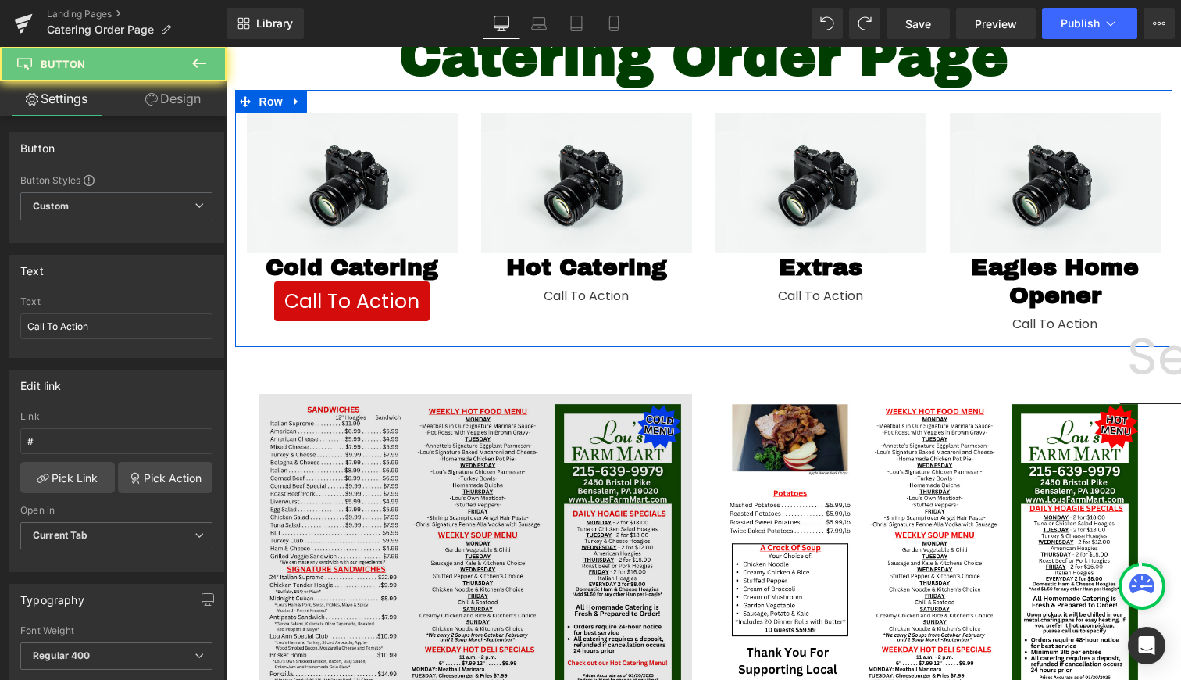
drag, startPoint x: 608, startPoint y: 473, endPoint x: 382, endPoint y: 425, distance: 230.7
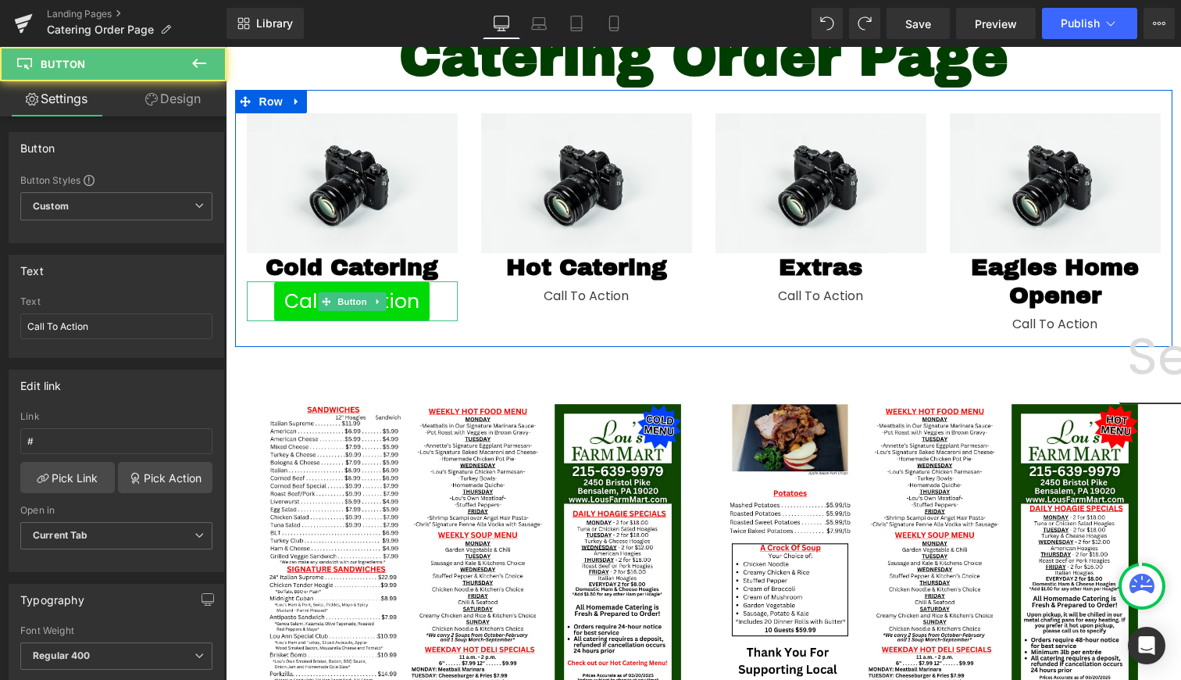
click at [401, 309] on span "Call To Action" at bounding box center [351, 302] width 135 height 30
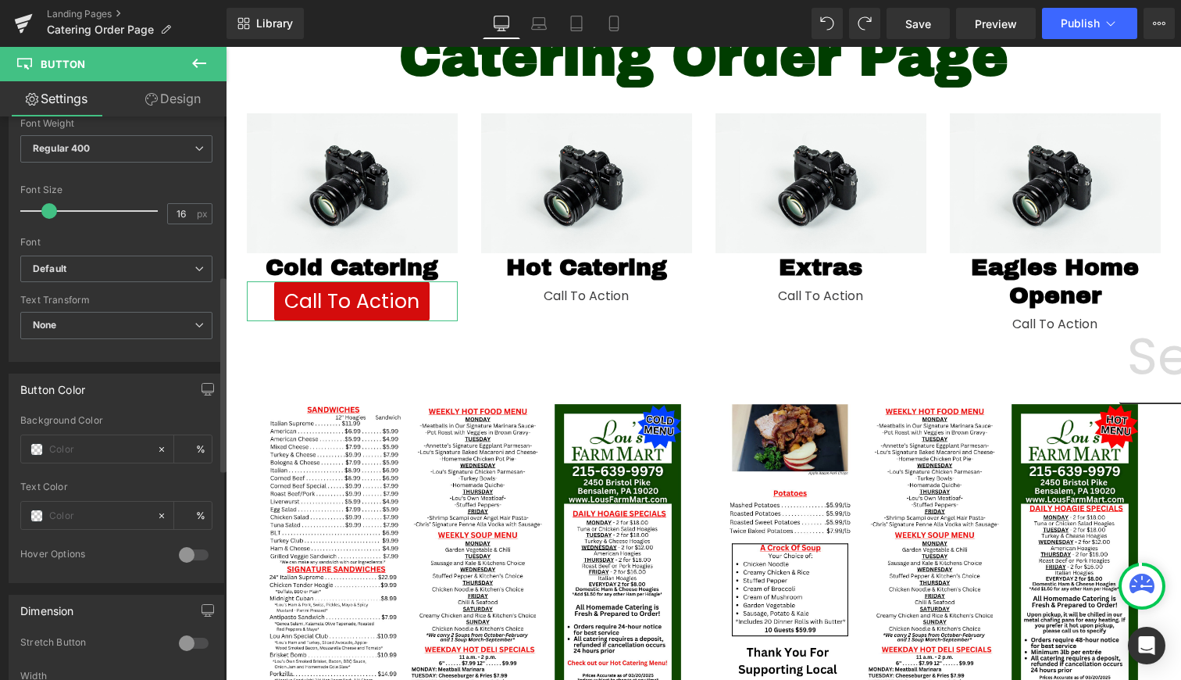
scroll to position [459, 0]
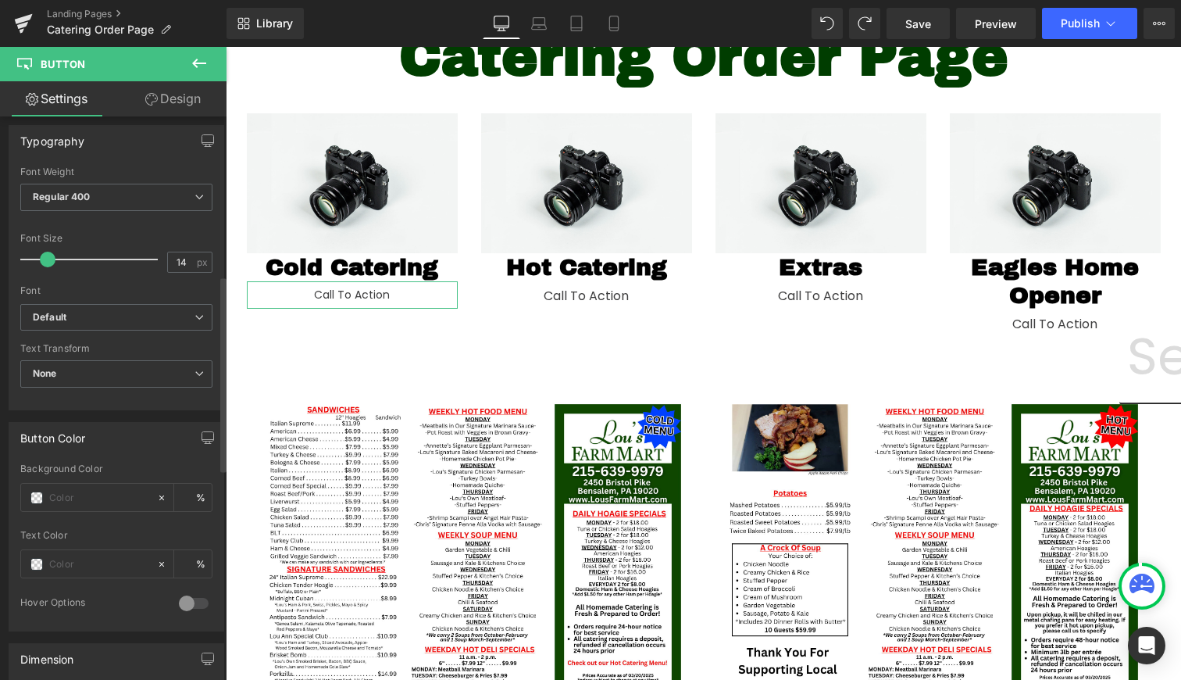
type input "15"
click at [46, 264] on div at bounding box center [93, 259] width 130 height 31
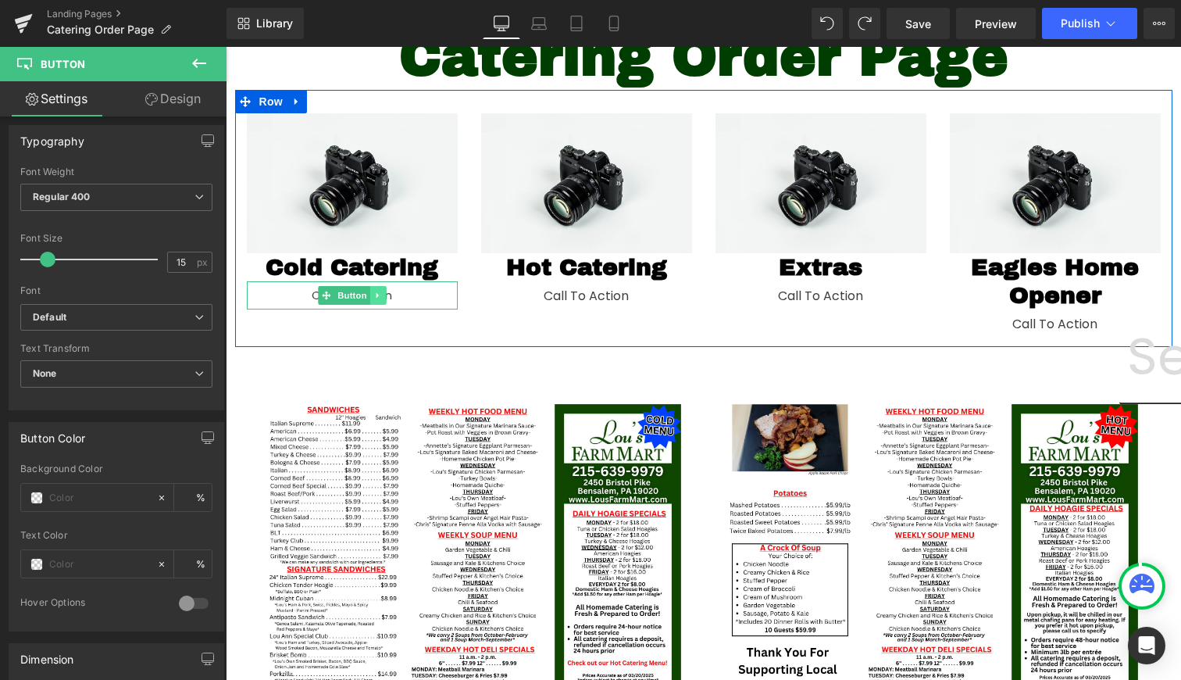
click at [380, 294] on link at bounding box center [378, 295] width 16 height 19
click at [267, 301] on div "Call To Action" at bounding box center [352, 295] width 211 height 29
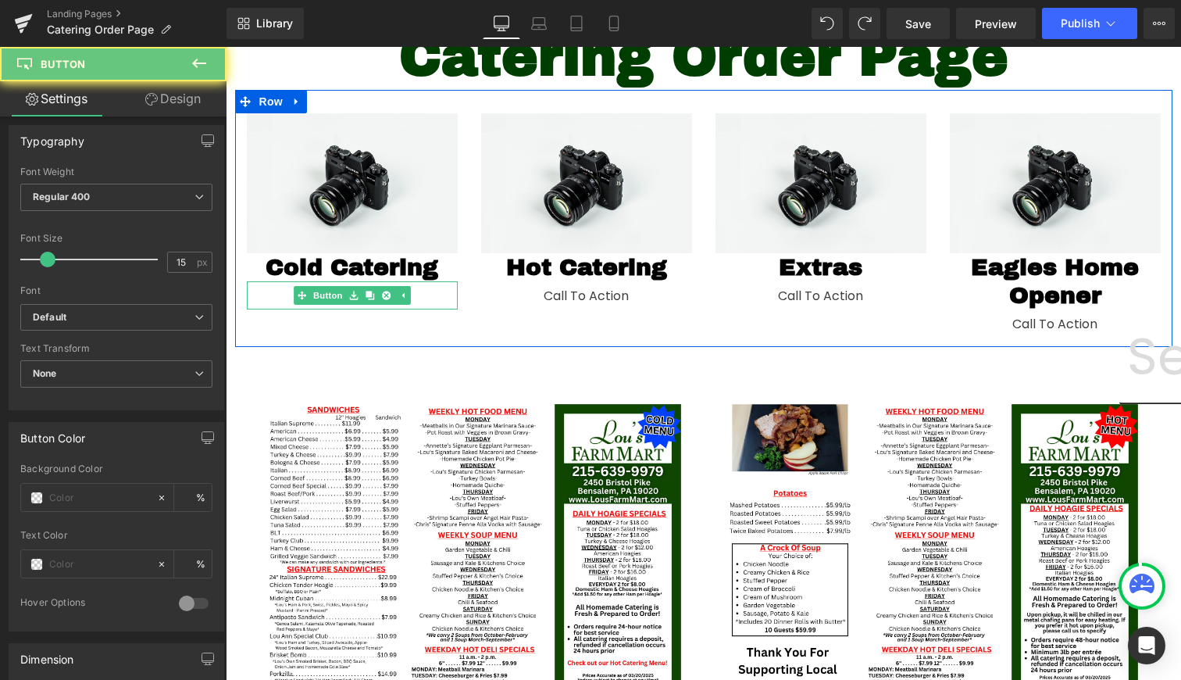
click at [267, 301] on div "Call To Action" at bounding box center [352, 295] width 211 height 29
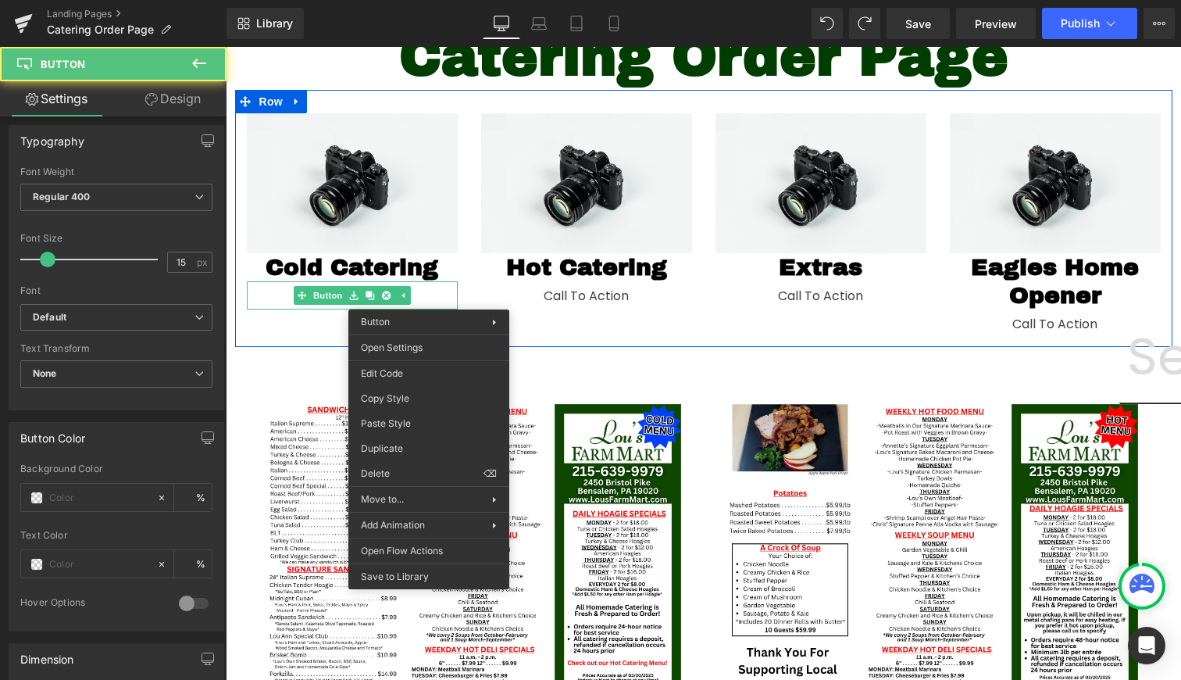
click at [429, 298] on div "Call To Action" at bounding box center [352, 295] width 211 height 29
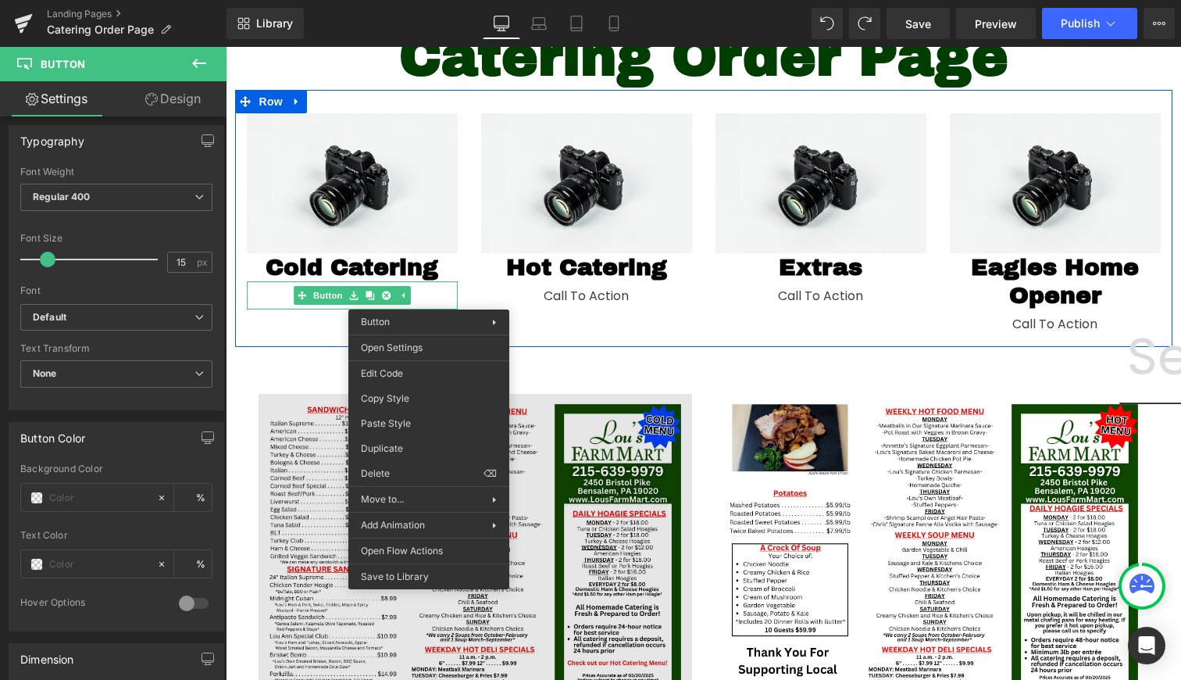
drag, startPoint x: 676, startPoint y: 470, endPoint x: 450, endPoint y: 423, distance: 230.6
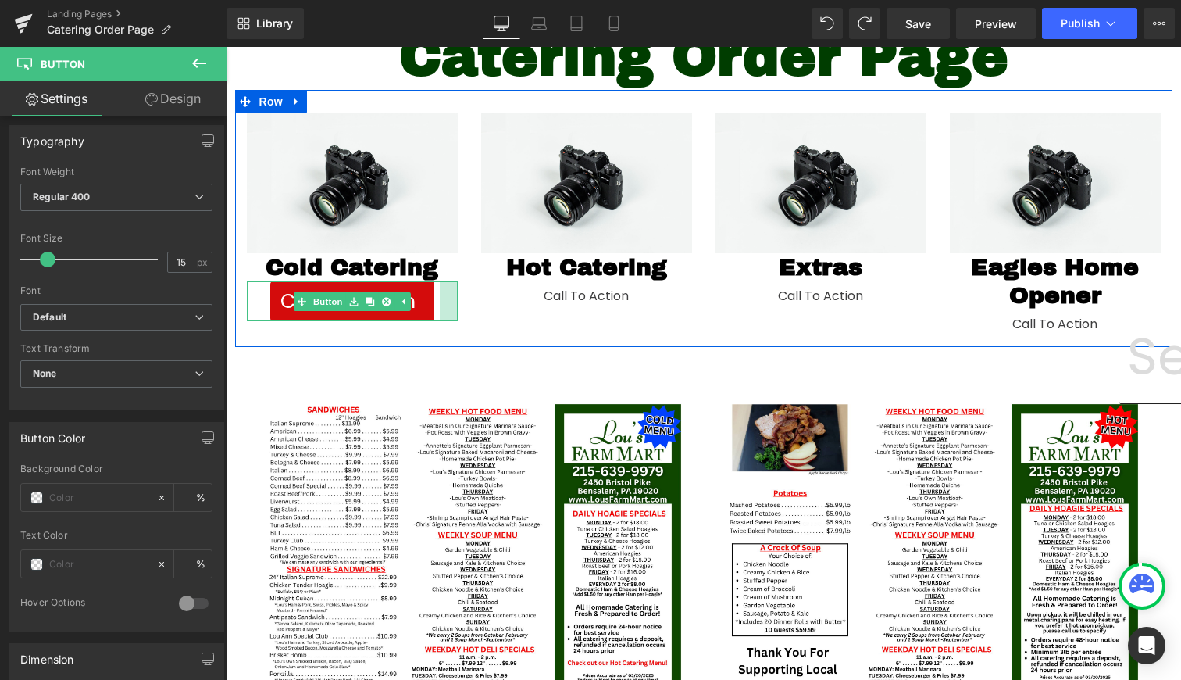
drag, startPoint x: 451, startPoint y: 284, endPoint x: 442, endPoint y: 284, distance: 8.6
click at [442, 284] on div at bounding box center [449, 301] width 18 height 41
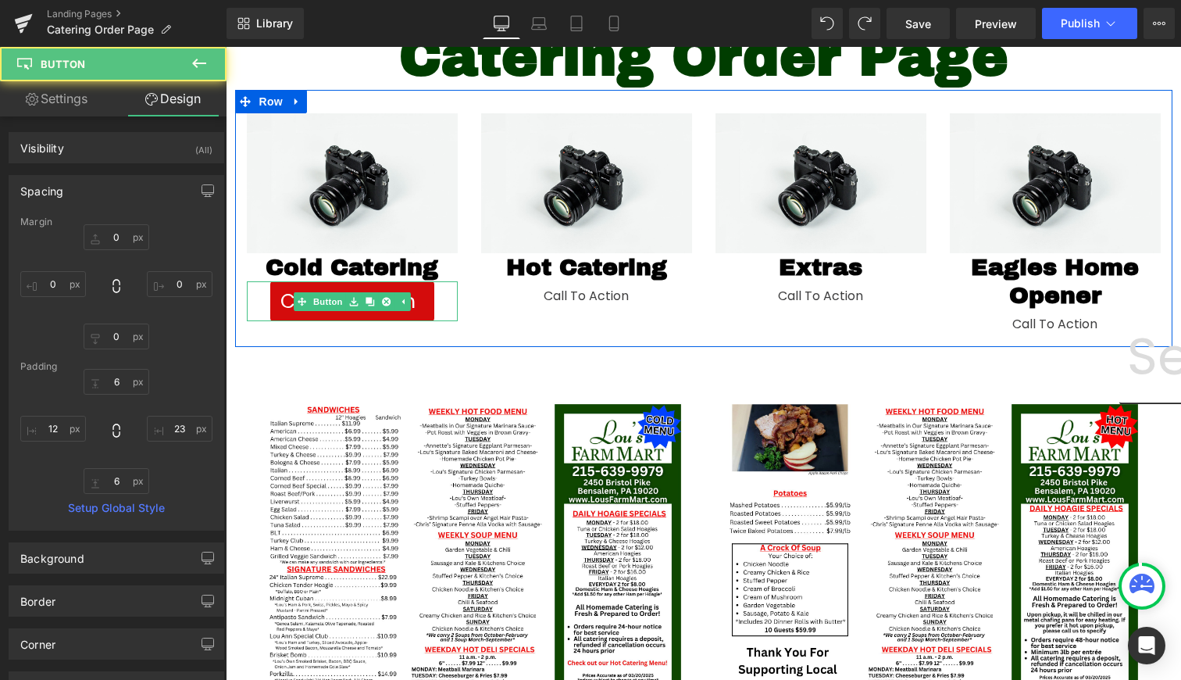
type input "0"
type input "6"
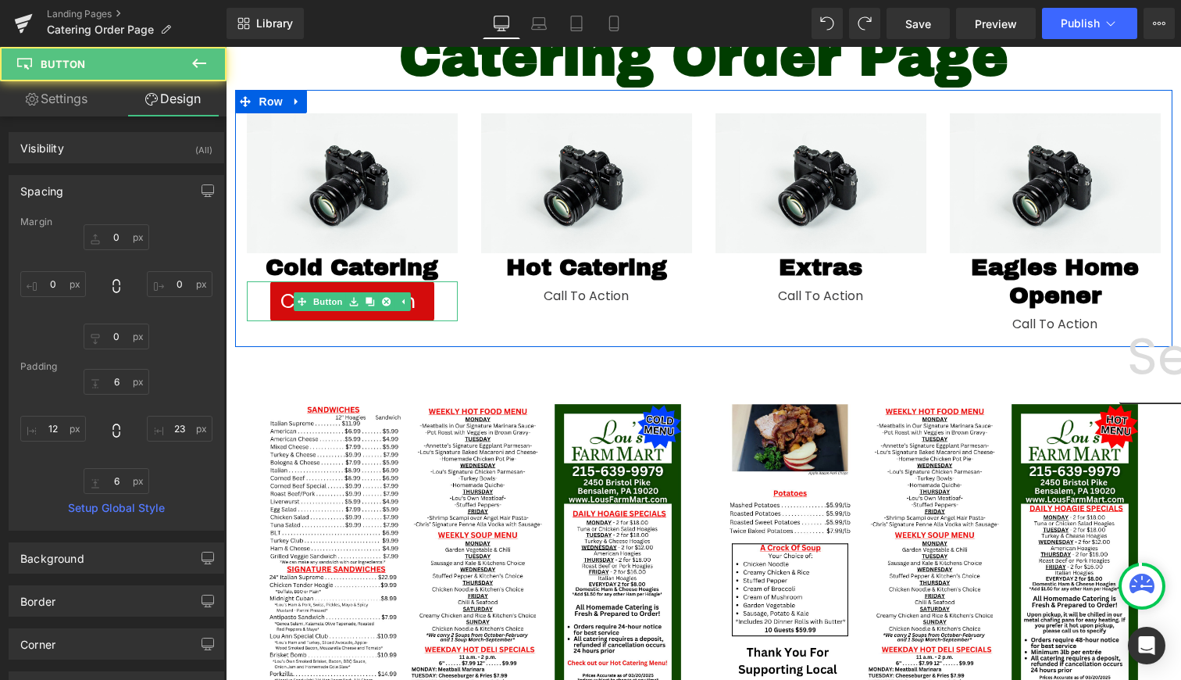
type input "21.527464"
type input "6"
type input "12"
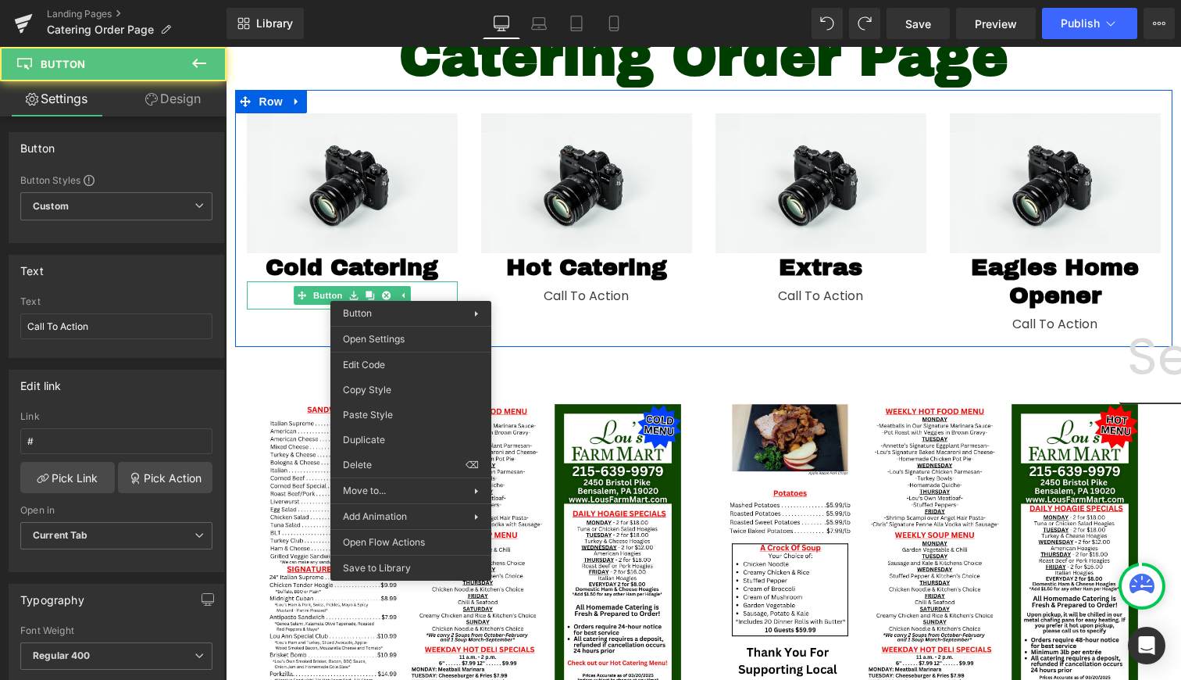
click at [411, 289] on div "Call To Action" at bounding box center [352, 295] width 211 height 29
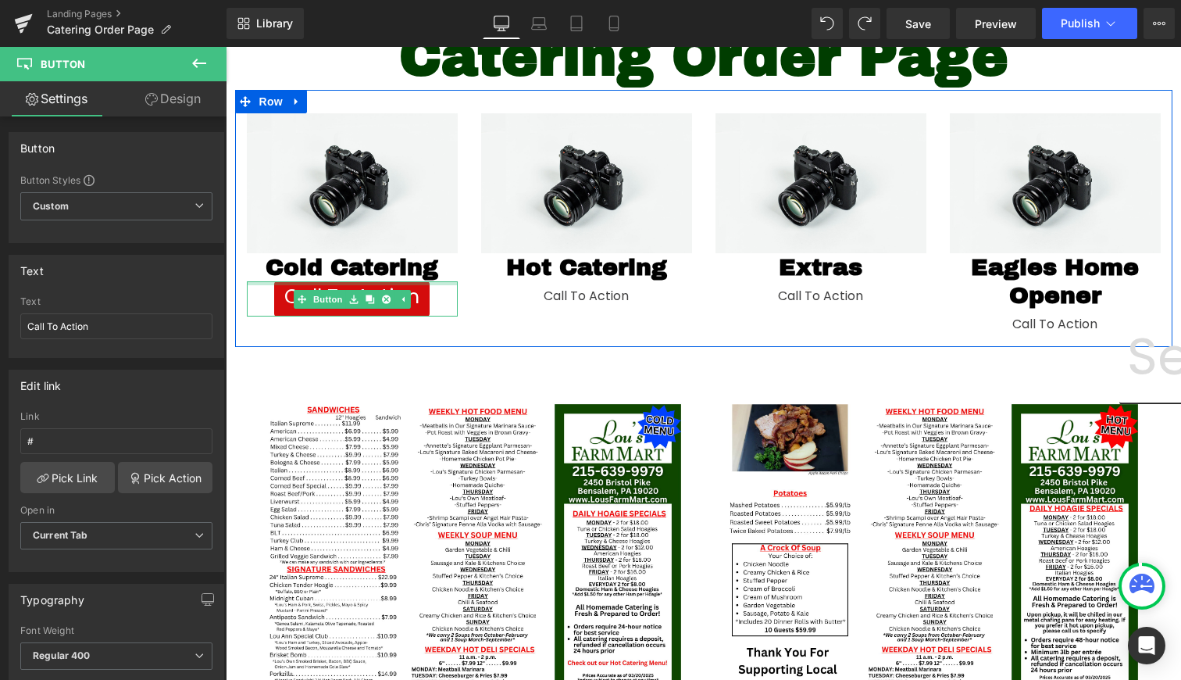
drag, startPoint x: 417, startPoint y: 284, endPoint x: 417, endPoint y: 272, distance: 11.7
click at [417, 272] on div "Image Cold Catering Heading Call To Action Button" at bounding box center [352, 214] width 234 height 203
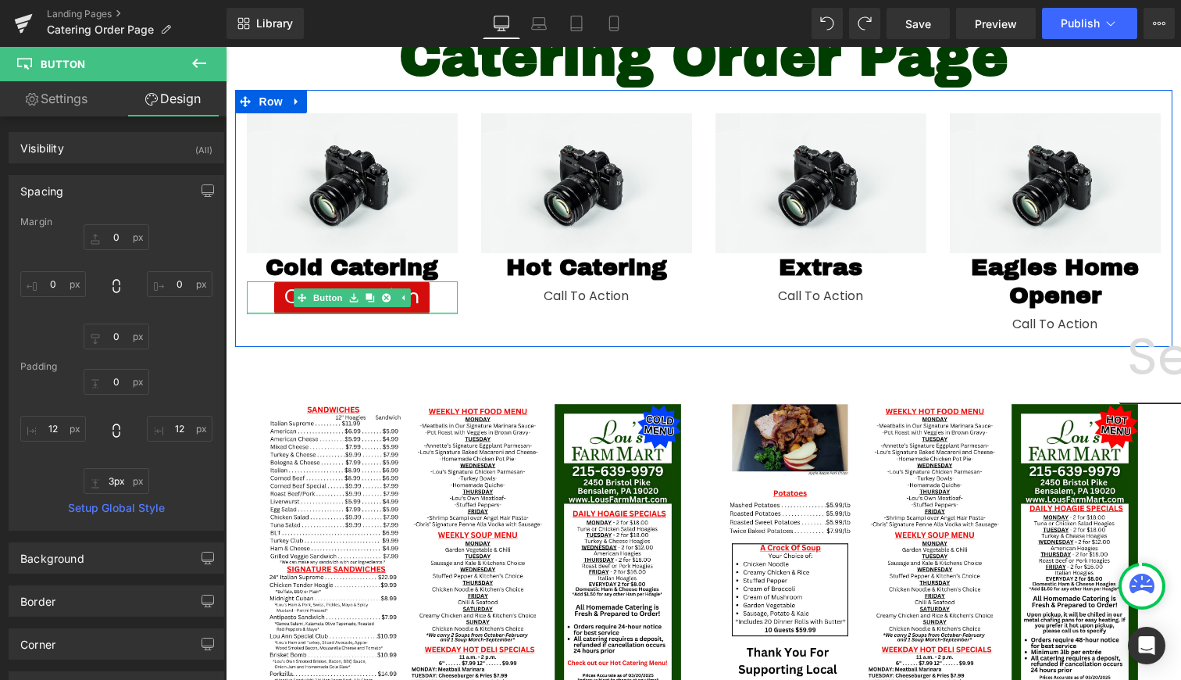
type input "2px"
click at [421, 309] on div "Call To Action Button" at bounding box center [352, 297] width 211 height 33
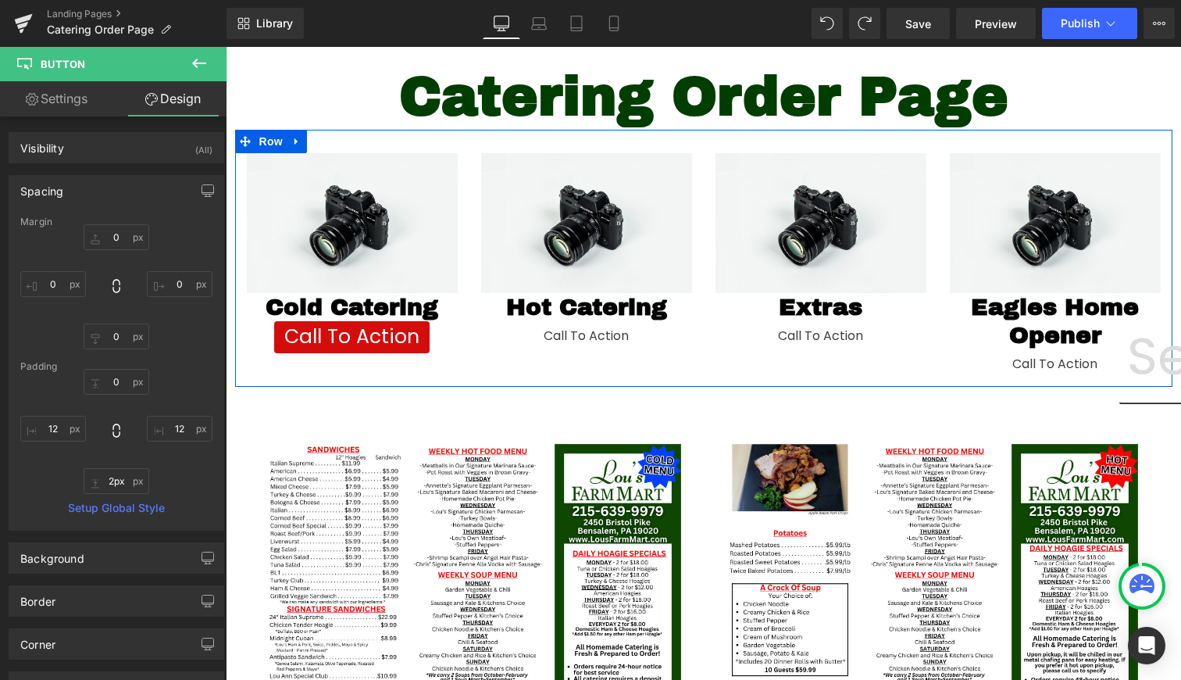
scroll to position [131, 0]
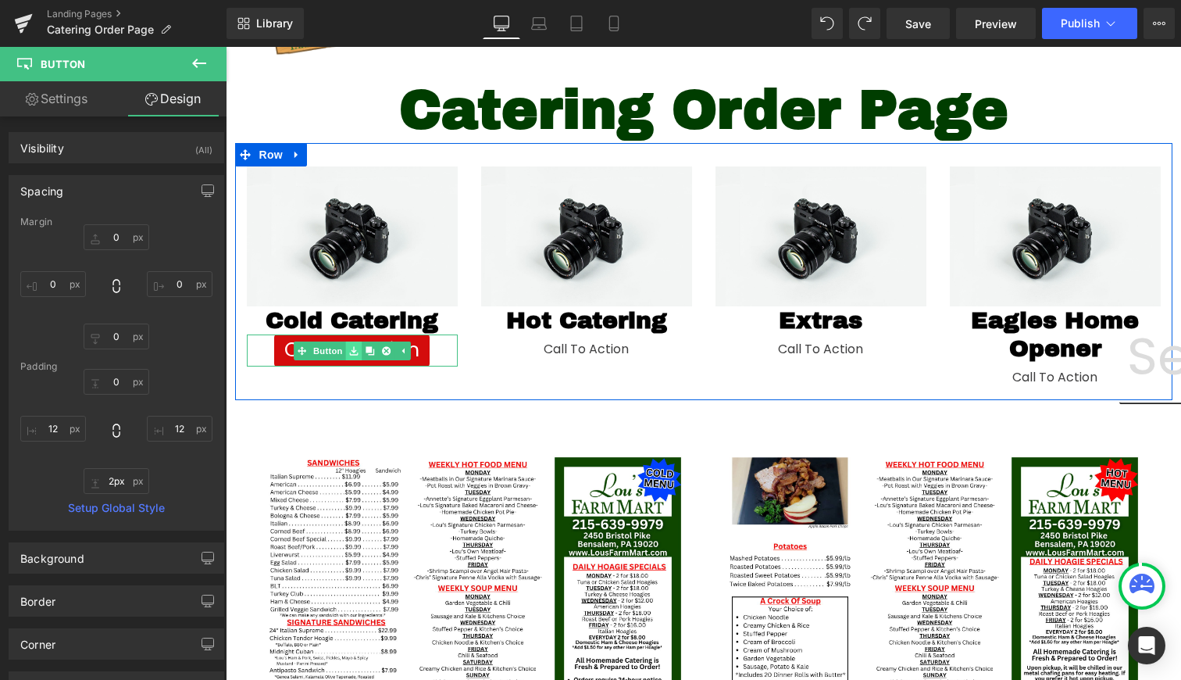
click at [345, 348] on link at bounding box center [353, 350] width 16 height 19
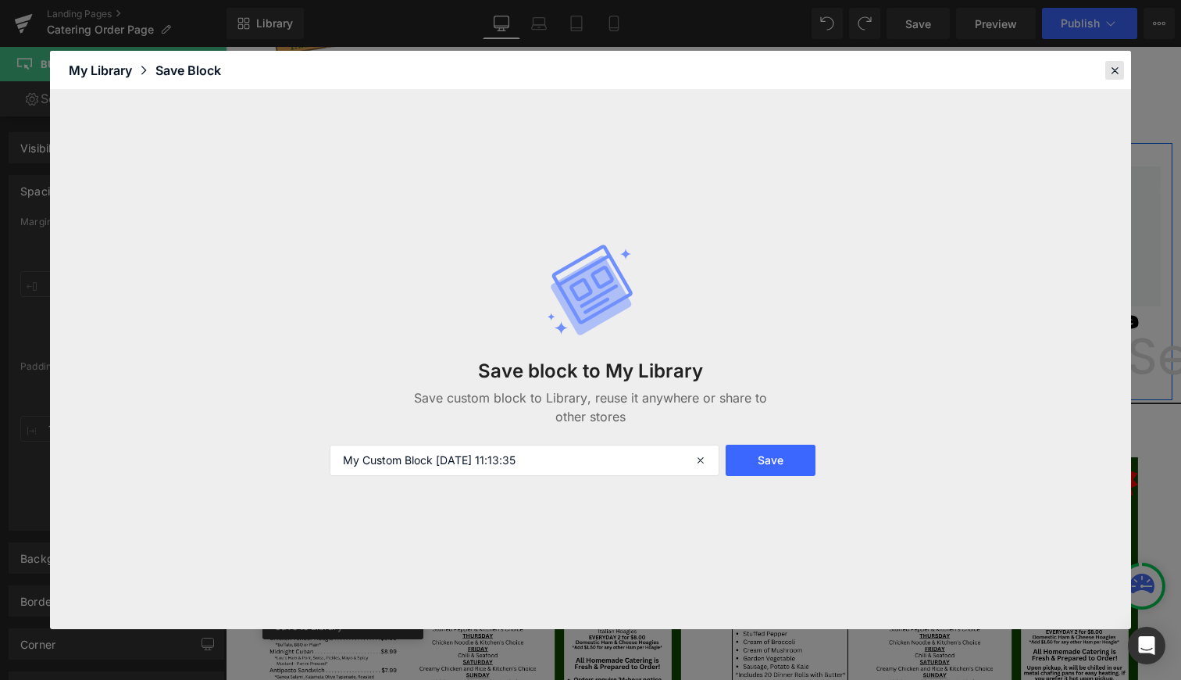
click at [1111, 66] on icon at bounding box center [1115, 70] width 14 height 14
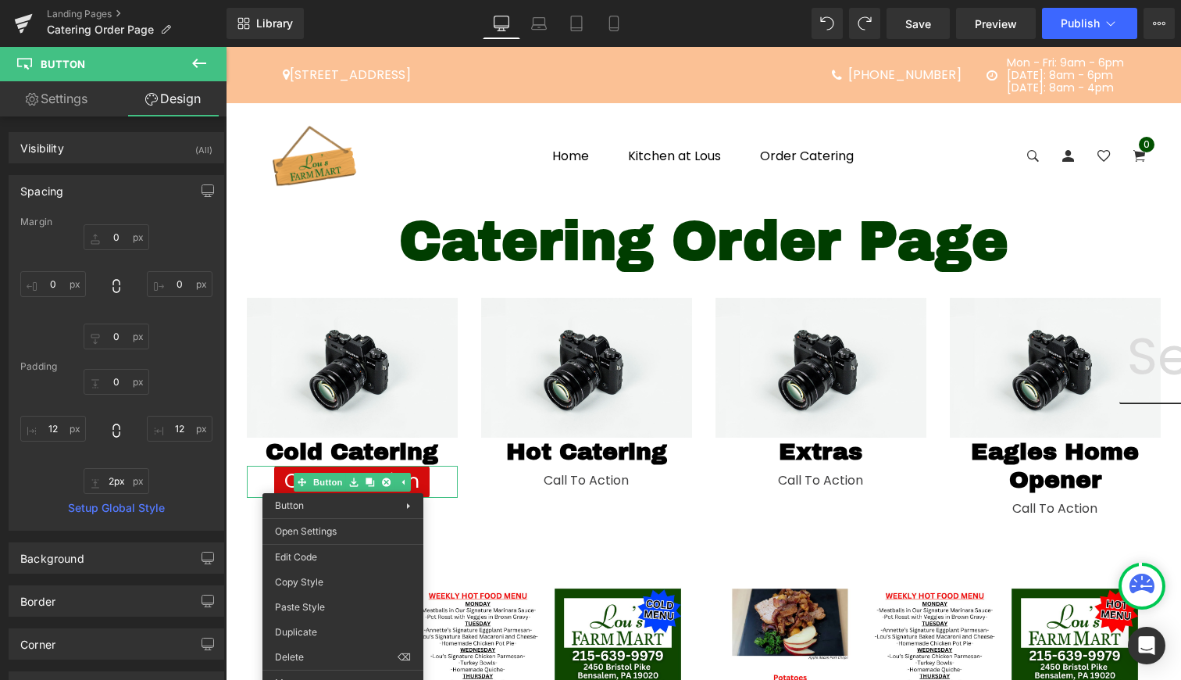
scroll to position [0, 0]
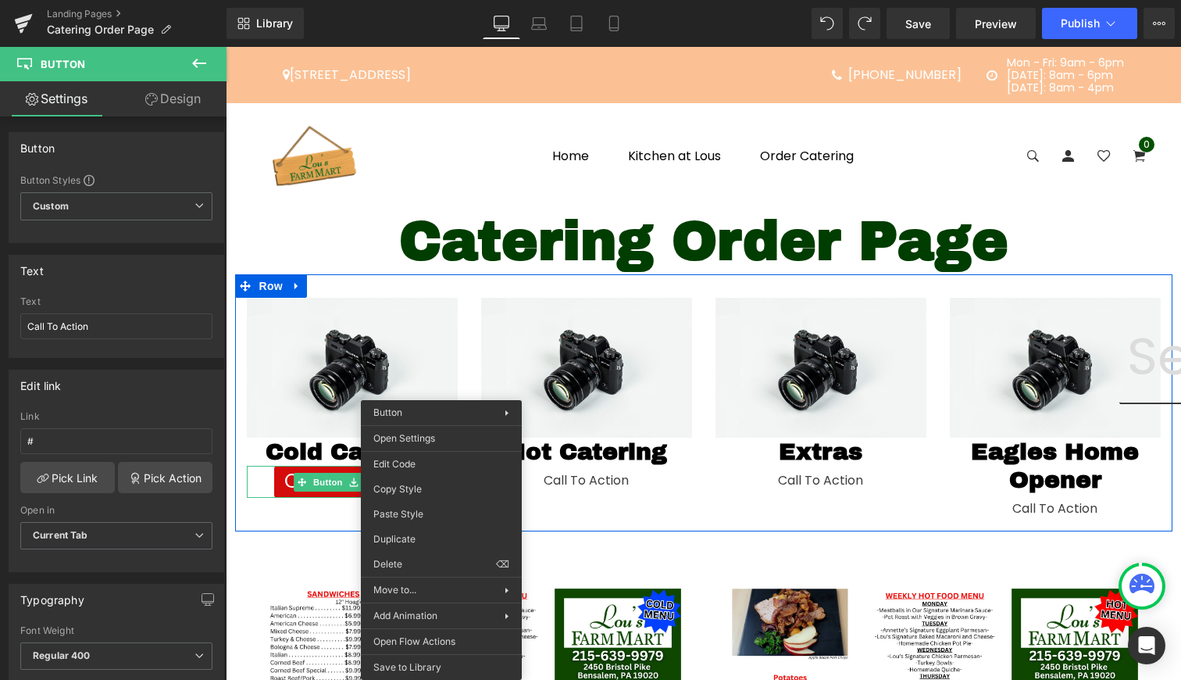
click at [403, 487] on div "Call To Action Button" at bounding box center [352, 482] width 211 height 33
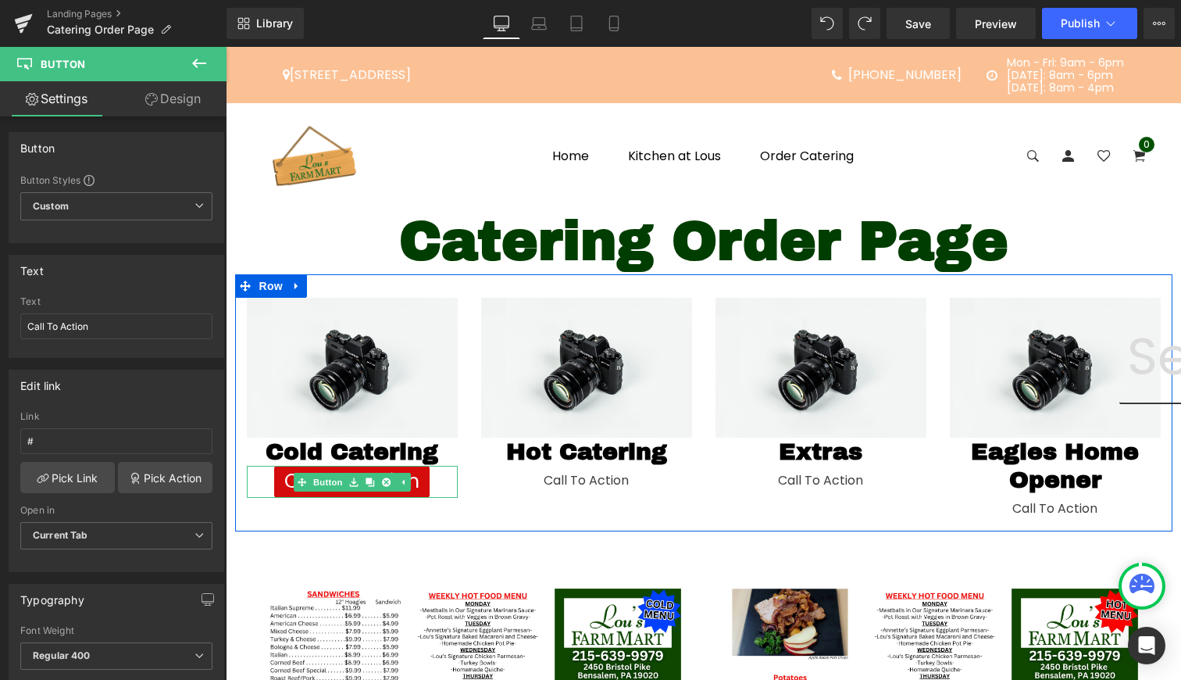
click at [434, 476] on div "Call To Action" at bounding box center [352, 482] width 211 height 33
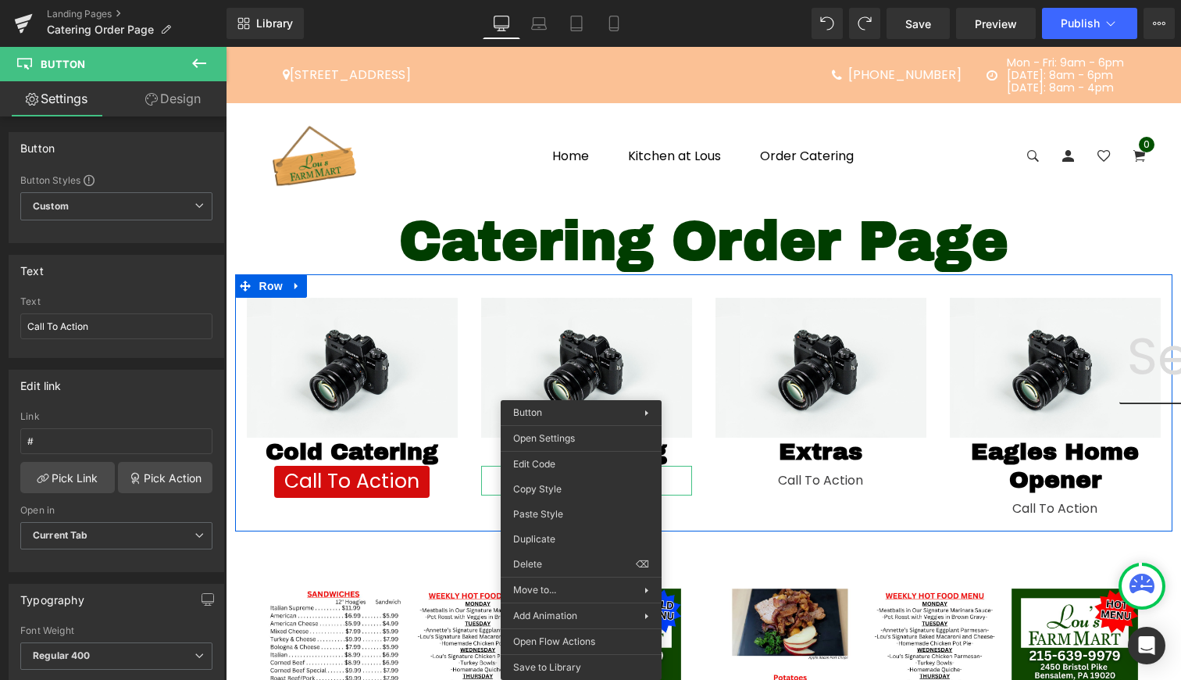
click at [566, 509] on div "Image Cold Catering Heading Call To Action Button Image Hot Catering Heading Ca…" at bounding box center [703, 402] width 937 height 257
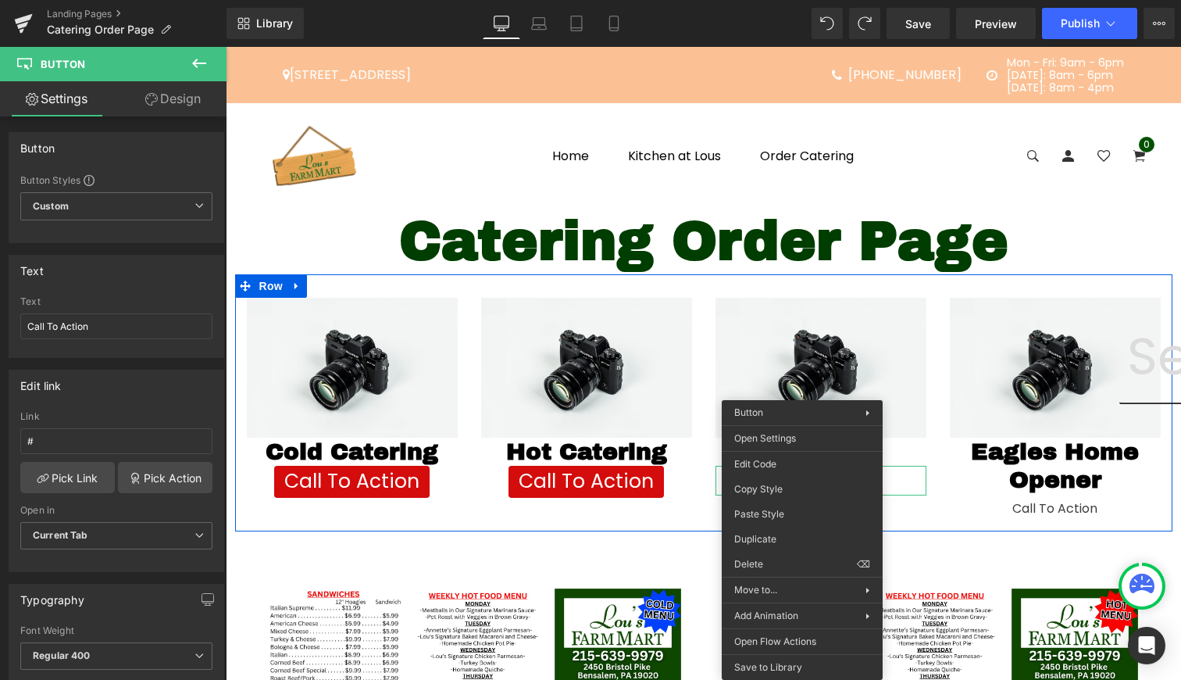
click at [803, 473] on span "Button" at bounding box center [821, 481] width 36 height 19
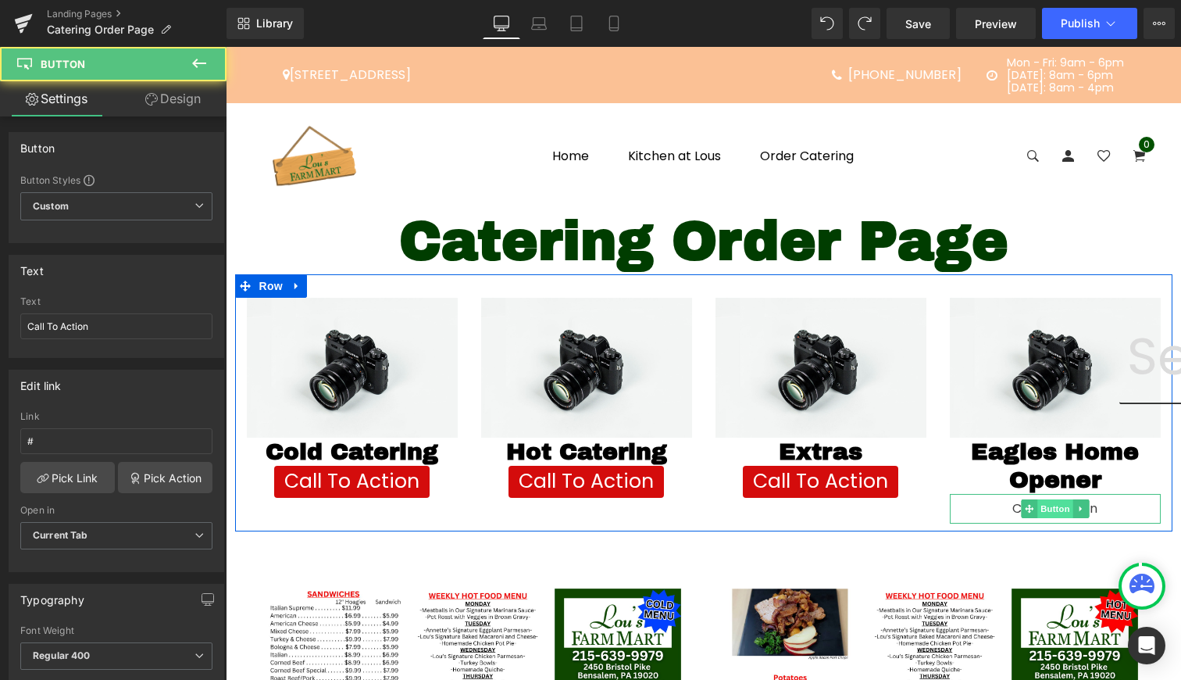
click at [1058, 509] on span "Button" at bounding box center [1055, 508] width 36 height 19
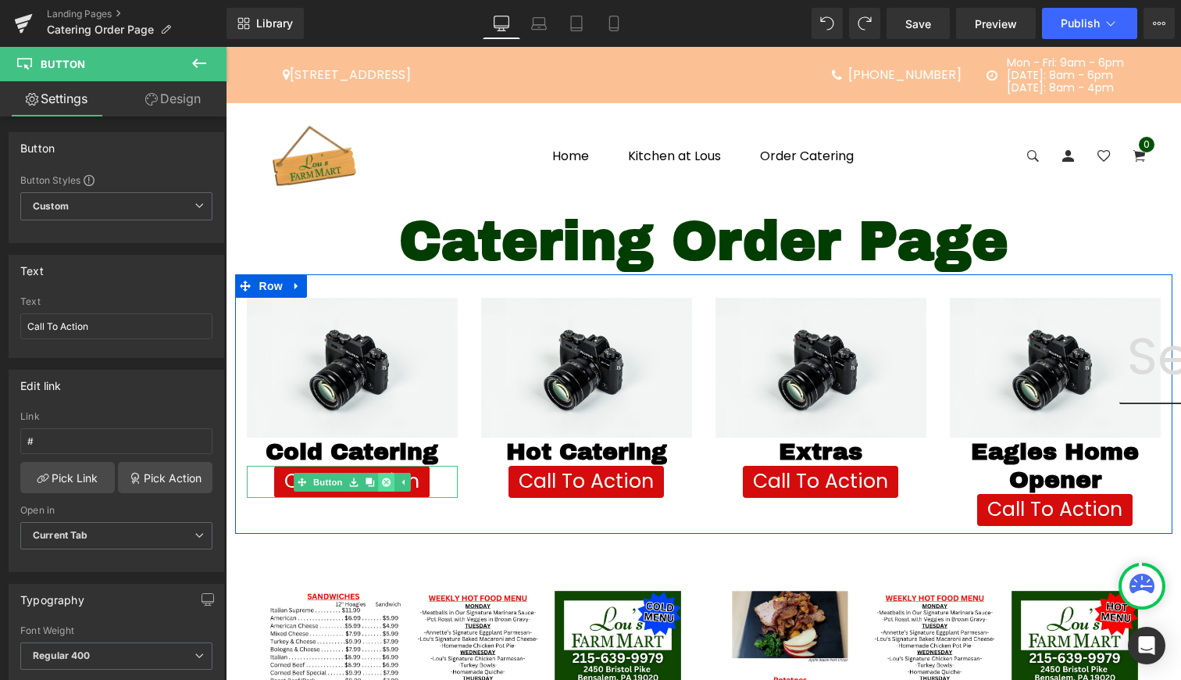
click at [381, 479] on icon at bounding box center [385, 481] width 9 height 9
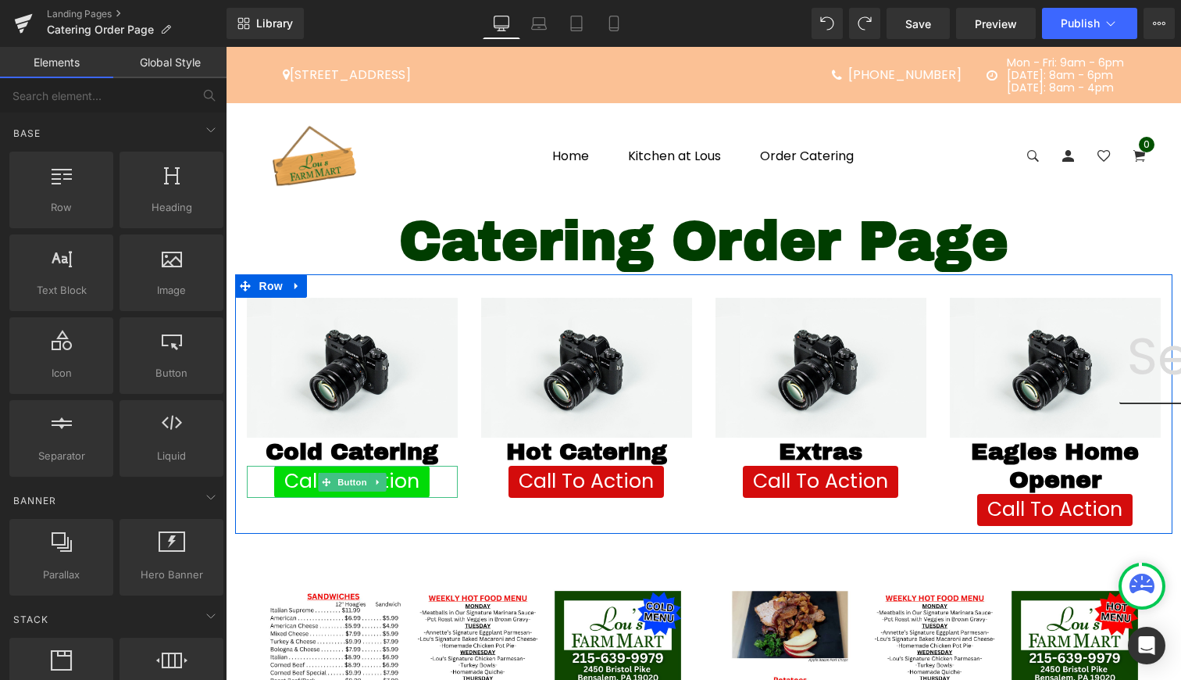
click at [412, 486] on link "Call To Action" at bounding box center [351, 482] width 155 height 33
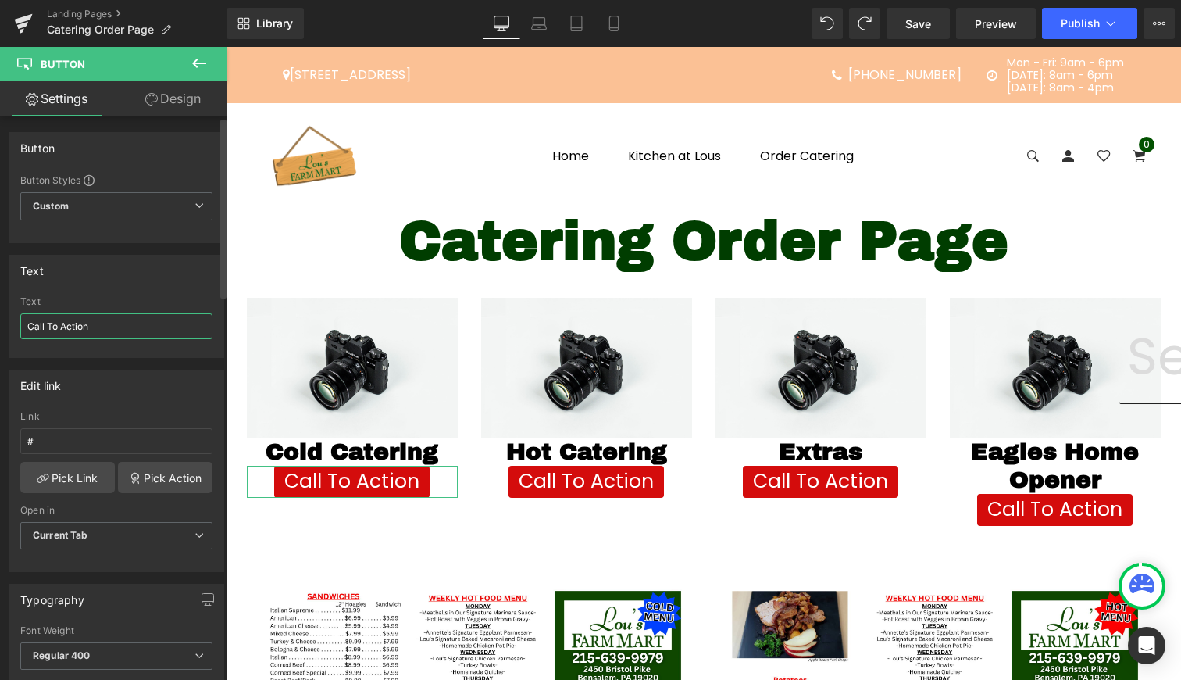
click at [110, 333] on input "Call To Action" at bounding box center [116, 326] width 192 height 26
type input "ORDER HERE"
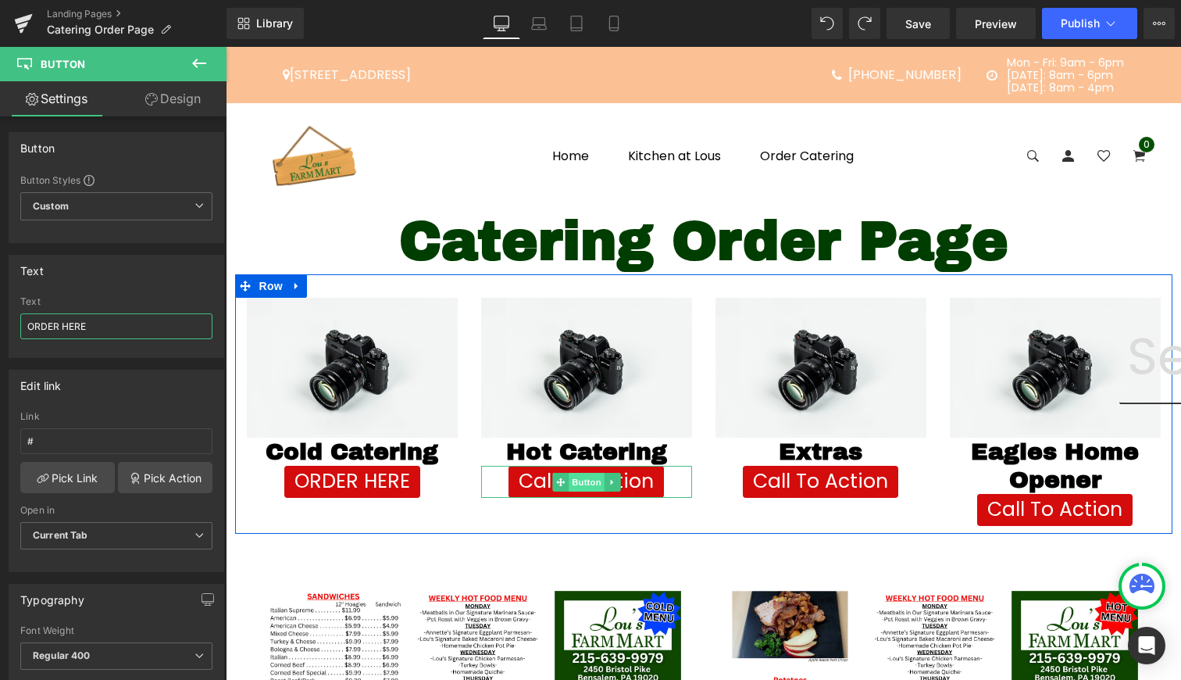
click at [577, 479] on span "Button" at bounding box center [587, 482] width 36 height 19
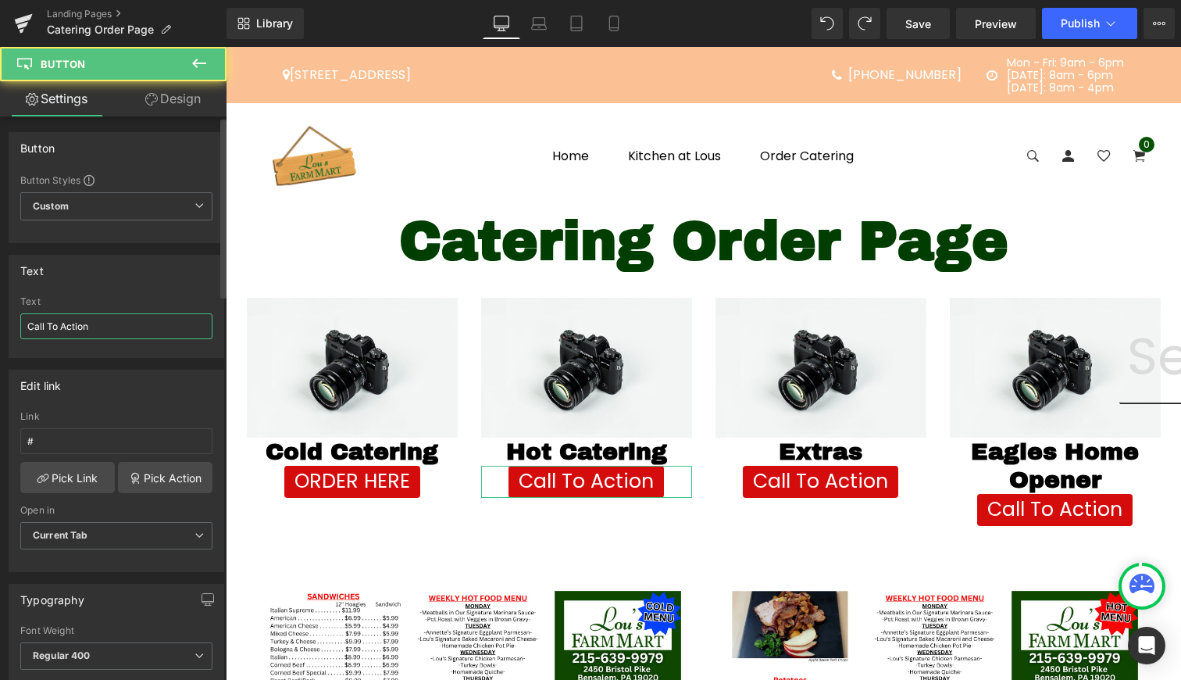
click at [47, 317] on input "Call To Action" at bounding box center [116, 326] width 192 height 26
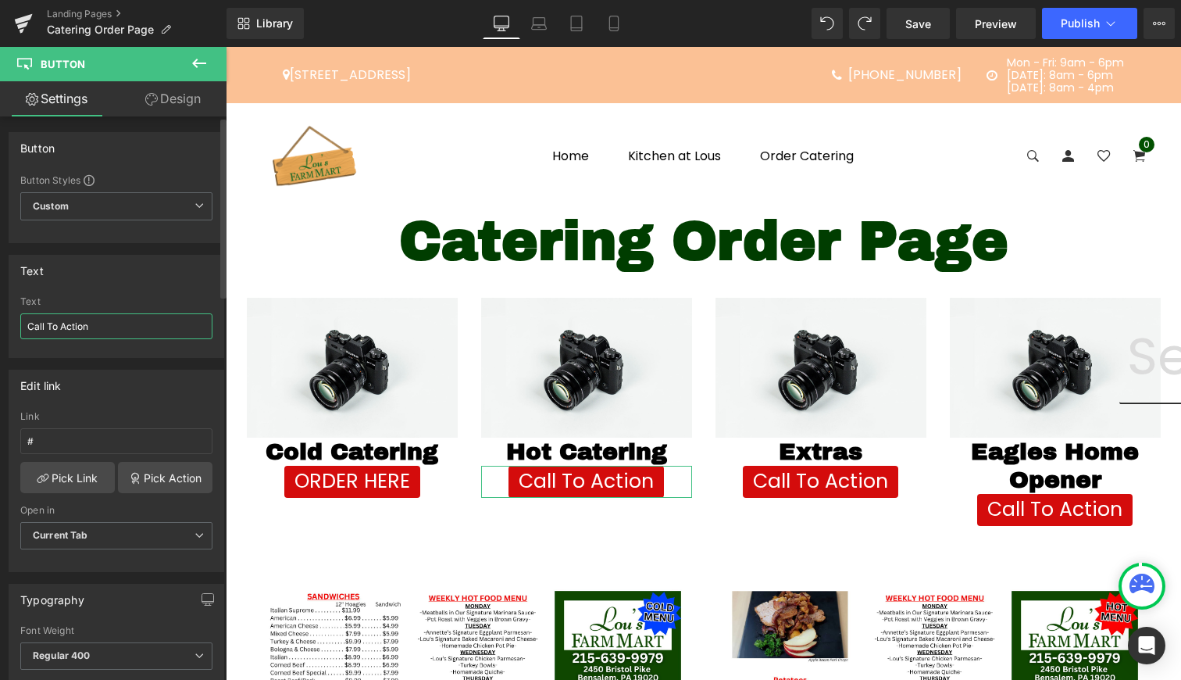
click at [47, 317] on input "Call To Action" at bounding box center [116, 326] width 192 height 26
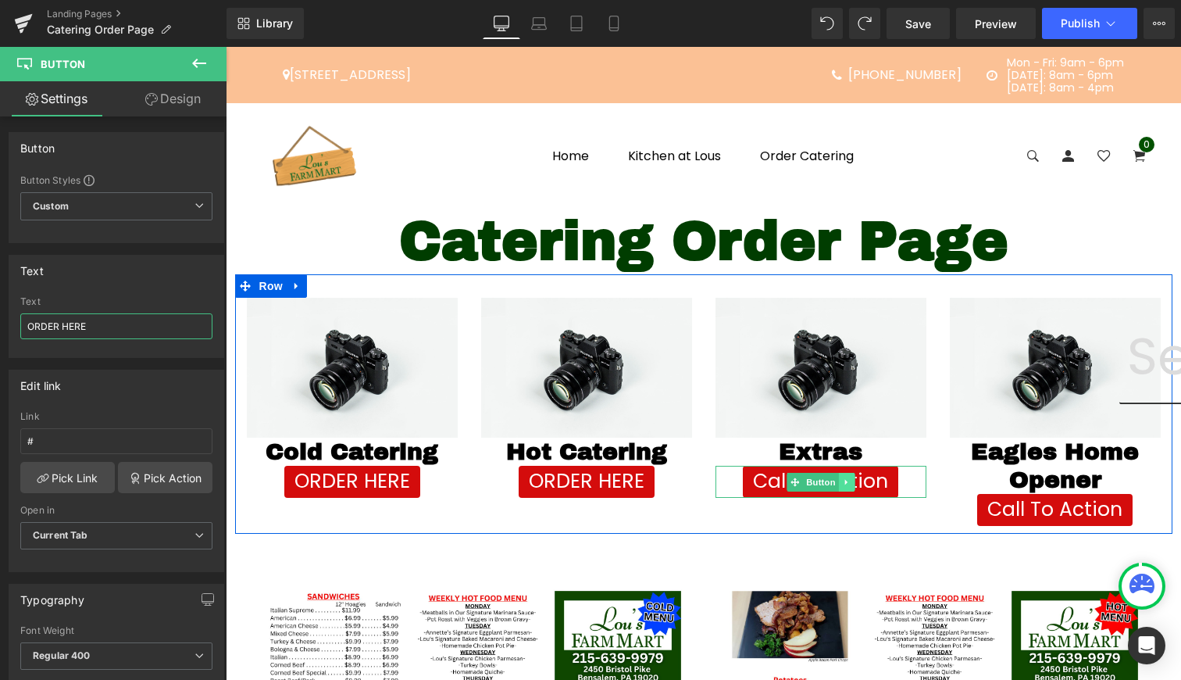
type input "ORDER HERE"
click at [838, 477] on link at bounding box center [846, 482] width 16 height 19
click at [793, 479] on link "Button" at bounding box center [788, 482] width 52 height 19
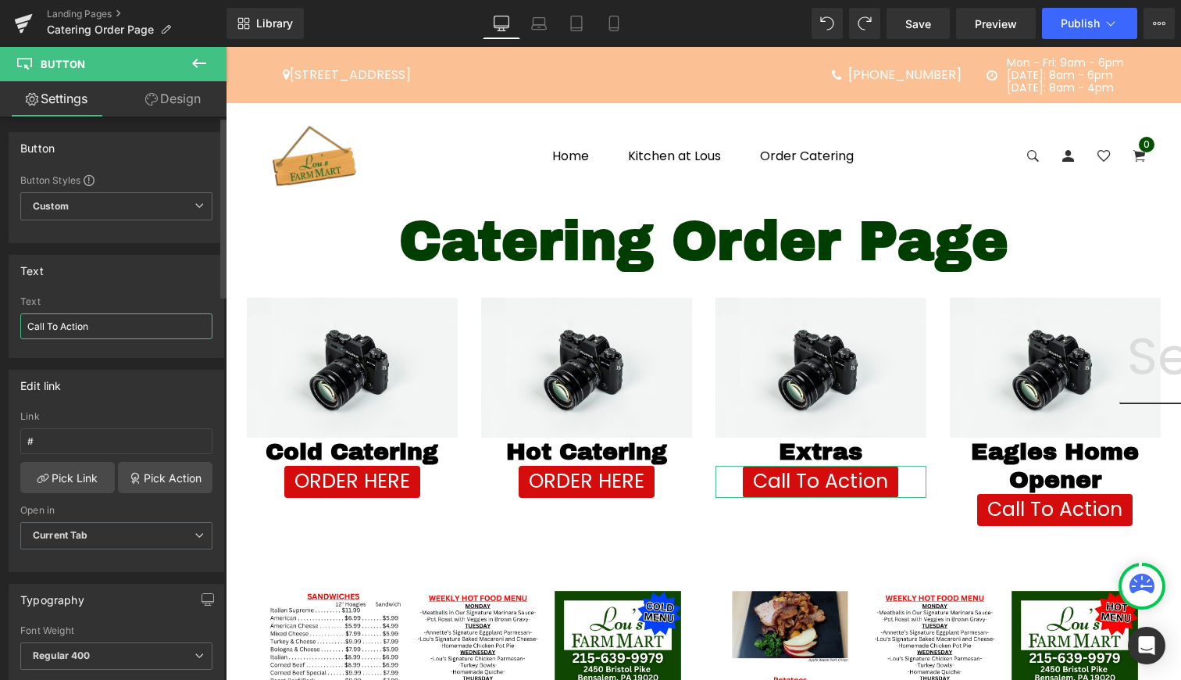
click at [166, 325] on input "Call To Action" at bounding box center [116, 326] width 192 height 26
type input "ORDER HERE"
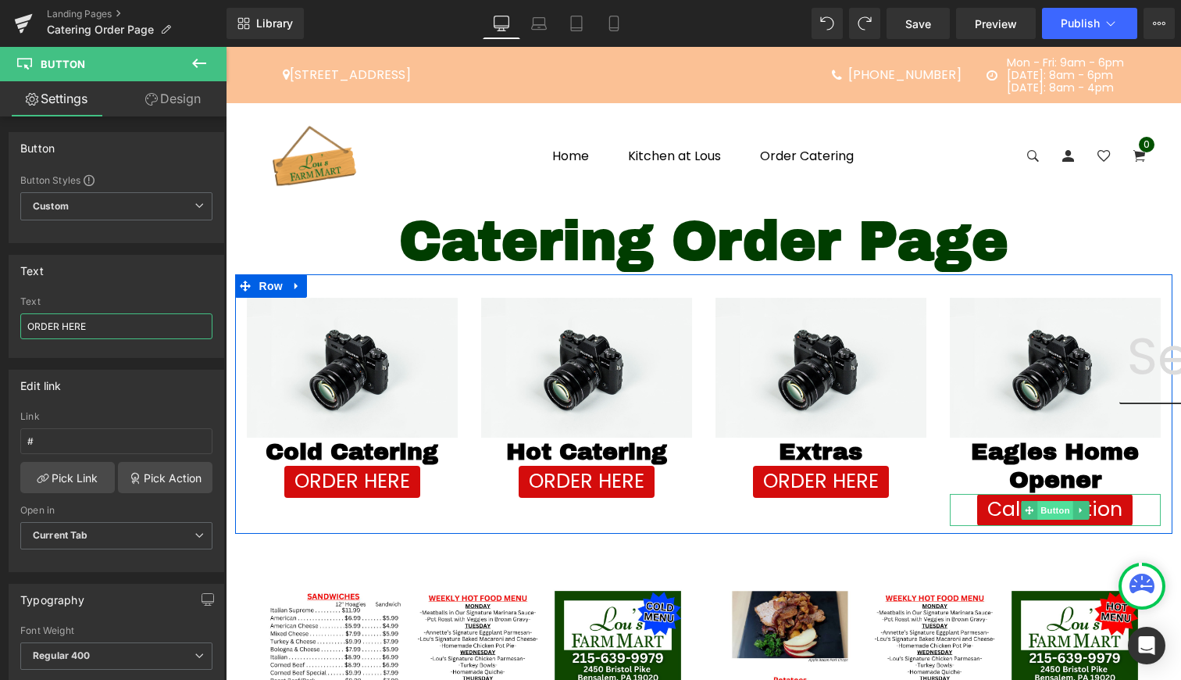
click at [1055, 508] on span "Button" at bounding box center [1055, 510] width 36 height 19
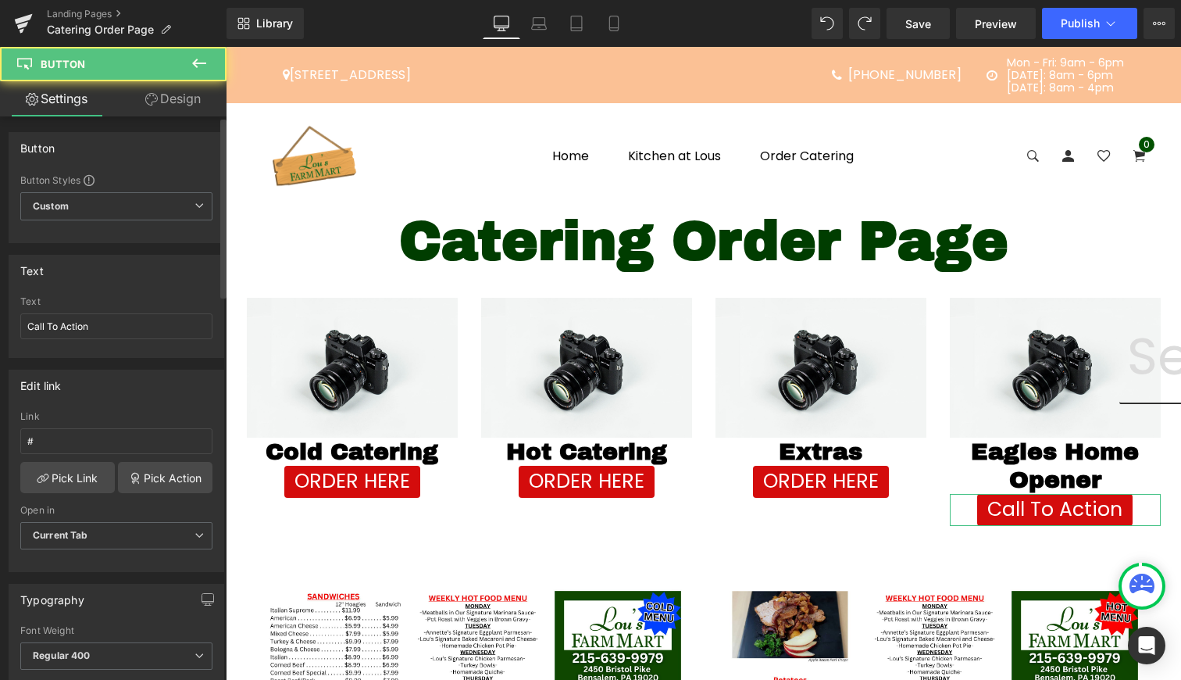
click at [79, 341] on div "Text Call To Action" at bounding box center [116, 326] width 192 height 61
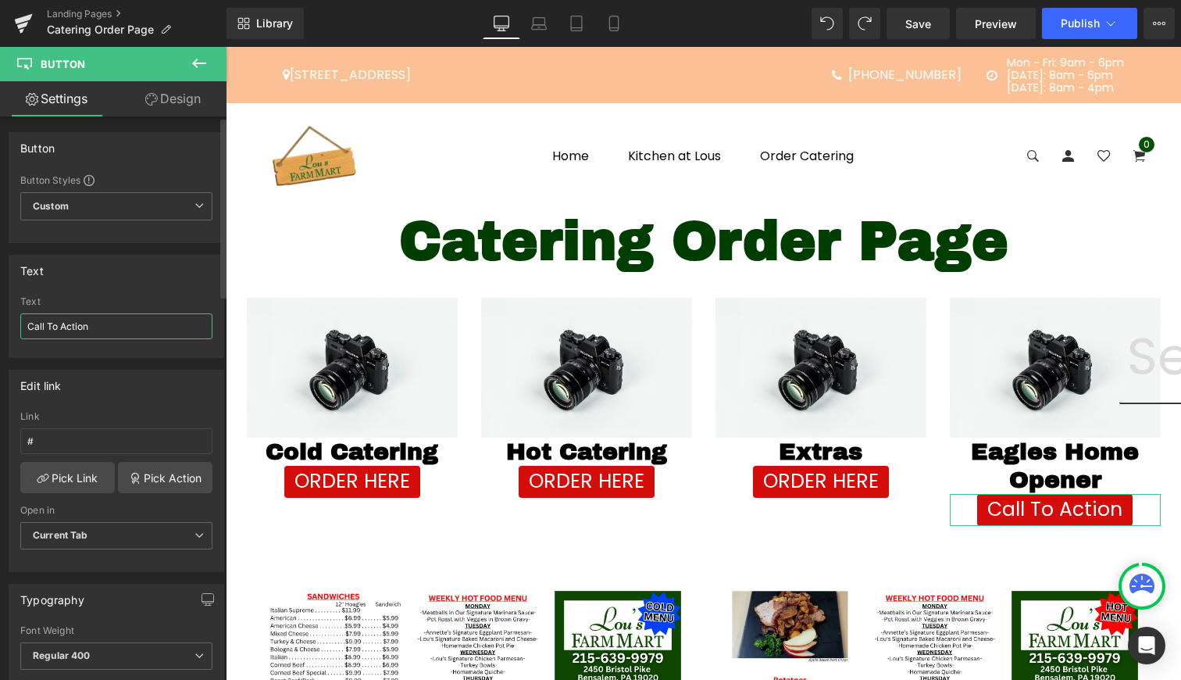
click at [91, 322] on input "Call To Action" at bounding box center [116, 326] width 192 height 26
type input "ORDER HERE"
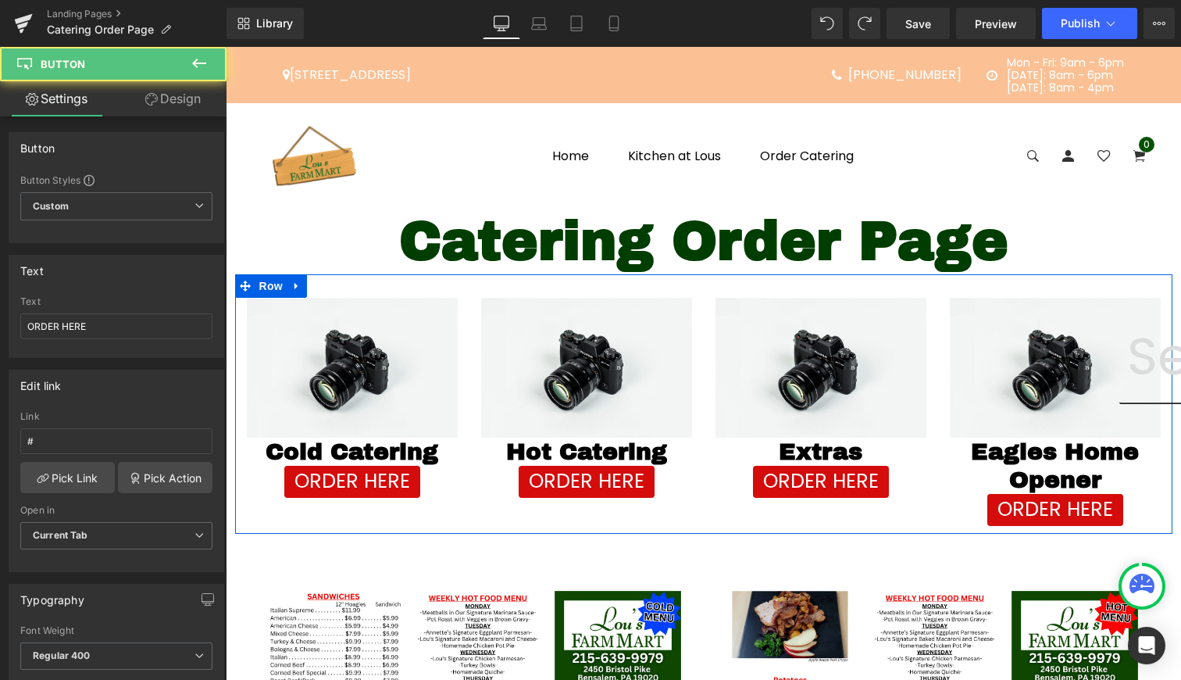
drag, startPoint x: 720, startPoint y: 479, endPoint x: 704, endPoint y: 479, distance: 15.6
click at [704, 479] on div "Image Extras Heading ORDER HERE Button" at bounding box center [821, 398] width 234 height 200
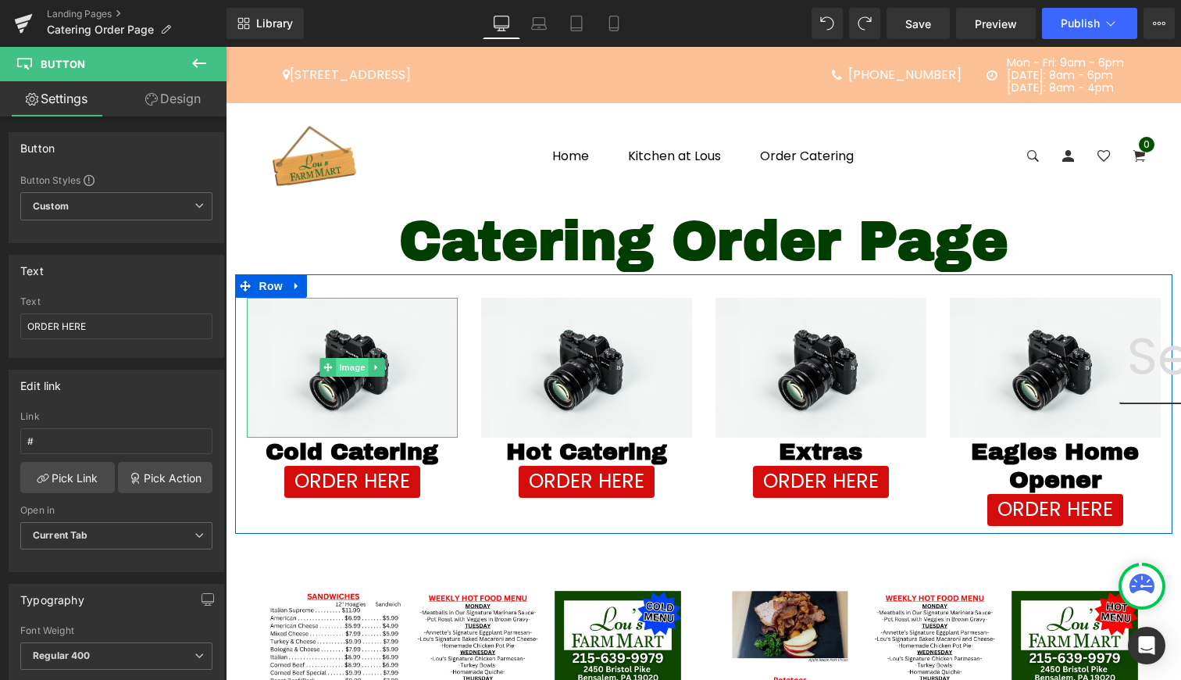
click at [345, 366] on span "Image" at bounding box center [352, 367] width 33 height 19
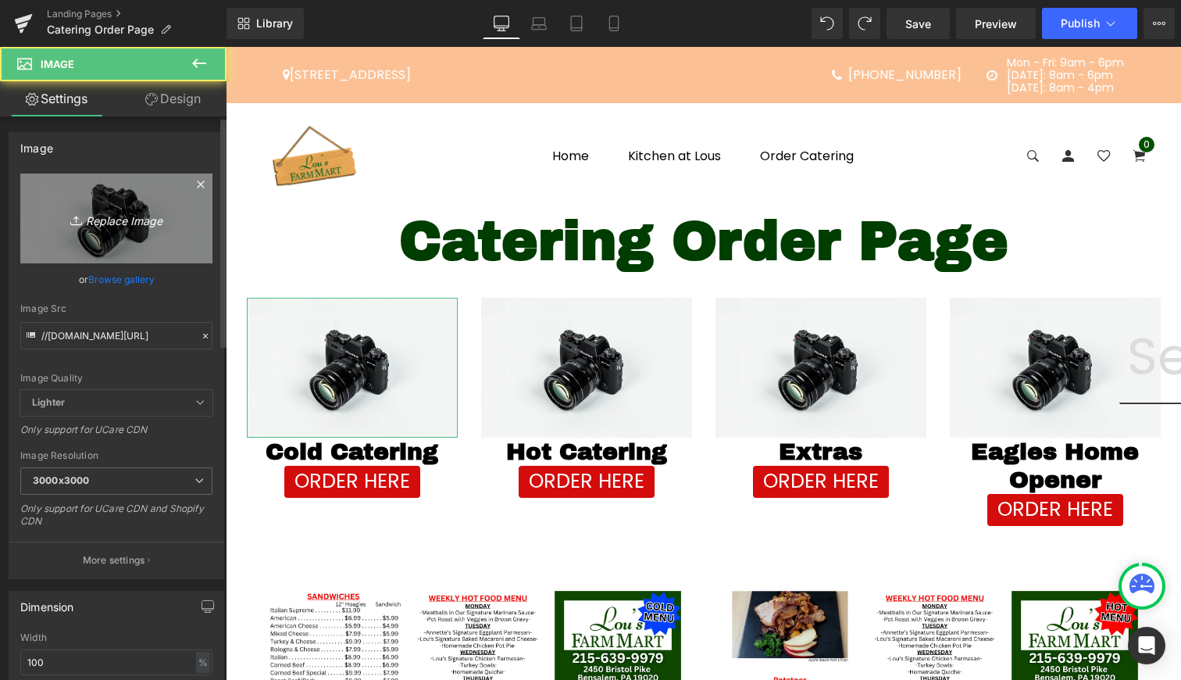
click at [134, 222] on icon "Replace Image" at bounding box center [116, 219] width 125 height 20
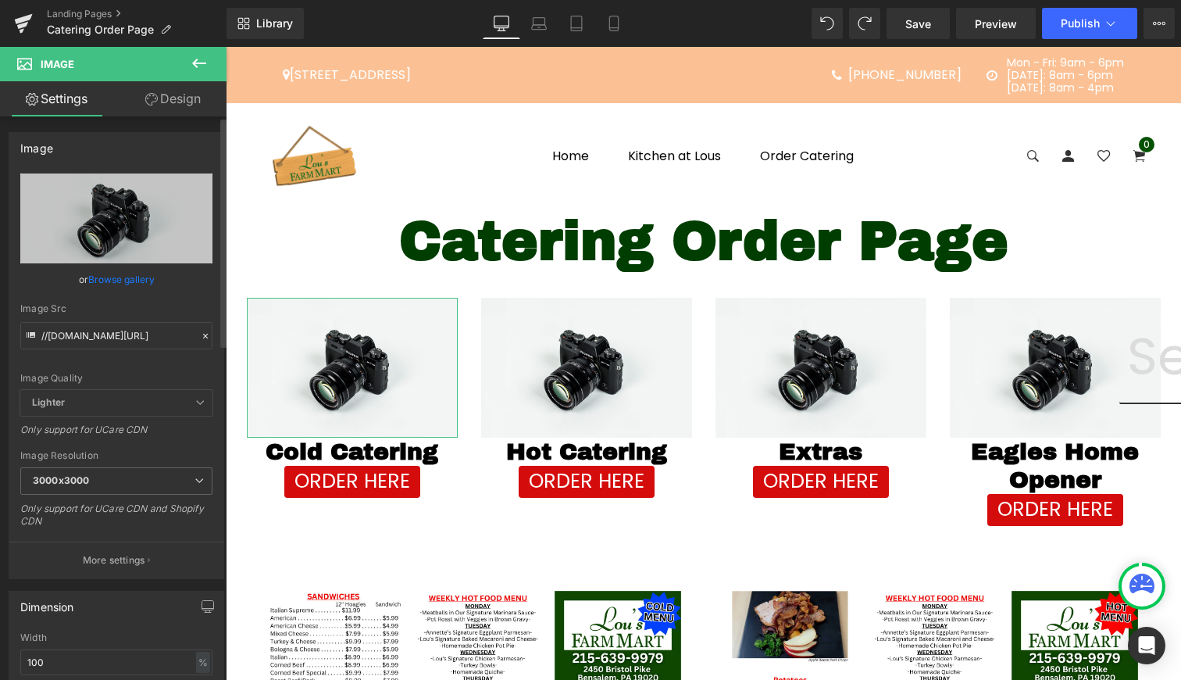
click at [114, 284] on link "Browse gallery" at bounding box center [121, 279] width 66 height 27
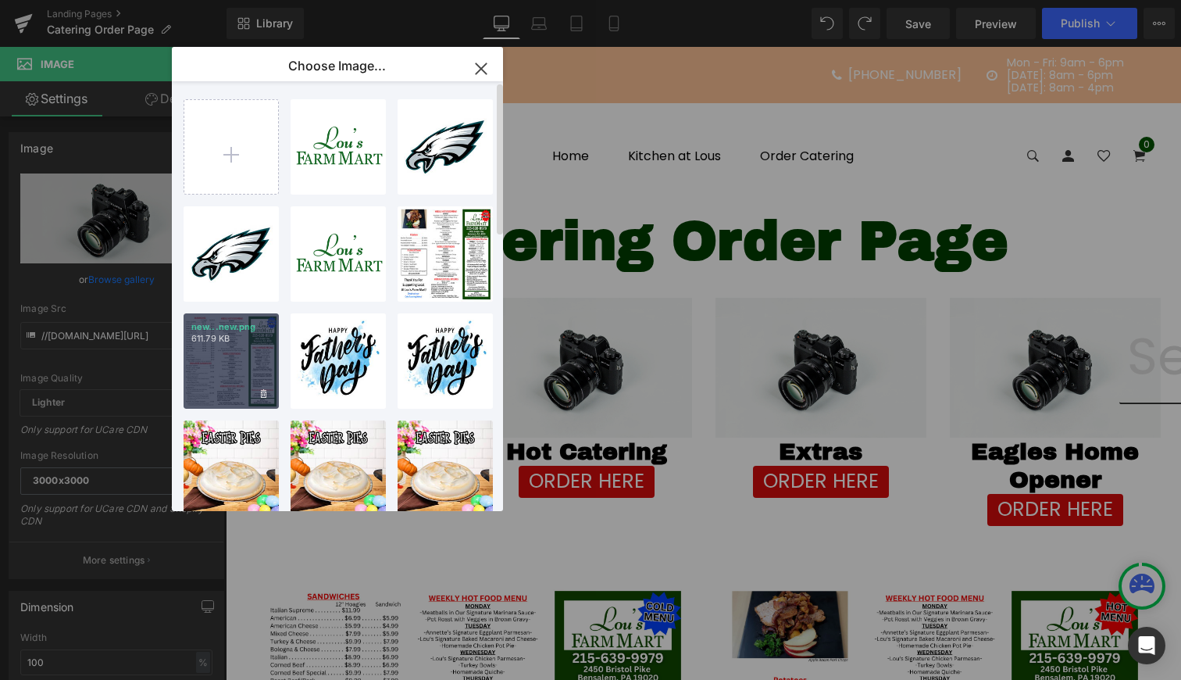
click at [251, 352] on div "new...new.png 611.79 KB" at bounding box center [231, 360] width 95 height 95
type input "https://ucarecdn.com/0845bcd8-2731-4016-8b41-0432647c19fa/-/format/auto/-/previ…"
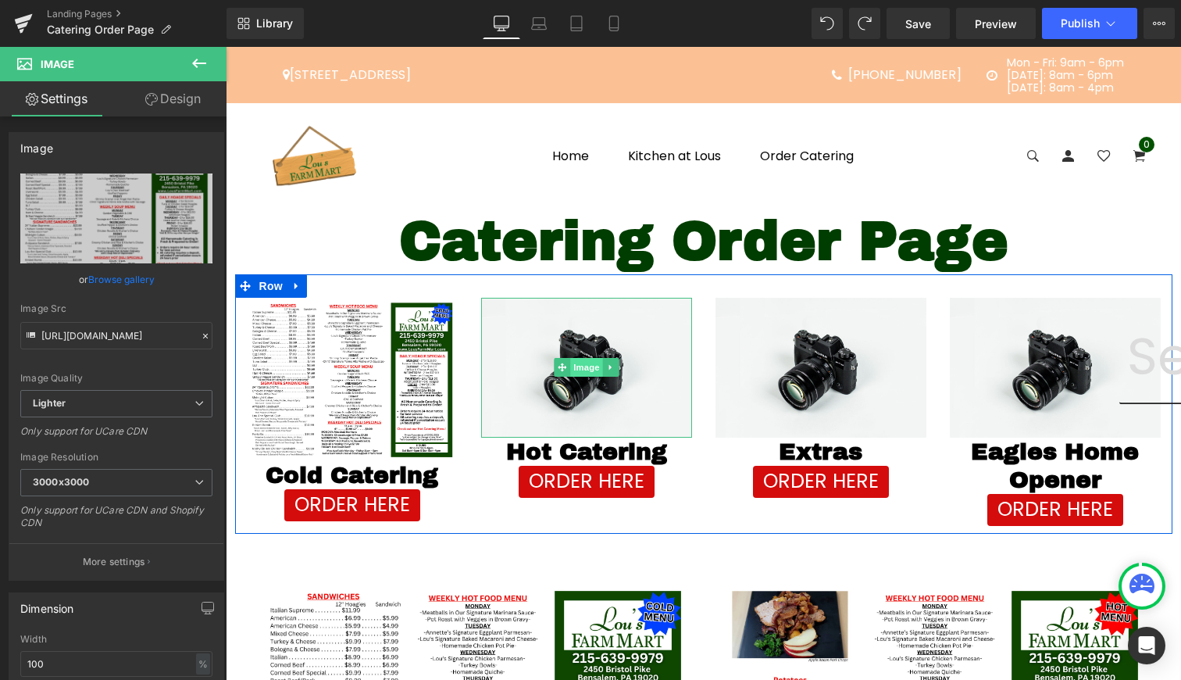
click at [581, 366] on span "Image" at bounding box center [586, 367] width 33 height 19
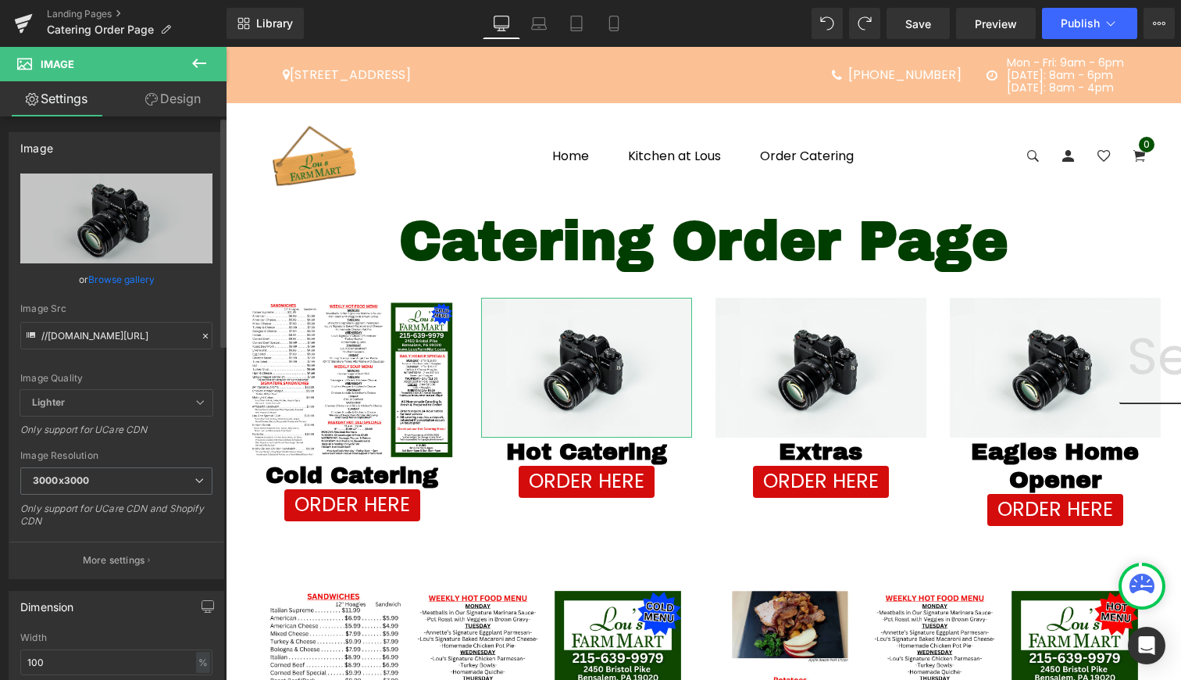
click at [95, 276] on link "Browse gallery" at bounding box center [121, 279] width 66 height 27
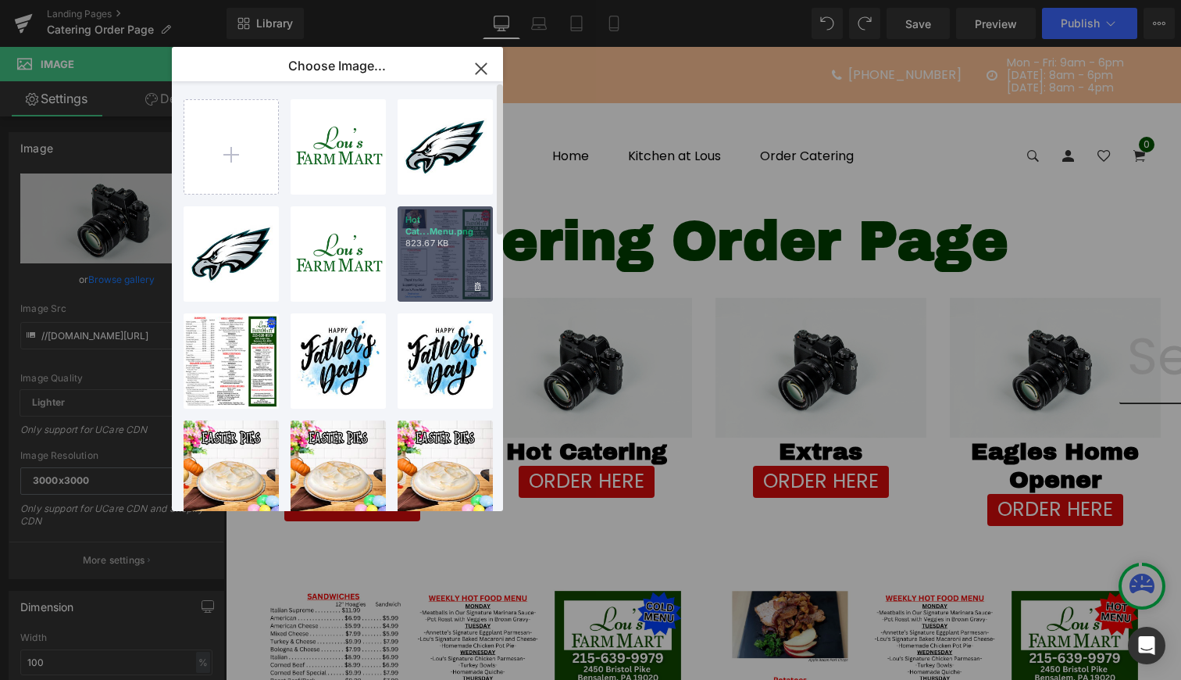
click at [413, 257] on div "Hot Cat...Menu.png 823.67 KB" at bounding box center [445, 253] width 95 height 95
type input "https://ucarecdn.com/6a4f1e73-68bb-4530-878d-41e23a25b3a4/-/format/auto/-/previ…"
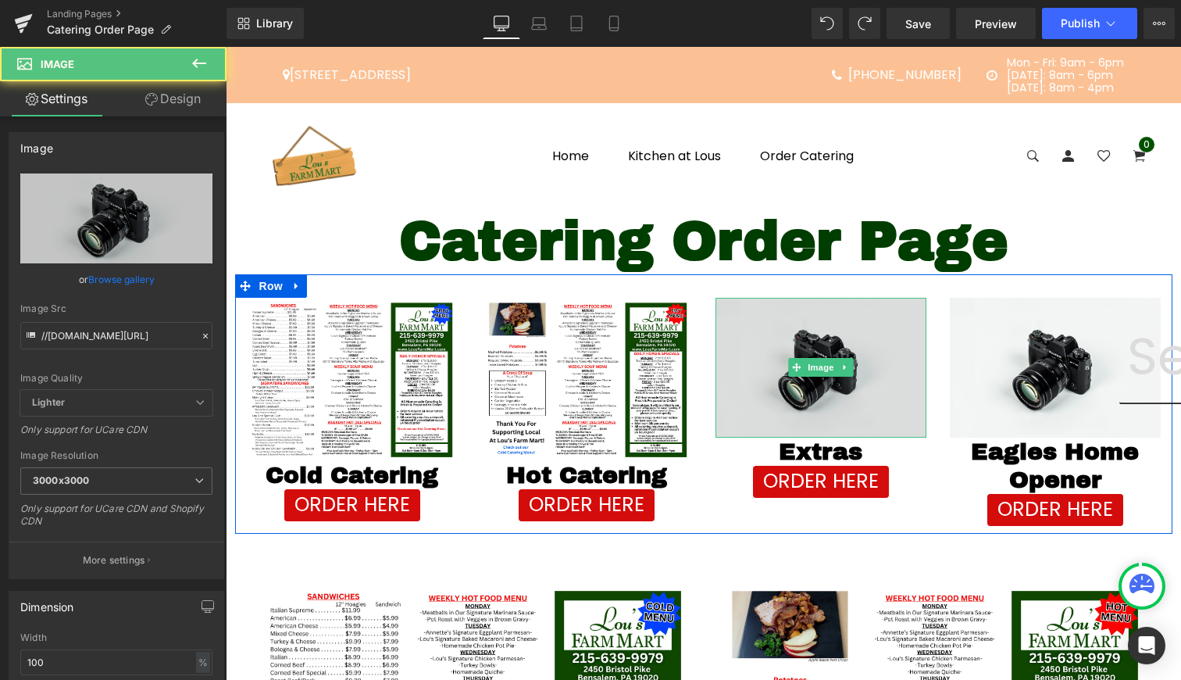
click at [814, 407] on img at bounding box center [821, 368] width 211 height 140
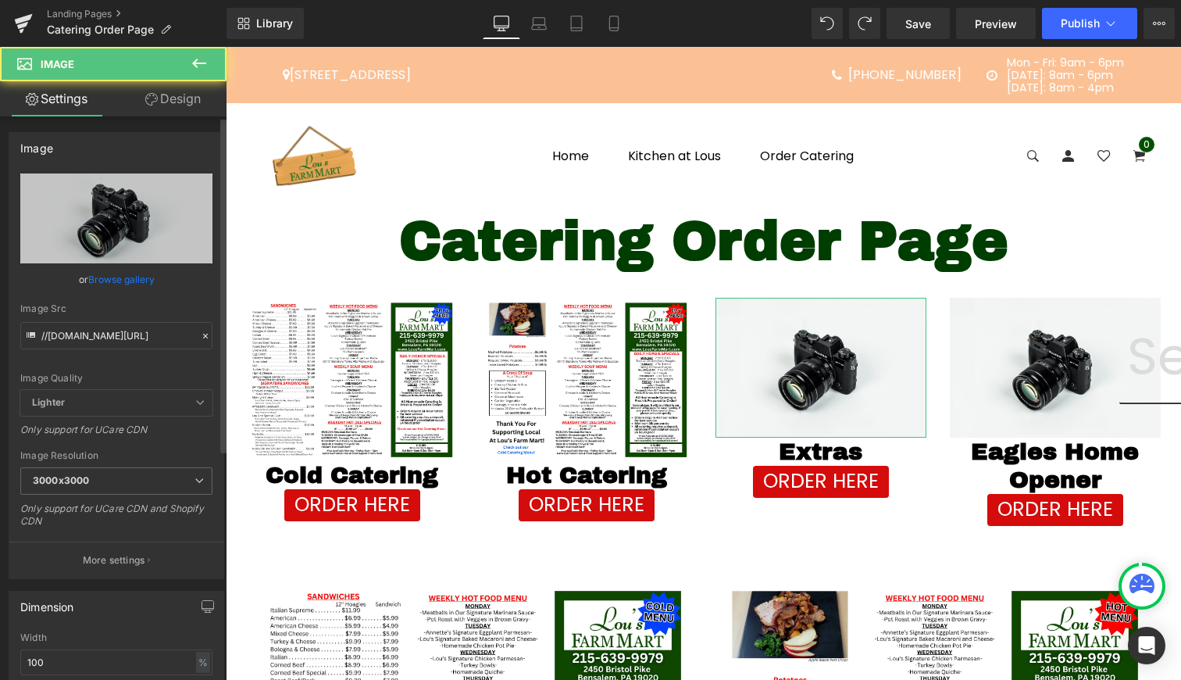
click at [126, 281] on link "Browse gallery" at bounding box center [121, 279] width 66 height 27
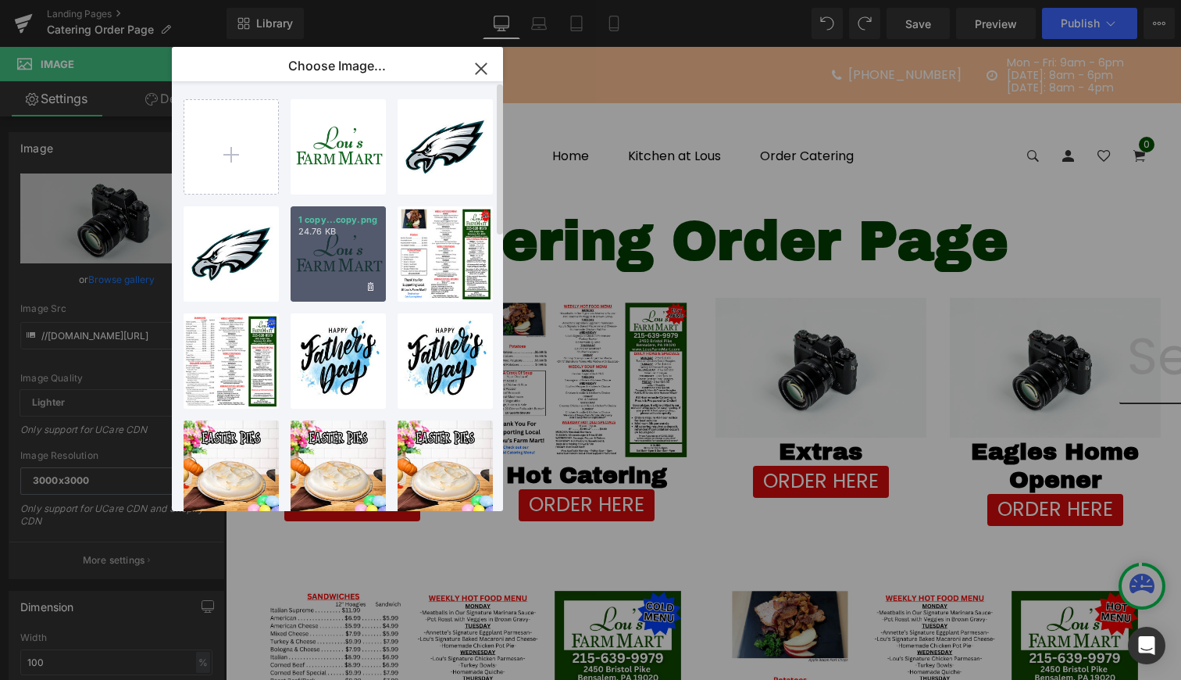
click at [363, 265] on div "1 copy...copy.png 24.76 KB" at bounding box center [338, 253] width 95 height 95
type input "https://ucarecdn.com/cfc8d06c-f974-47fa-bfc3-867a90c1f0fb/-/format/auto/-/previ…"
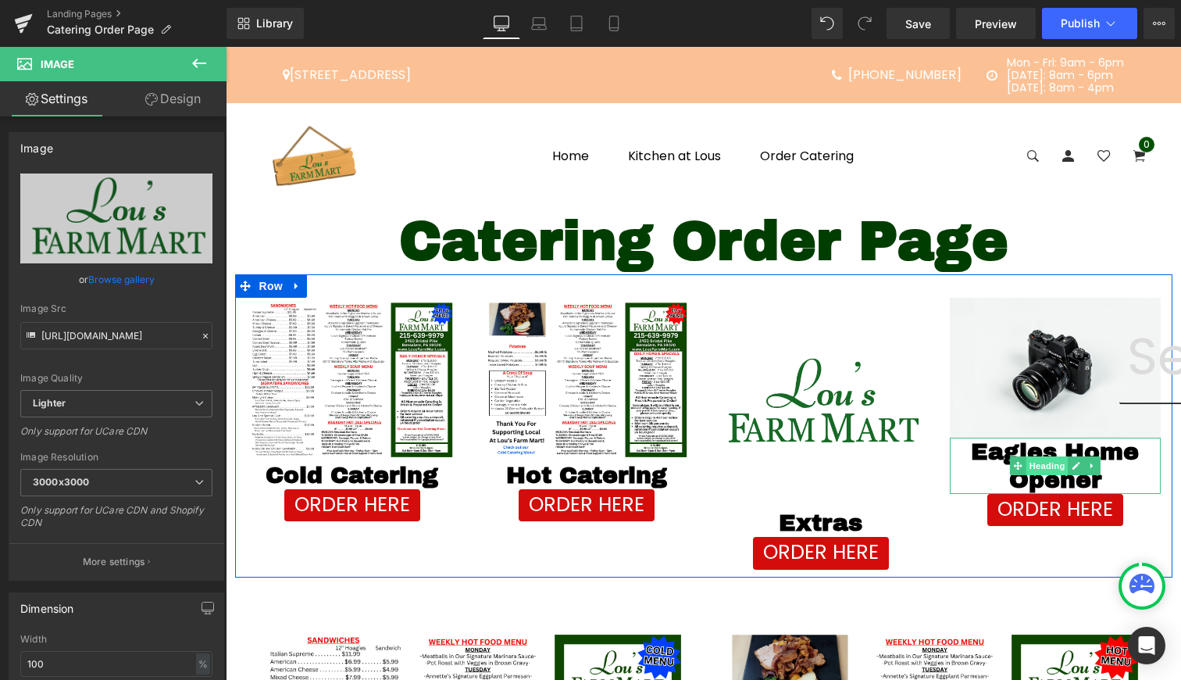
click at [1052, 460] on span "Heading" at bounding box center [1047, 465] width 42 height 19
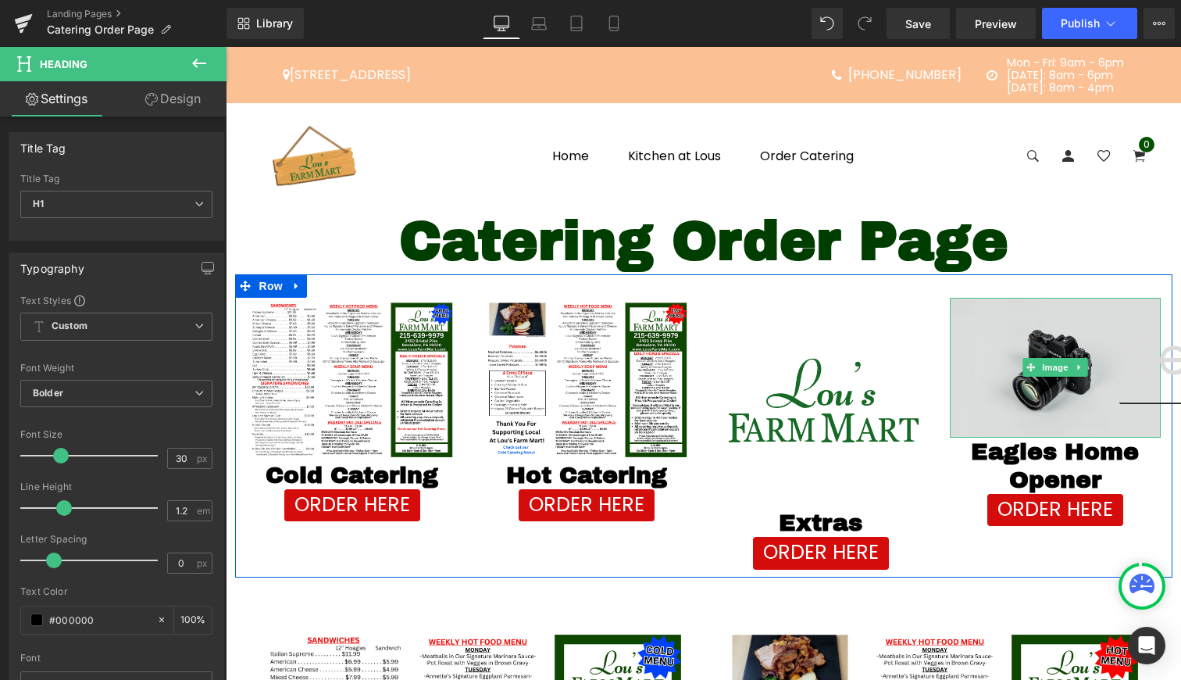
click at [1028, 384] on img at bounding box center [1055, 368] width 211 height 140
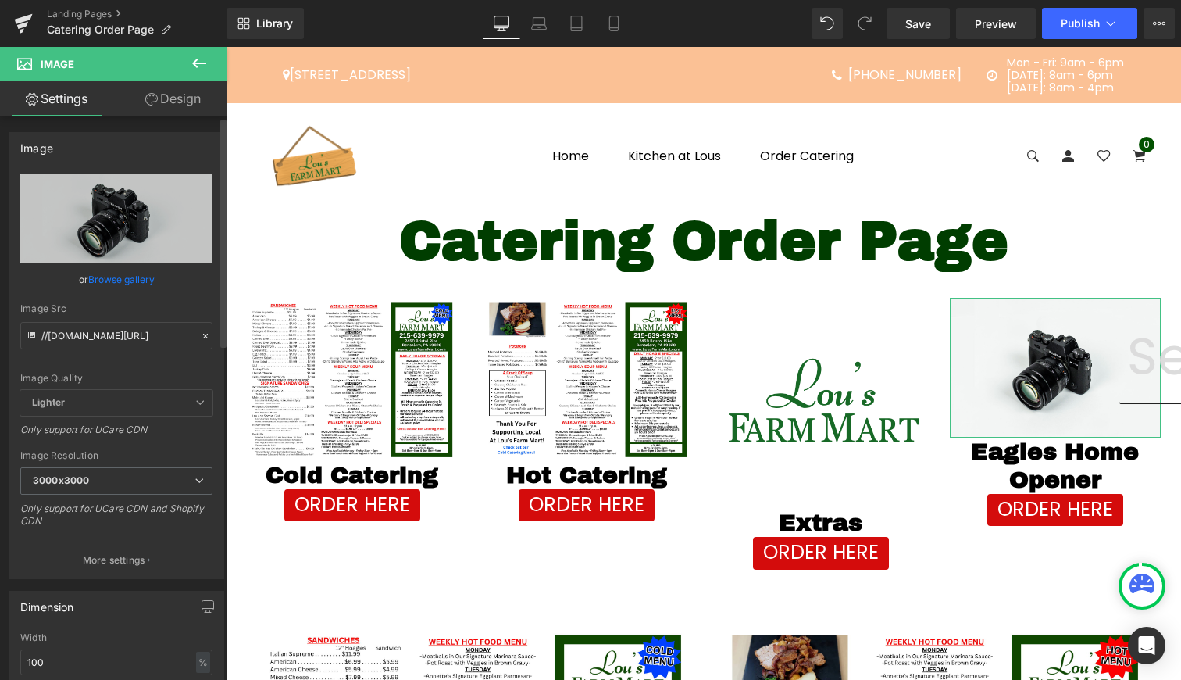
click at [127, 277] on link "Browse gallery" at bounding box center [121, 279] width 66 height 27
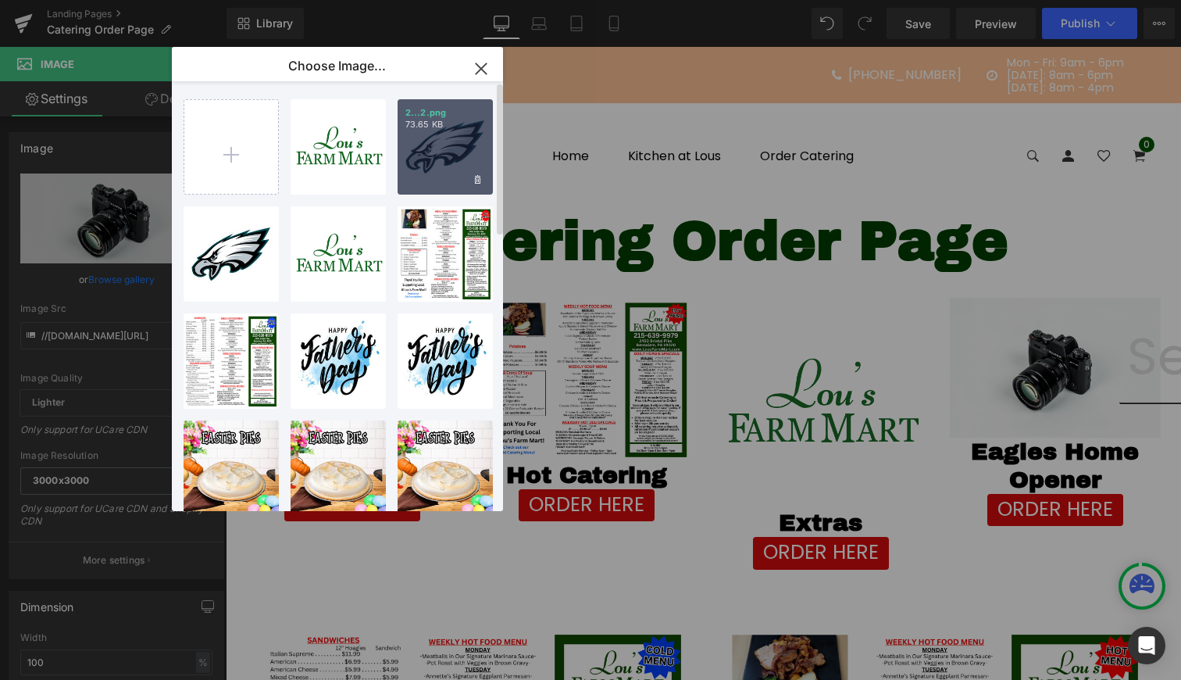
click at [456, 163] on div "2...2.png 73.65 KB" at bounding box center [445, 146] width 95 height 95
type input "https://ucarecdn.com/8c54c025-be31-43e1-b99c-e1ee362f541e/-/format/auto/-/previ…"
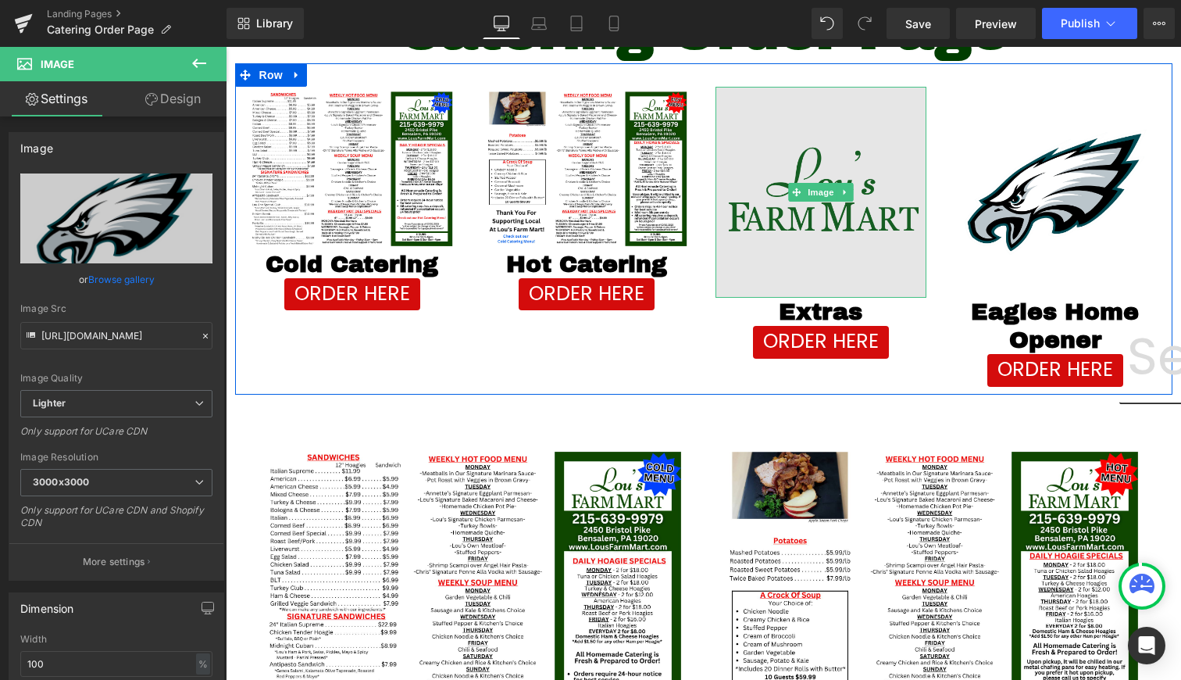
scroll to position [228, 0]
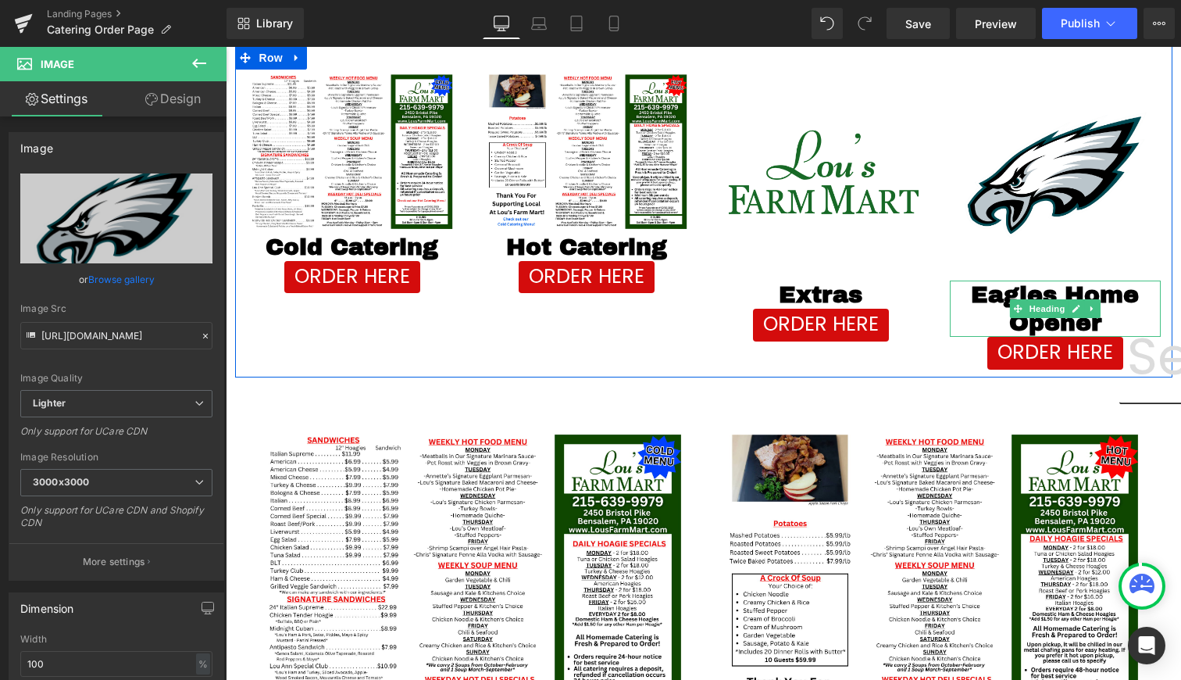
click at [1034, 324] on h1 "Eagles Home Opener" at bounding box center [1055, 308] width 211 height 56
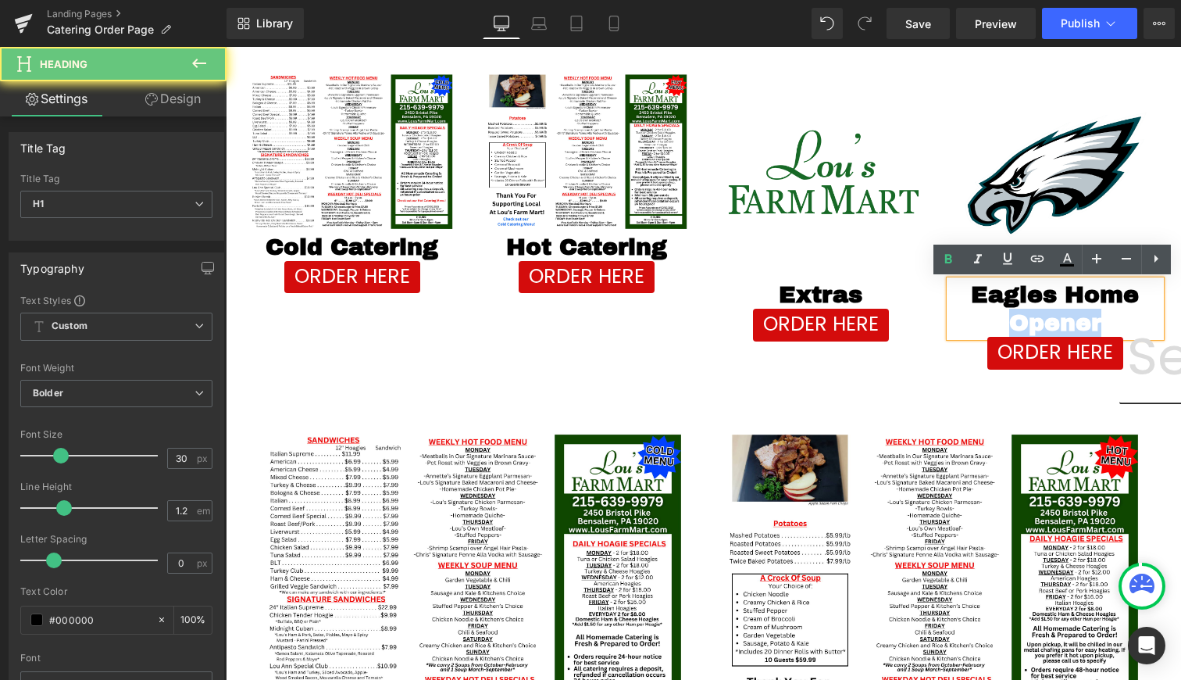
click at [1034, 324] on h1 "Eagles Home Opener" at bounding box center [1055, 308] width 211 height 56
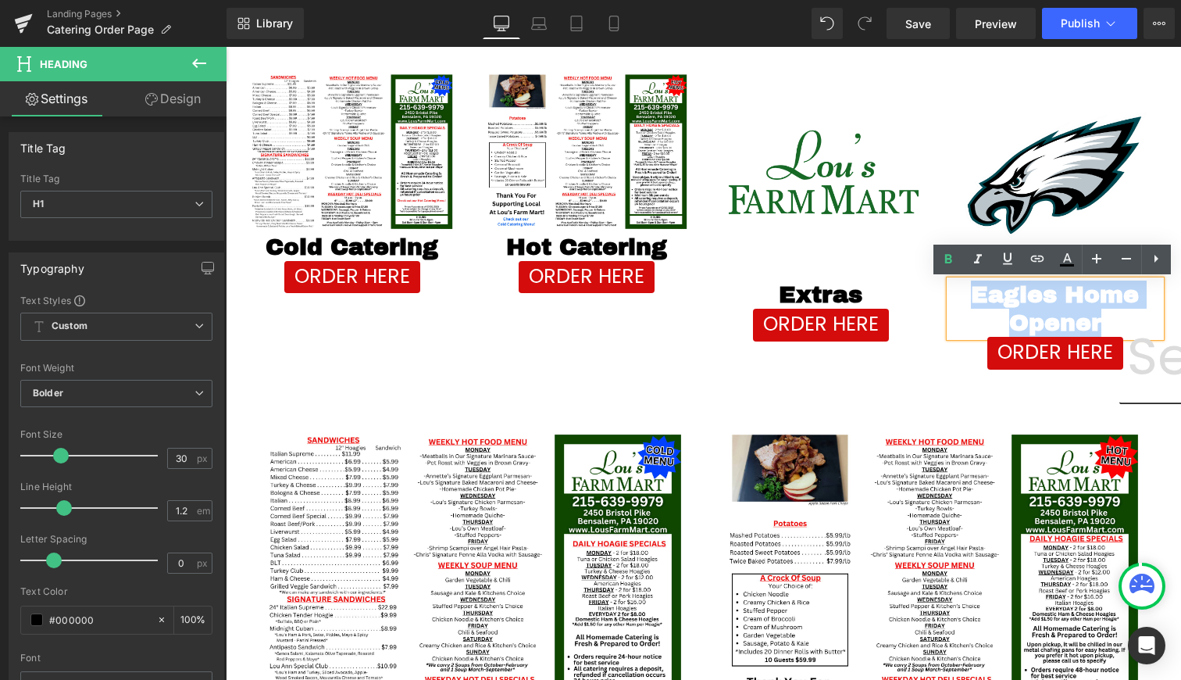
click at [1096, 334] on h1 "Eagles Home Opener" at bounding box center [1055, 308] width 211 height 56
click at [1080, 296] on h1 "Eagles Home Opener" at bounding box center [1055, 308] width 211 height 56
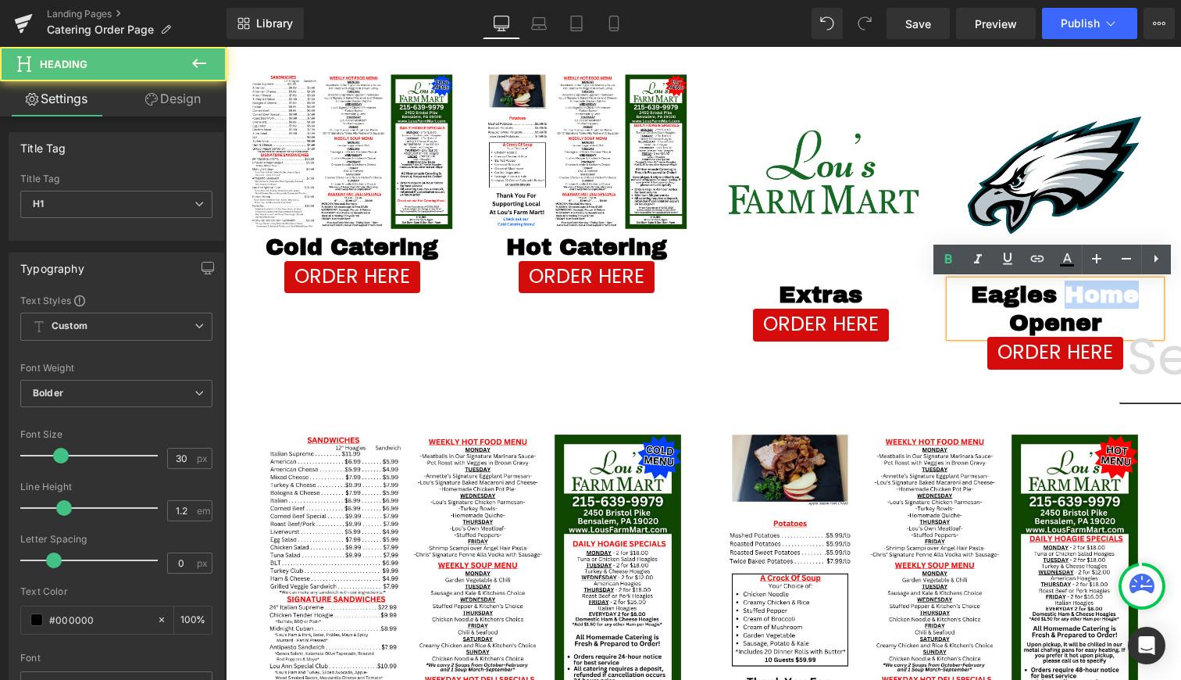
click at [1080, 296] on h1 "Eagles Home Opener" at bounding box center [1055, 308] width 211 height 56
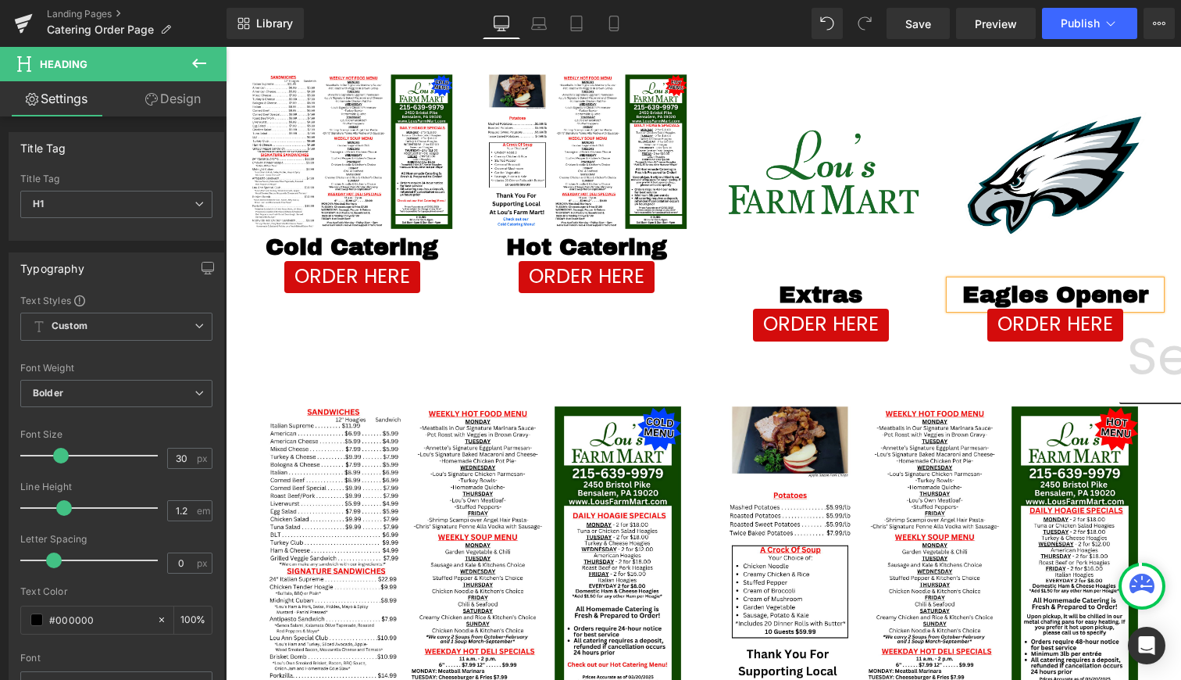
click at [1138, 308] on h1 "Eagles Opener" at bounding box center [1055, 294] width 211 height 28
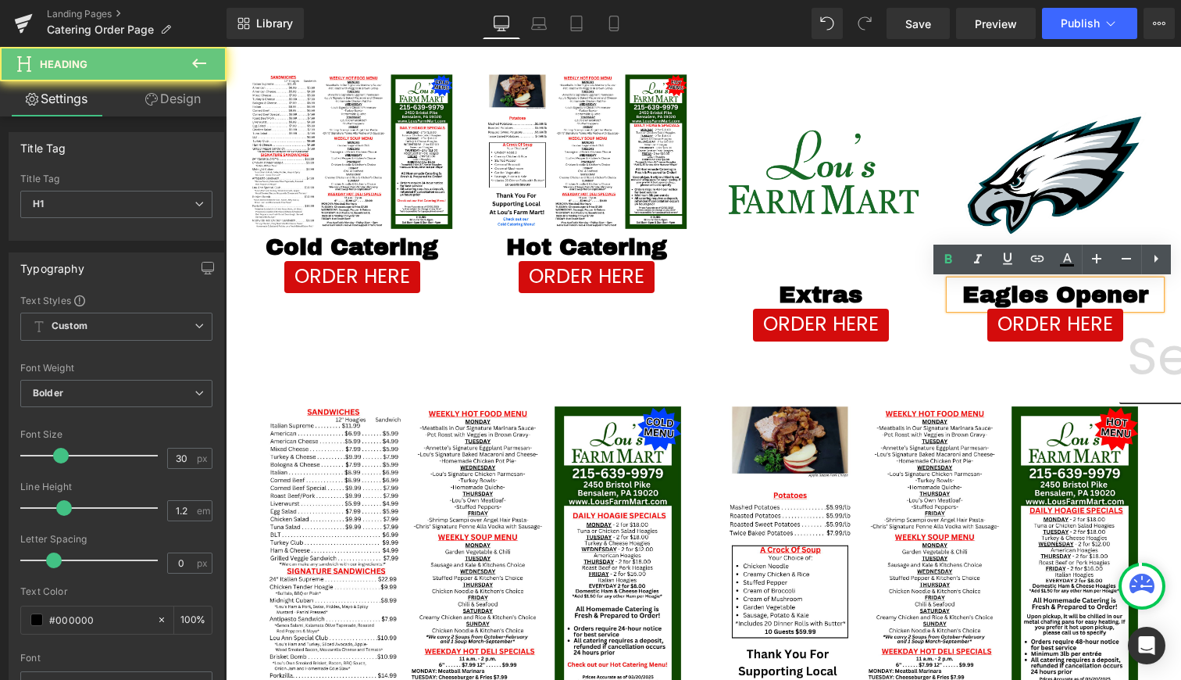
click at [1138, 308] on h1 "Eagles Opener" at bounding box center [1055, 294] width 211 height 28
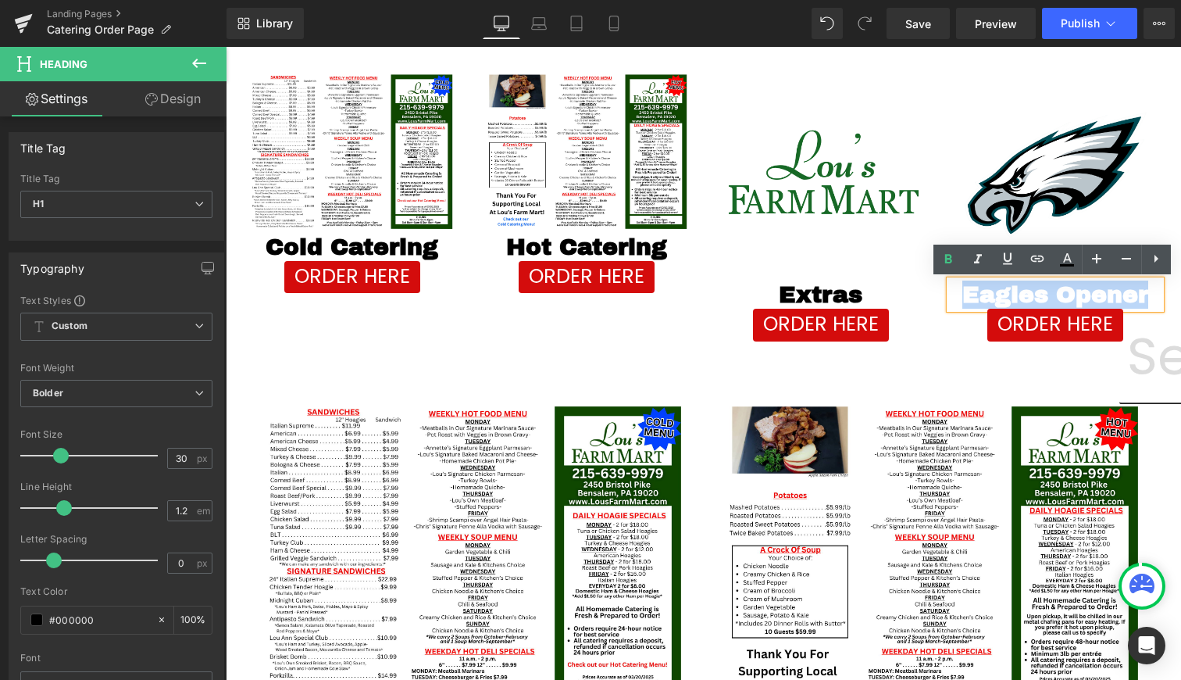
click at [1127, 289] on h1 "Eagles Opener" at bounding box center [1055, 294] width 211 height 28
click at [1055, 291] on h1 "Eagles Opener" at bounding box center [1055, 294] width 211 height 28
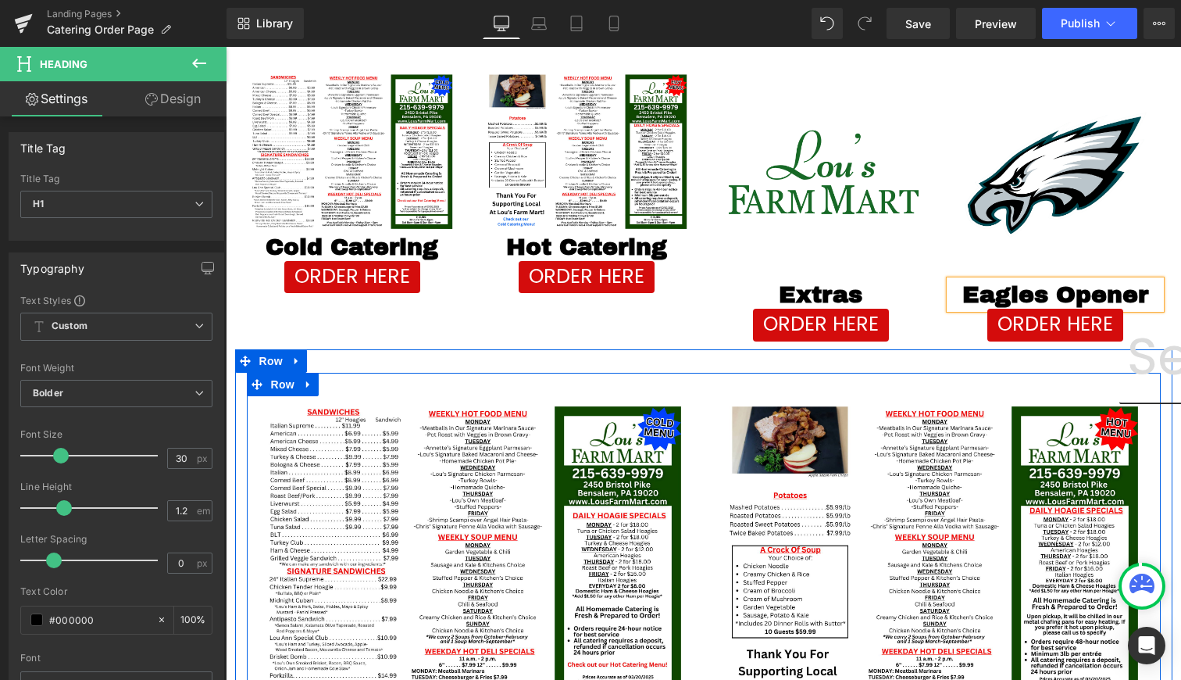
click at [983, 380] on div at bounding box center [704, 384] width 914 height 23
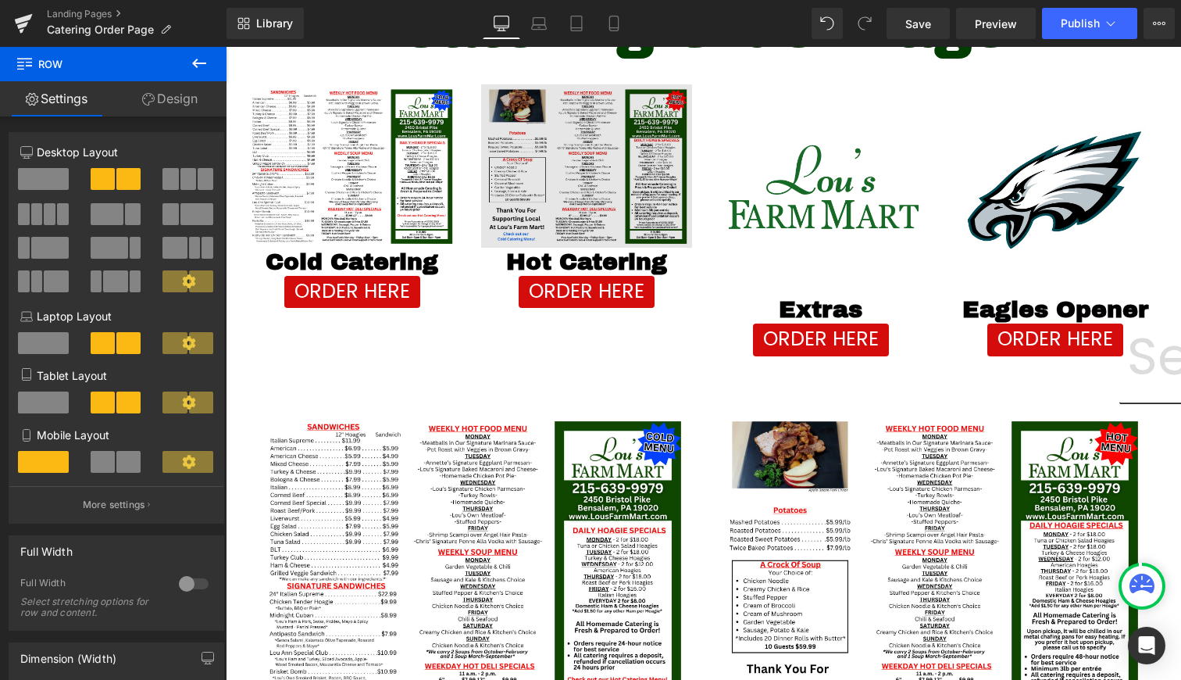
scroll to position [453, 0]
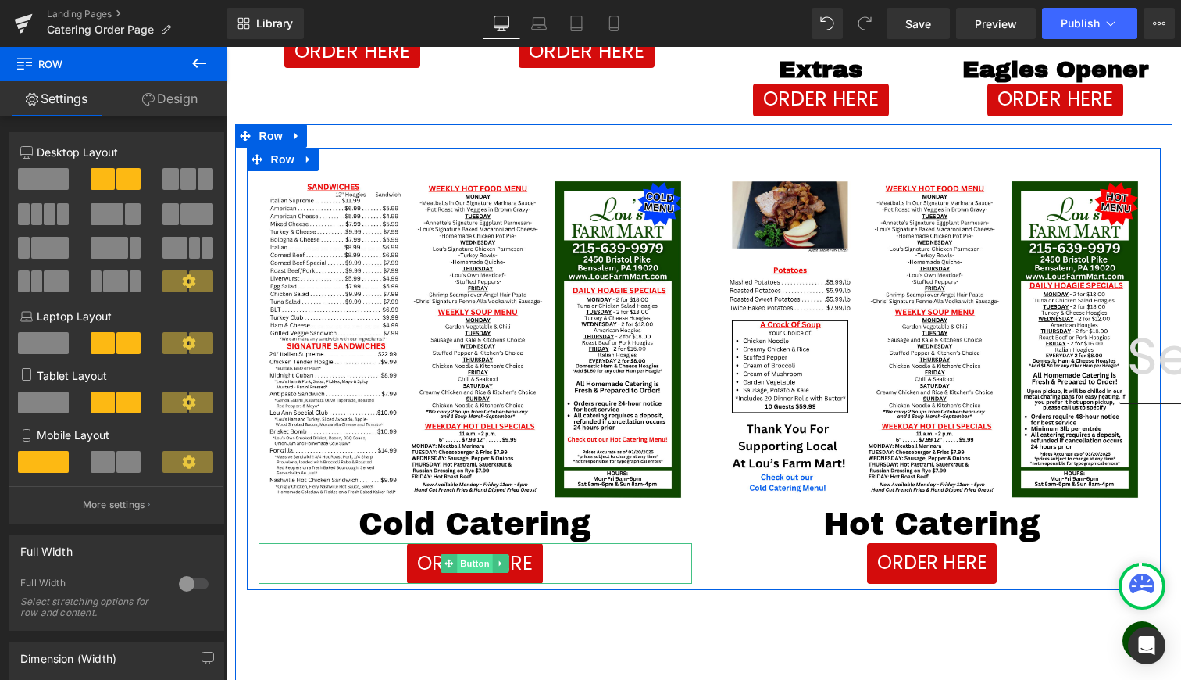
click at [460, 566] on span "Button" at bounding box center [475, 563] width 36 height 19
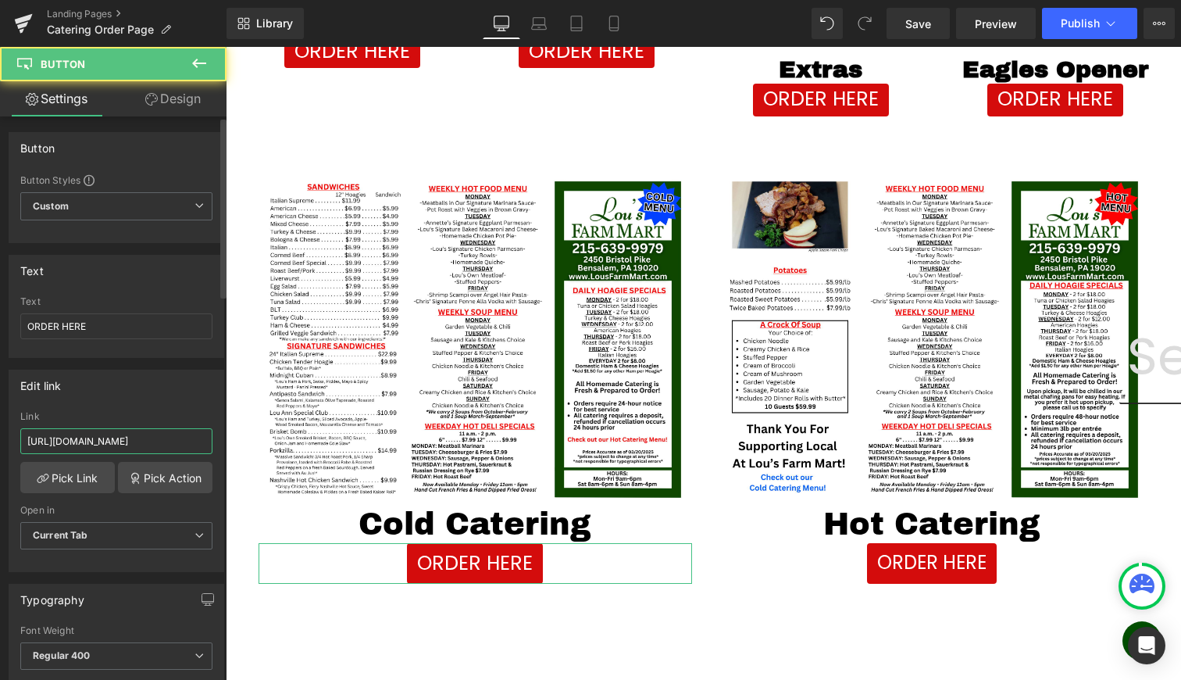
click at [135, 446] on input "https://lousfarmmart.myshopify.com/pages/coldcatering" at bounding box center [116, 441] width 192 height 26
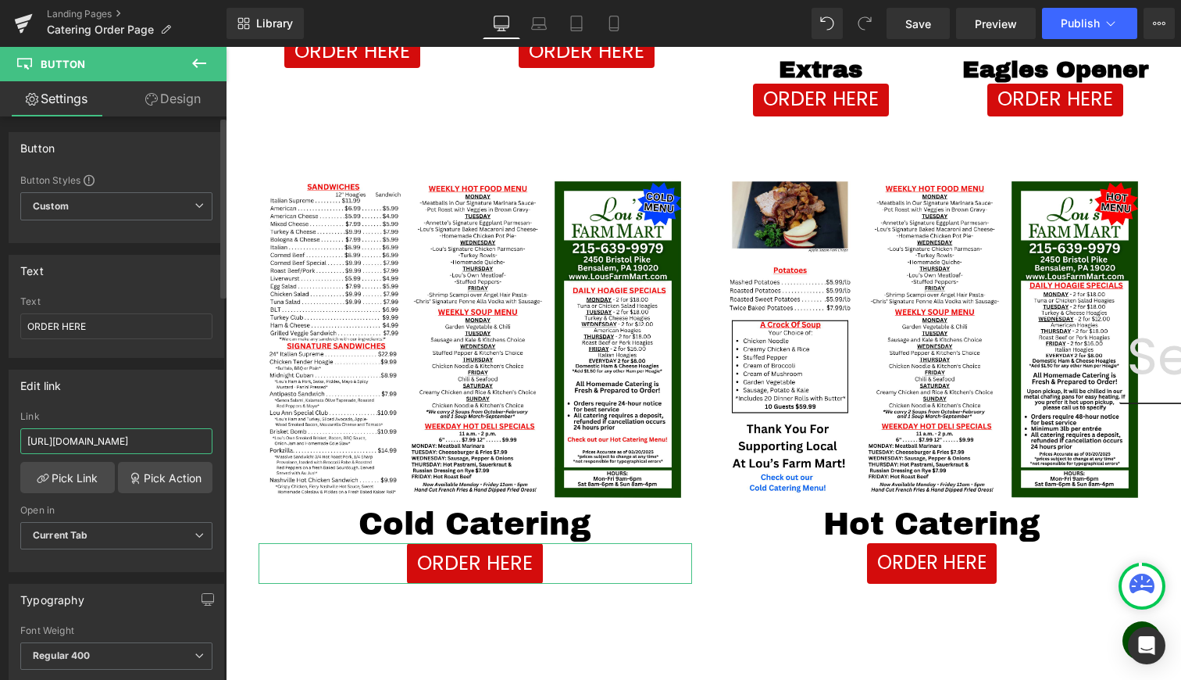
click at [135, 446] on input "https://lousfarmmart.myshopify.com/pages/coldcatering" at bounding box center [116, 441] width 192 height 26
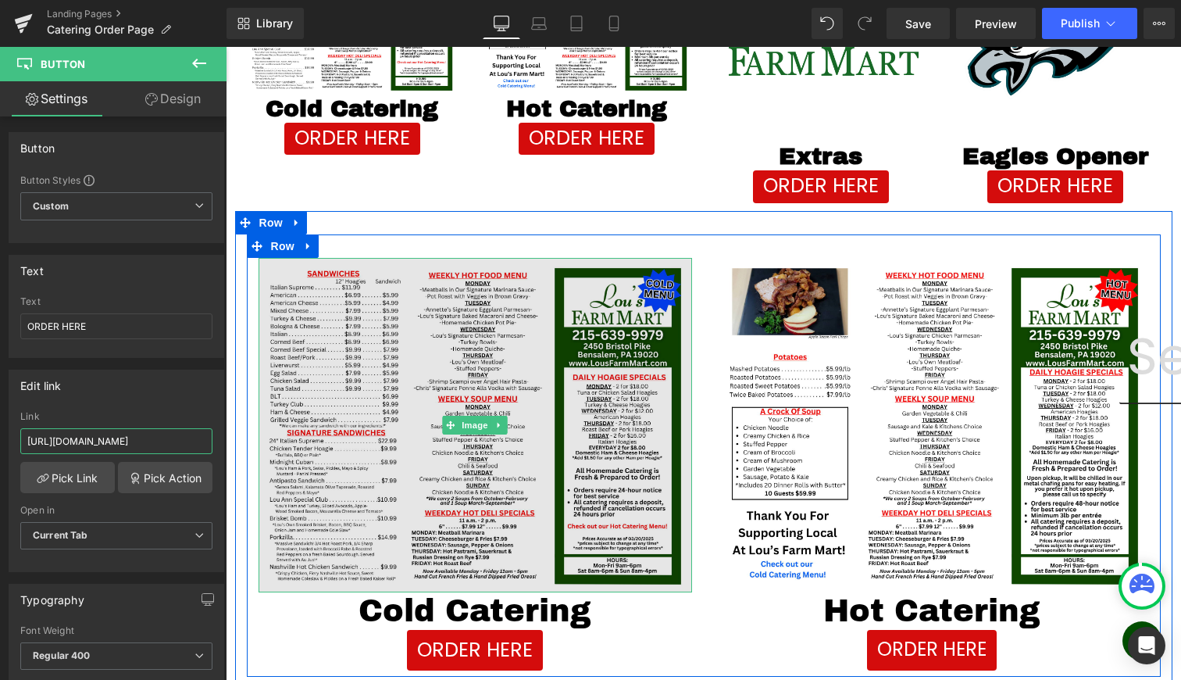
scroll to position [265, 0]
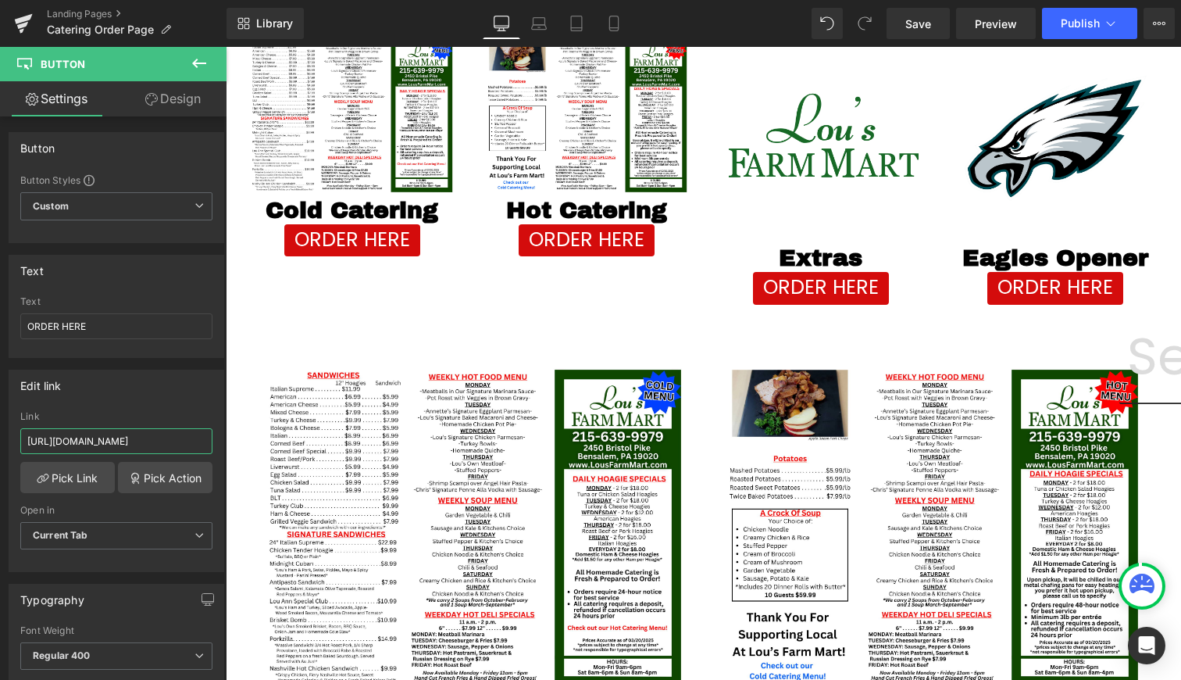
click at [349, 237] on span "Button" at bounding box center [352, 239] width 36 height 19
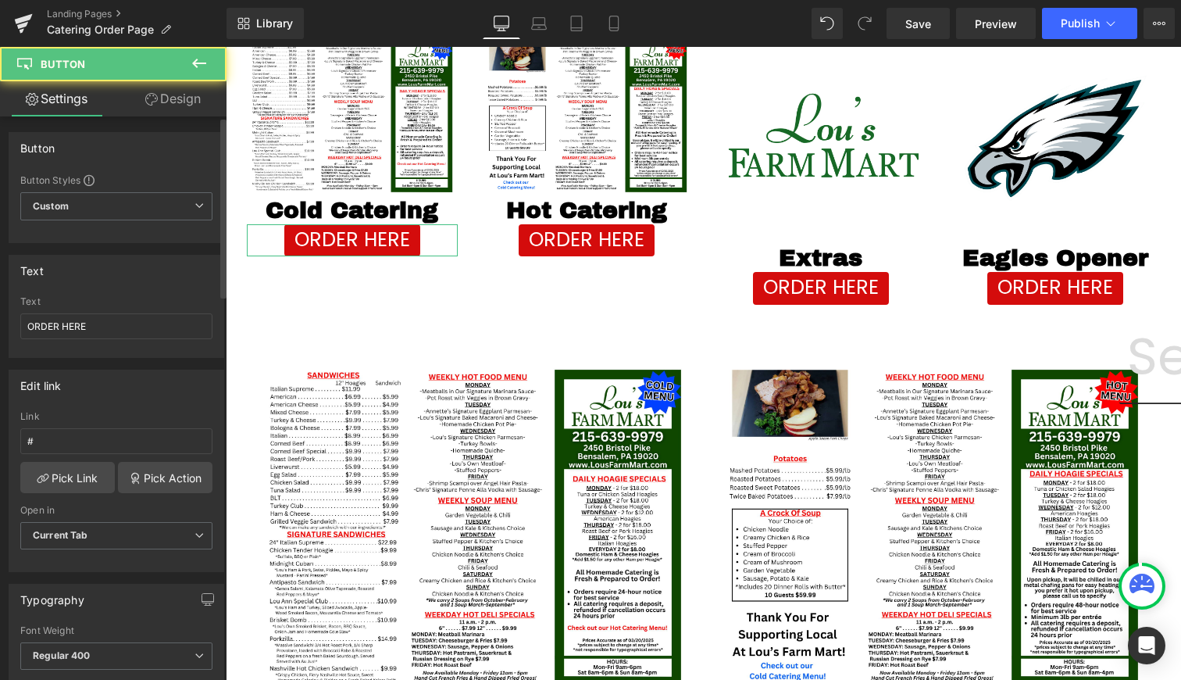
click at [117, 405] on div "Edit link # Link # Pick Link Pick Action Current Tab New Tab Open in Current Ta…" at bounding box center [117, 471] width 216 height 202
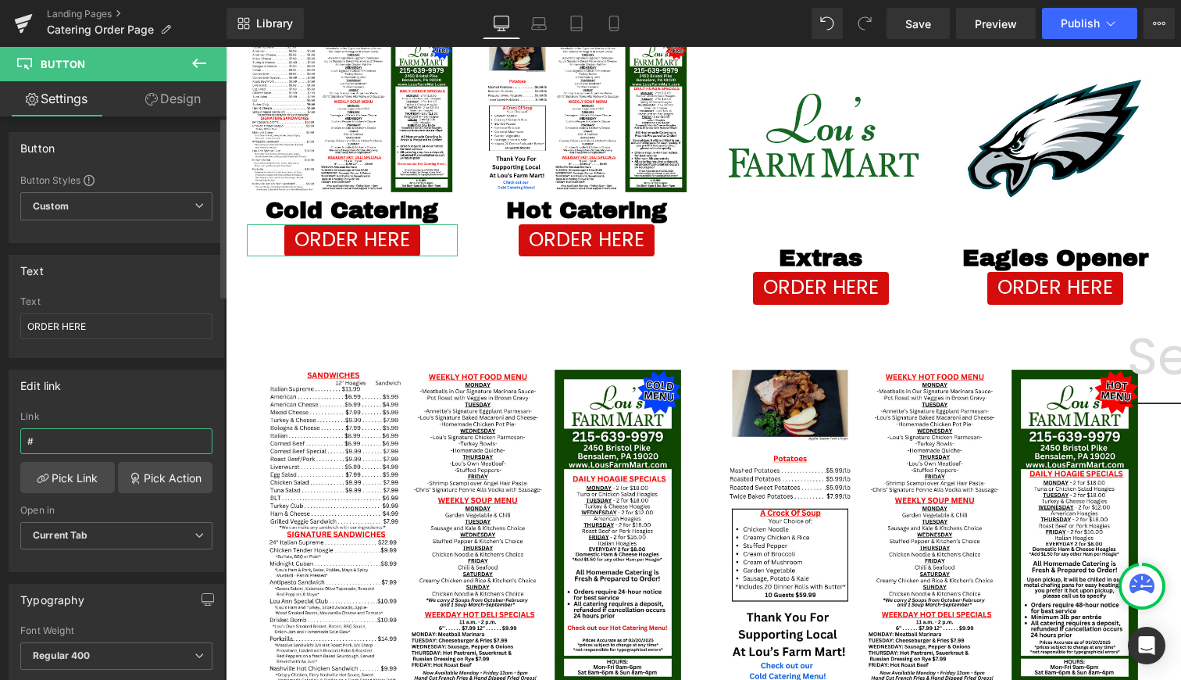
click at [90, 434] on input "#" at bounding box center [116, 441] width 192 height 26
paste input "https://lousfarmmart.myshopify.com/pages/coldcatering"
type input "https://lousfarmmart.myshopify.com/pages/coldcatering"
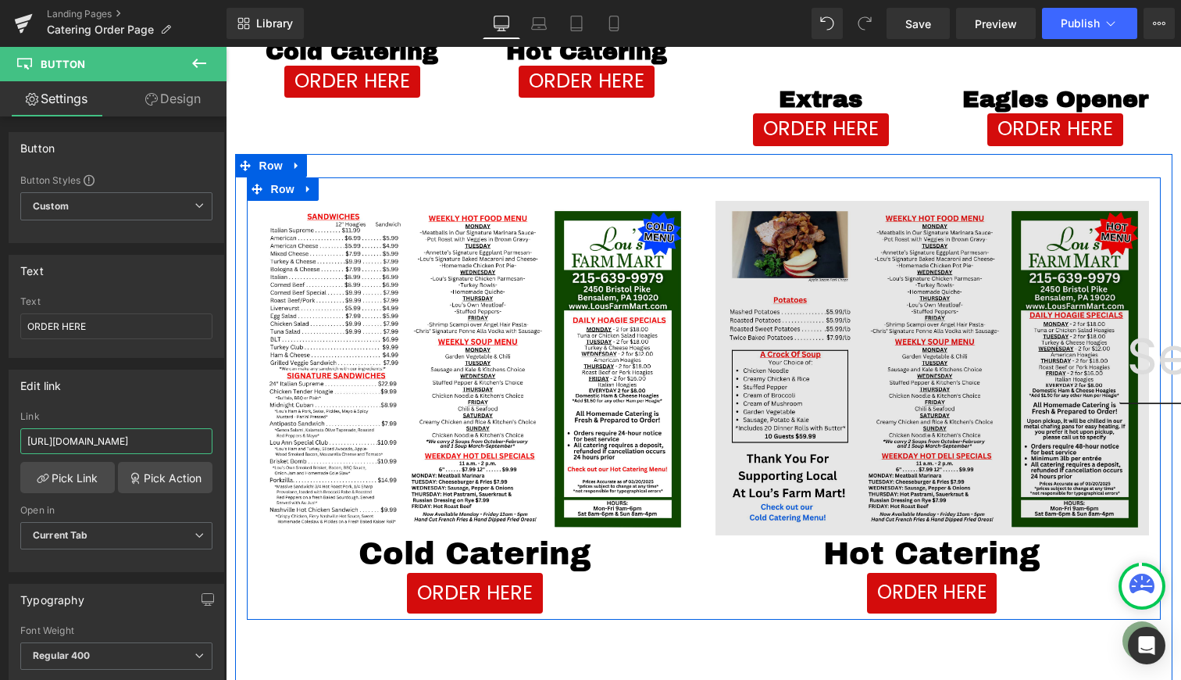
scroll to position [432, 0]
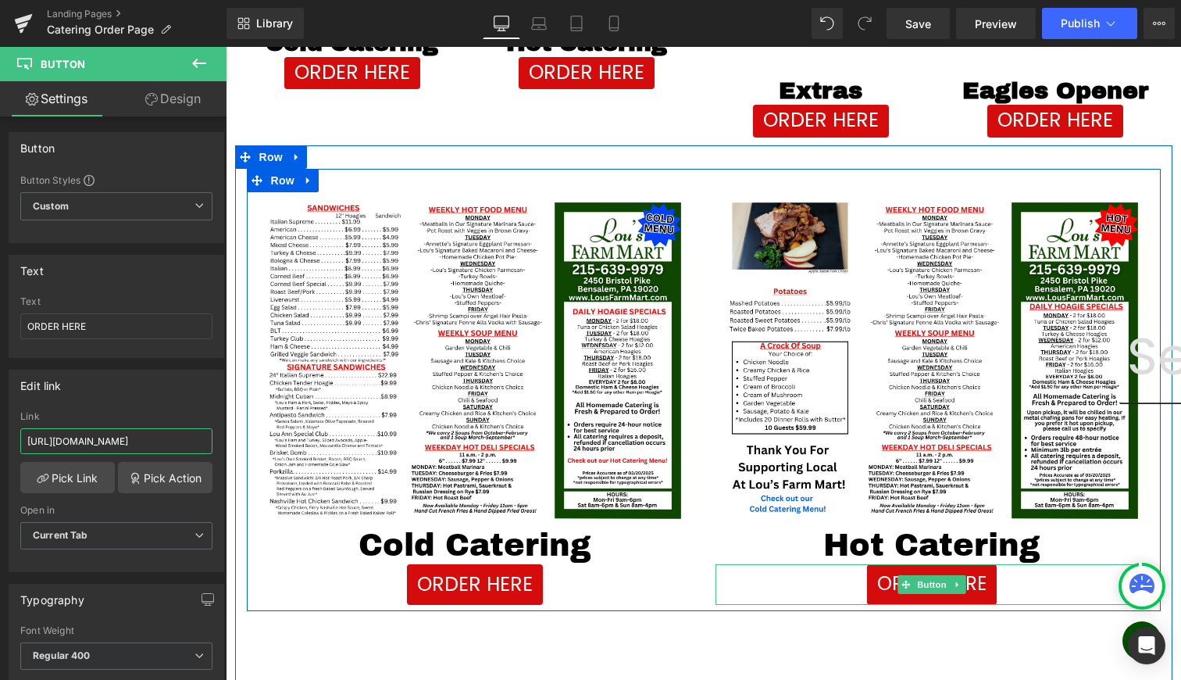
click at [919, 592] on span "Button" at bounding box center [932, 584] width 36 height 19
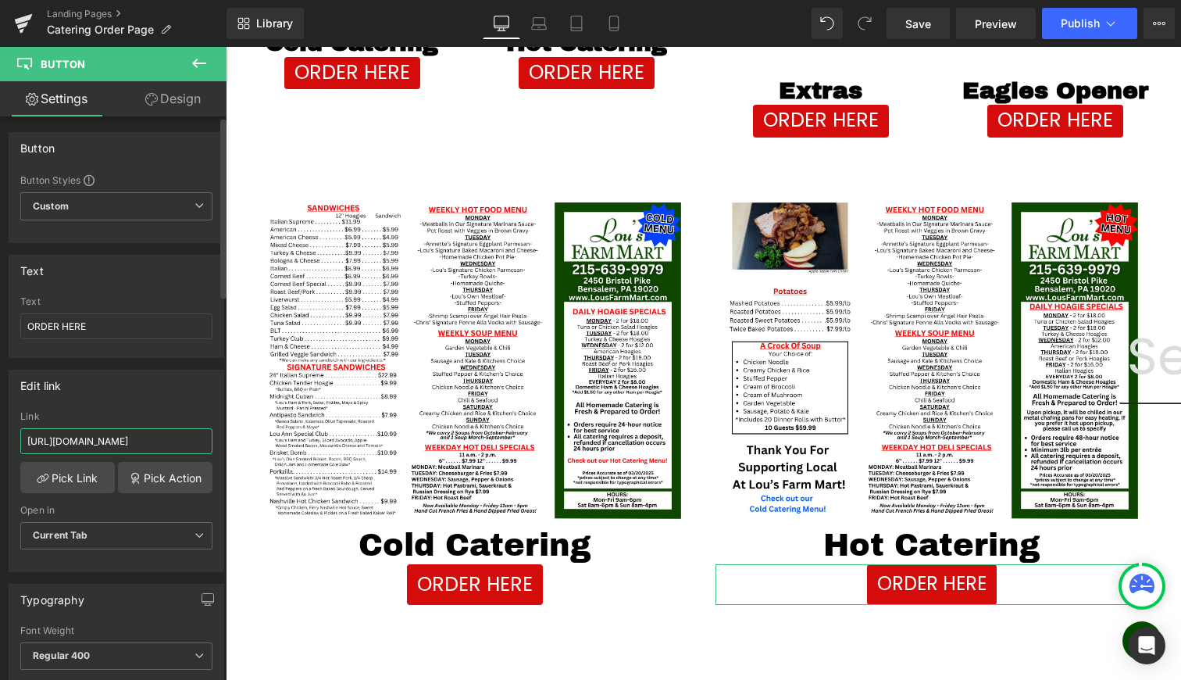
click at [127, 441] on input "https://lousfarmmart.myshopify.com/pages/hotcatering" at bounding box center [116, 441] width 192 height 26
paste input "cold"
type input "https://lousfarmmart.myshopify.com/pages/coldcatering"
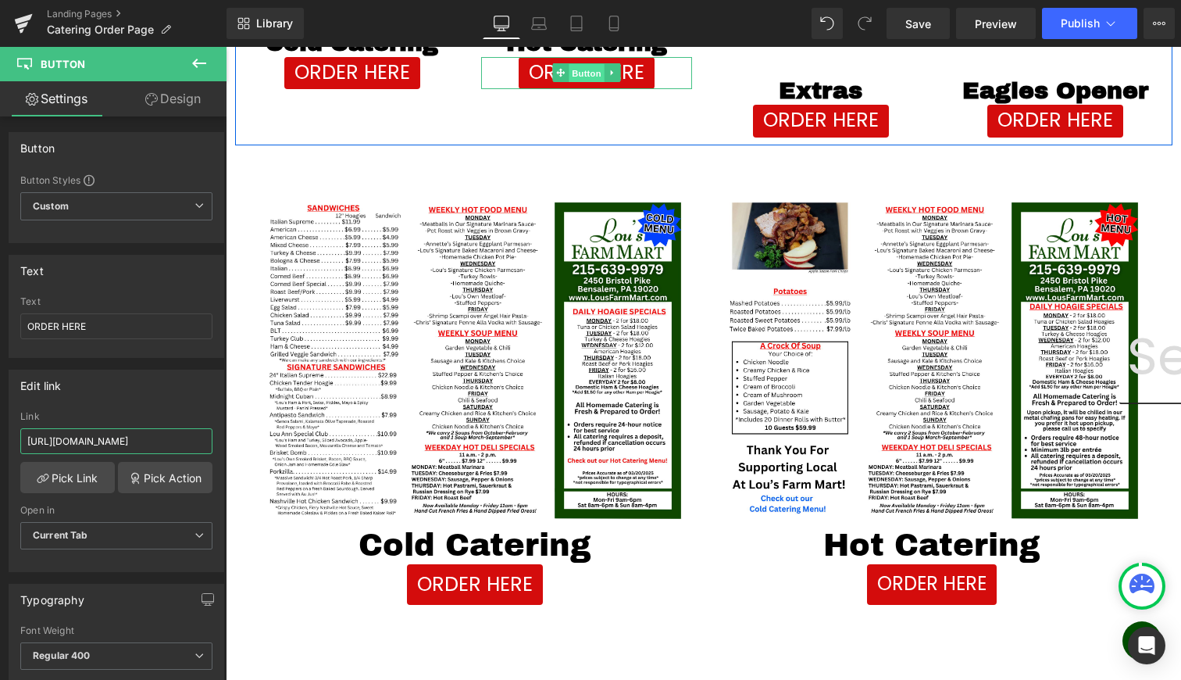
click at [579, 73] on span "Button" at bounding box center [587, 73] width 36 height 19
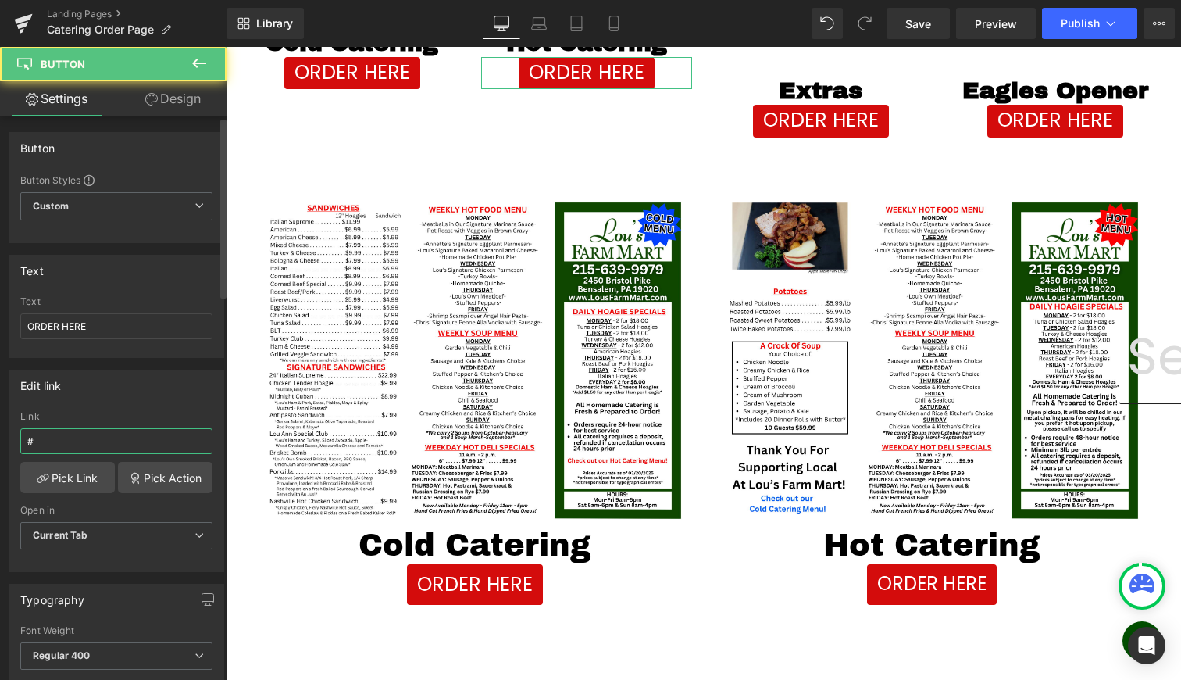
click at [113, 430] on input "#" at bounding box center [116, 441] width 192 height 26
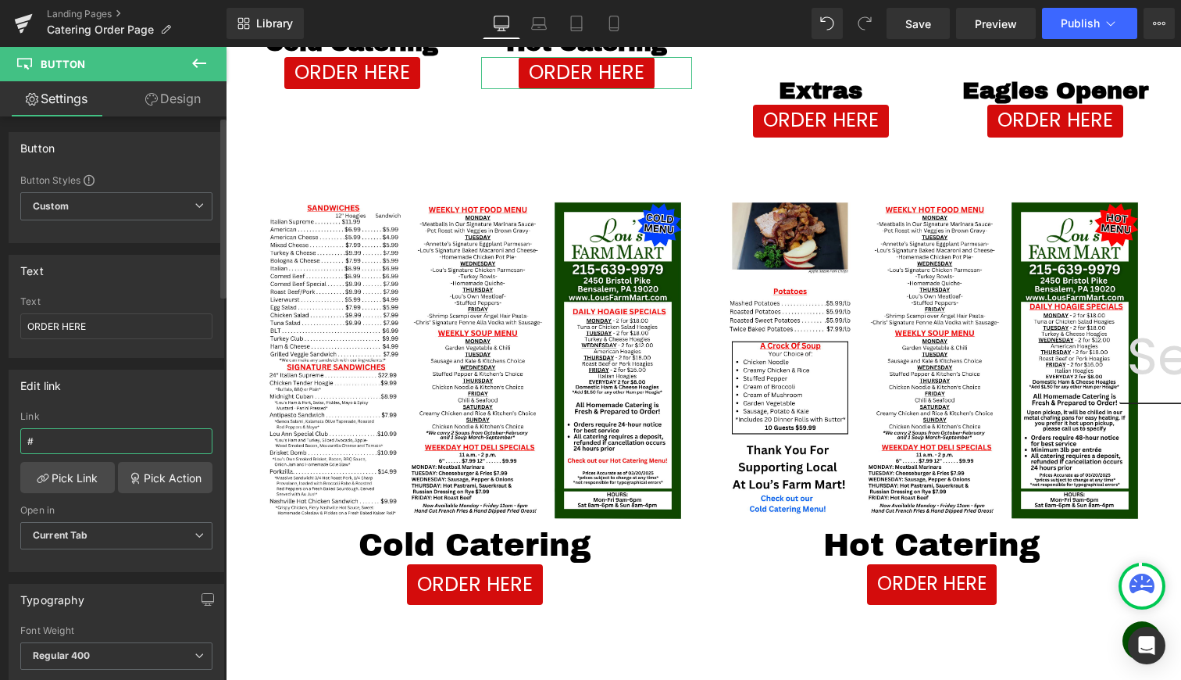
paste input "https://lousfarmmart.myshopify.com/pages/coldcatering"
type input "https://lousfarmmart.myshopify.com/pages/coldcatering"
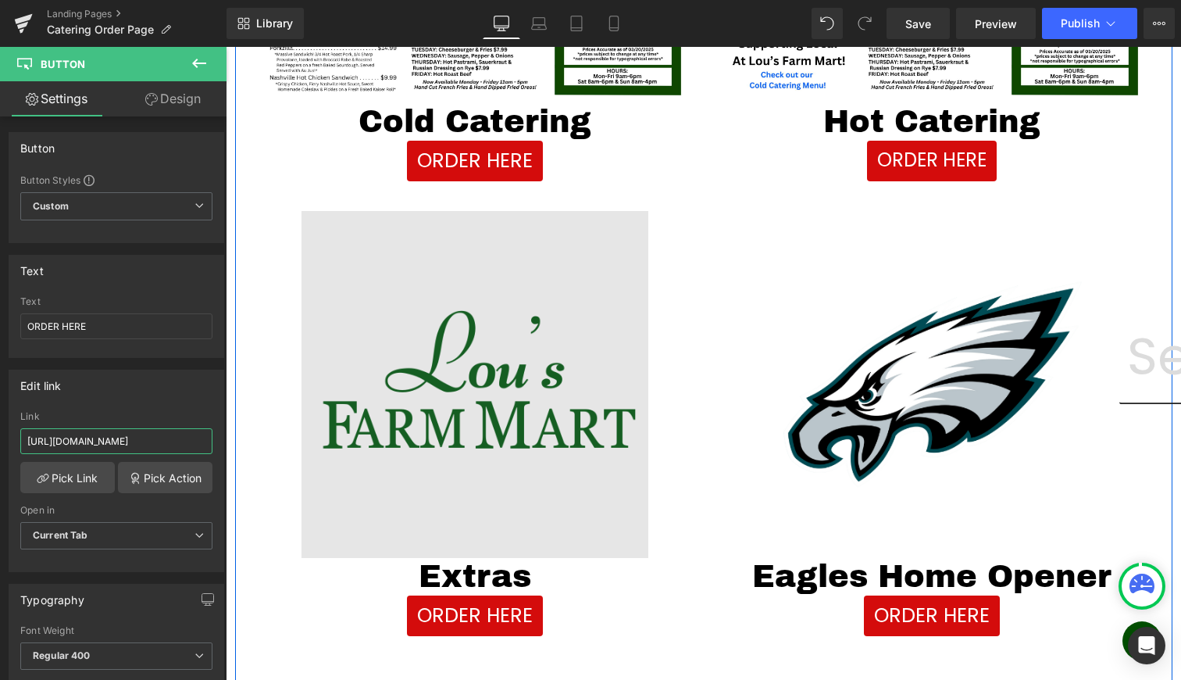
scroll to position [948, 0]
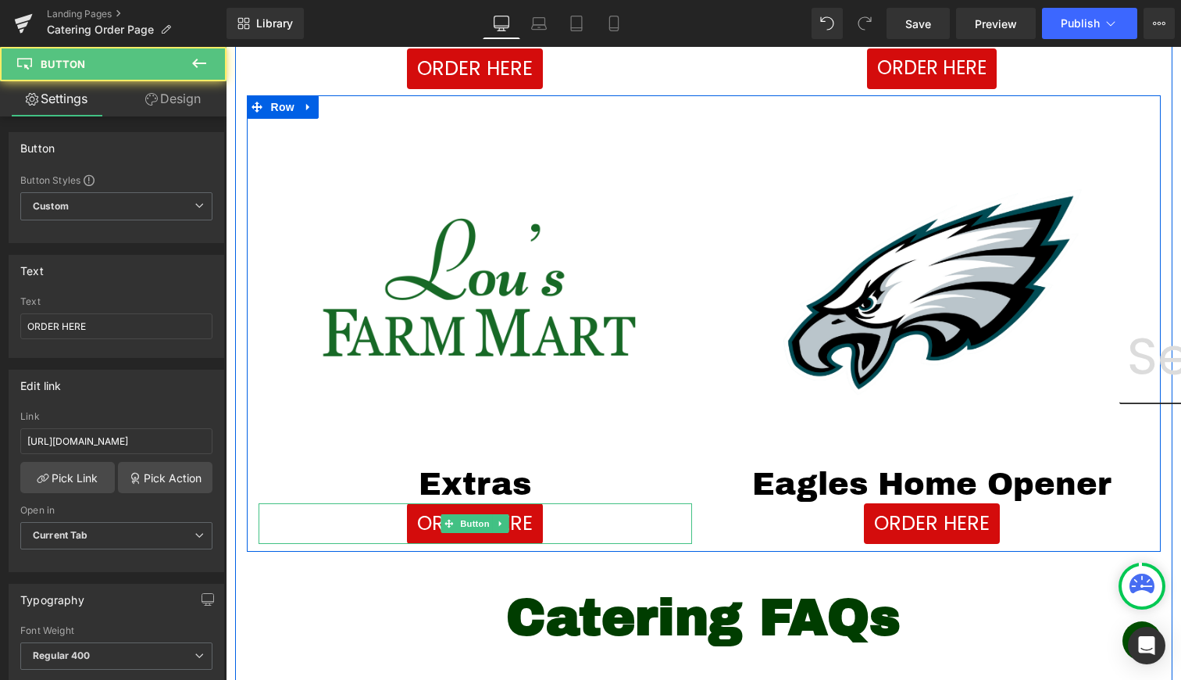
click at [462, 525] on div "ORDER HERE Button" at bounding box center [476, 523] width 434 height 41
click at [462, 525] on span "Button" at bounding box center [475, 523] width 36 height 19
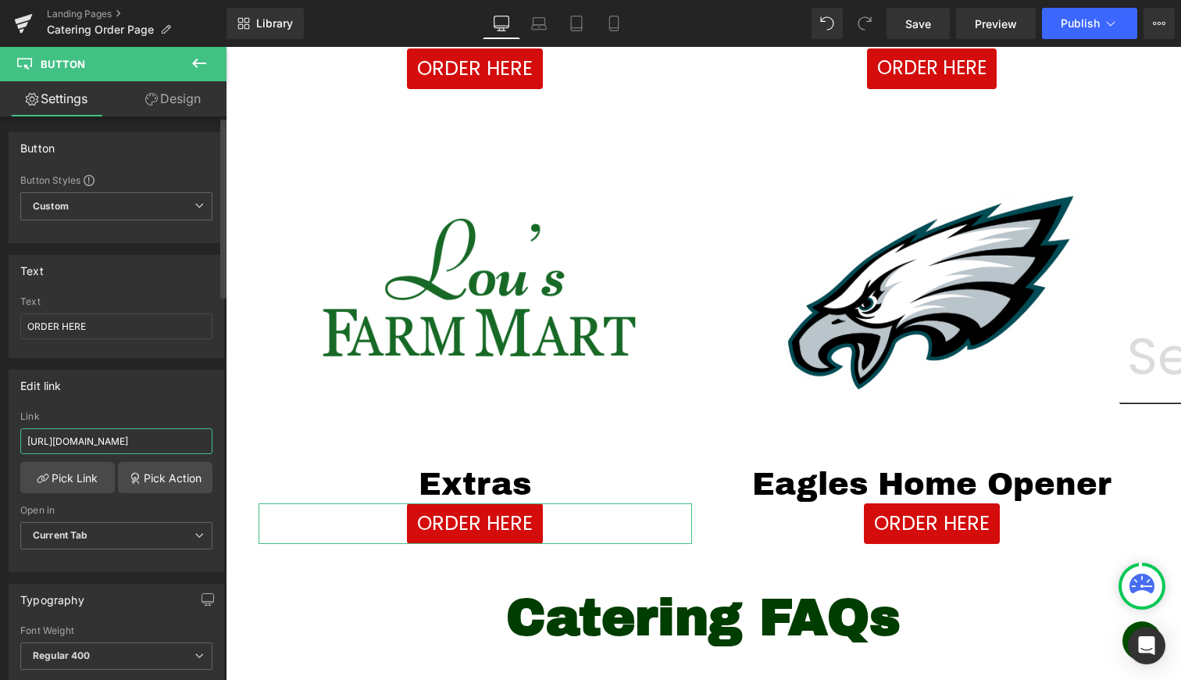
click at [124, 440] on input "https://lousfarmmart.myshopify.com/pages/extraspage" at bounding box center [116, 441] width 192 height 26
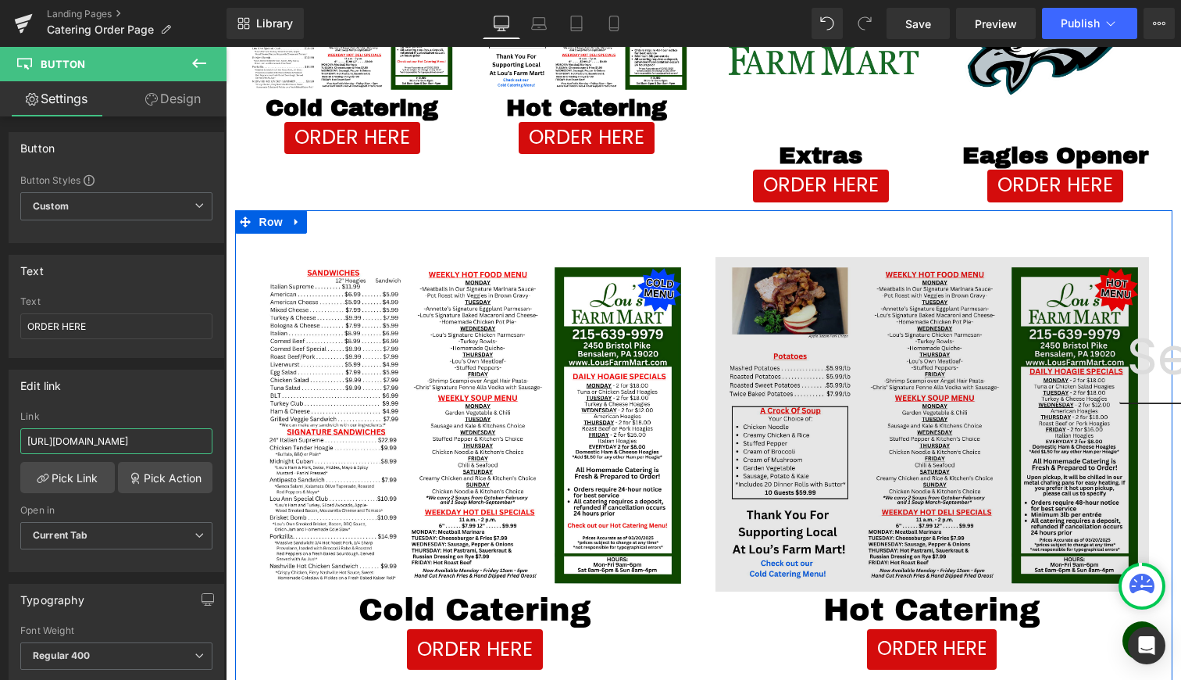
scroll to position [290, 0]
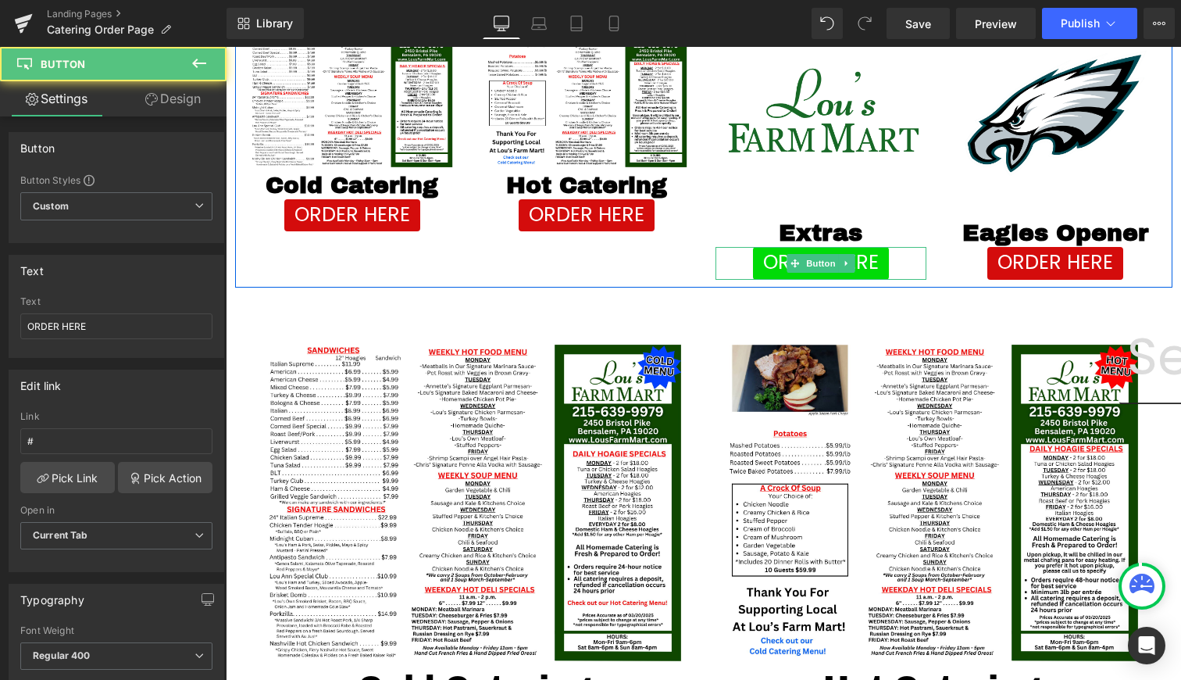
click at [811, 263] on div "ORDER HERE Button" at bounding box center [821, 263] width 211 height 33
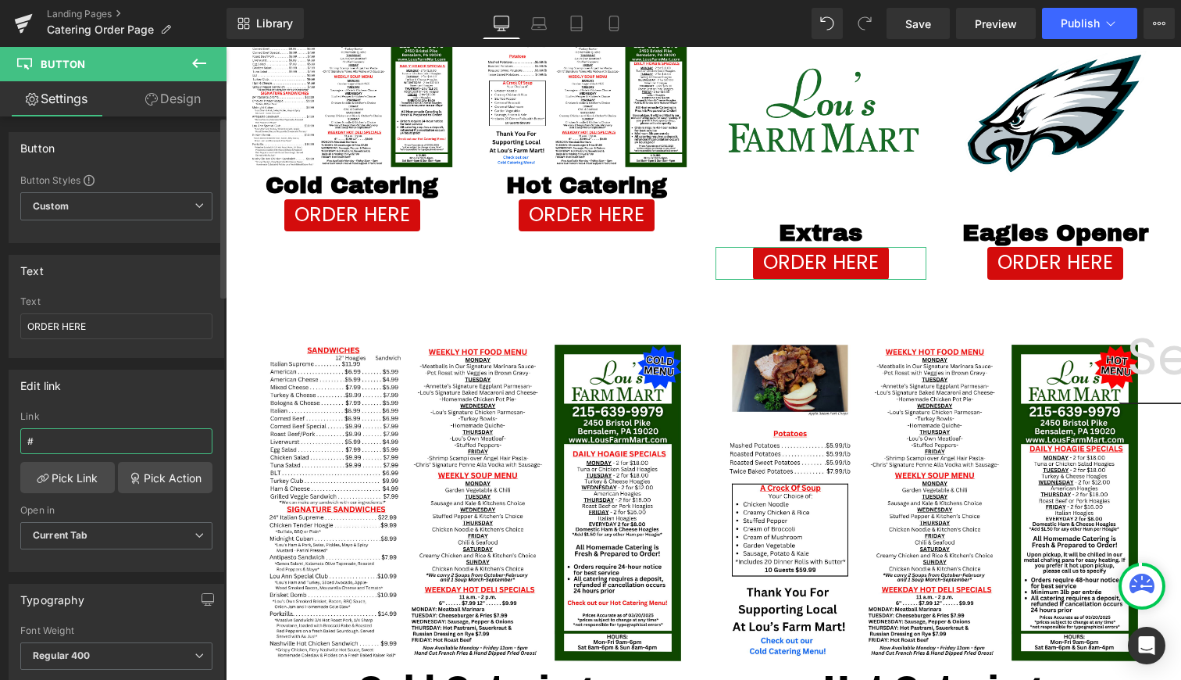
click at [159, 429] on input "#" at bounding box center [116, 441] width 192 height 26
paste input "https://lousfarmmart.myshopify.com/pages/extraspage"
type input "https://lousfarmmart.myshopify.com/pages/extraspage"
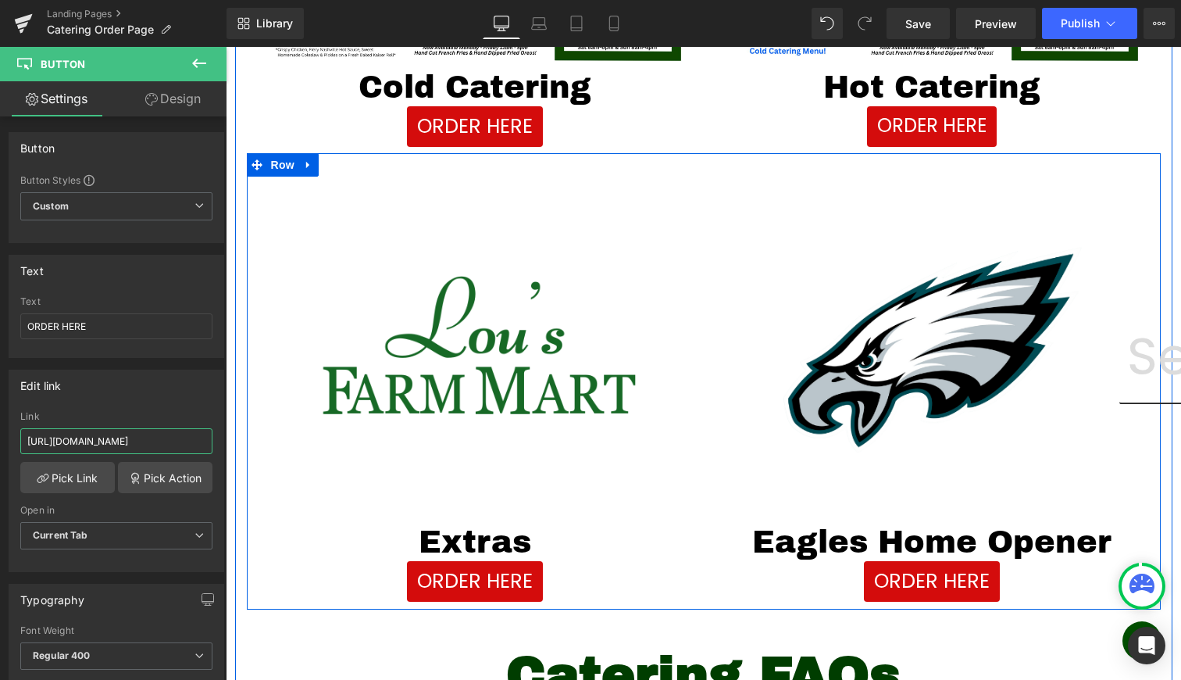
scroll to position [972, 0]
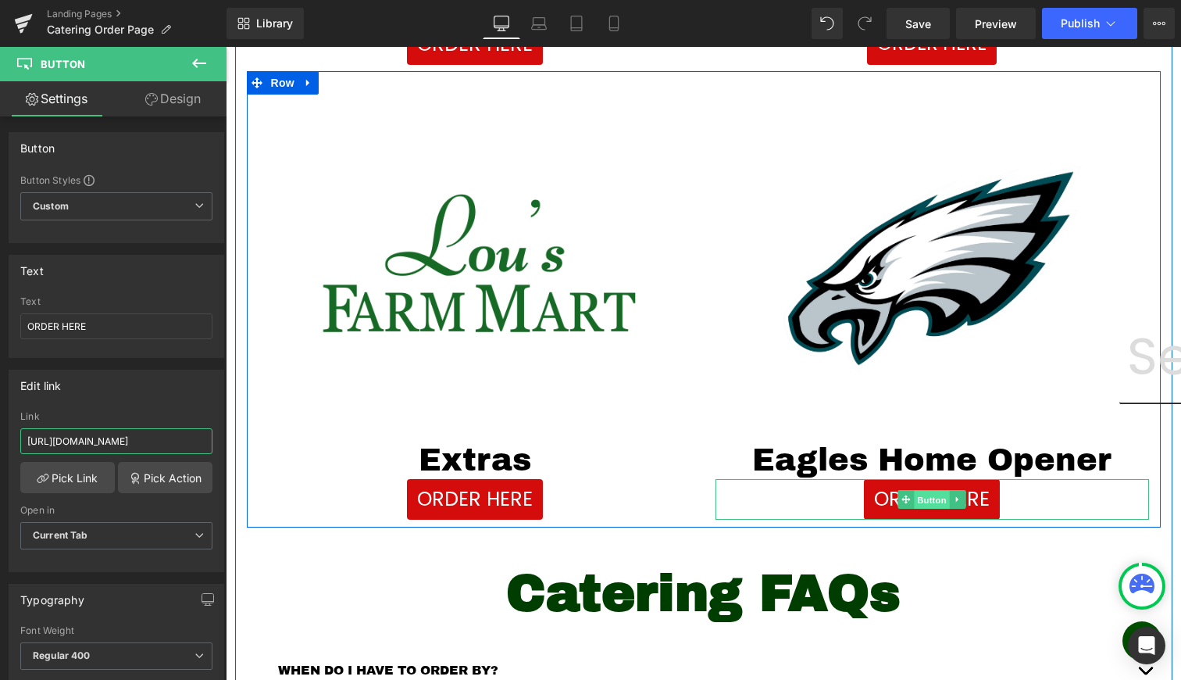
click at [925, 500] on span "Button" at bounding box center [932, 500] width 36 height 19
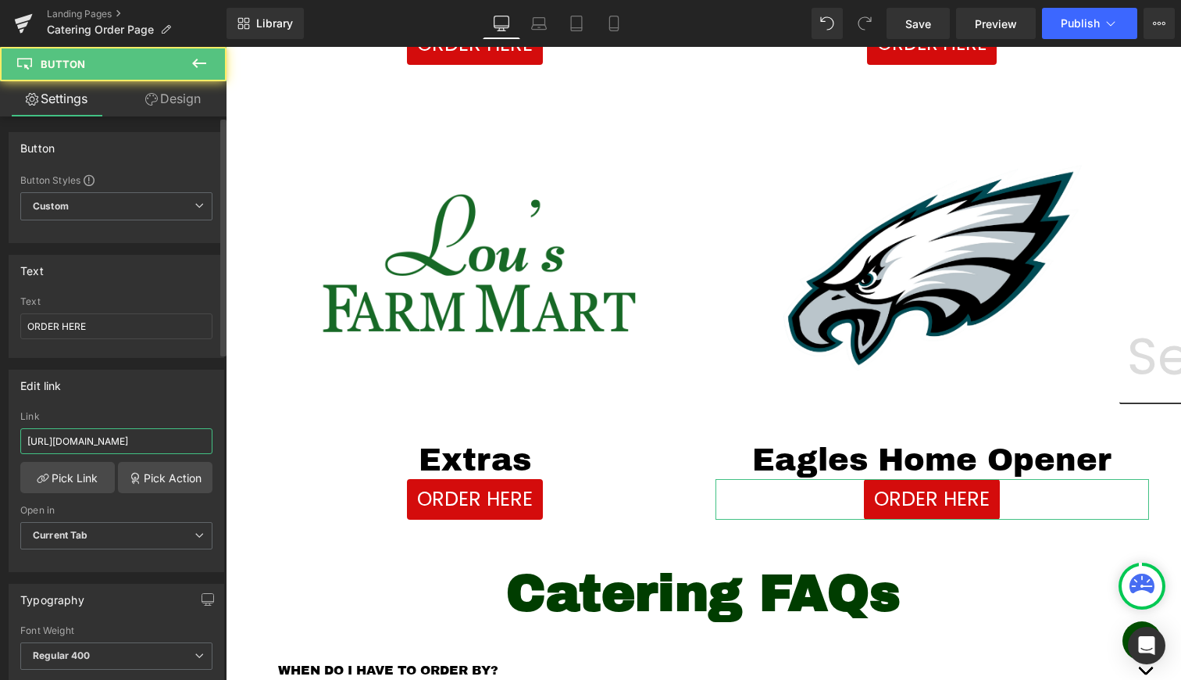
click at [110, 438] on input "https://lousfarmmart.myshopify.com/pages/eagles" at bounding box center [116, 441] width 192 height 26
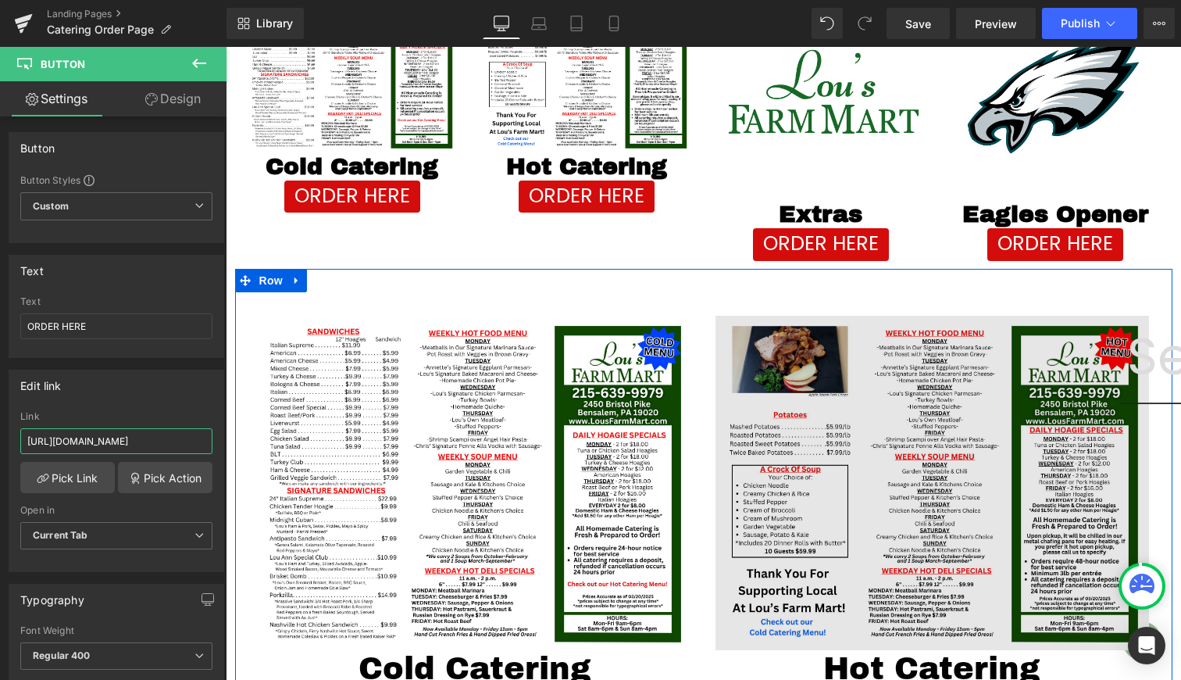
scroll to position [217, 0]
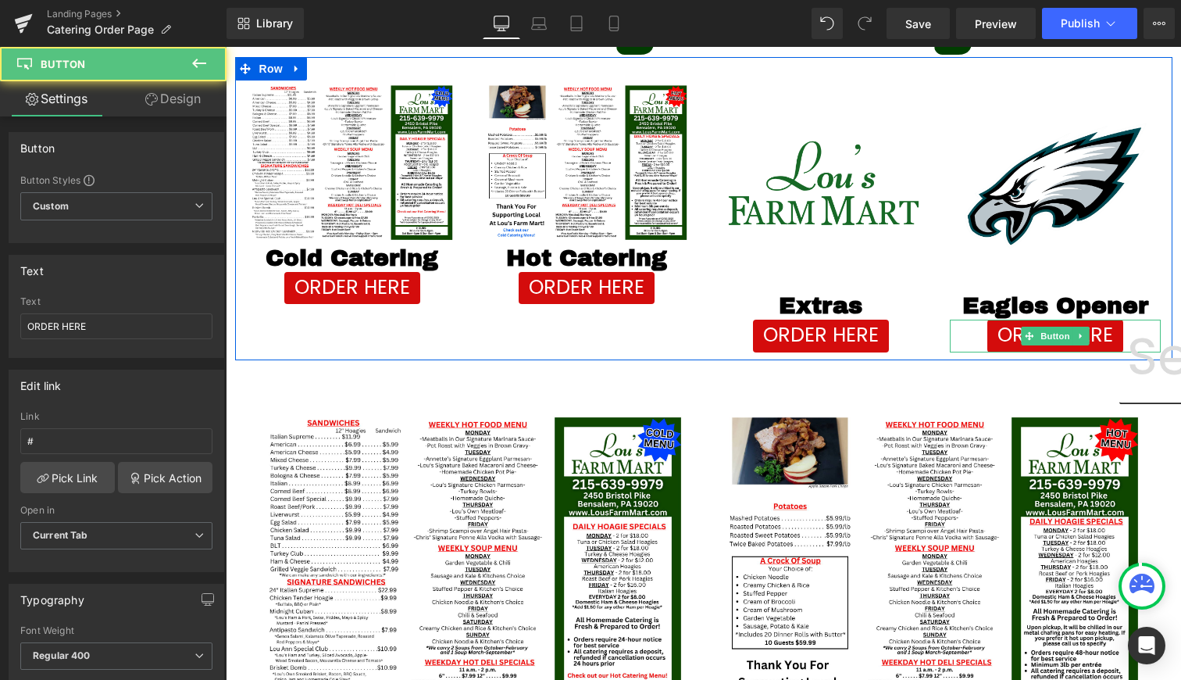
click at [1046, 333] on div "ORDER HERE Button" at bounding box center [1055, 336] width 211 height 33
click at [1046, 333] on span "Button" at bounding box center [1055, 336] width 36 height 19
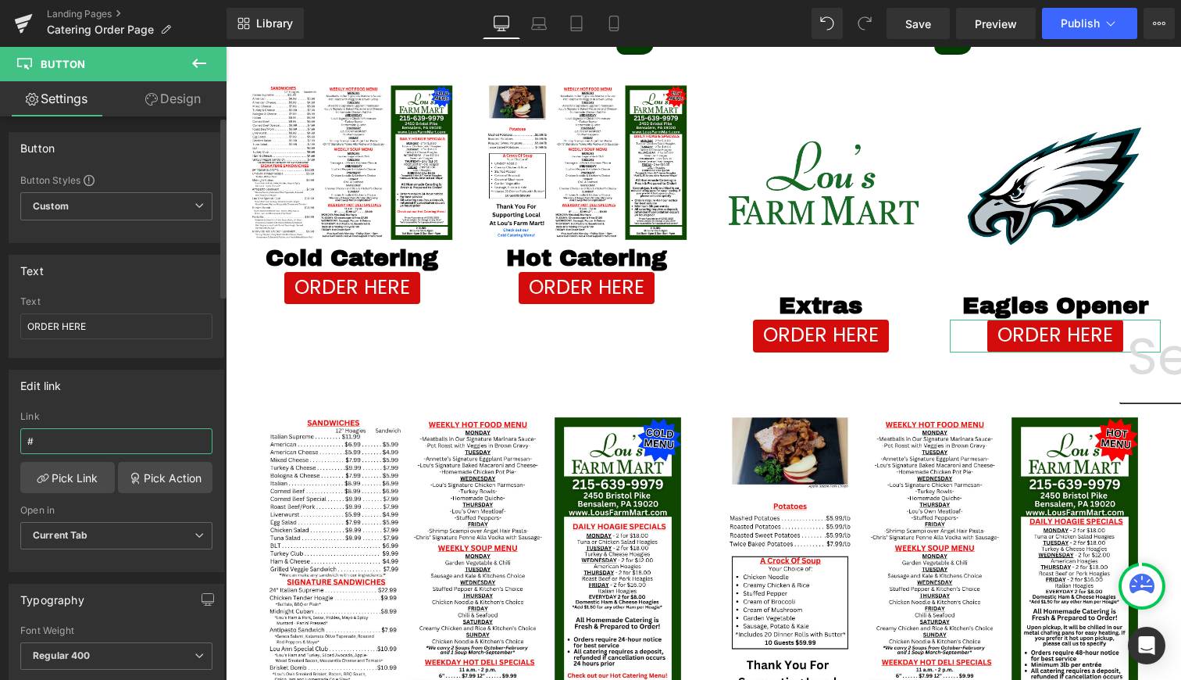
click at [47, 438] on input "#" at bounding box center [116, 441] width 192 height 26
click at [47, 437] on input "#" at bounding box center [116, 441] width 192 height 26
paste input "https://lousfarmmart.myshopify.com/pages/eagles"
type input "https://lousfarmmart.myshopify.com/pages/eagles"
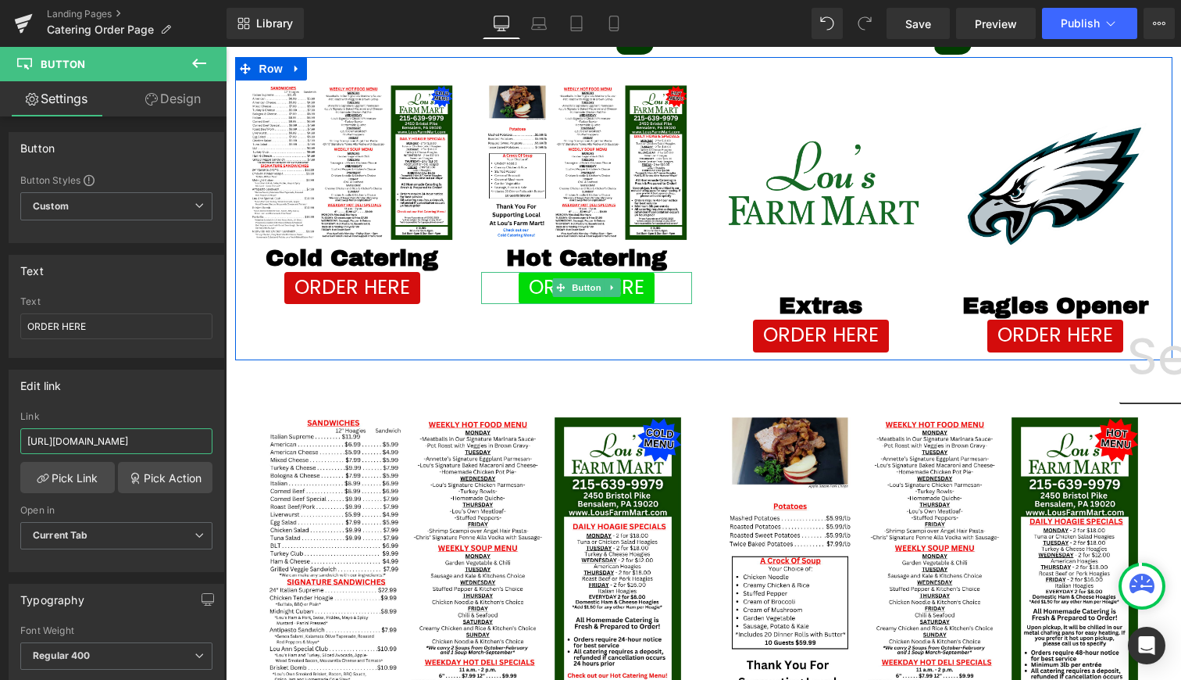
scroll to position [0, 0]
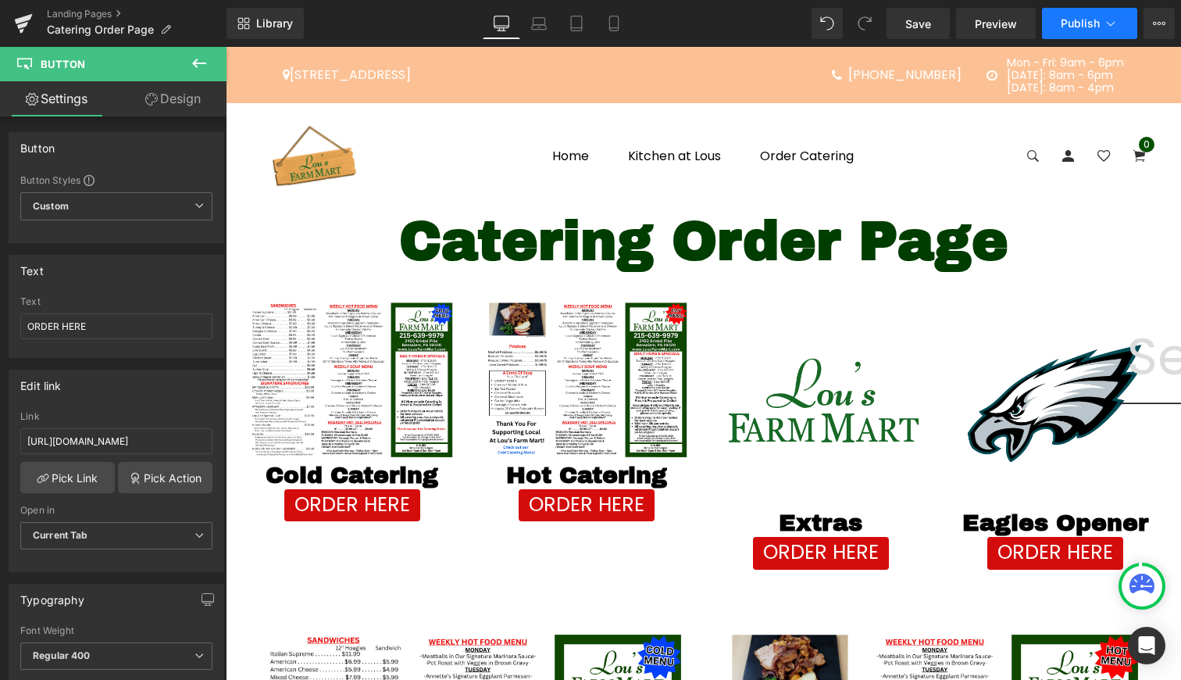
click at [1080, 37] on button "Publish" at bounding box center [1089, 23] width 95 height 31
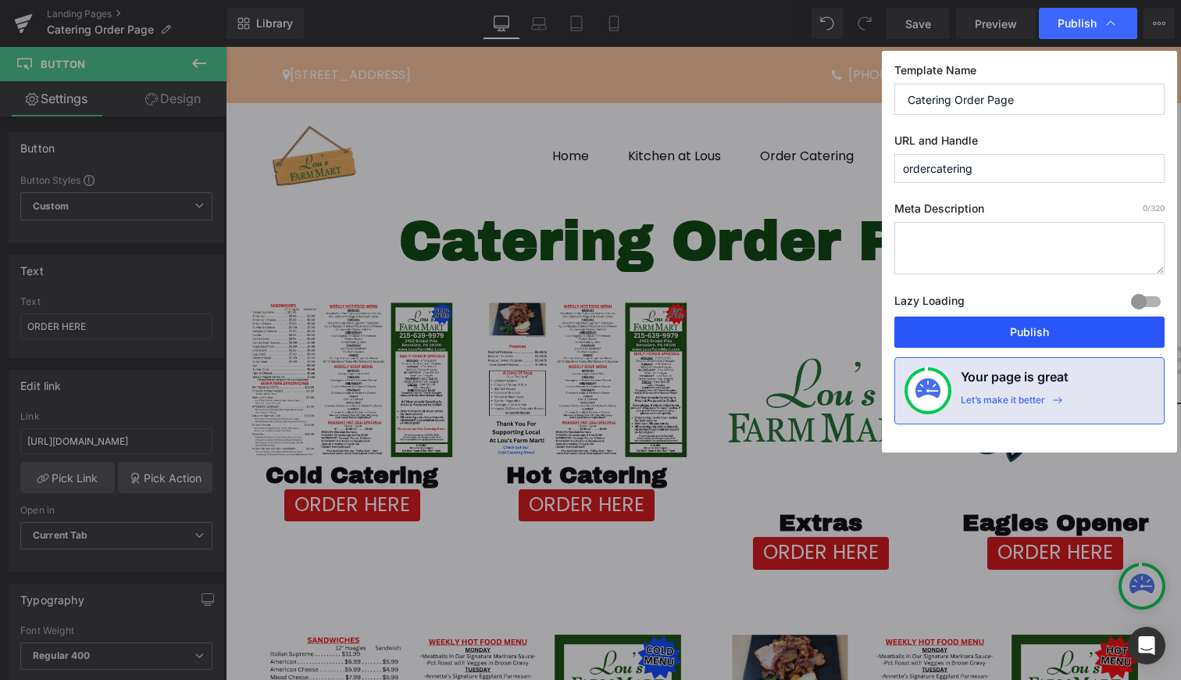
click at [1076, 321] on button "Publish" at bounding box center [1029, 331] width 270 height 31
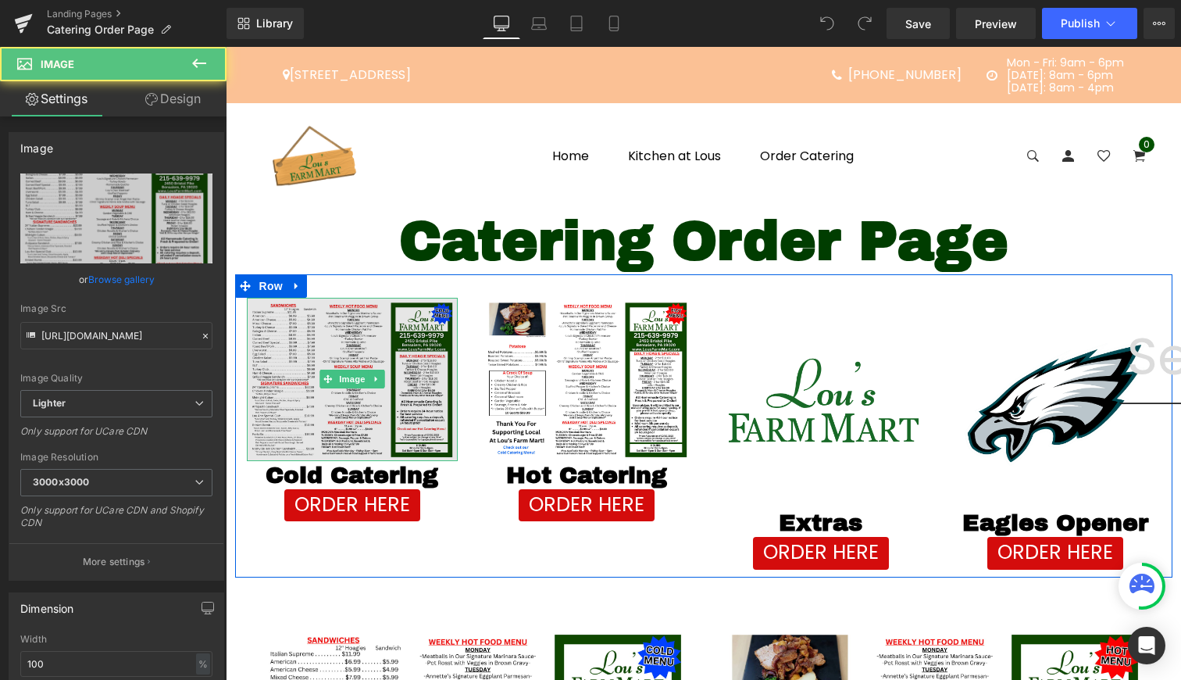
click at [348, 366] on img at bounding box center [352, 379] width 211 height 163
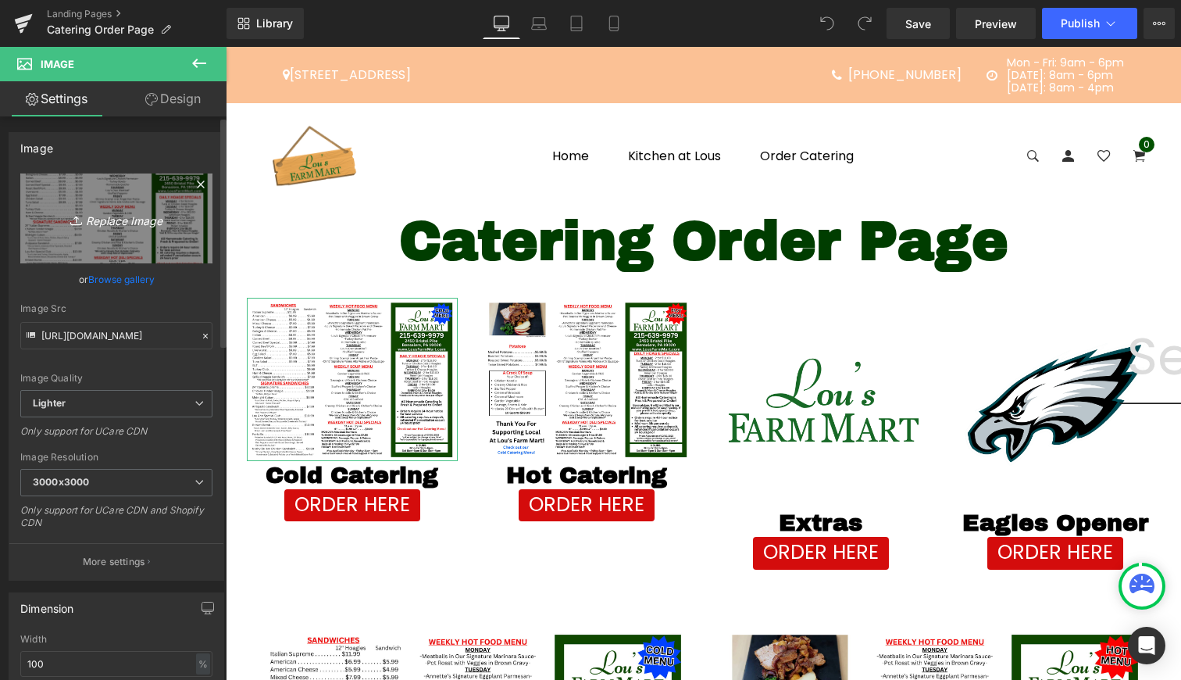
click at [126, 234] on link "Replace Image" at bounding box center [116, 218] width 192 height 90
type input "C:\fakepath\3 copy.png"
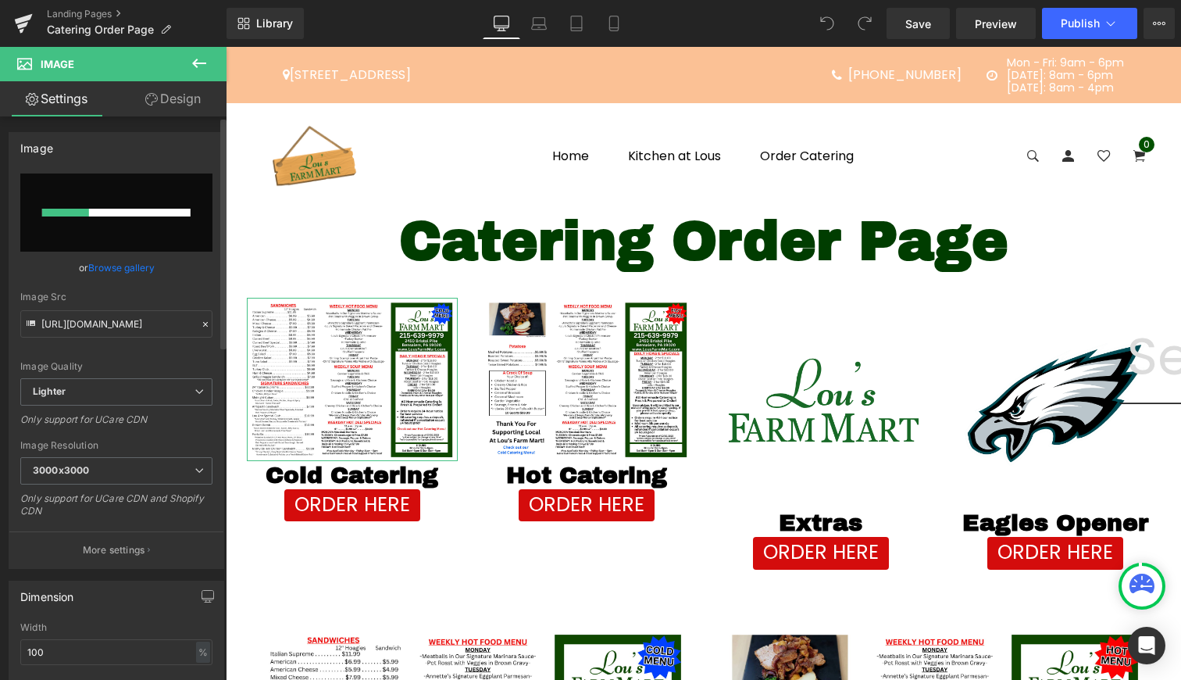
click at [141, 267] on link "Browse gallery" at bounding box center [121, 267] width 66 height 27
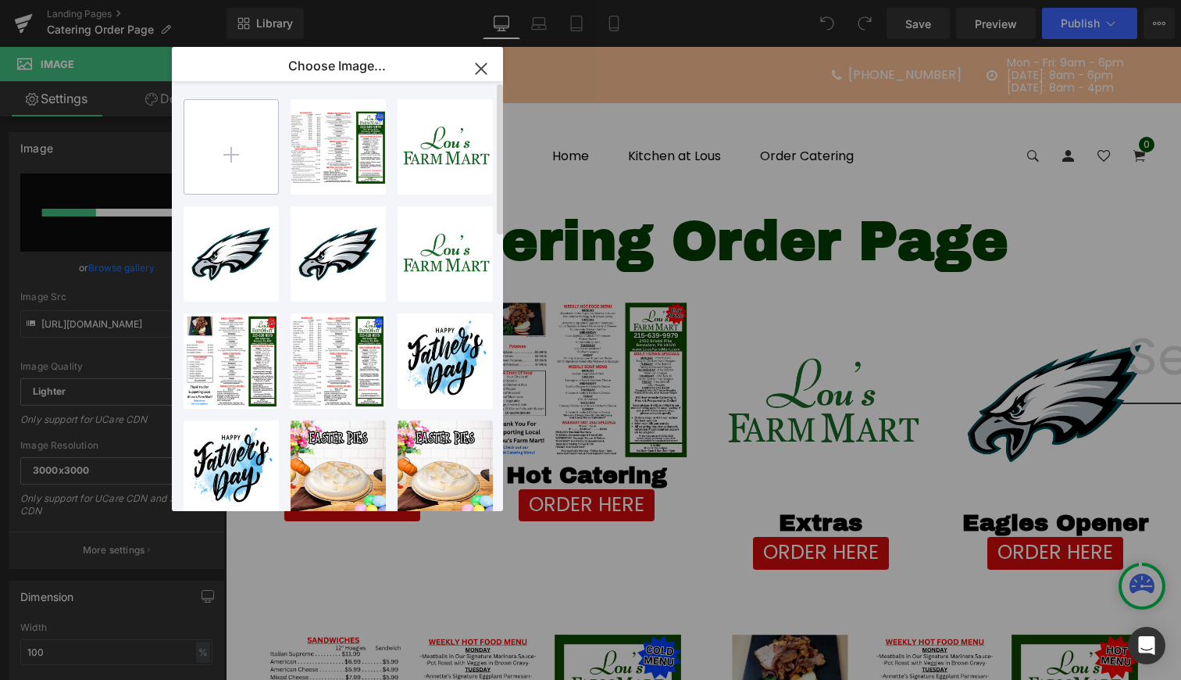
click at [233, 165] on input "file" at bounding box center [231, 147] width 94 height 94
type input "C:\fakepath\3 copy.png"
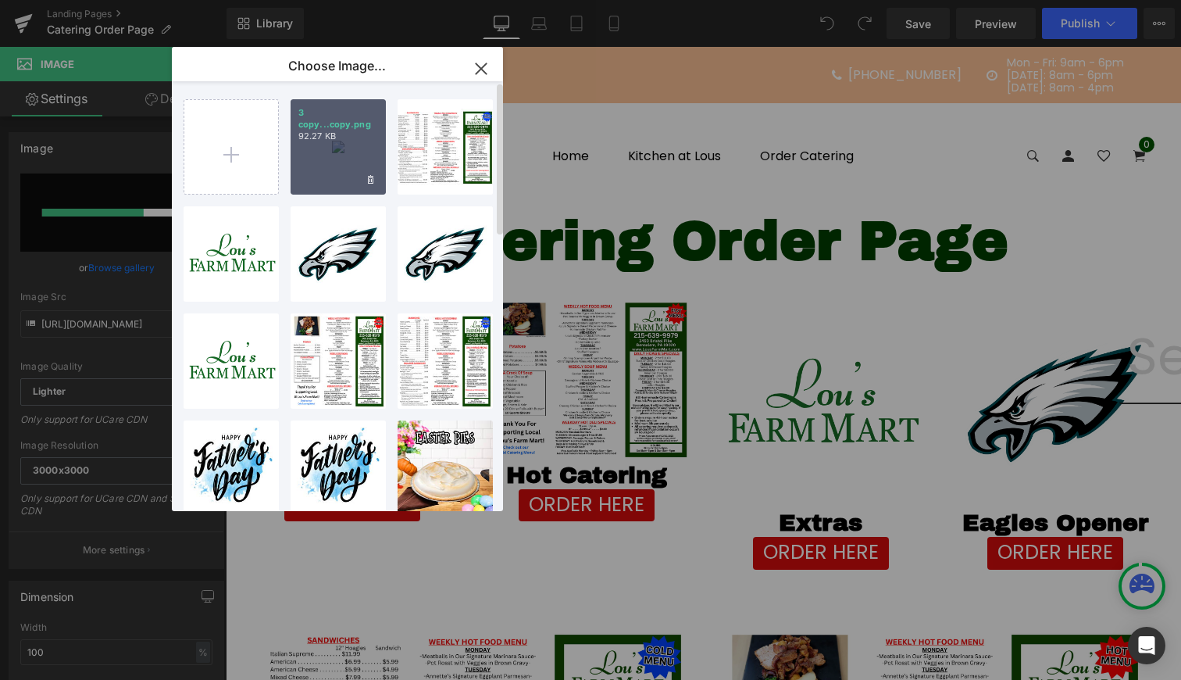
click at [363, 130] on p "92.27 KB" at bounding box center [338, 136] width 80 height 12
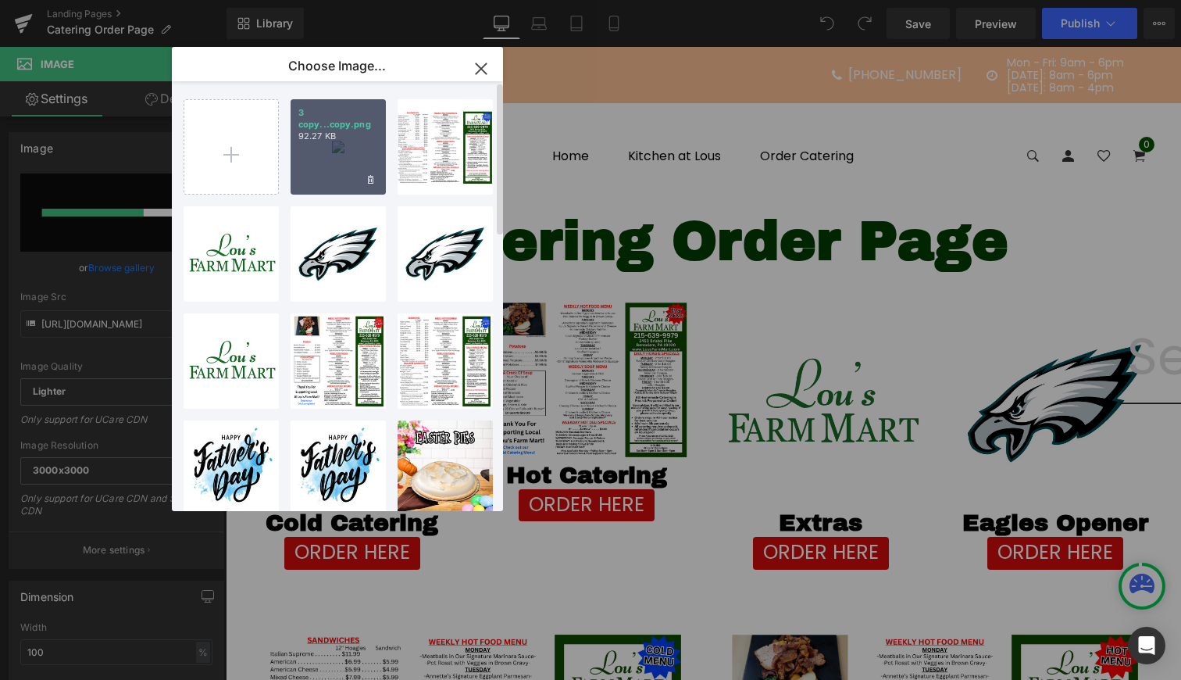
type input "https://ucarecdn.com/b3925cd4-0adf-4d23-b812-9316046b8e04/-/format/auto/-/previ…"
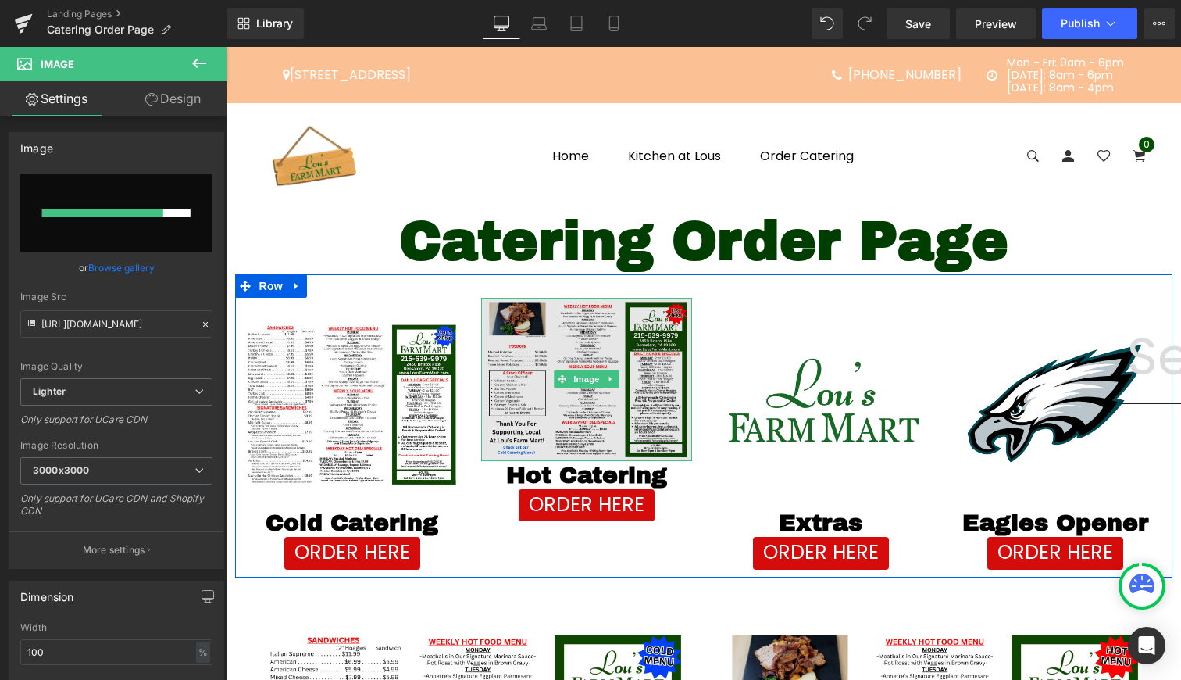
click at [577, 398] on img at bounding box center [586, 379] width 211 height 163
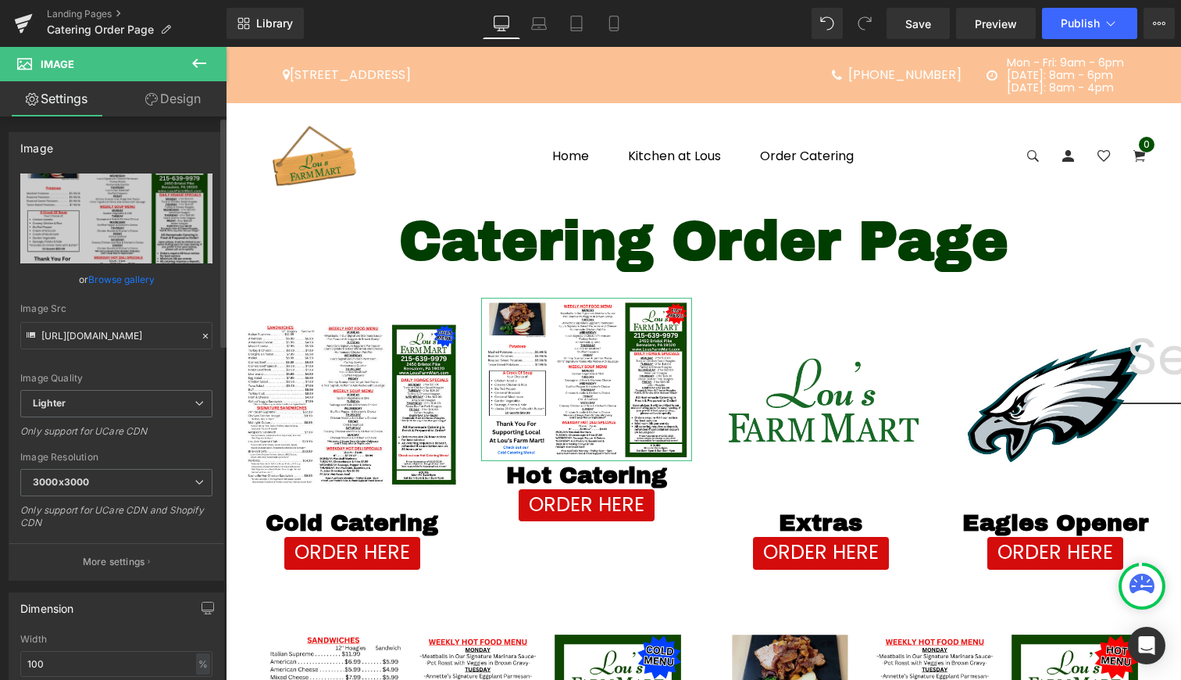
click at [127, 275] on link "Browse gallery" at bounding box center [121, 279] width 66 height 27
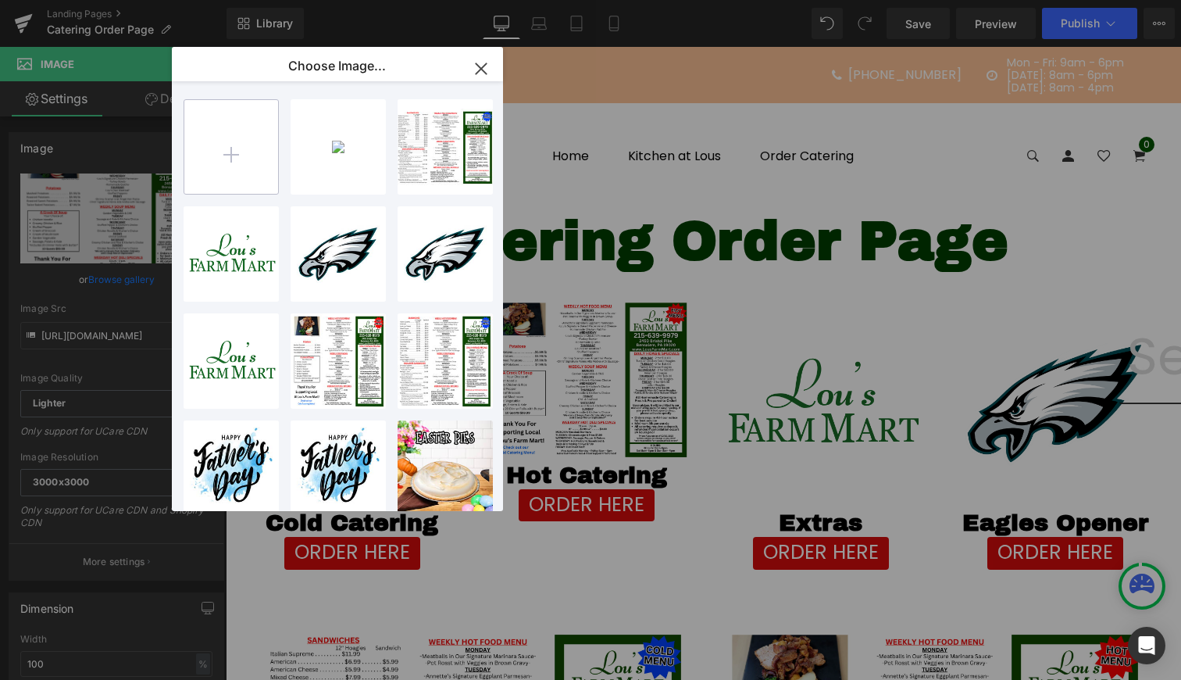
click at [270, 143] on input "file" at bounding box center [231, 147] width 94 height 94
type input "C:\fakepath\4.png"
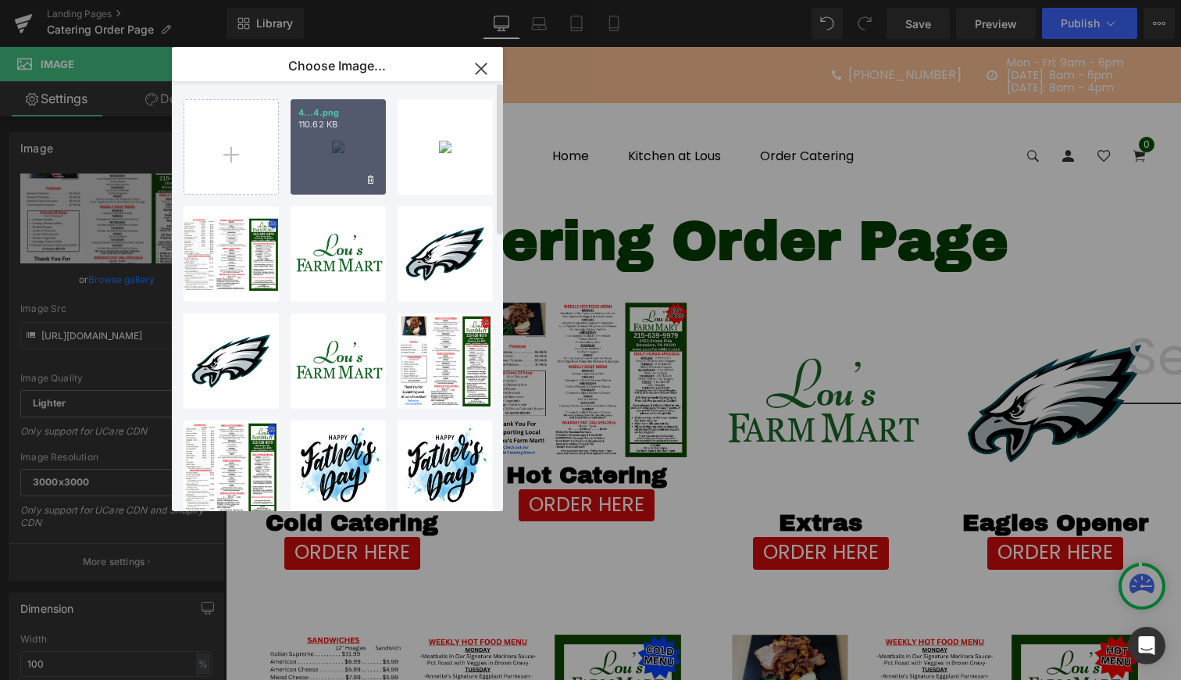
click at [352, 168] on div "4...4.png 110.62 KB" at bounding box center [338, 146] width 95 height 95
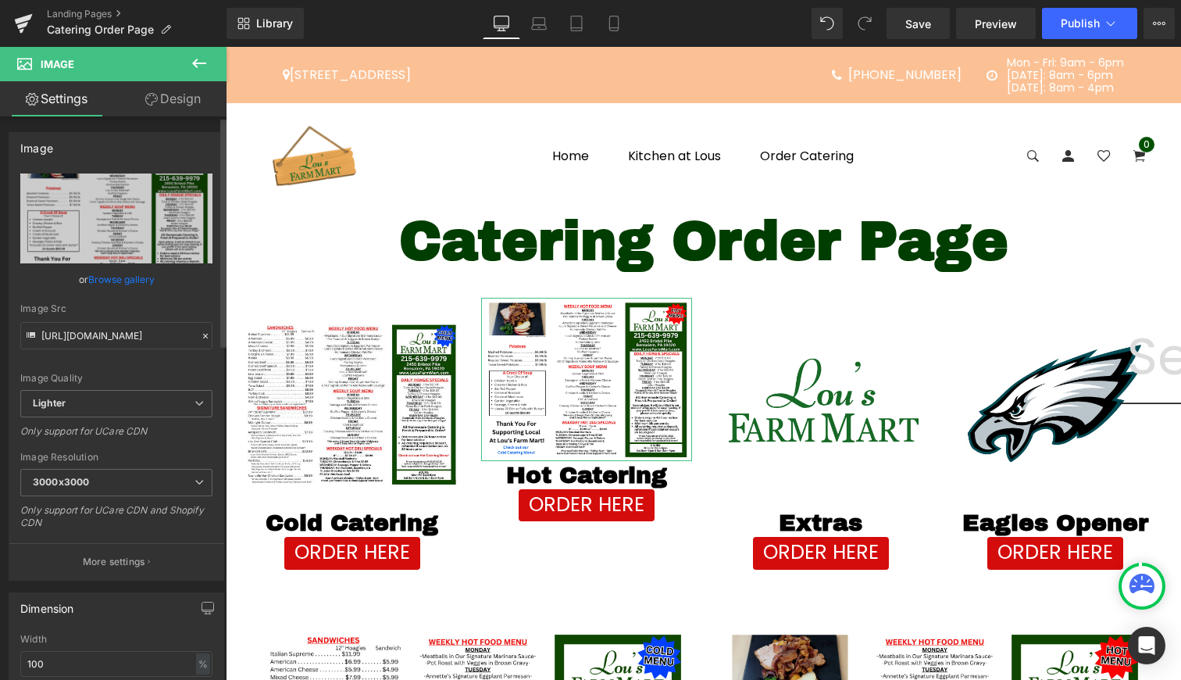
click at [141, 280] on link "Browse gallery" at bounding box center [121, 279] width 66 height 27
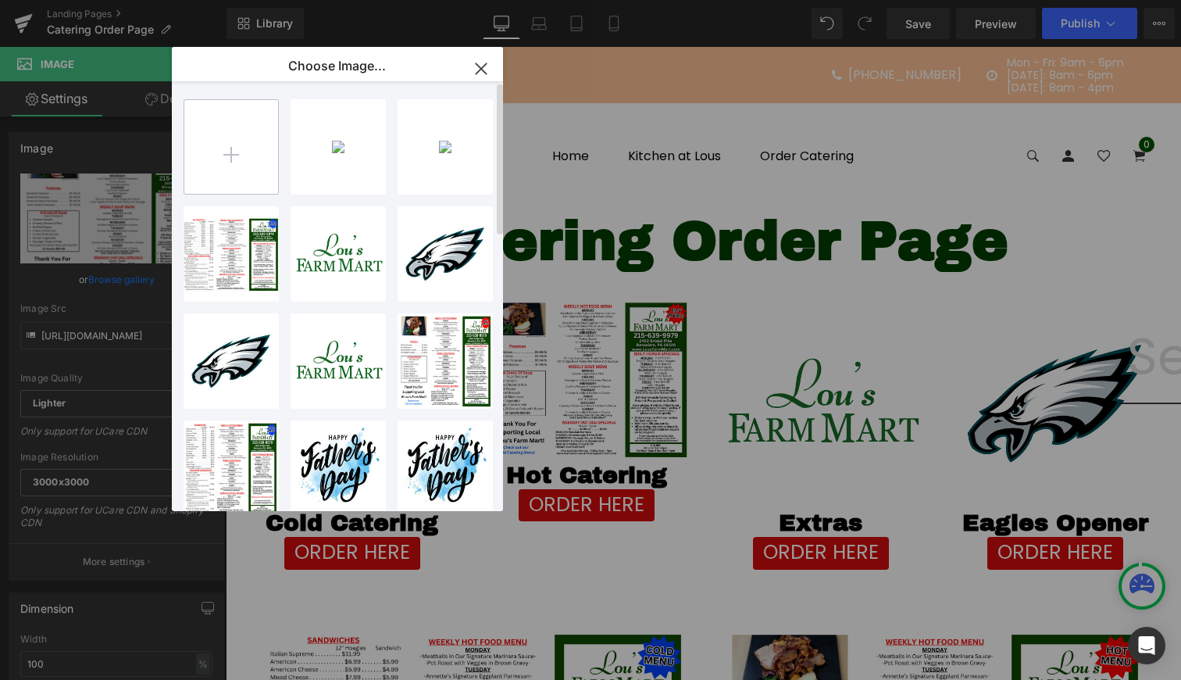
click at [227, 171] on input "file" at bounding box center [231, 147] width 94 height 94
type input "C:\fakepath\4.png"
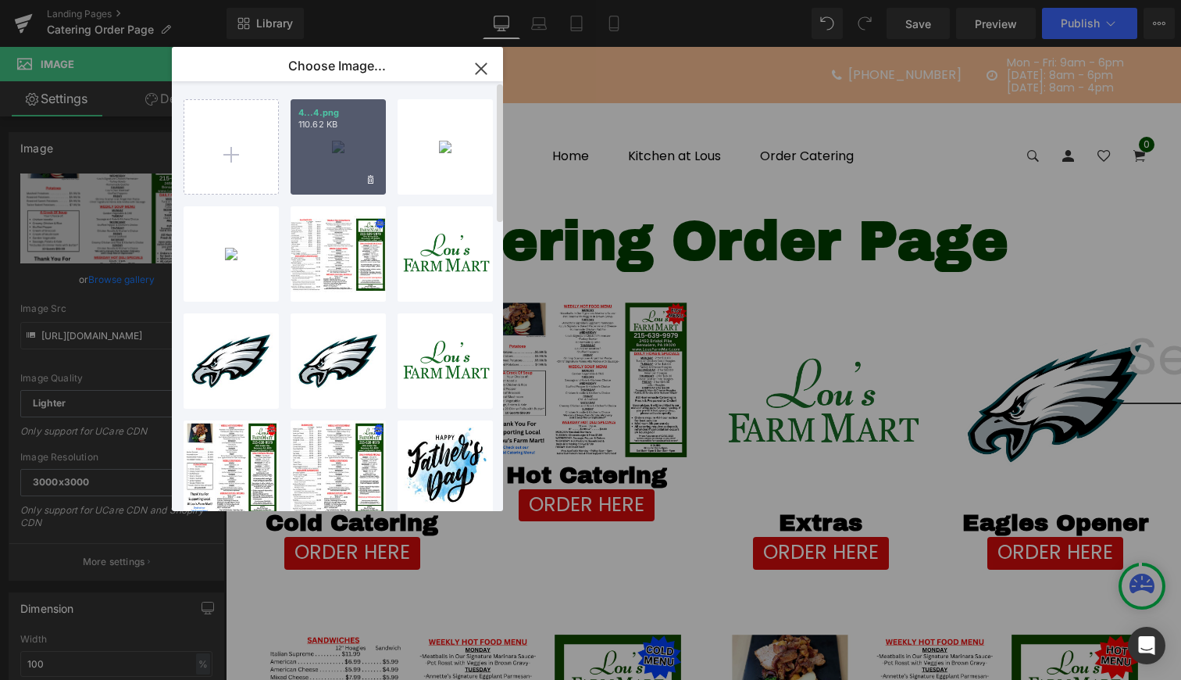
click at [330, 143] on div "4...4.png 110.62 KB" at bounding box center [338, 146] width 95 height 95
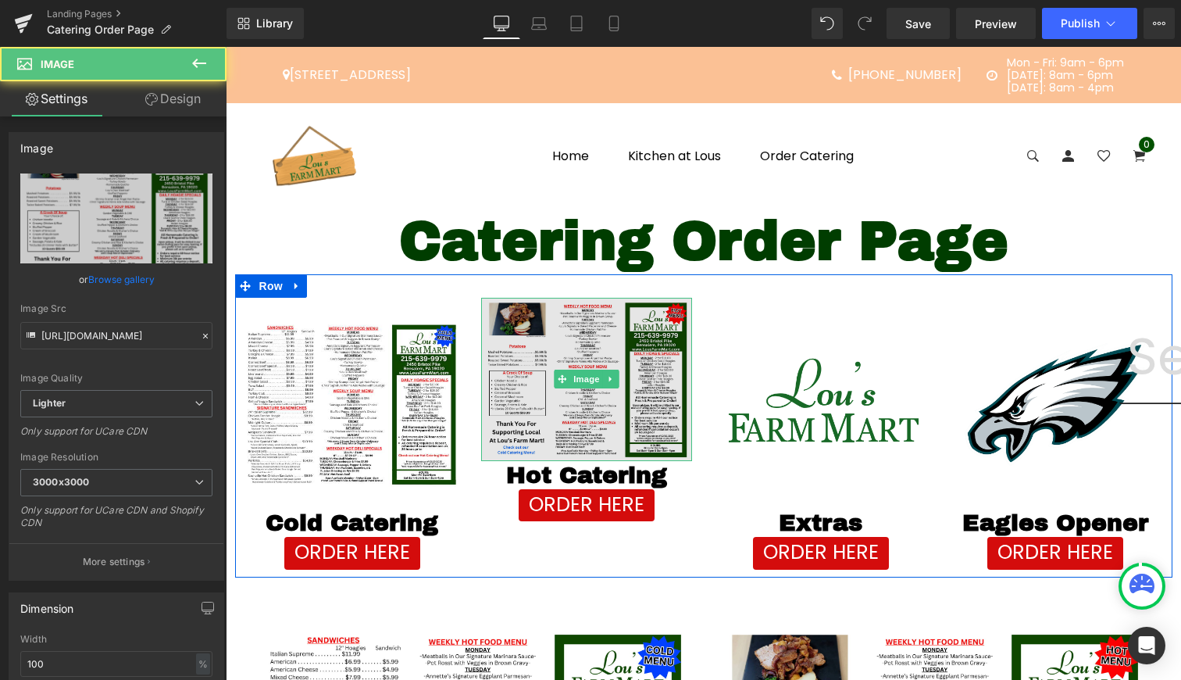
click at [648, 398] on img at bounding box center [586, 379] width 211 height 163
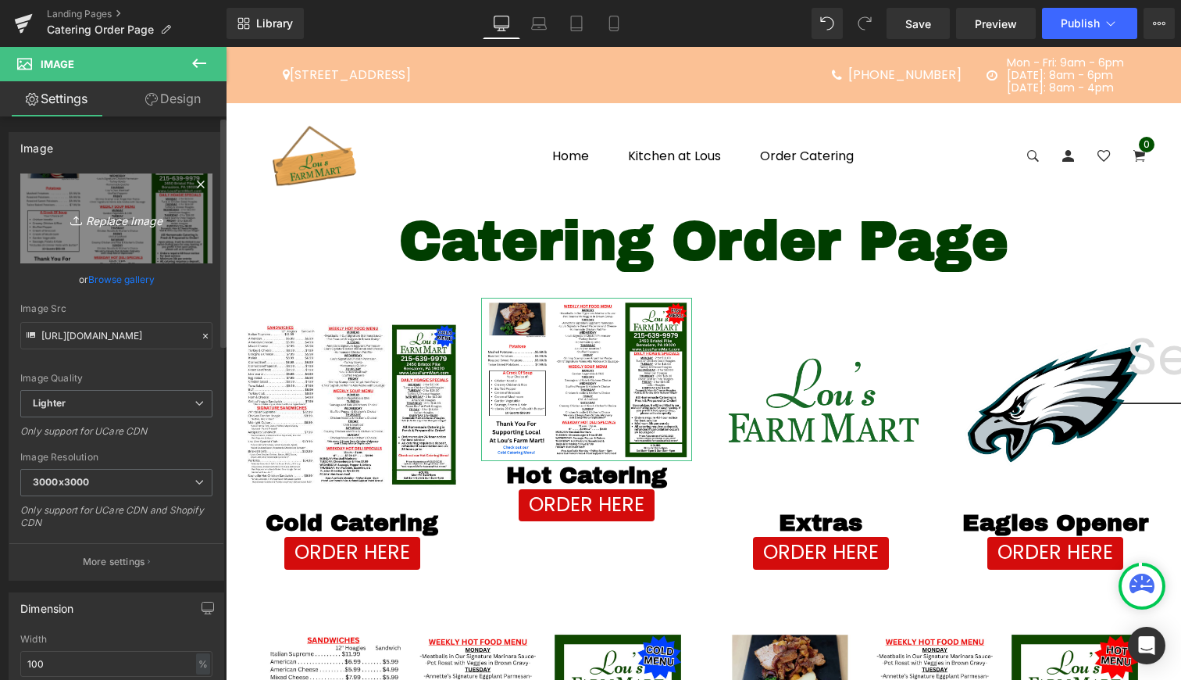
click at [120, 212] on icon "Replace Image" at bounding box center [116, 219] width 125 height 20
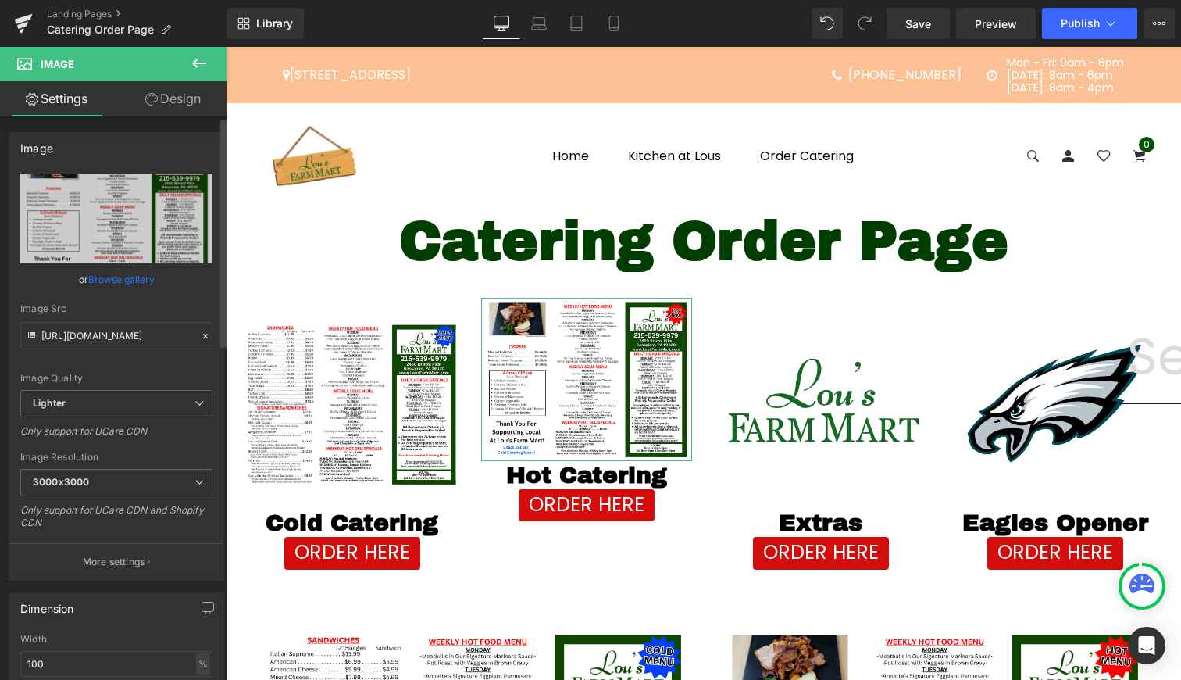
click at [113, 284] on link "Browse gallery" at bounding box center [121, 279] width 66 height 27
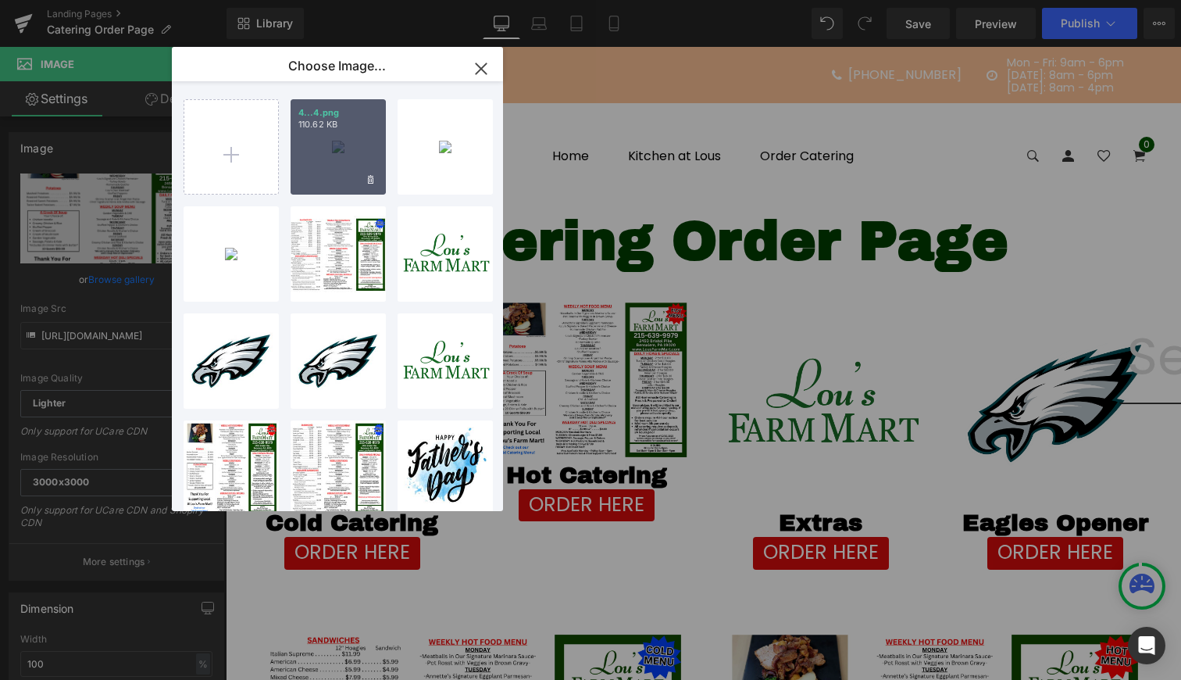
click at [345, 147] on div "4...4.png 110.62 KB" at bounding box center [338, 146] width 95 height 95
type input "https://ucarecdn.com/9ea2d9cd-0372-4c53-a2fe-d847b01b1844/-/format/auto/-/previ…"
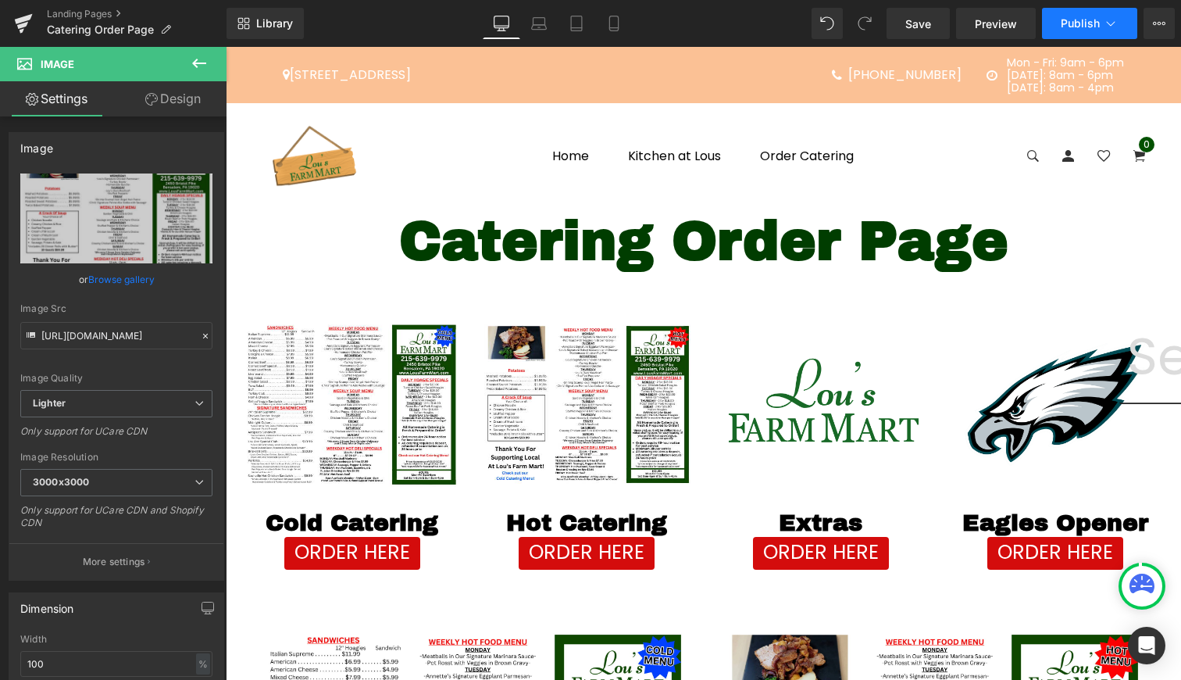
click at [1090, 23] on span "Publish" at bounding box center [1080, 23] width 39 height 12
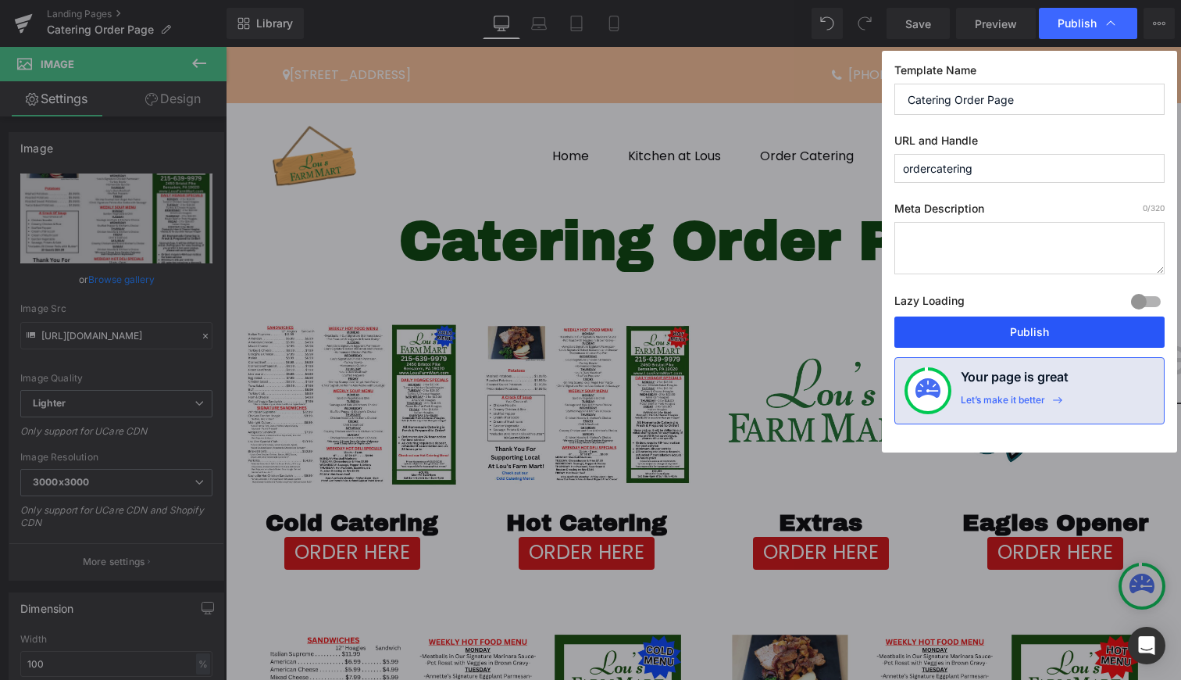
click at [1025, 323] on button "Publish" at bounding box center [1029, 331] width 270 height 31
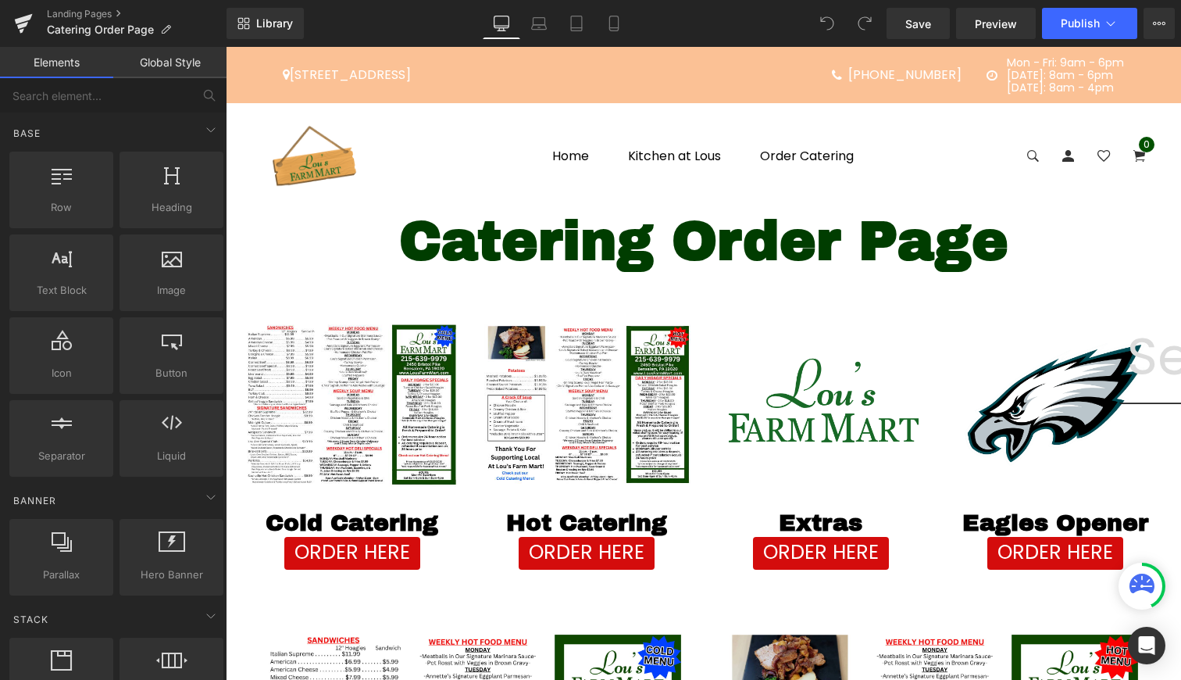
scroll to position [648, 0]
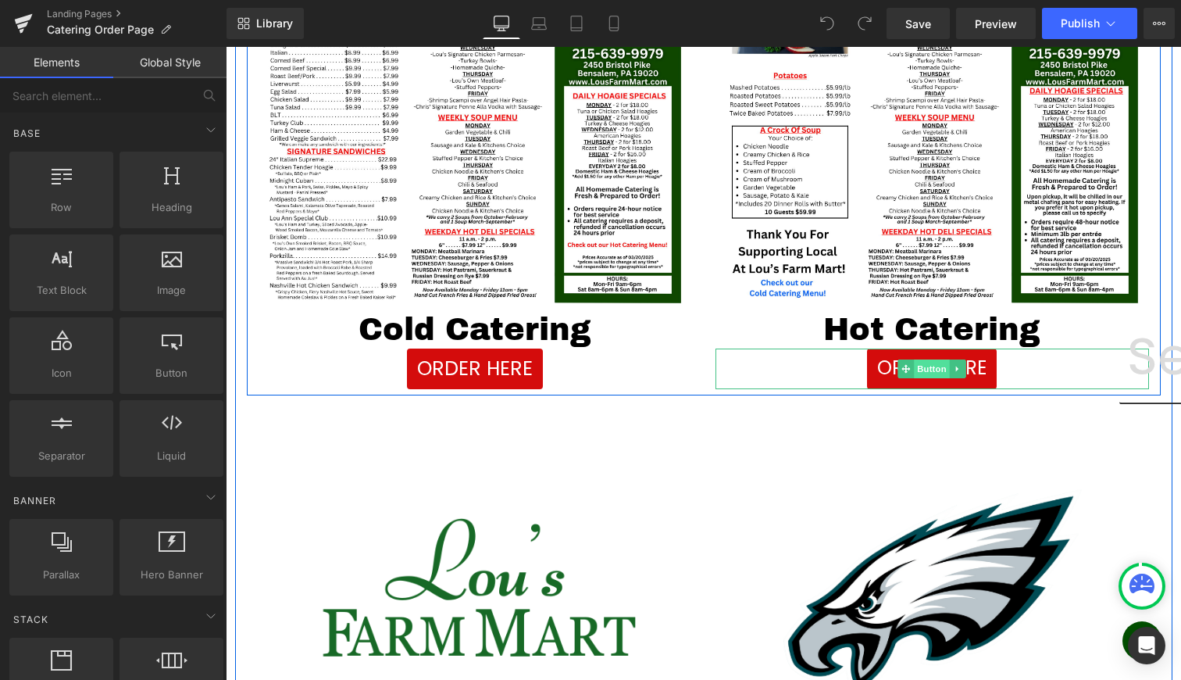
click at [922, 359] on link "Button" at bounding box center [924, 368] width 52 height 19
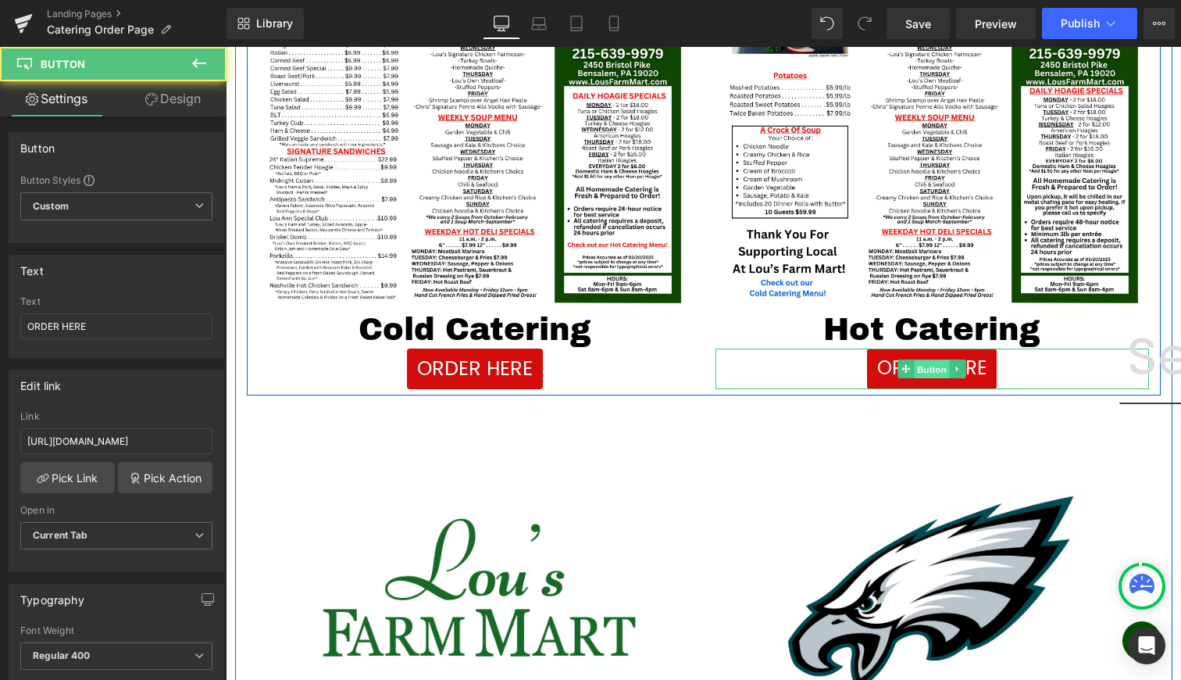
click at [922, 366] on span "Button" at bounding box center [932, 369] width 36 height 19
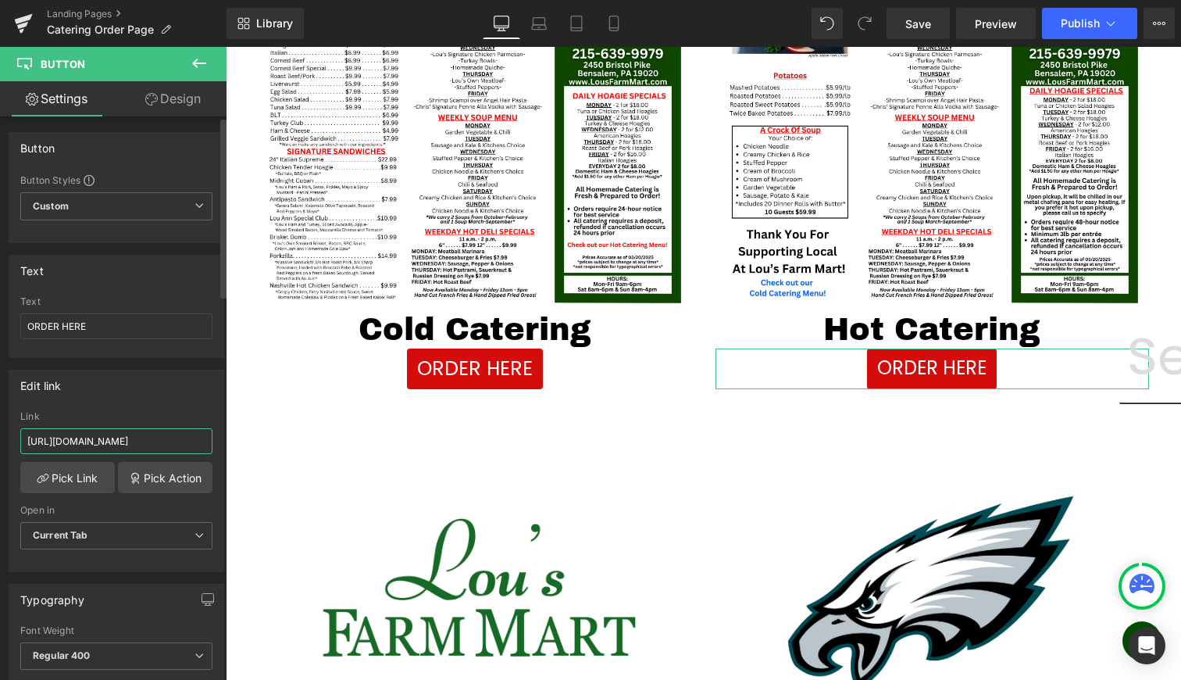
click at [65, 441] on input "[URL][DOMAIN_NAME]" at bounding box center [116, 441] width 192 height 26
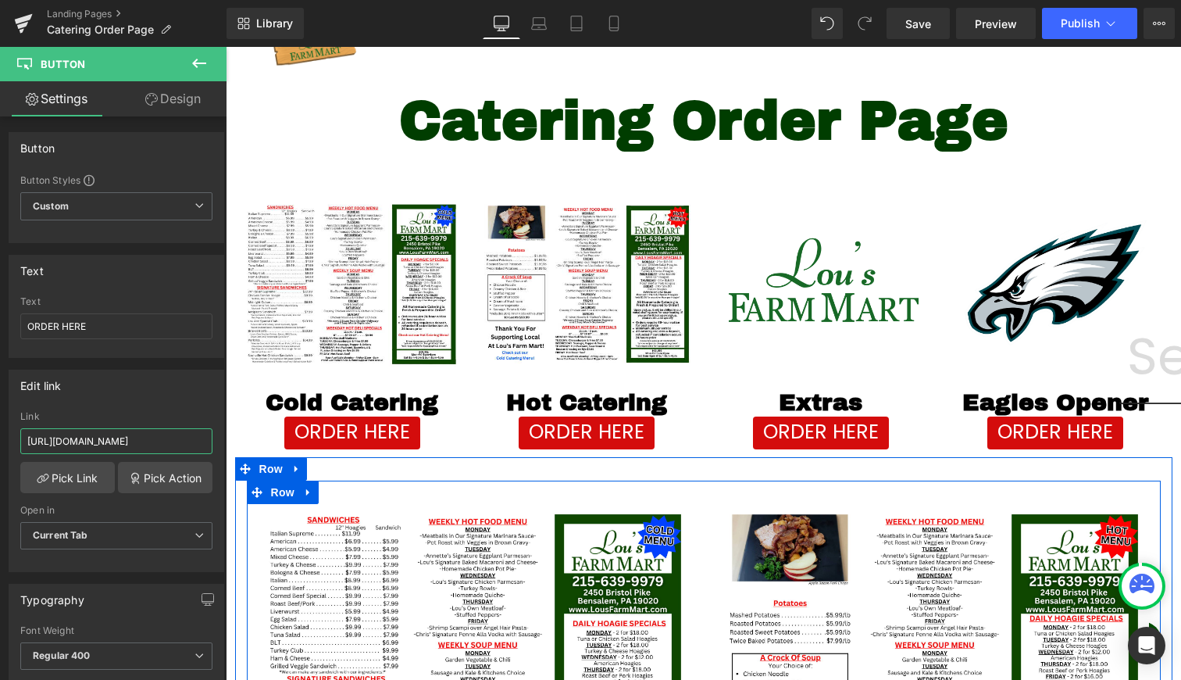
scroll to position [0, 0]
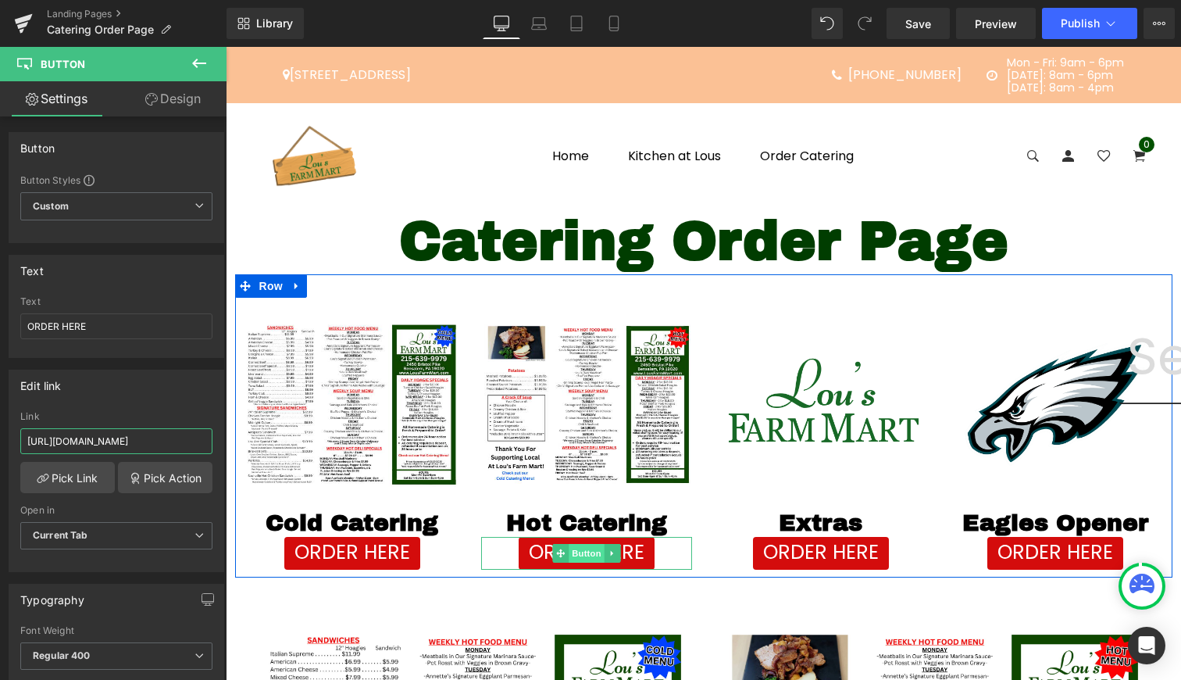
click at [574, 557] on span "Button" at bounding box center [587, 553] width 36 height 19
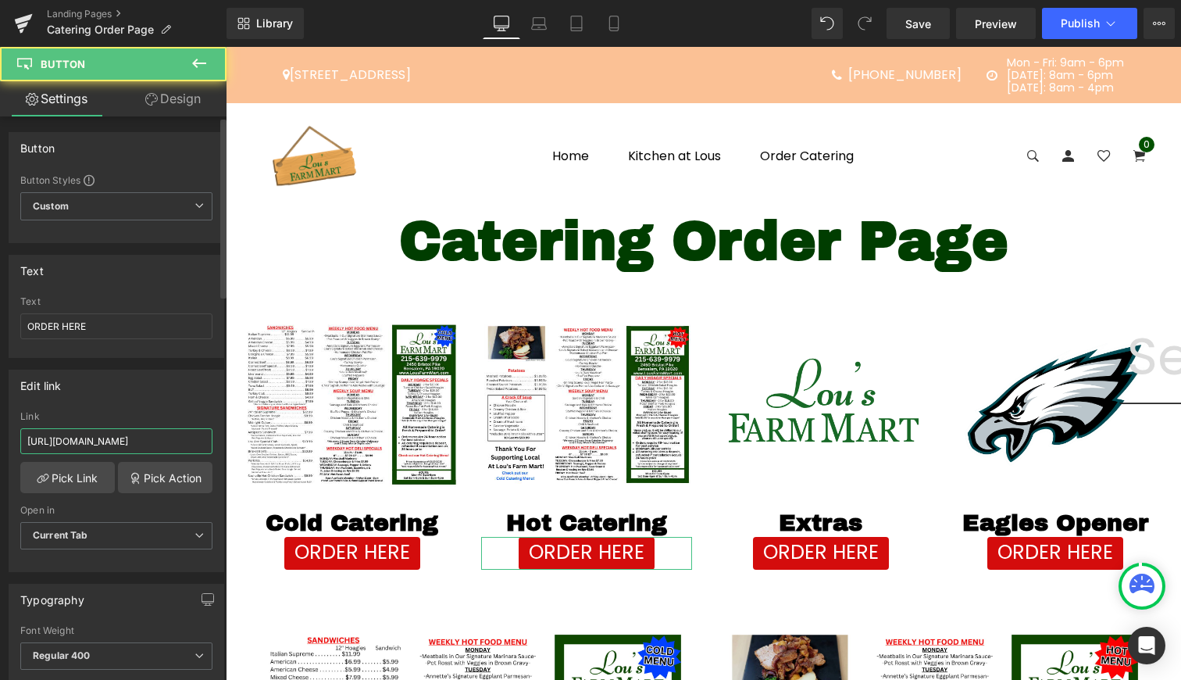
click at [102, 448] on input "[URL][DOMAIN_NAME]" at bounding box center [116, 441] width 192 height 26
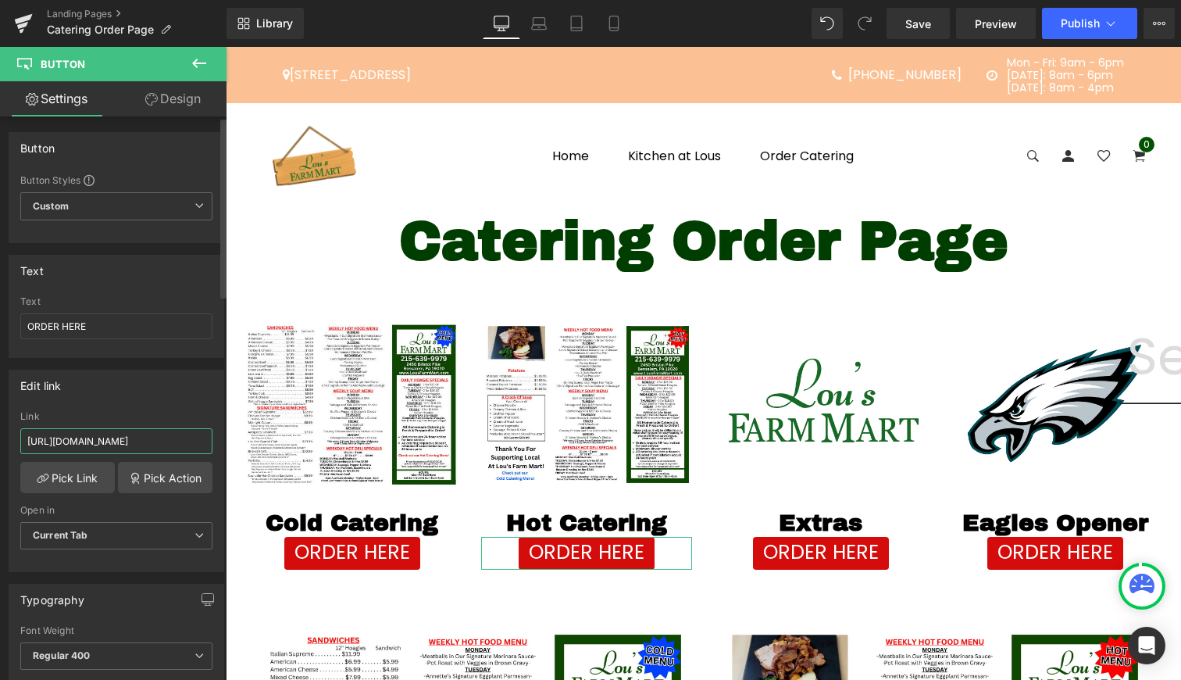
click at [102, 448] on input "[URL][DOMAIN_NAME]" at bounding box center [116, 441] width 192 height 26
click at [1058, 12] on button "Publish" at bounding box center [1089, 23] width 95 height 31
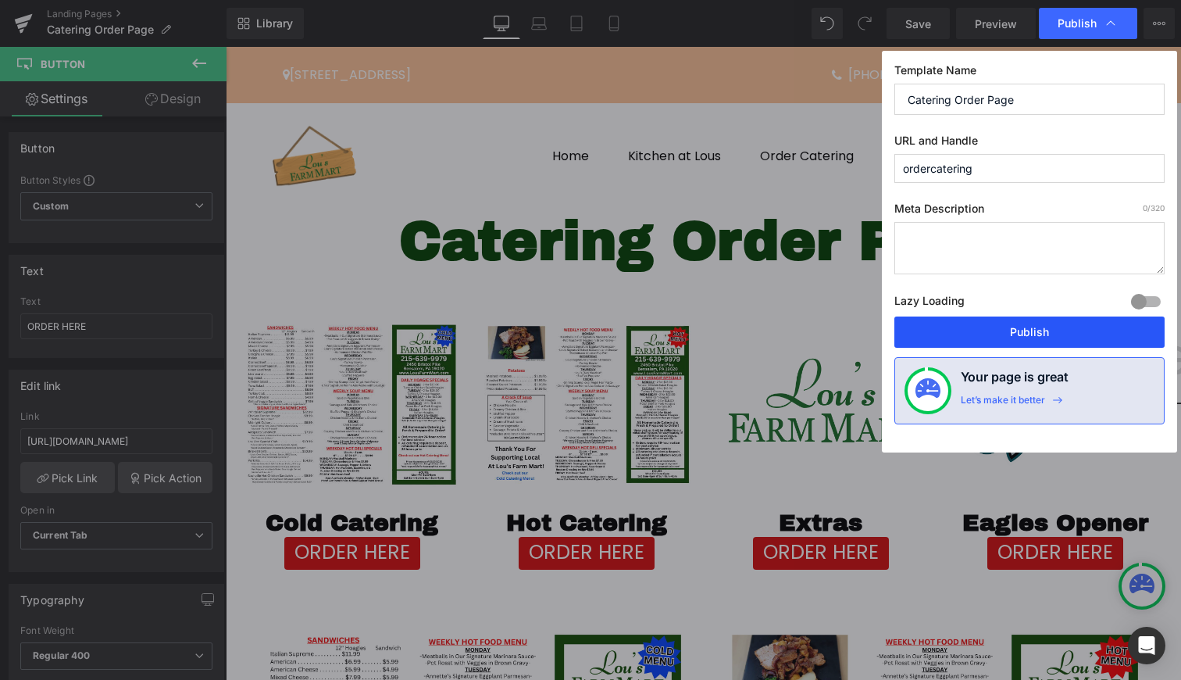
click at [1037, 345] on button "Publish" at bounding box center [1029, 331] width 270 height 31
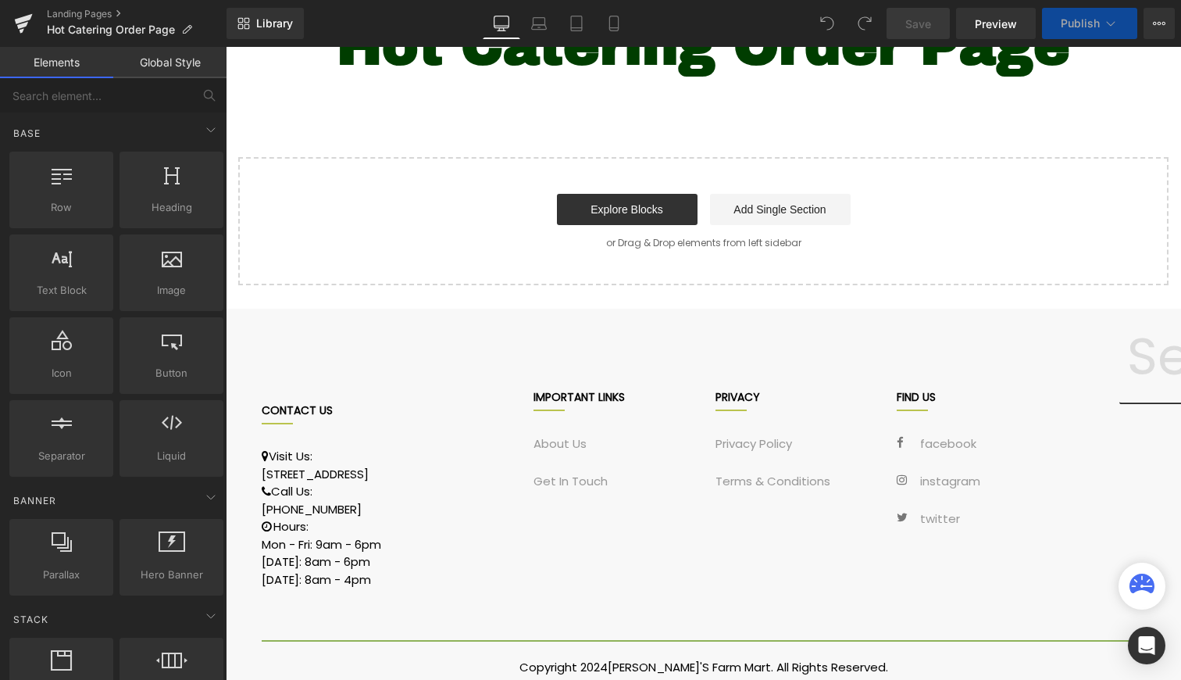
click at [577, 132] on div "Hot Catering Order Page Heading {% assign modulo = gPLCount | modulo: 2 %} {% i…" at bounding box center [703, 149] width 955 height 272
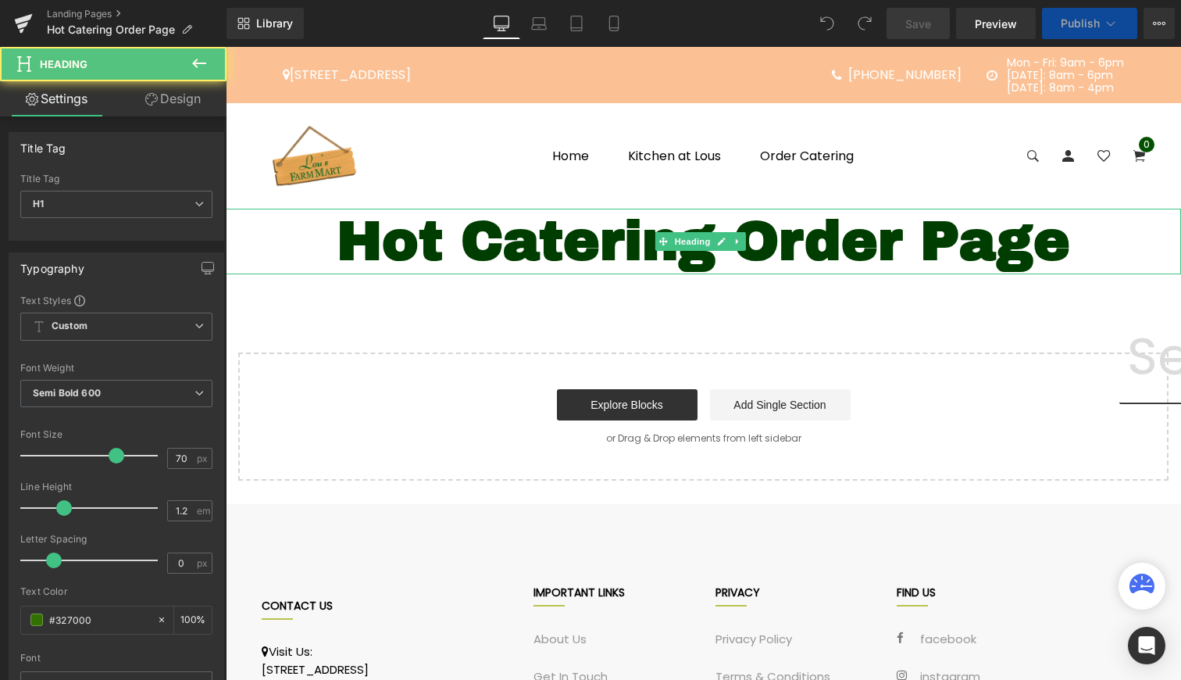
click at [675, 239] on div "Hot Catering Order Page Heading" at bounding box center [703, 242] width 955 height 66
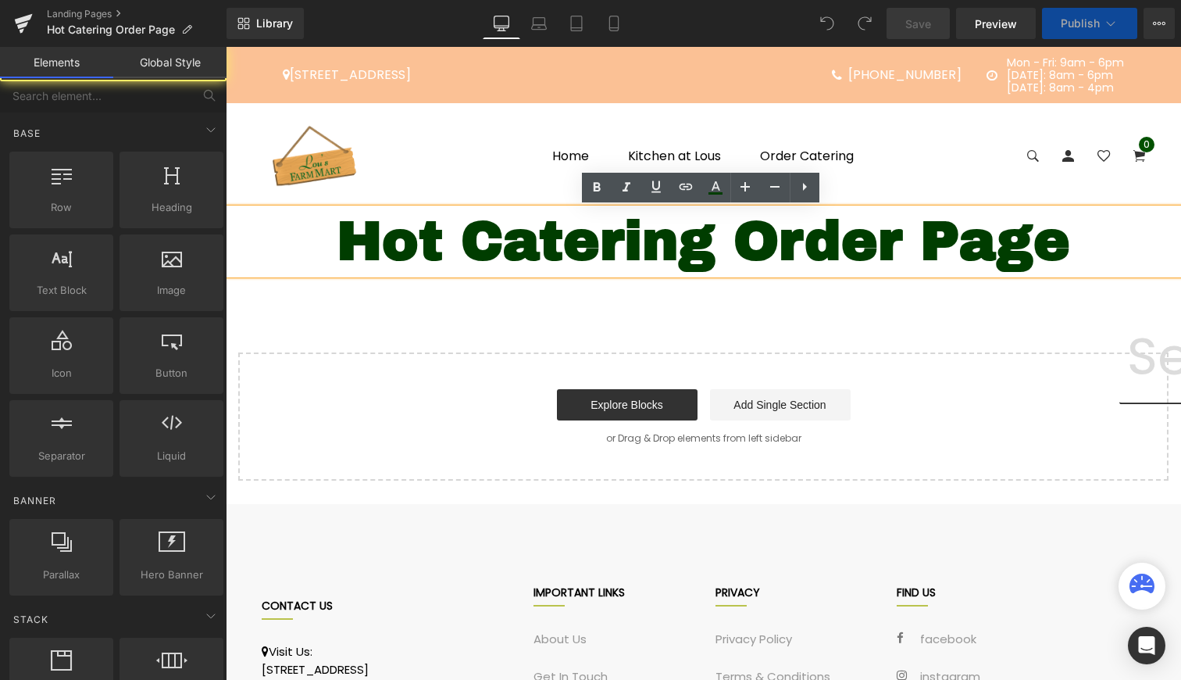
click at [664, 336] on div "Hot Catering Order Page Heading {% assign modulo = gPLCount | modulo: 2 %} {% i…" at bounding box center [703, 345] width 955 height 272
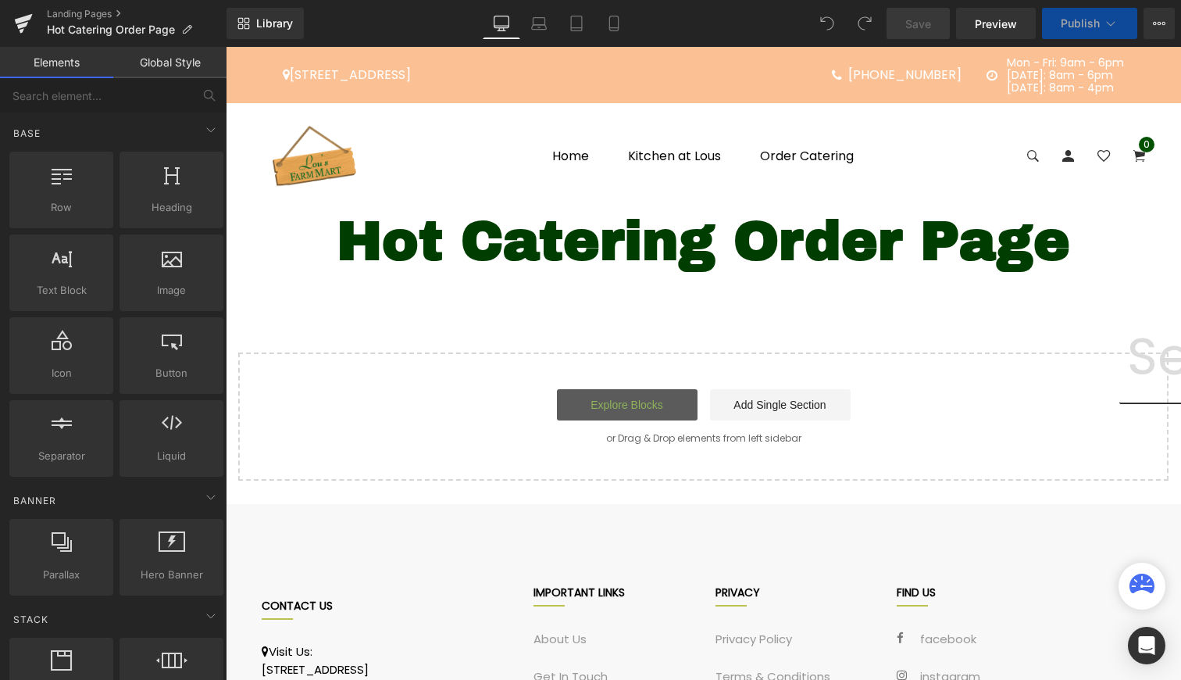
click at [653, 398] on link "Explore Blocks" at bounding box center [627, 404] width 141 height 31
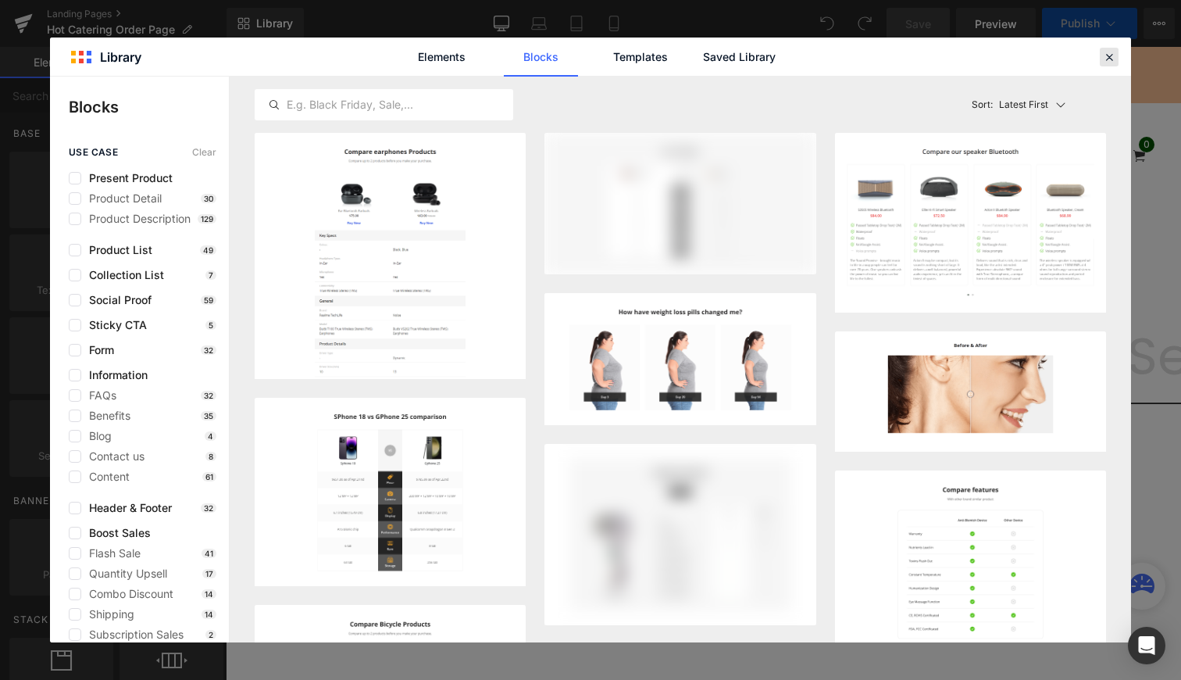
click at [1105, 55] on icon at bounding box center [1109, 57] width 14 height 14
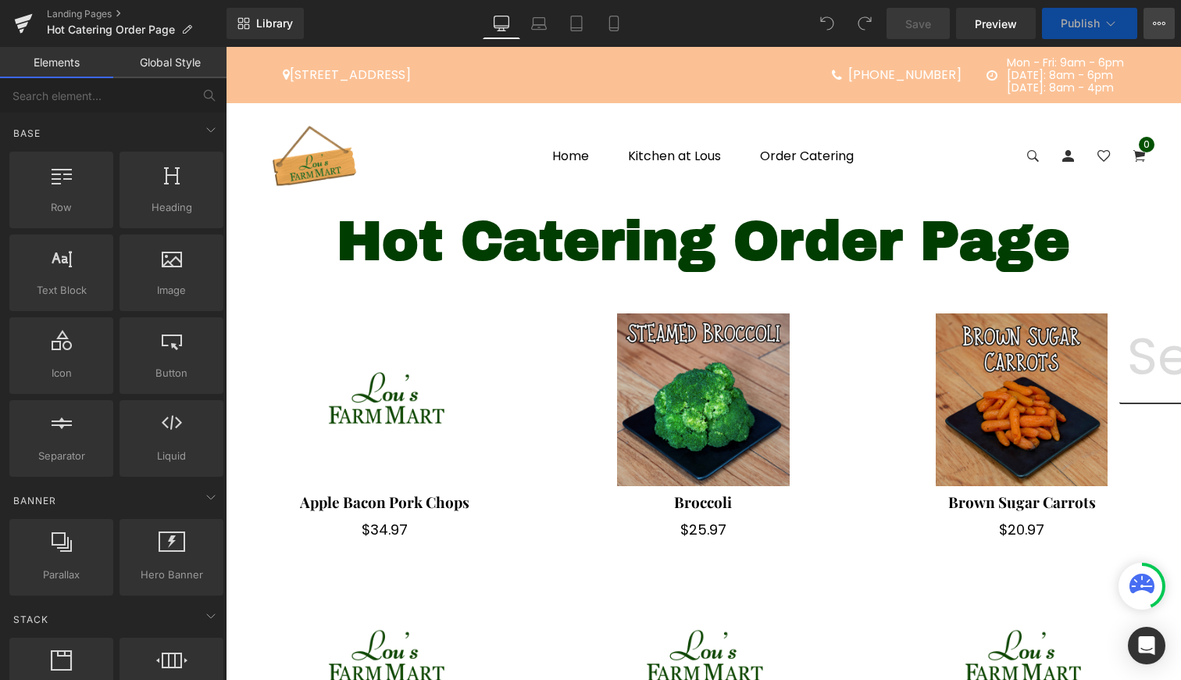
click at [1151, 18] on button "View Live Page View with current Template Save Template to Library Schedule Pub…" at bounding box center [1159, 23] width 31 height 31
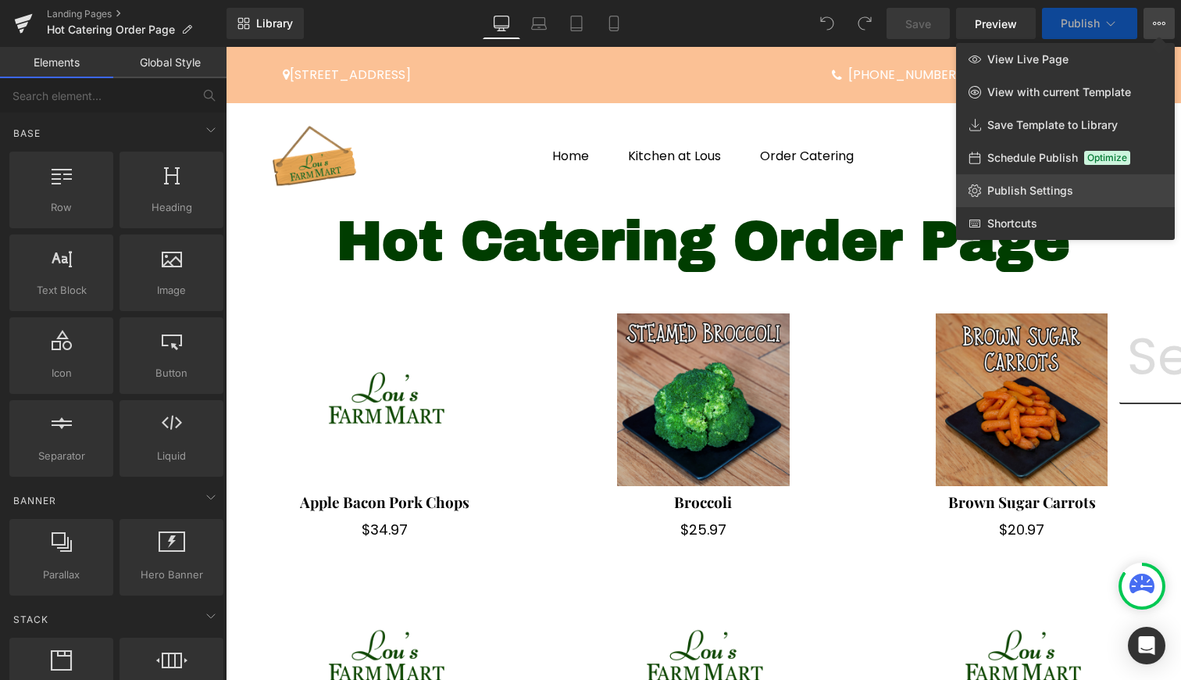
click at [1018, 194] on span "Publish Settings" at bounding box center [1030, 191] width 86 height 14
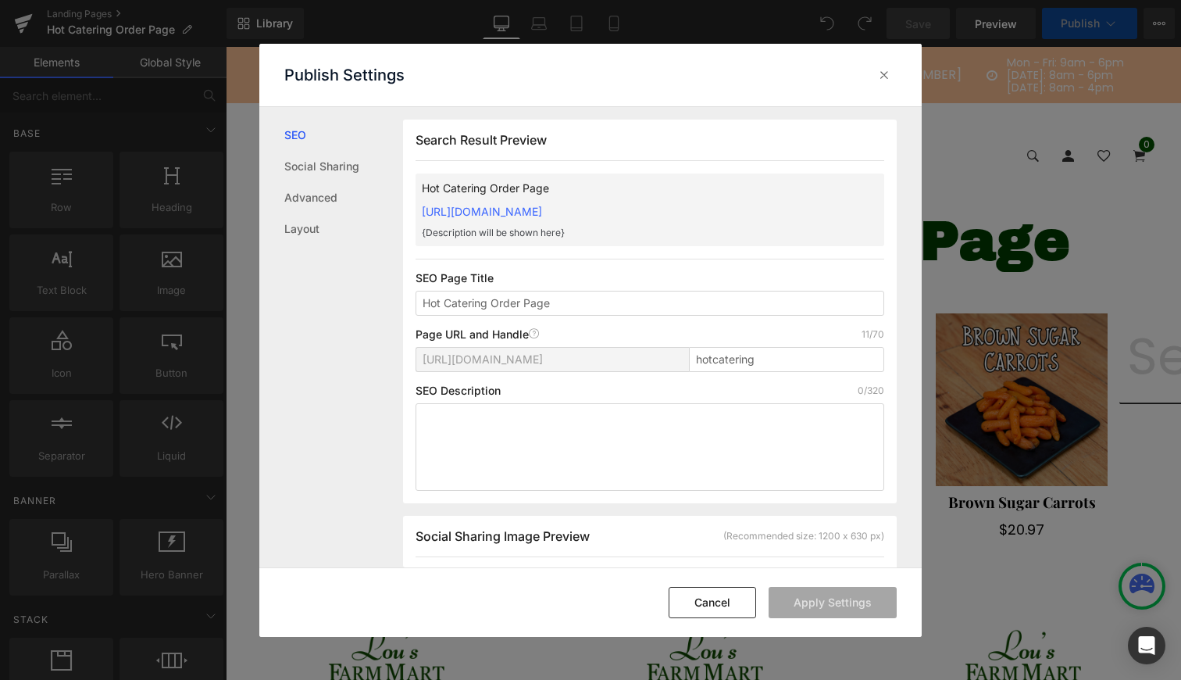
scroll to position [1, 0]
drag, startPoint x: 734, startPoint y: 212, endPoint x: 420, endPoint y: 214, distance: 314.1
click at [420, 214] on div "Hot Catering Order Page https://lousfarmmart.myshopify.com/pages/hotcatering {D…" at bounding box center [650, 209] width 469 height 73
copy link "[URL][DOMAIN_NAME]"
click at [887, 68] on icon at bounding box center [885, 75] width 16 height 16
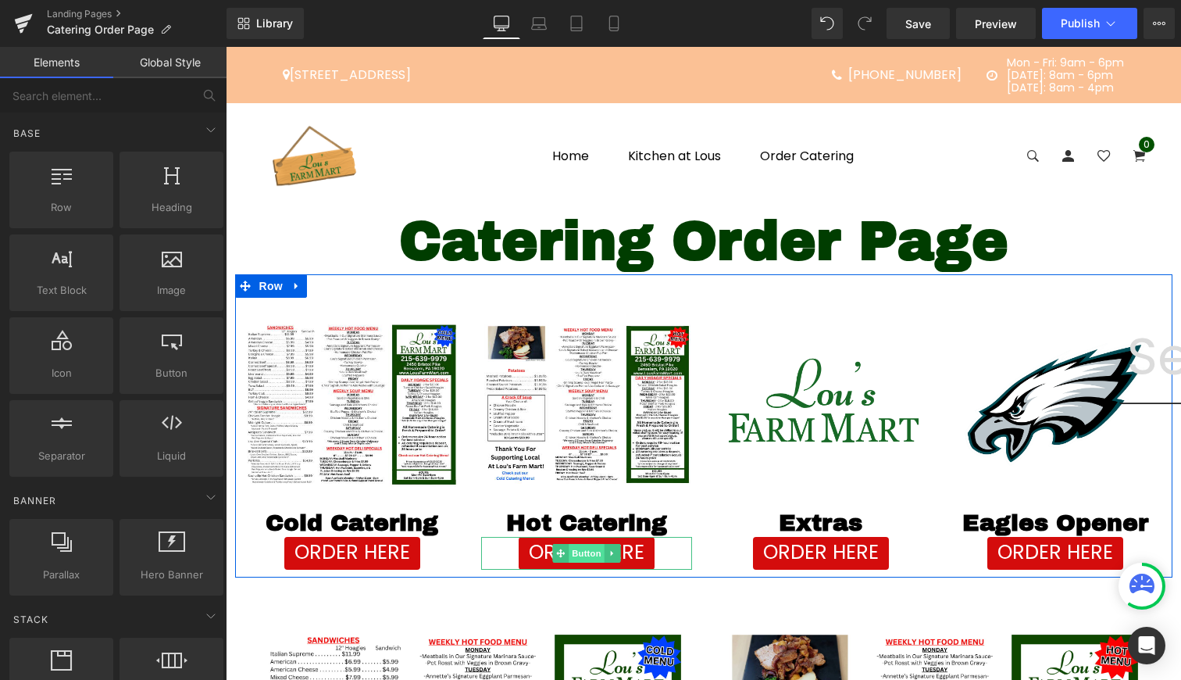
click at [579, 545] on span "Button" at bounding box center [587, 553] width 36 height 19
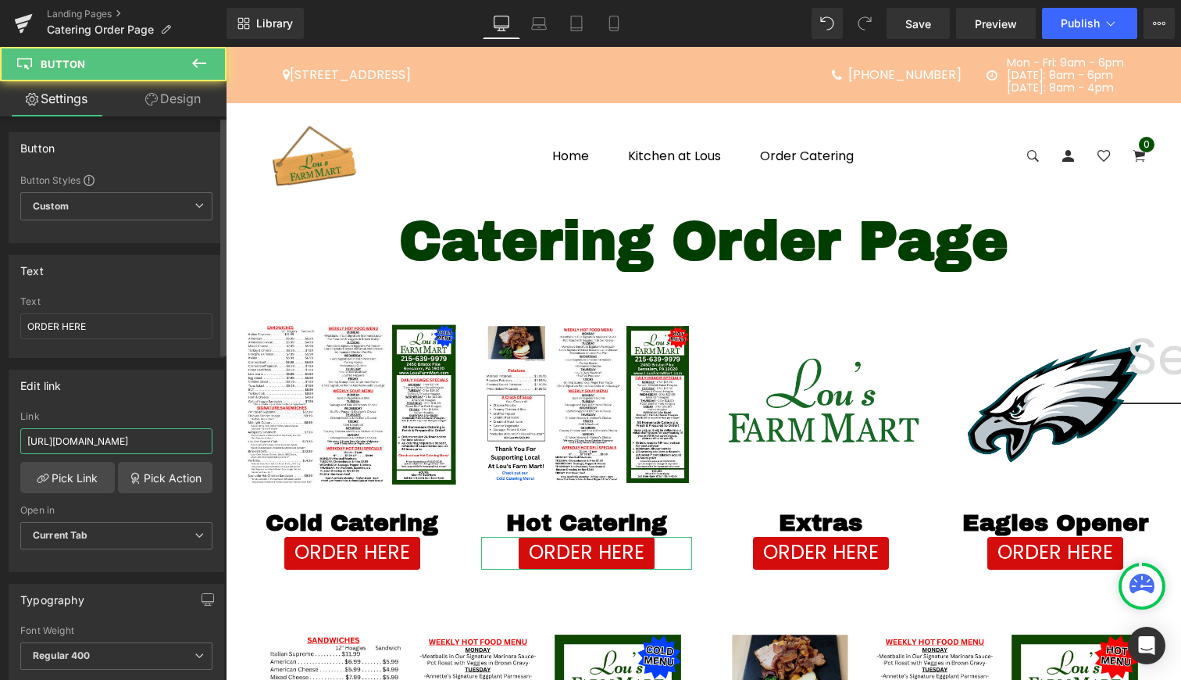
click at [155, 436] on input "[URL][DOMAIN_NAME]" at bounding box center [116, 441] width 192 height 26
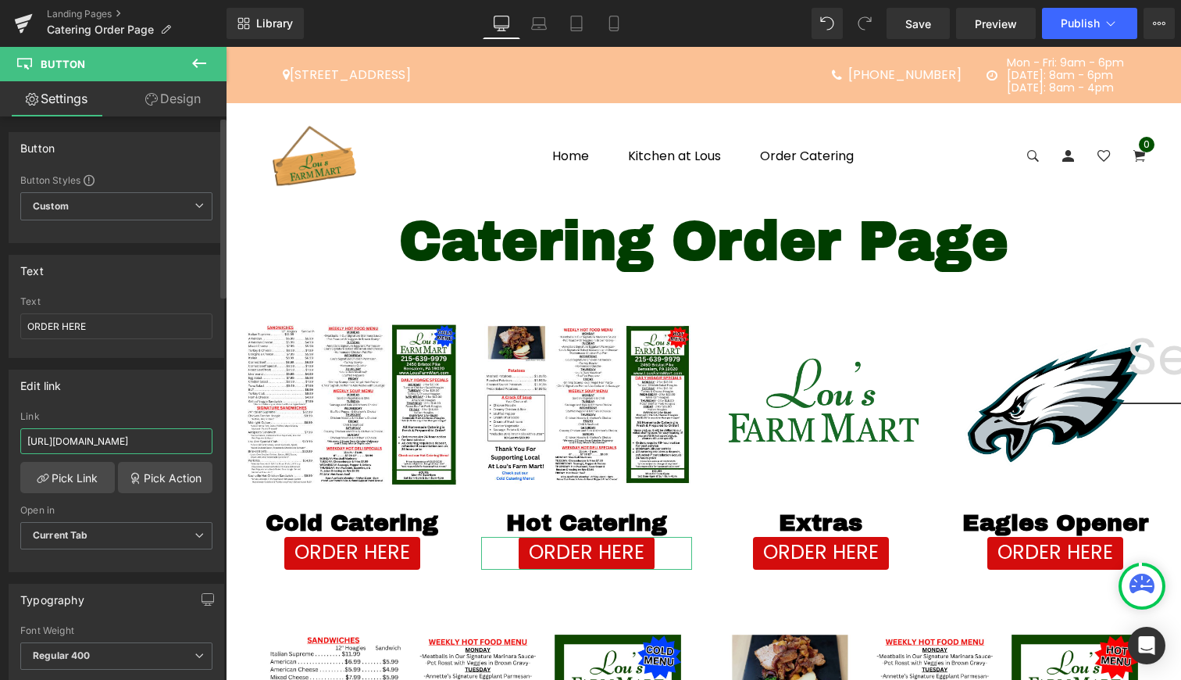
click at [155, 436] on input "[URL][DOMAIN_NAME]" at bounding box center [116, 441] width 192 height 26
paste input "hot"
type input "[URL][DOMAIN_NAME]"
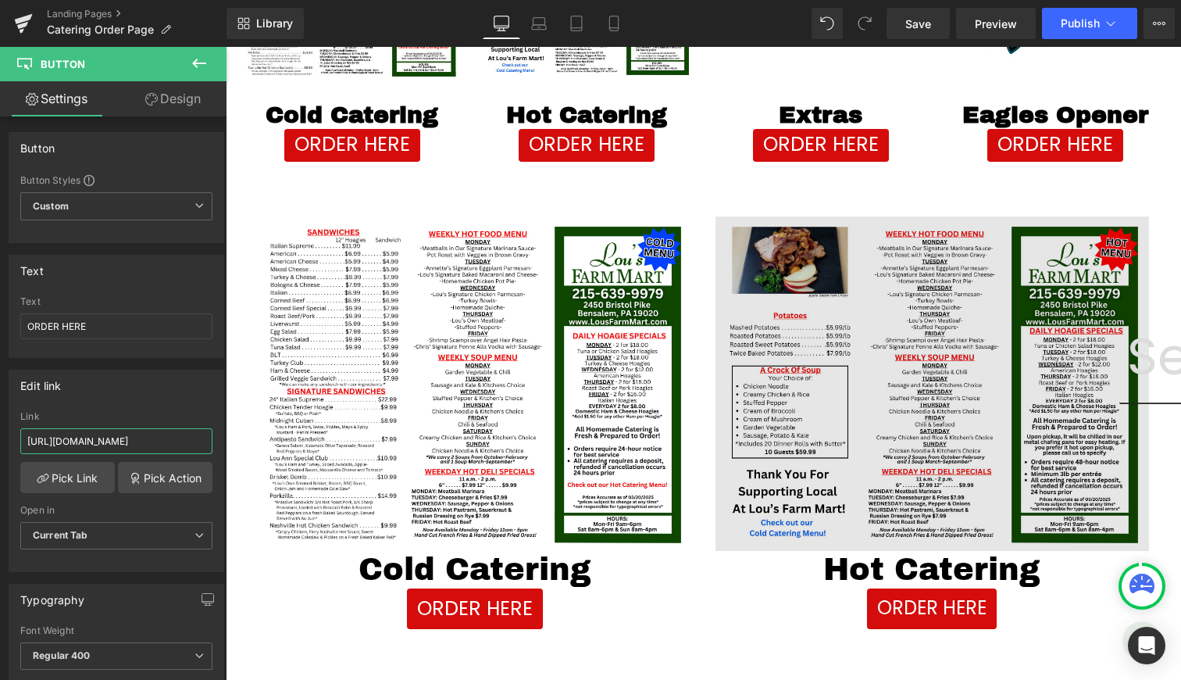
scroll to position [482, 0]
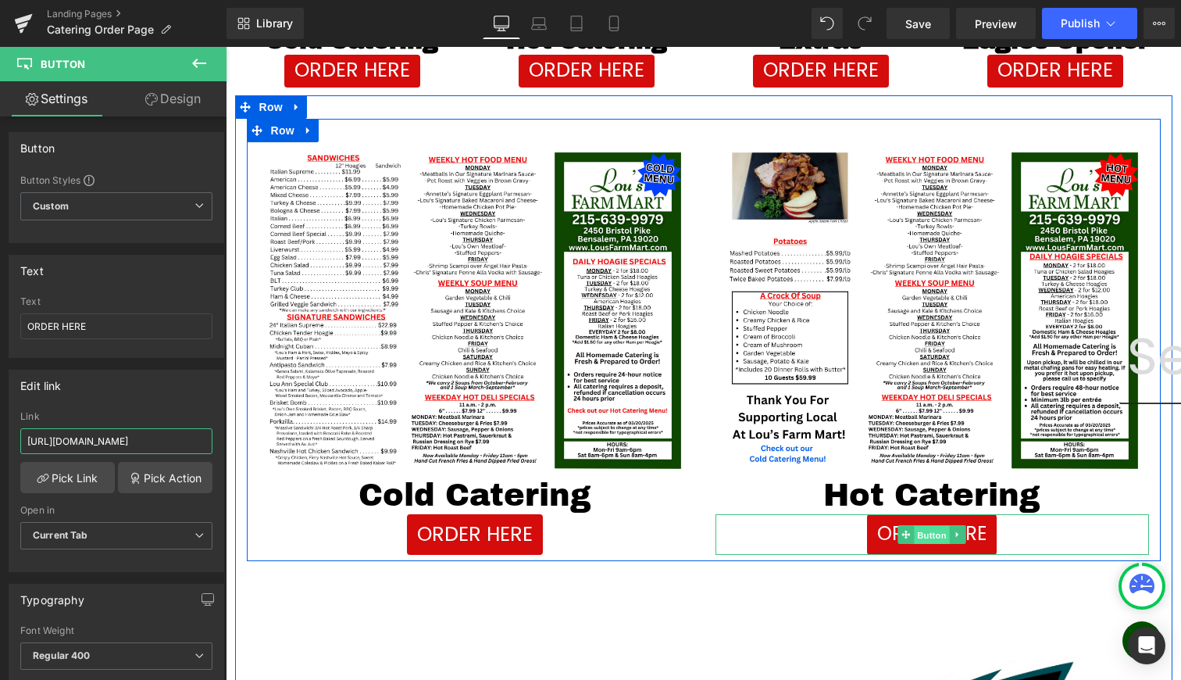
click at [922, 530] on span "Button" at bounding box center [932, 535] width 36 height 19
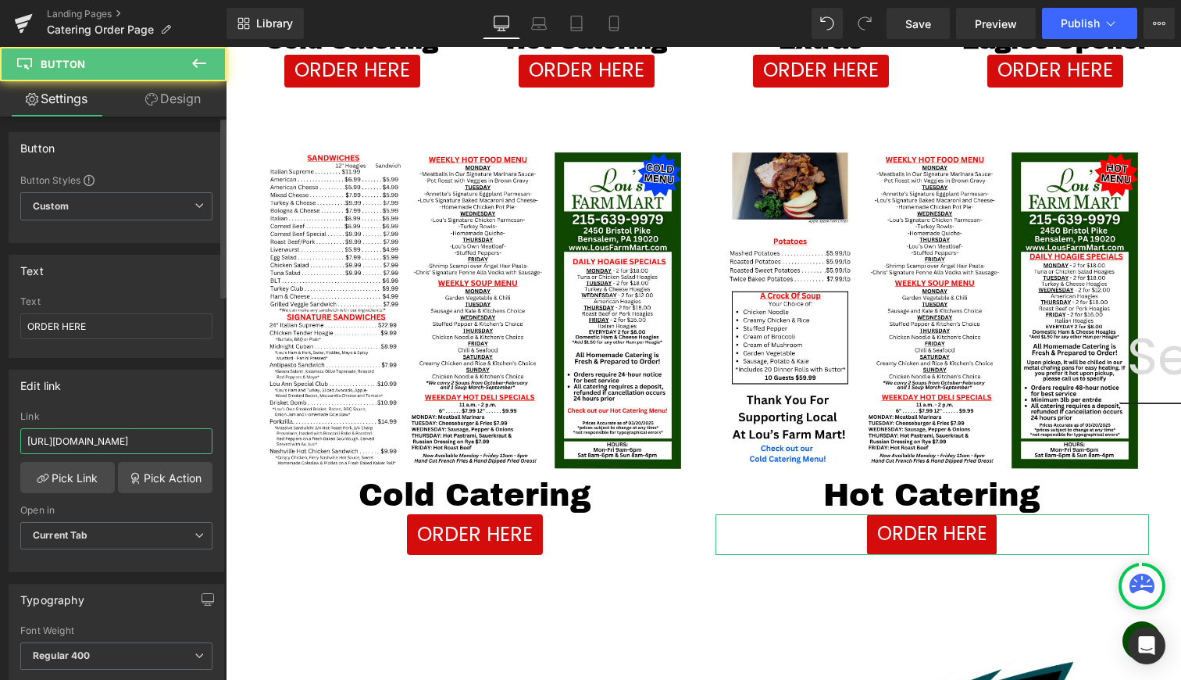
click at [65, 436] on input "[URL][DOMAIN_NAME]" at bounding box center [116, 441] width 192 height 26
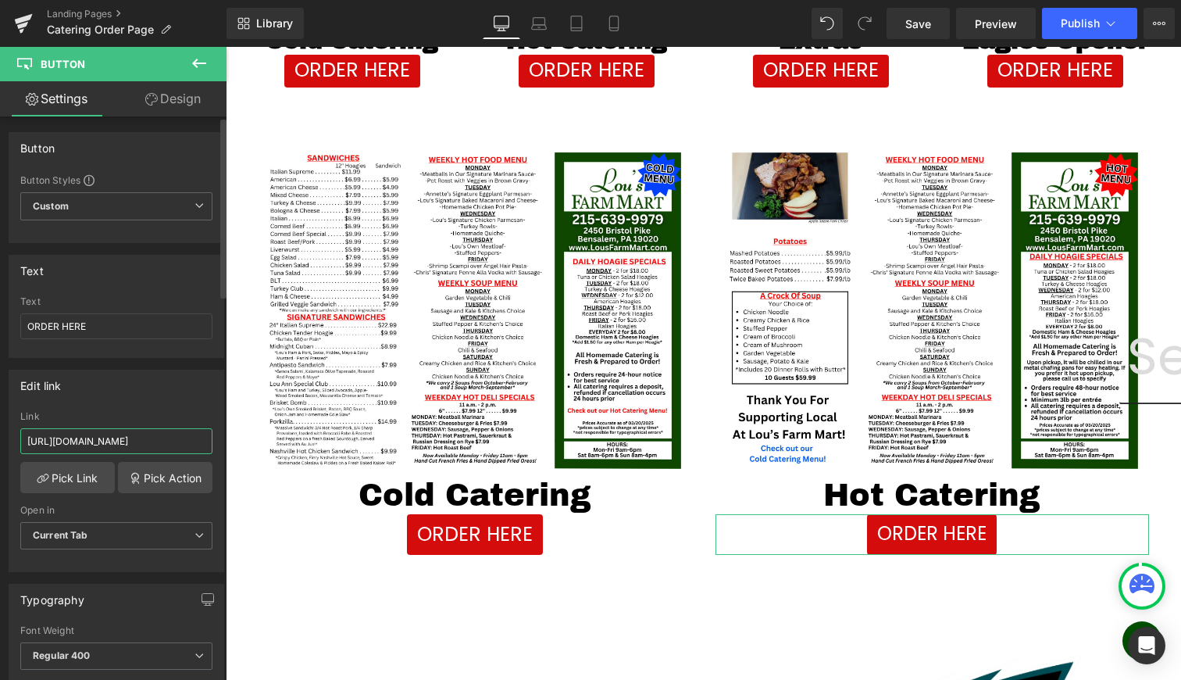
click at [65, 436] on input "[URL][DOMAIN_NAME]" at bounding box center [116, 441] width 192 height 26
paste input "hot"
type input "[URL][DOMAIN_NAME]"
click at [1089, 16] on button "Publish" at bounding box center [1089, 23] width 95 height 31
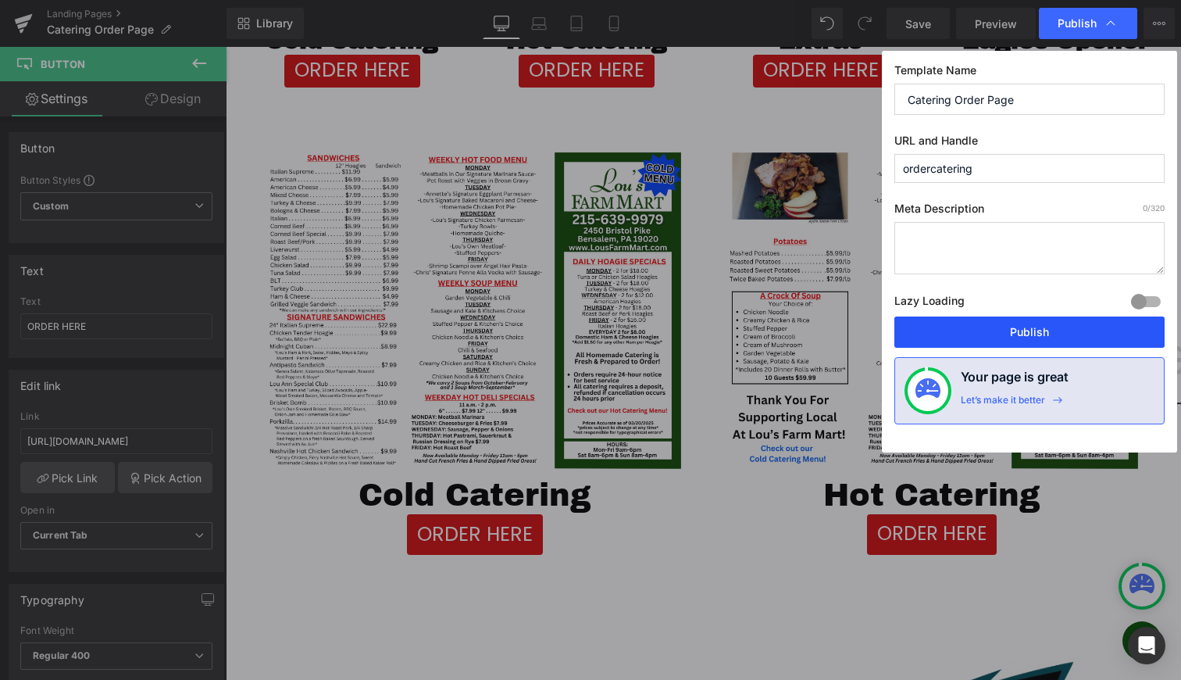
click at [985, 323] on button "Publish" at bounding box center [1029, 331] width 270 height 31
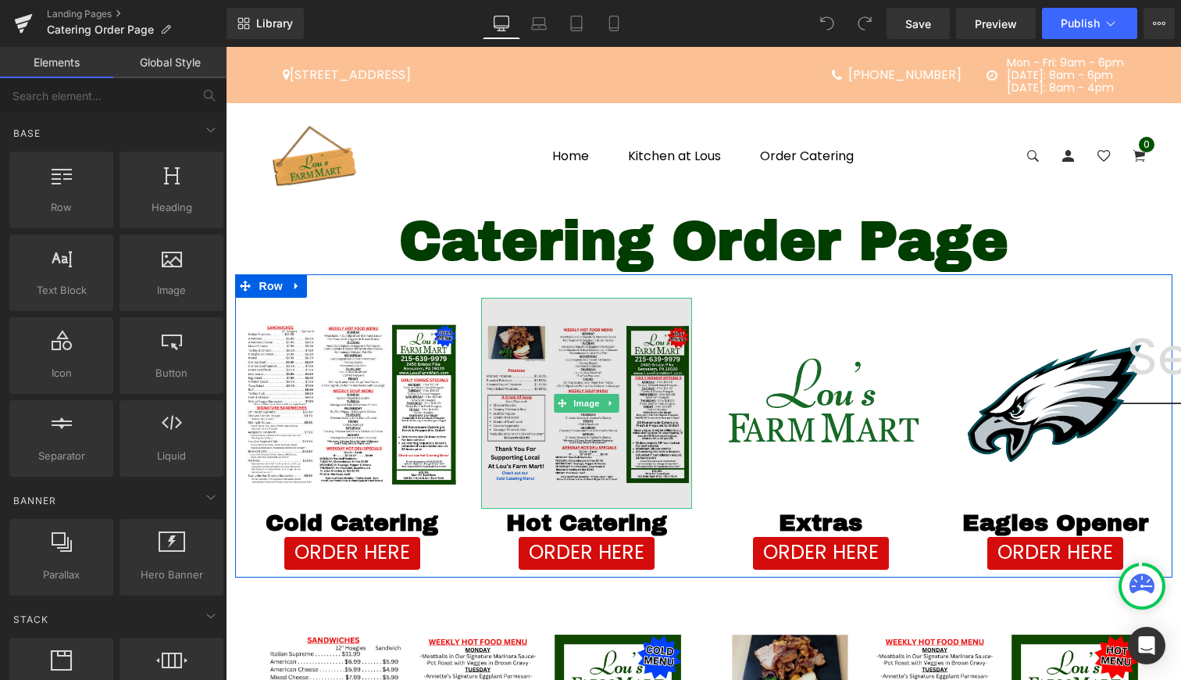
scroll to position [437, 0]
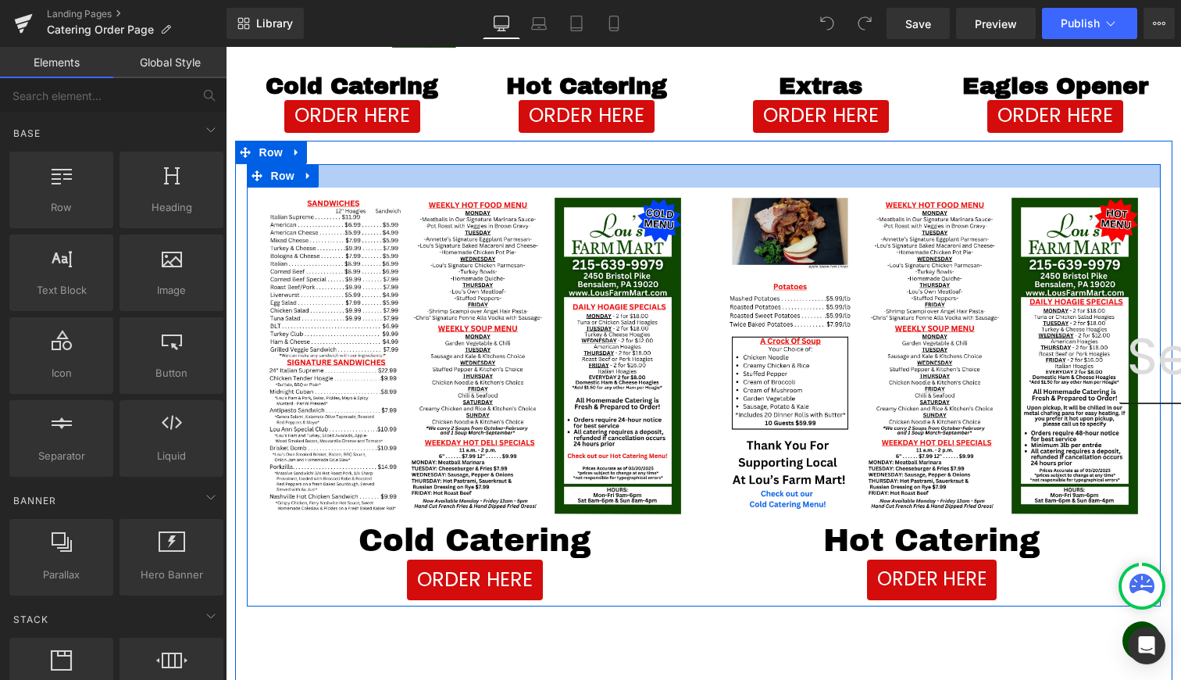
click at [653, 166] on div at bounding box center [704, 175] width 914 height 23
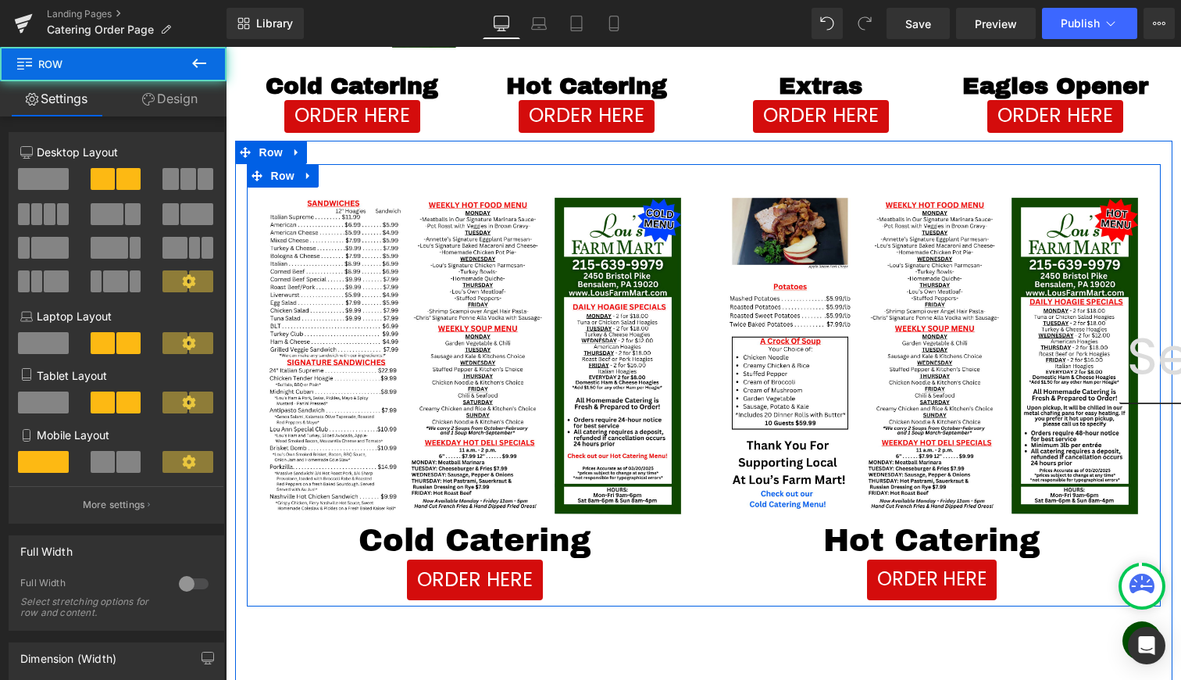
click at [653, 166] on div at bounding box center [704, 175] width 914 height 23
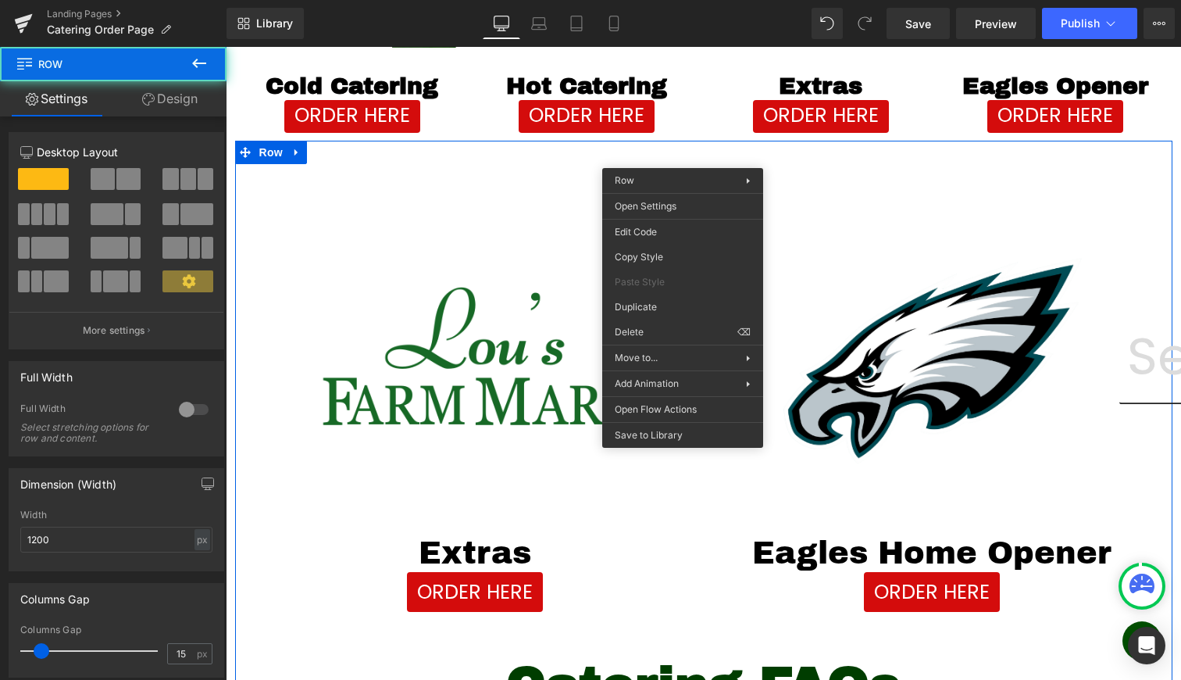
click at [682, 156] on div "Image Extras Heading ORDER HERE Button Image Eagles Home Opener Heading ORDER H…" at bounding box center [703, 522] width 937 height 762
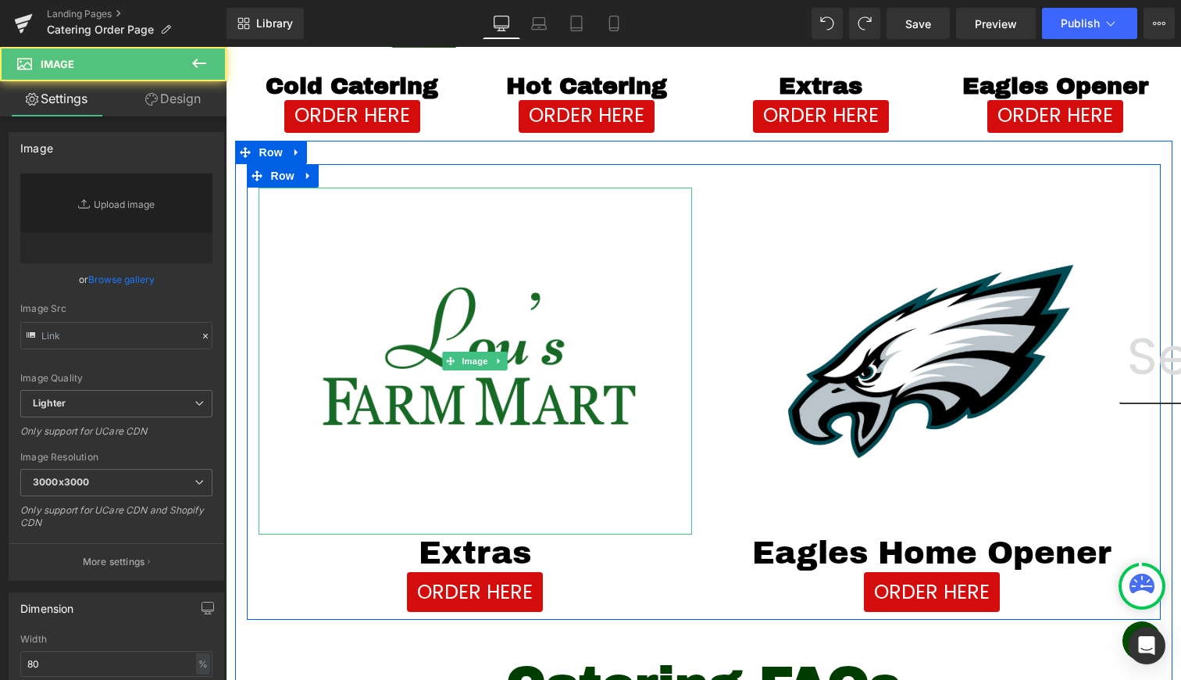
type input "[URL][DOMAIN_NAME]"
click at [670, 200] on div at bounding box center [476, 360] width 434 height 347
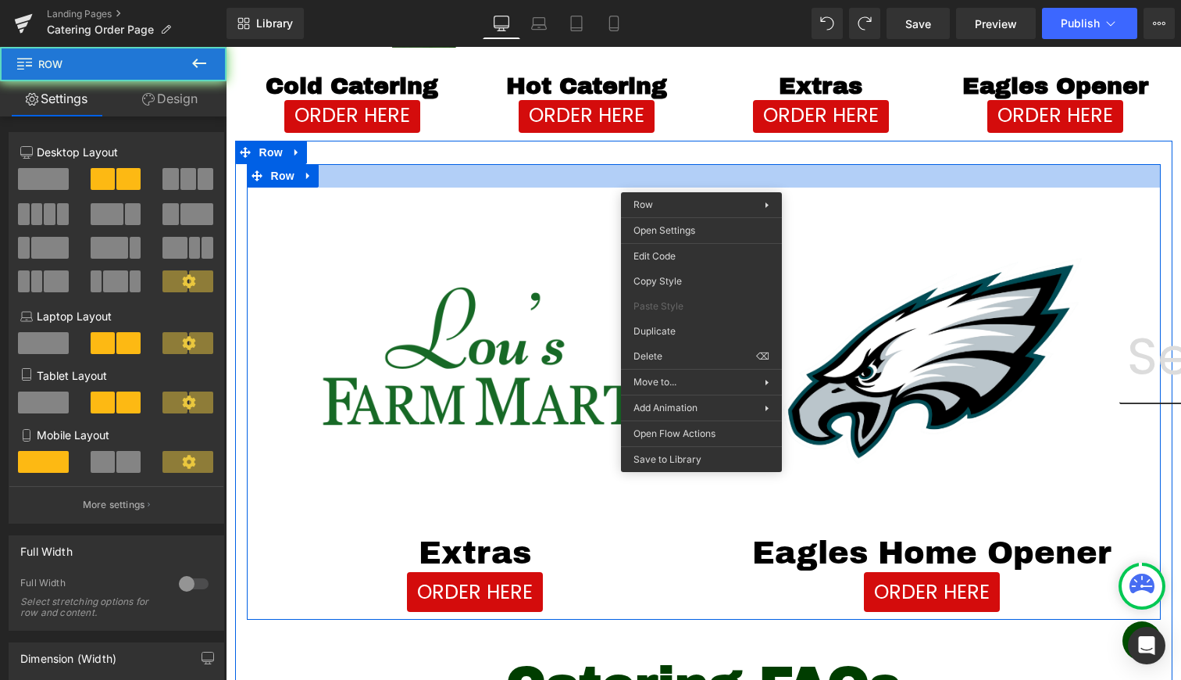
click at [702, 180] on div at bounding box center [704, 175] width 914 height 23
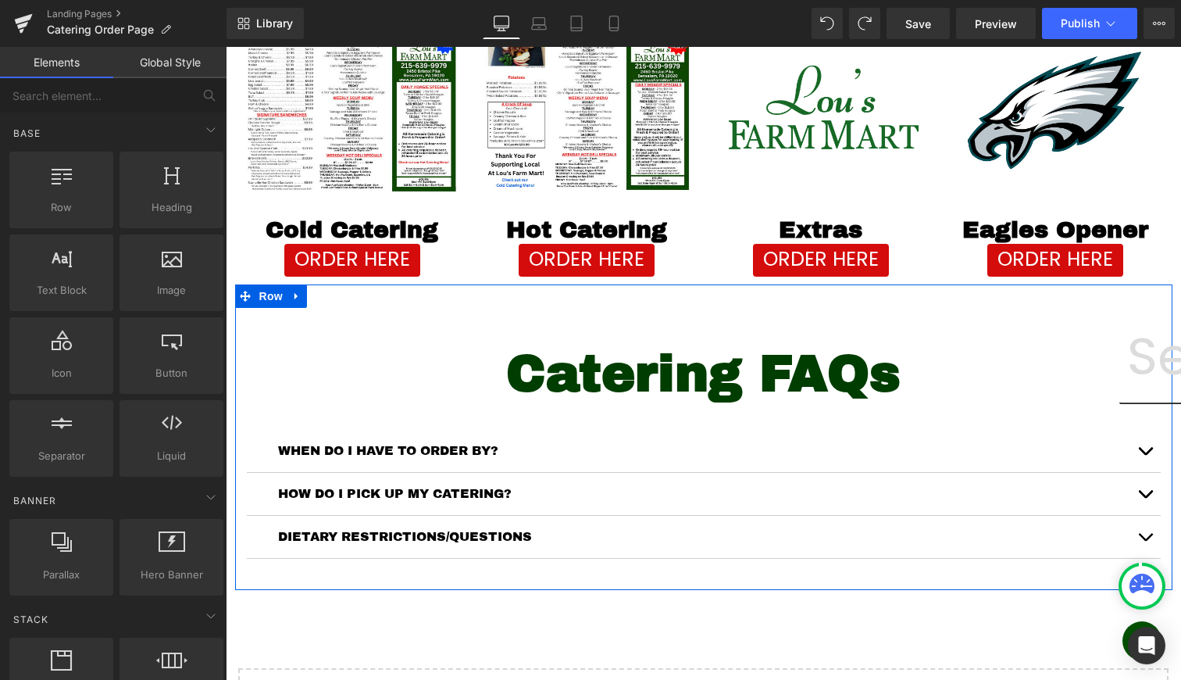
scroll to position [145, 0]
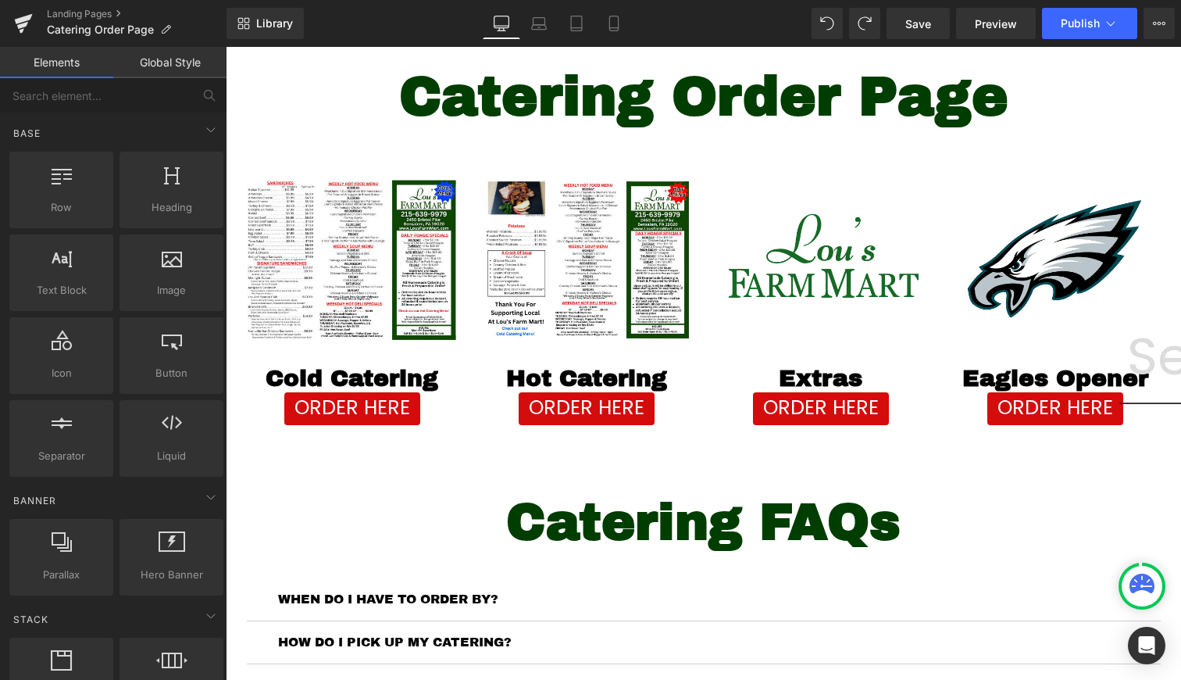
click at [1063, 2] on div "Library Desktop Desktop Laptop Tablet Mobile Save Preview Publish Scheduled Vie…" at bounding box center [704, 23] width 955 height 47
click at [1062, 20] on span "Publish" at bounding box center [1080, 23] width 39 height 12
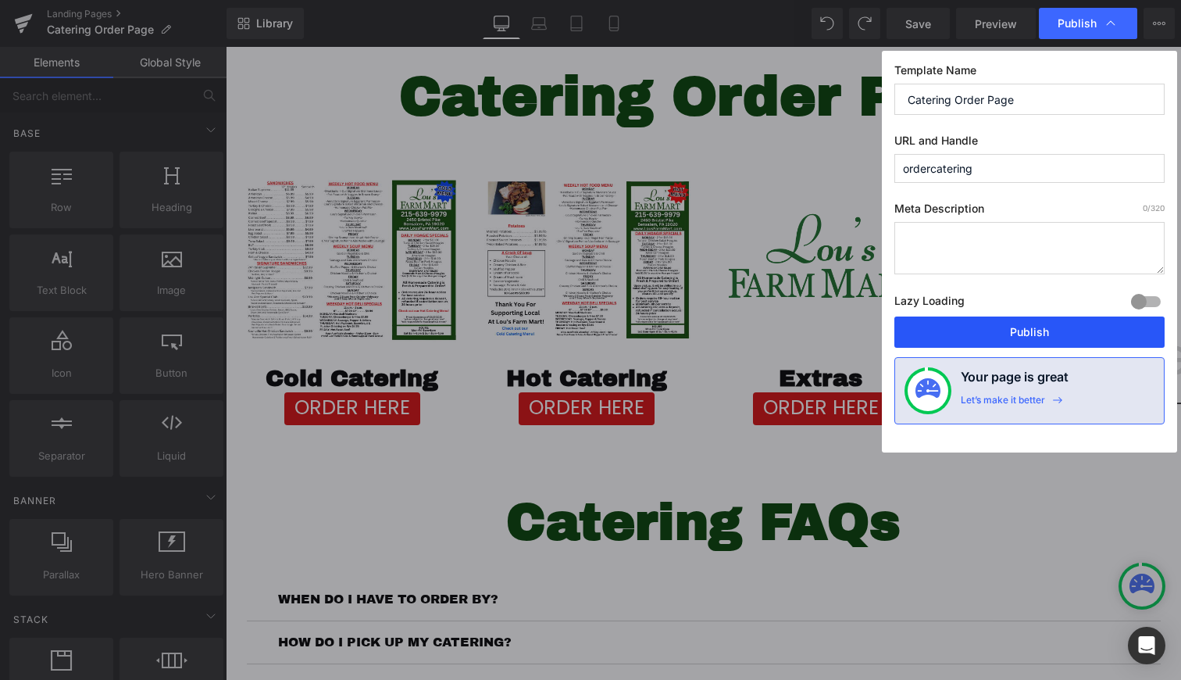
click at [1046, 339] on button "Publish" at bounding box center [1029, 331] width 270 height 31
